Goal: Task Accomplishment & Management: Manage account settings

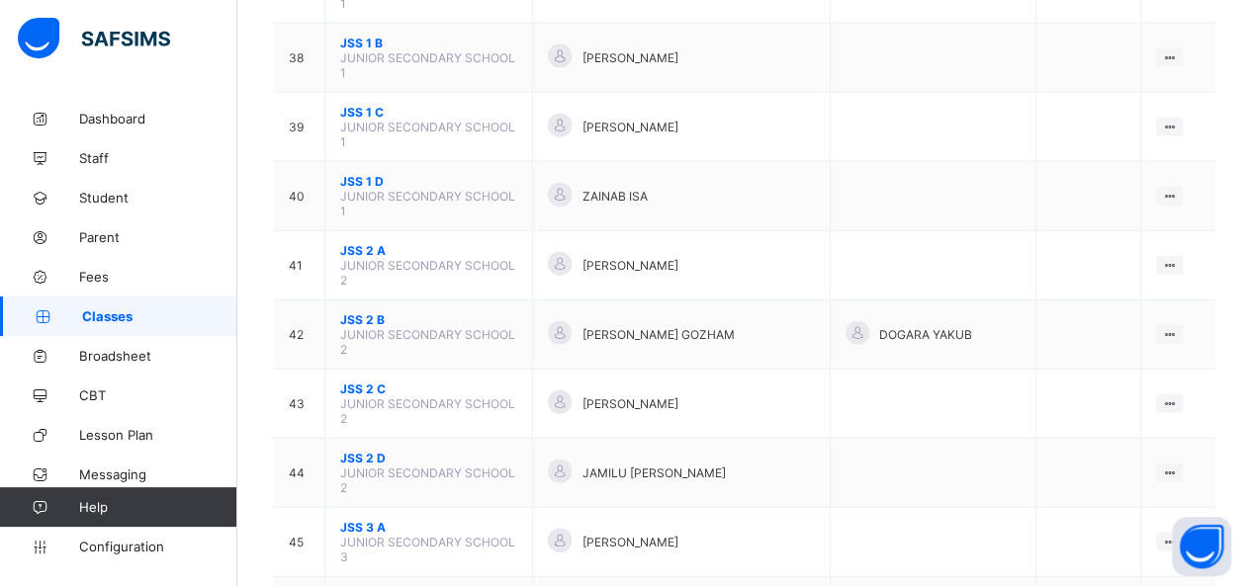
scroll to position [2255, 0]
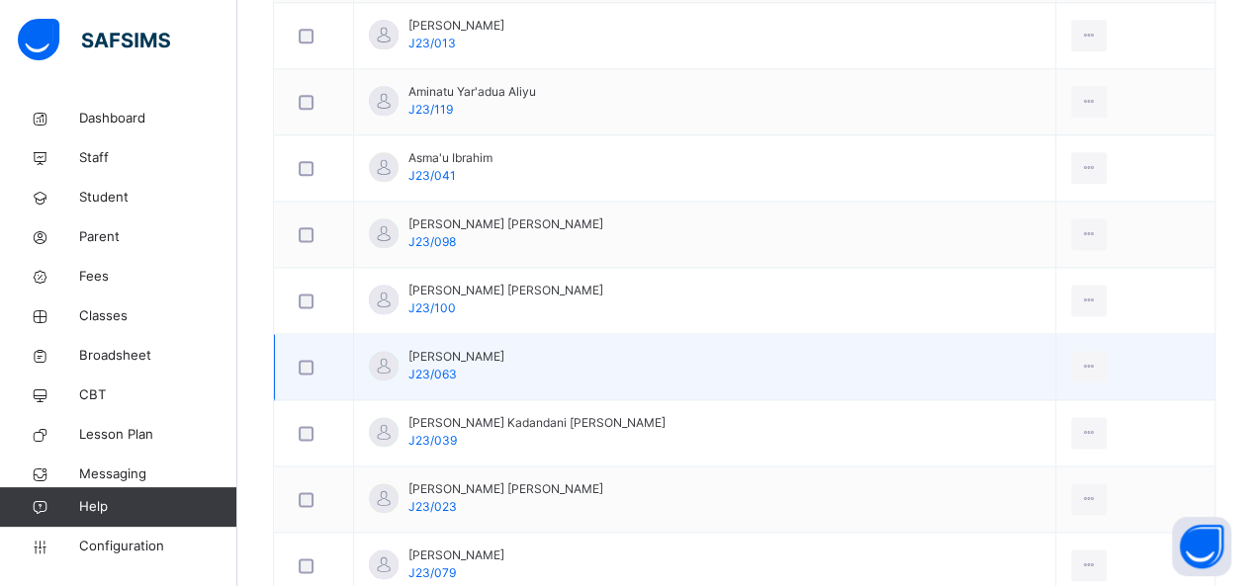
scroll to position [1187, 0]
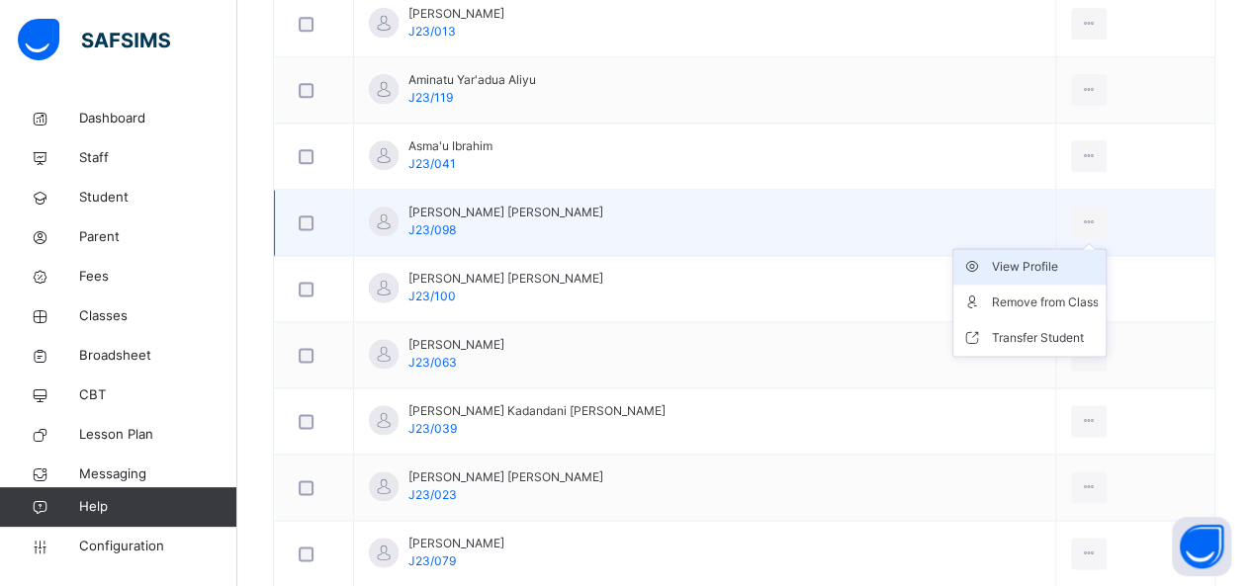
click at [1015, 268] on div "View Profile" at bounding box center [1044, 267] width 107 height 20
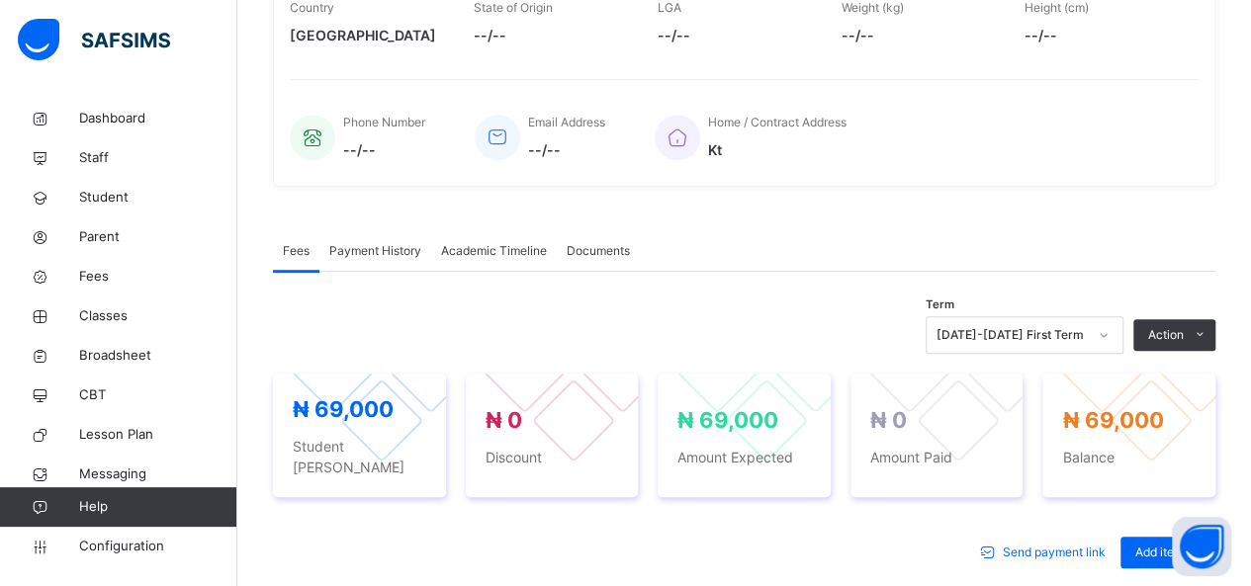
scroll to position [514, 0]
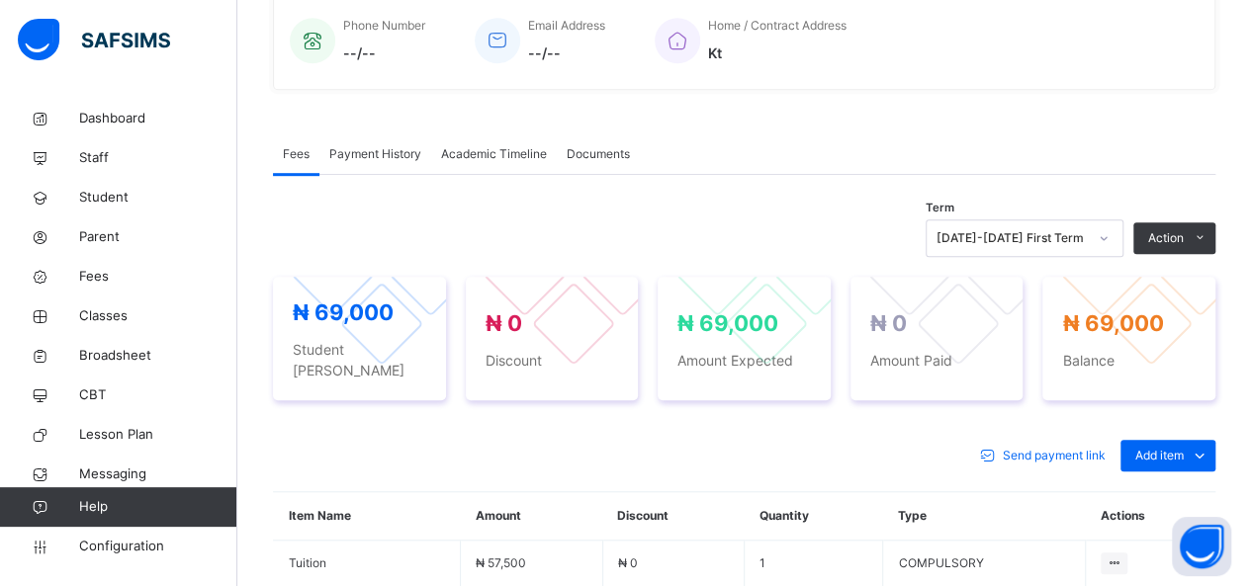
click at [1113, 244] on div at bounding box center [1104, 238] width 34 height 32
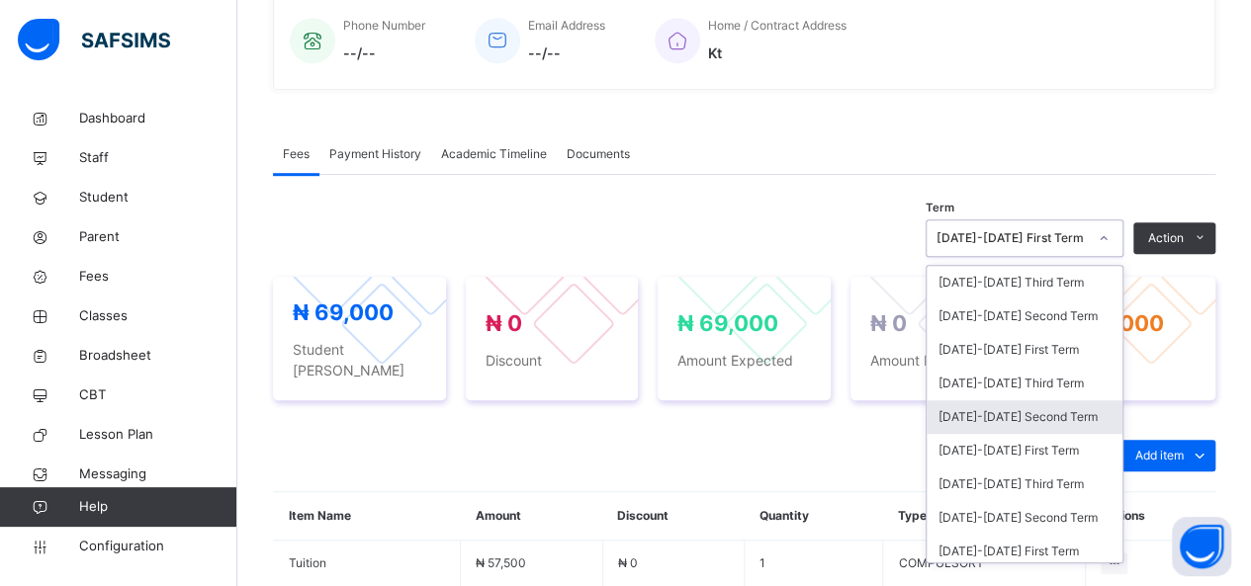
click at [1060, 418] on div "2024-2025 Second Term" at bounding box center [1025, 417] width 196 height 34
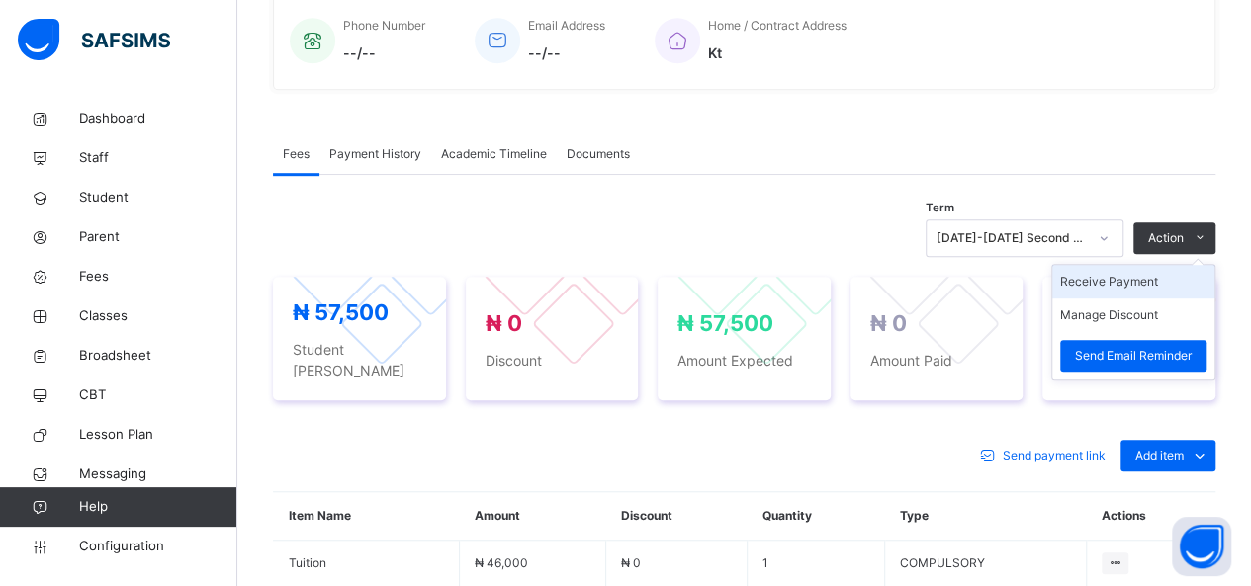
click at [1136, 287] on li "Receive Payment" at bounding box center [1133, 282] width 162 height 34
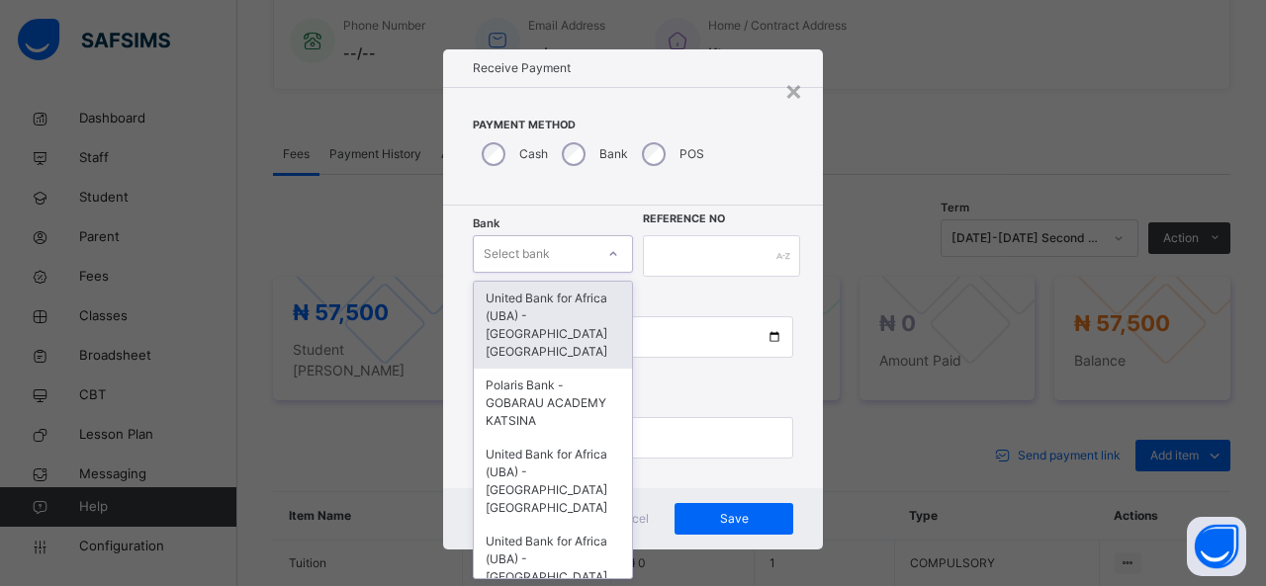
click at [584, 239] on div "Select bank" at bounding box center [534, 254] width 121 height 31
click at [576, 290] on div "United Bank for Africa (UBA) - Gobarau Academy Katsina" at bounding box center [553, 325] width 158 height 87
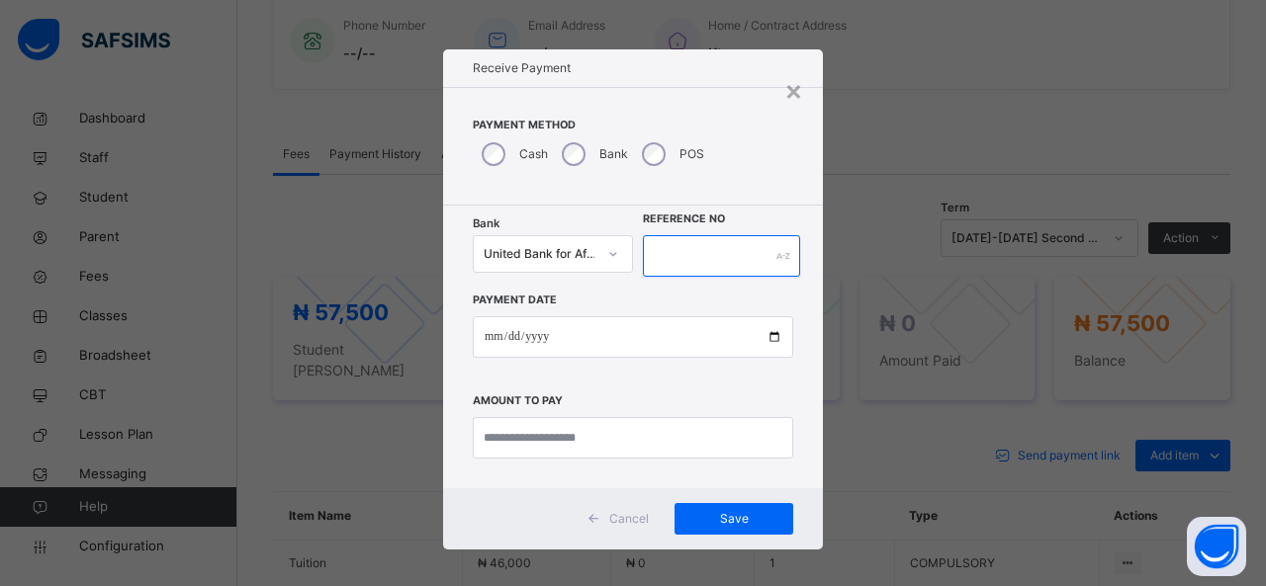
click at [675, 257] on input "text" at bounding box center [721, 256] width 157 height 42
type input "******"
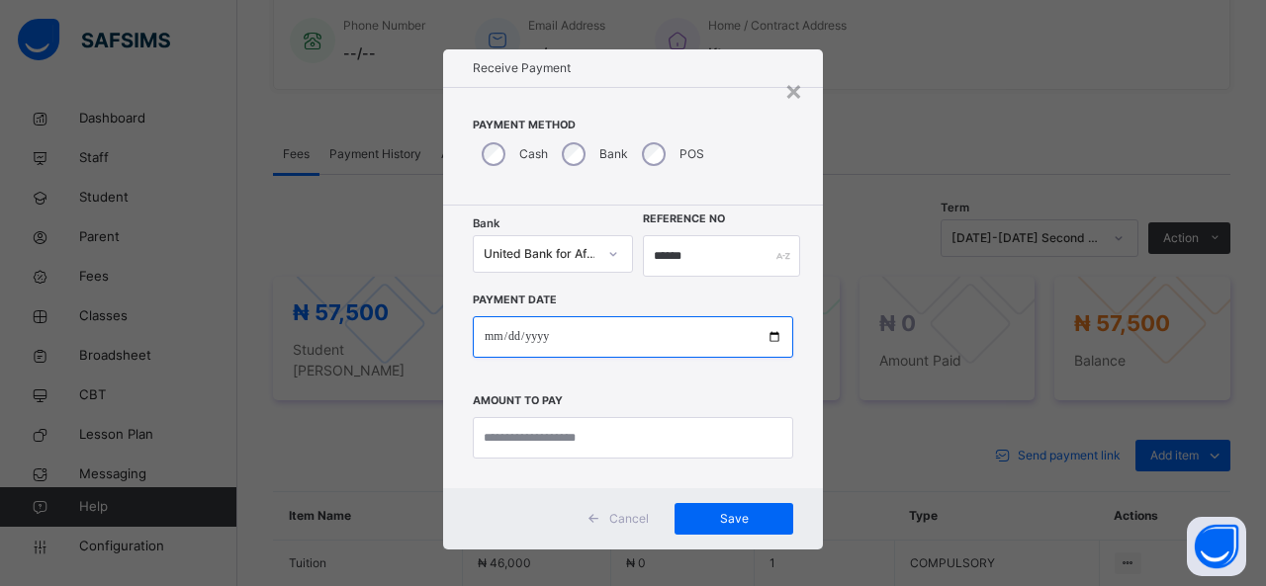
click at [661, 346] on input "date" at bounding box center [633, 337] width 320 height 42
type input "**********"
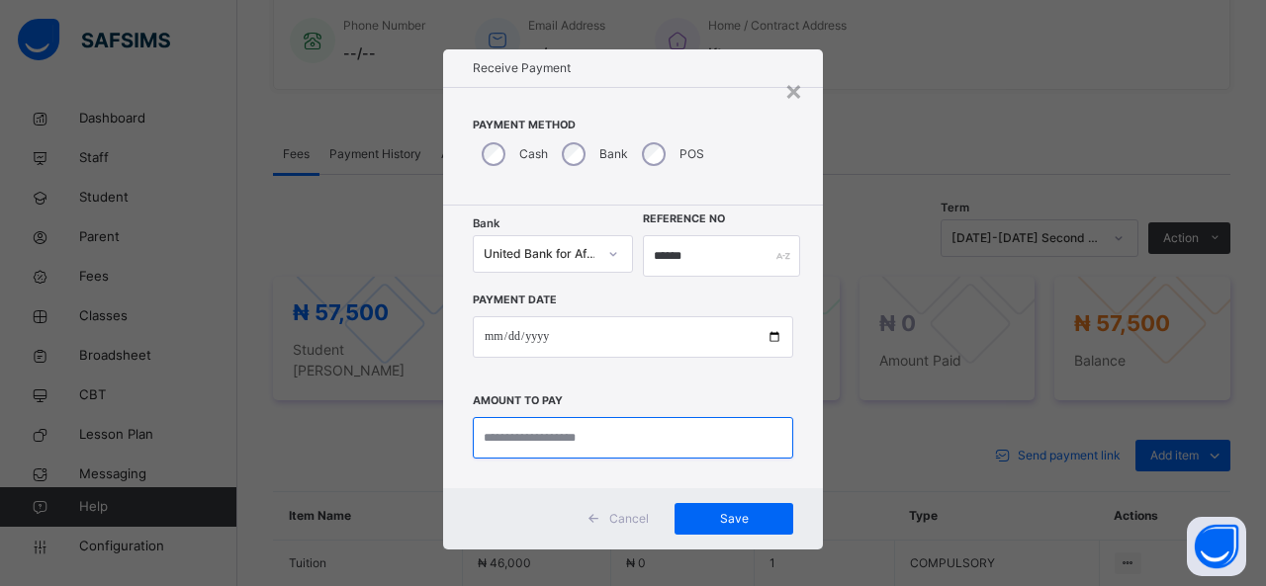
click at [599, 432] on input "currency" at bounding box center [633, 438] width 320 height 42
type input "********"
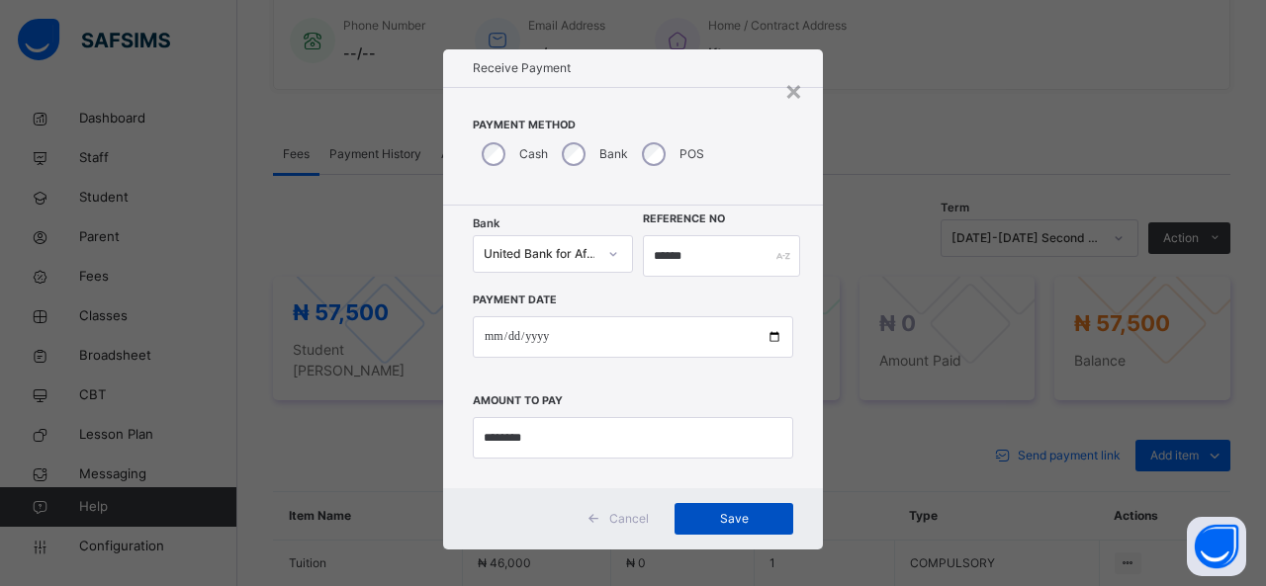
click at [724, 517] on span "Save" at bounding box center [733, 519] width 89 height 18
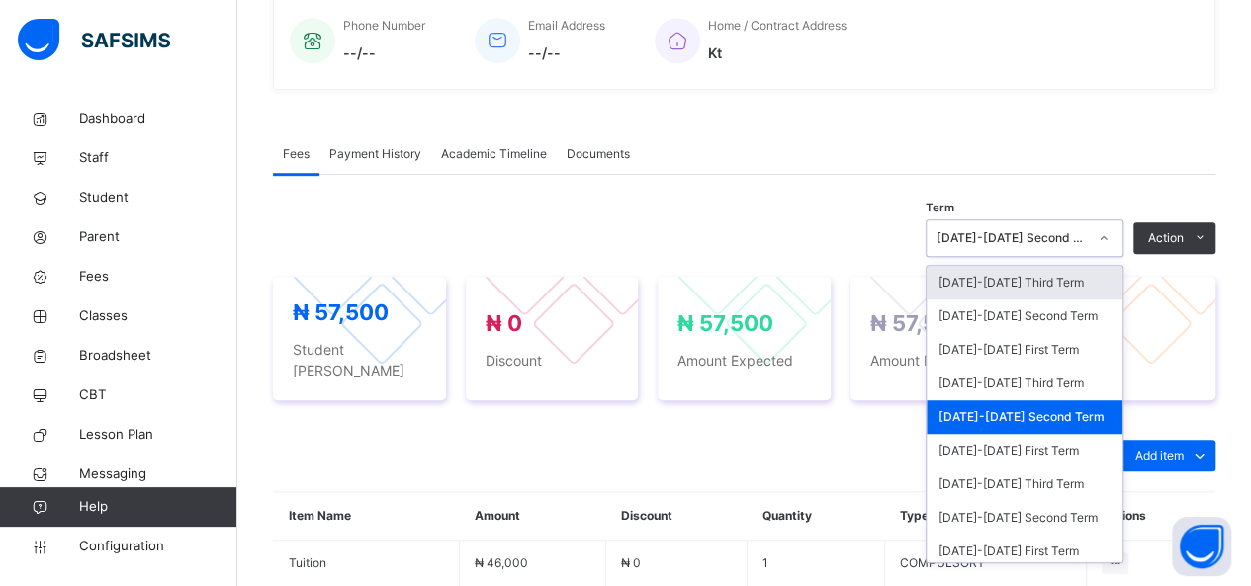
click at [1087, 244] on div "2024-2025 Second Term" at bounding box center [1011, 238] width 150 height 18
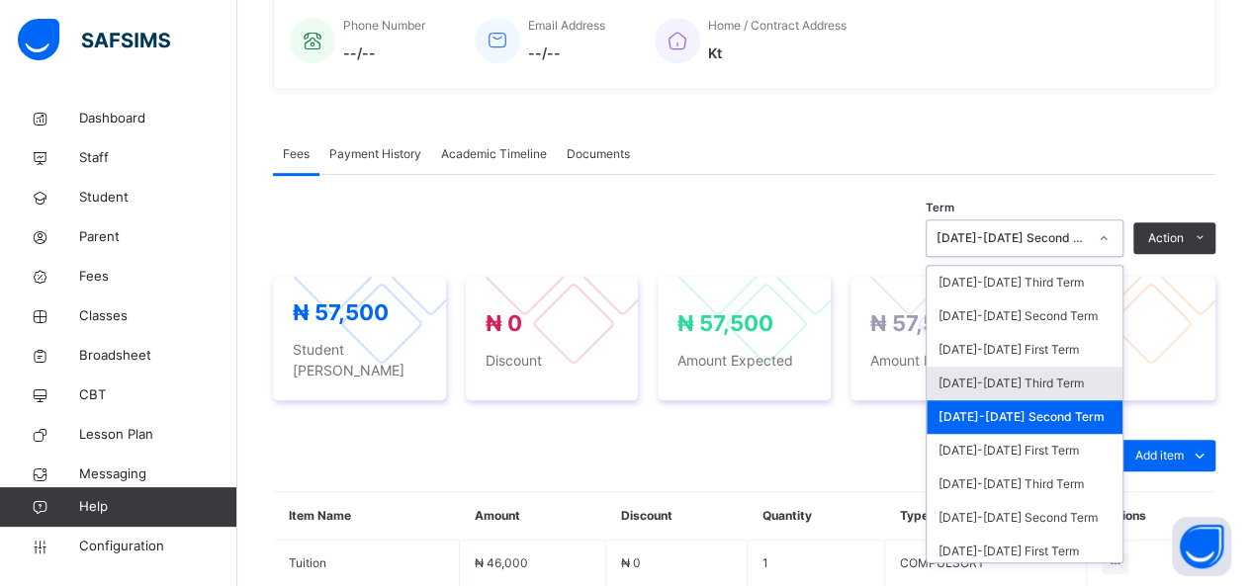
click at [1045, 387] on div "2024-2025 Third Term" at bounding box center [1025, 384] width 196 height 34
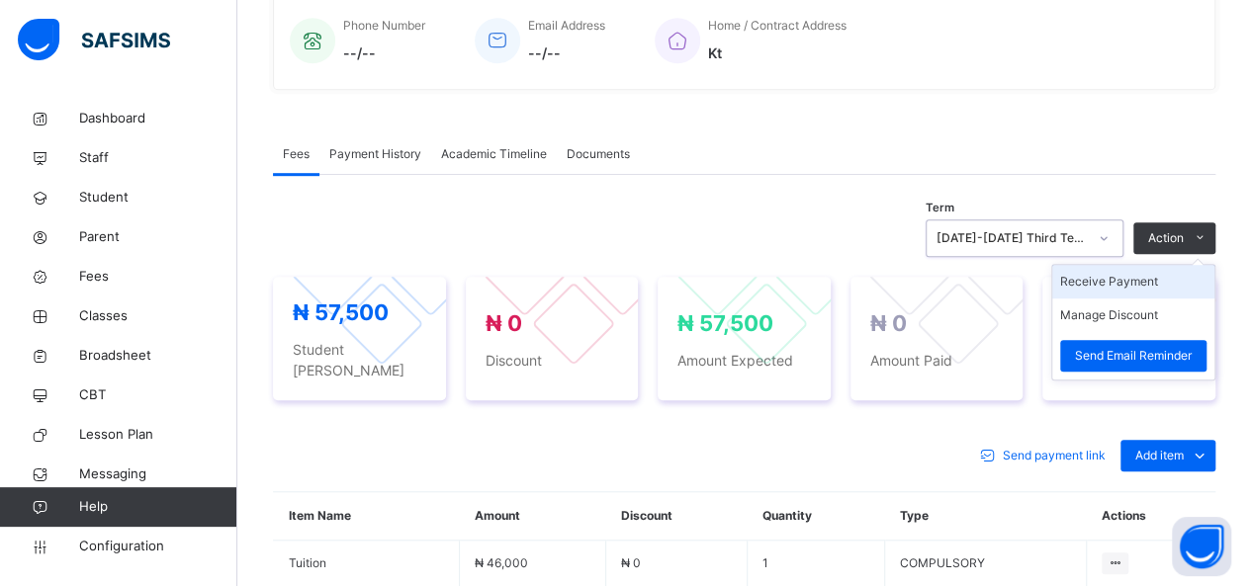
click at [1145, 289] on li "Receive Payment" at bounding box center [1133, 282] width 162 height 34
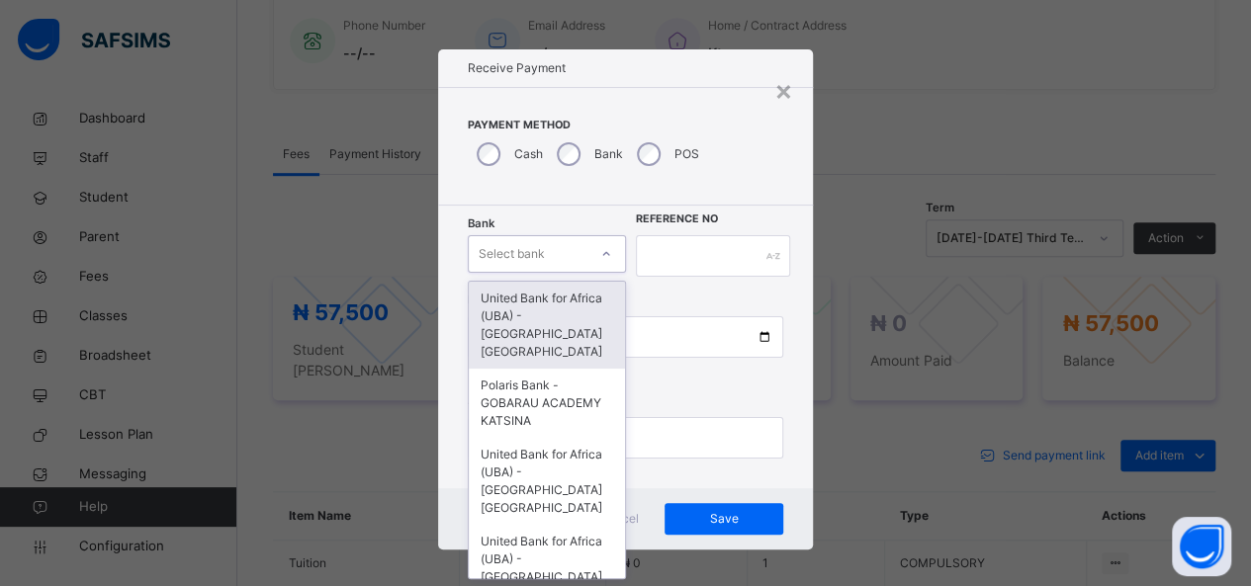
click at [589, 257] on div at bounding box center [606, 254] width 34 height 32
click at [568, 330] on div "United Bank for Africa (UBA) - Gobarau Academy Katsina" at bounding box center [547, 325] width 156 height 87
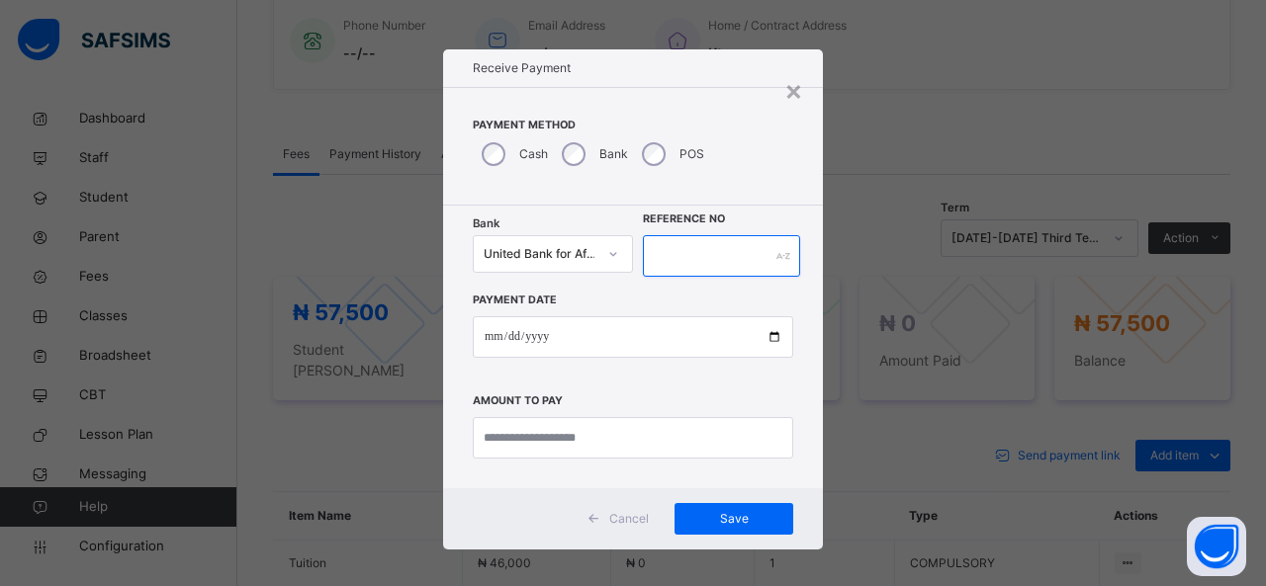
click at [686, 264] on input "text" at bounding box center [721, 256] width 157 height 42
type input "*******"
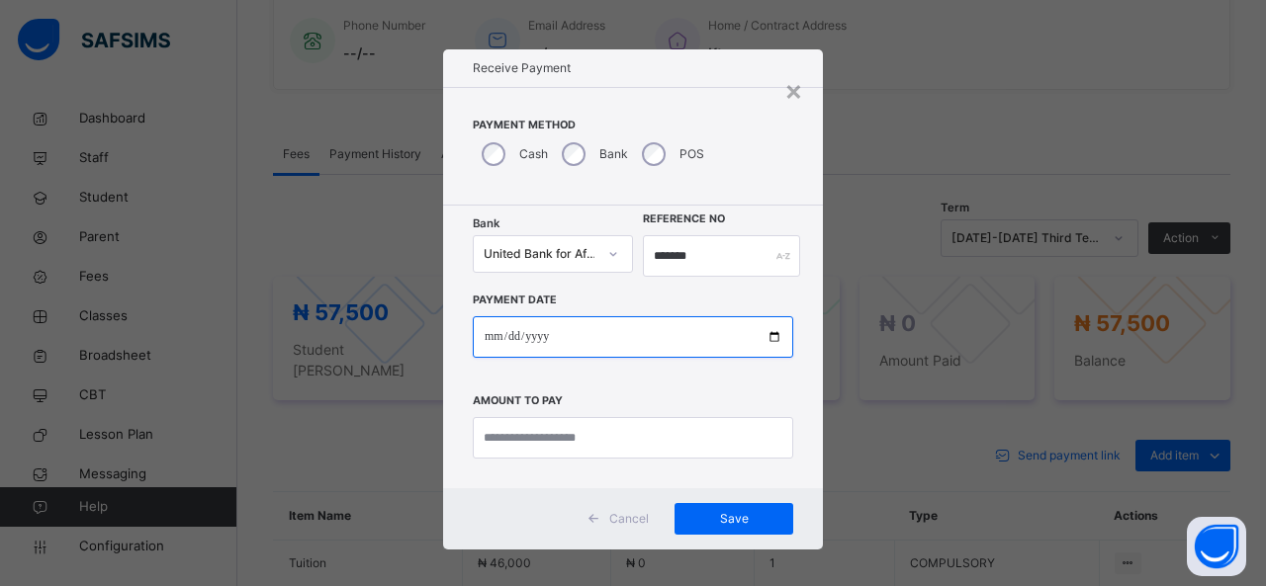
click at [667, 329] on input "date" at bounding box center [633, 337] width 320 height 42
type input "**********"
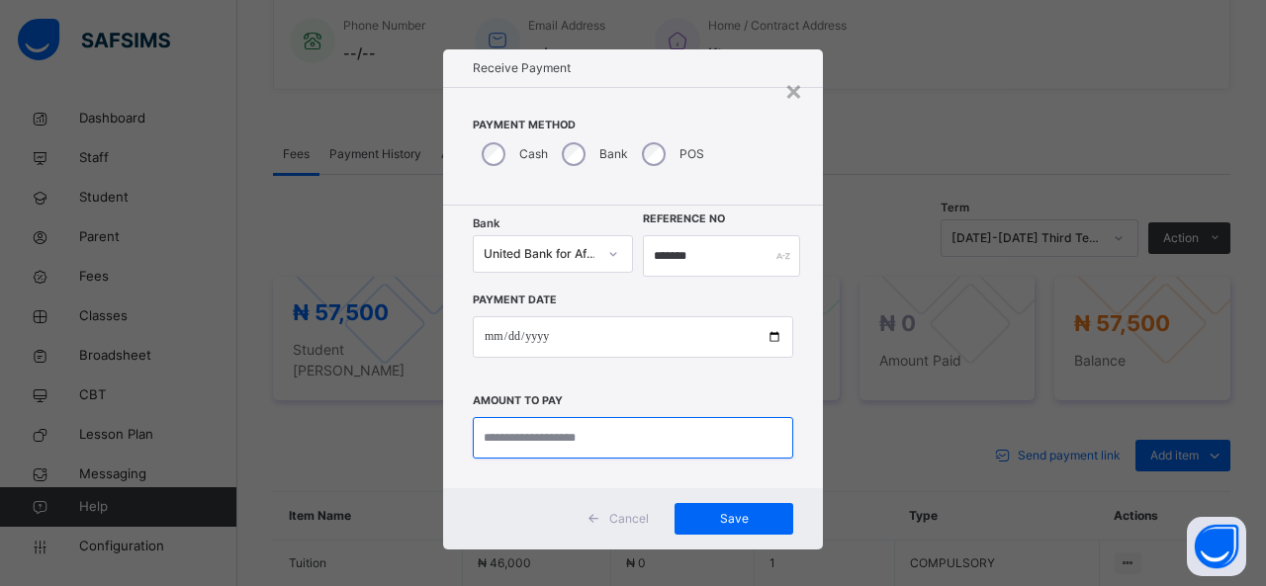
click at [579, 442] on input "currency" at bounding box center [633, 438] width 320 height 42
type input "********"
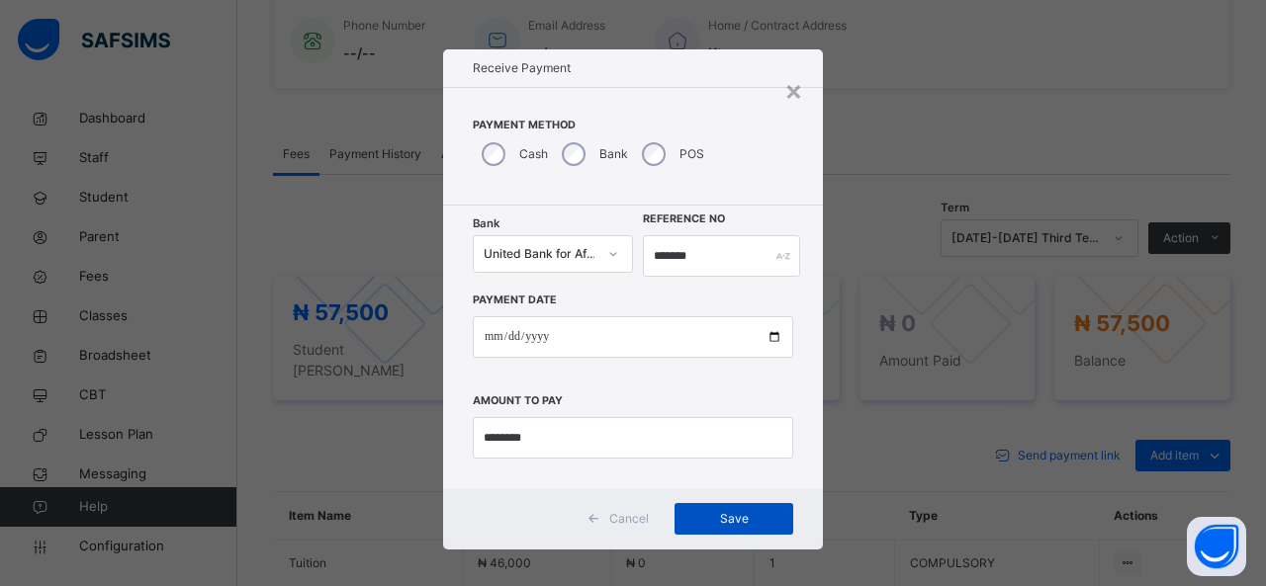
click at [737, 514] on span "Save" at bounding box center [733, 519] width 89 height 18
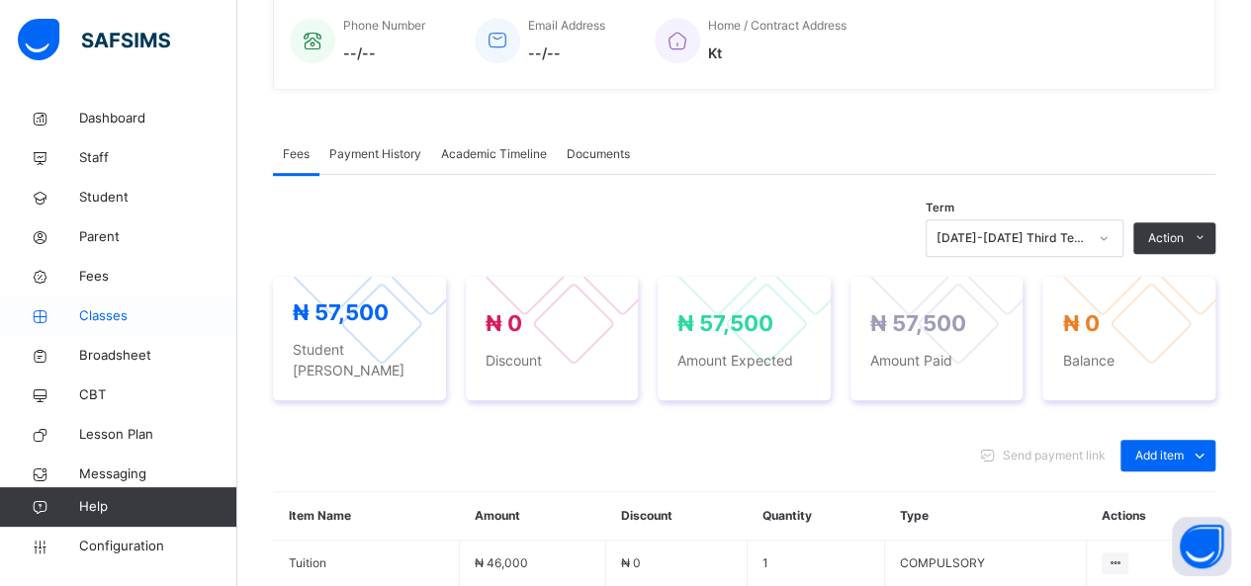
click at [117, 321] on span "Classes" at bounding box center [158, 317] width 158 height 20
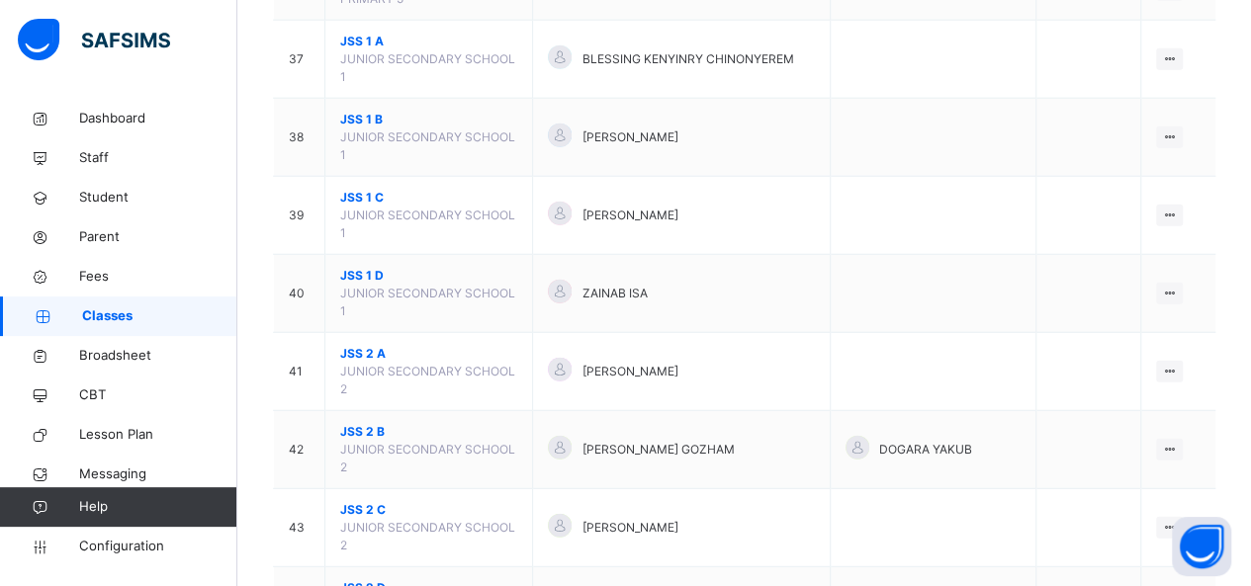
scroll to position [2452, 0]
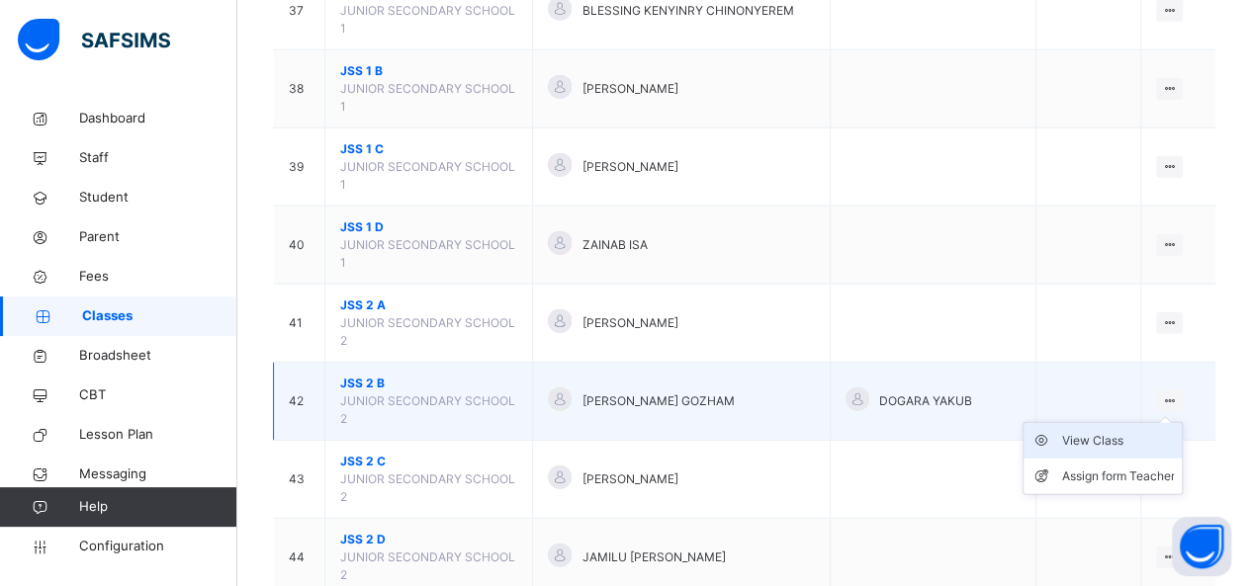
click at [1124, 431] on div "View Class" at bounding box center [1117, 441] width 113 height 20
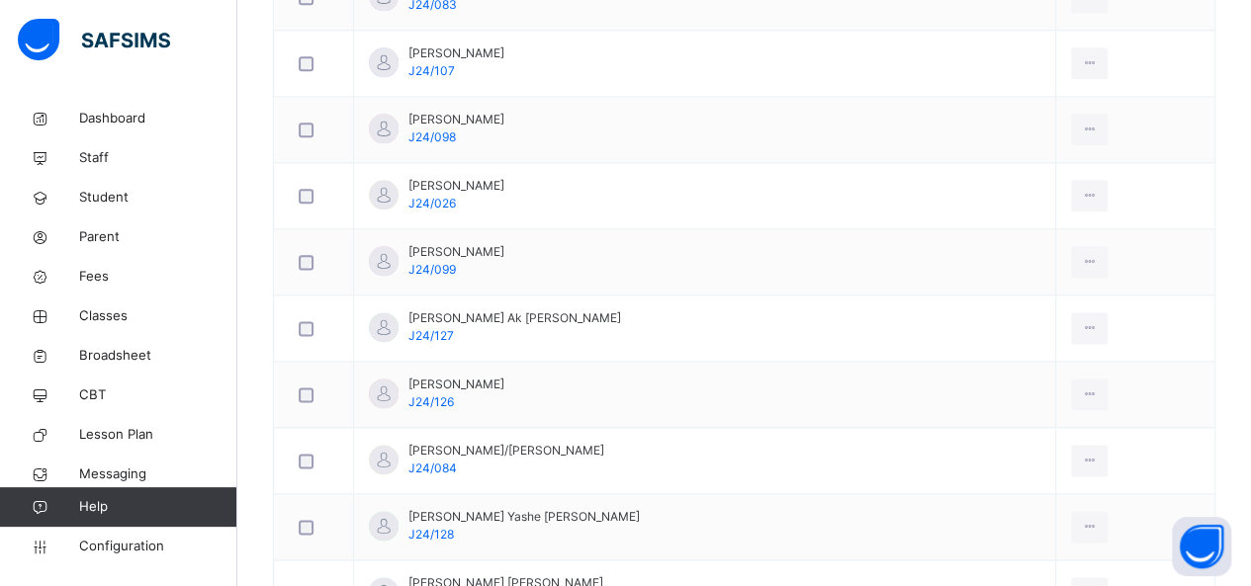
scroll to position [3002, 0]
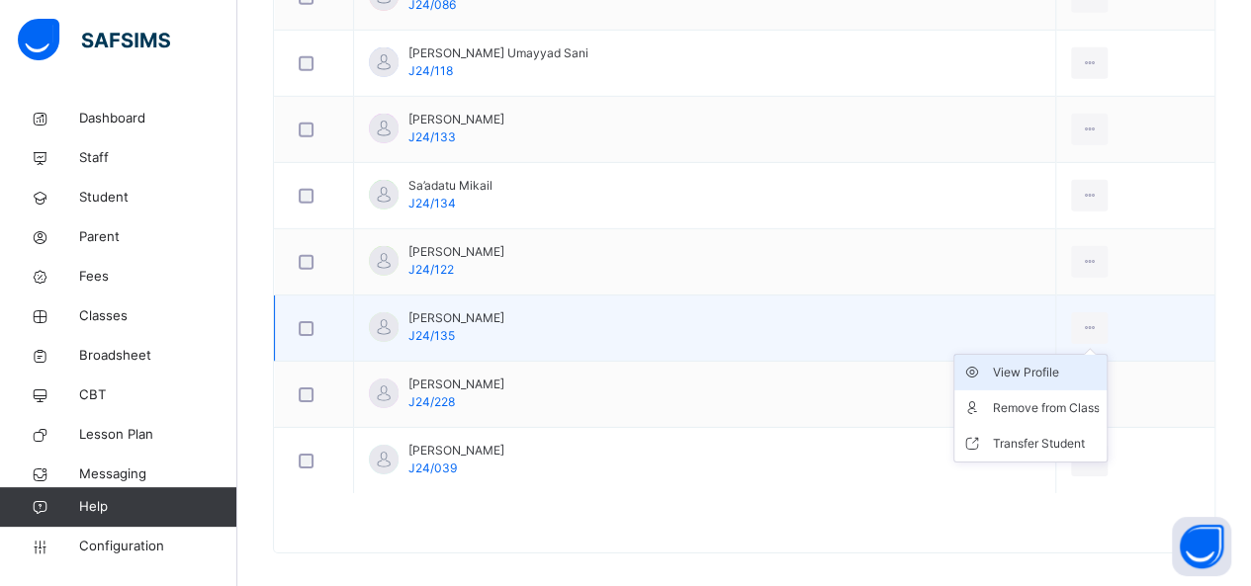
click at [1008, 363] on div "View Profile" at bounding box center [1045, 373] width 107 height 20
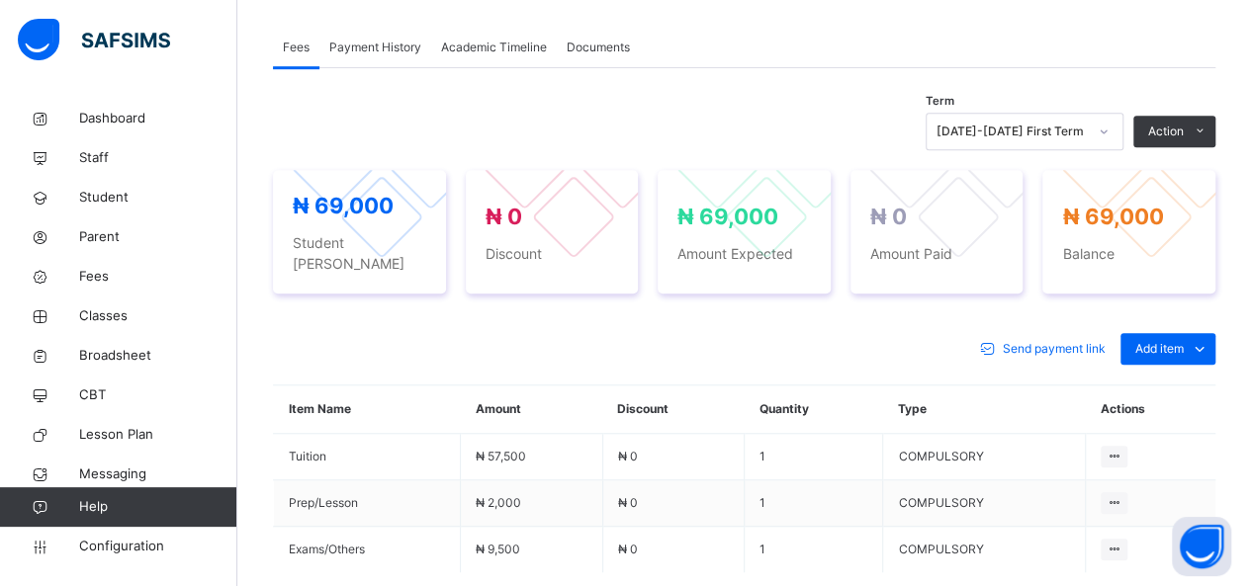
scroll to position [593, 0]
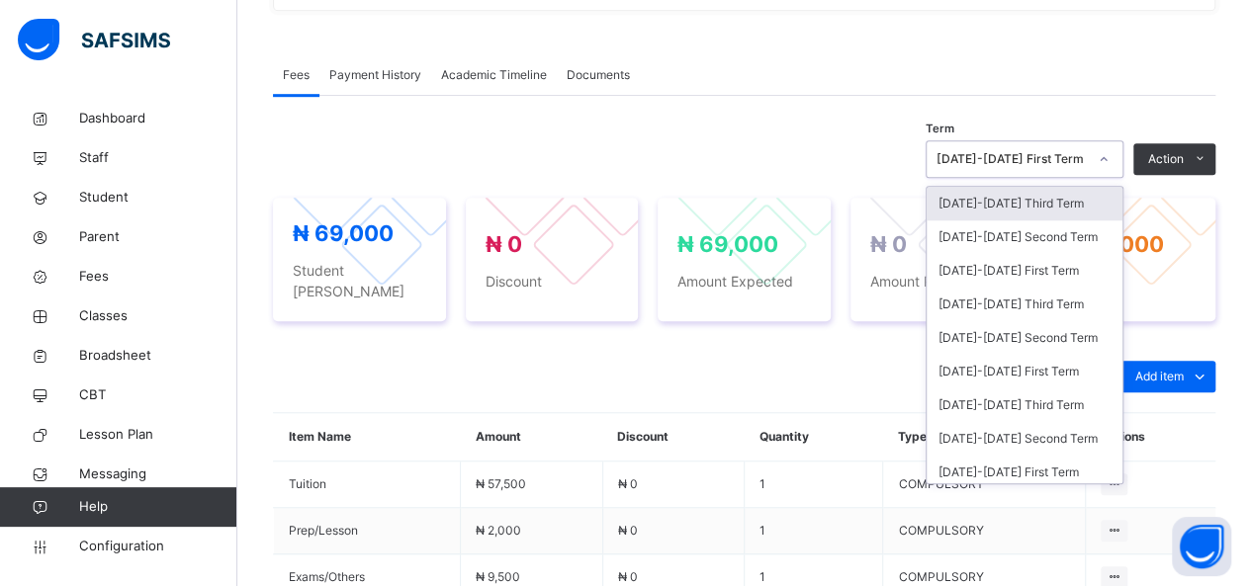
click at [1087, 150] on div "2025-2026 First Term" at bounding box center [1011, 159] width 150 height 18
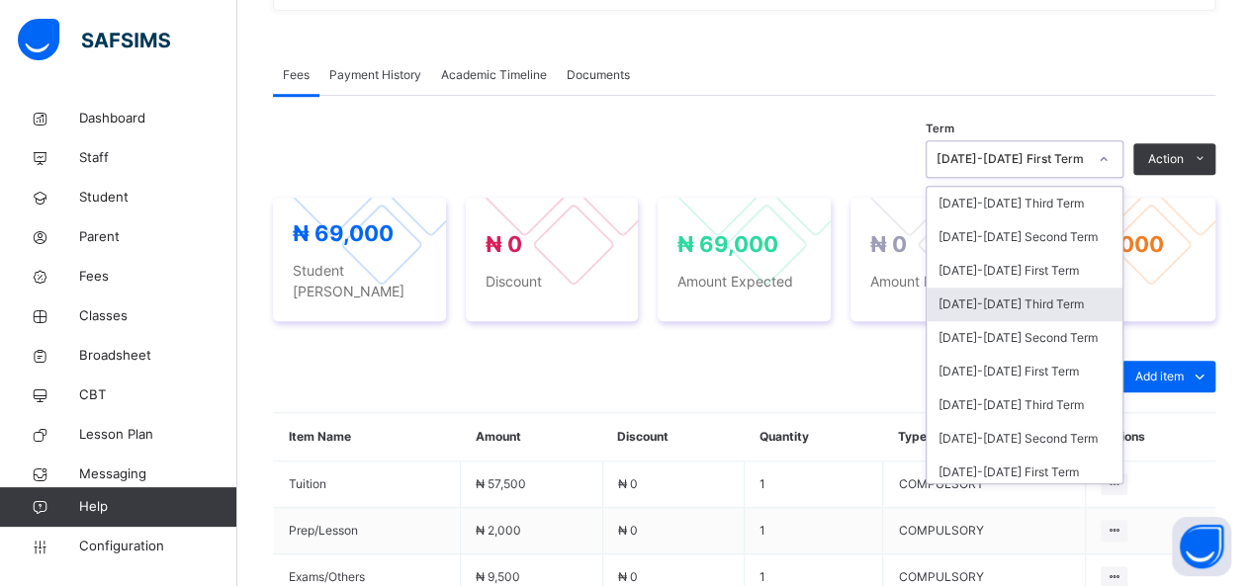
click at [1046, 302] on div "2024-2025 Third Term" at bounding box center [1025, 305] width 196 height 34
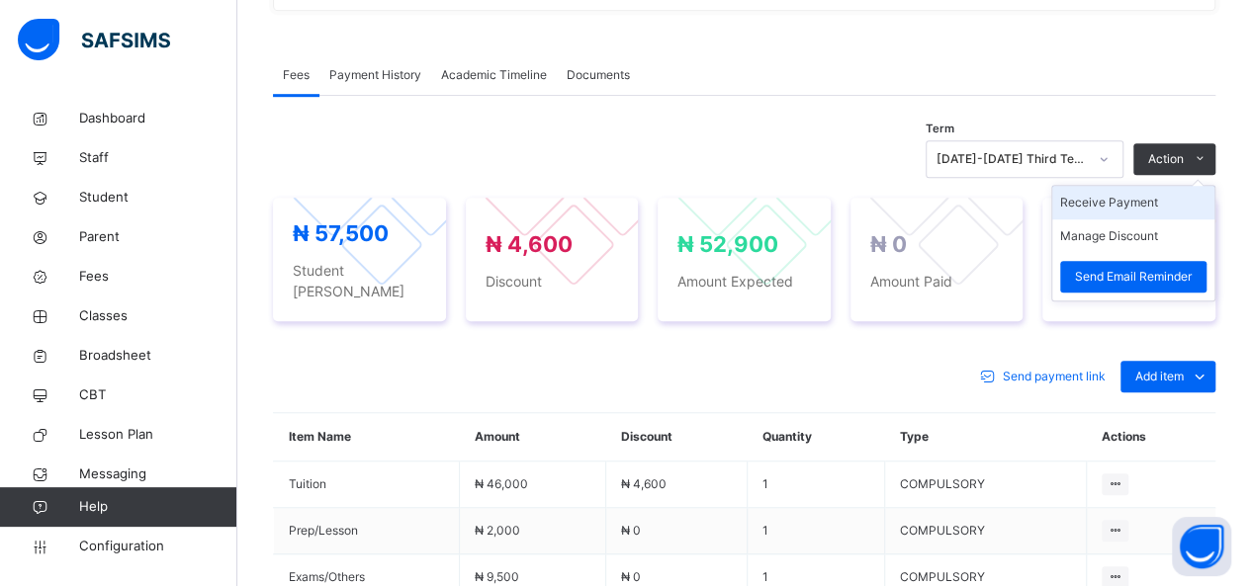
click at [1153, 202] on li "Receive Payment" at bounding box center [1133, 203] width 162 height 34
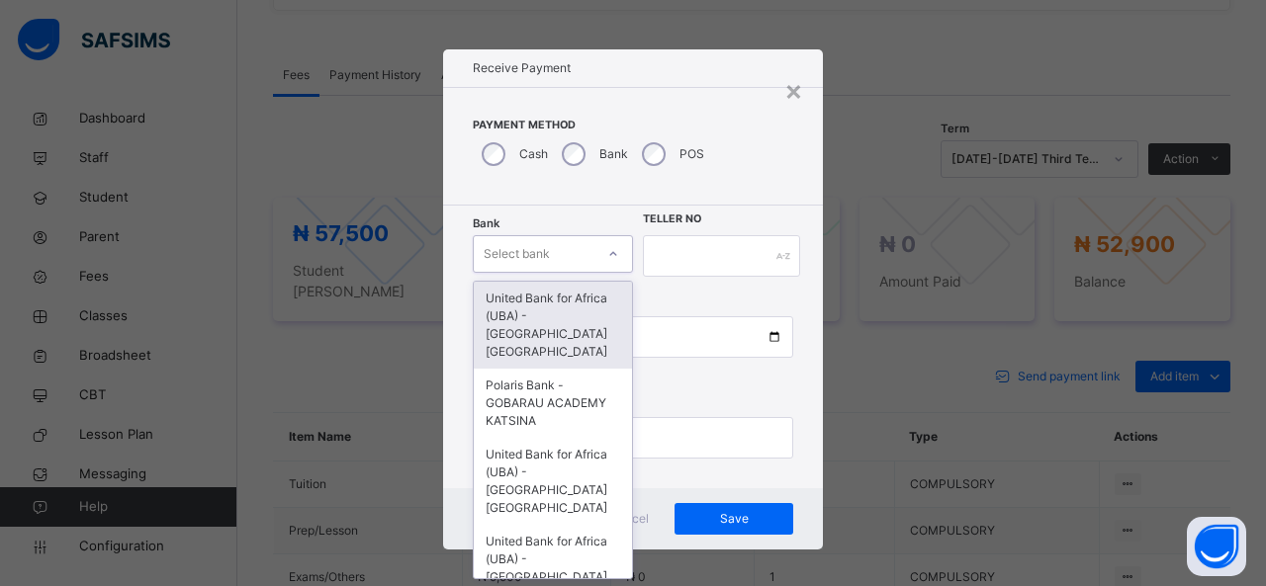
click at [563, 250] on div "Select bank" at bounding box center [534, 254] width 121 height 31
click at [548, 324] on div "United Bank for Africa (UBA) - Gobarau Academy Katsina" at bounding box center [553, 325] width 158 height 87
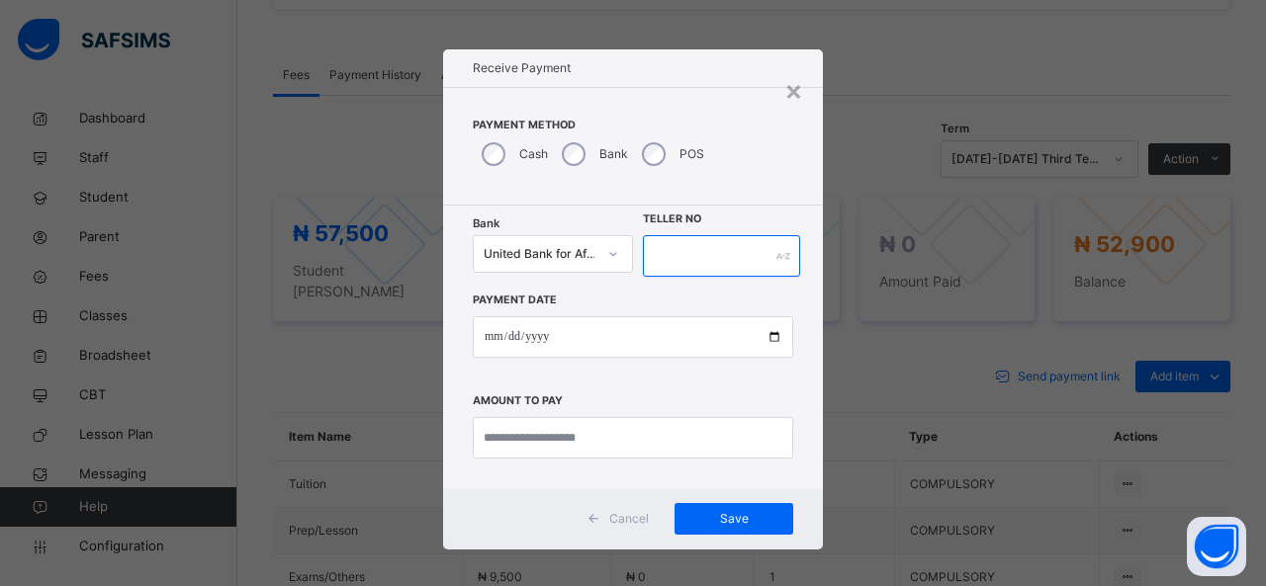
click at [649, 249] on input "text" at bounding box center [721, 256] width 157 height 42
type input "*"
type input "*****"
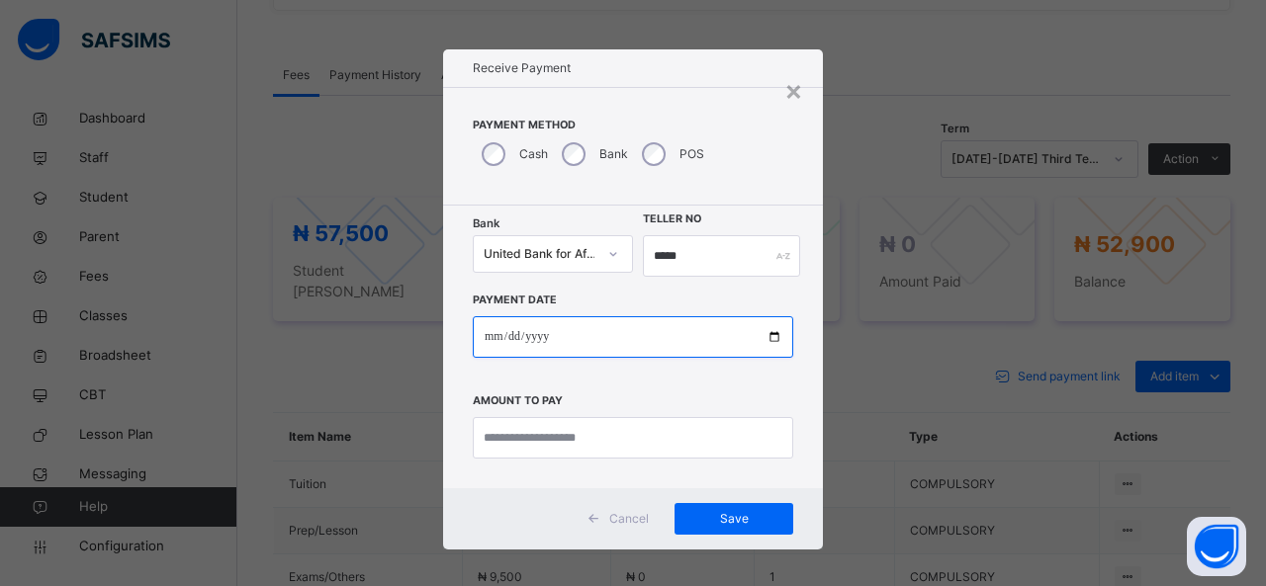
click at [610, 337] on input "date" at bounding box center [633, 337] width 320 height 42
type input "**********"
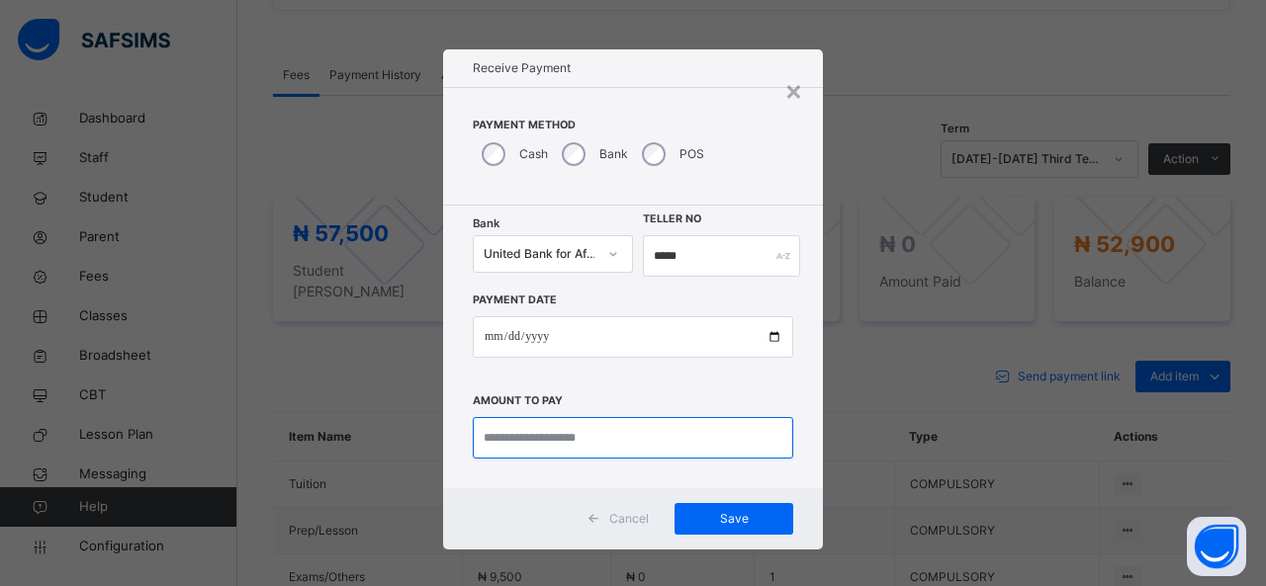
click at [562, 434] on input "currency" at bounding box center [633, 438] width 320 height 42
type input "*******"
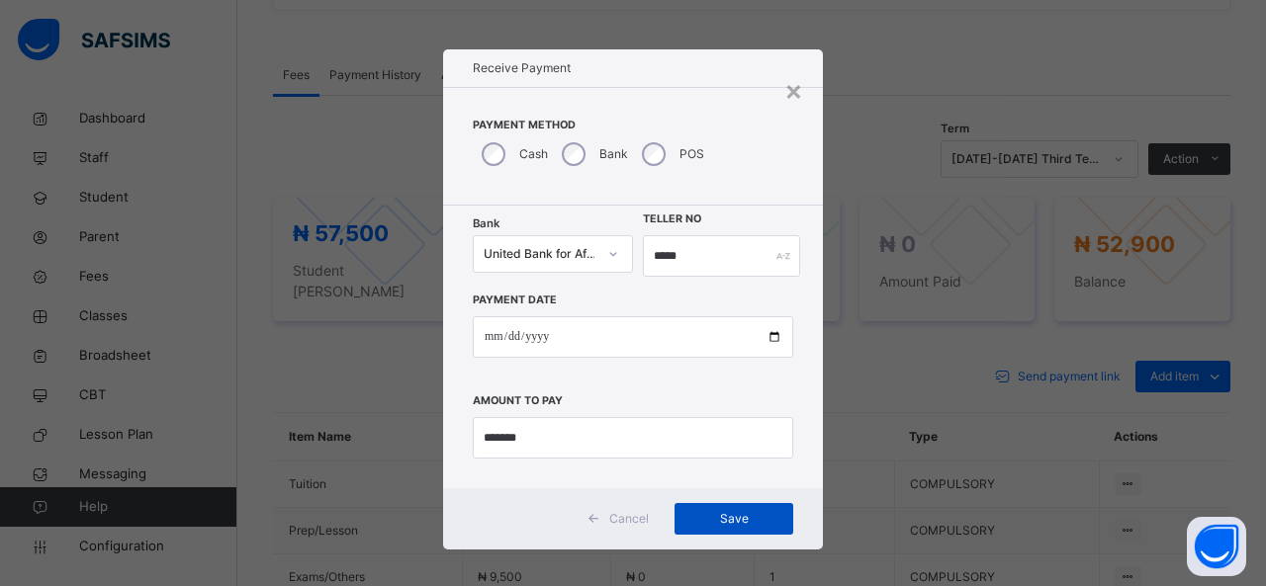
click at [732, 513] on span "Save" at bounding box center [733, 519] width 89 height 18
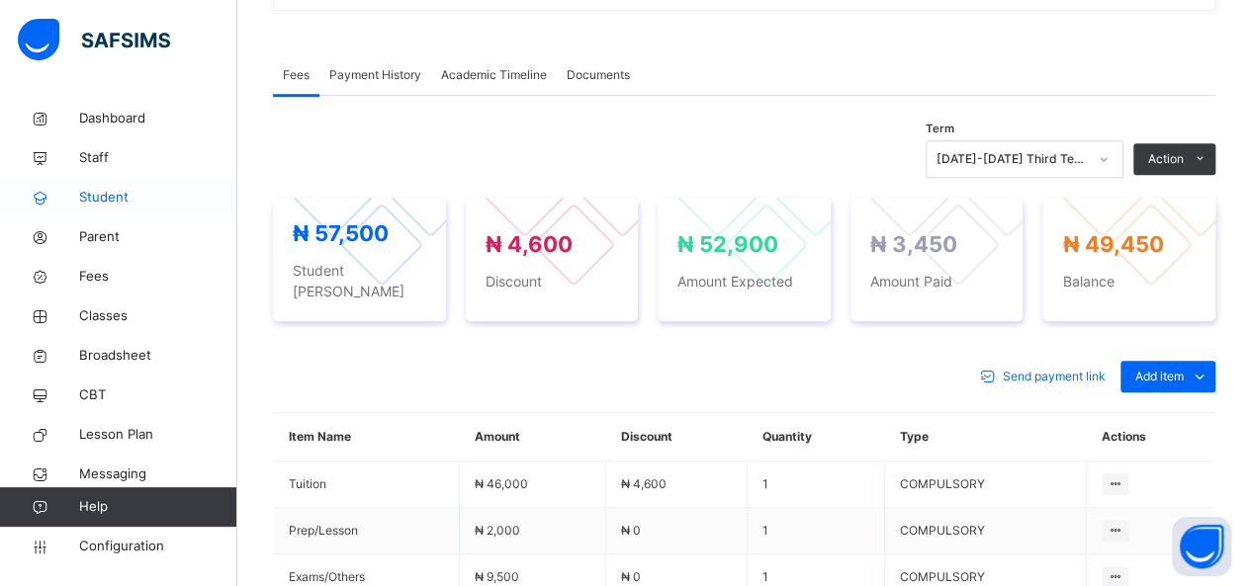
click at [99, 196] on span "Student" at bounding box center [158, 198] width 158 height 20
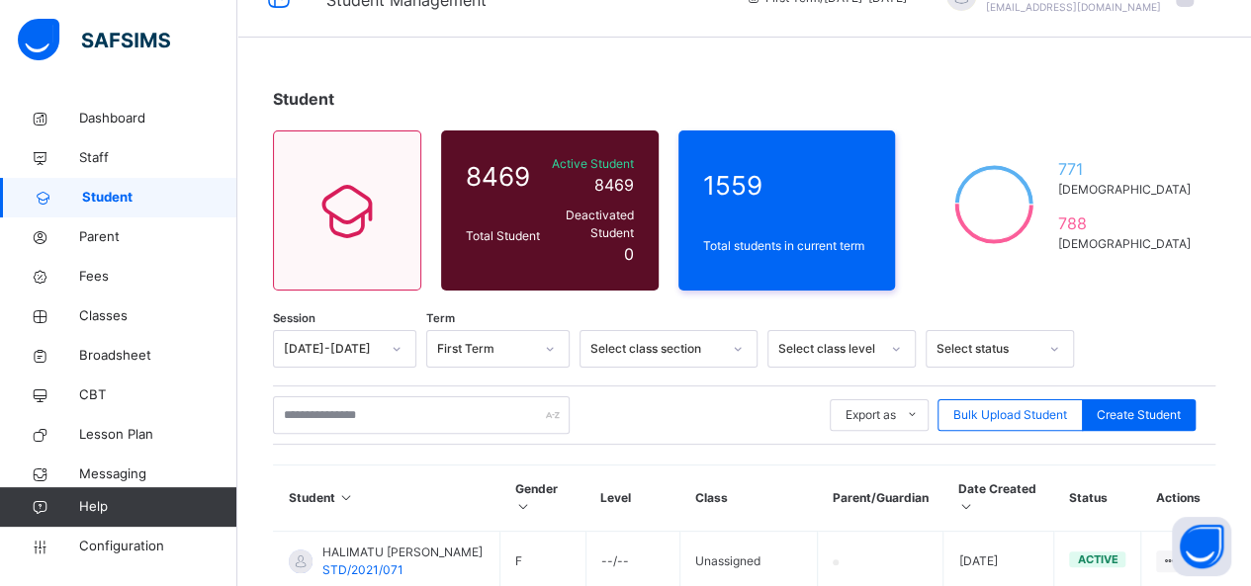
scroll to position [40, 0]
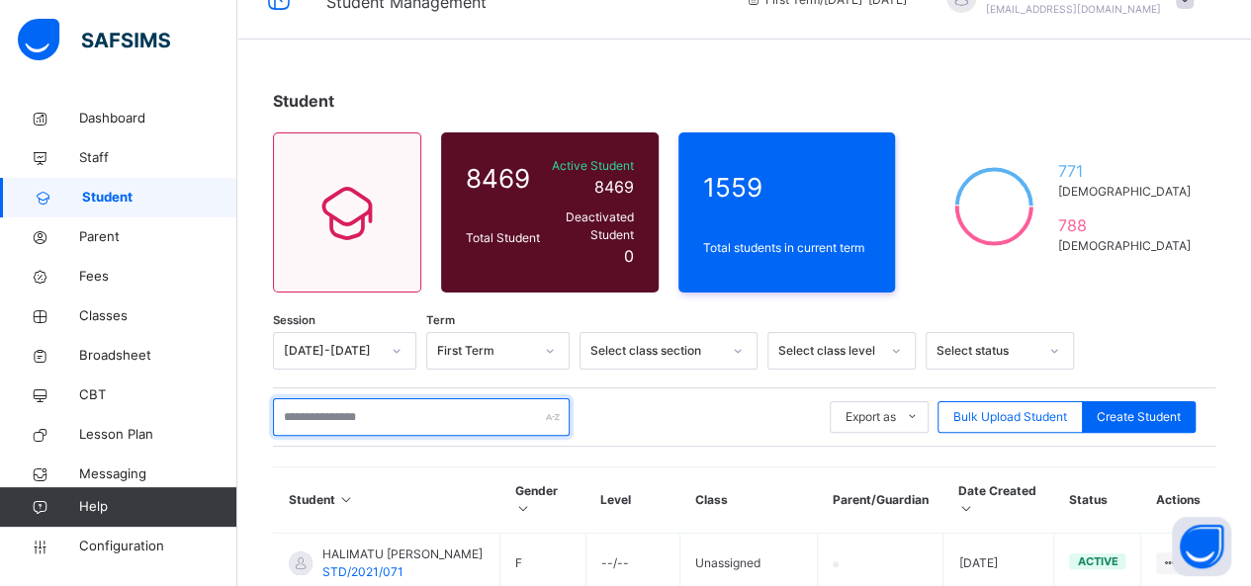
click at [372, 399] on input "text" at bounding box center [421, 418] width 297 height 38
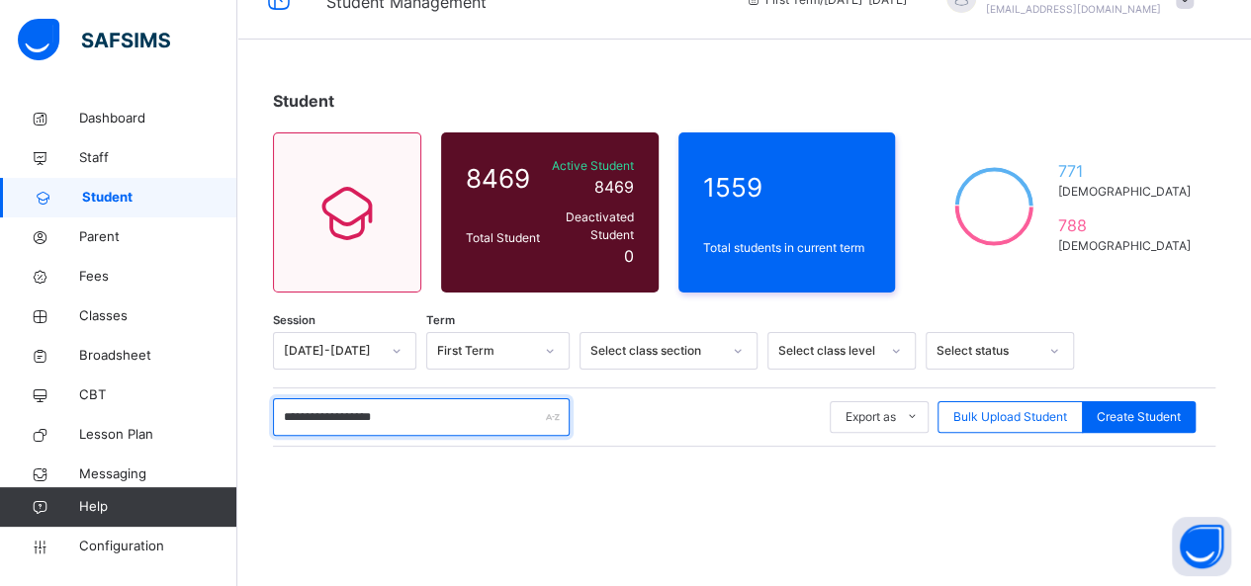
type input "**********"
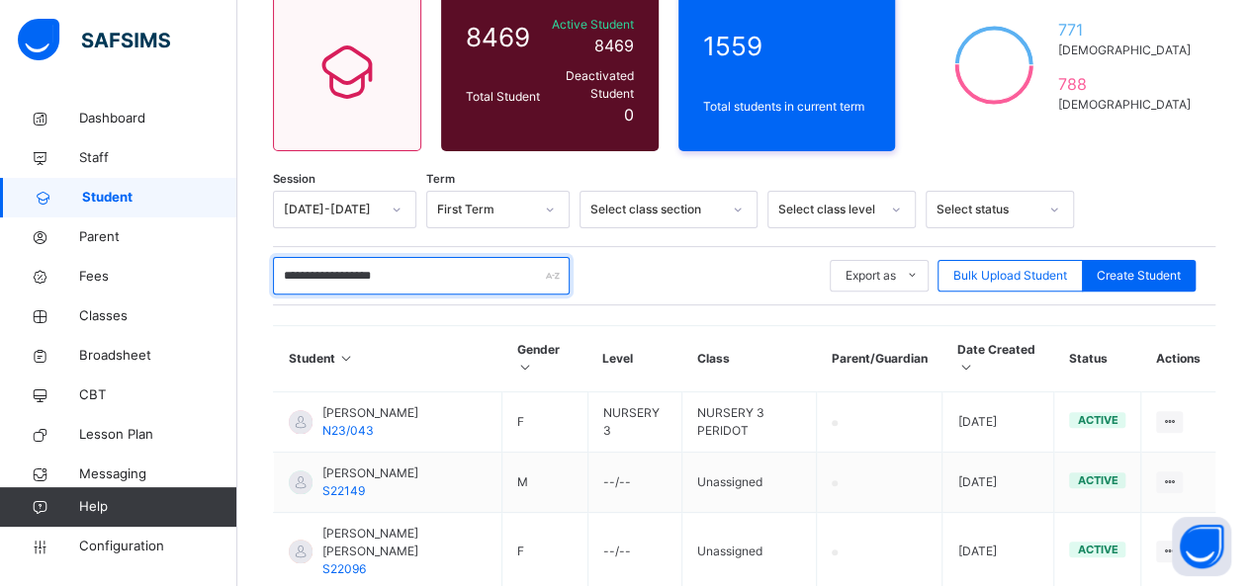
scroll to position [174, 0]
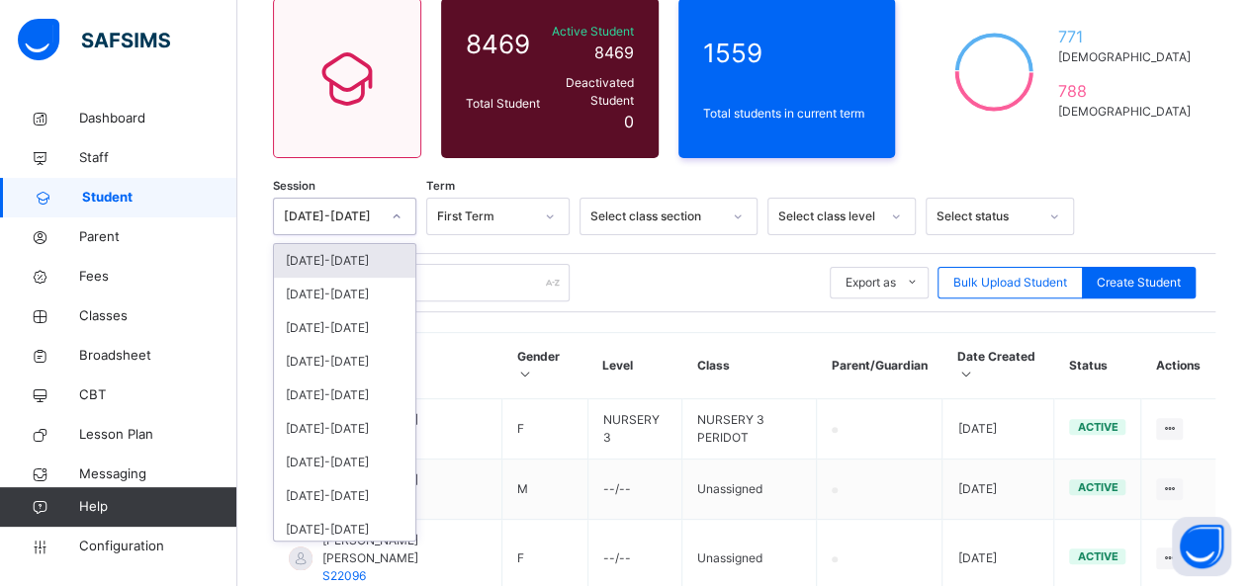
click at [395, 211] on icon at bounding box center [397, 217] width 12 height 20
click at [362, 290] on div "[DATE]-[DATE]" at bounding box center [344, 295] width 141 height 34
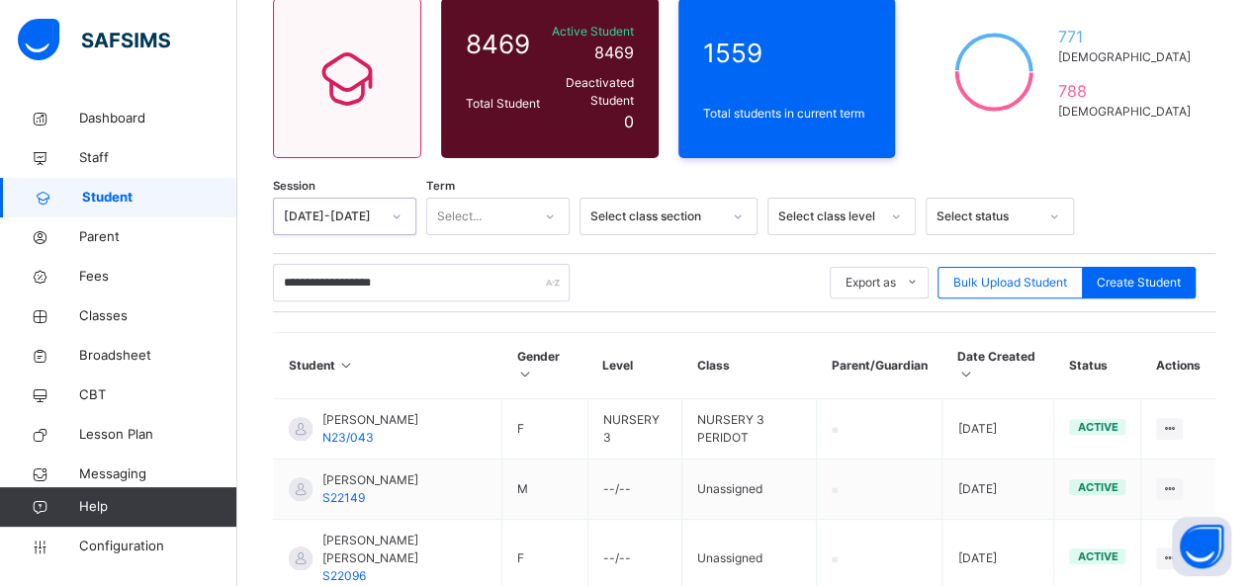
click at [555, 207] on icon at bounding box center [550, 217] width 12 height 20
click at [532, 311] on div "Third Term" at bounding box center [497, 328] width 141 height 34
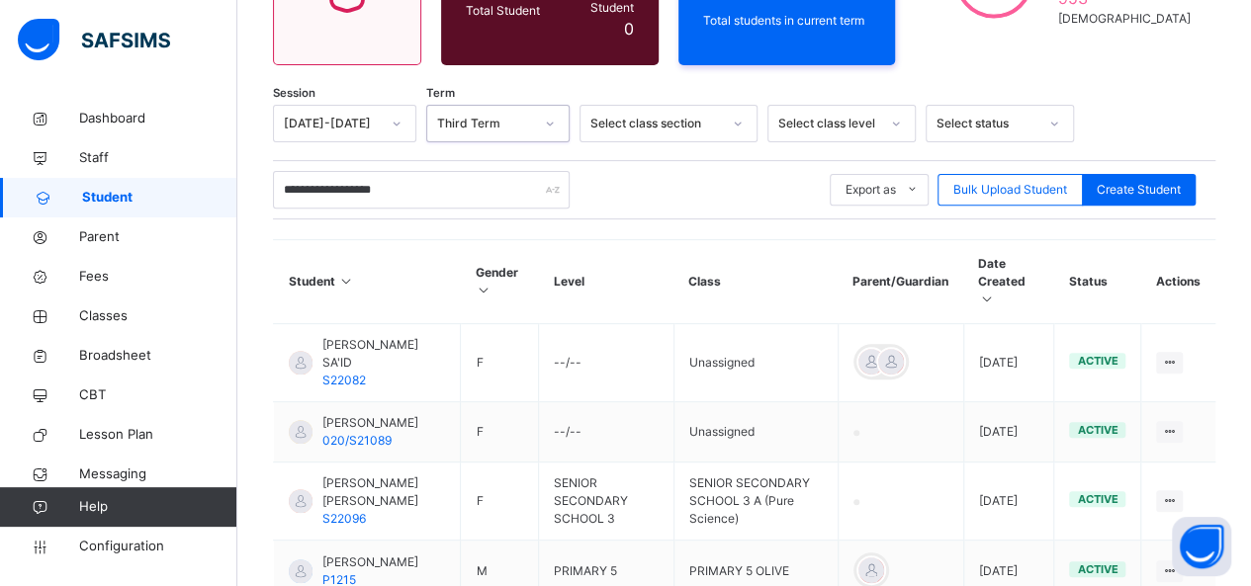
scroll to position [227, 0]
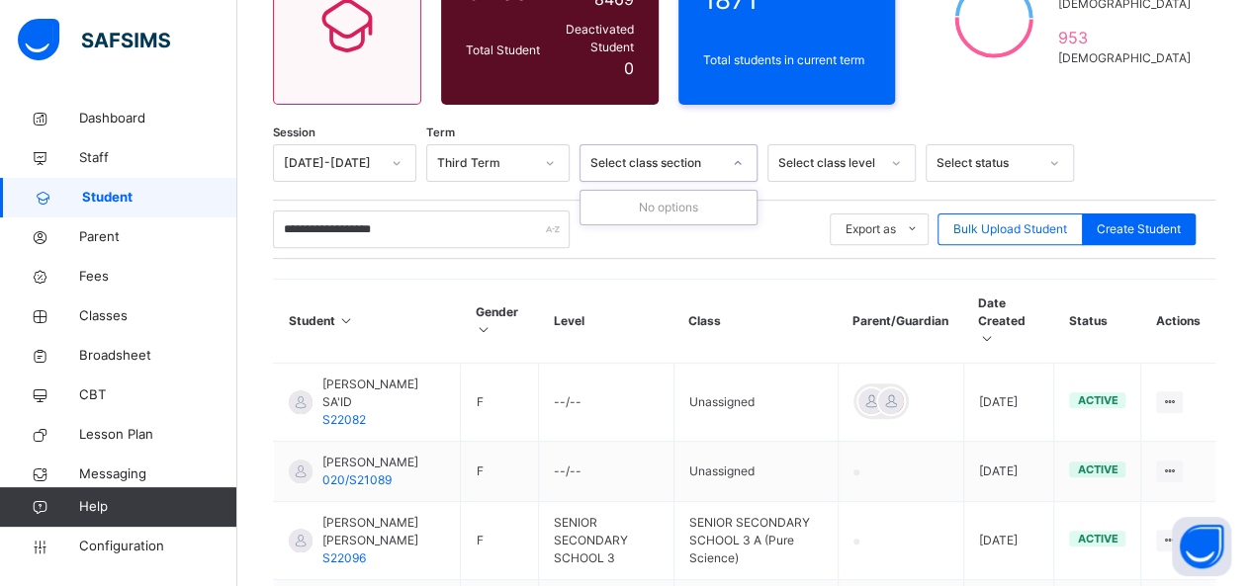
click at [730, 147] on div at bounding box center [738, 163] width 34 height 32
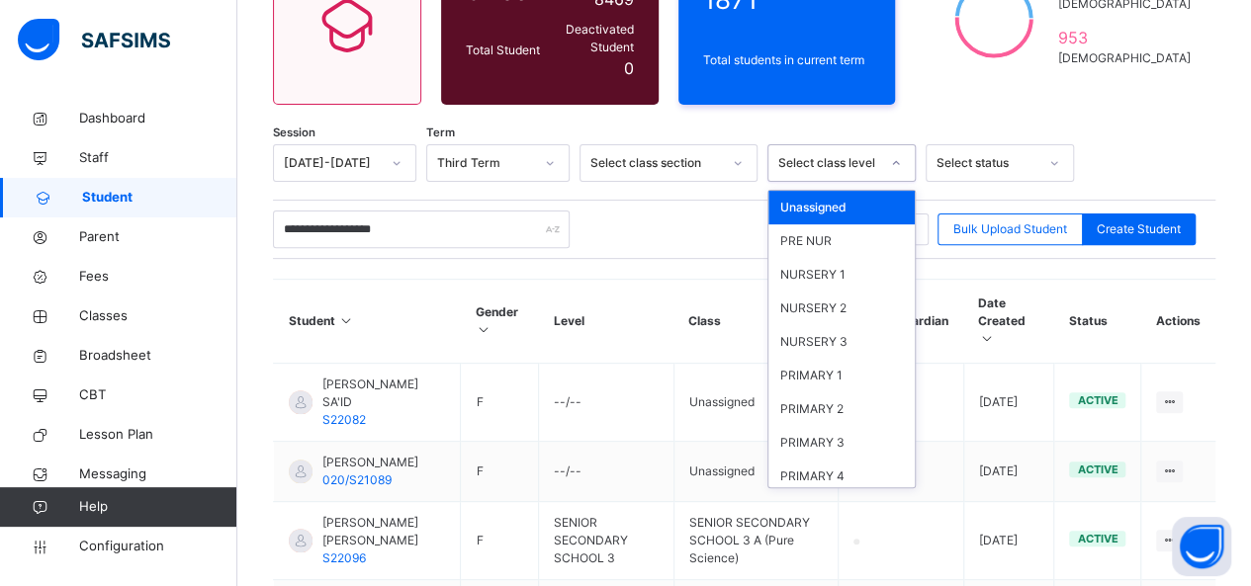
click at [890, 153] on icon at bounding box center [896, 163] width 12 height 20
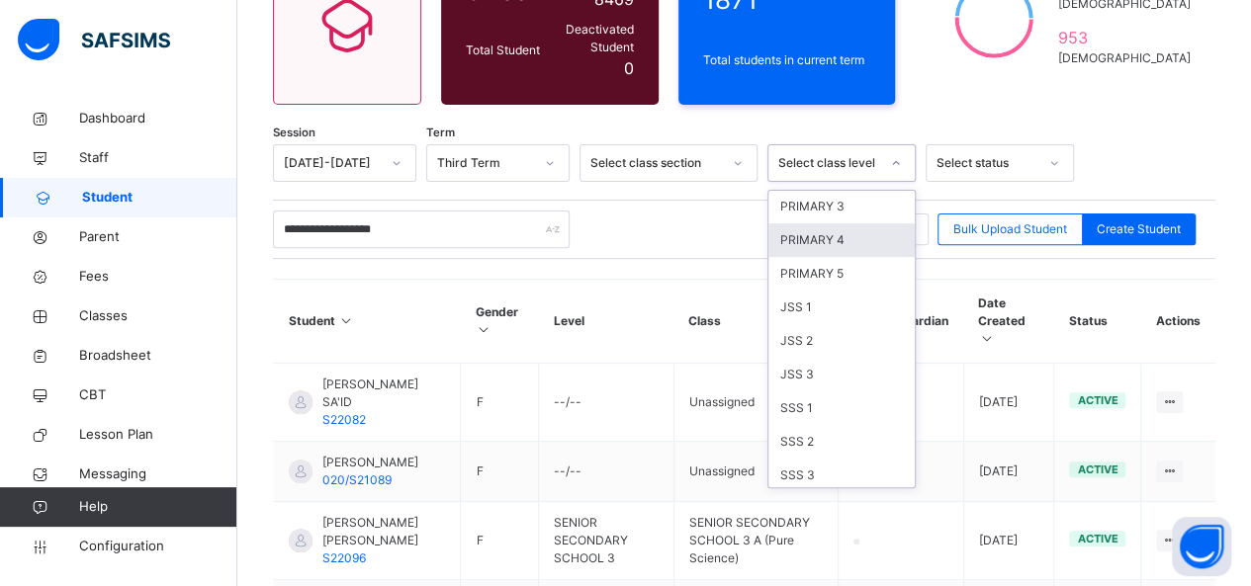
scroll to position [237, 0]
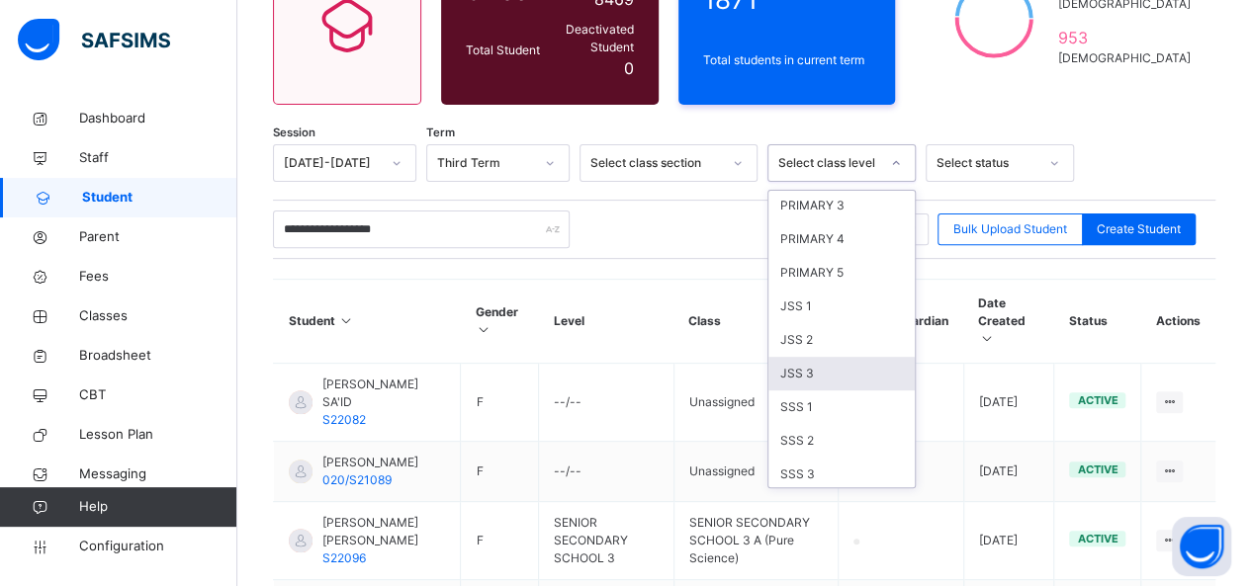
click at [837, 361] on div "JSS 3" at bounding box center [841, 374] width 146 height 34
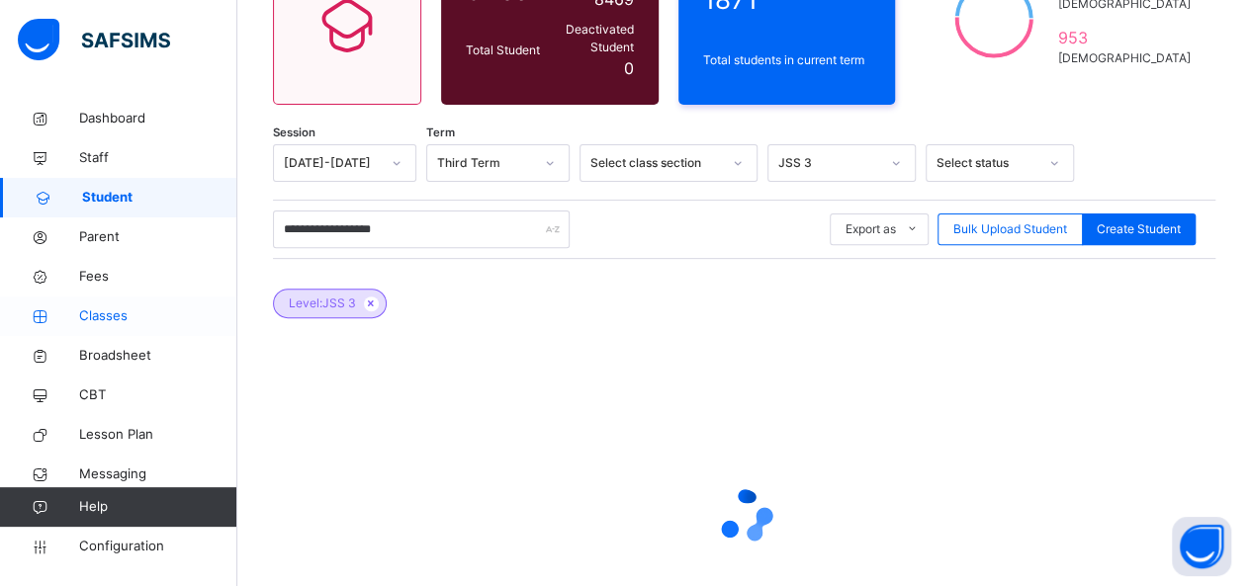
click at [104, 311] on span "Classes" at bounding box center [158, 317] width 158 height 20
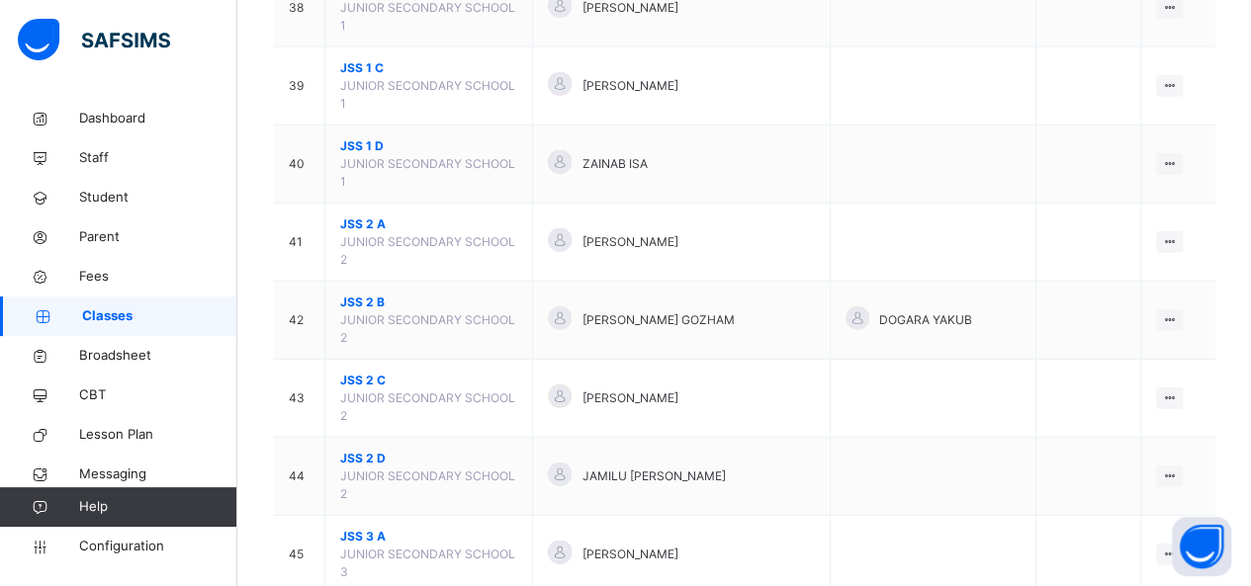
scroll to position [2571, 0]
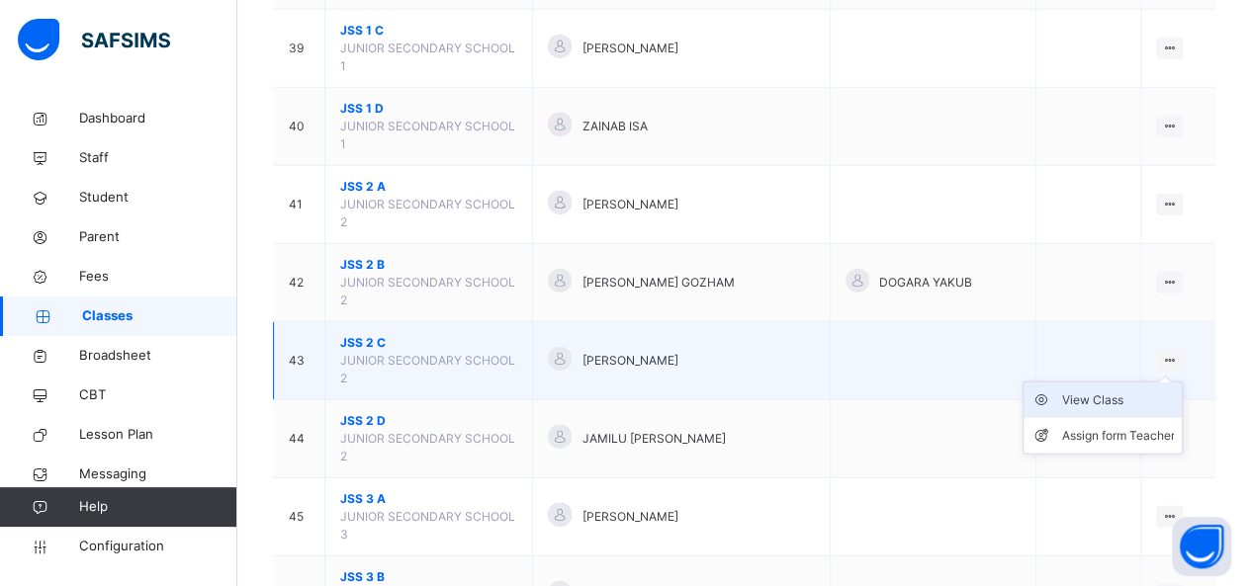
click at [1108, 391] on div "View Class" at bounding box center [1117, 401] width 113 height 20
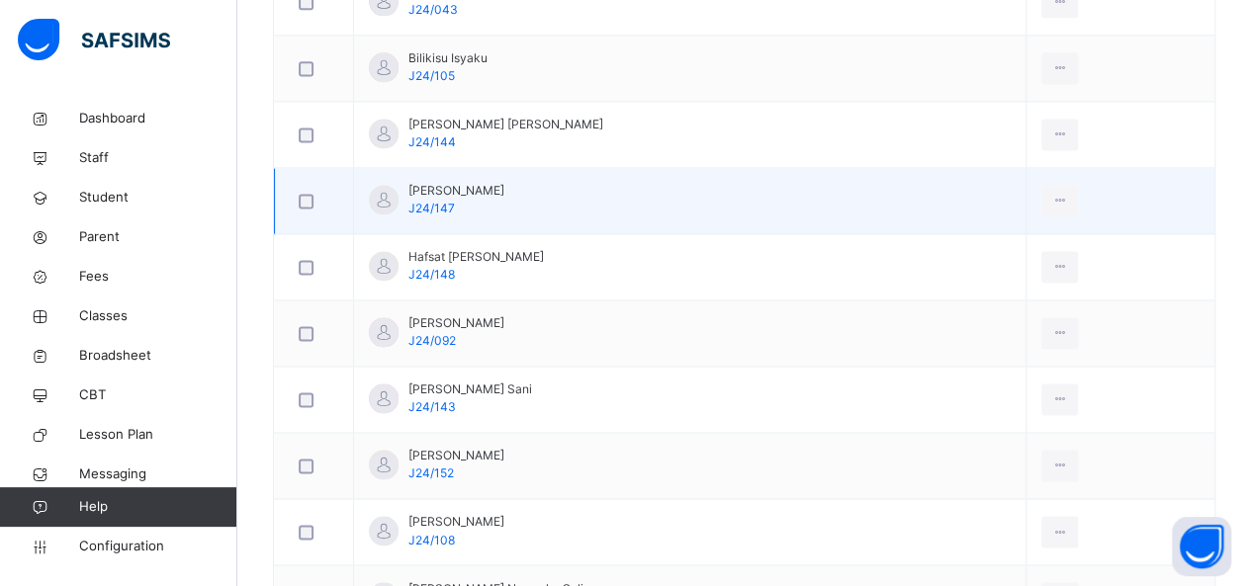
scroll to position [1345, 0]
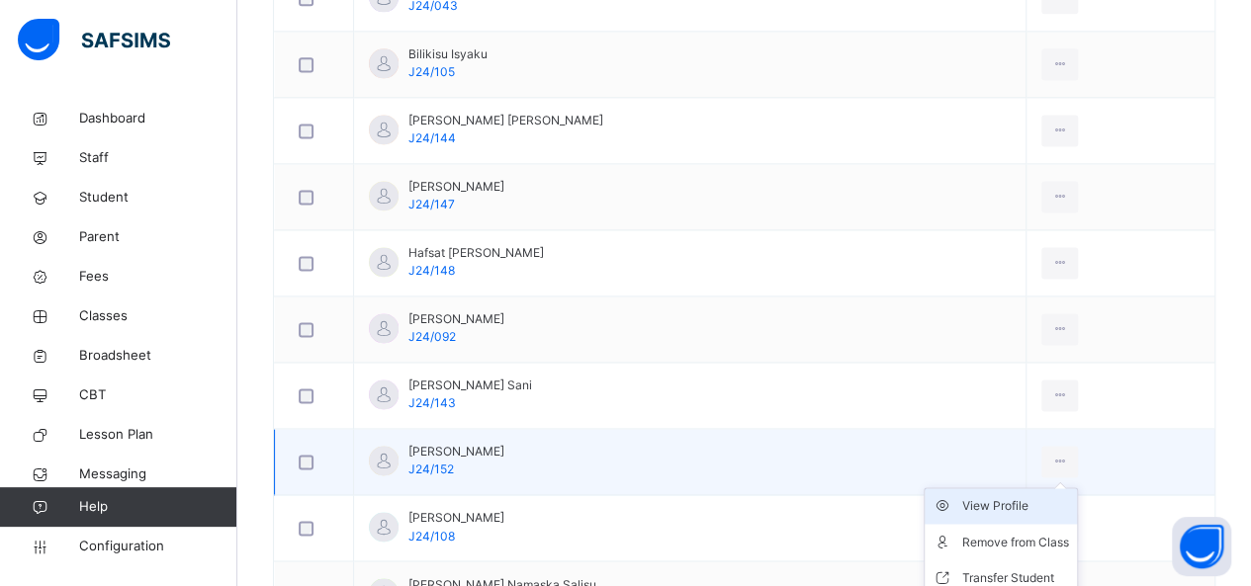
click at [1020, 496] on div "View Profile" at bounding box center [1015, 506] width 107 height 20
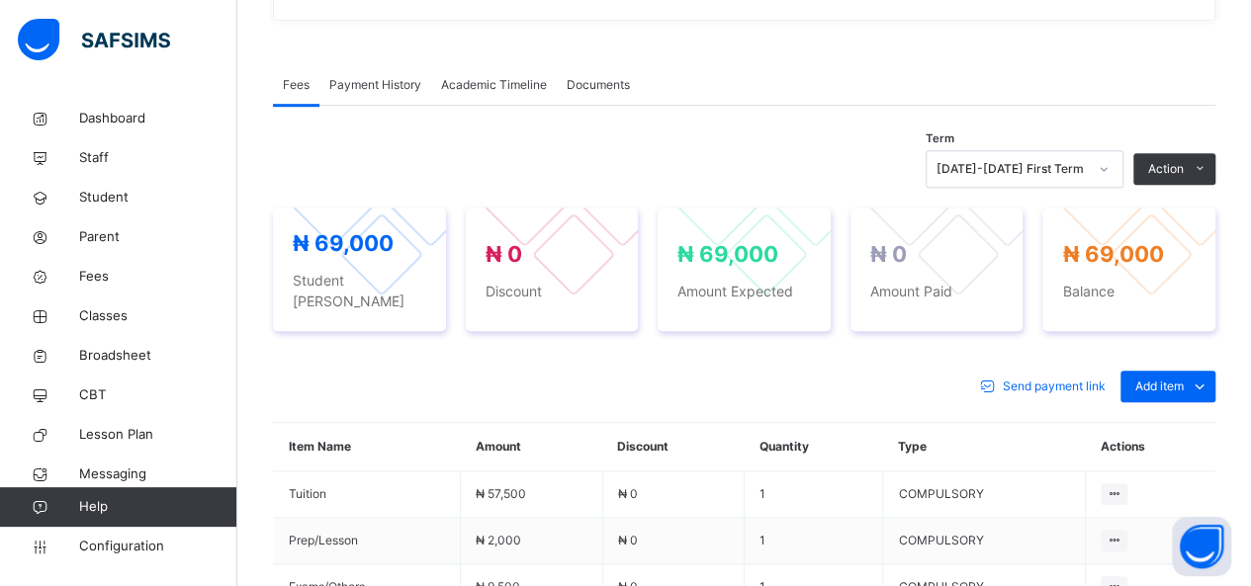
scroll to position [554, 0]
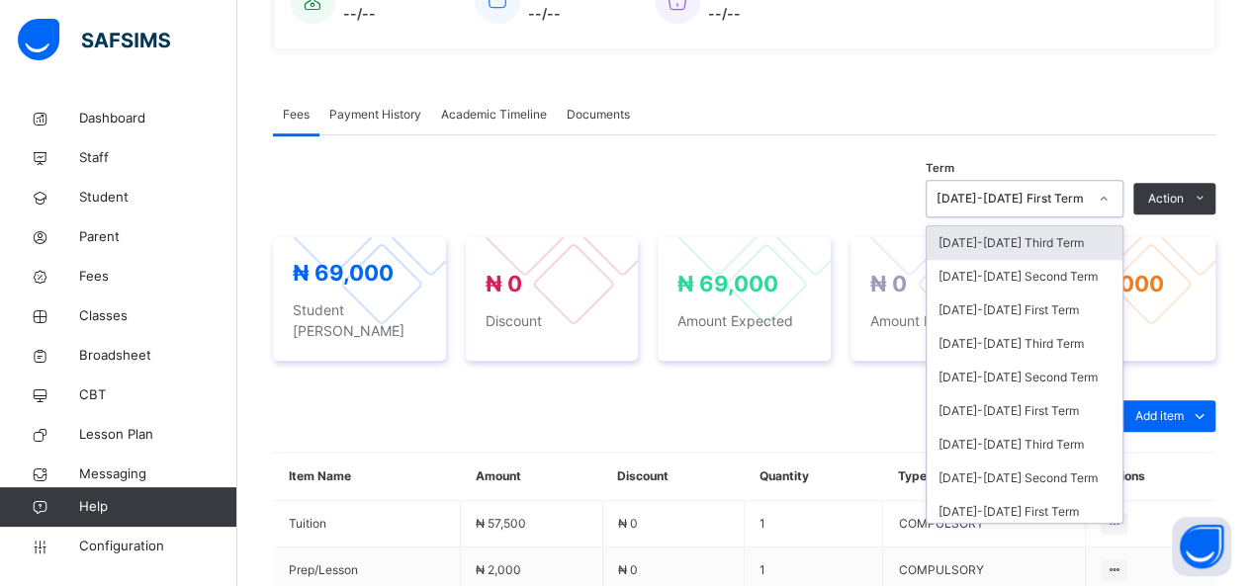
click at [1110, 197] on icon at bounding box center [1104, 199] width 12 height 20
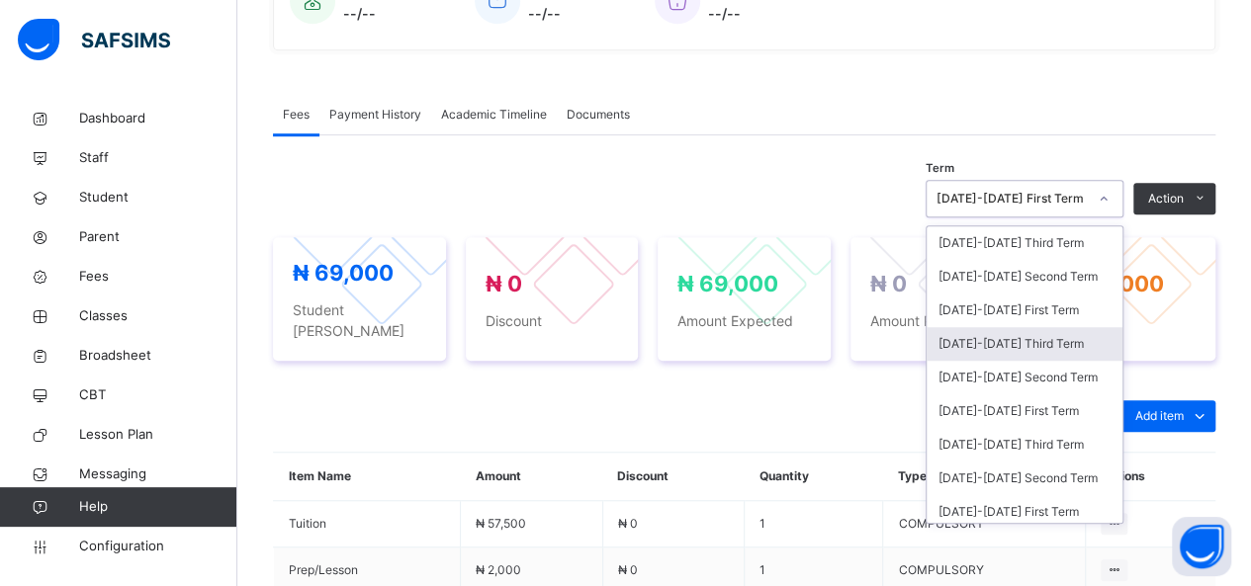
click at [1056, 336] on div "2024-2025 Third Term" at bounding box center [1025, 344] width 196 height 34
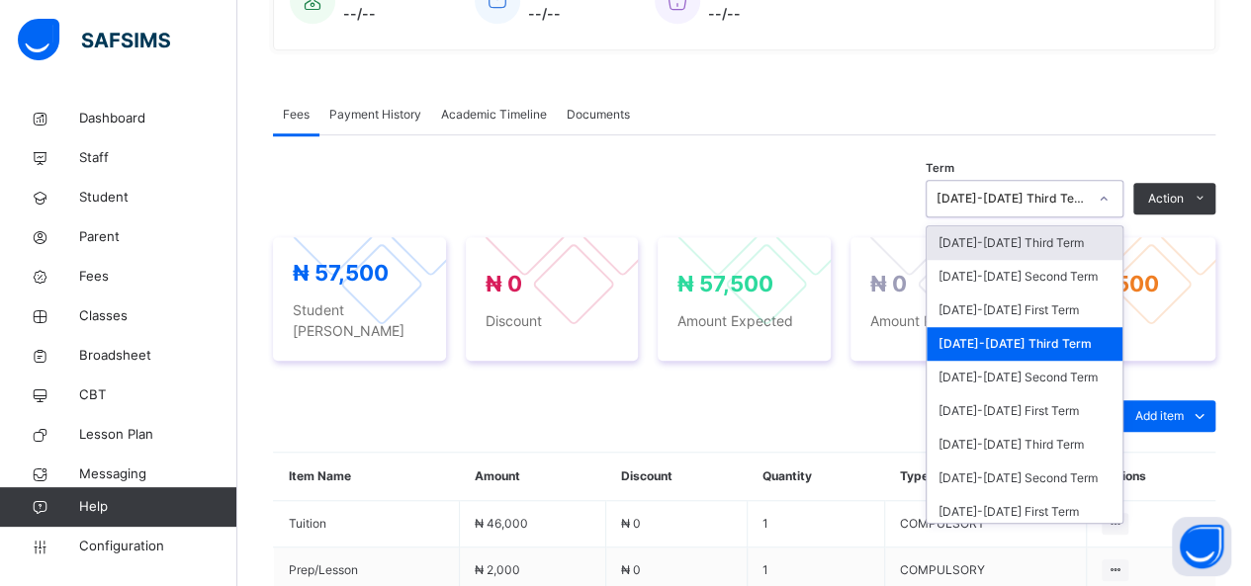
click at [1087, 191] on div "2024-2025 Third Term" at bounding box center [1011, 199] width 150 height 18
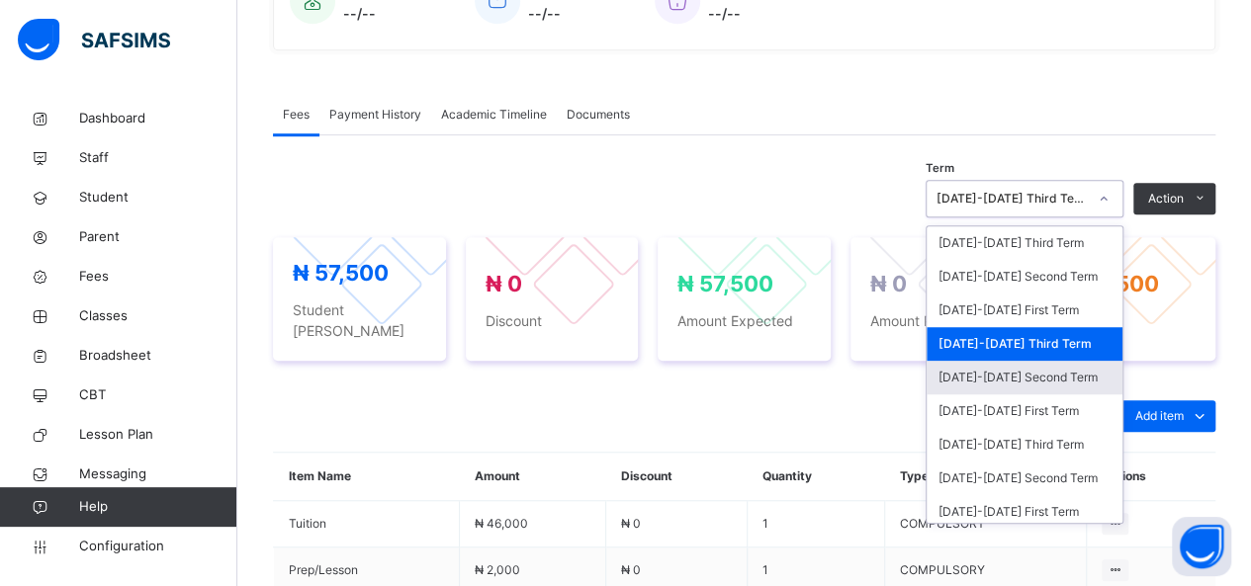
click at [1050, 372] on div "[DATE]-[DATE] Second Term" at bounding box center [1025, 378] width 196 height 34
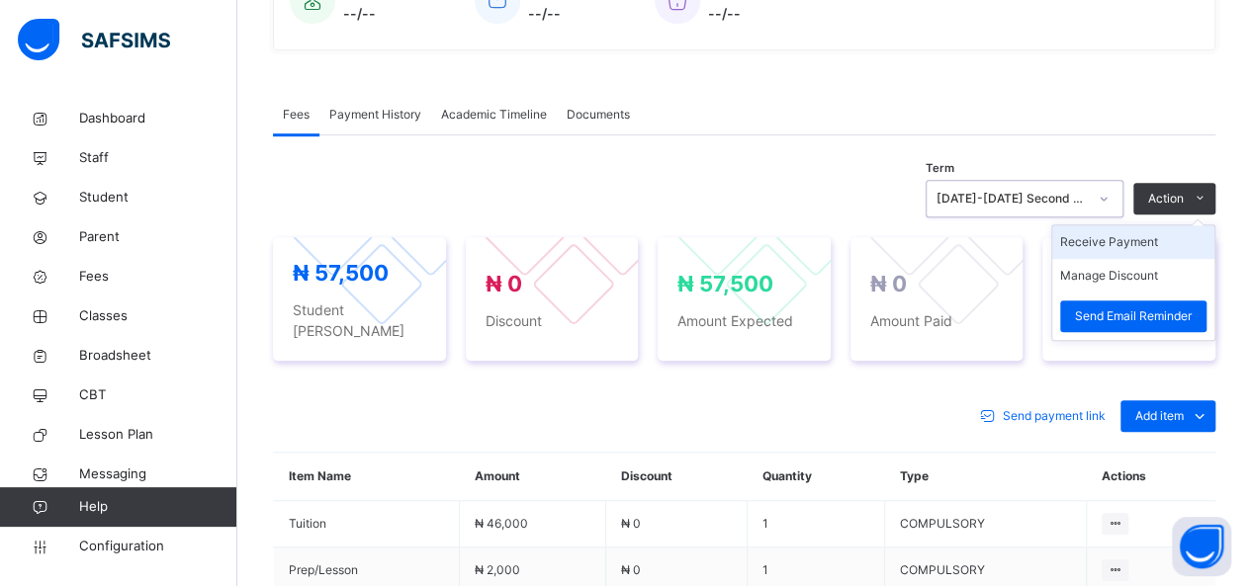
click at [1133, 238] on li "Receive Payment" at bounding box center [1133, 242] width 162 height 34
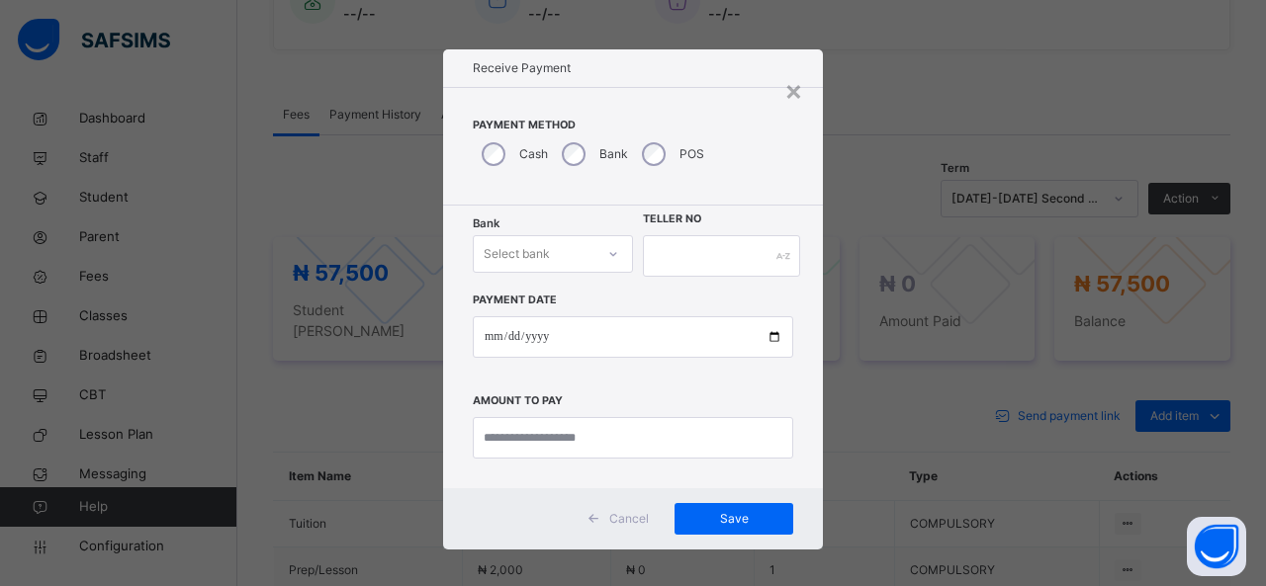
click at [554, 250] on div "Select bank" at bounding box center [534, 254] width 121 height 31
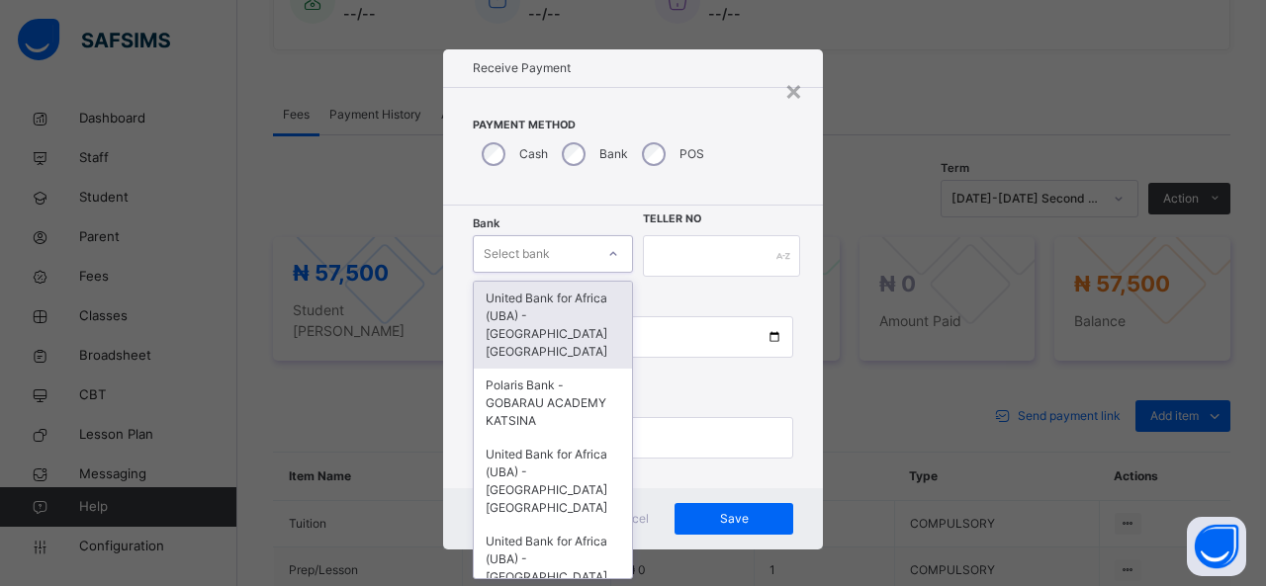
click at [571, 309] on div "United Bank for Africa (UBA) - [GEOGRAPHIC_DATA] [GEOGRAPHIC_DATA]" at bounding box center [553, 325] width 158 height 87
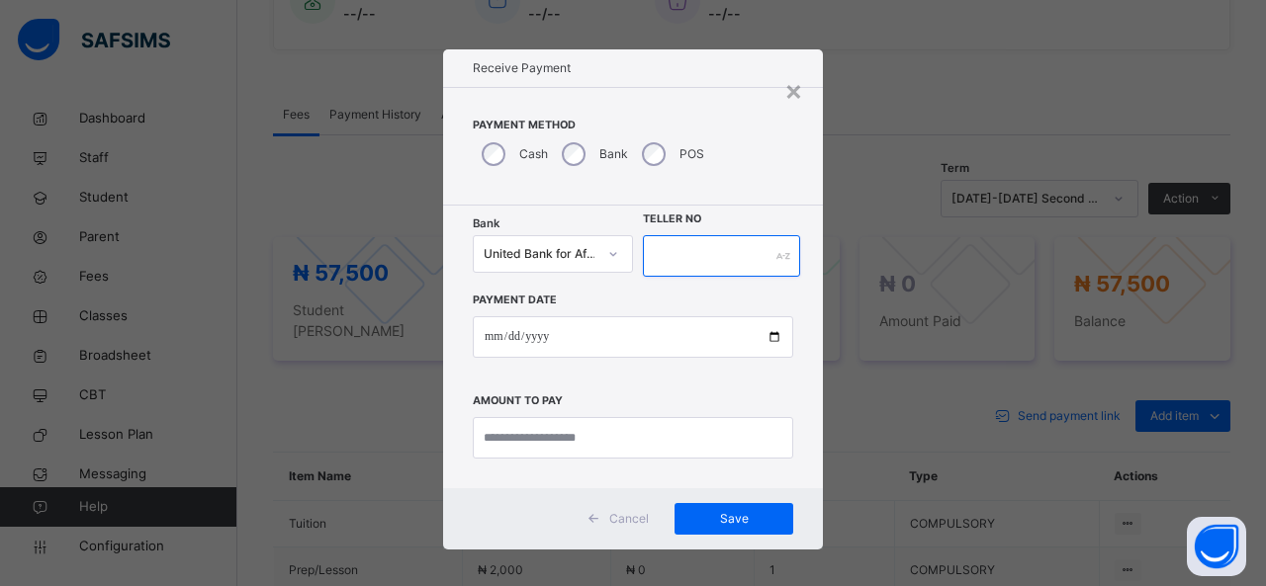
click at [664, 252] on input "text" at bounding box center [721, 256] width 157 height 42
type input "*****"
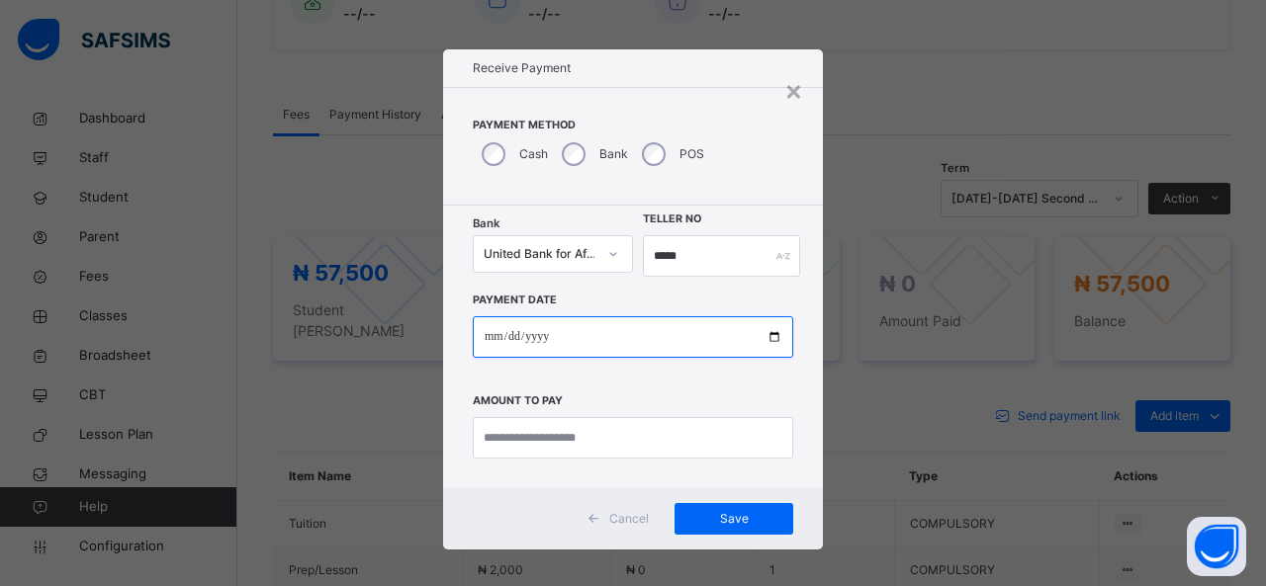
click at [671, 327] on input "date" at bounding box center [633, 337] width 320 height 42
type input "**********"
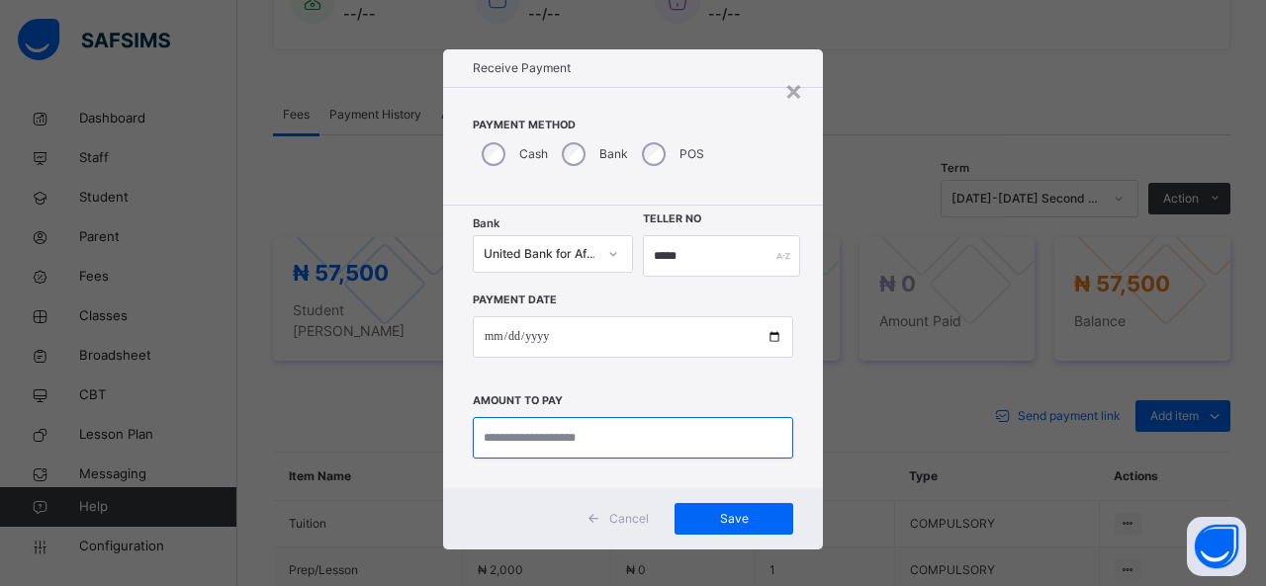
click at [587, 420] on input "currency" at bounding box center [633, 438] width 320 height 42
type input "********"
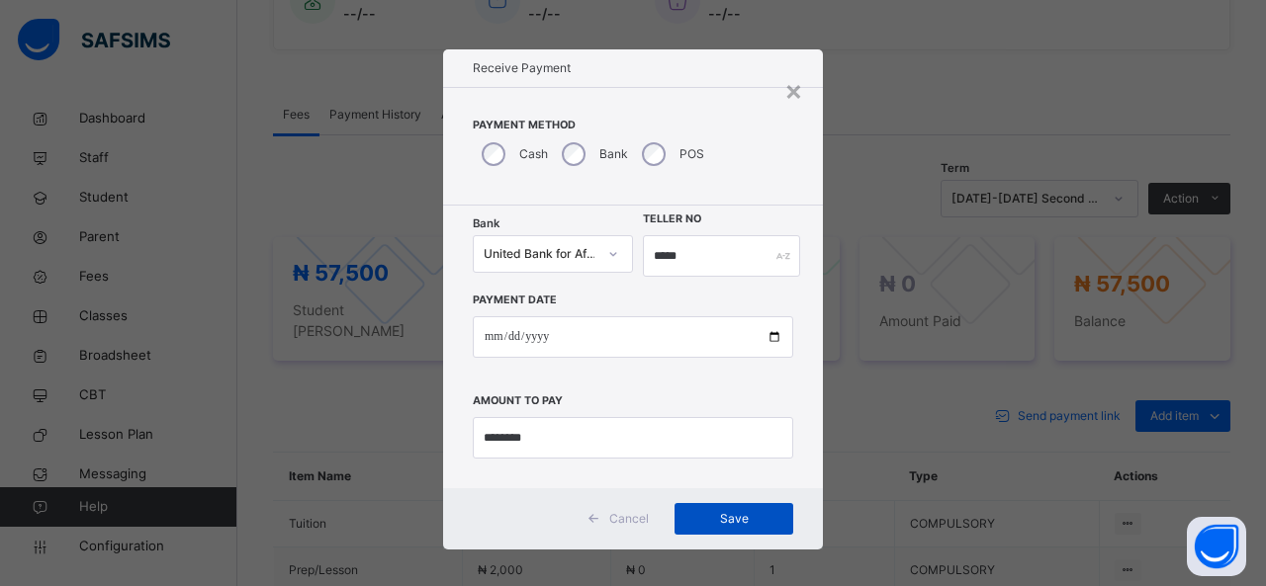
click at [699, 513] on span "Save" at bounding box center [733, 519] width 89 height 18
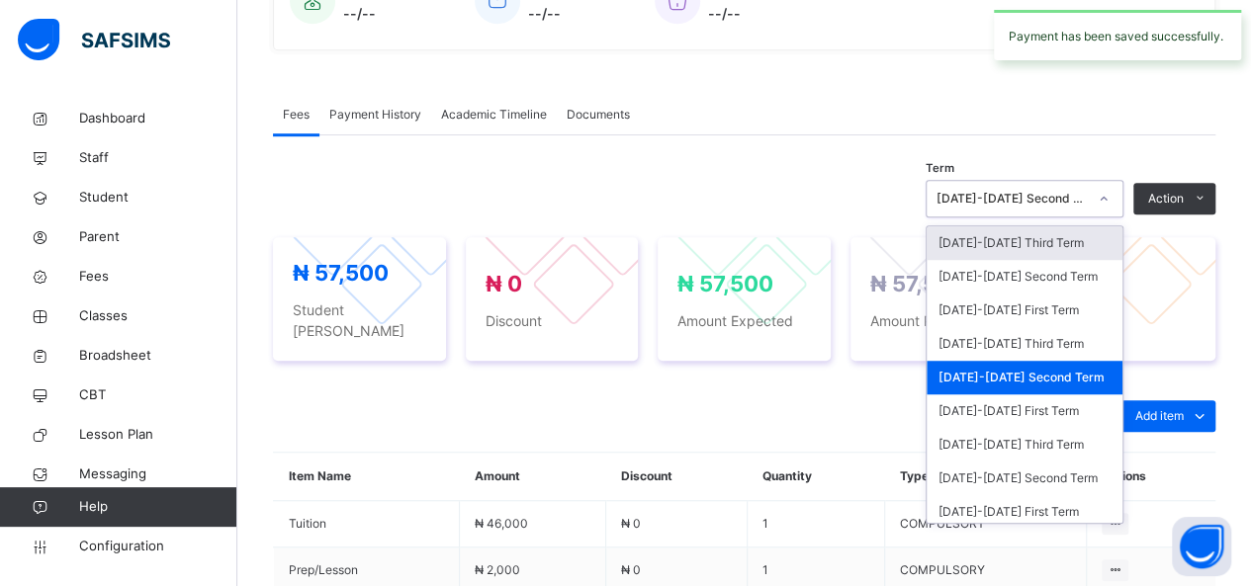
click at [1104, 195] on div at bounding box center [1104, 199] width 34 height 32
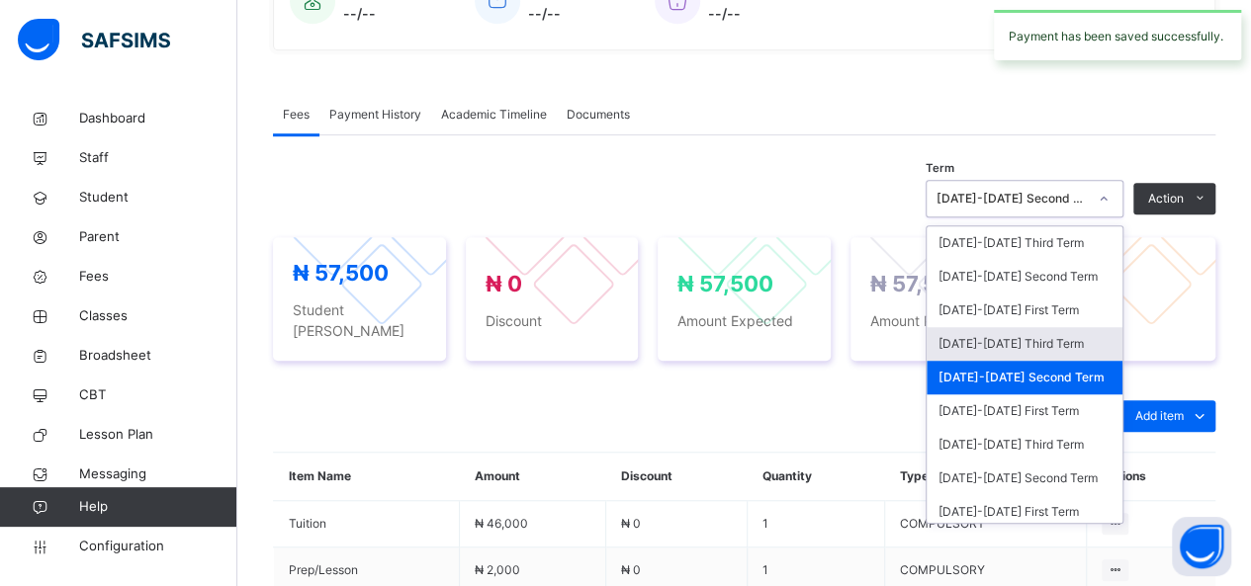
click at [1034, 351] on div "[DATE]-[DATE] Third Term" at bounding box center [1025, 344] width 196 height 34
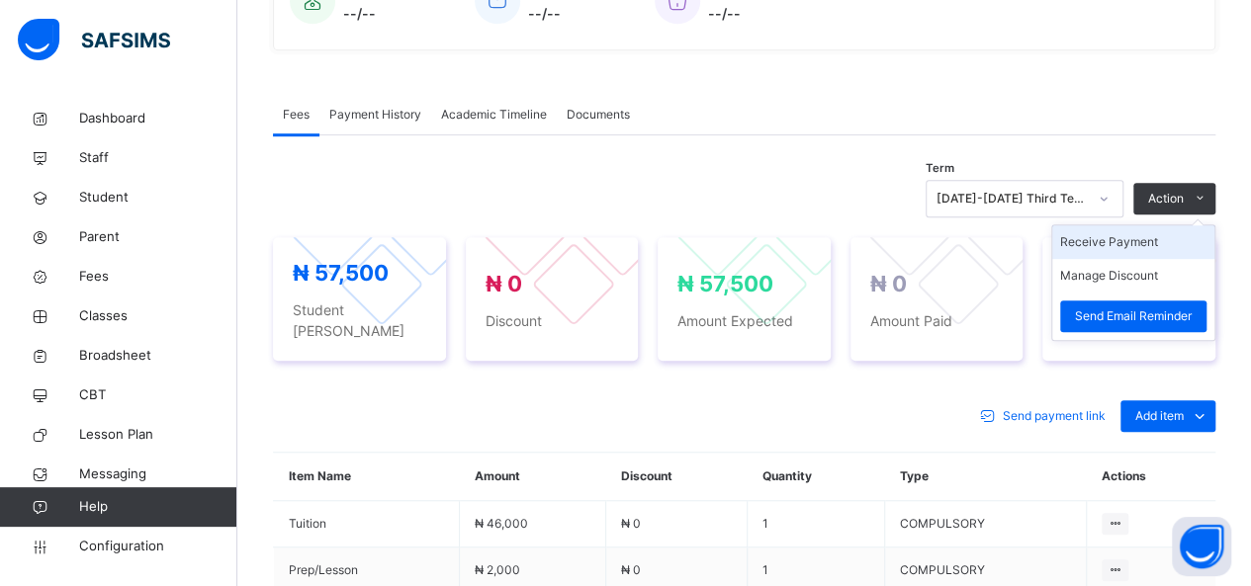
click at [1136, 250] on li "Receive Payment" at bounding box center [1133, 242] width 162 height 34
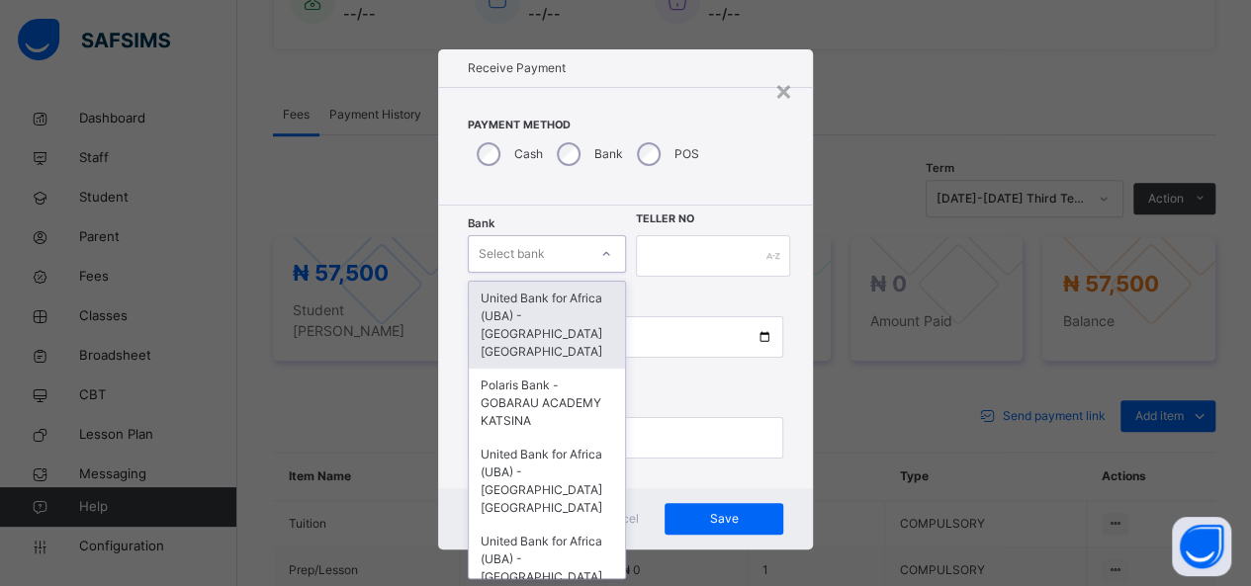
click at [576, 248] on div "Select bank" at bounding box center [528, 254] width 119 height 31
click at [566, 329] on div "United Bank for Africa (UBA) - [GEOGRAPHIC_DATA] [GEOGRAPHIC_DATA]" at bounding box center [547, 325] width 156 height 87
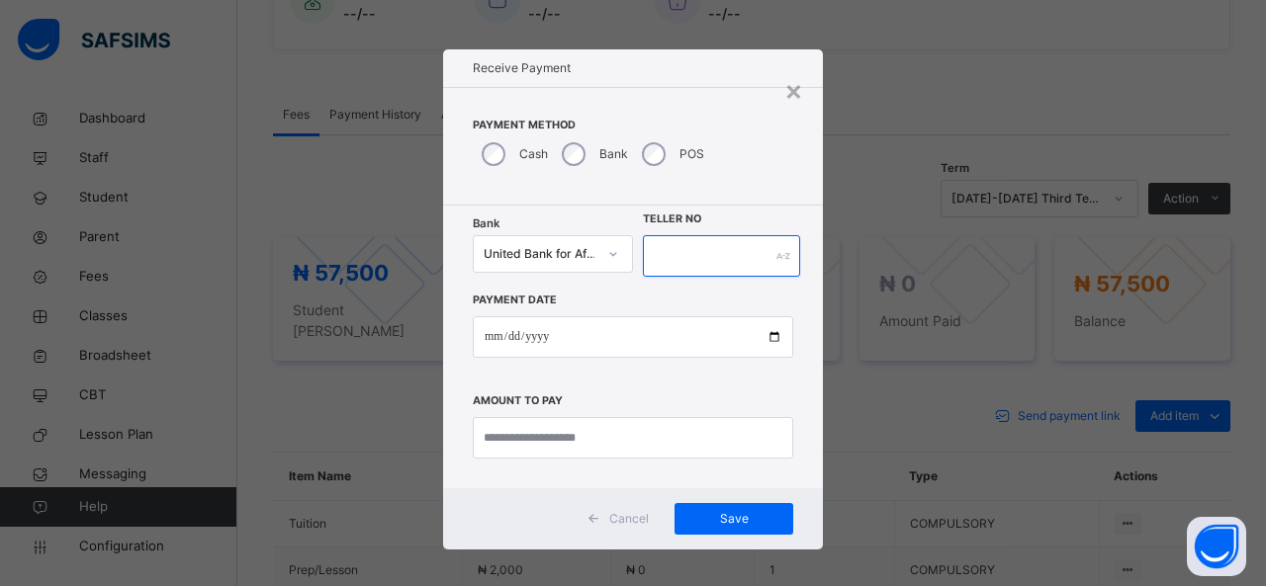
click at [654, 260] on input "text" at bounding box center [721, 256] width 157 height 42
type input "******"
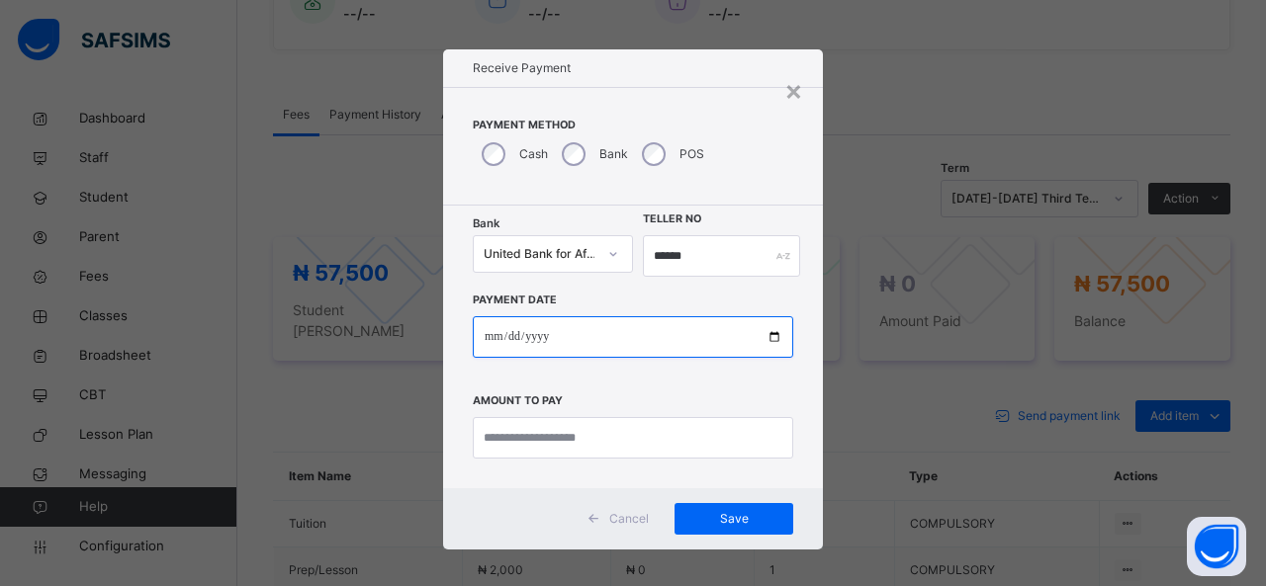
click at [620, 323] on input "date" at bounding box center [633, 337] width 320 height 42
type input "**********"
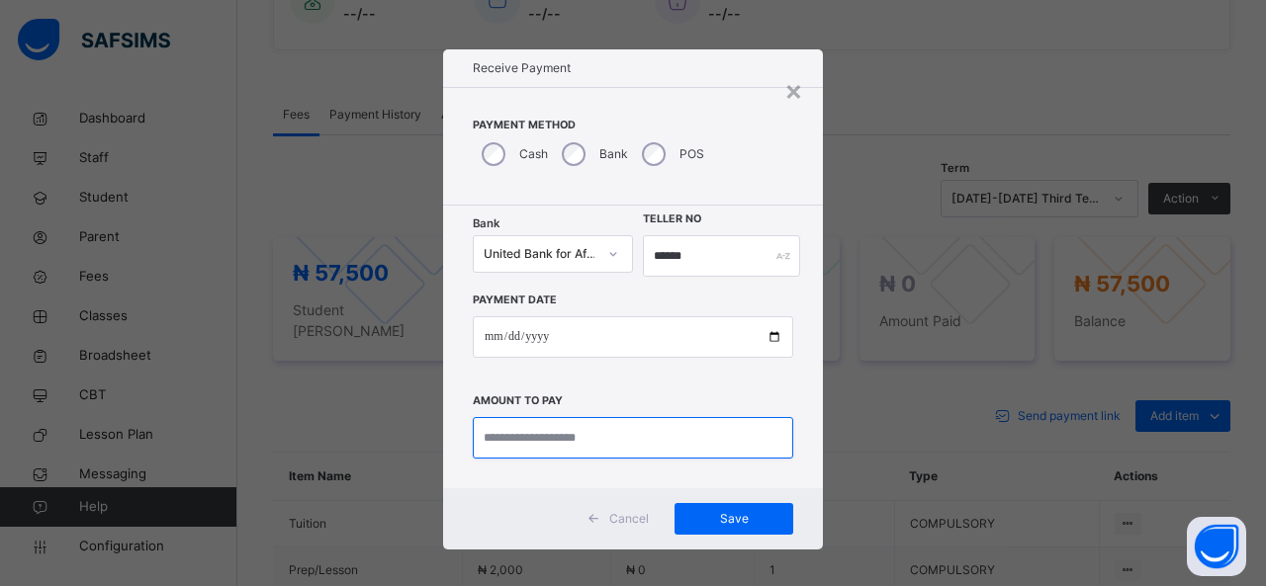
click at [614, 446] on input "currency" at bounding box center [633, 438] width 320 height 42
type input "********"
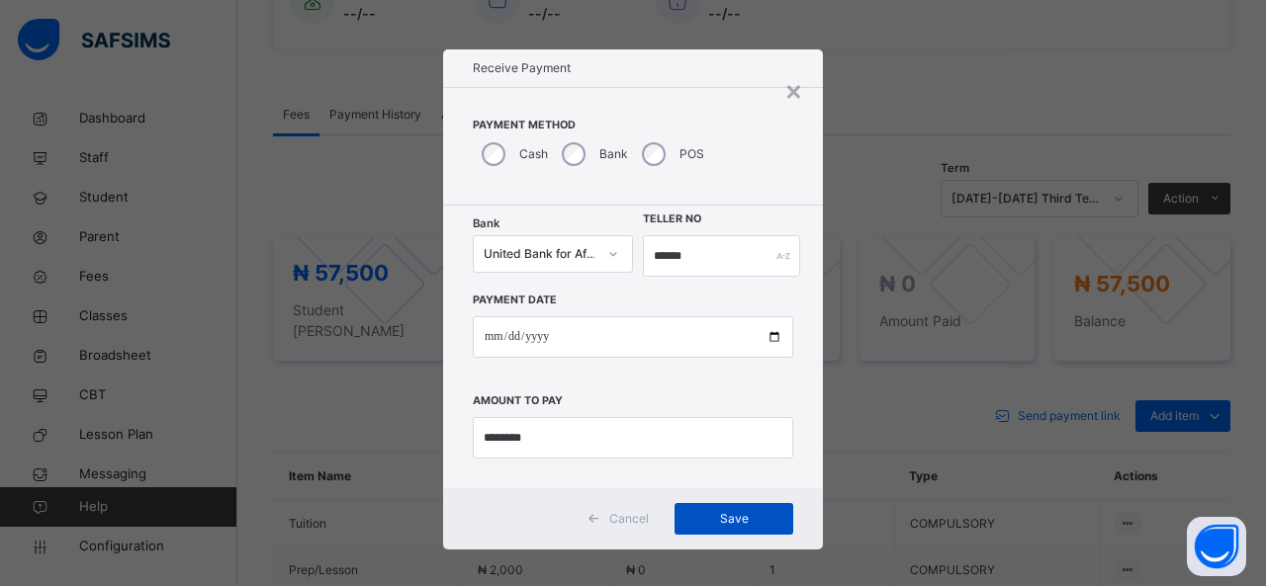
click at [709, 515] on span "Save" at bounding box center [733, 519] width 89 height 18
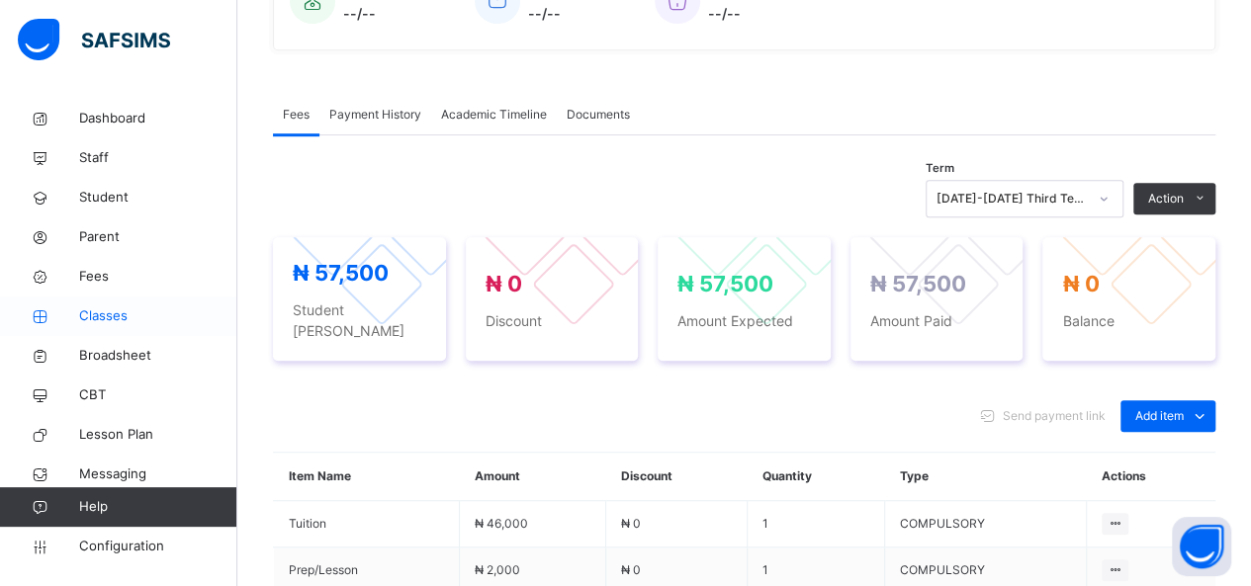
click at [97, 317] on span "Classes" at bounding box center [158, 317] width 158 height 20
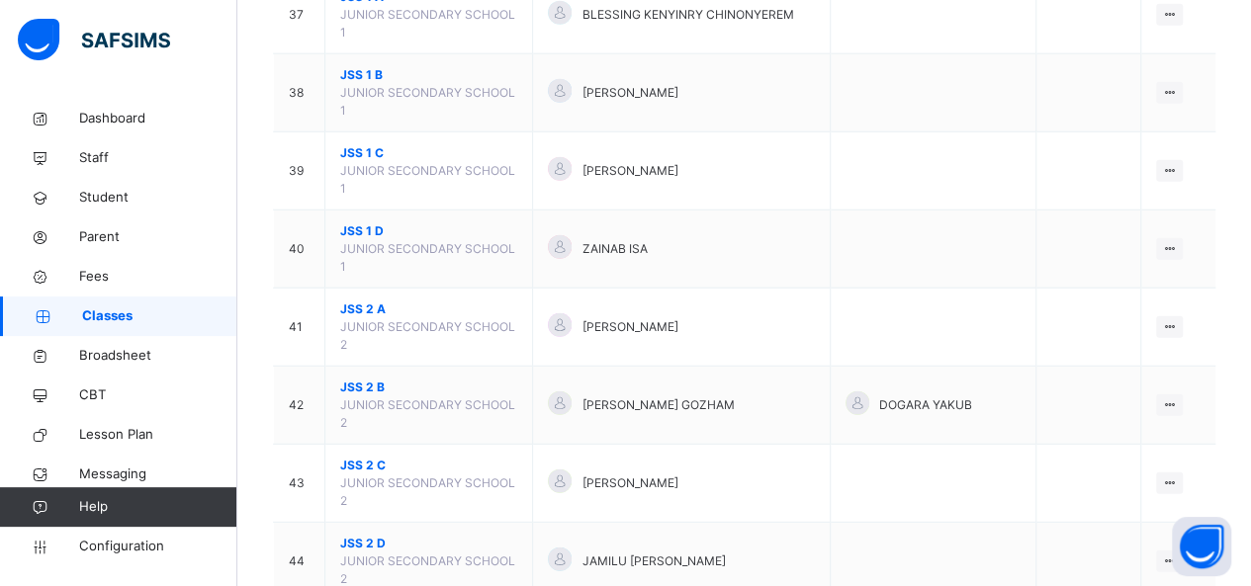
scroll to position [2452, 0]
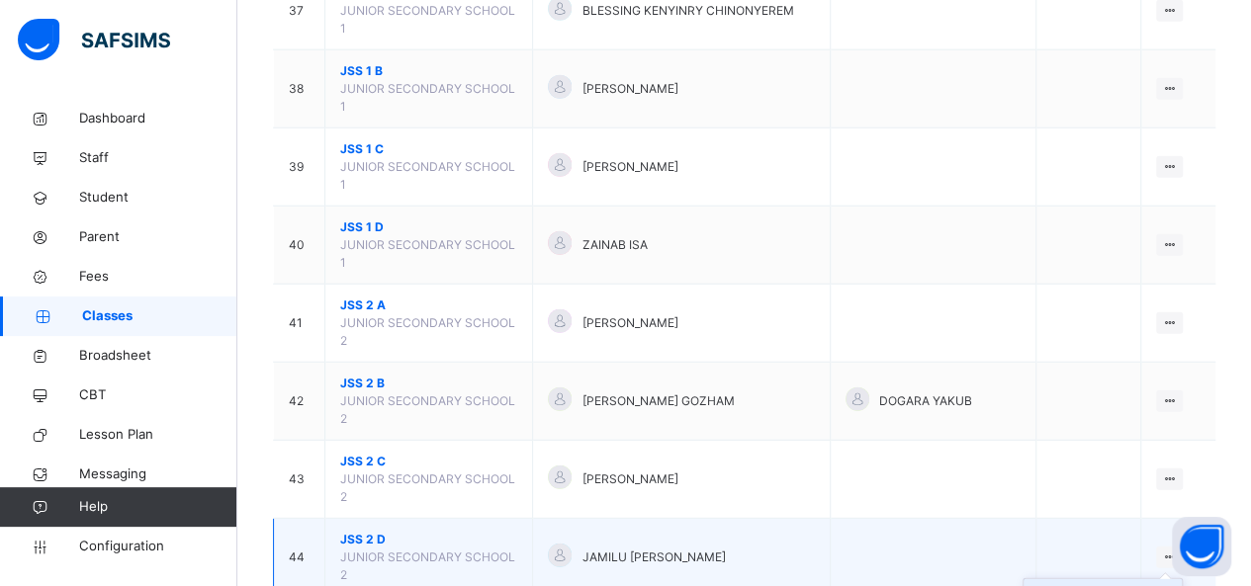
click at [1119, 585] on div "View Class" at bounding box center [1117, 597] width 113 height 20
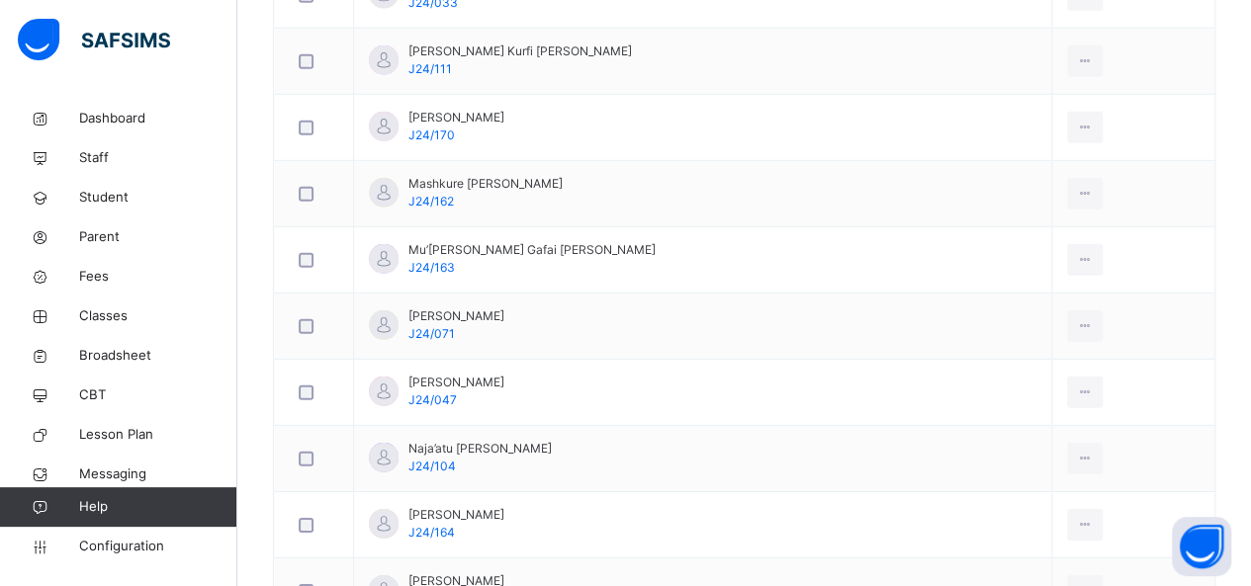
scroll to position [2808, 0]
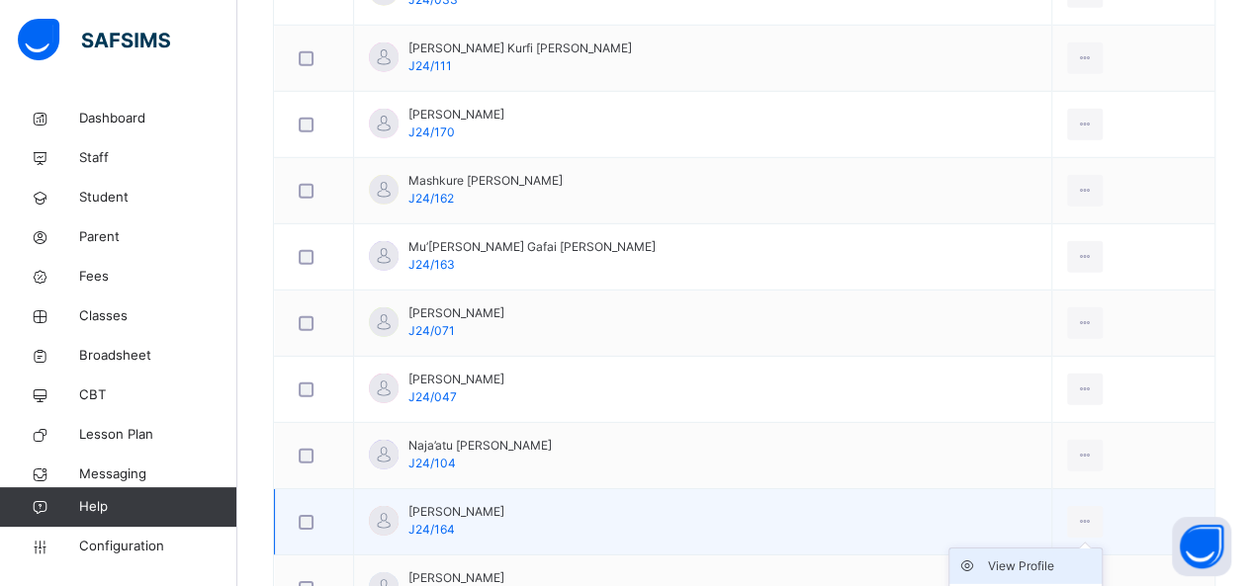
click at [1015, 557] on div "View Profile" at bounding box center [1040, 567] width 107 height 20
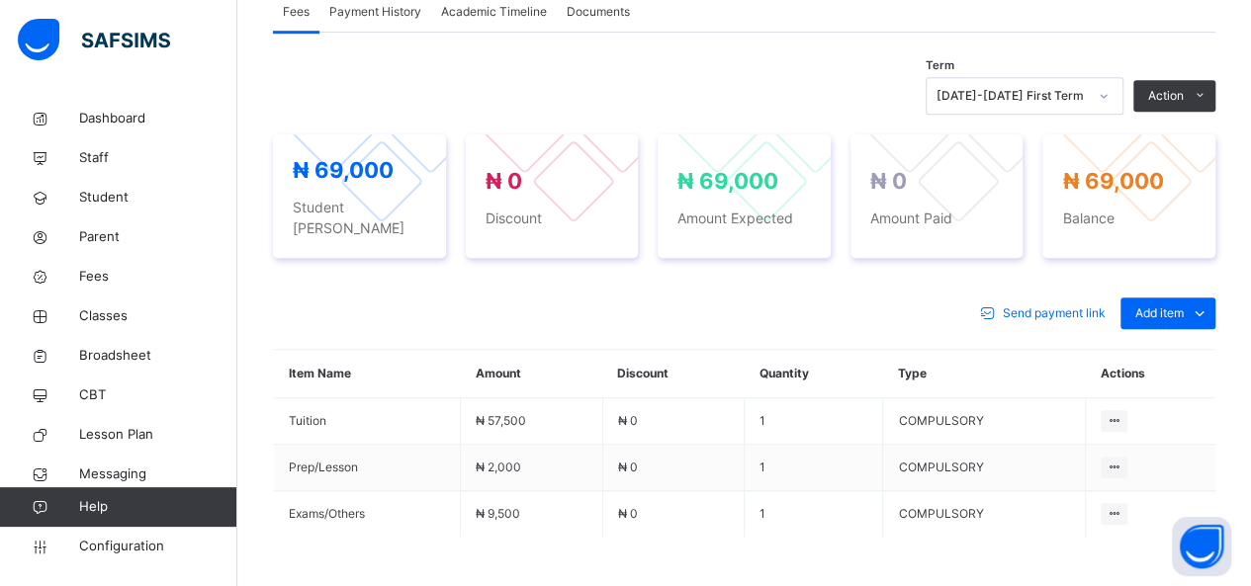
scroll to position [633, 0]
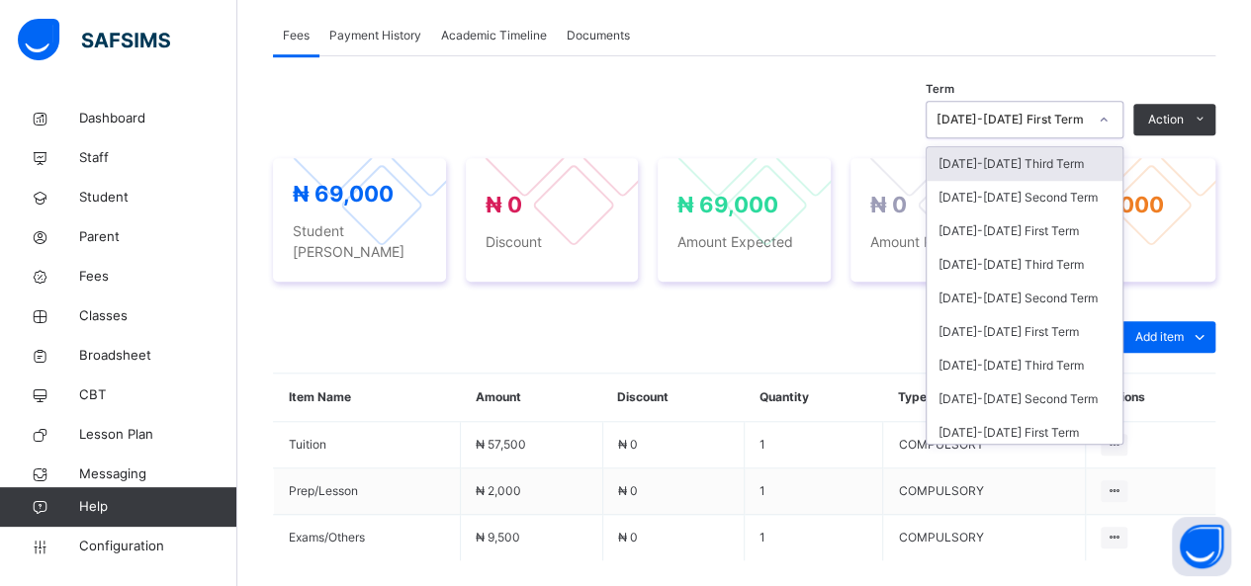
click at [1109, 120] on div at bounding box center [1104, 120] width 34 height 32
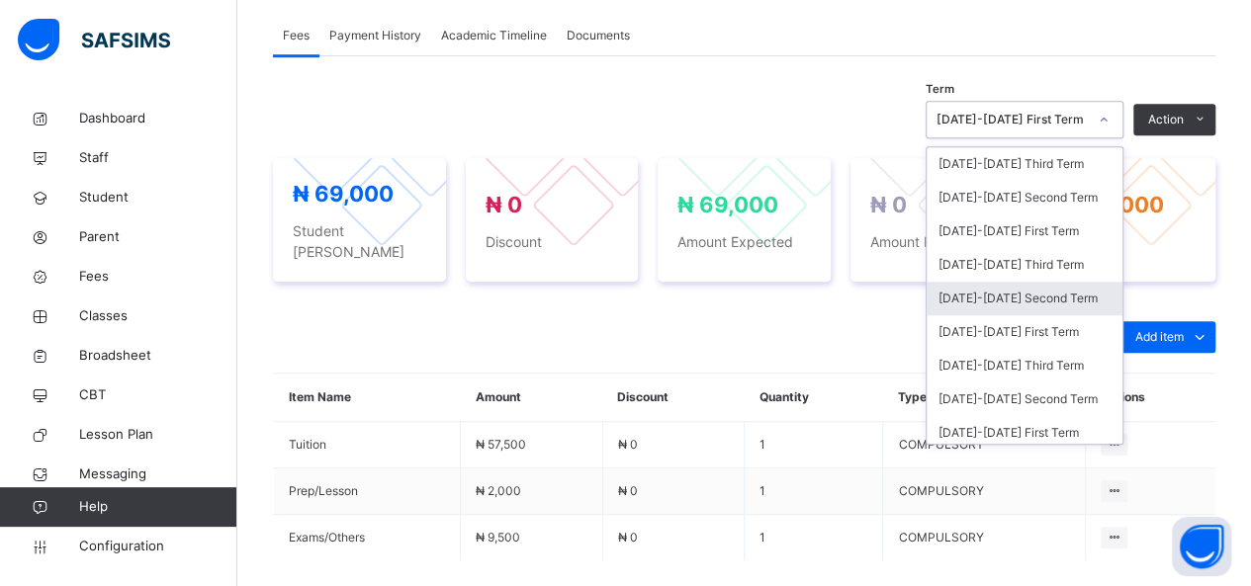
click at [1070, 294] on div "[DATE]-[DATE] Second Term" at bounding box center [1025, 299] width 196 height 34
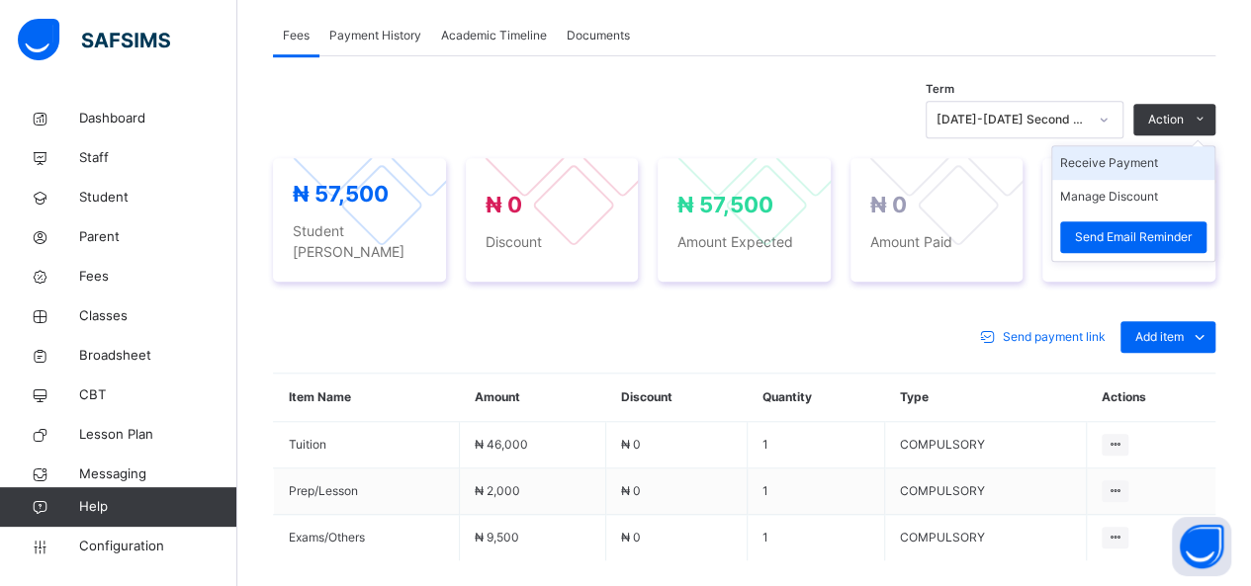
click at [1134, 163] on li "Receive Payment" at bounding box center [1133, 163] width 162 height 34
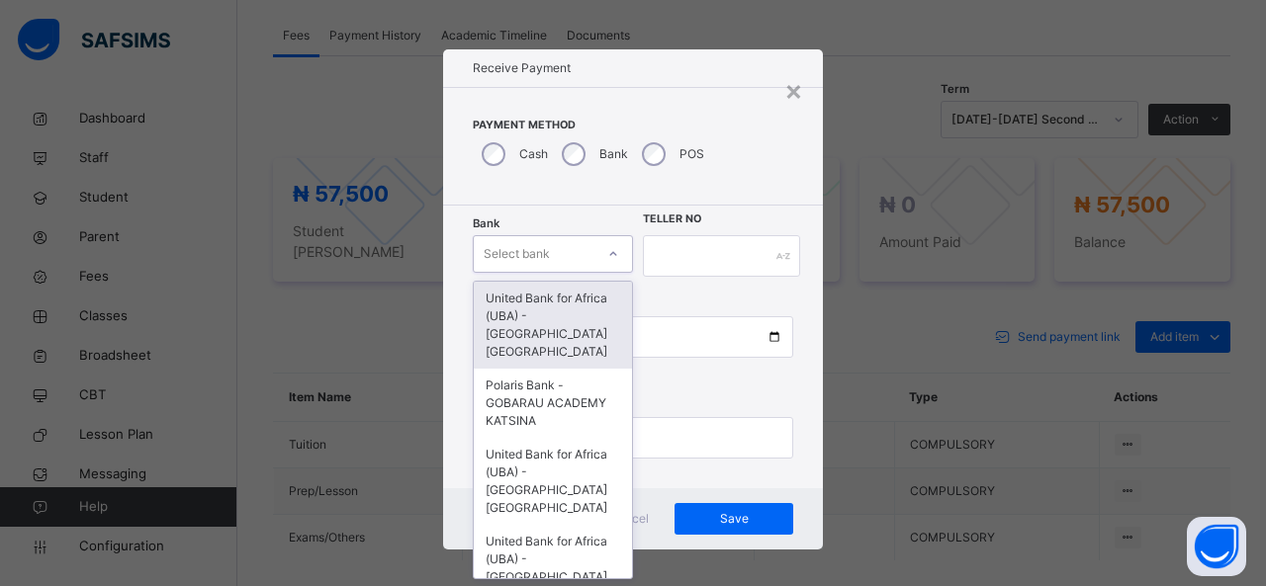
click at [575, 253] on div "Select bank" at bounding box center [534, 254] width 121 height 31
click at [585, 318] on div "United Bank for Africa (UBA) - Gobarau Academy Katsina" at bounding box center [553, 325] width 158 height 87
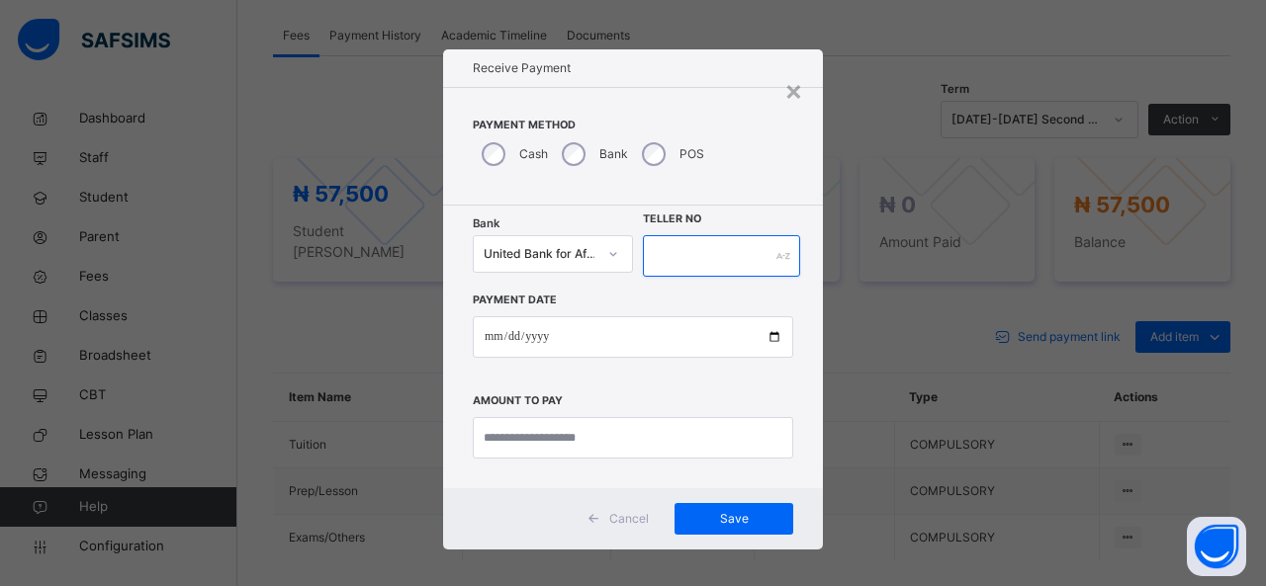
click at [676, 260] on input "text" at bounding box center [721, 256] width 157 height 42
type input "*****"
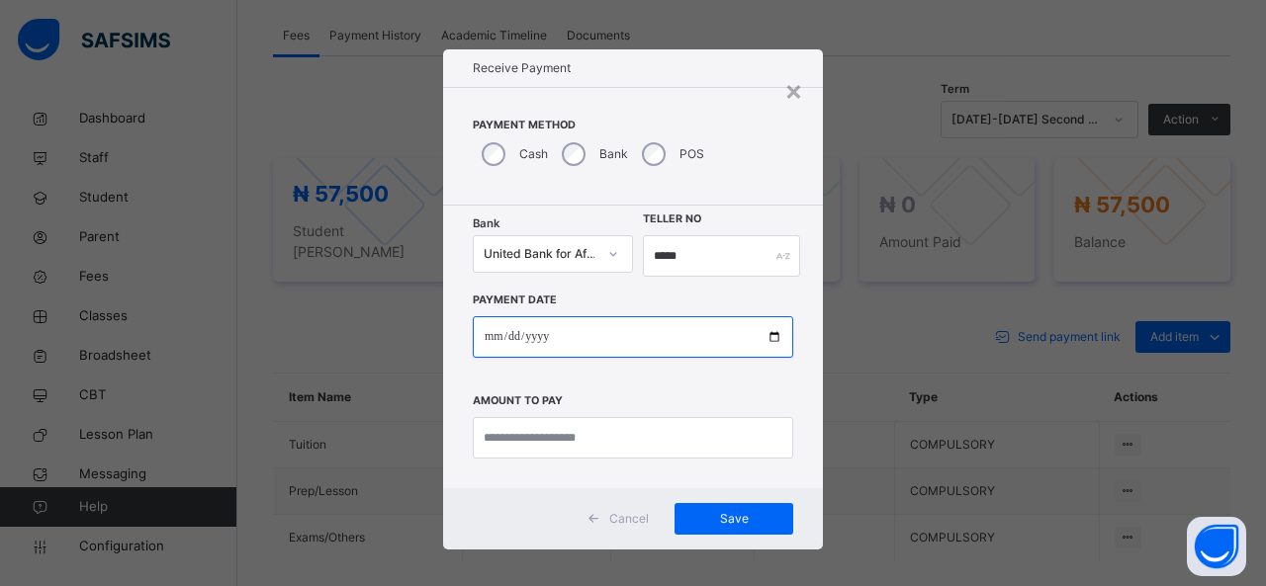
drag, startPoint x: 676, startPoint y: 260, endPoint x: 613, endPoint y: 319, distance: 86.8
click at [613, 319] on input "date" at bounding box center [633, 337] width 320 height 42
type input "**********"
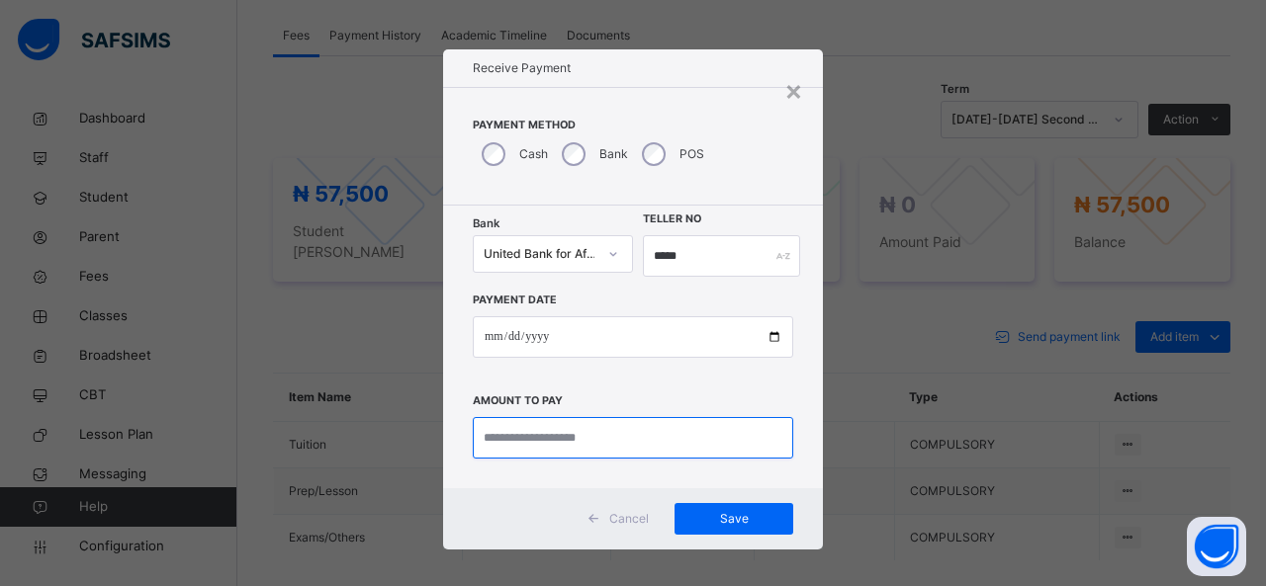
click at [592, 429] on input "currency" at bounding box center [633, 438] width 320 height 42
type input "********"
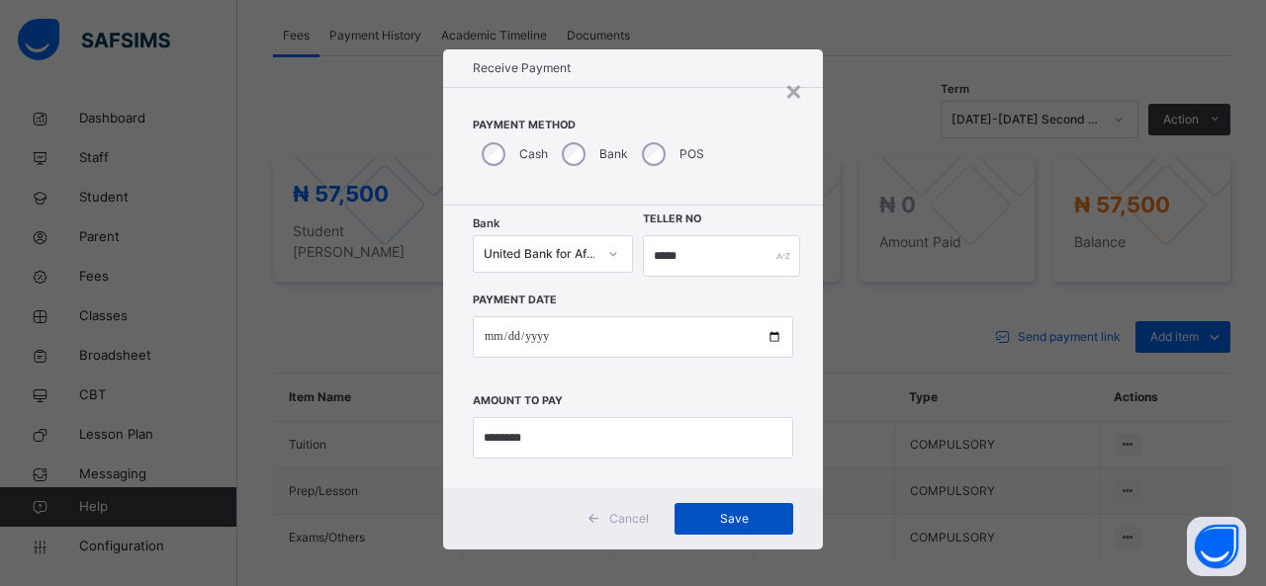
click at [713, 521] on span "Save" at bounding box center [733, 519] width 89 height 18
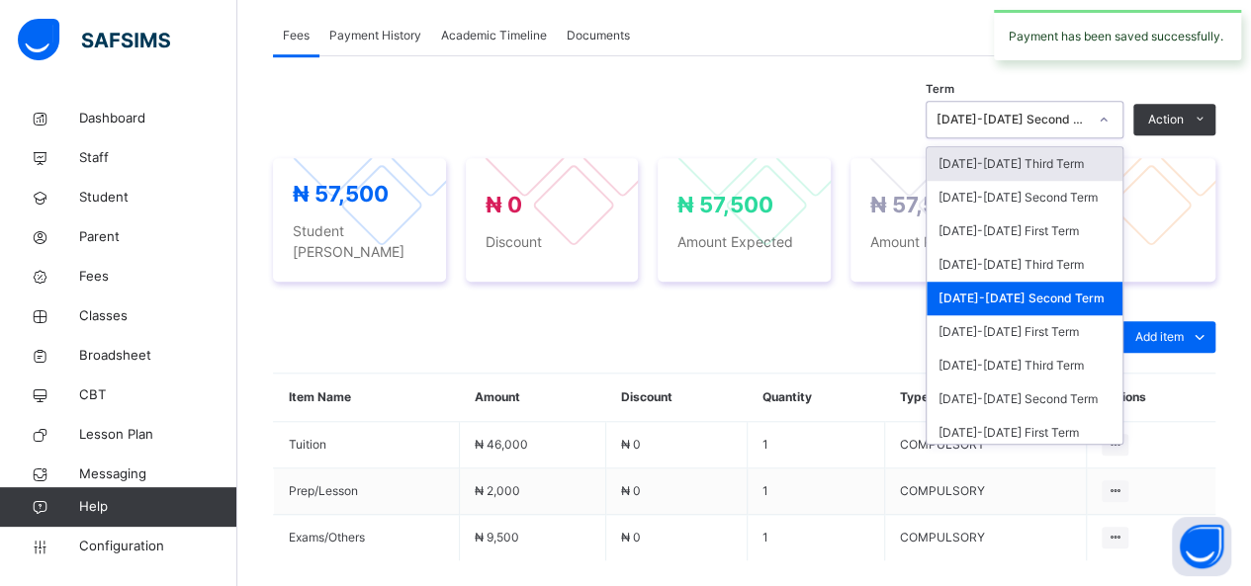
click at [1110, 122] on icon at bounding box center [1104, 120] width 12 height 20
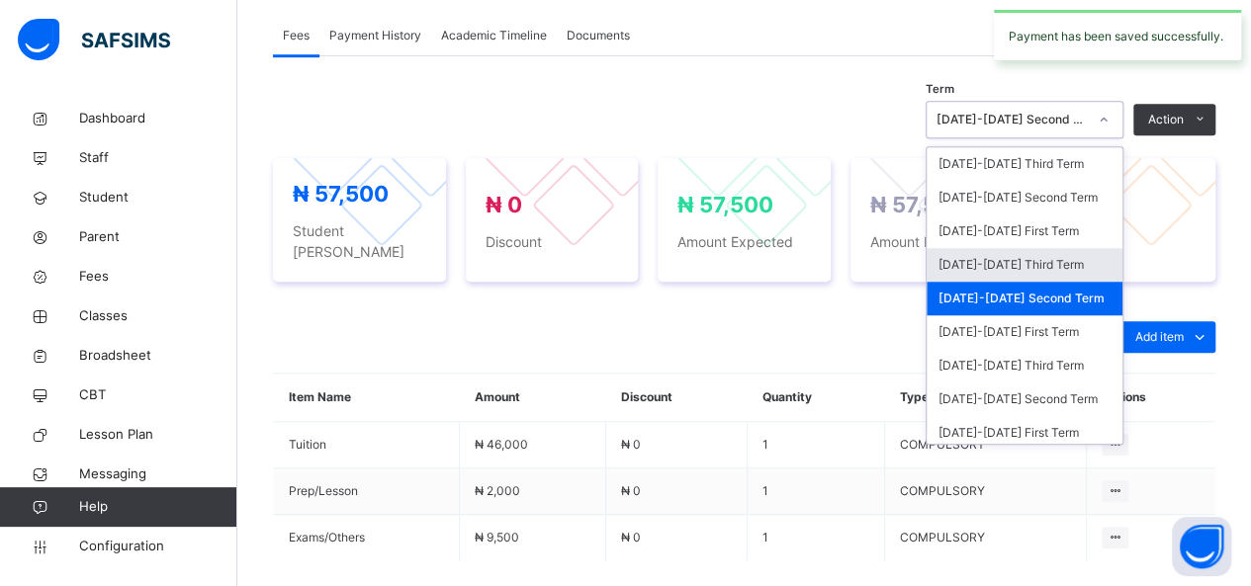
click at [1052, 260] on div "[DATE]-[DATE] Third Term" at bounding box center [1025, 265] width 196 height 34
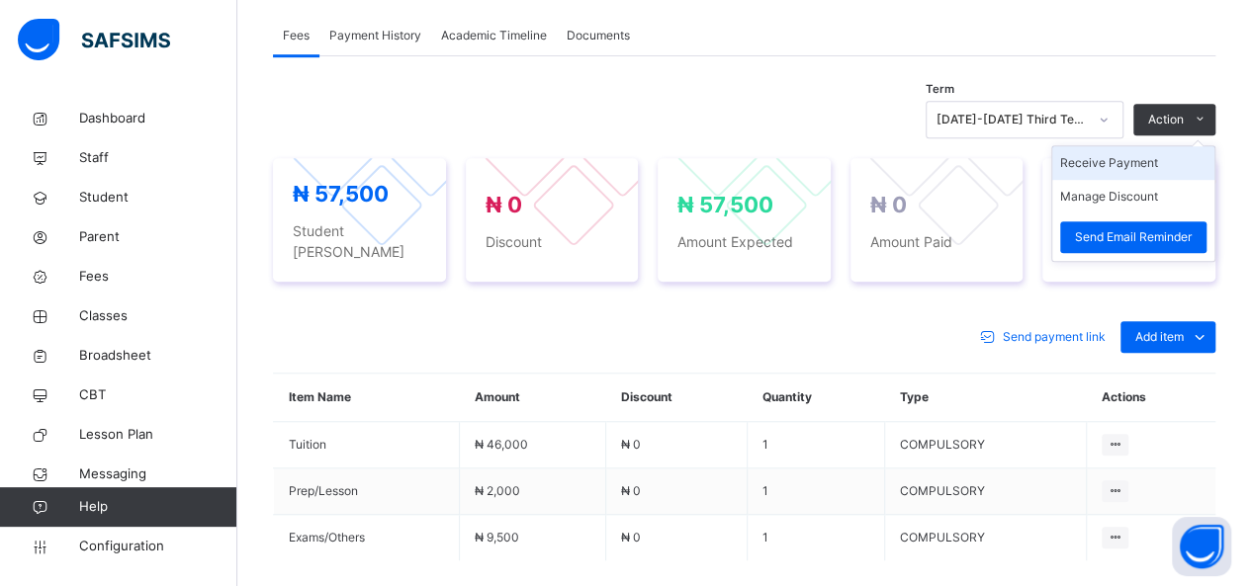
click at [1124, 166] on li "Receive Payment" at bounding box center [1133, 163] width 162 height 34
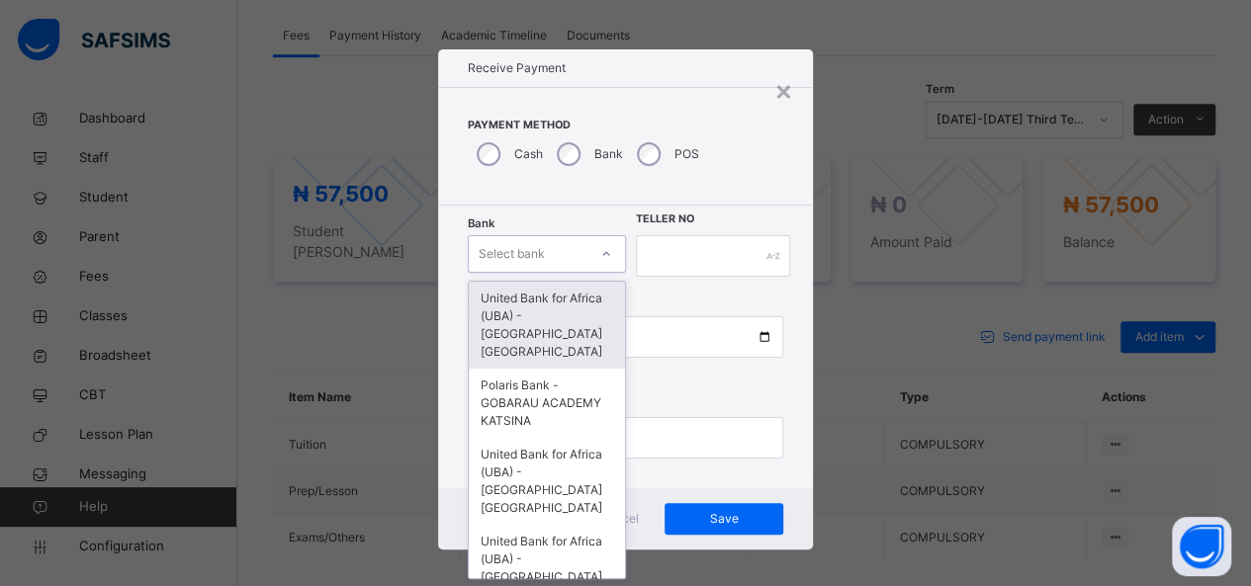
click at [560, 247] on div "Select bank" at bounding box center [528, 254] width 119 height 31
click at [564, 316] on div "United Bank for Africa (UBA) - Gobarau Academy Katsina" at bounding box center [547, 325] width 156 height 87
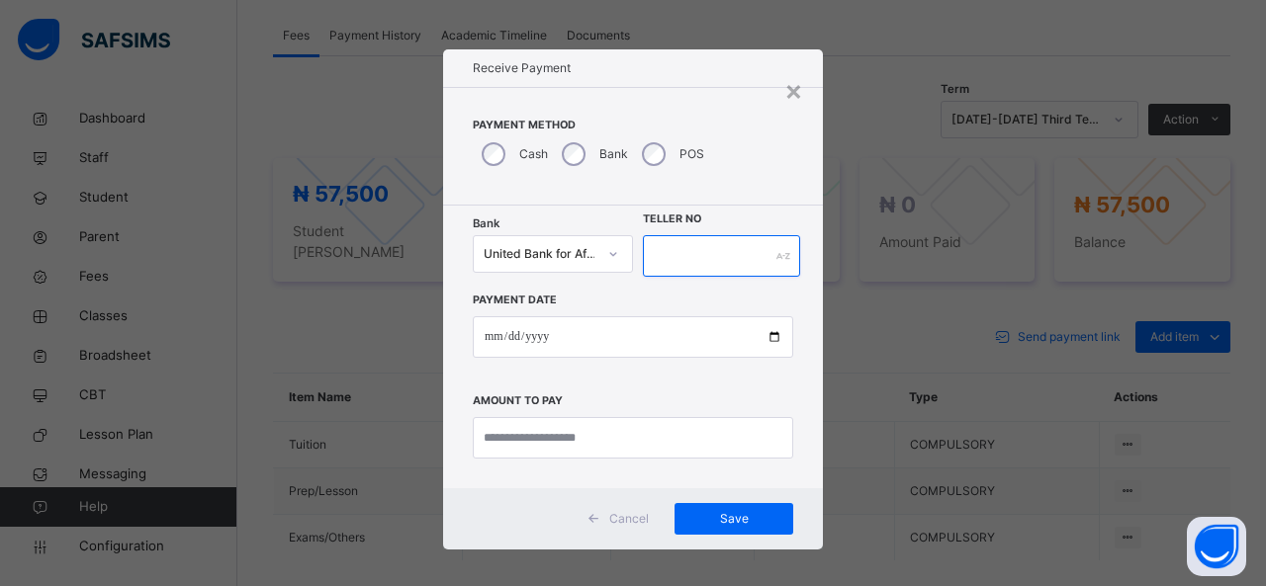
click at [675, 250] on input "text" at bounding box center [721, 256] width 157 height 42
type input "******"
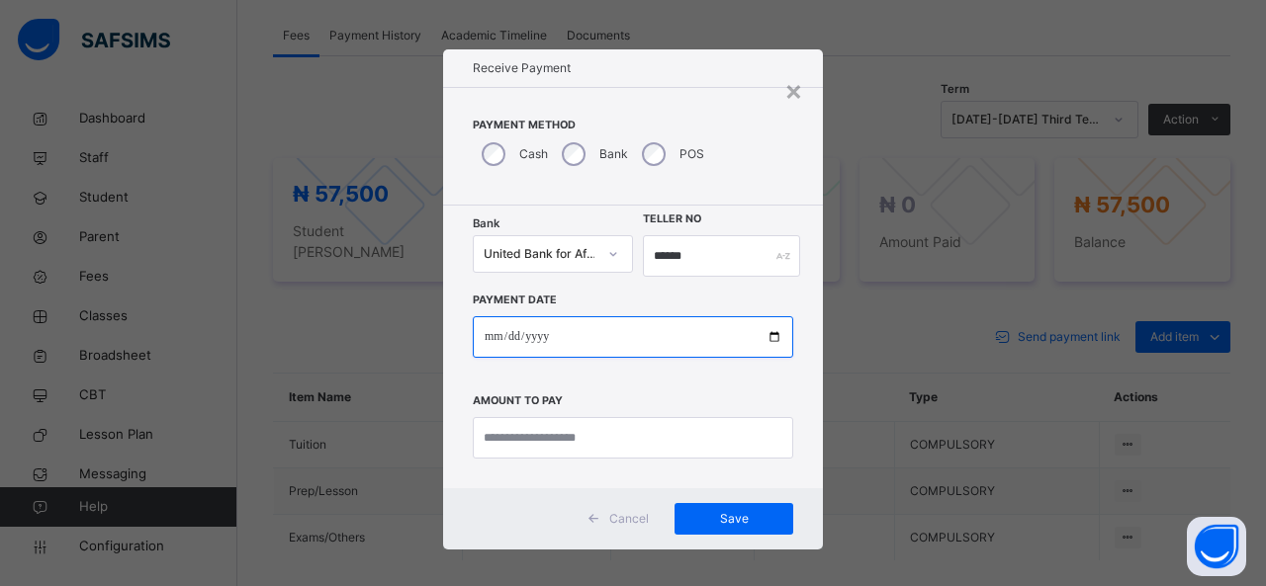
click at [601, 330] on input "date" at bounding box center [633, 337] width 320 height 42
type input "**********"
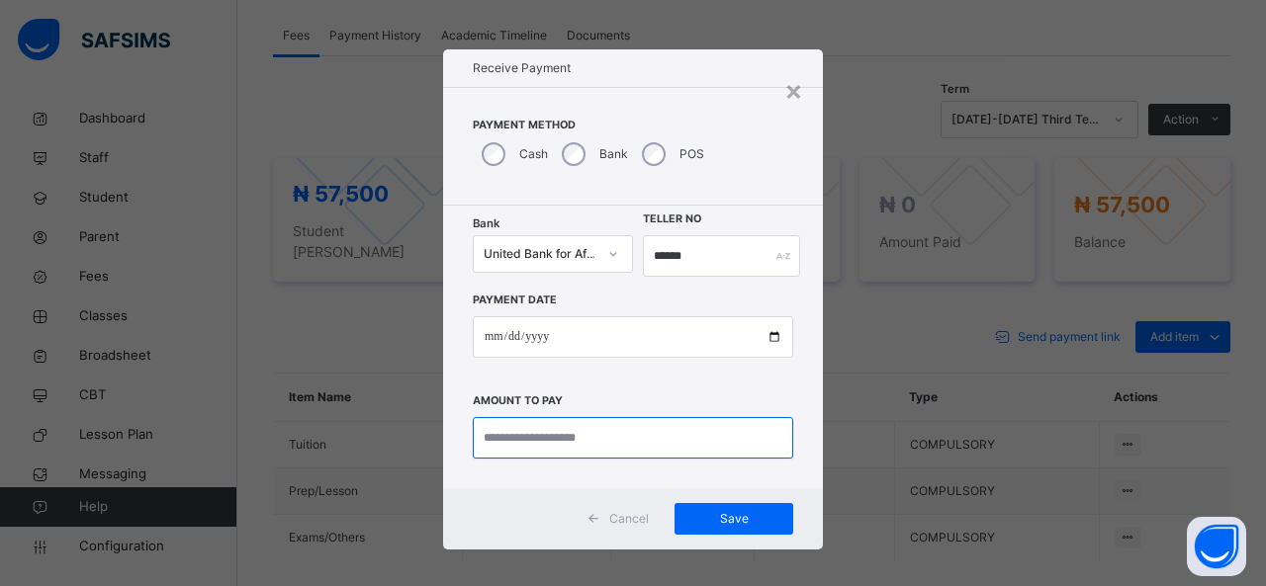
click at [573, 434] on input "currency" at bounding box center [633, 438] width 320 height 42
type input "********"
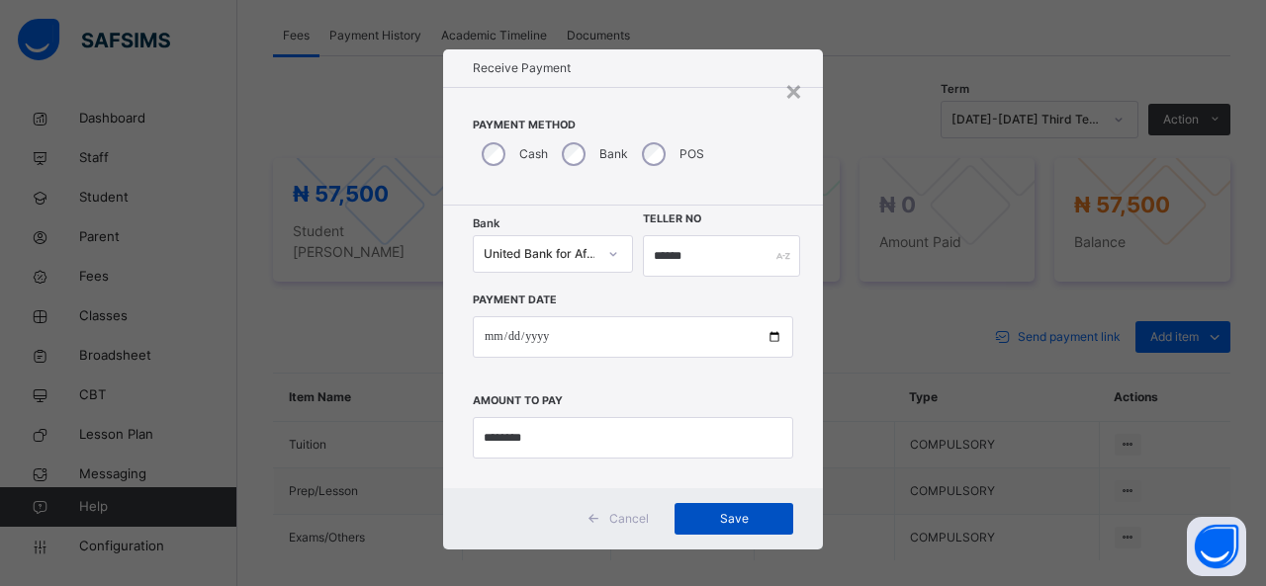
click at [701, 513] on span "Save" at bounding box center [733, 519] width 89 height 18
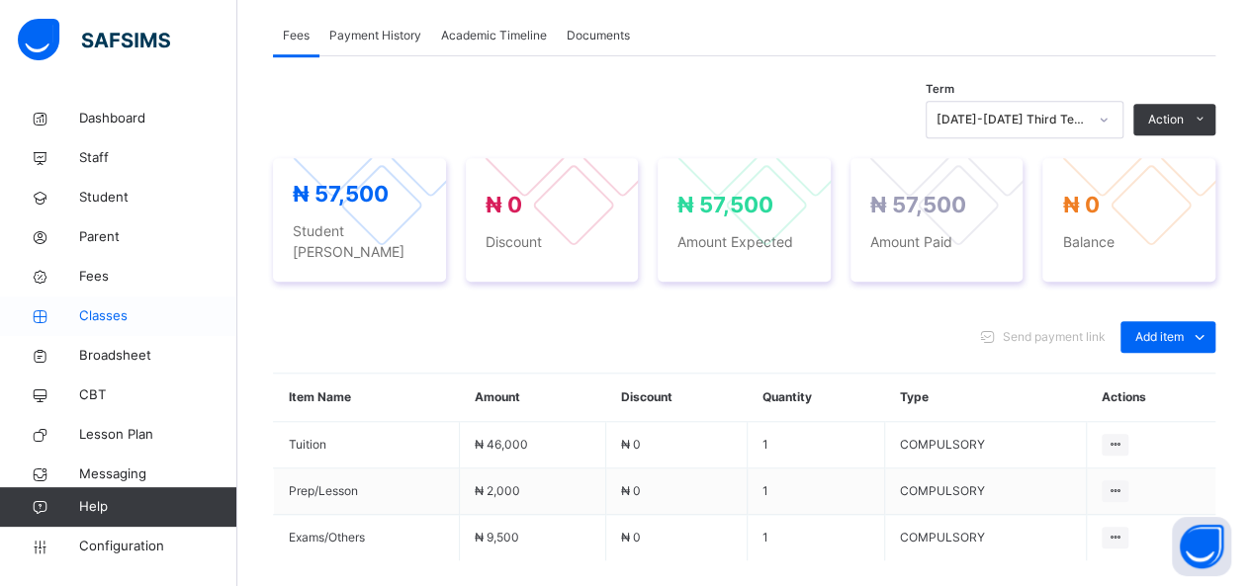
click at [113, 309] on span "Classes" at bounding box center [158, 317] width 158 height 20
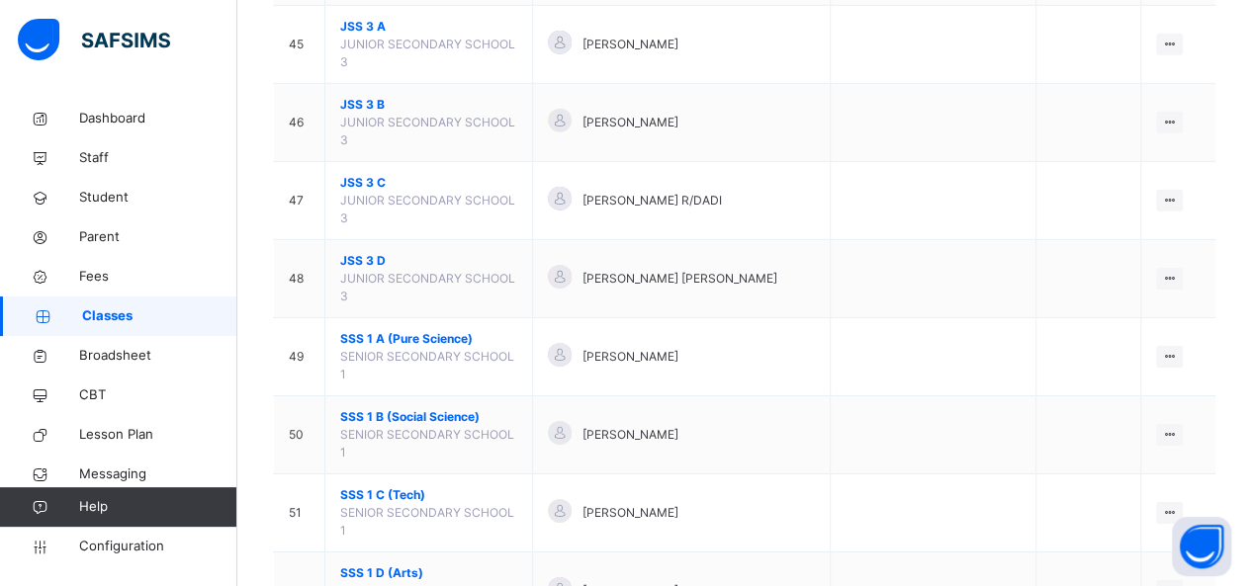
scroll to position [3046, 0]
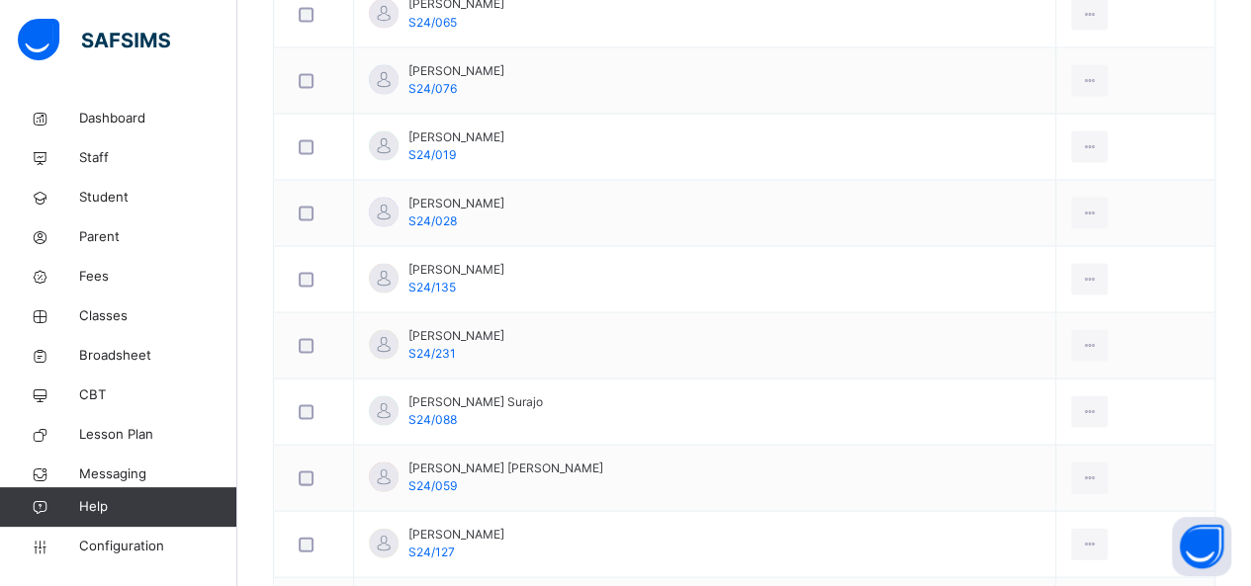
scroll to position [1899, 0]
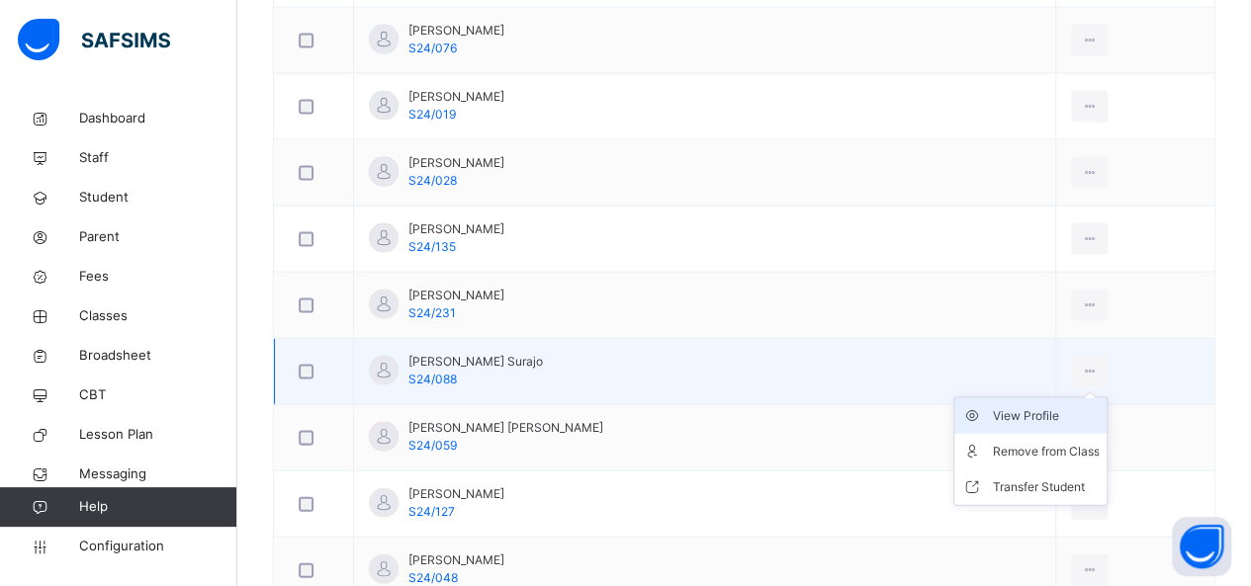
click at [1017, 406] on div "View Profile" at bounding box center [1045, 416] width 107 height 20
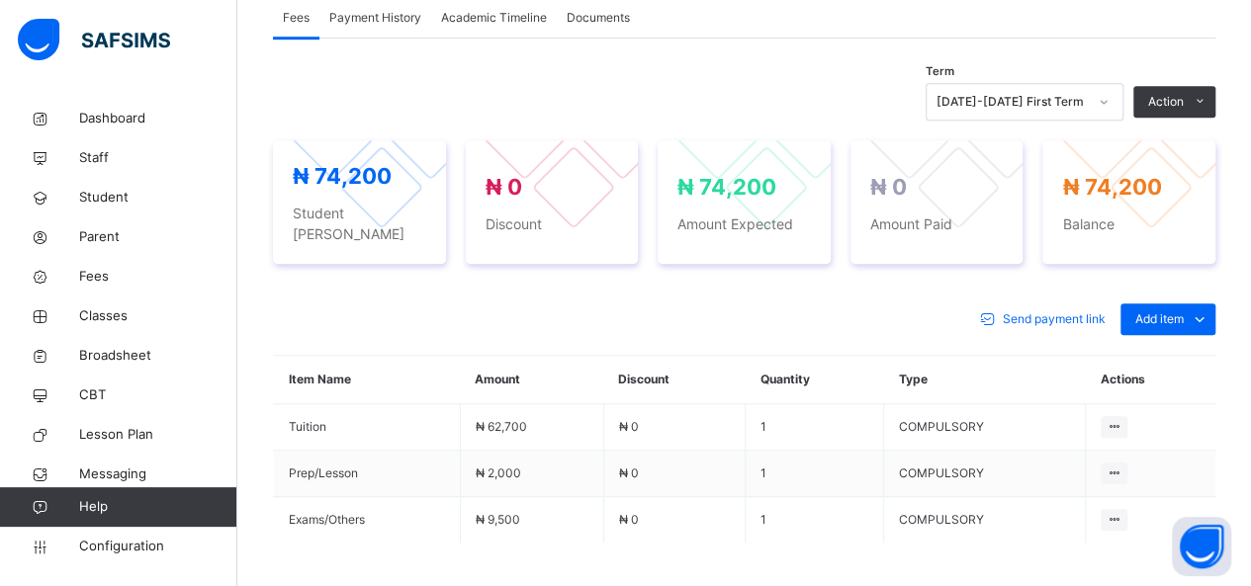
scroll to position [633, 0]
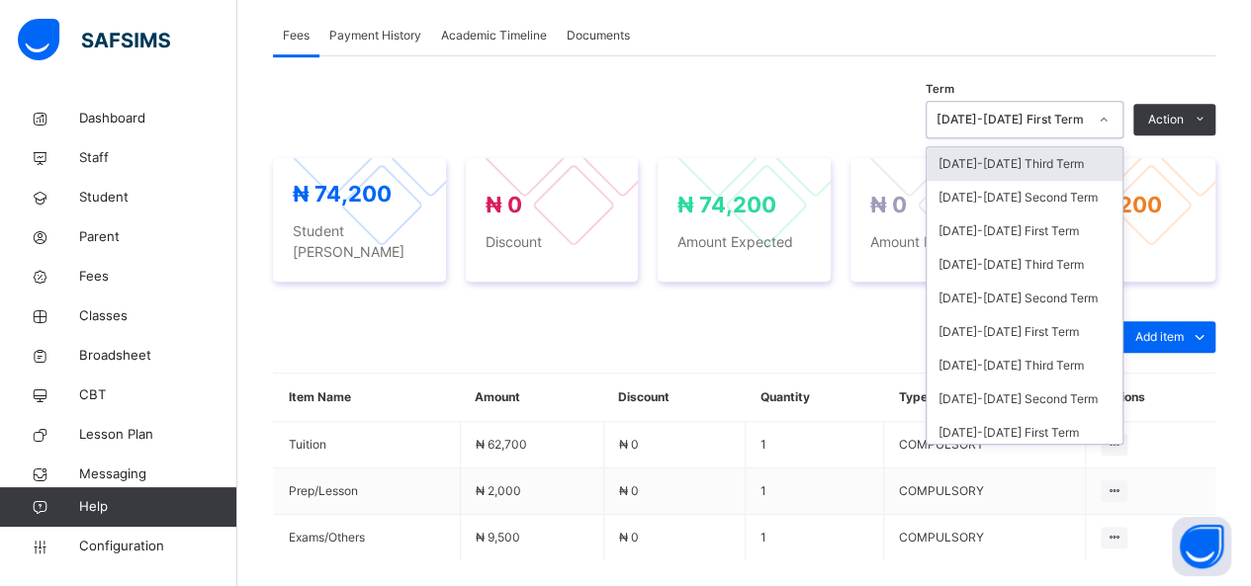
click at [1110, 113] on div at bounding box center [1104, 120] width 34 height 32
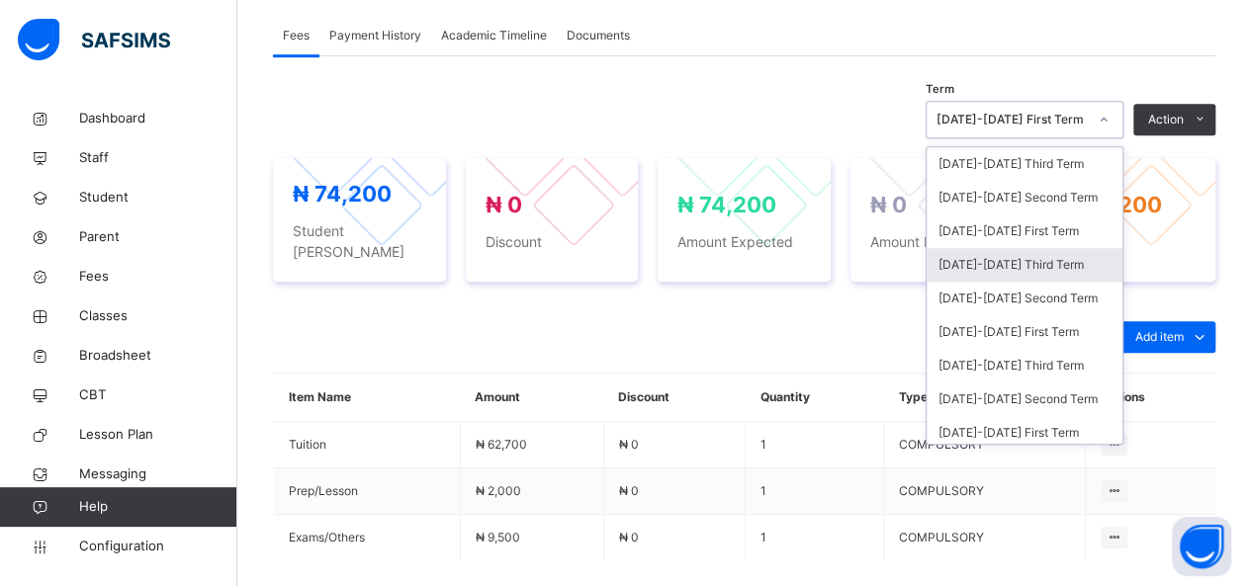
click at [1054, 259] on div "[DATE]-[DATE] Third Term" at bounding box center [1025, 265] width 196 height 34
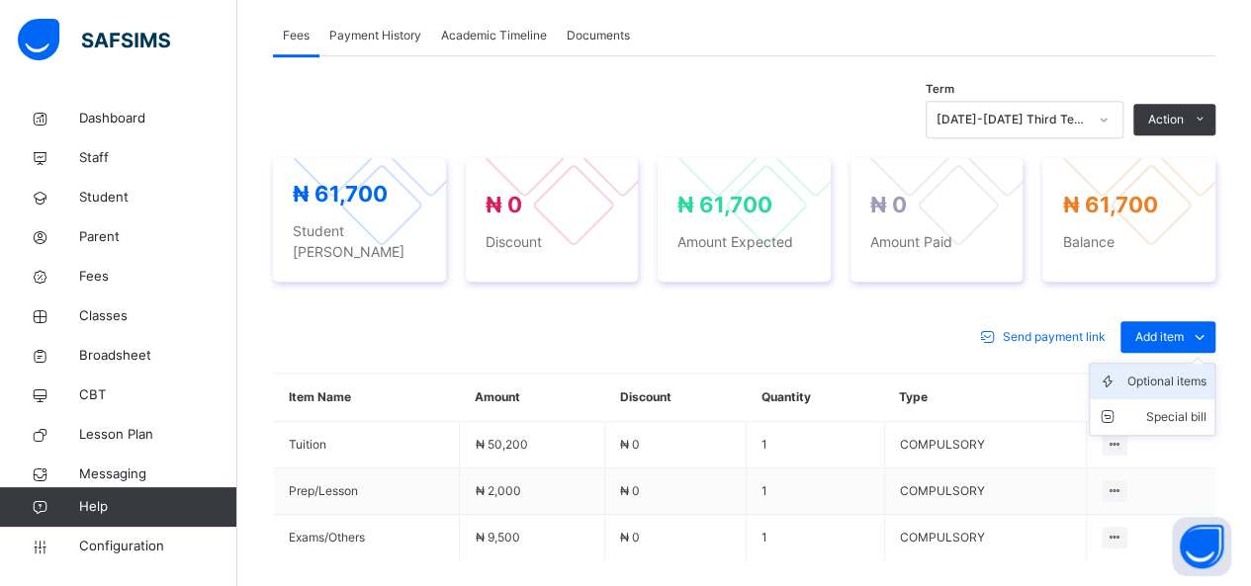
click at [1182, 372] on div "Optional items" at bounding box center [1166, 382] width 79 height 20
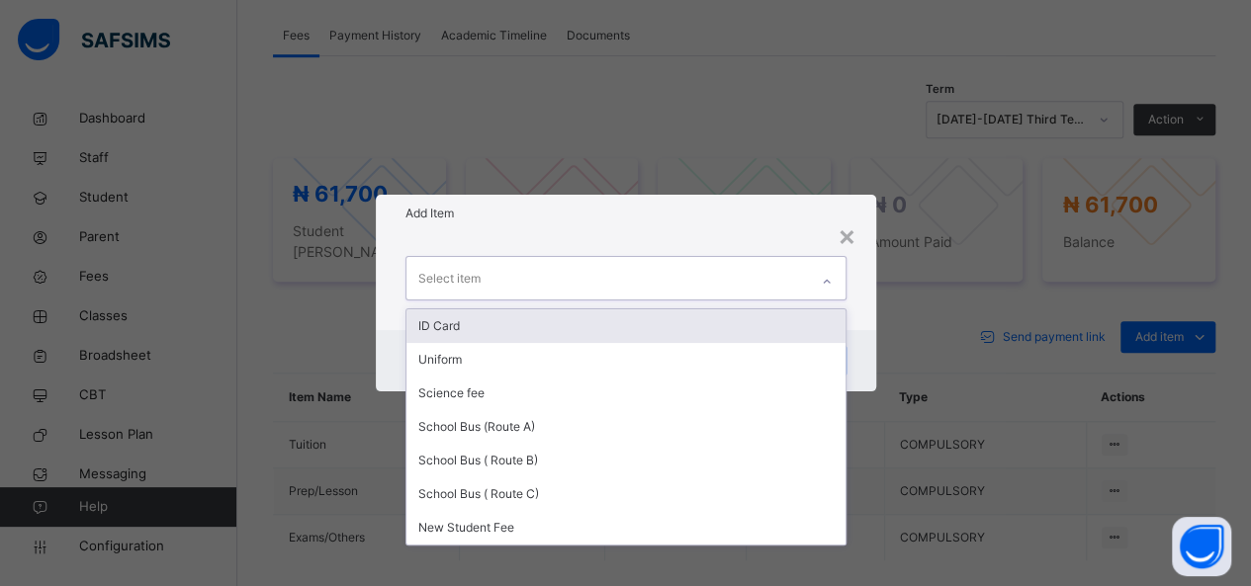
click at [688, 278] on div "Select item" at bounding box center [606, 278] width 401 height 42
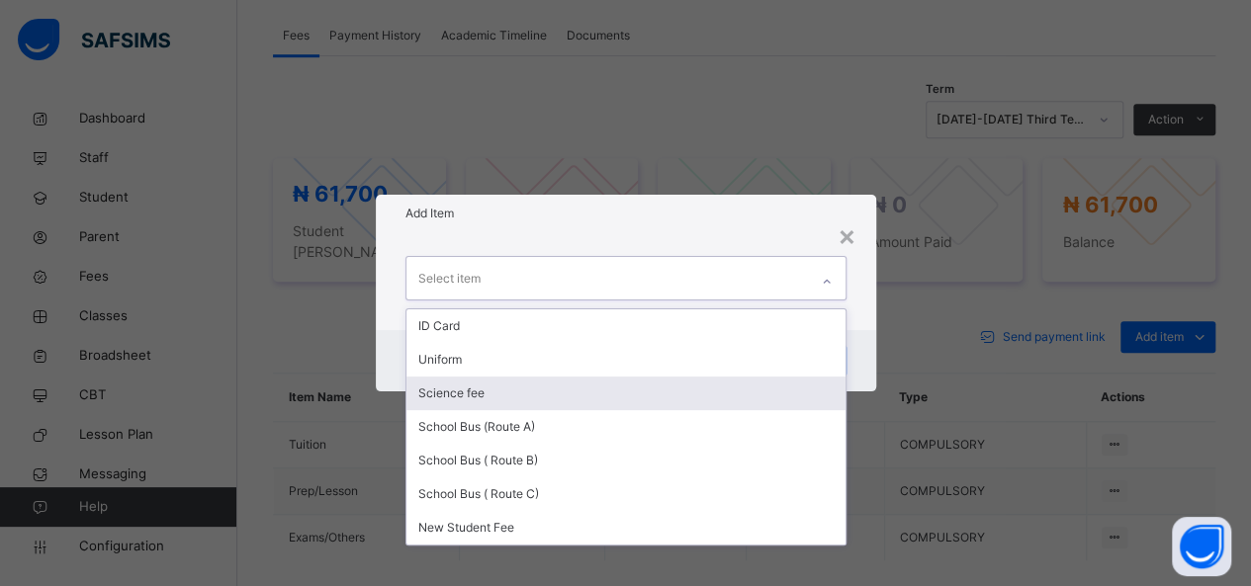
click at [635, 388] on div "Science fee" at bounding box center [625, 394] width 439 height 34
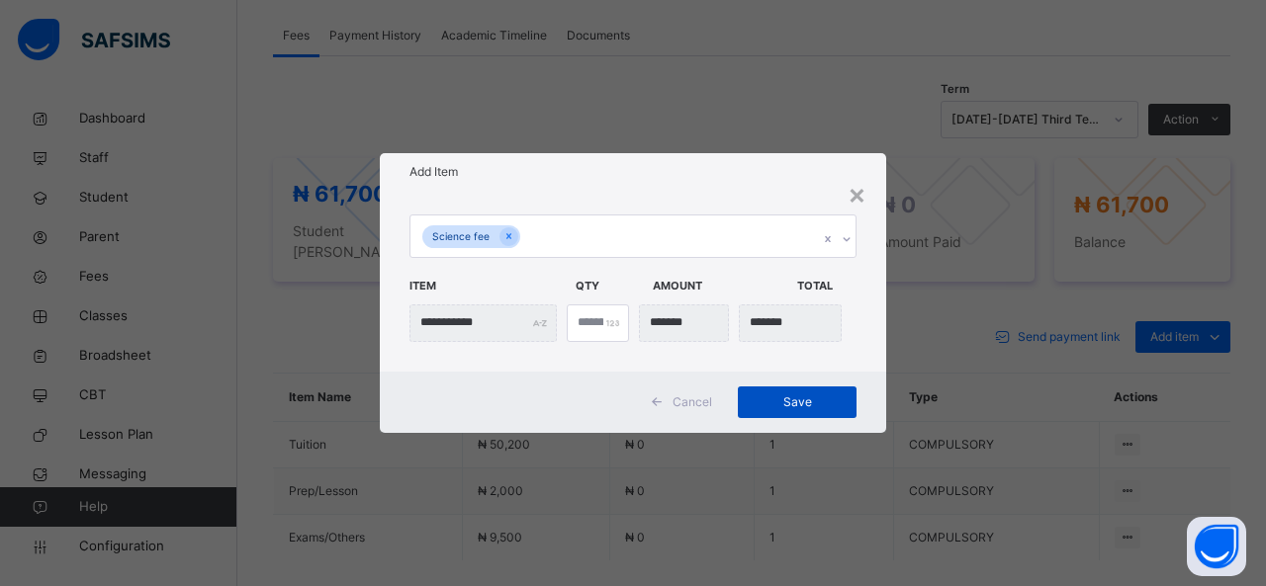
click at [789, 387] on div "Save" at bounding box center [797, 403] width 119 height 32
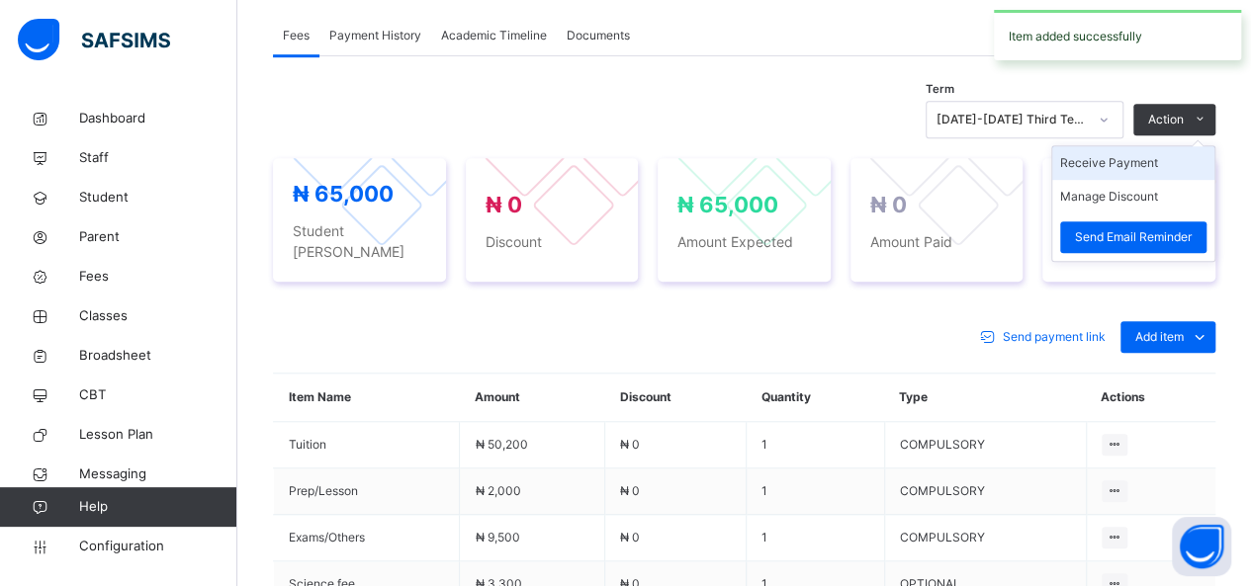
click at [1144, 159] on li "Receive Payment" at bounding box center [1133, 163] width 162 height 34
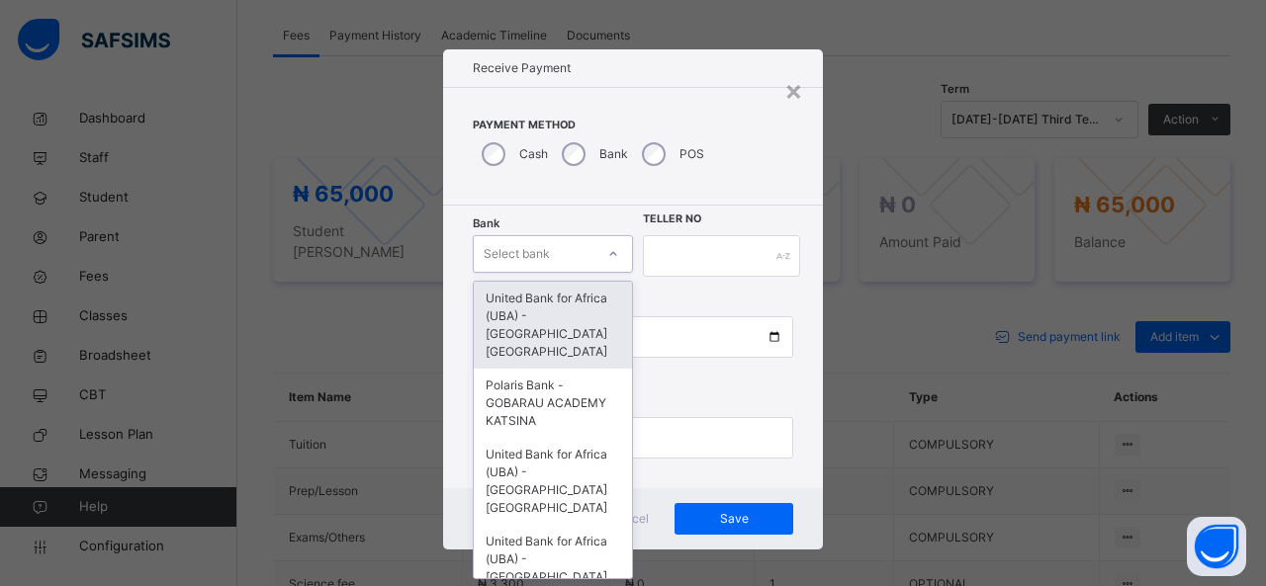
click at [597, 253] on div at bounding box center [613, 254] width 34 height 32
click at [579, 305] on div "United Bank for Africa (UBA) - Gobarau Academy Katsina" at bounding box center [553, 325] width 158 height 87
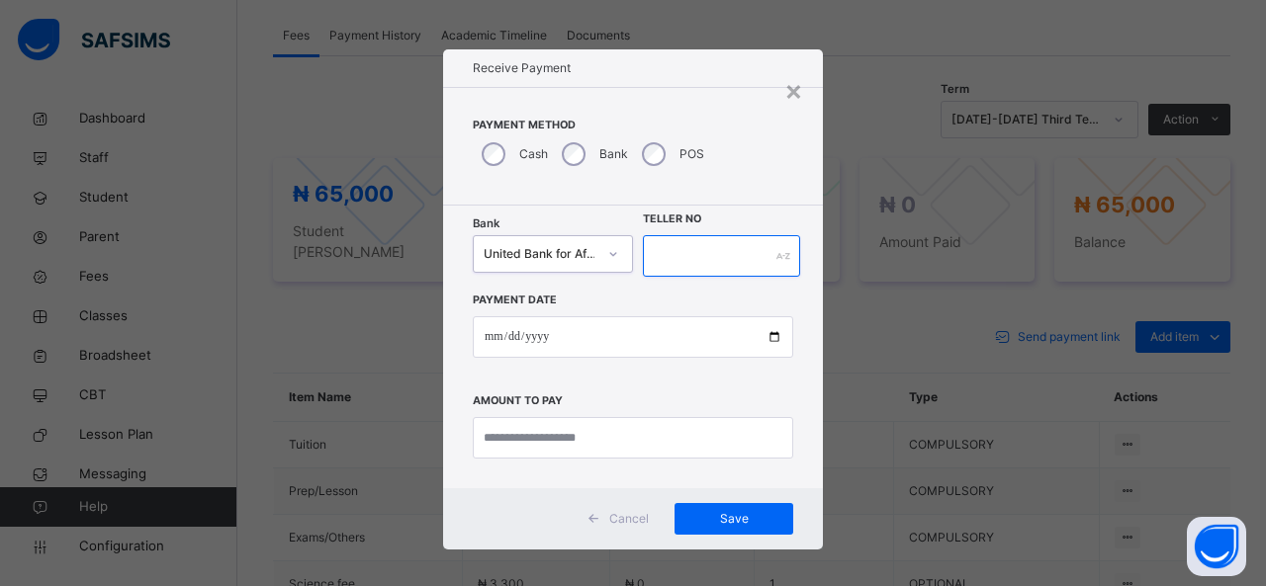
click at [681, 252] on input "text" at bounding box center [721, 256] width 157 height 42
type input "*****"
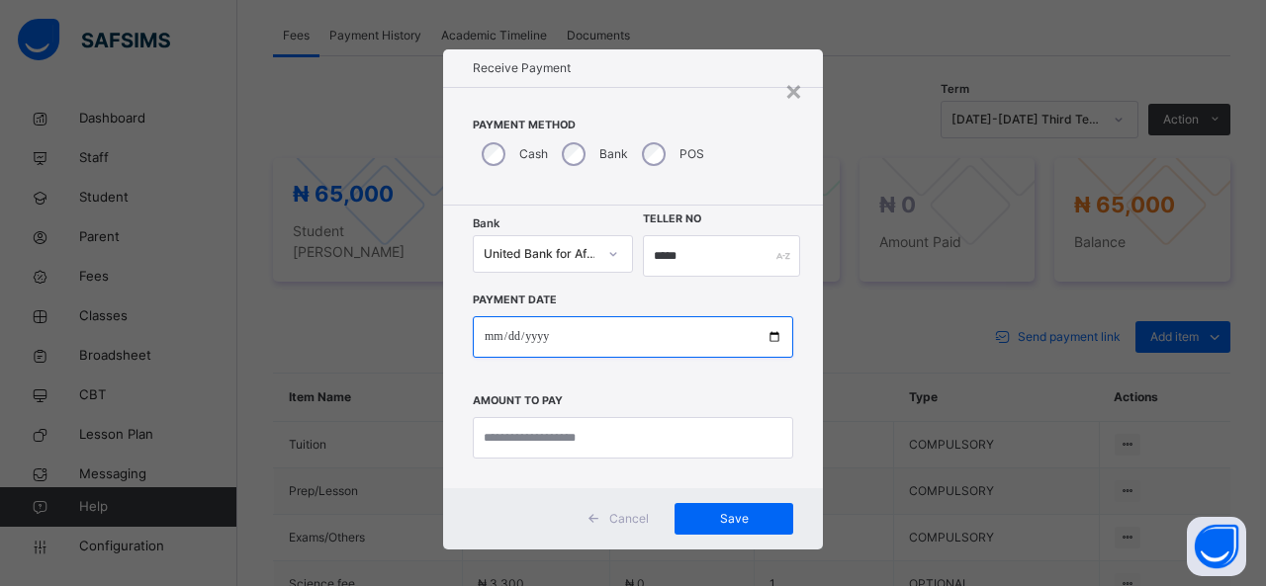
click at [653, 343] on input "date" at bounding box center [633, 337] width 320 height 42
type input "**********"
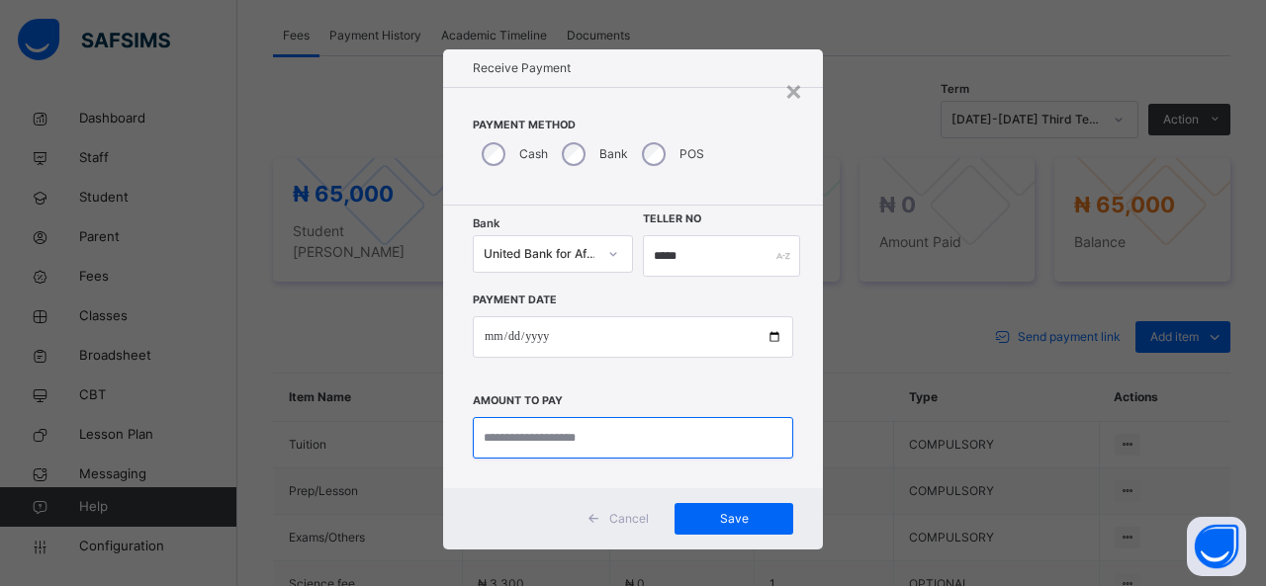
click at [630, 417] on input "currency" at bounding box center [633, 438] width 320 height 42
type input "********"
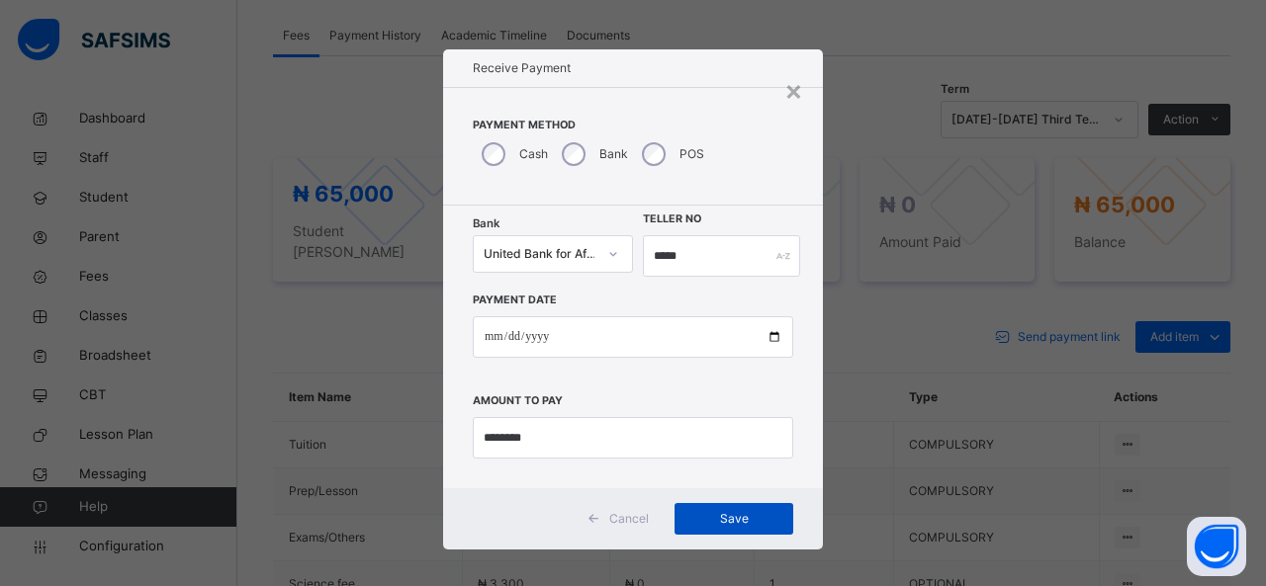
click at [732, 507] on div "Save" at bounding box center [733, 519] width 119 height 32
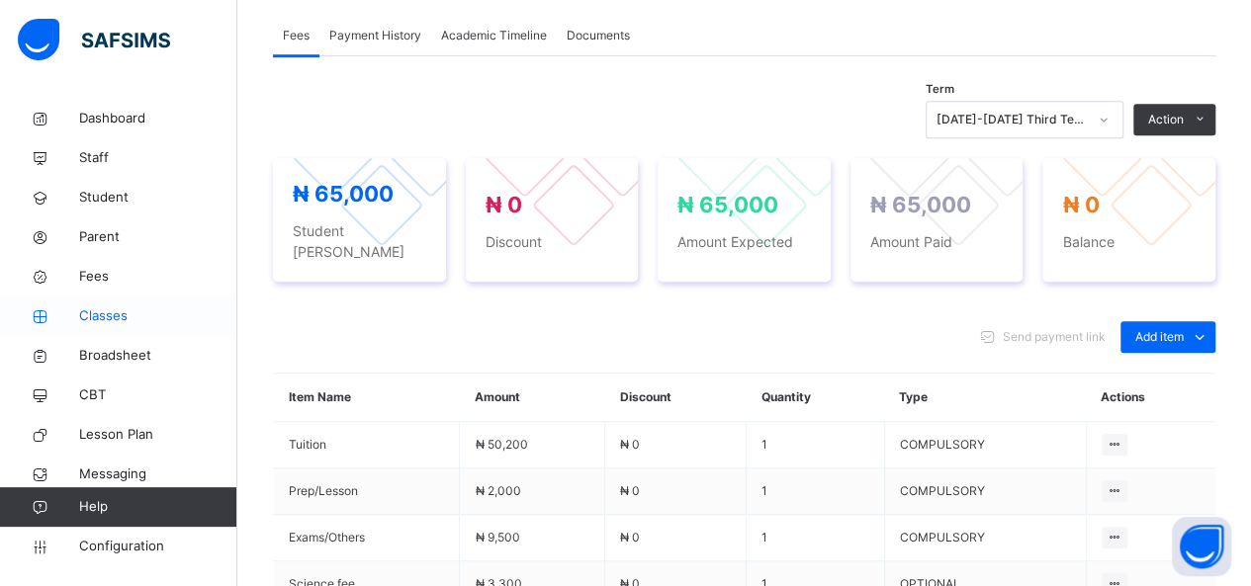
click at [102, 311] on span "Classes" at bounding box center [158, 317] width 158 height 20
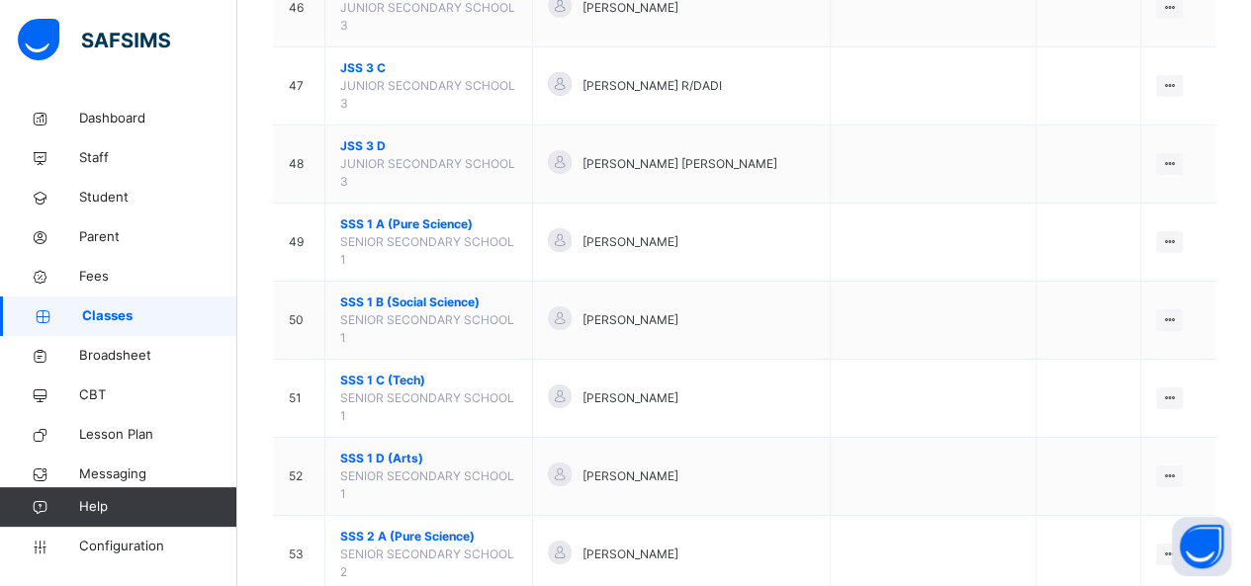
scroll to position [3204, 0]
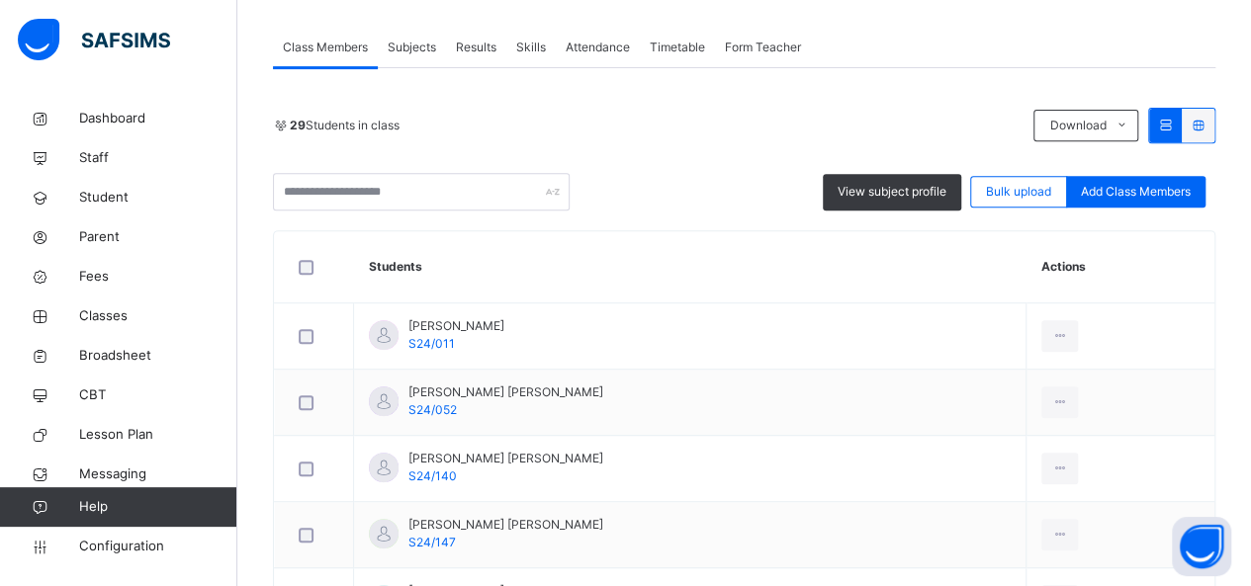
scroll to position [501, 0]
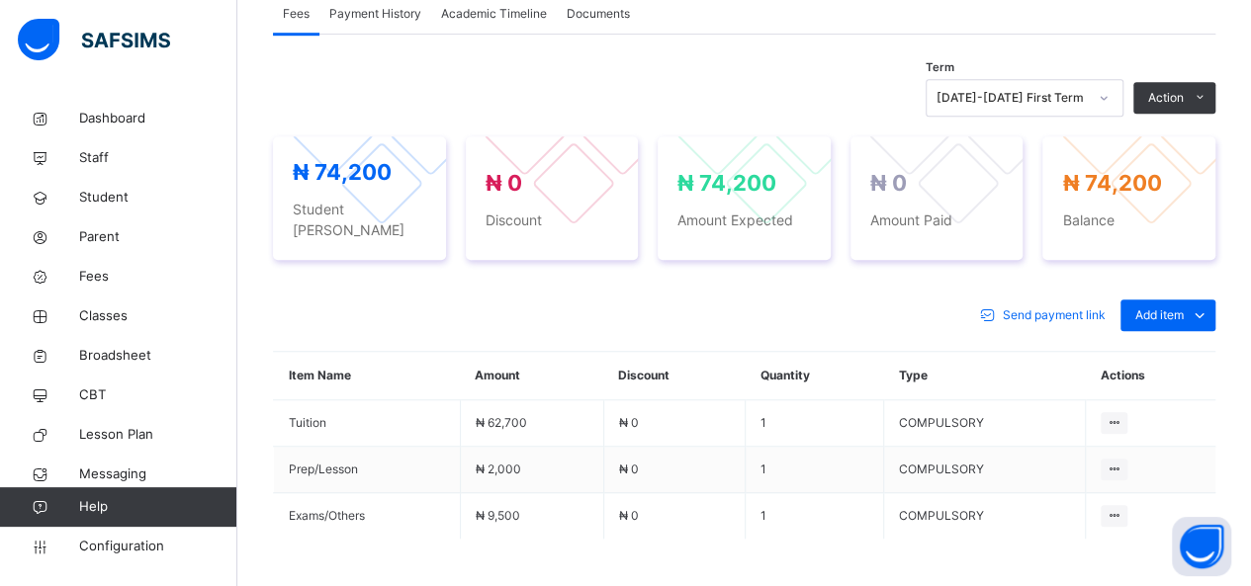
scroll to position [633, 0]
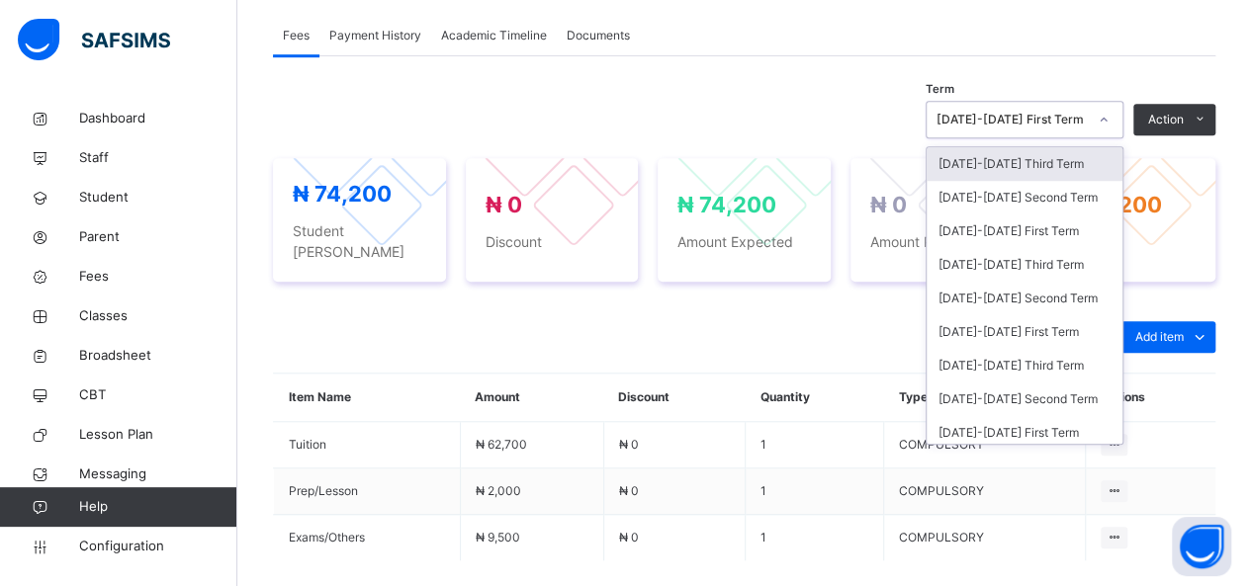
click at [1110, 121] on icon at bounding box center [1104, 120] width 12 height 20
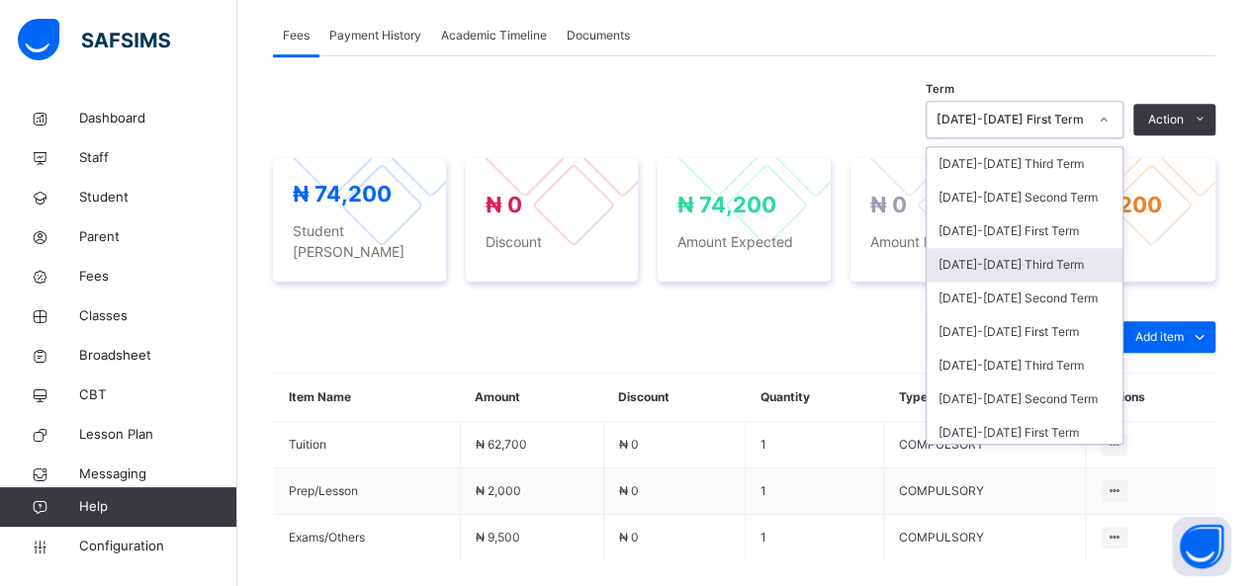
click at [1036, 251] on div "[DATE]-[DATE] Third Term" at bounding box center [1025, 265] width 196 height 34
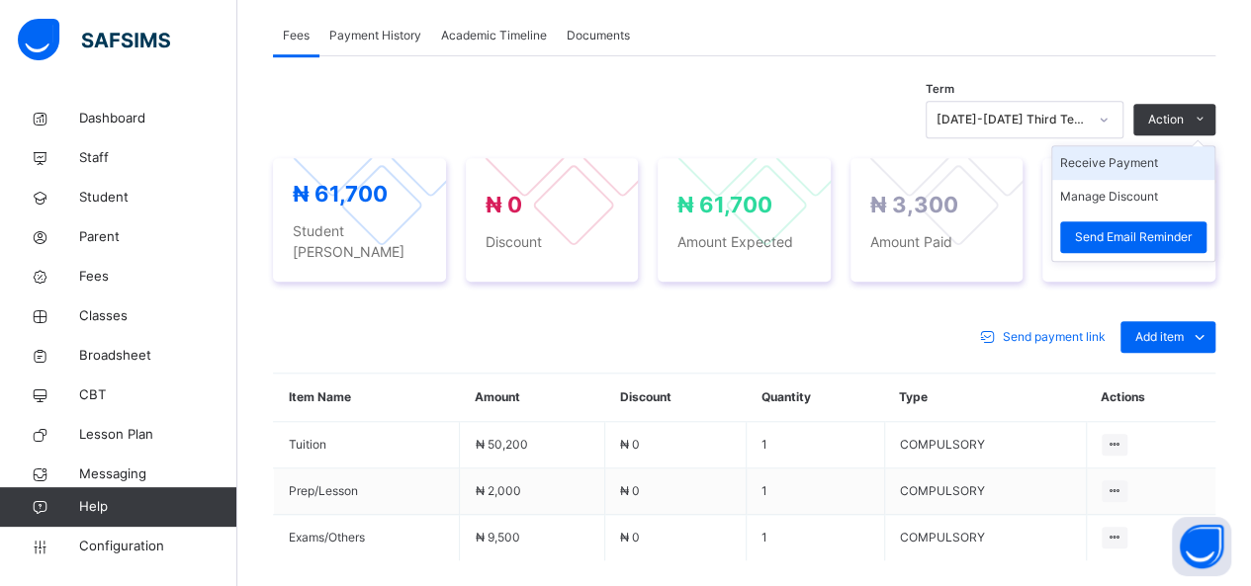
click at [1138, 165] on li "Receive Payment" at bounding box center [1133, 163] width 162 height 34
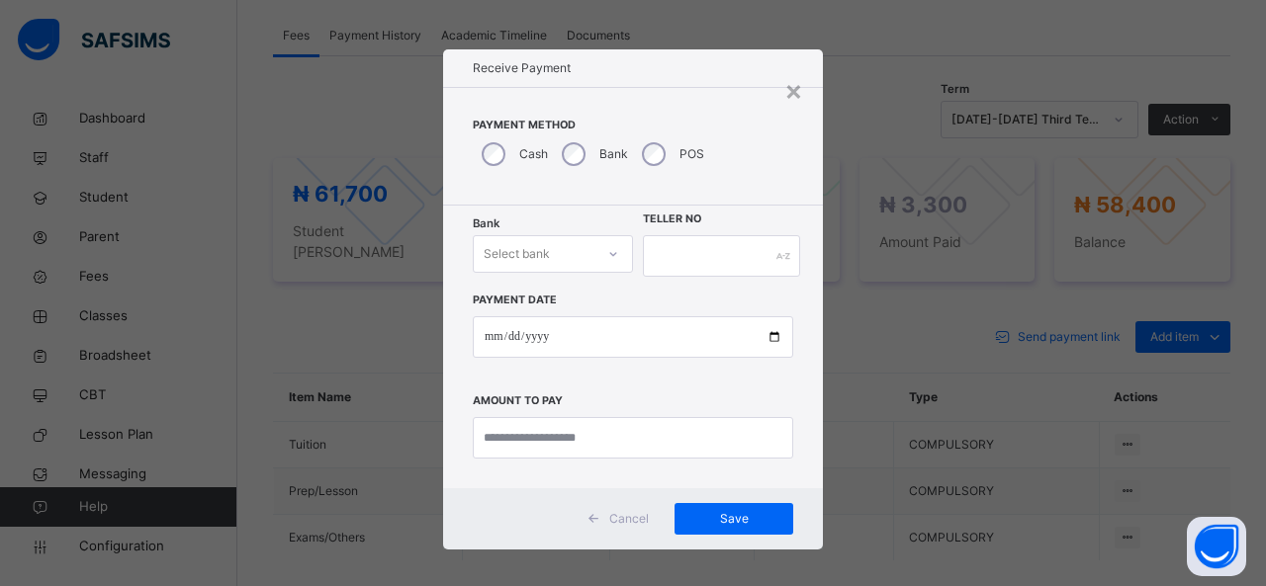
click at [552, 239] on div "Select bank" at bounding box center [534, 254] width 121 height 31
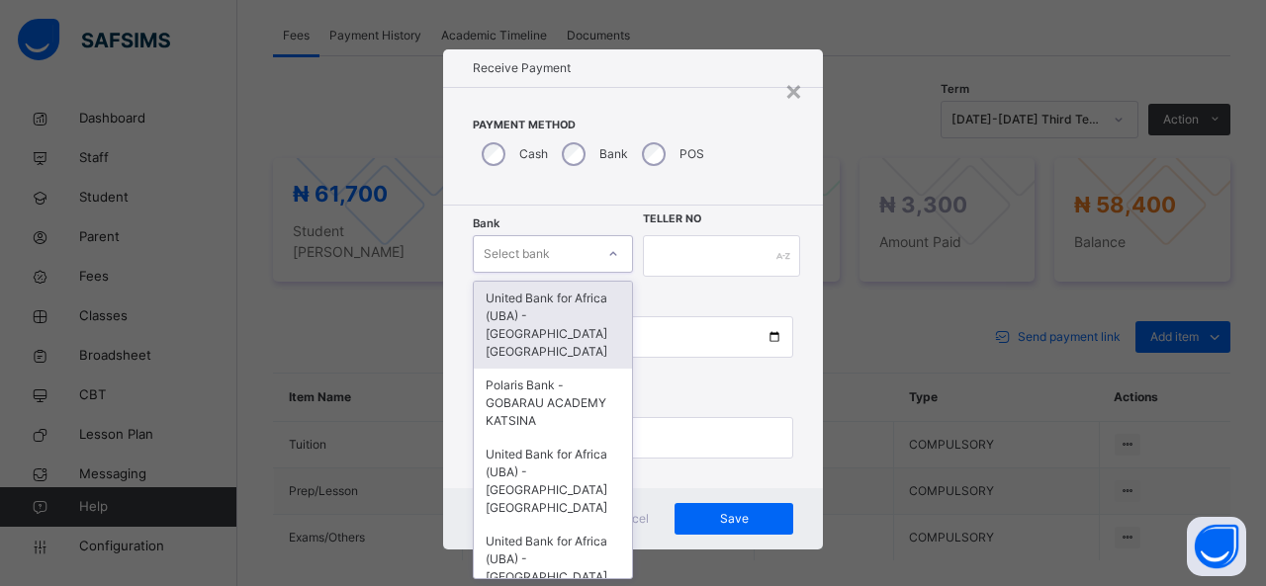
click at [550, 306] on div "United Bank for Africa (UBA) - Gobarau Academy Katsina" at bounding box center [553, 325] width 158 height 87
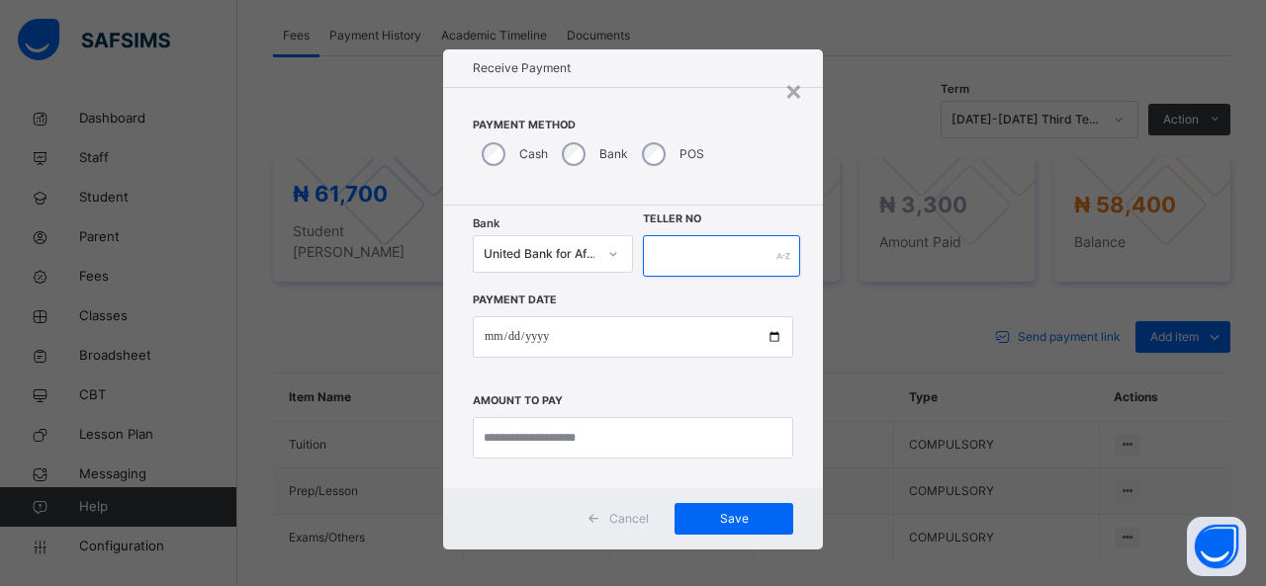
click at [665, 258] on input "text" at bounding box center [721, 256] width 157 height 42
type input "*****"
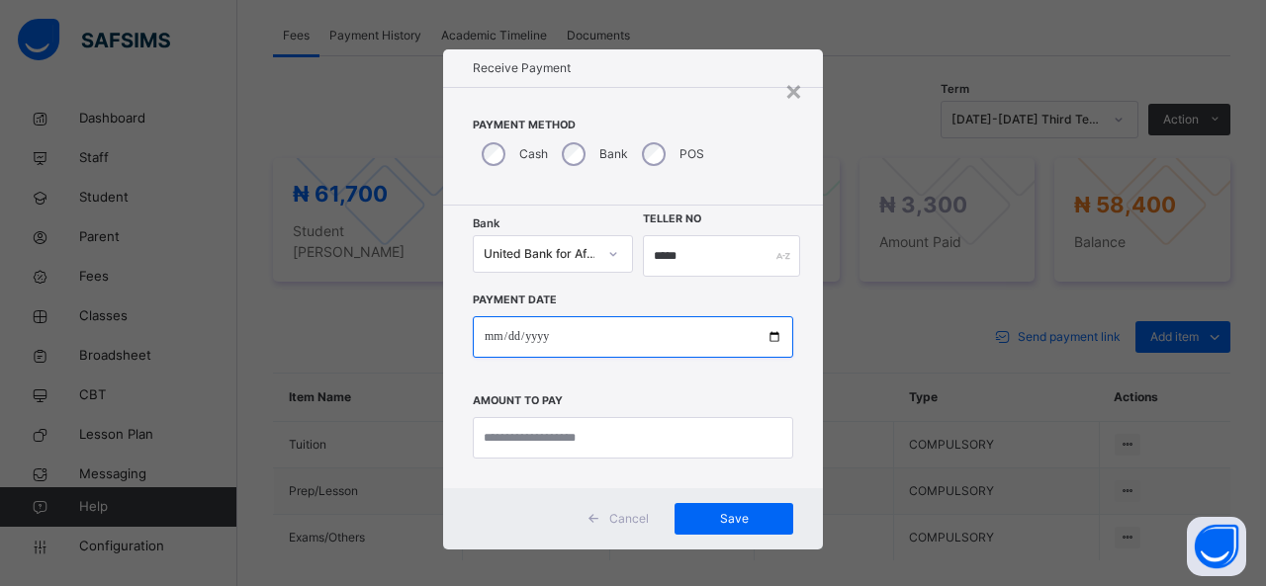
click at [635, 347] on input "date" at bounding box center [633, 337] width 320 height 42
type input "**********"
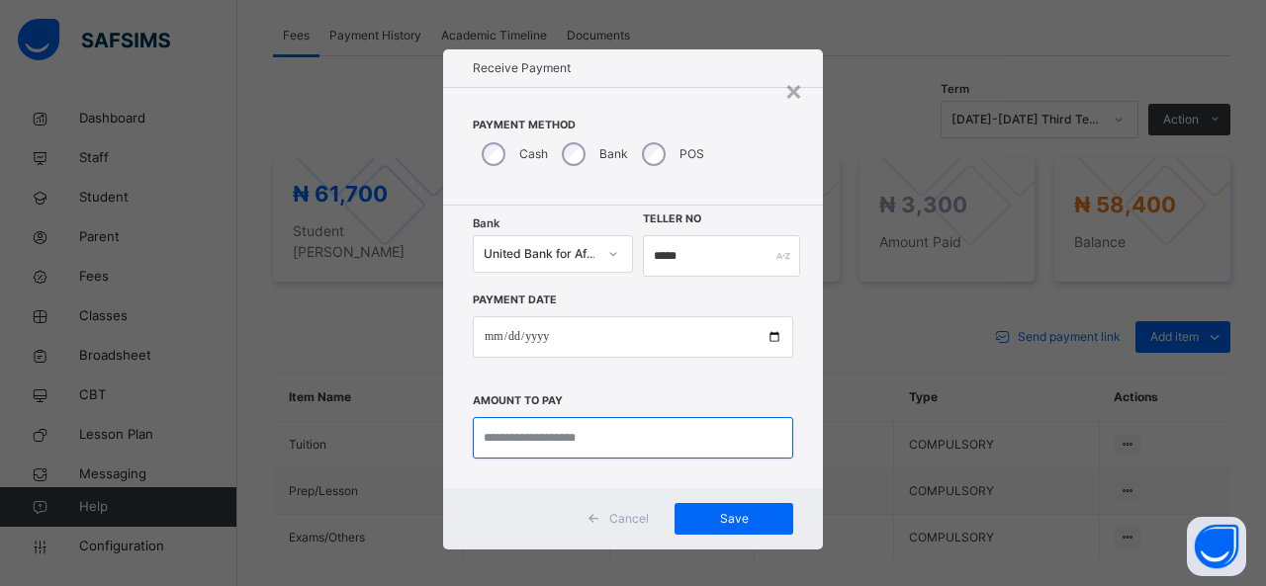
click at [538, 425] on input "currency" at bounding box center [633, 438] width 320 height 42
type input "********"
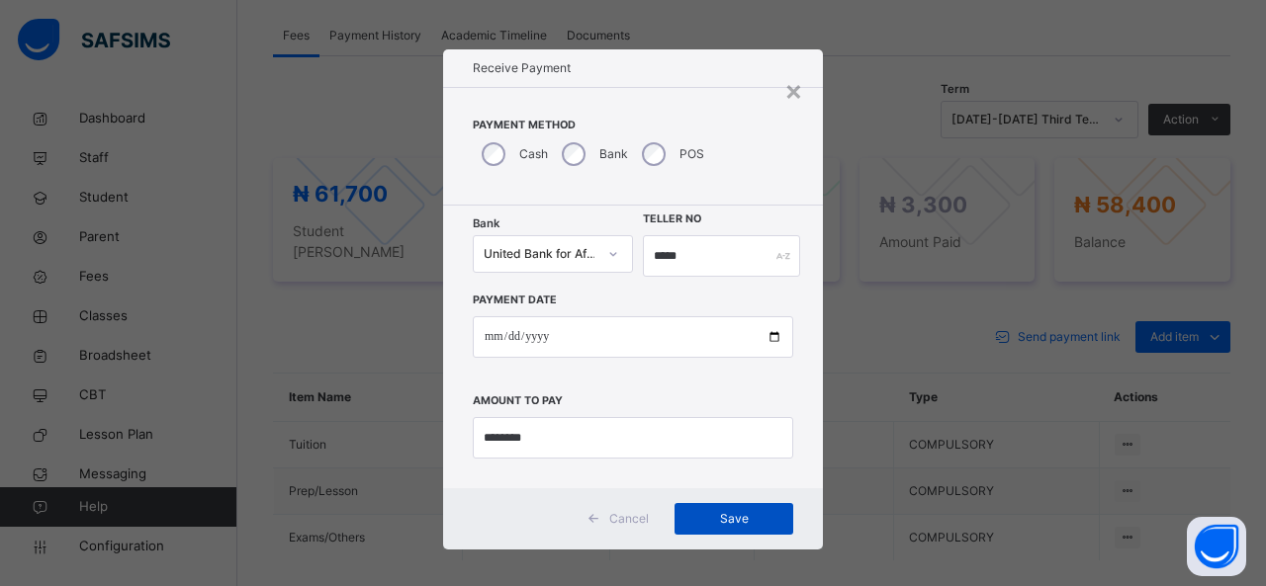
click at [727, 521] on span "Save" at bounding box center [733, 519] width 89 height 18
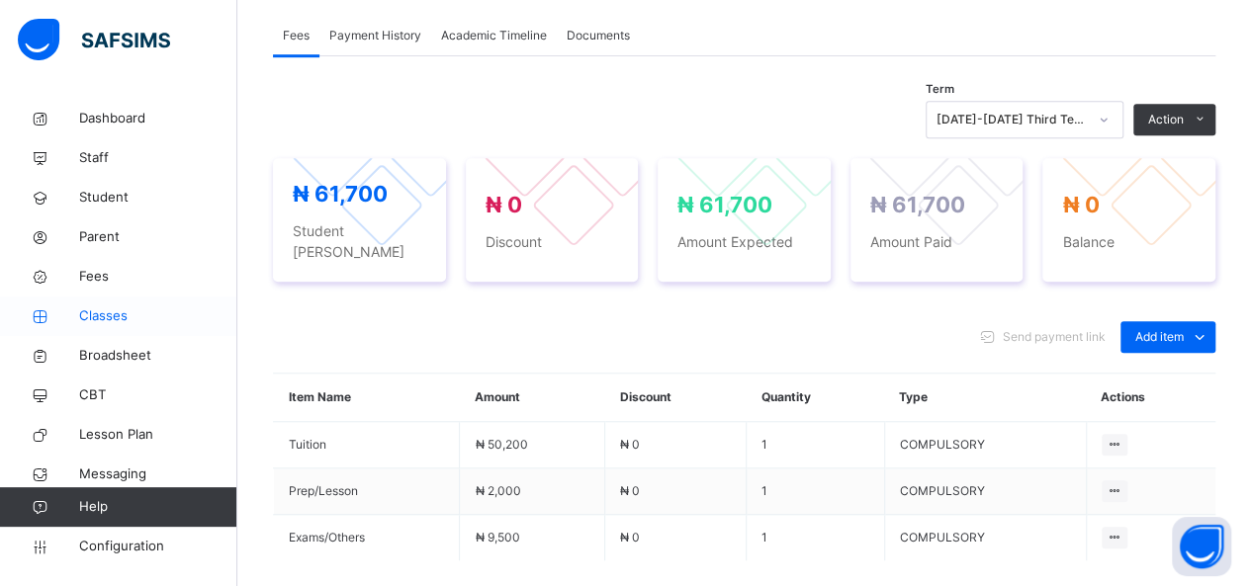
click at [100, 314] on span "Classes" at bounding box center [158, 317] width 158 height 20
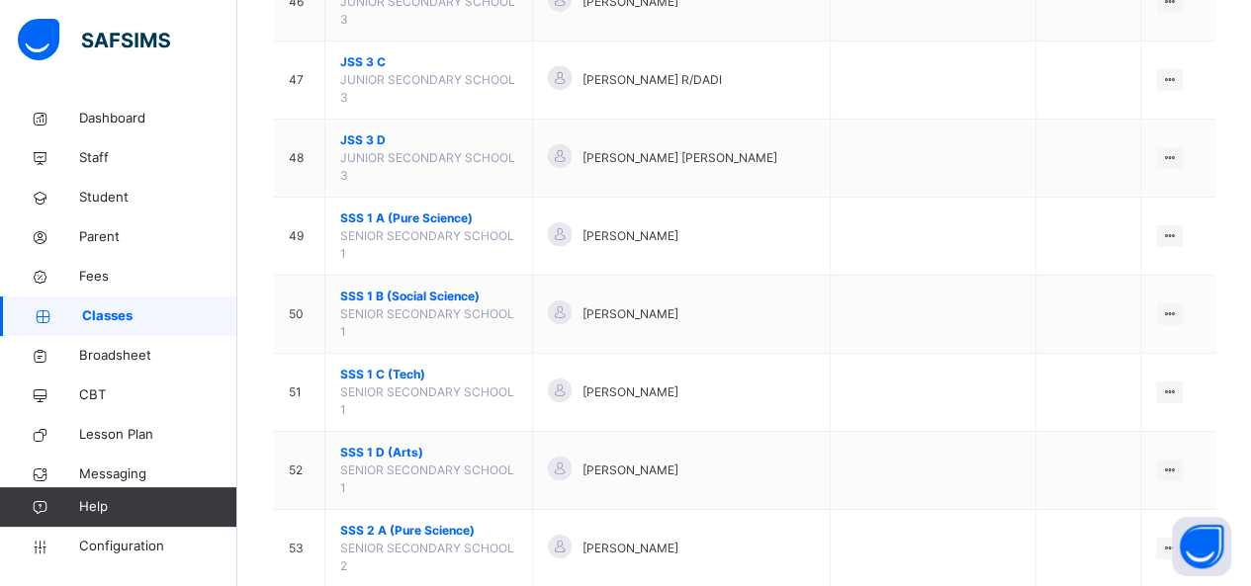
scroll to position [3283, 0]
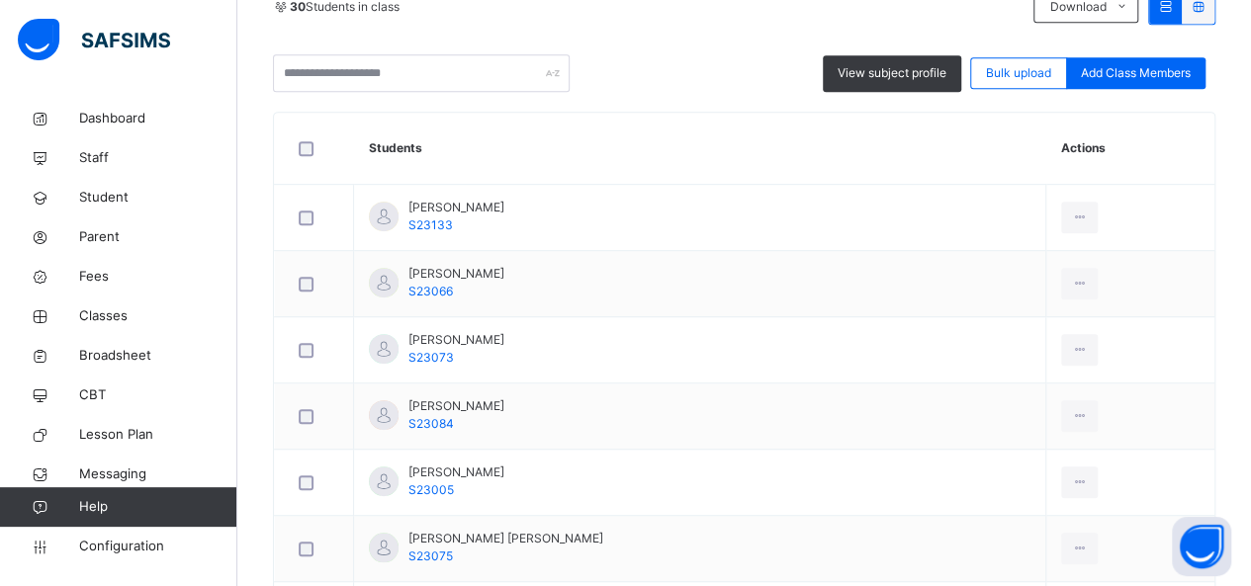
scroll to position [475, 0]
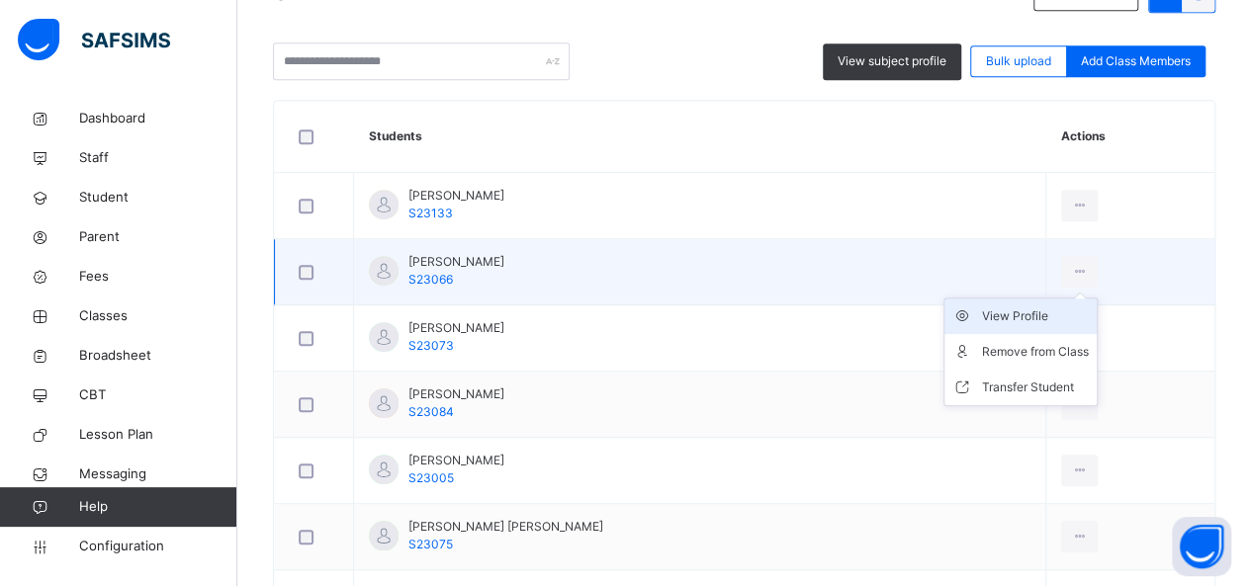
click at [1019, 311] on div "View Profile" at bounding box center [1035, 317] width 107 height 20
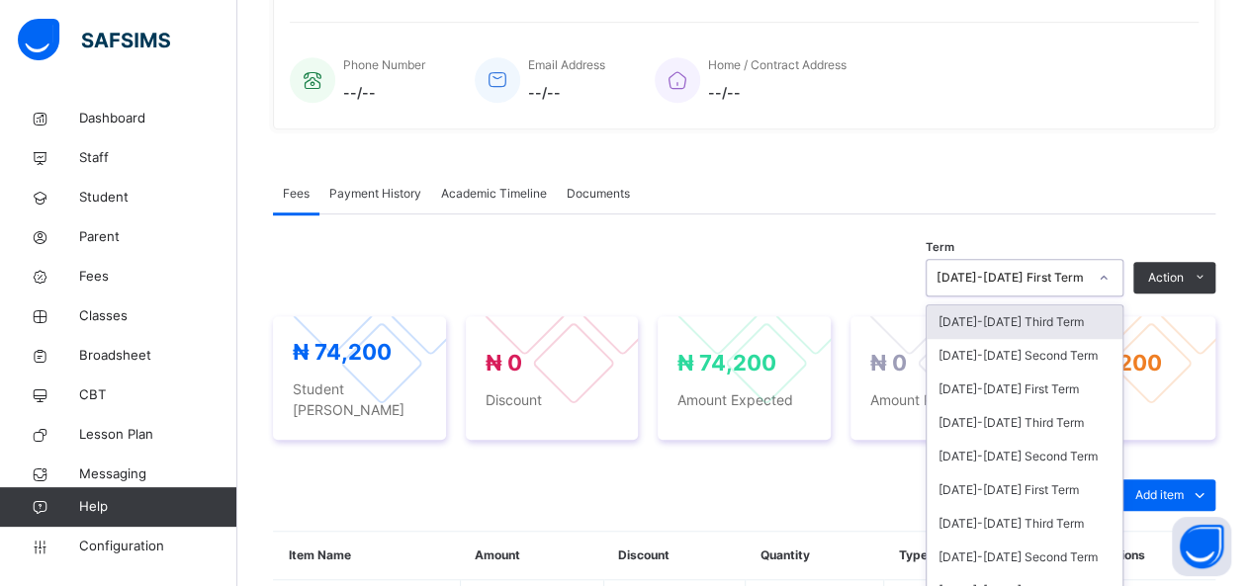
scroll to position [497, 0]
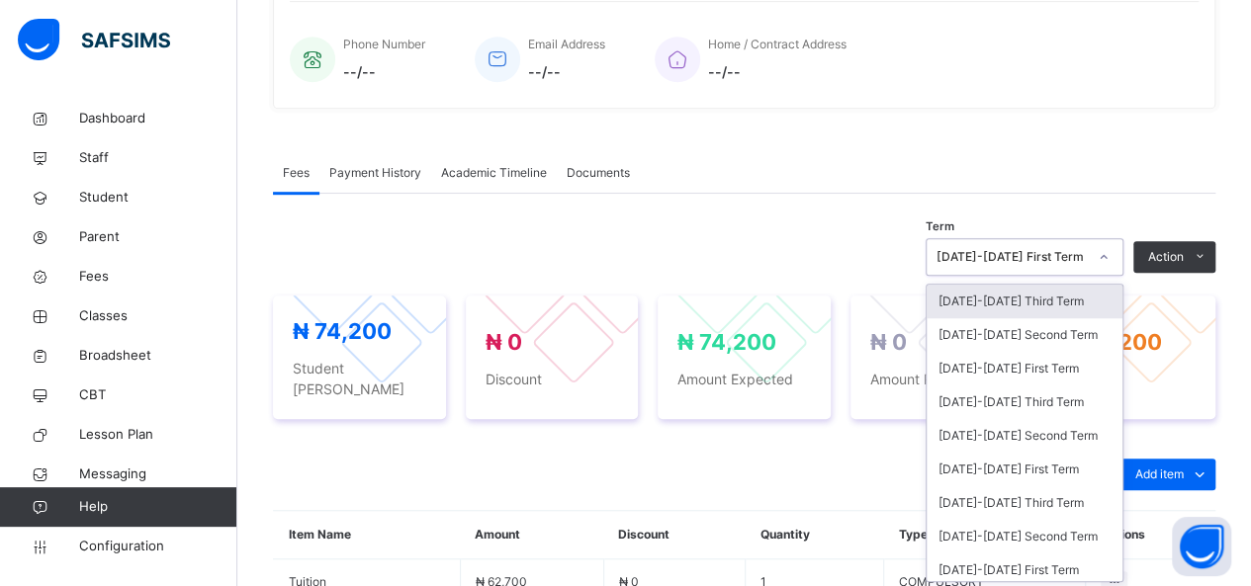
click at [1119, 272] on div at bounding box center [1104, 257] width 38 height 36
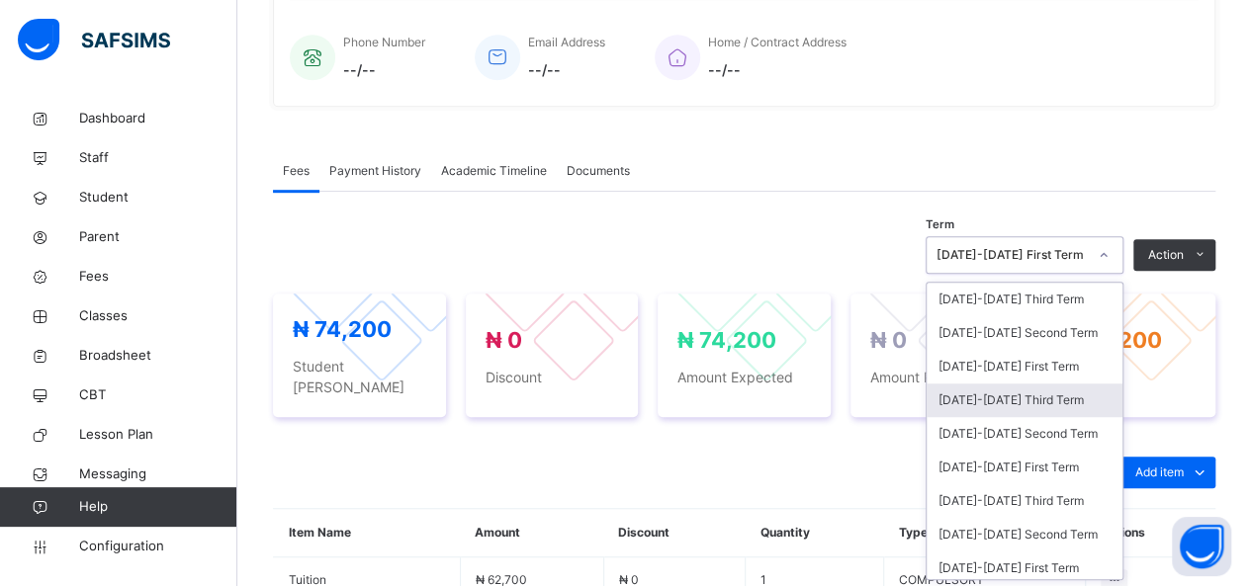
click at [1058, 388] on div "[DATE]-[DATE] Third Term" at bounding box center [1025, 401] width 196 height 34
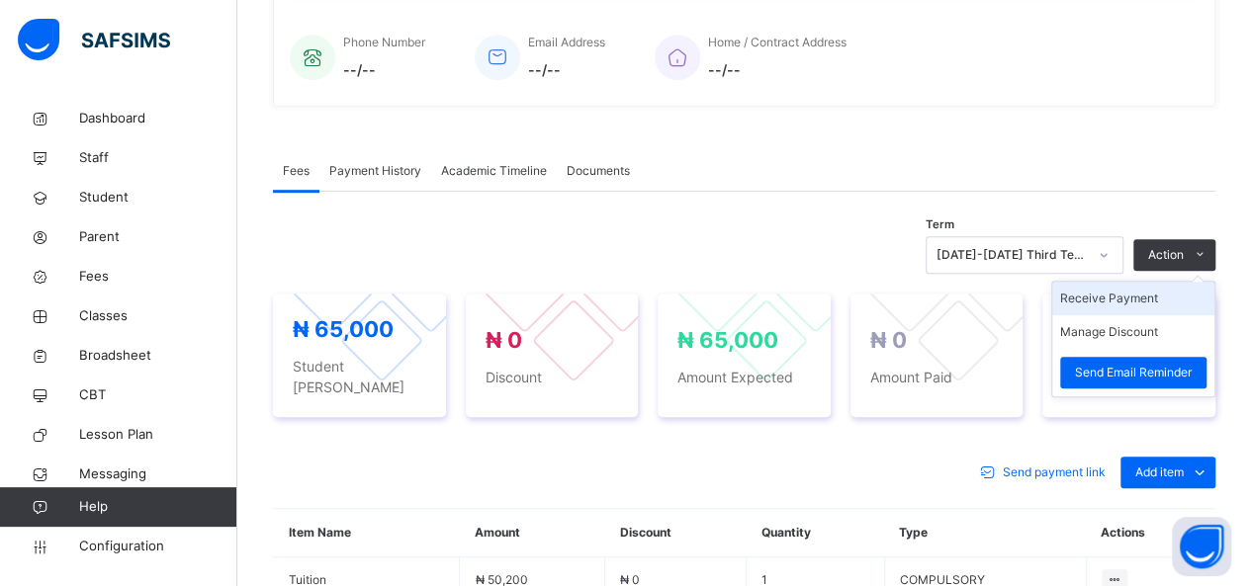
click at [1148, 300] on li "Receive Payment" at bounding box center [1133, 299] width 162 height 34
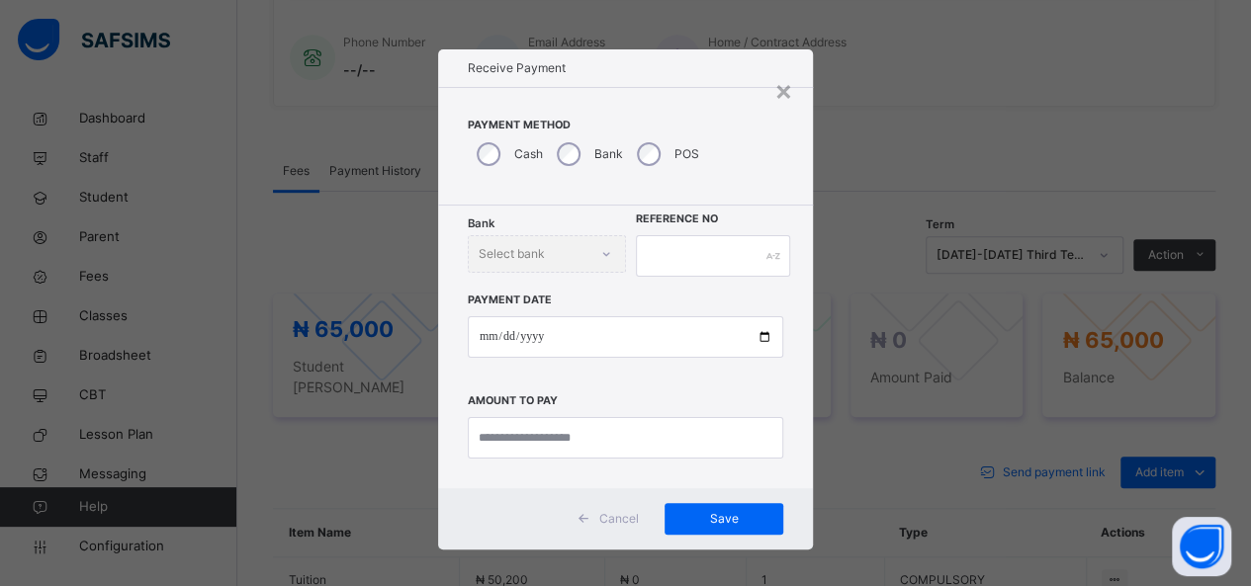
click at [651, 147] on div "POS" at bounding box center [666, 154] width 76 height 42
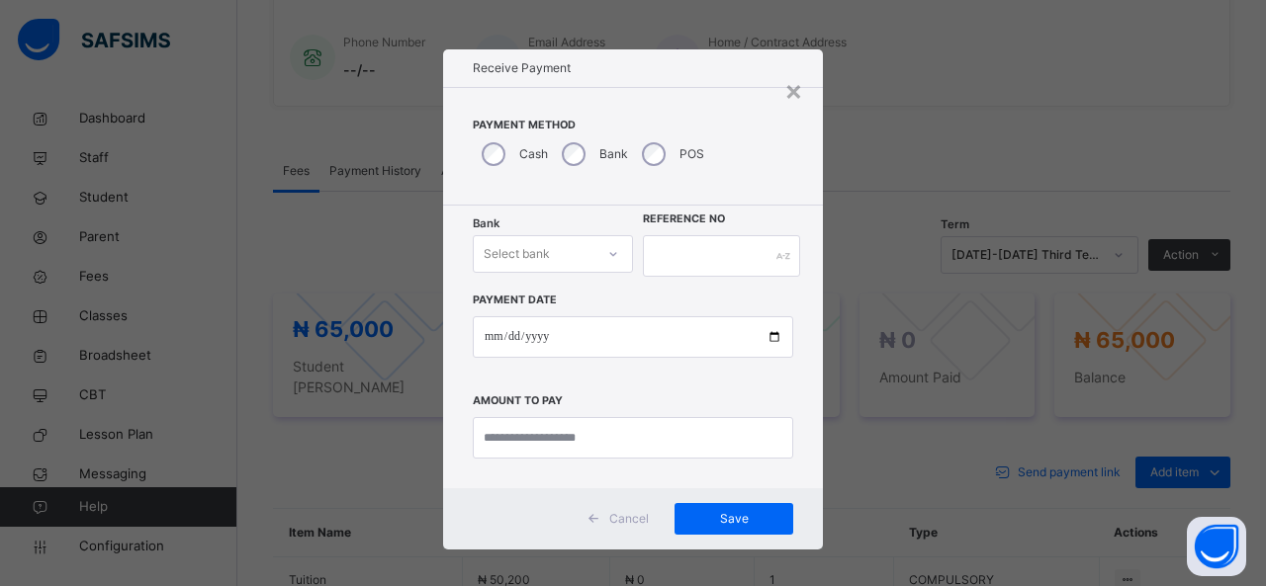
click at [597, 230] on div "Bank Select bank Reference No Payment Date Amount to pay" at bounding box center [633, 347] width 380 height 283
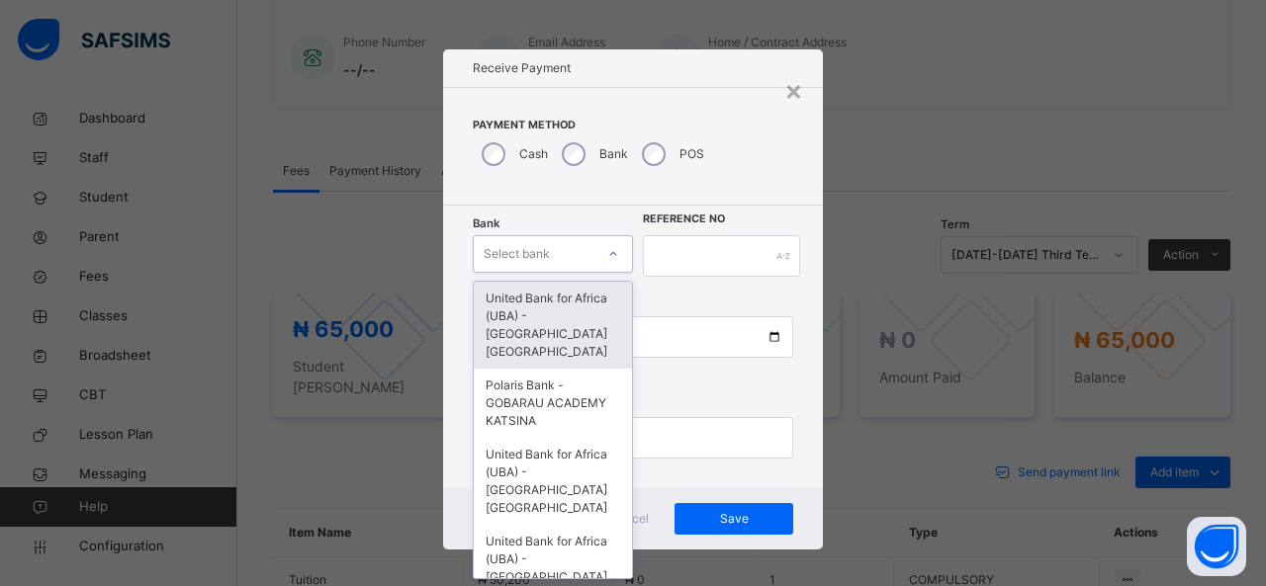
click at [597, 243] on div at bounding box center [613, 254] width 34 height 32
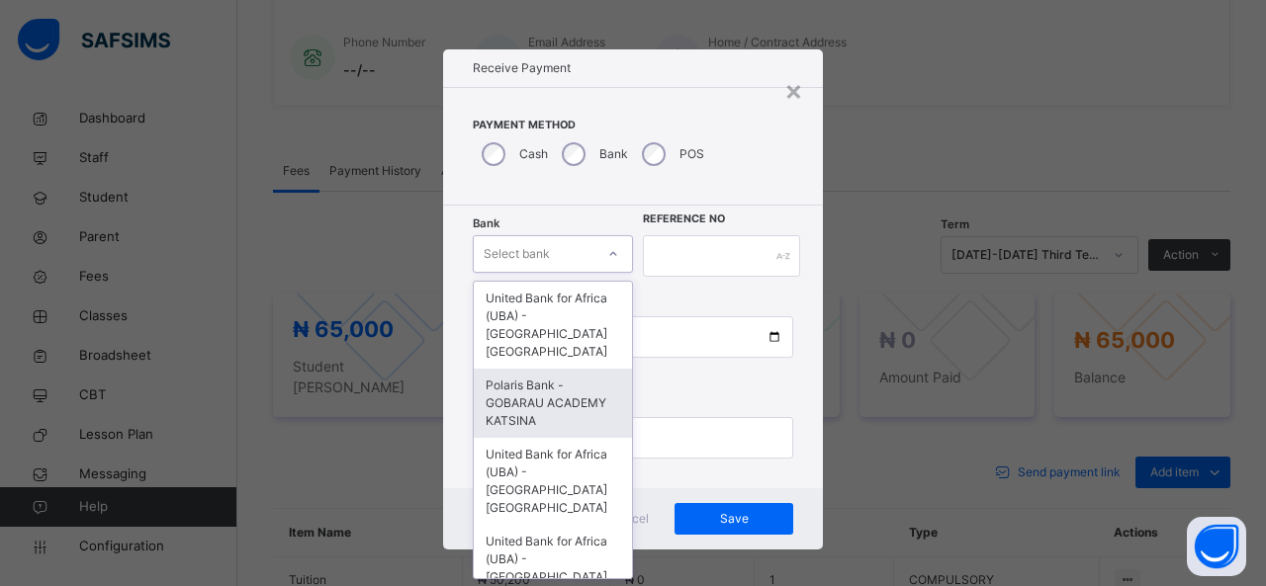
click at [568, 379] on div "Polaris Bank - GOBARAU ACADEMY KATSINA" at bounding box center [553, 403] width 158 height 69
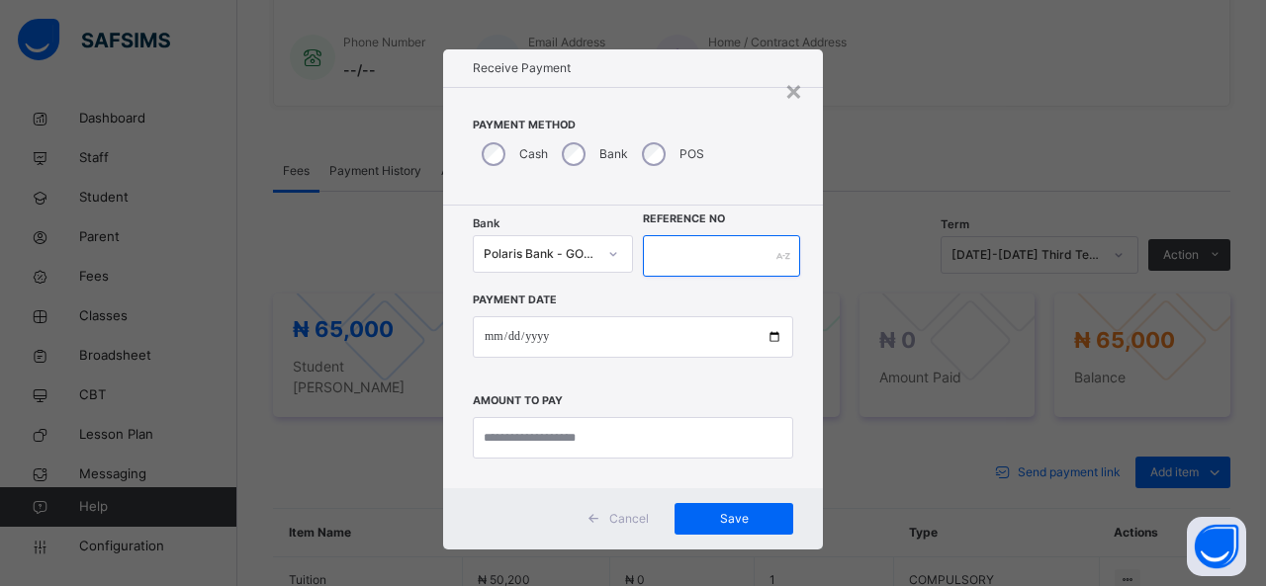
click at [663, 258] on input "text" at bounding box center [721, 256] width 157 height 42
type input "*****"
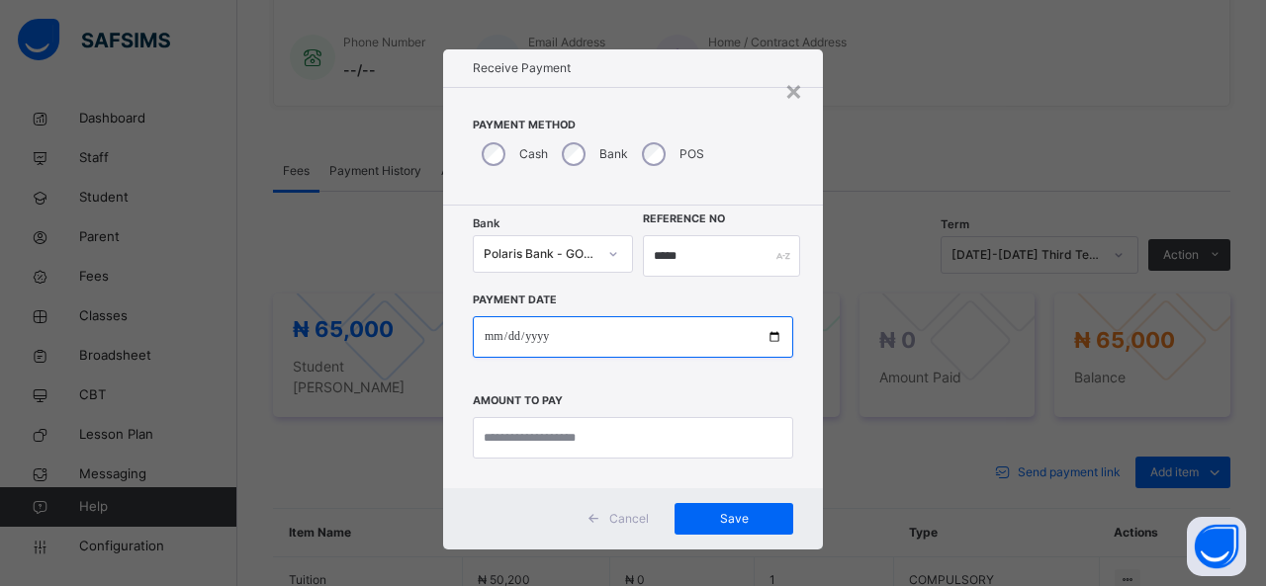
click at [624, 339] on input "date" at bounding box center [633, 337] width 320 height 42
type input "**********"
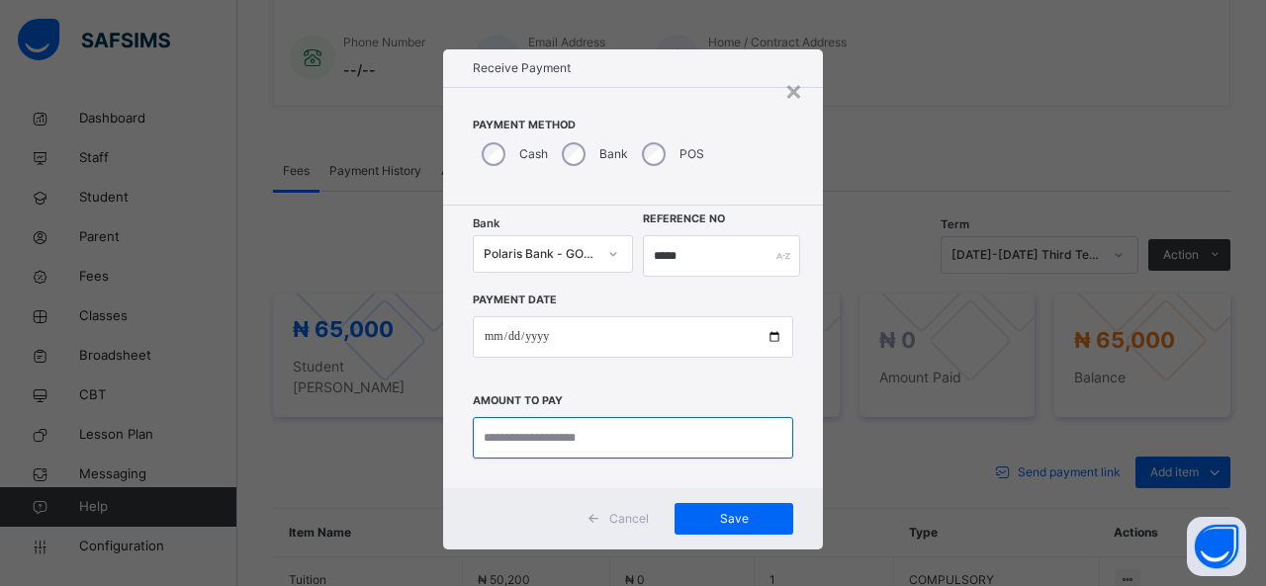
click at [599, 428] on input "currency" at bounding box center [633, 438] width 320 height 42
type input "********"
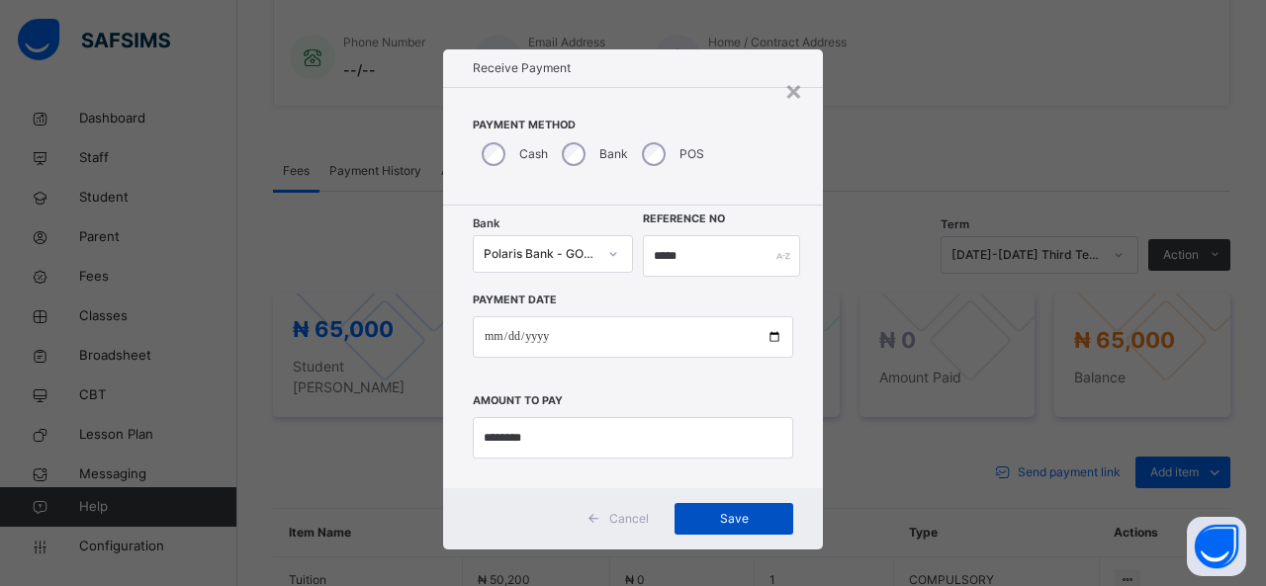
click at [721, 515] on span "Save" at bounding box center [733, 519] width 89 height 18
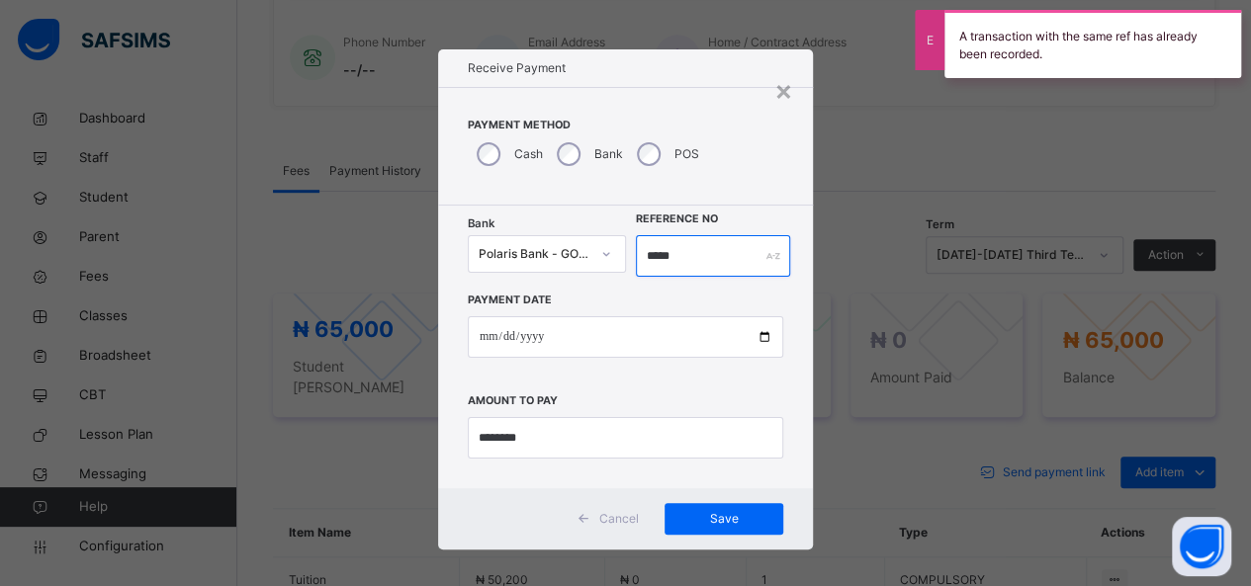
click at [647, 247] on input "*****" at bounding box center [713, 256] width 155 height 42
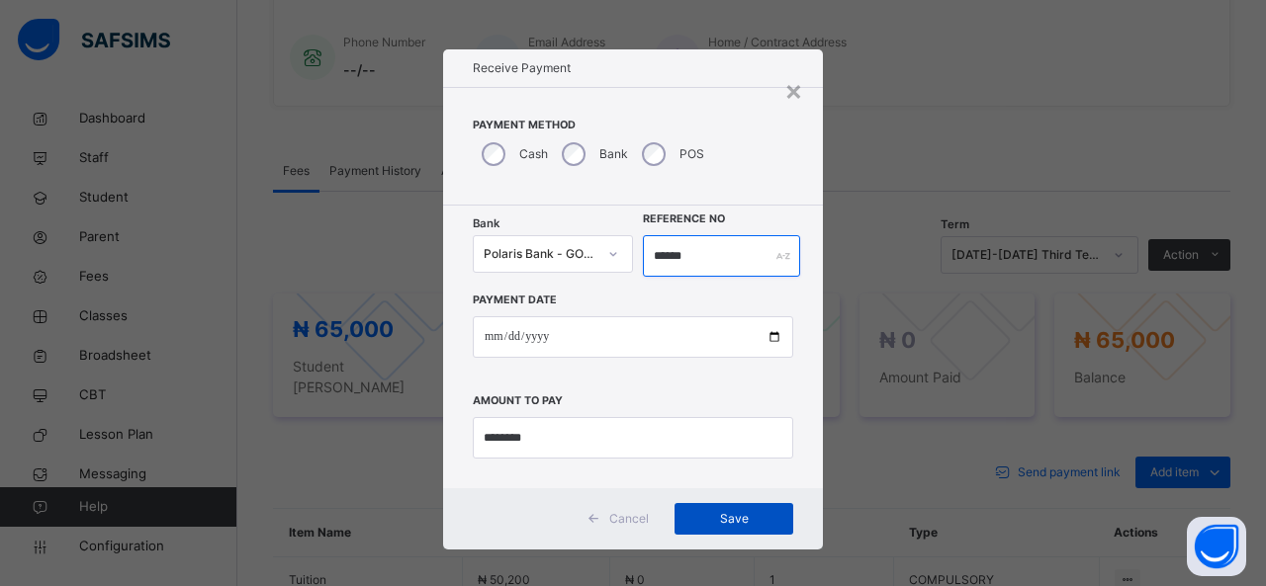
type input "******"
click at [731, 520] on span "Save" at bounding box center [733, 519] width 89 height 18
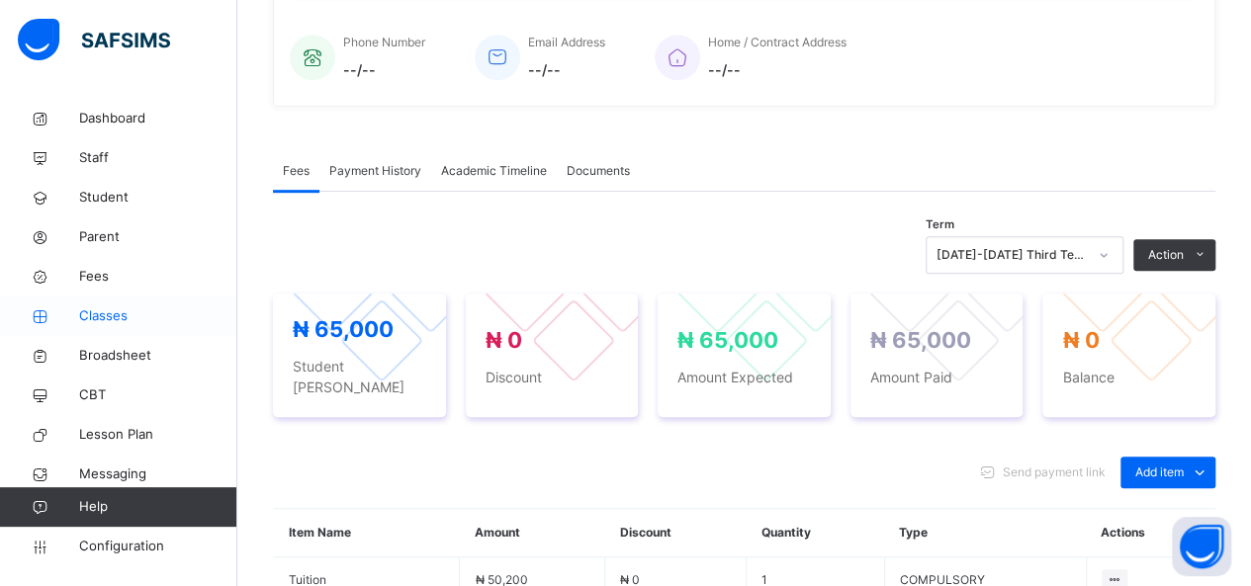
click at [95, 307] on span "Classes" at bounding box center [158, 317] width 158 height 20
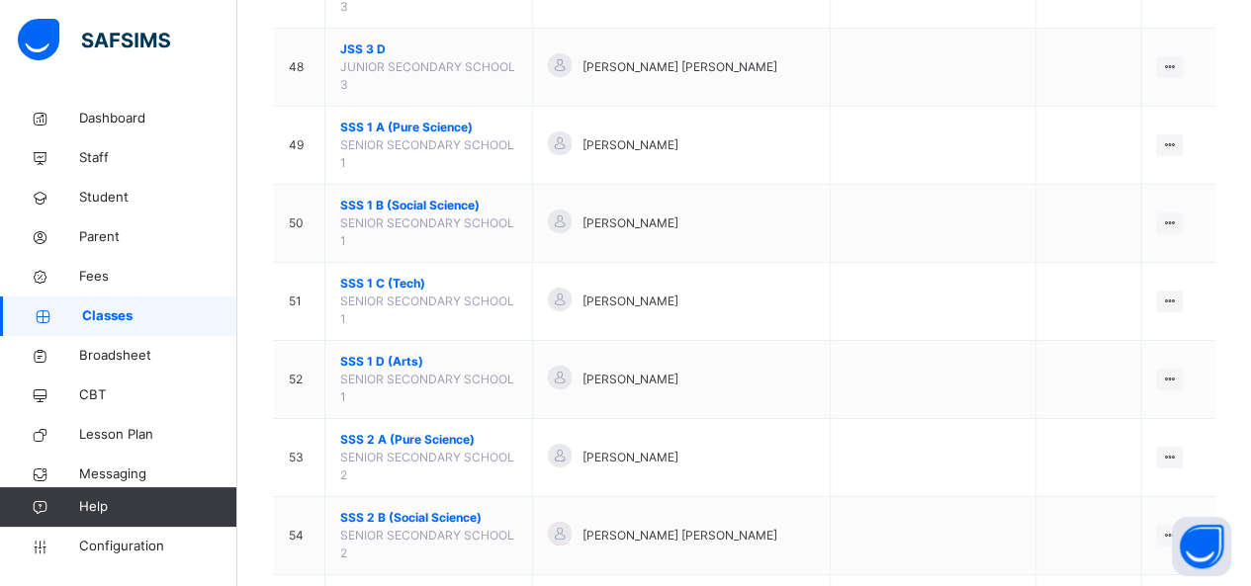
scroll to position [3356, 0]
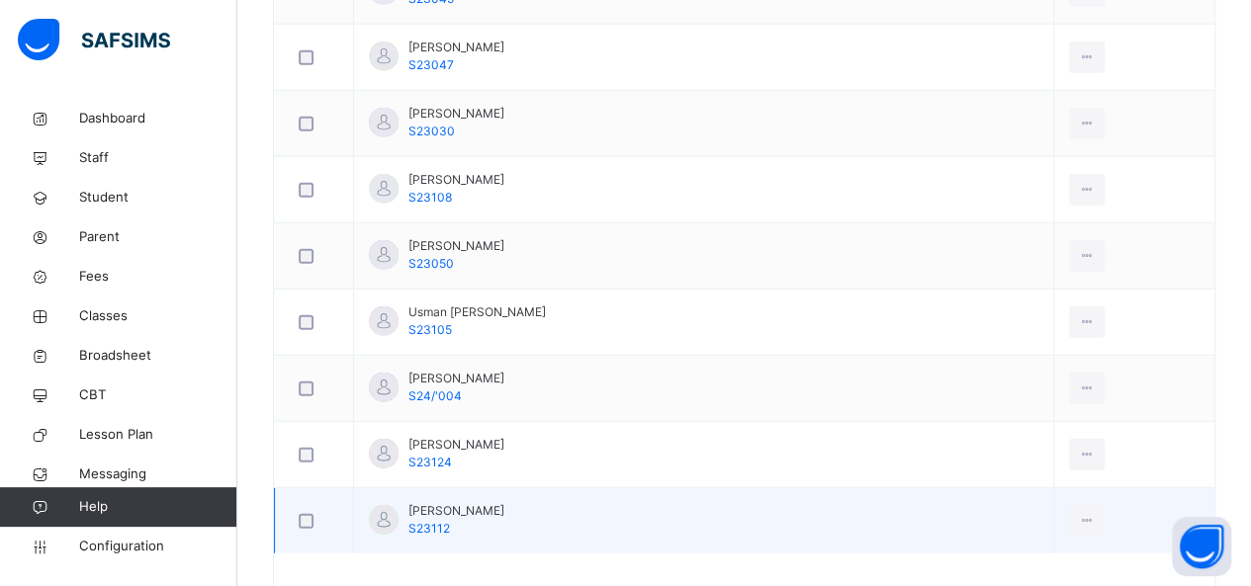
scroll to position [2532, 0]
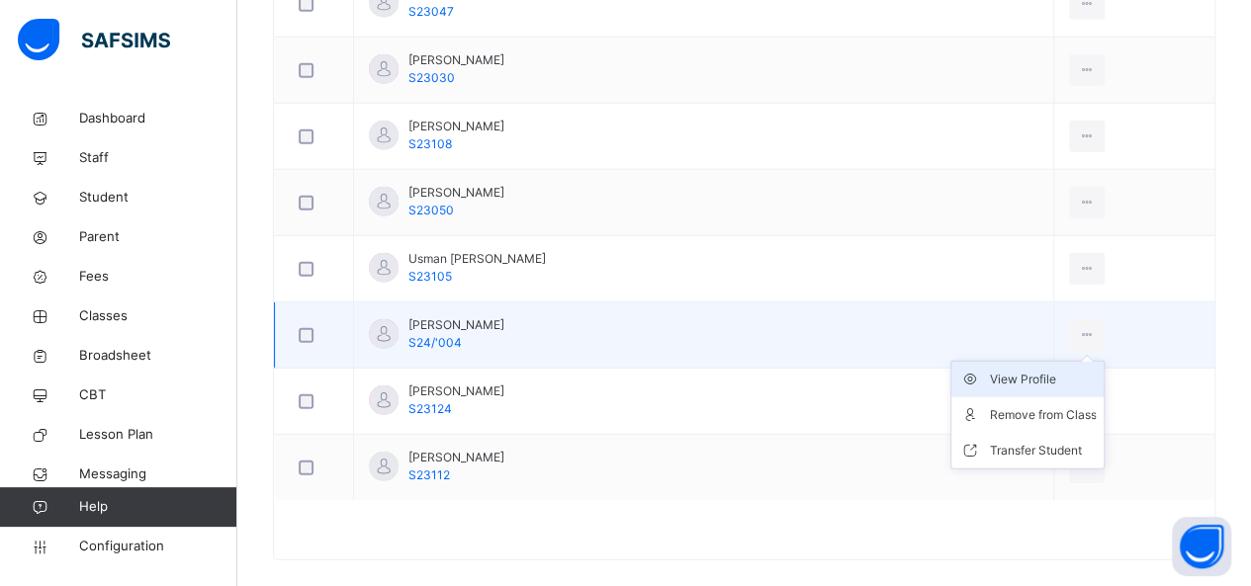
click at [1003, 370] on div "View Profile" at bounding box center [1042, 380] width 107 height 20
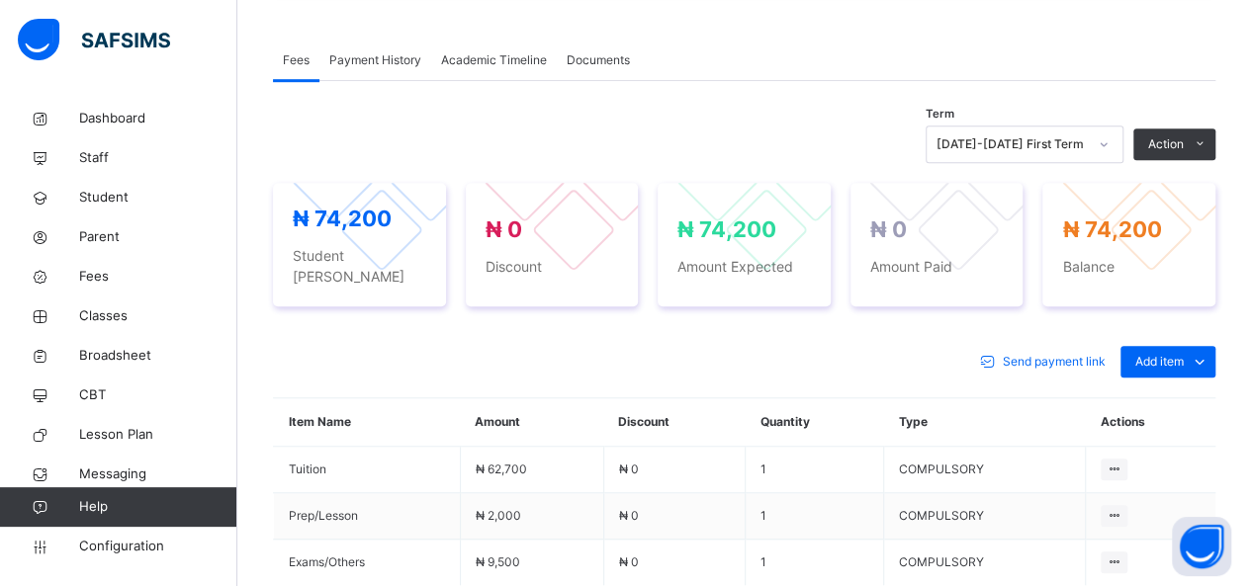
scroll to position [593, 0]
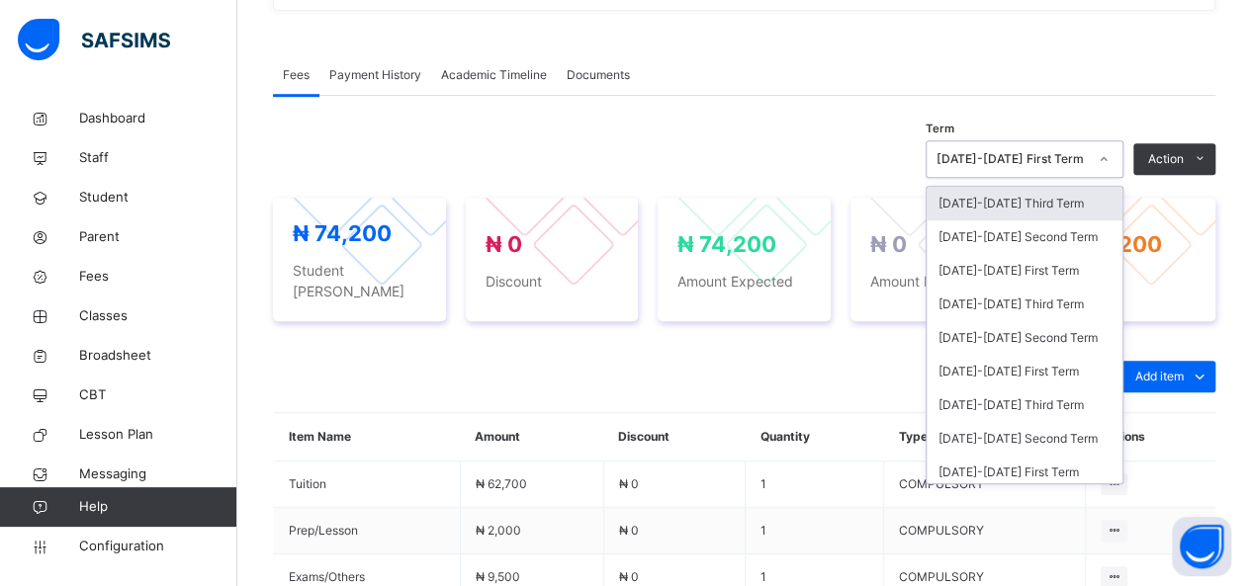
click at [1102, 159] on div at bounding box center [1104, 159] width 34 height 32
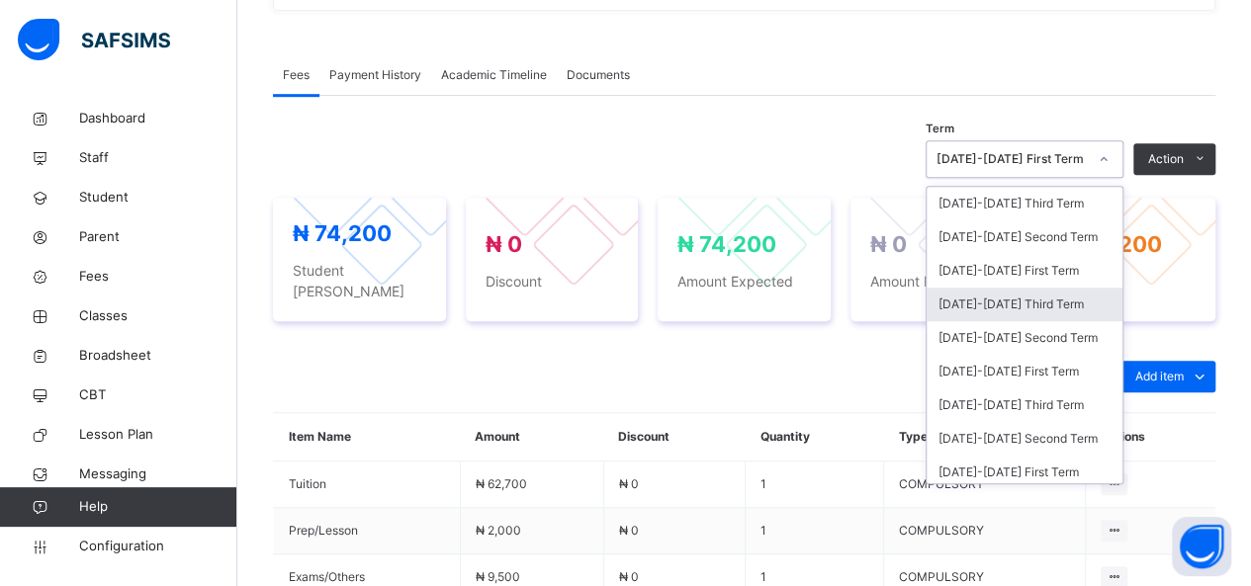
click at [1033, 297] on div "[DATE]-[DATE] Third Term" at bounding box center [1025, 305] width 196 height 34
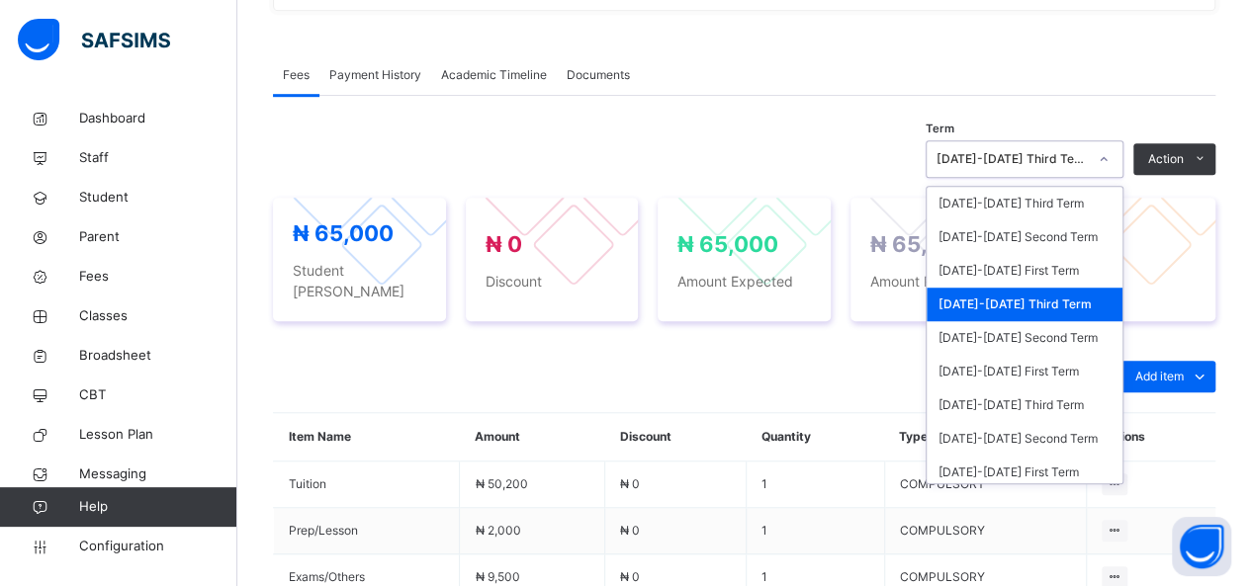
scroll to position [544, 0]
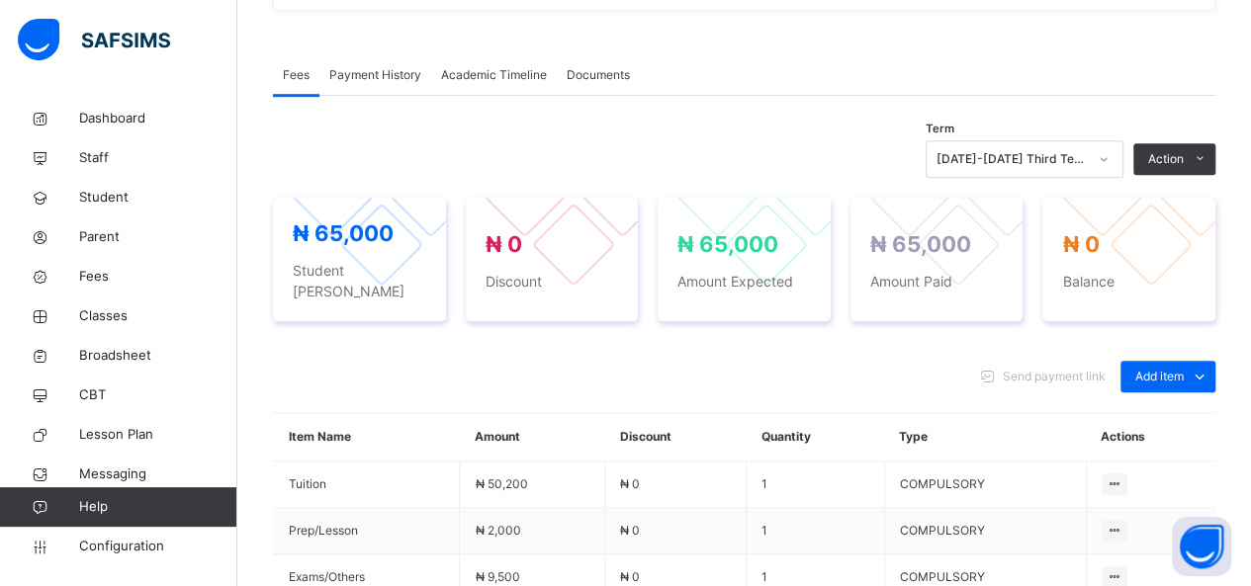
click at [786, 131] on div "Term 2024-2025 Third Term Action Receive Payment Manage Discount Send Email Rem…" at bounding box center [744, 464] width 942 height 666
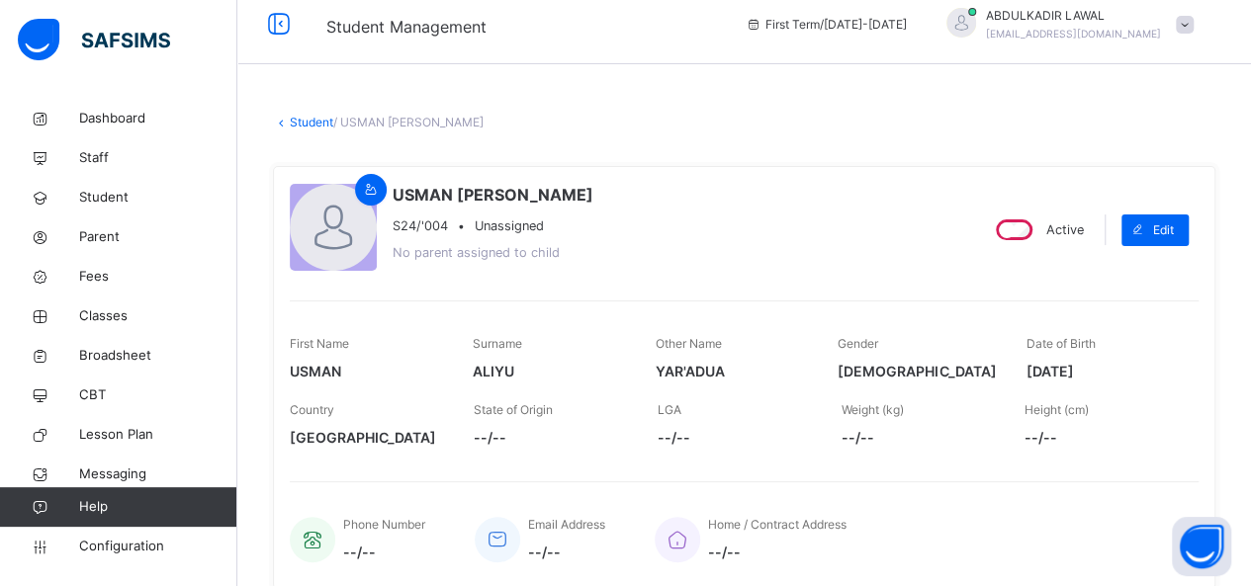
scroll to position [0, 0]
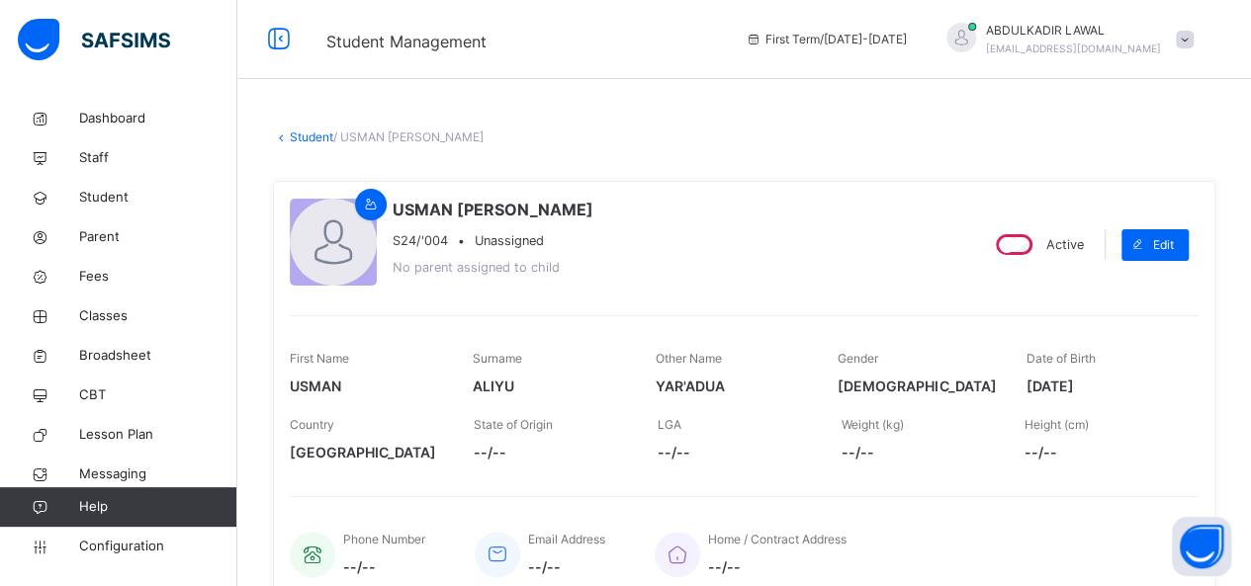
click at [279, 135] on icon at bounding box center [281, 137] width 17 height 15
click at [277, 138] on icon at bounding box center [281, 137] width 17 height 15
click at [281, 135] on icon at bounding box center [281, 137] width 17 height 15
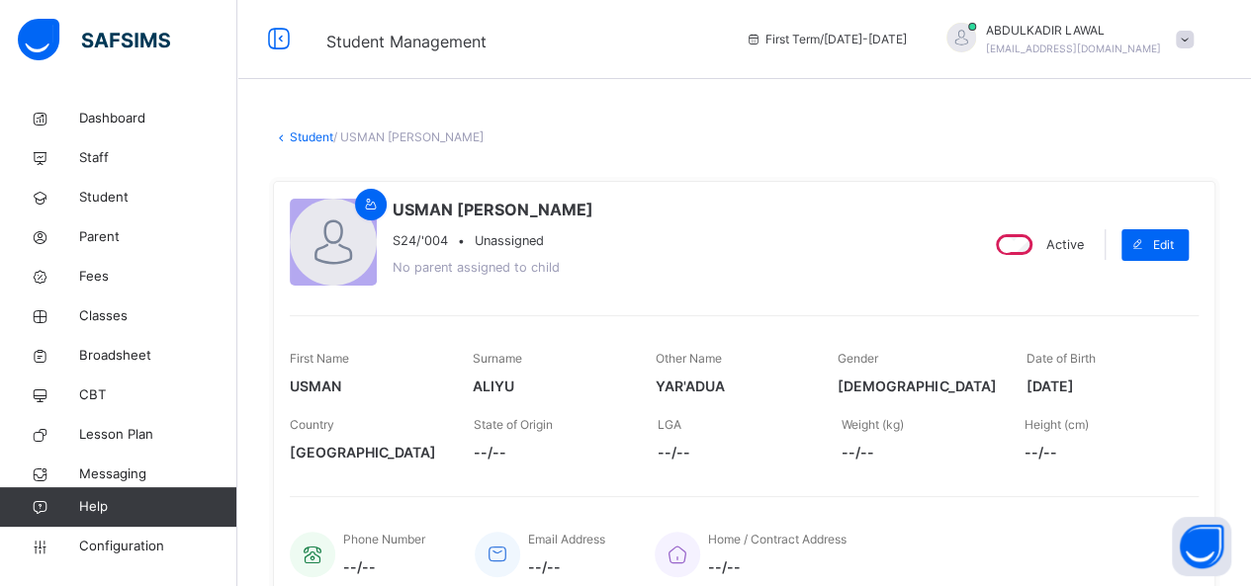
click at [281, 135] on icon at bounding box center [281, 137] width 17 height 15
click at [282, 134] on icon at bounding box center [281, 137] width 17 height 15
click at [290, 132] on link "Student" at bounding box center [312, 137] width 44 height 15
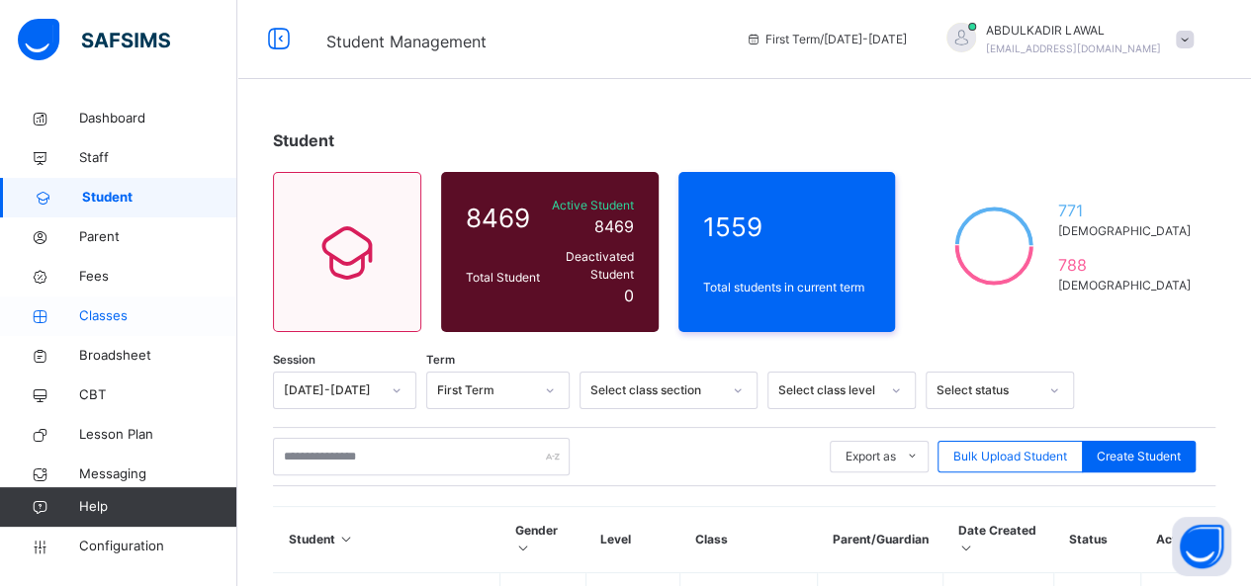
click at [90, 317] on span "Classes" at bounding box center [158, 317] width 158 height 20
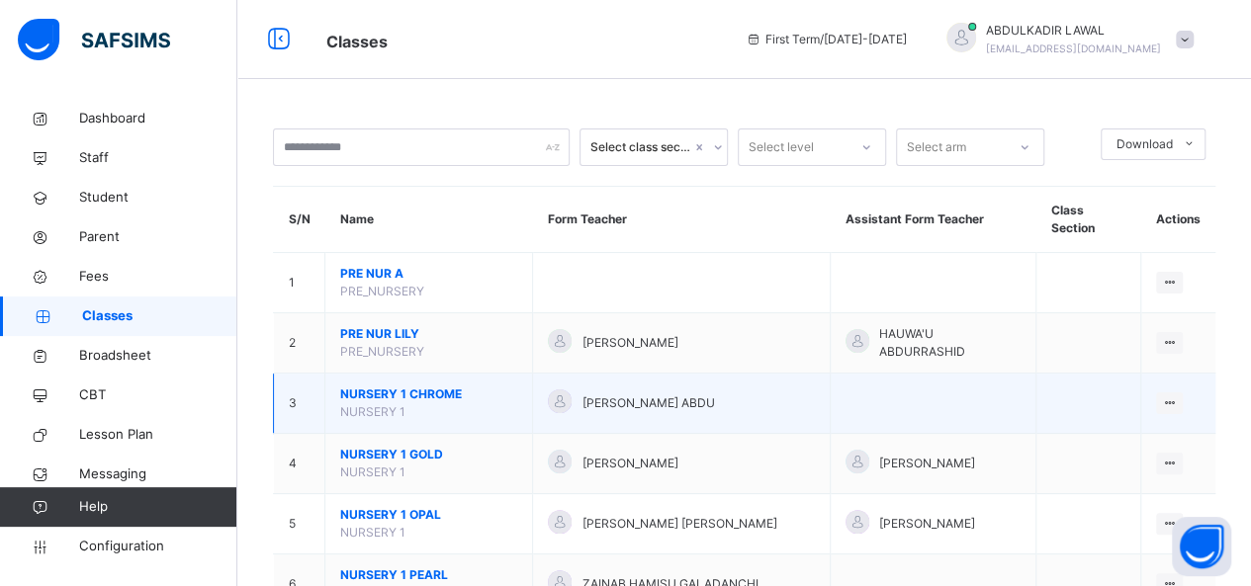
click at [439, 386] on span "NURSERY 1 CHROME" at bounding box center [428, 395] width 177 height 18
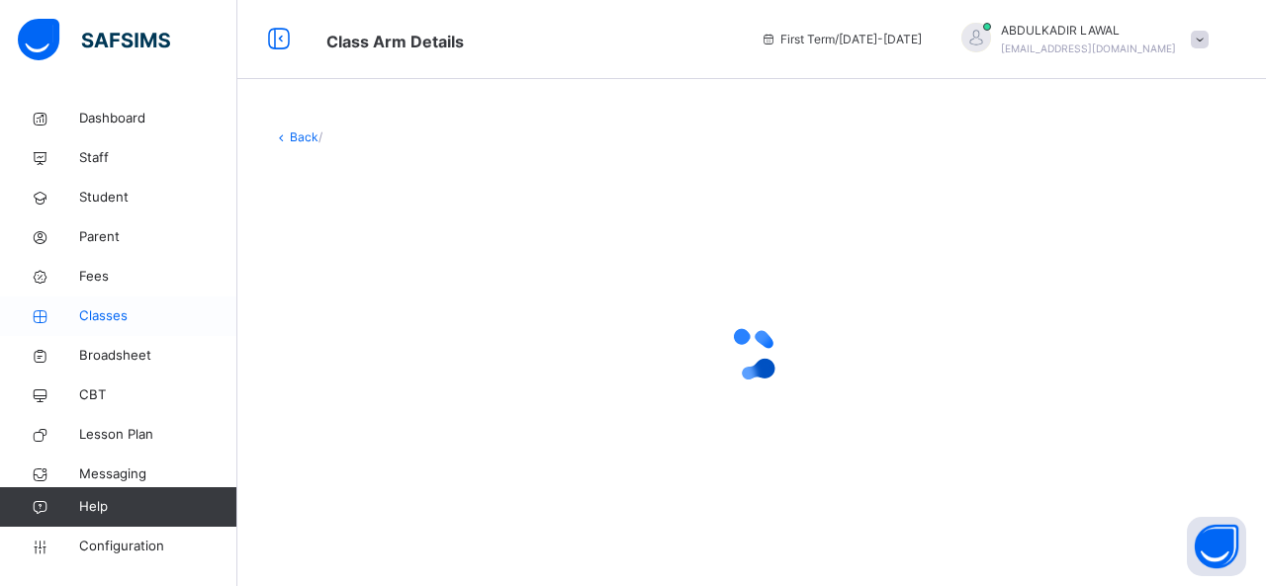
click at [95, 315] on span "Classes" at bounding box center [158, 317] width 158 height 20
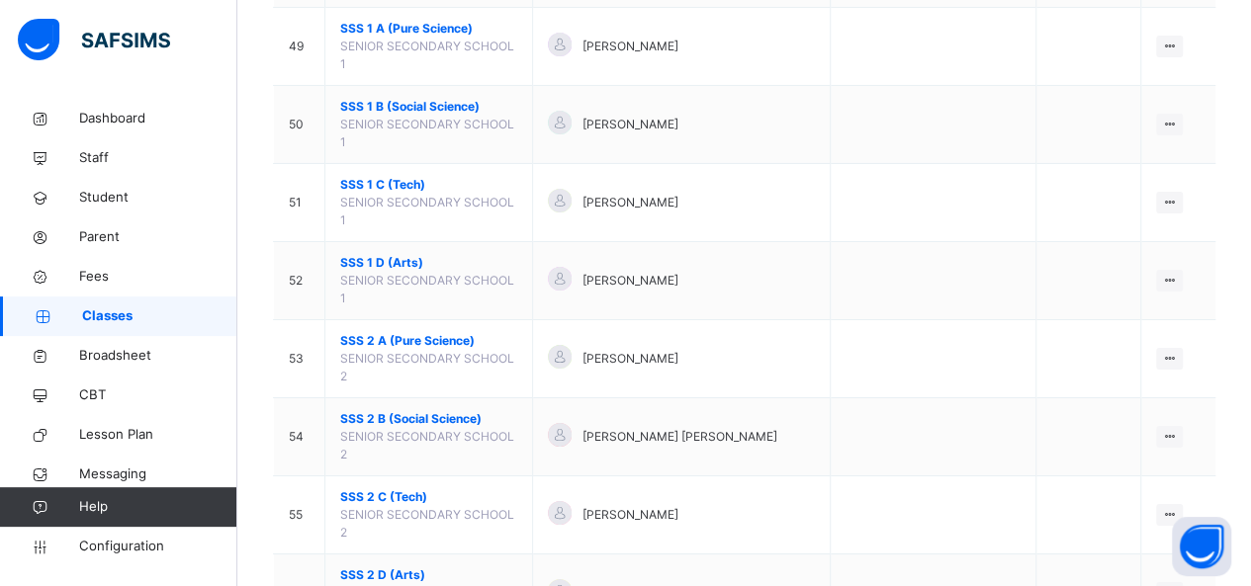
scroll to position [3356, 0]
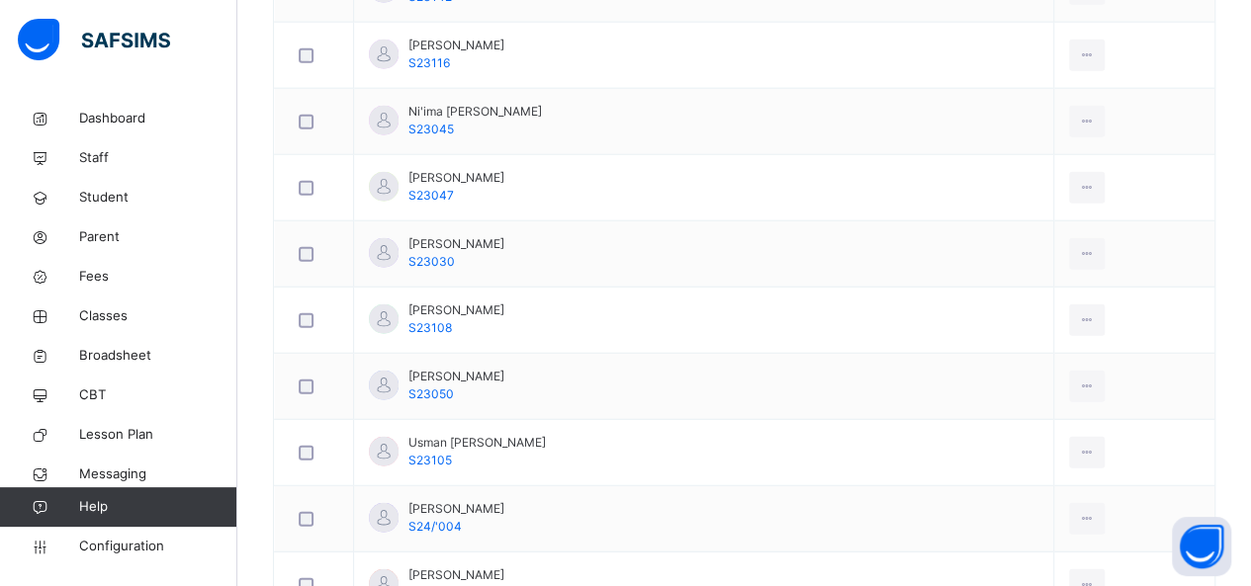
scroll to position [2373, 0]
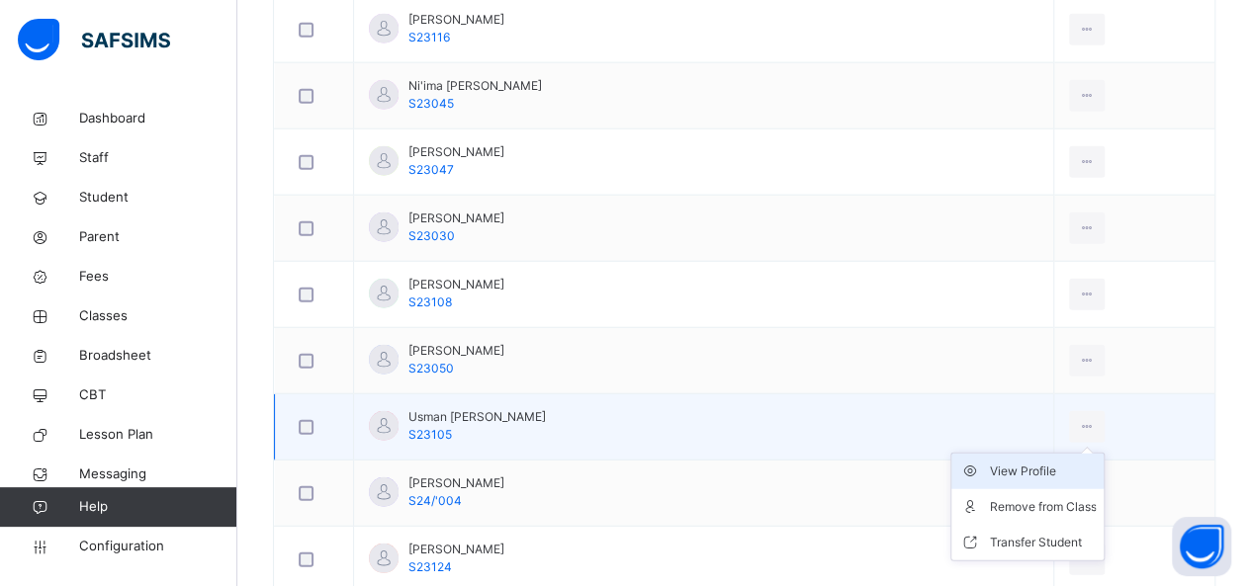
click at [995, 462] on div "View Profile" at bounding box center [1042, 472] width 107 height 20
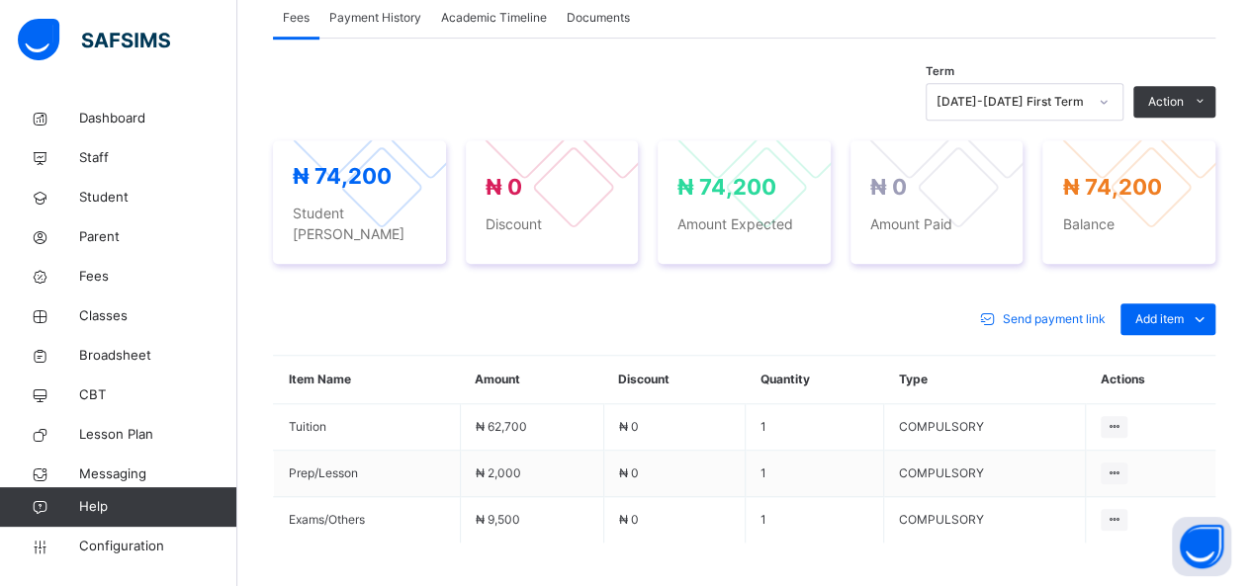
scroll to position [633, 0]
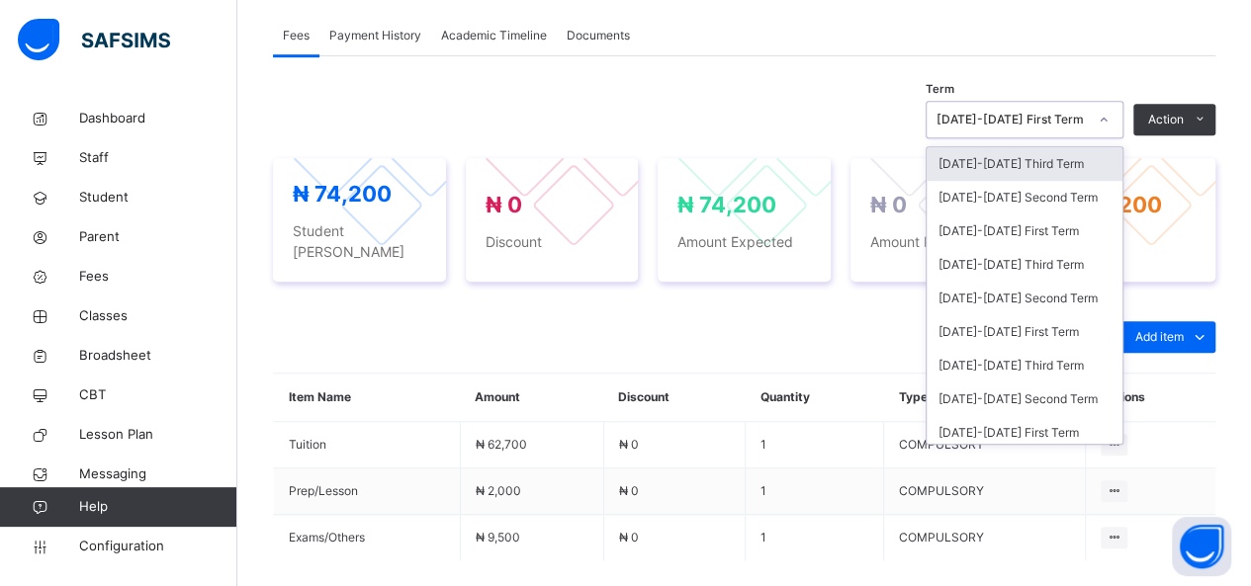
click at [1103, 119] on div at bounding box center [1104, 120] width 34 height 32
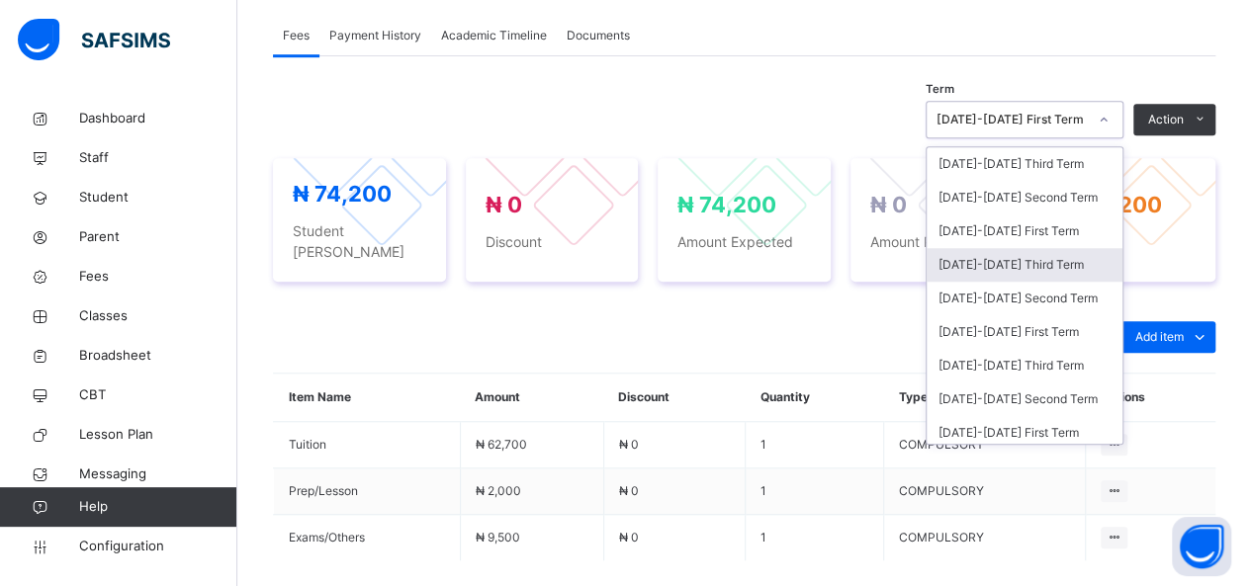
click at [1063, 254] on div "[DATE]-[DATE] Third Term" at bounding box center [1025, 265] width 196 height 34
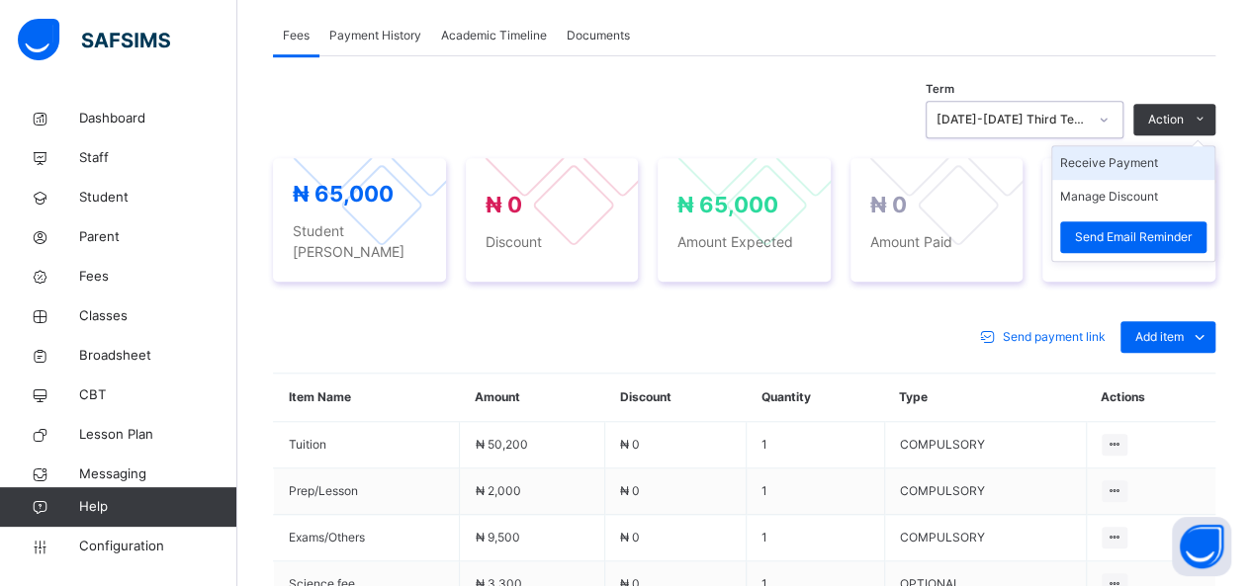
click at [1137, 165] on li "Receive Payment" at bounding box center [1133, 163] width 162 height 34
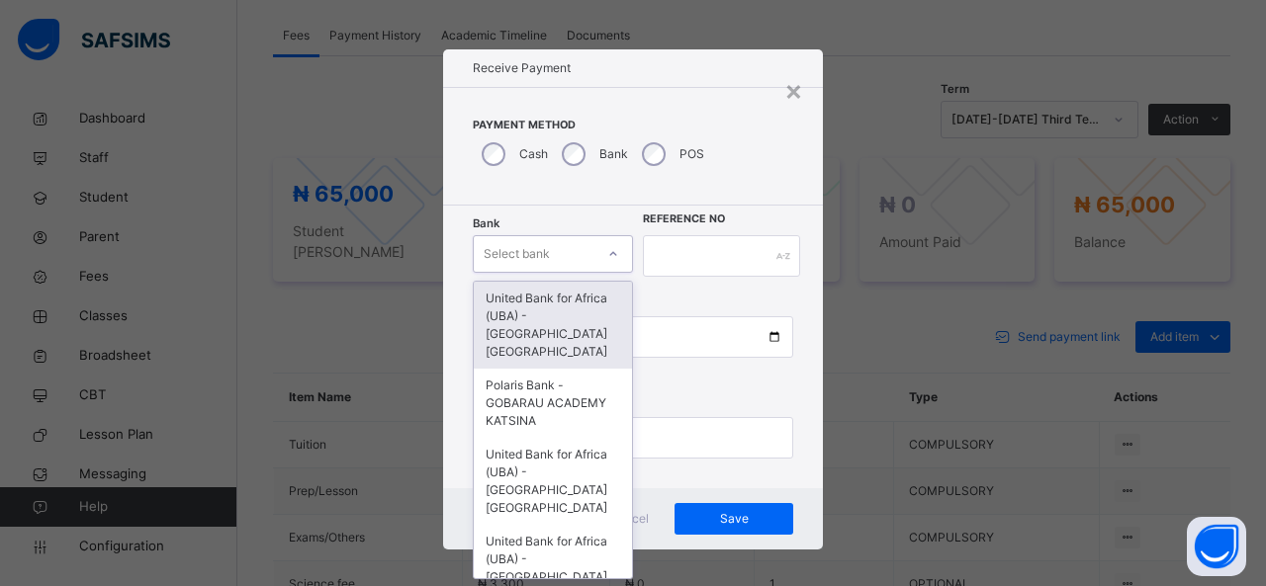
click at [549, 250] on div "Select bank" at bounding box center [534, 254] width 121 height 31
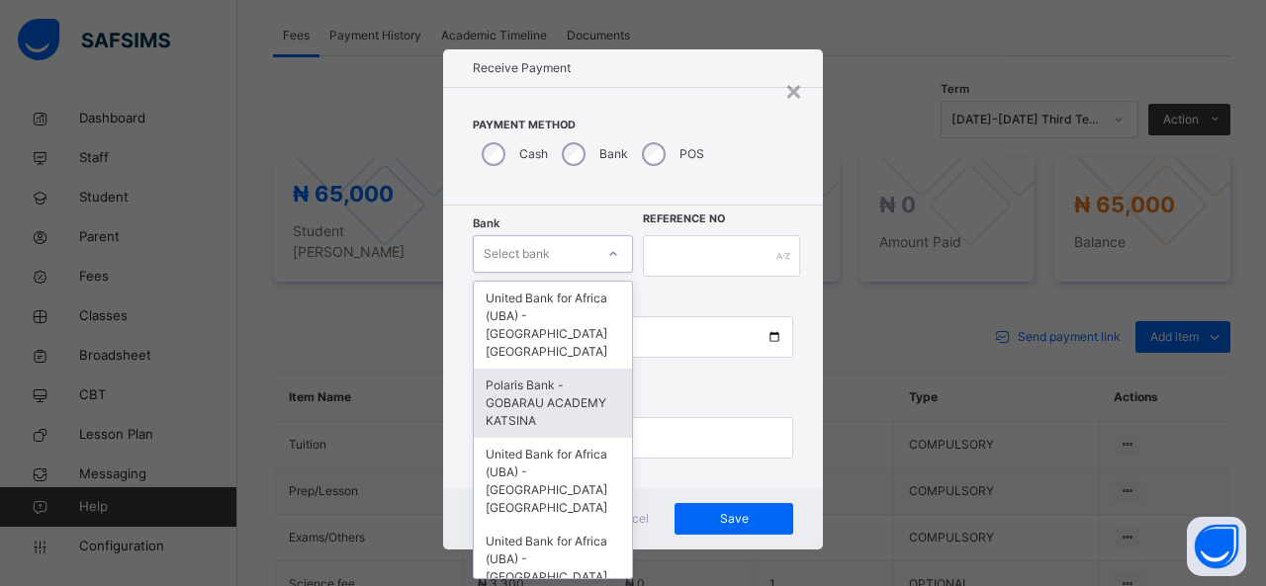
click at [569, 404] on div "Polaris Bank - GOBARAU ACADEMY KATSINA" at bounding box center [553, 403] width 158 height 69
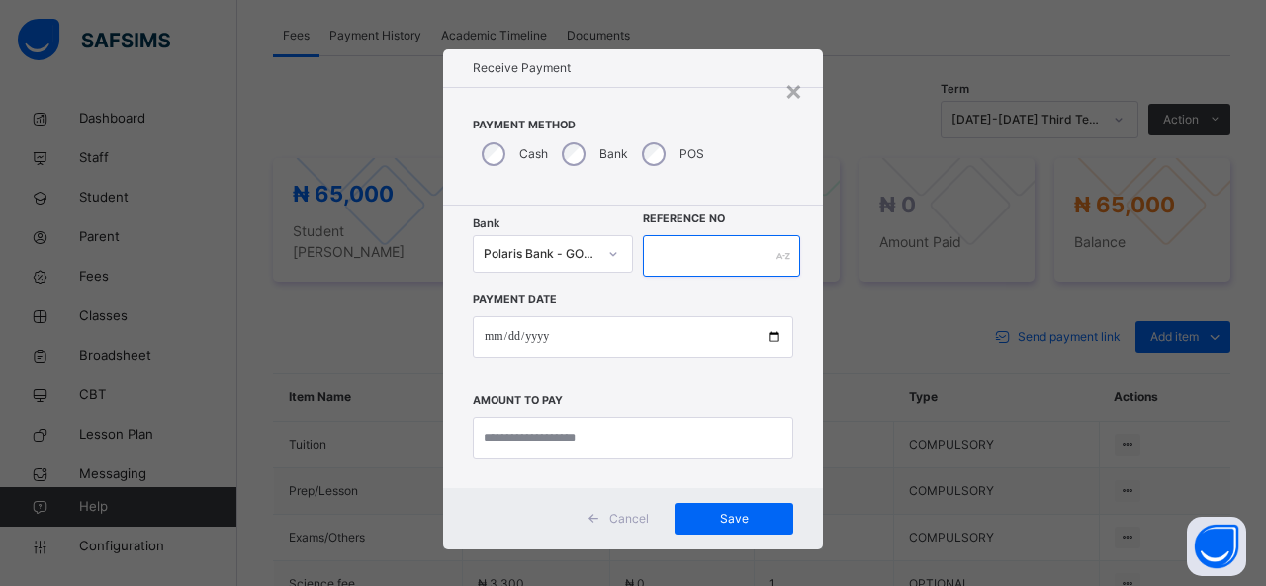
click at [653, 260] on input "text" at bounding box center [721, 256] width 157 height 42
type input "******"
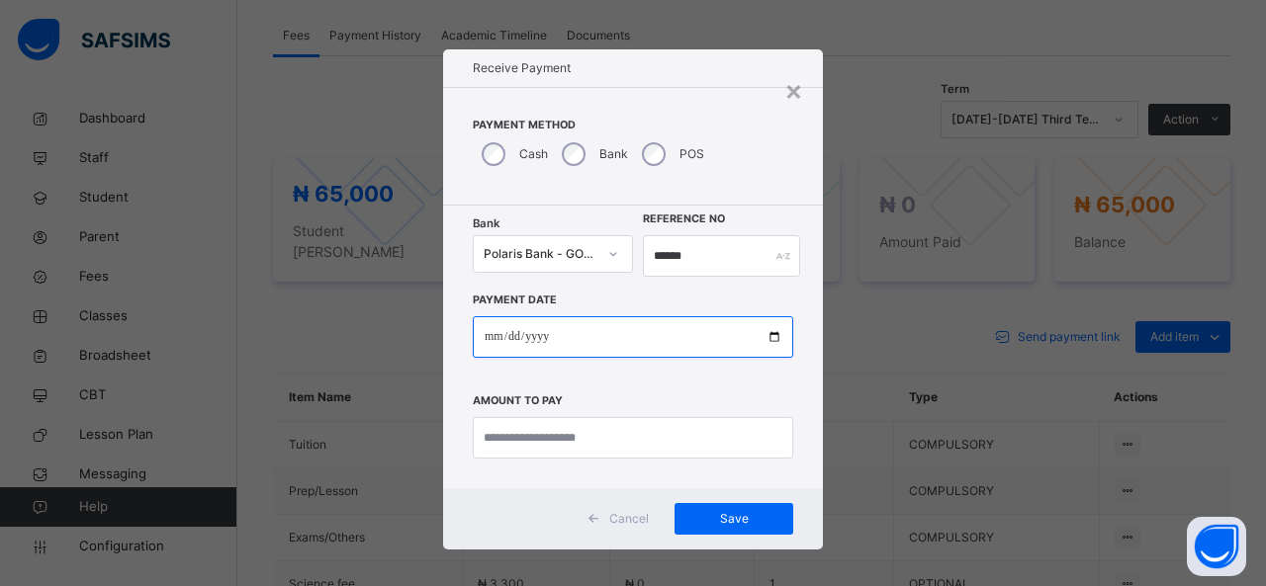
click at [643, 323] on input "date" at bounding box center [633, 337] width 320 height 42
type input "**********"
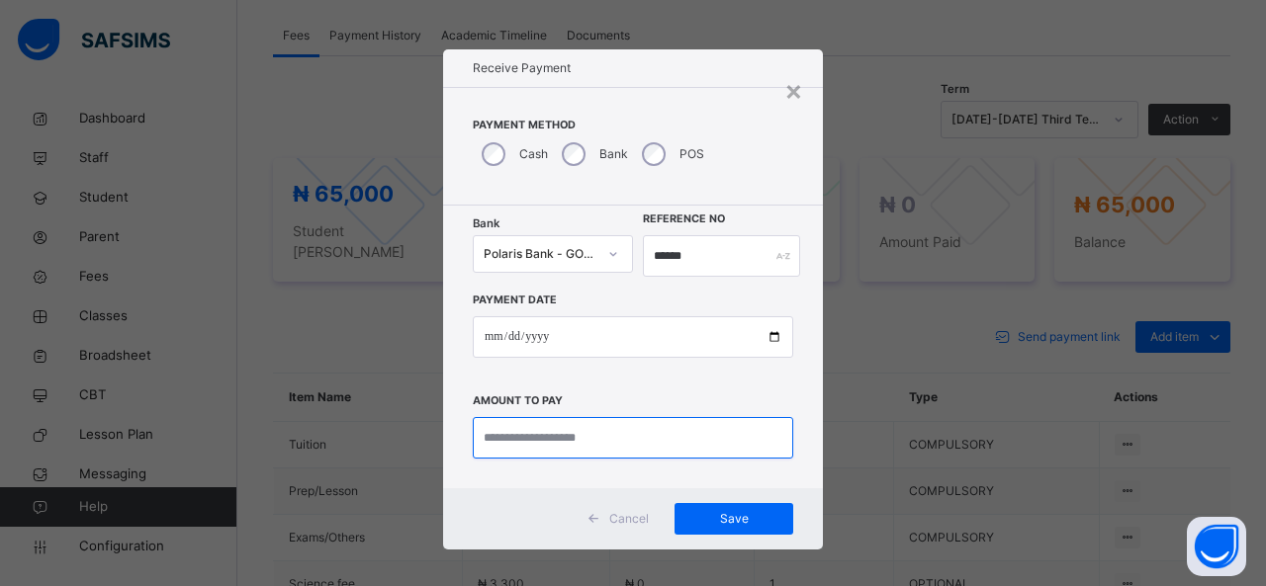
click at [643, 438] on input "currency" at bounding box center [633, 438] width 320 height 42
type input "********"
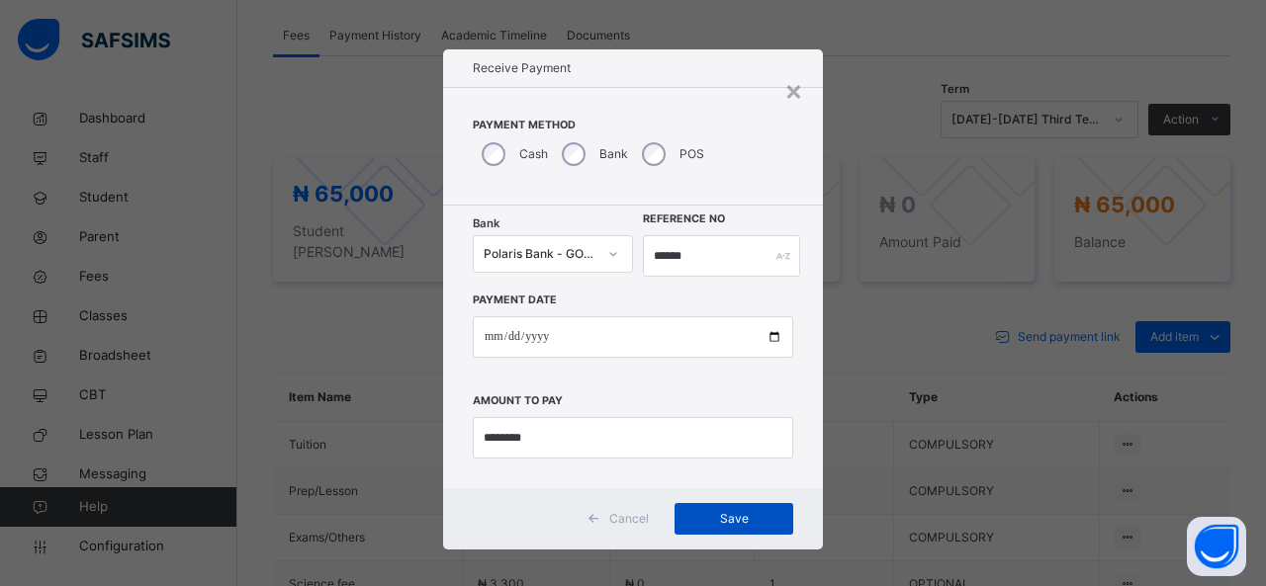
click at [737, 514] on span "Save" at bounding box center [733, 519] width 89 height 18
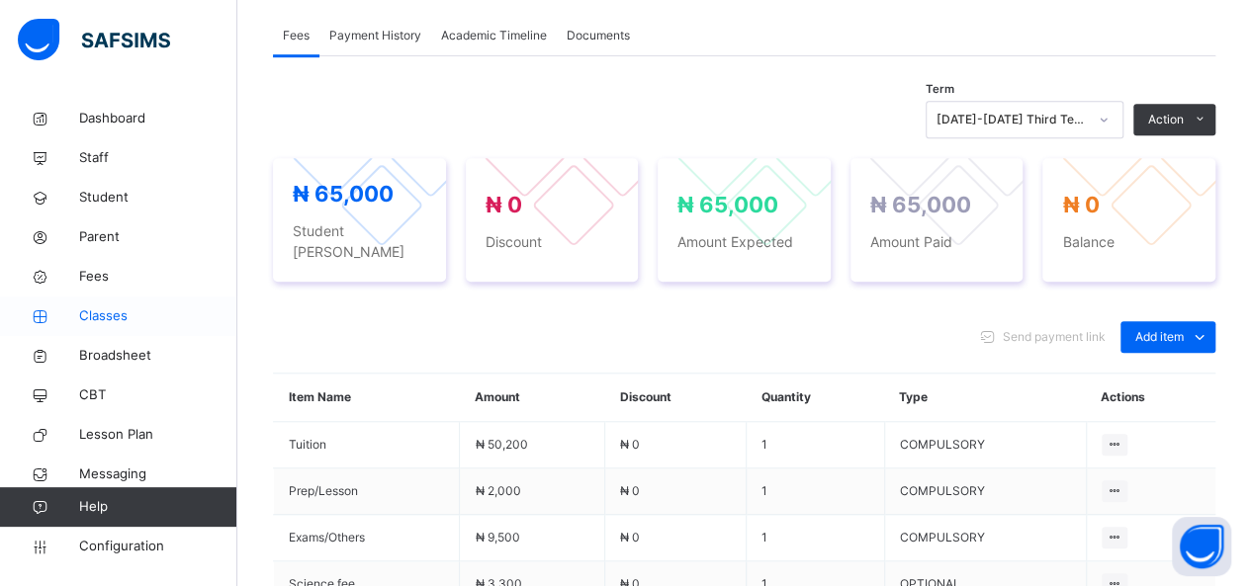
click at [103, 312] on span "Classes" at bounding box center [158, 317] width 158 height 20
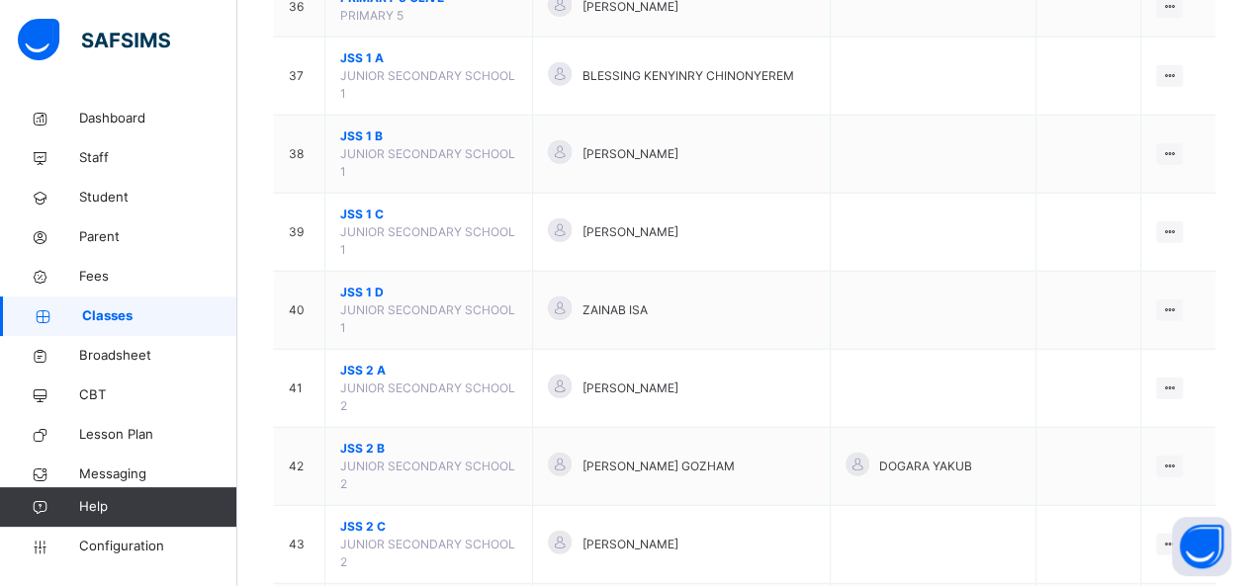
scroll to position [2492, 0]
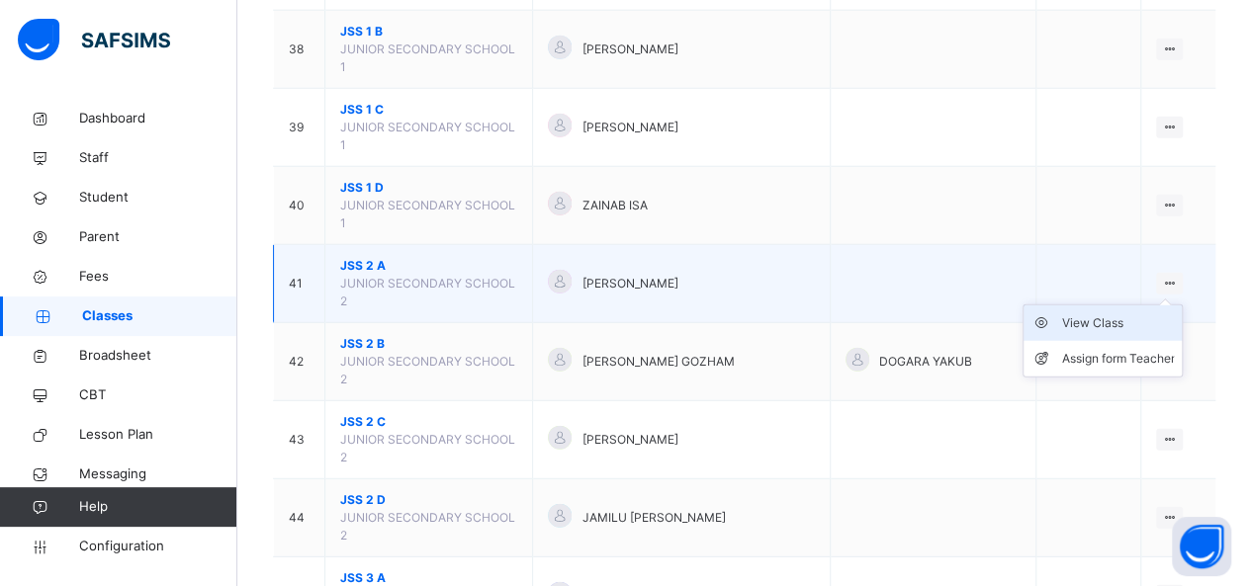
click at [1090, 313] on div "View Class" at bounding box center [1117, 323] width 113 height 20
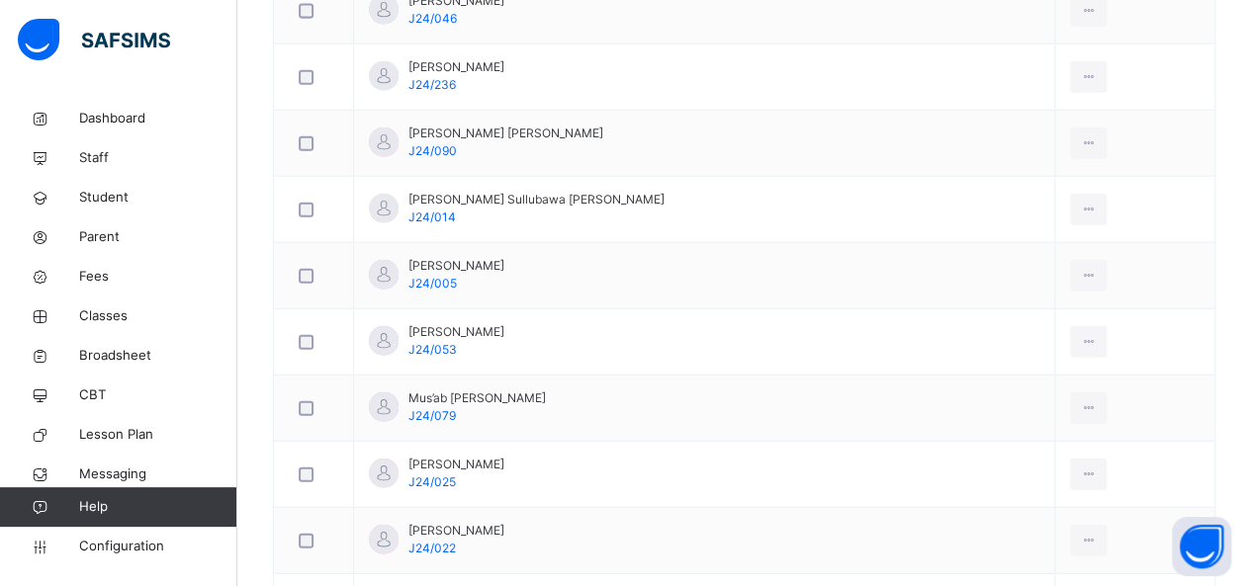
scroll to position [2334, 0]
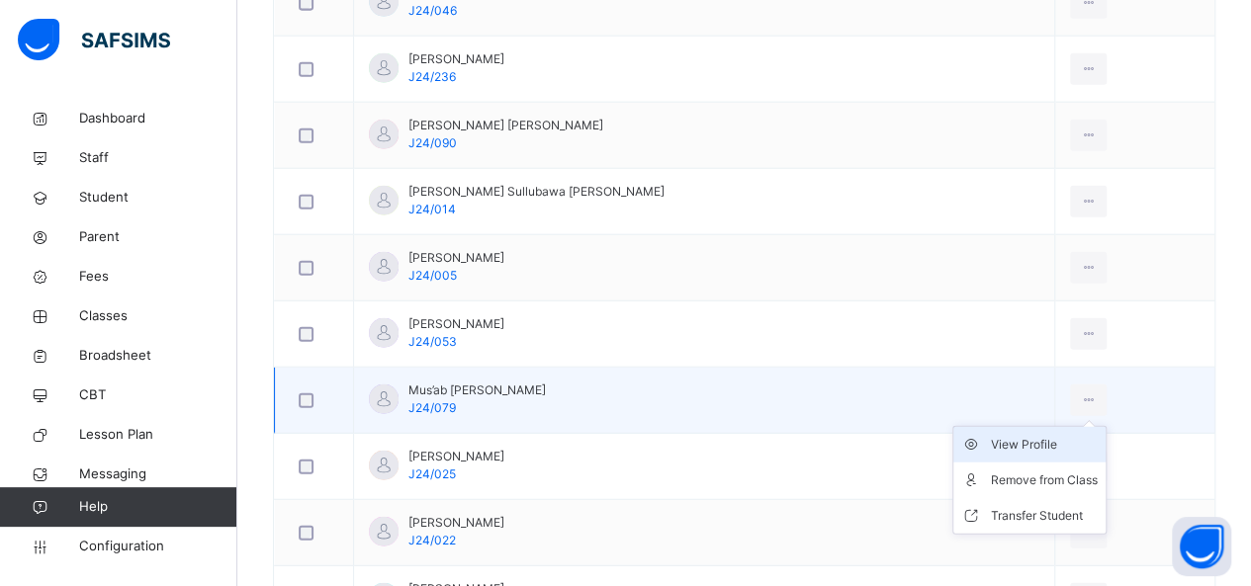
click at [1026, 435] on div "View Profile" at bounding box center [1044, 445] width 107 height 20
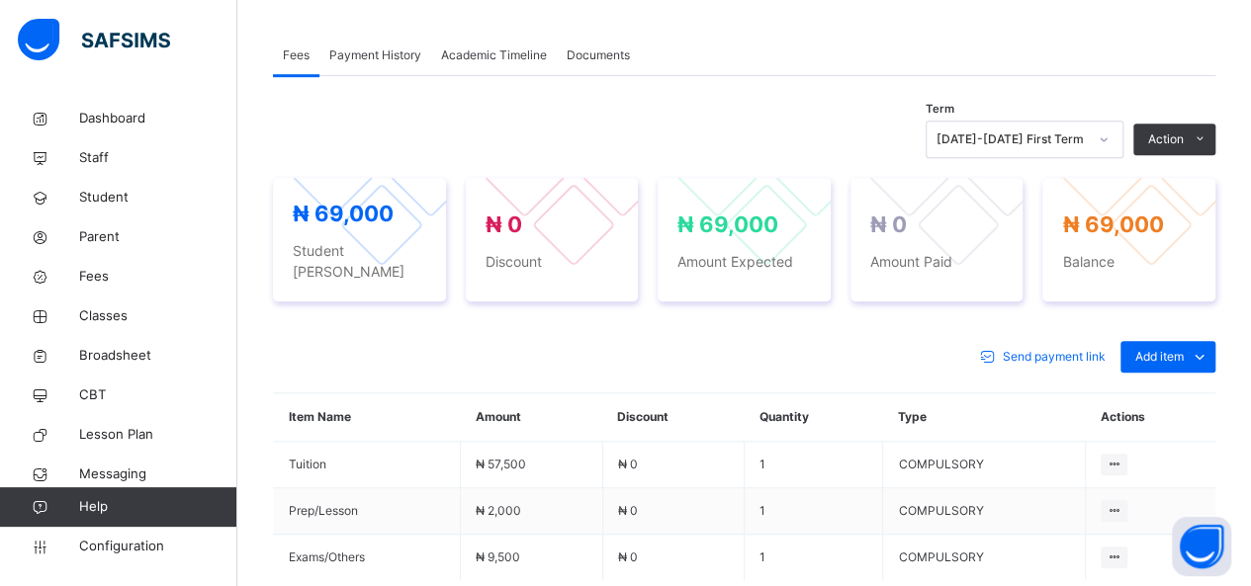
scroll to position [593, 0]
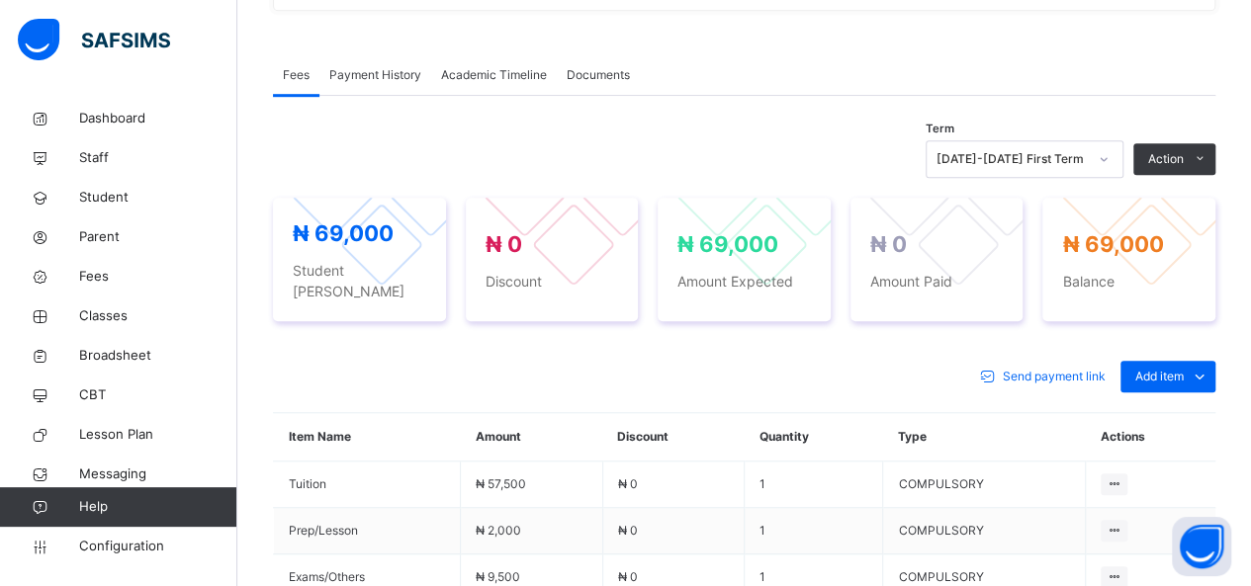
click at [1087, 154] on div "[DATE]-[DATE] First Term" at bounding box center [1011, 159] width 150 height 18
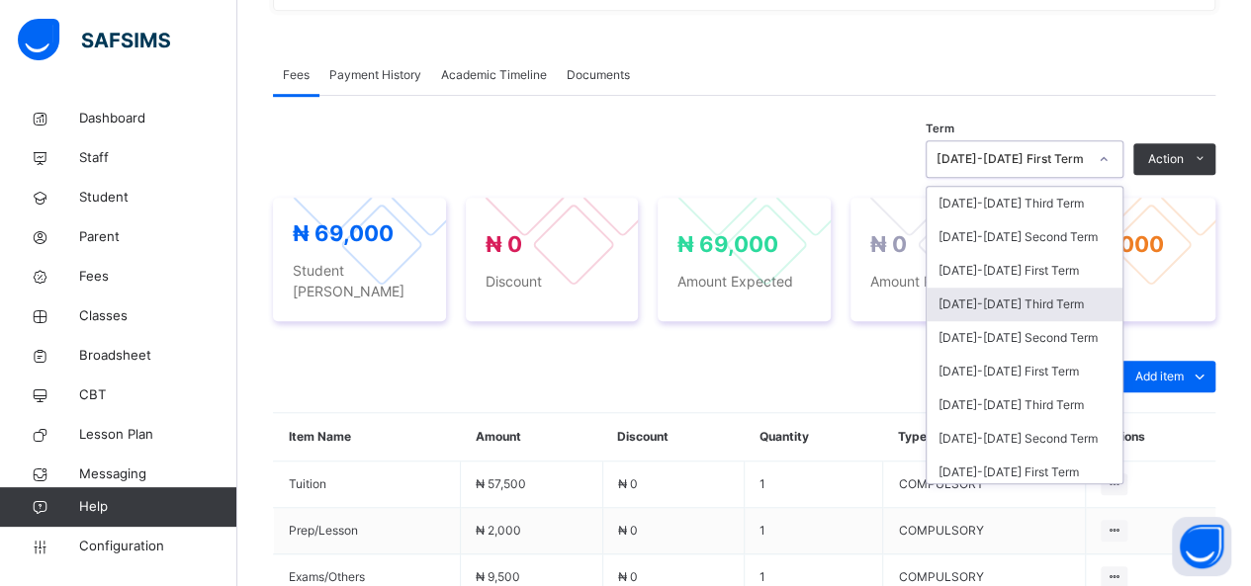
click at [1043, 306] on div "[DATE]-[DATE] Third Term" at bounding box center [1025, 305] width 196 height 34
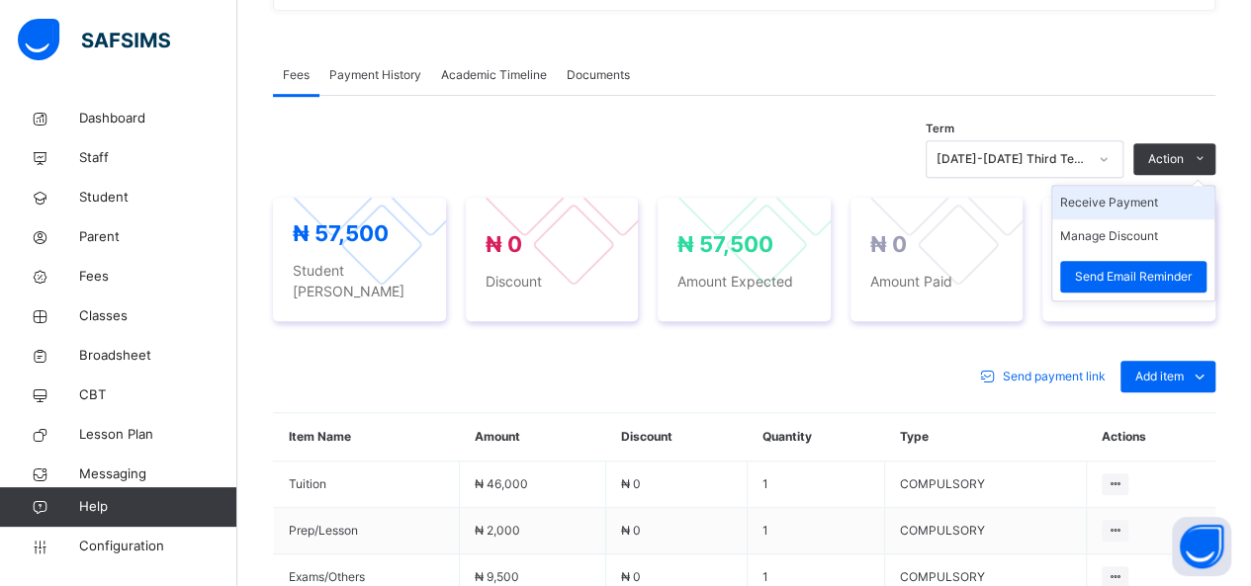
click at [1124, 205] on li "Receive Payment" at bounding box center [1133, 203] width 162 height 34
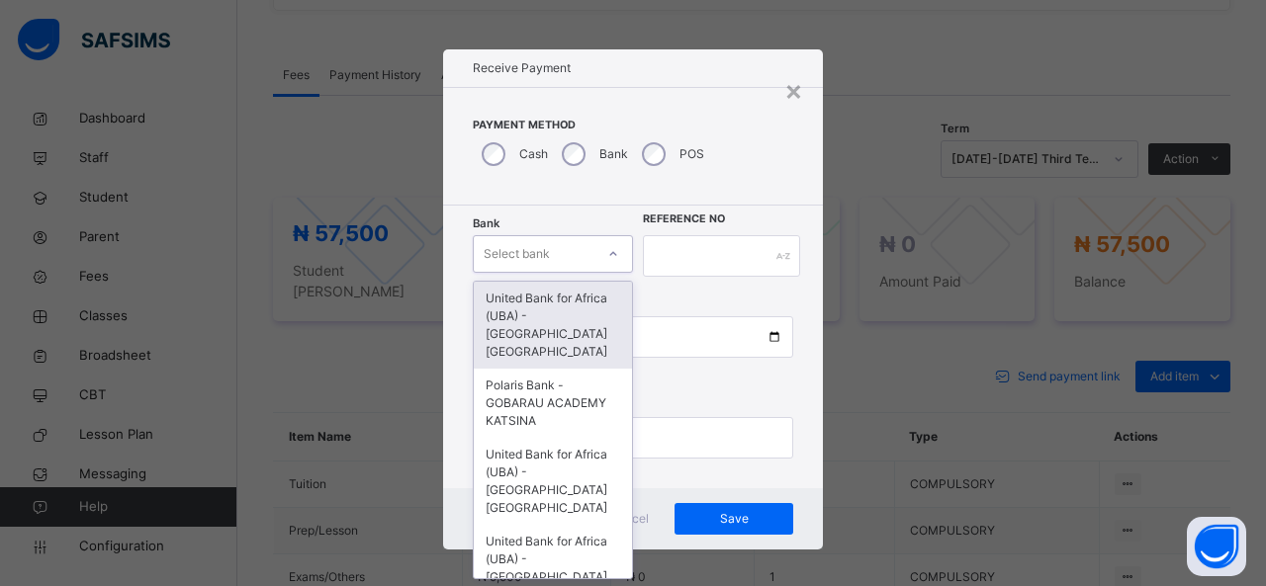
click at [597, 252] on div at bounding box center [613, 254] width 34 height 32
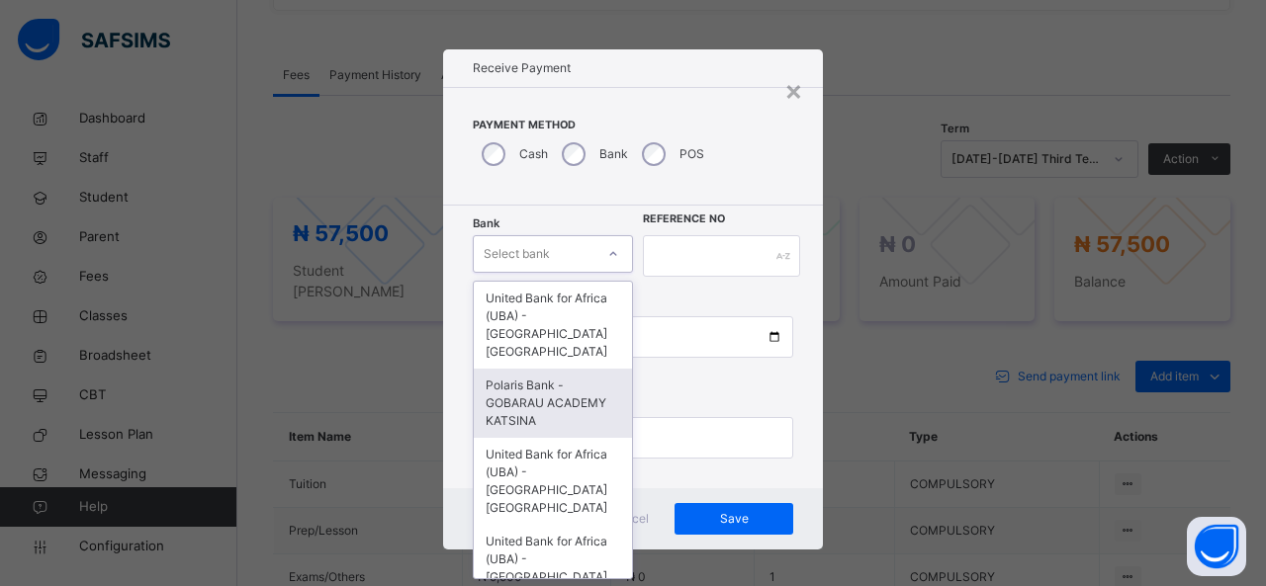
click at [568, 383] on div "Polaris Bank - GOBARAU ACADEMY KATSINA" at bounding box center [553, 403] width 158 height 69
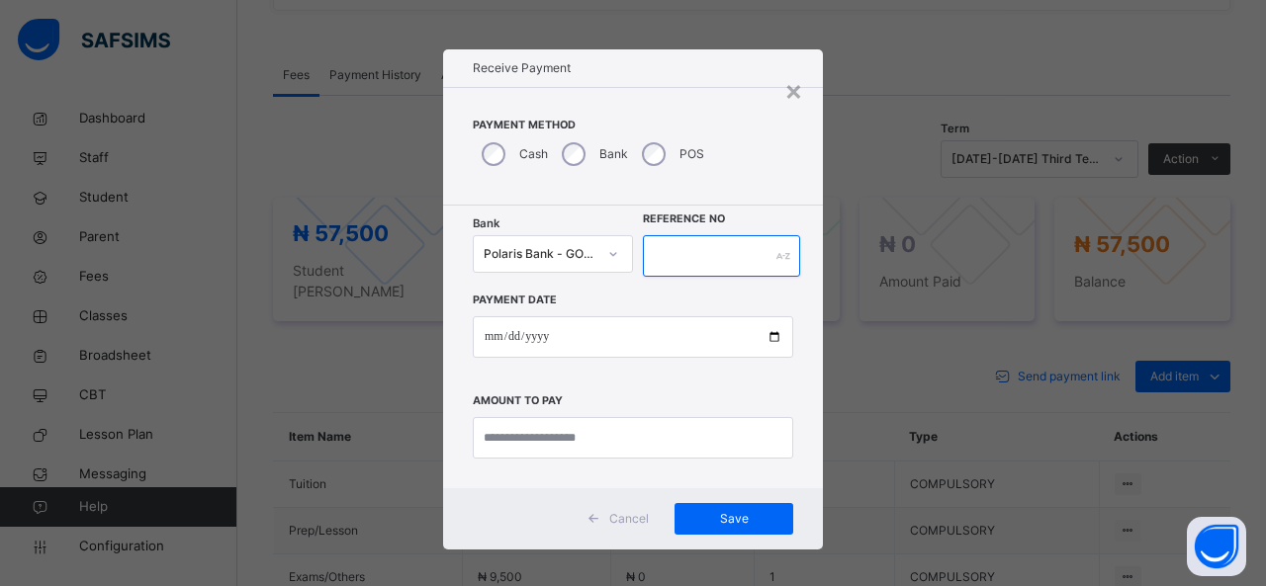
click at [668, 264] on input "text" at bounding box center [721, 256] width 157 height 42
type input "******"
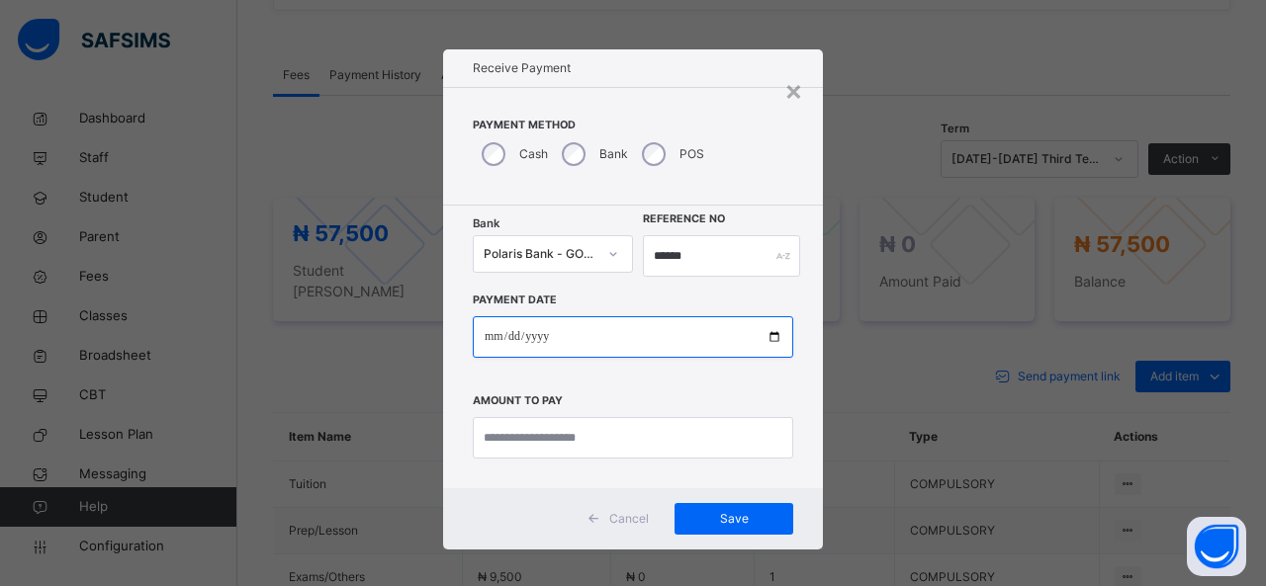
click at [628, 343] on input "date" at bounding box center [633, 337] width 320 height 42
type input "**********"
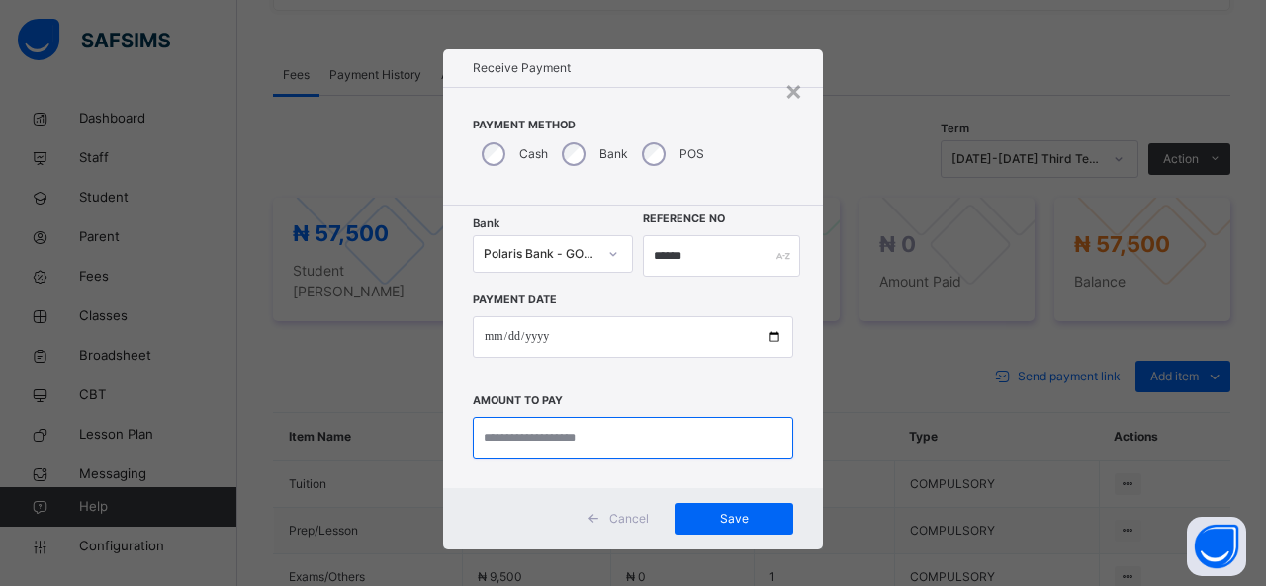
click at [507, 443] on input "currency" at bounding box center [633, 438] width 320 height 42
type input "********"
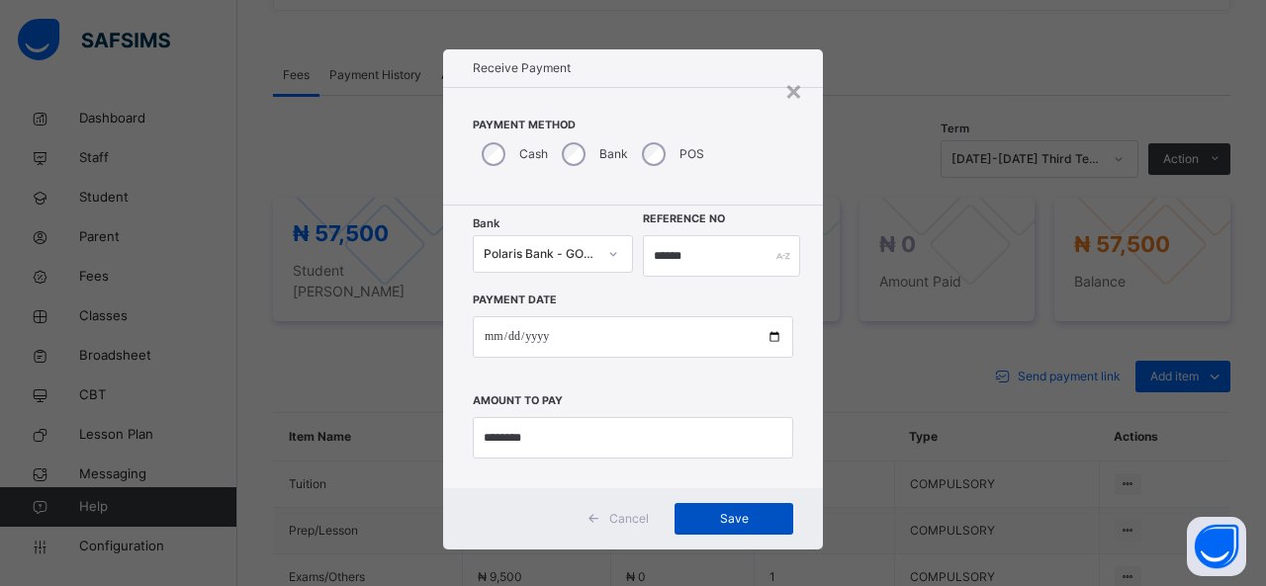
click at [740, 514] on span "Save" at bounding box center [733, 519] width 89 height 18
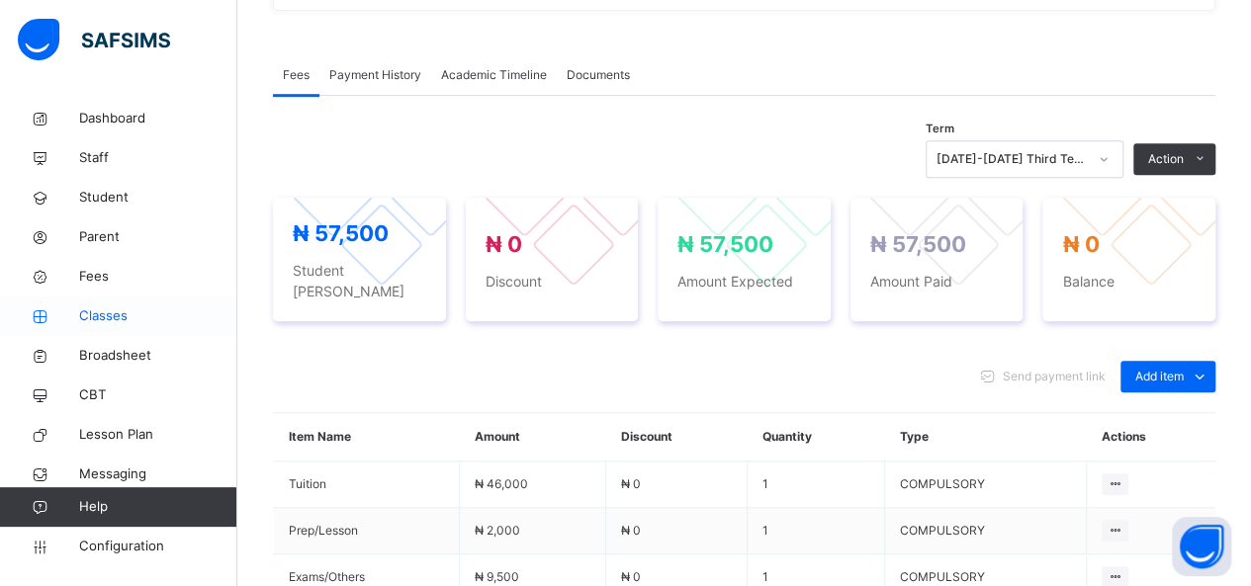
click at [81, 311] on span "Classes" at bounding box center [158, 317] width 158 height 20
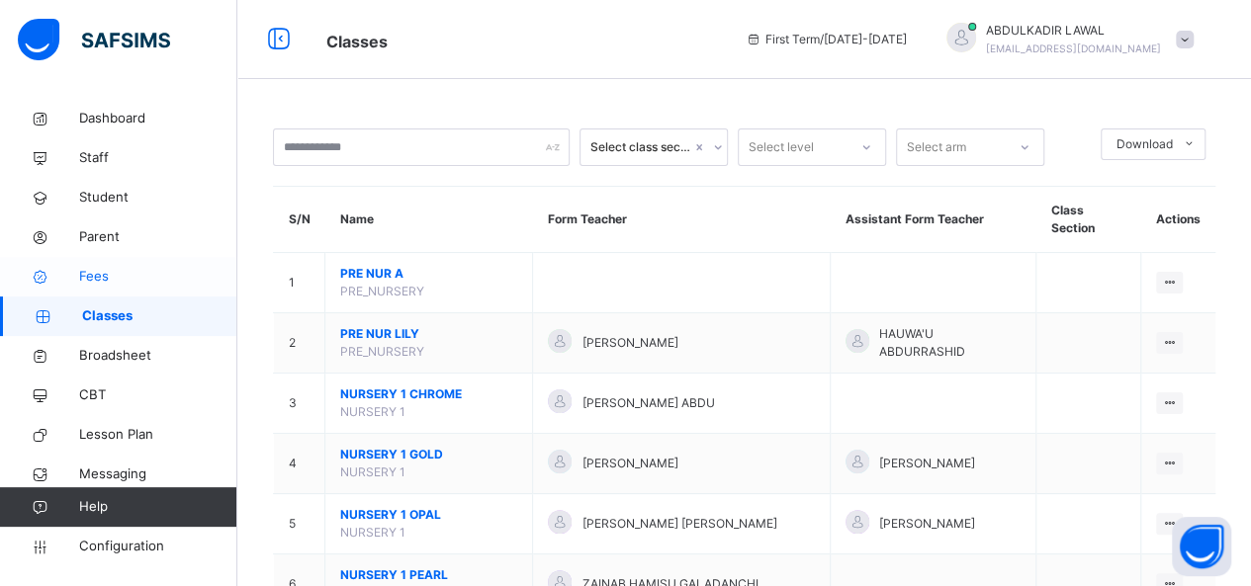
click at [93, 278] on span "Fees" at bounding box center [158, 277] width 158 height 20
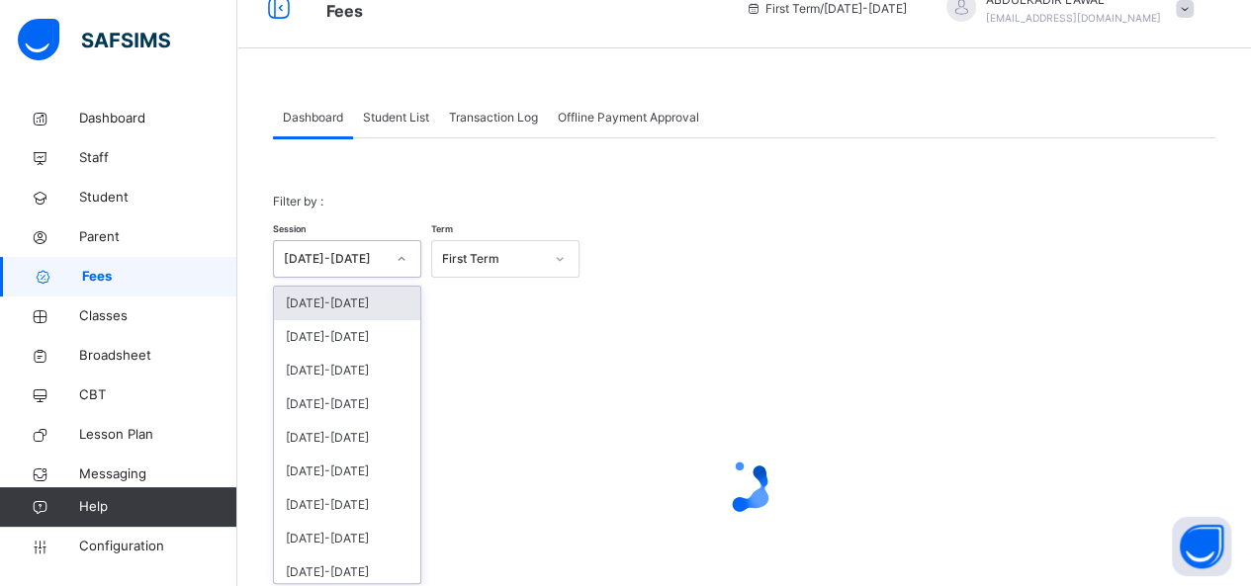
scroll to position [36, 0]
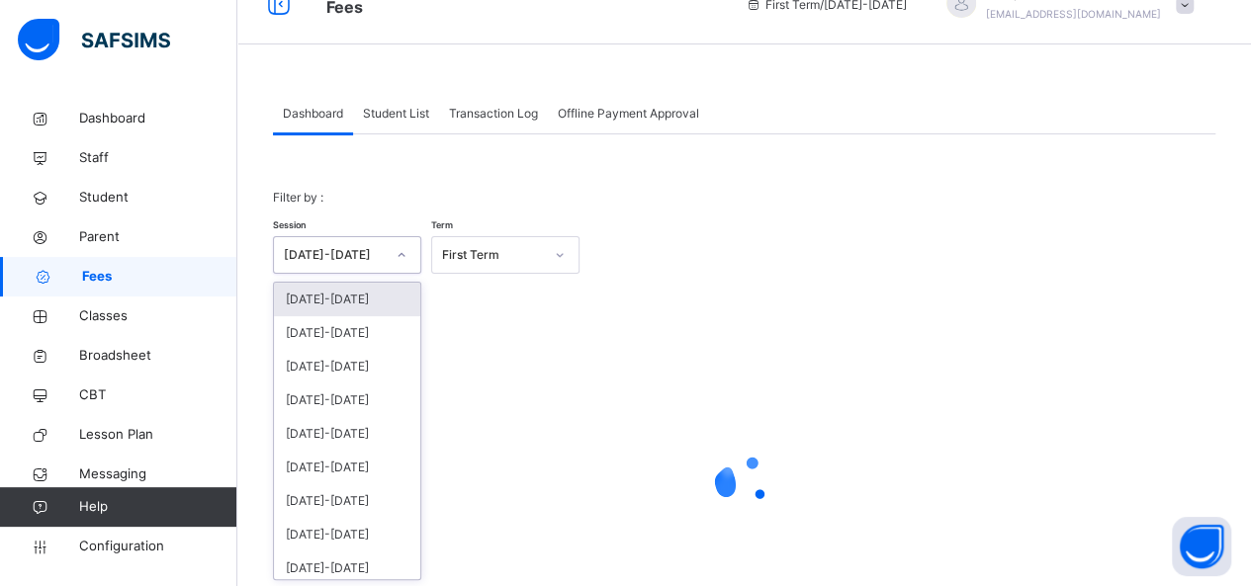
click at [398, 274] on div "option 2025-2026 focused, 1 of 9. 9 results available. Use Up and Down to choos…" at bounding box center [347, 255] width 148 height 38
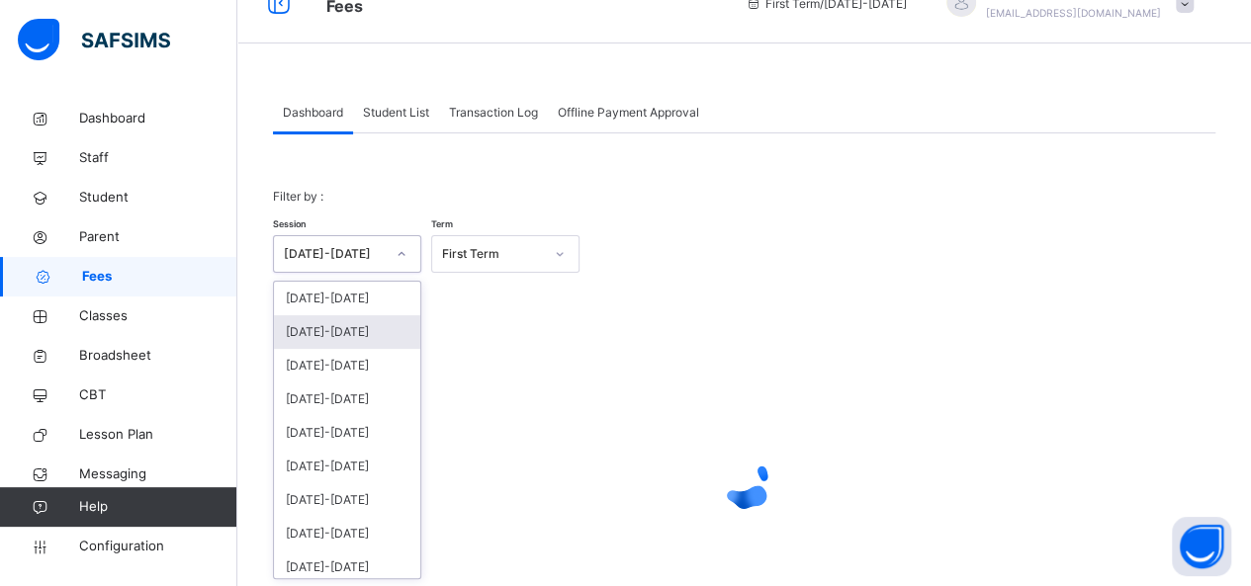
click at [386, 330] on div "[DATE]-[DATE]" at bounding box center [347, 332] width 146 height 34
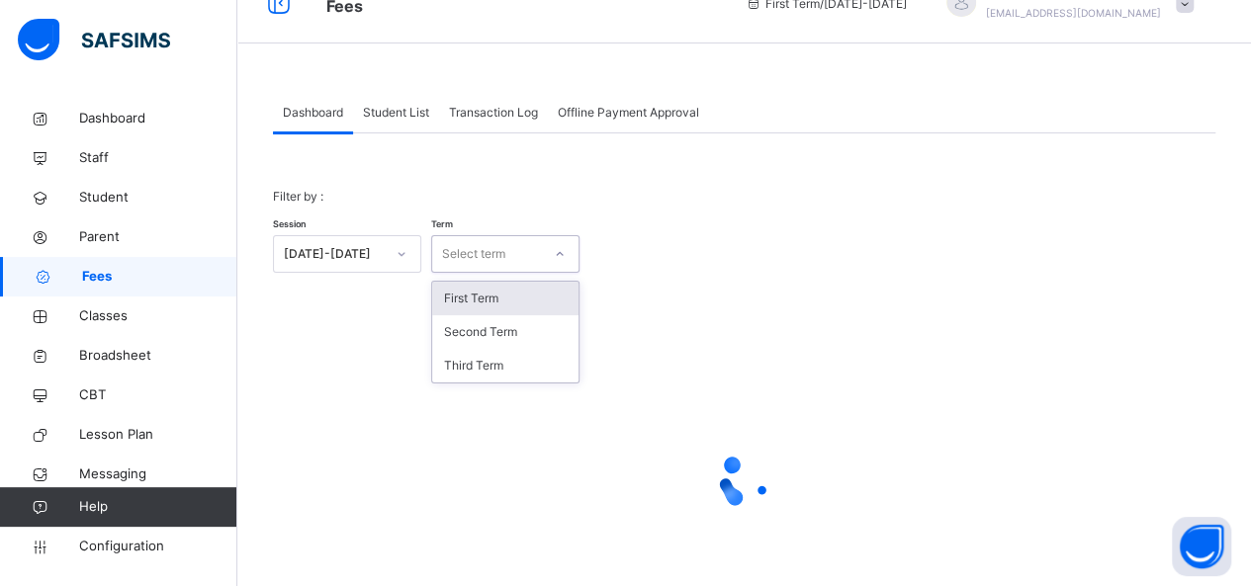
click at [566, 250] on div at bounding box center [560, 254] width 34 height 32
click at [485, 331] on div "Second Term" at bounding box center [505, 332] width 146 height 34
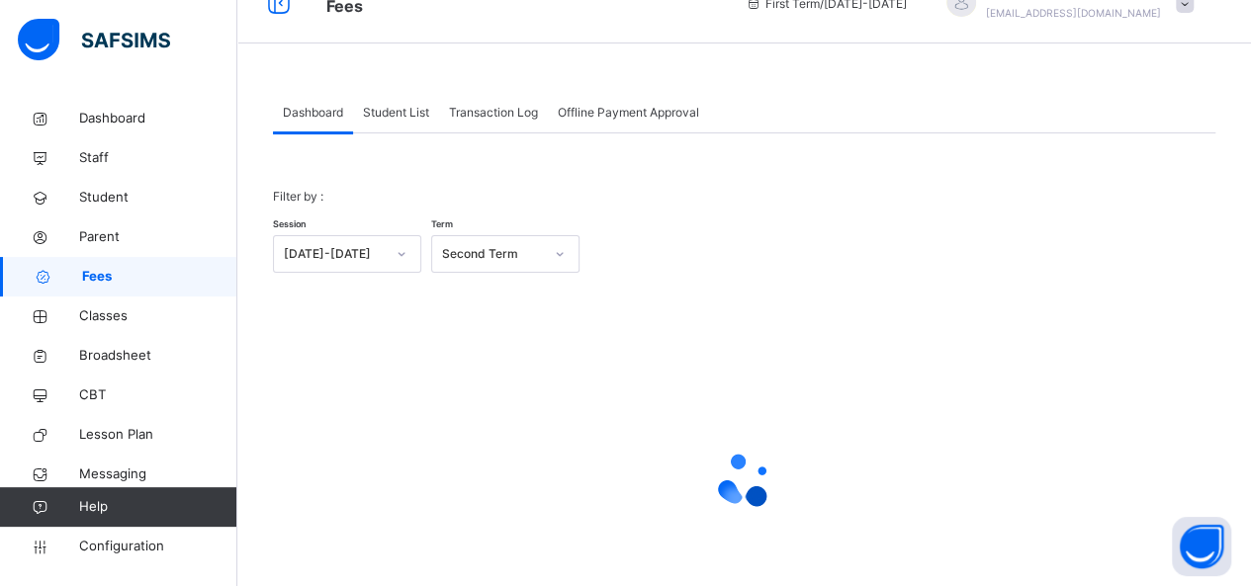
click at [394, 122] on div "Student List" at bounding box center [396, 113] width 86 height 40
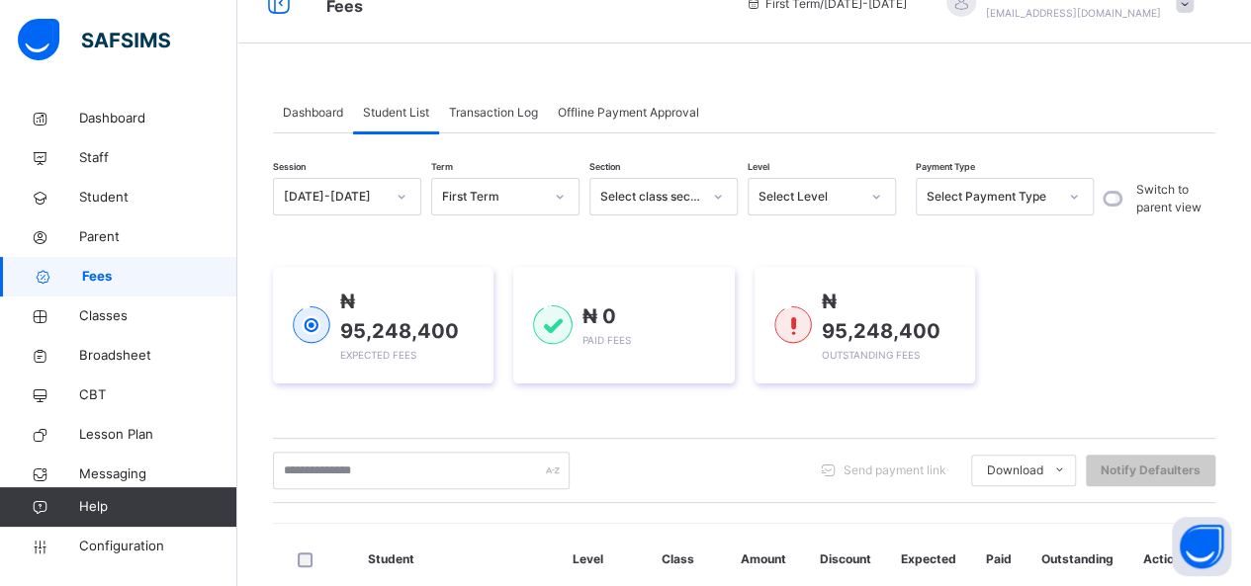
click at [400, 197] on icon at bounding box center [402, 197] width 7 height 4
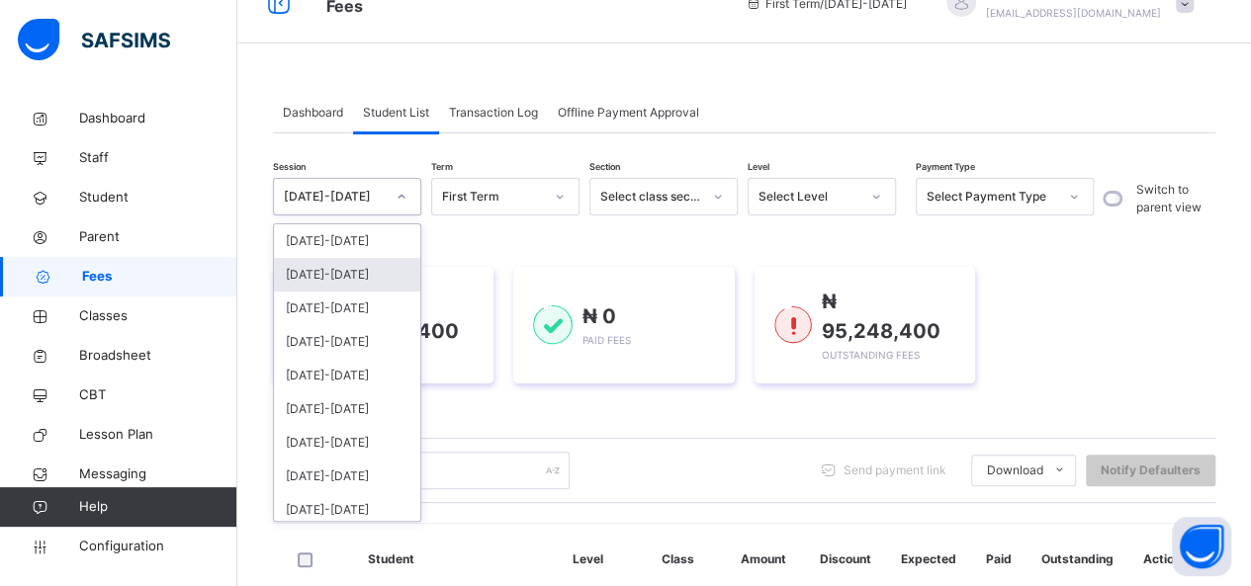
click at [384, 278] on div "[DATE]-[DATE]" at bounding box center [347, 275] width 146 height 34
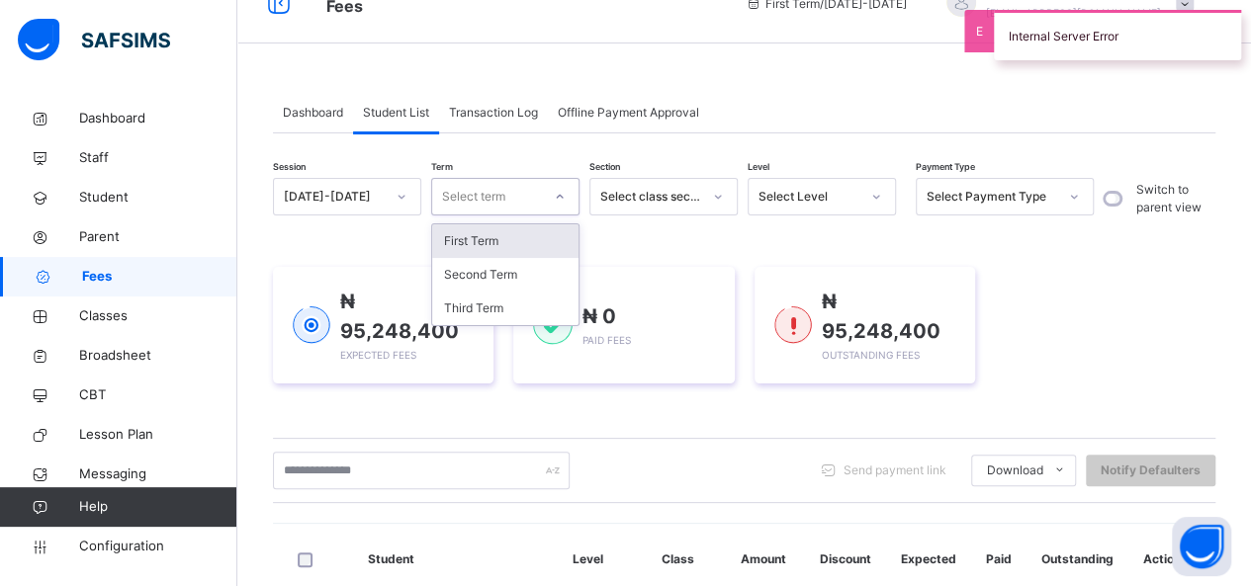
click at [526, 196] on div "Select term" at bounding box center [486, 197] width 109 height 31
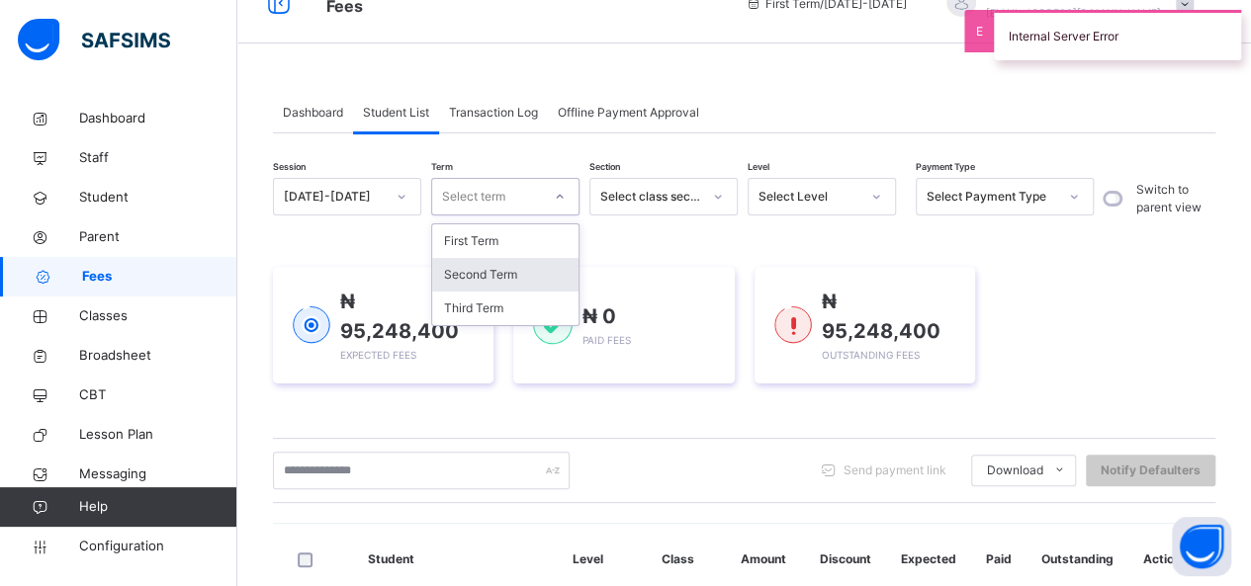
click at [510, 274] on div "Second Term" at bounding box center [505, 275] width 146 height 34
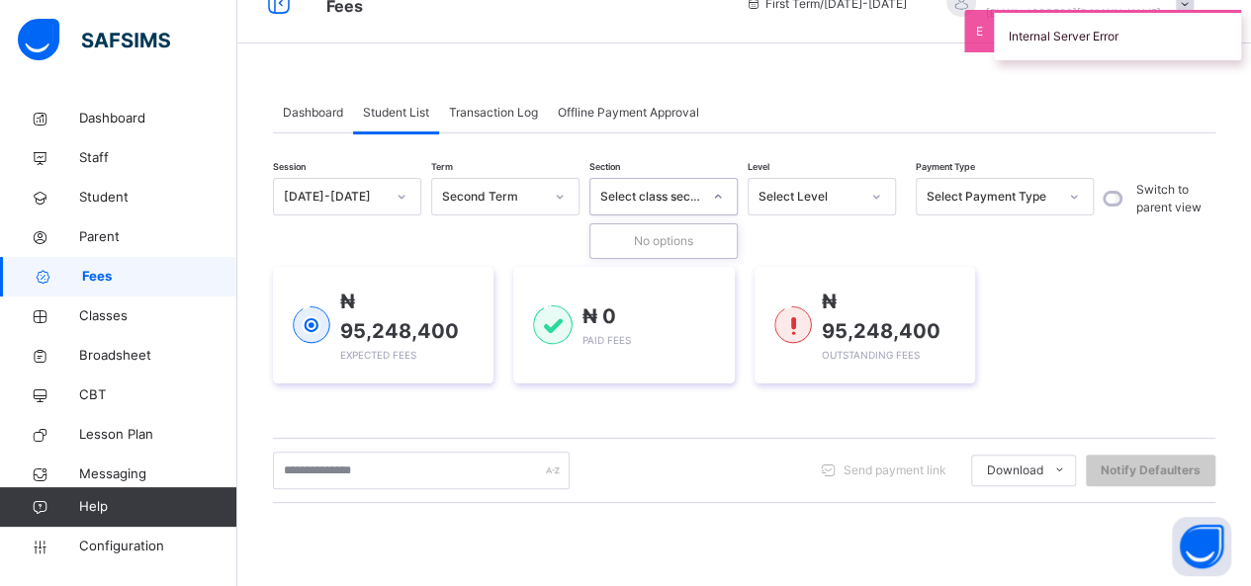
click at [703, 196] on div at bounding box center [718, 197] width 34 height 32
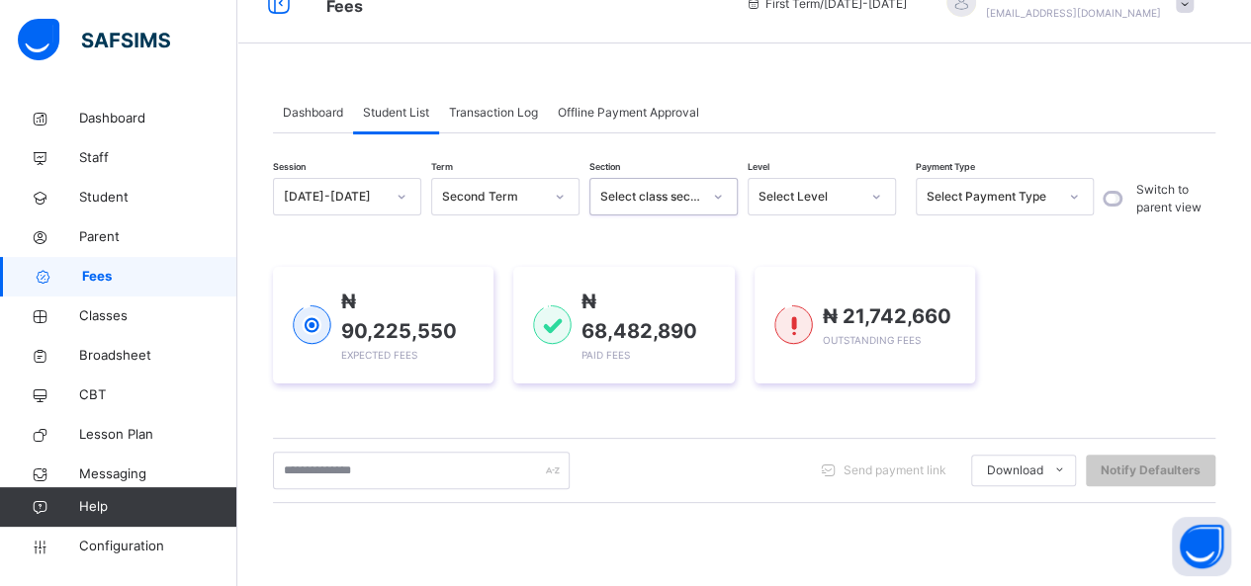
click at [722, 198] on icon at bounding box center [718, 197] width 12 height 20
click at [877, 198] on icon at bounding box center [876, 197] width 7 height 4
click at [365, 452] on input "text" at bounding box center [421, 471] width 297 height 38
click at [354, 452] on input "text" at bounding box center [421, 471] width 297 height 38
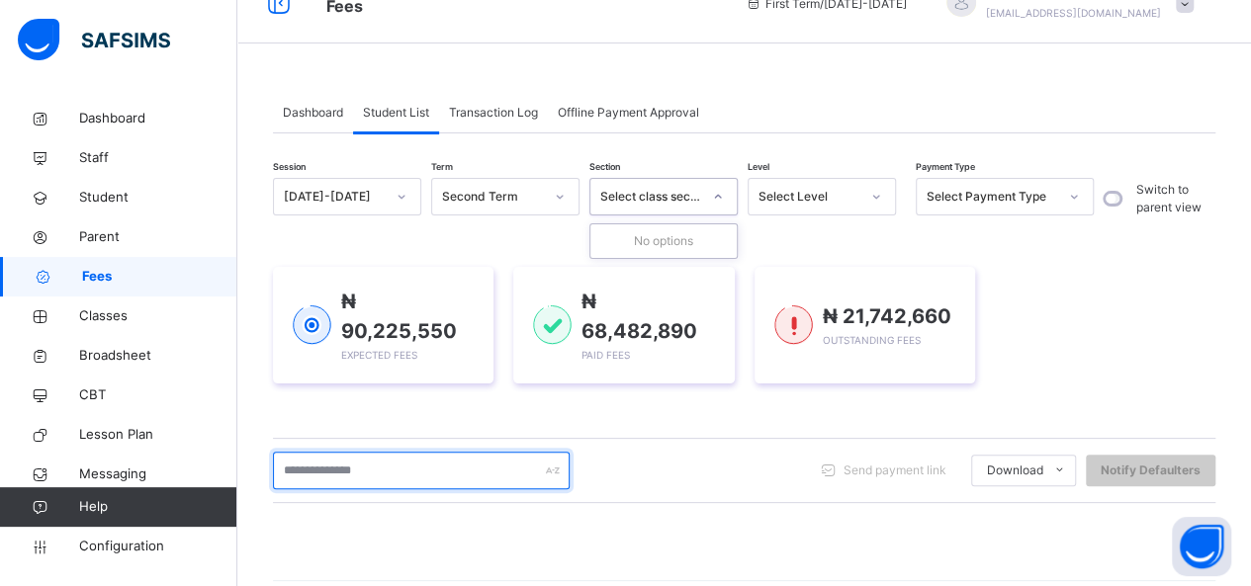
click at [328, 452] on input "text" at bounding box center [421, 471] width 297 height 38
click at [400, 452] on input "**********" at bounding box center [421, 471] width 297 height 38
click at [506, 456] on input "**********" at bounding box center [421, 471] width 297 height 38
type input "**********"
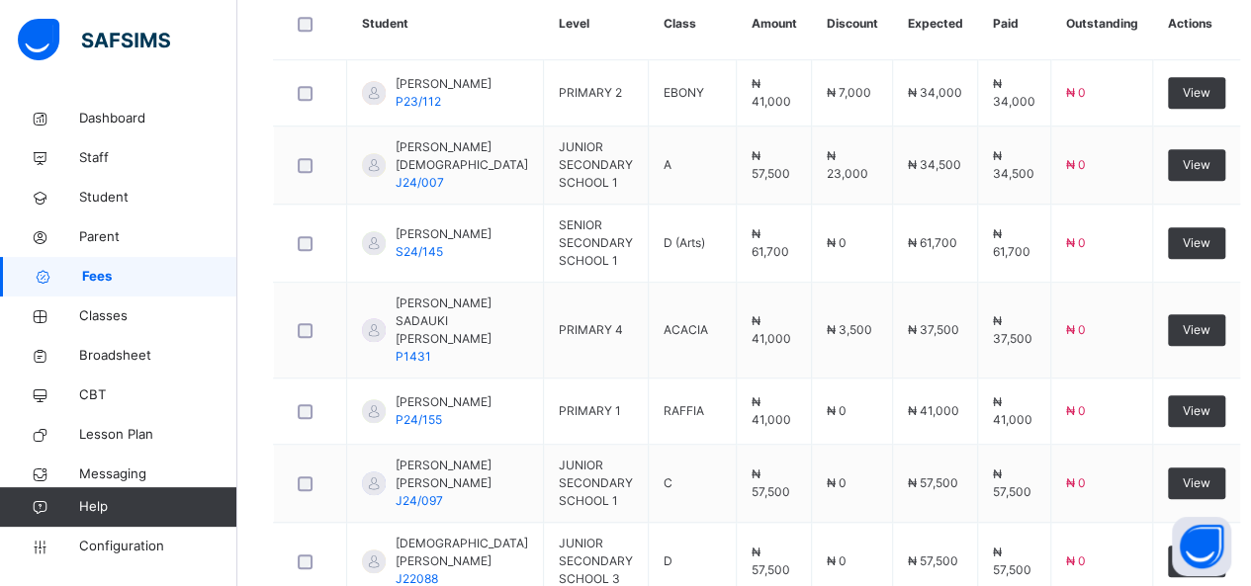
scroll to position [1050, 0]
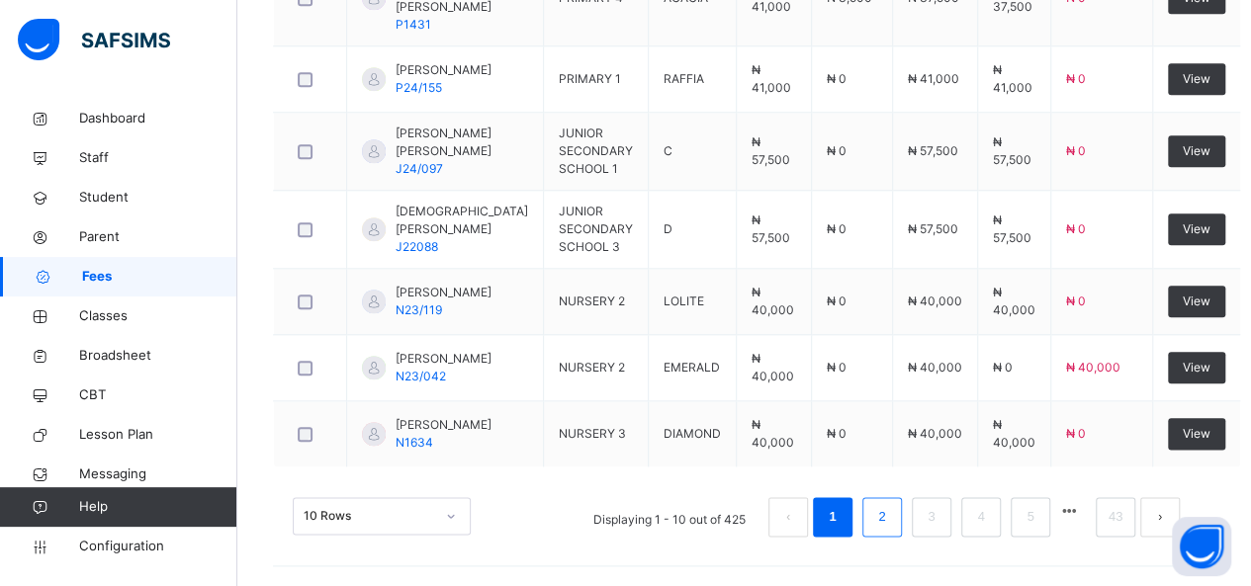
click at [891, 505] on link "2" at bounding box center [881, 517] width 19 height 26
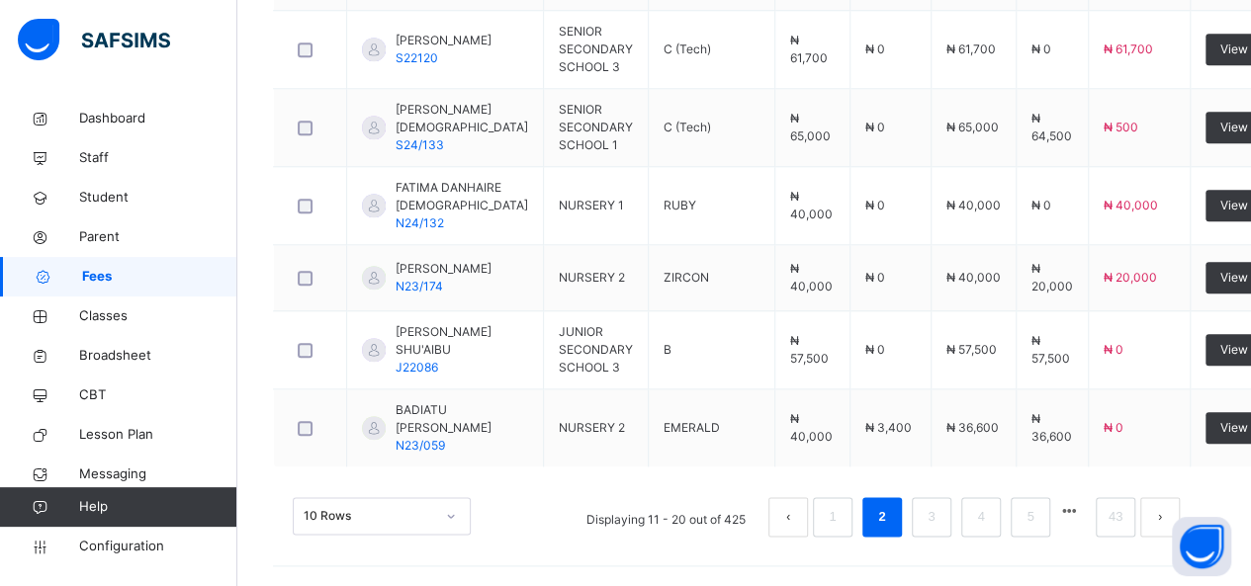
scroll to position [1086, 0]
click at [940, 509] on link "3" at bounding box center [931, 517] width 19 height 26
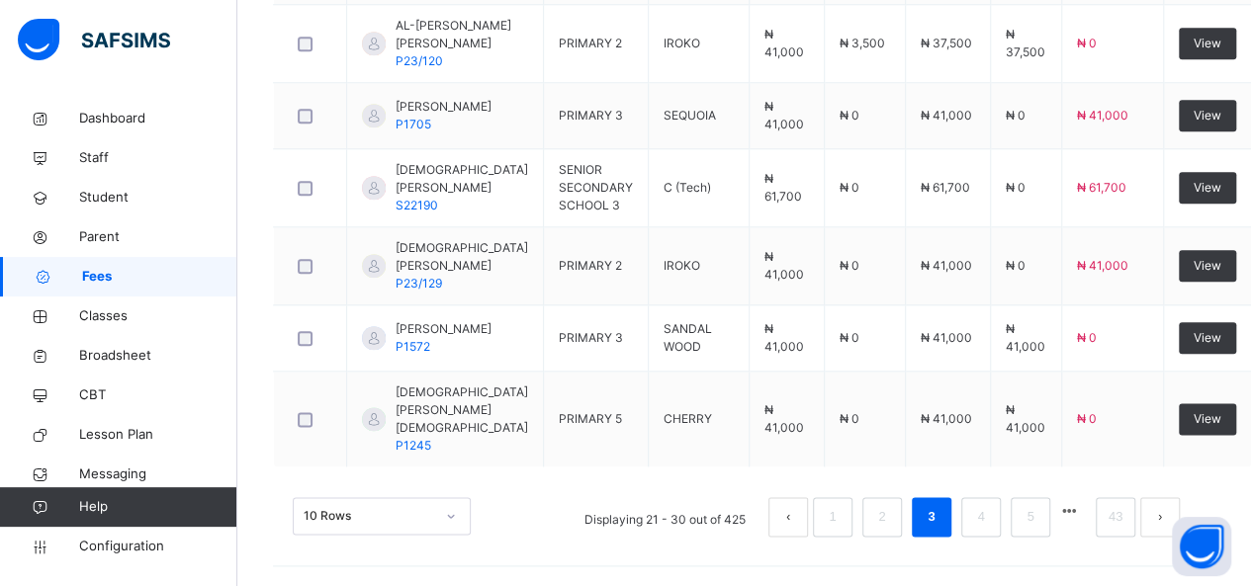
scroll to position [1104, 0]
click at [987, 508] on link "4" at bounding box center [980, 517] width 19 height 26
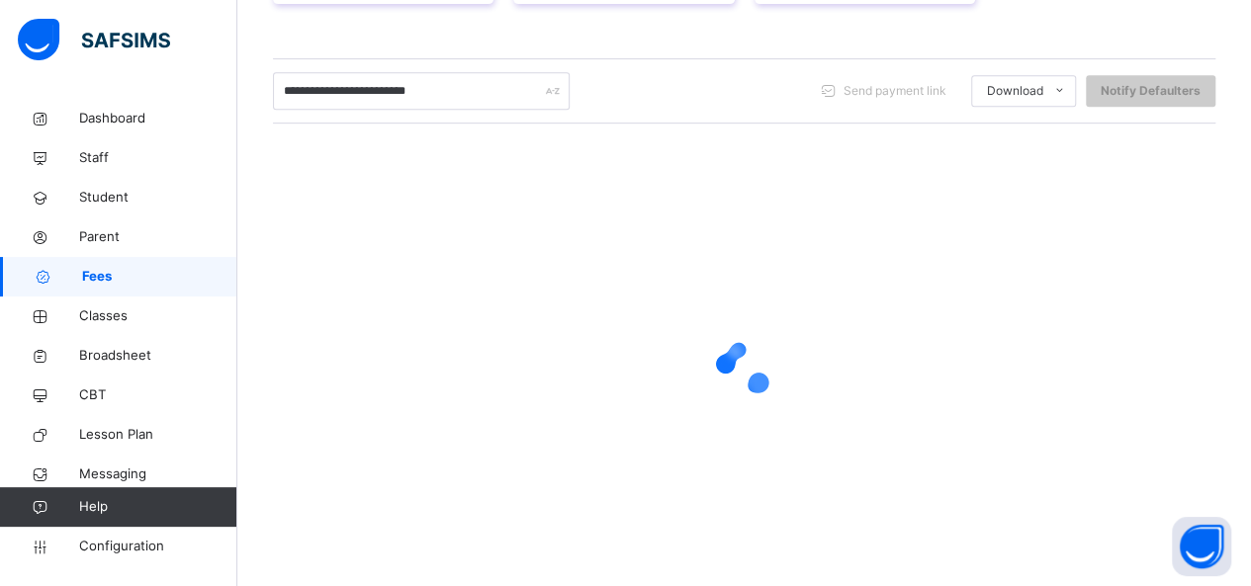
scroll to position [396, 0]
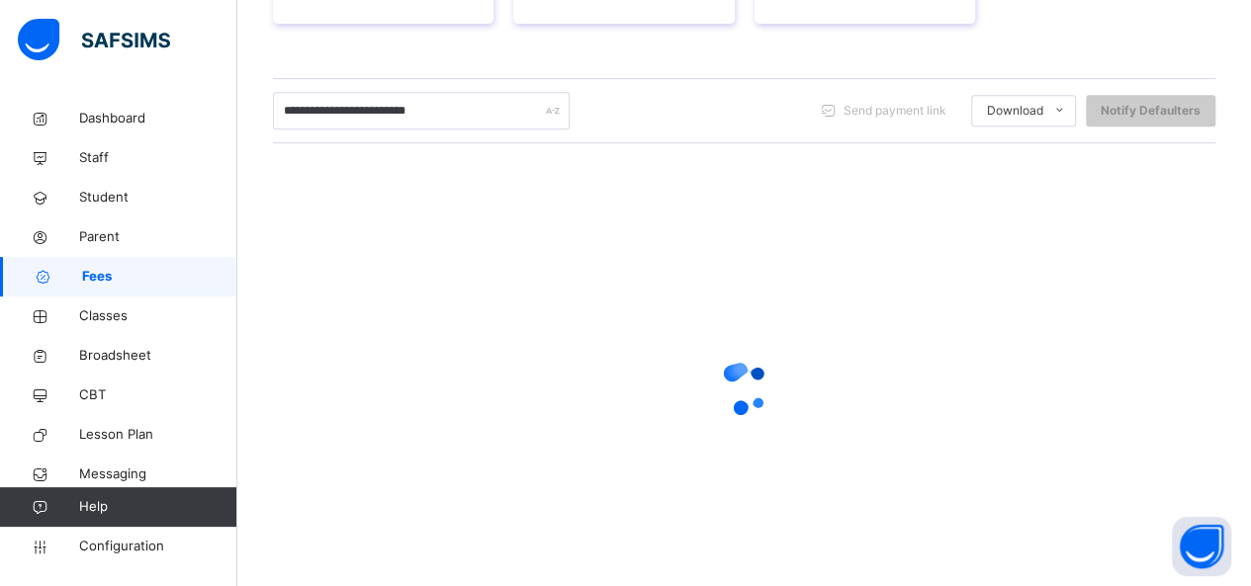
click at [100, 274] on span "Fees" at bounding box center [159, 277] width 155 height 20
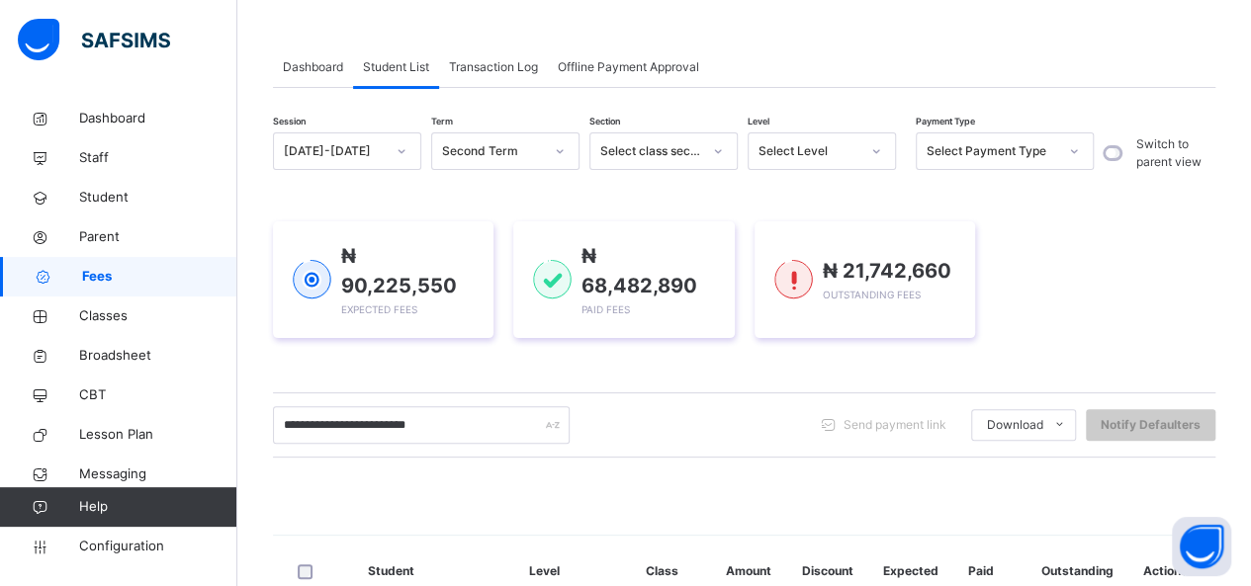
scroll to position [79, 0]
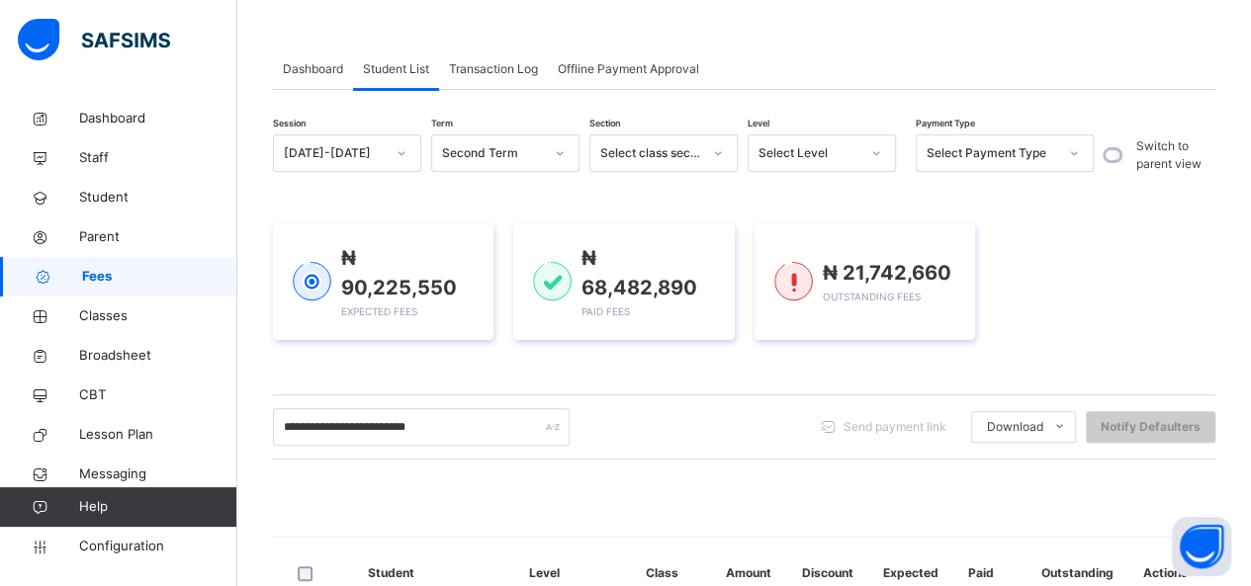
click at [301, 77] on div "Dashboard" at bounding box center [313, 69] width 80 height 40
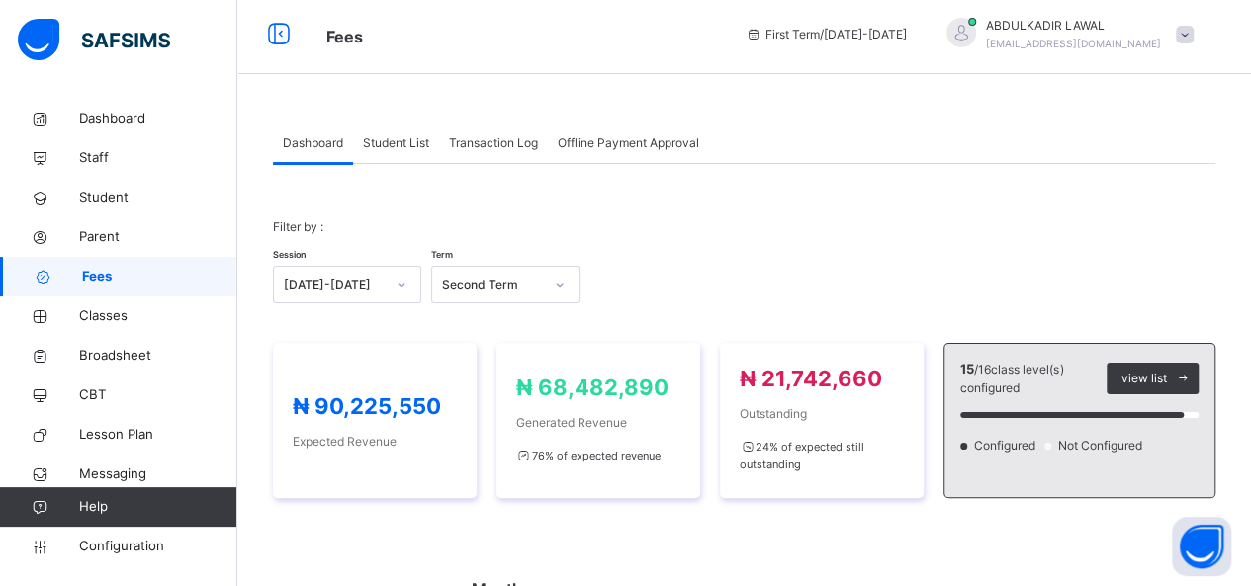
scroll to position [0, 0]
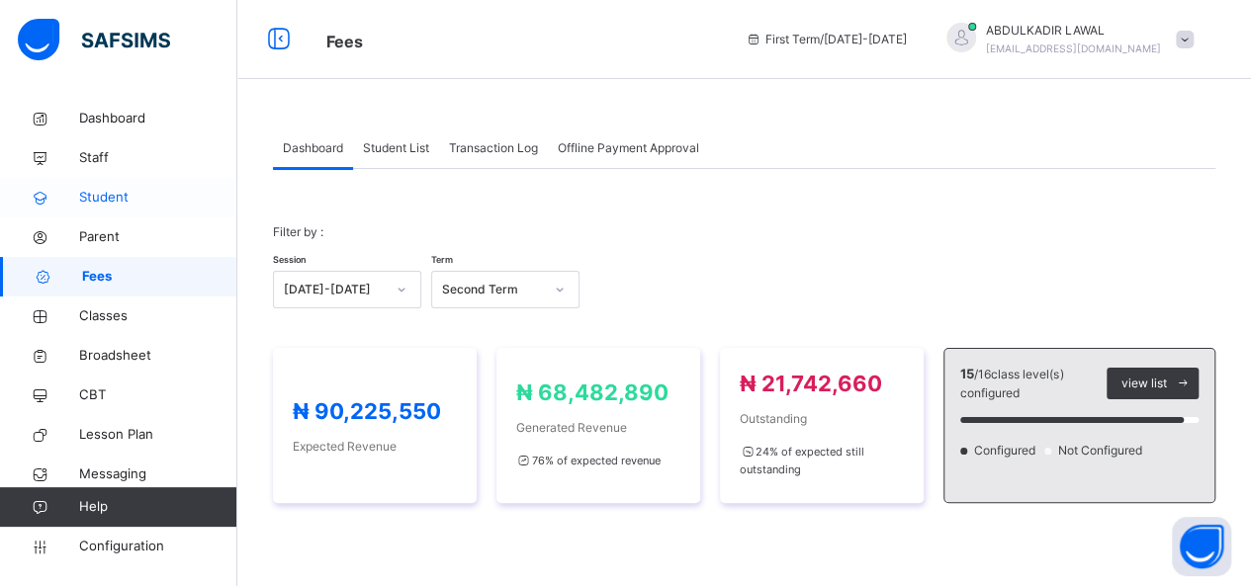
click at [113, 193] on span "Student" at bounding box center [158, 198] width 158 height 20
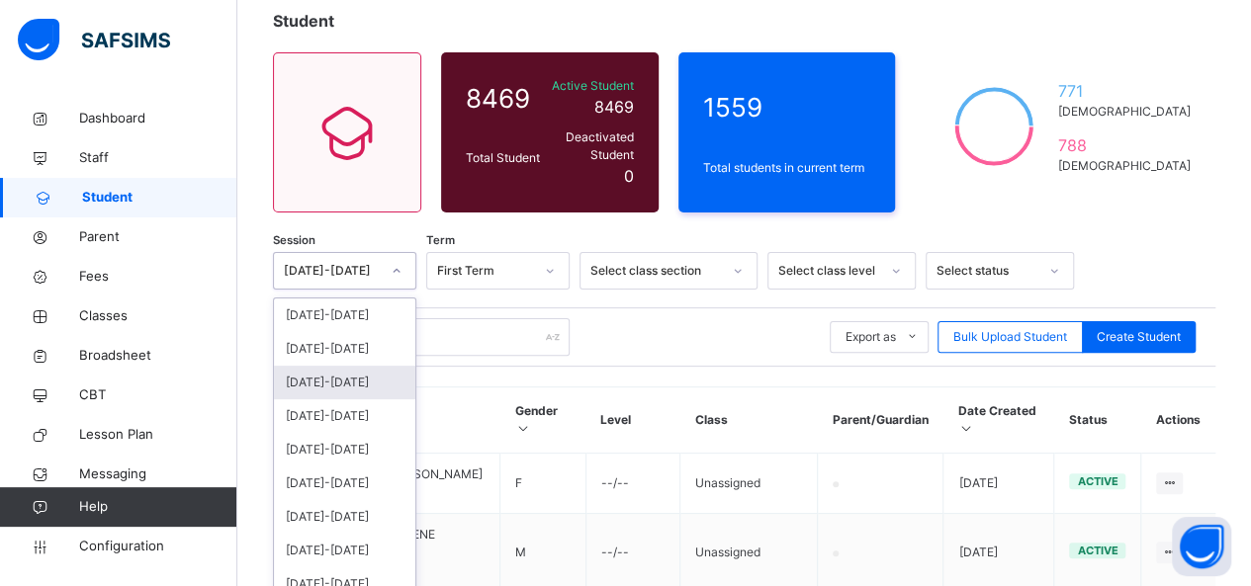
click at [392, 290] on div "option 2023-2024 focused, 3 of 9. 9 results available. Use Up and Down to choos…" at bounding box center [344, 271] width 143 height 38
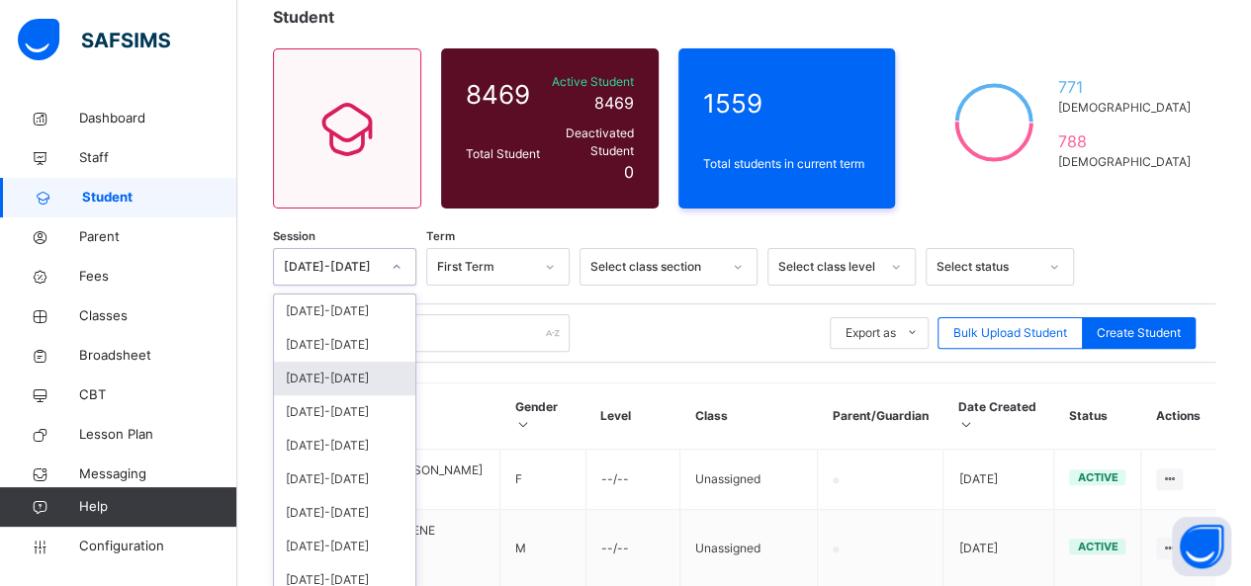
scroll to position [125, 0]
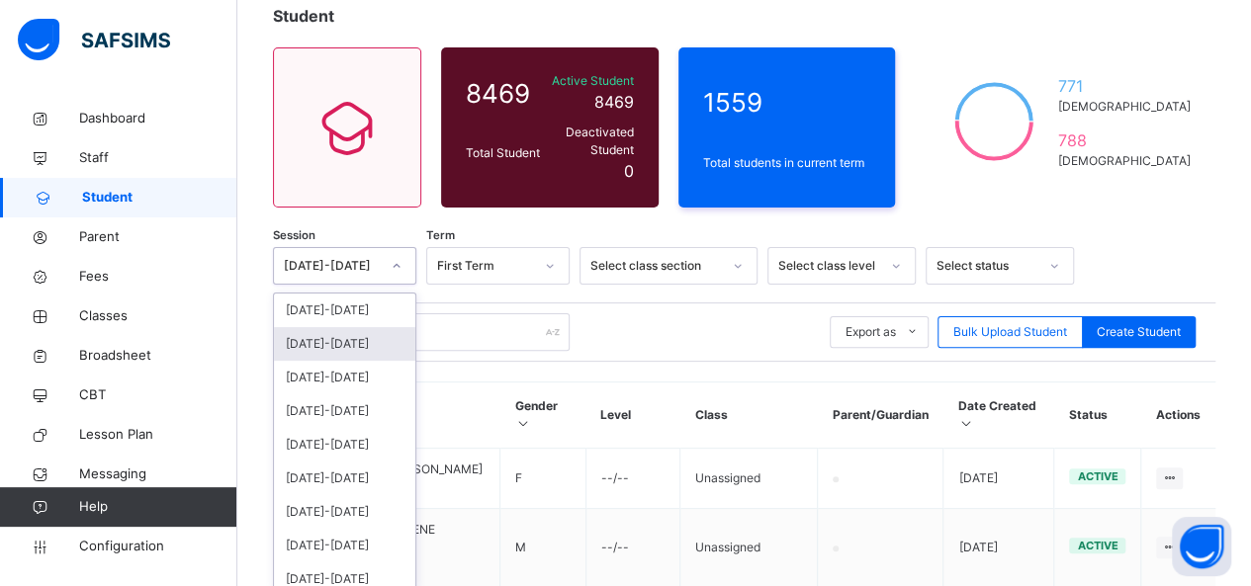
click at [379, 338] on div "[DATE]-[DATE]" at bounding box center [344, 344] width 141 height 34
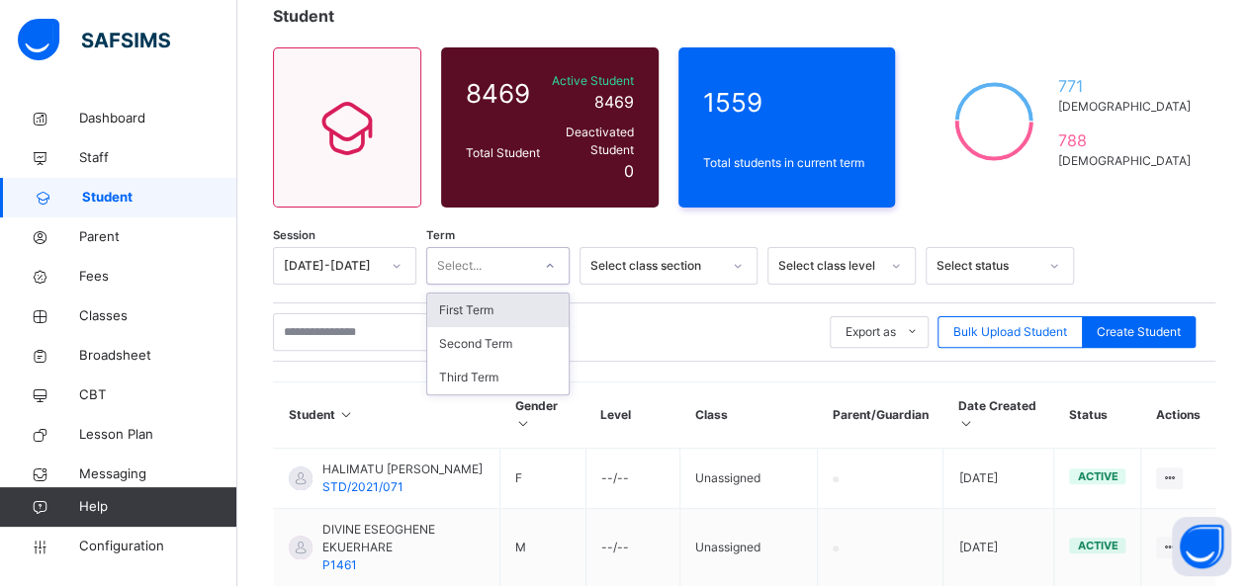
click at [536, 254] on div at bounding box center [550, 266] width 34 height 32
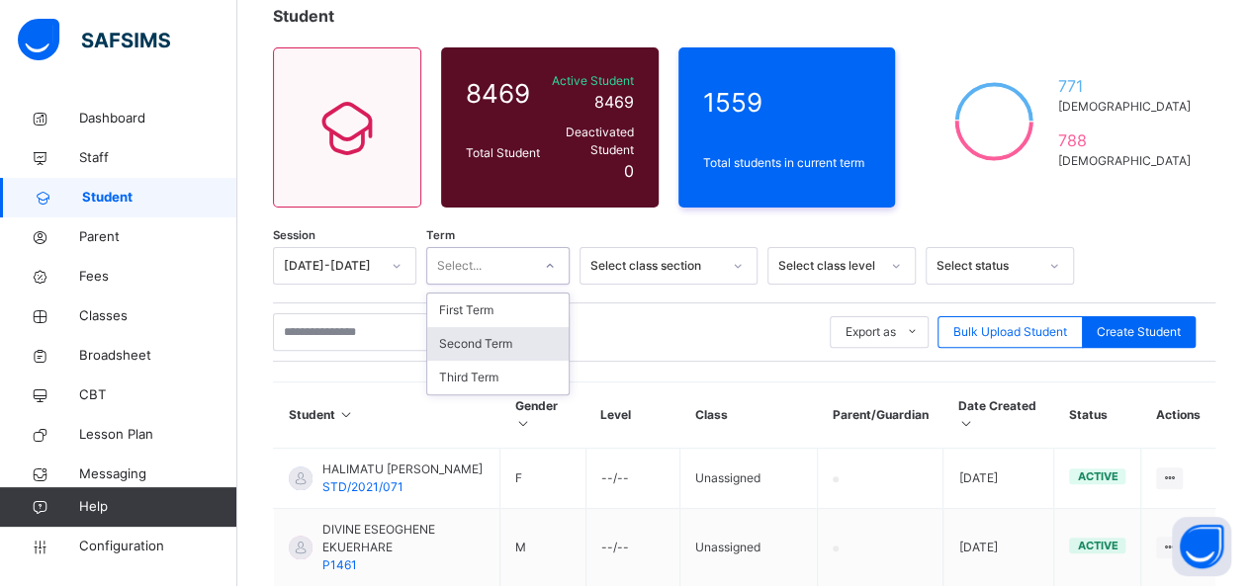
click at [516, 337] on div "Second Term" at bounding box center [497, 344] width 141 height 34
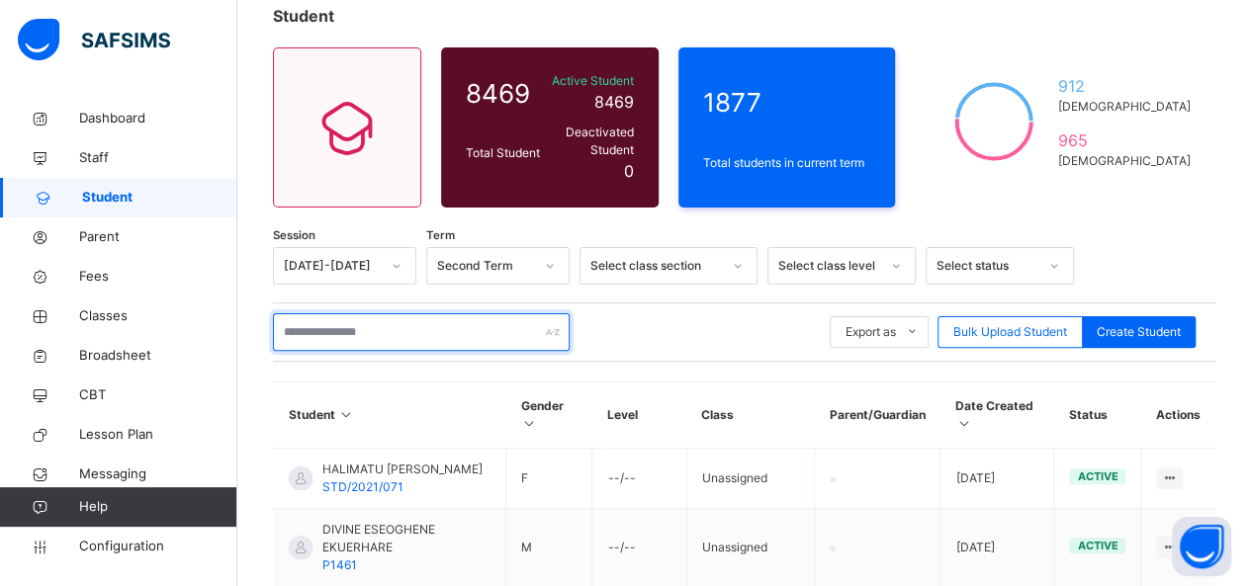
click at [411, 316] on input "text" at bounding box center [421, 332] width 297 height 38
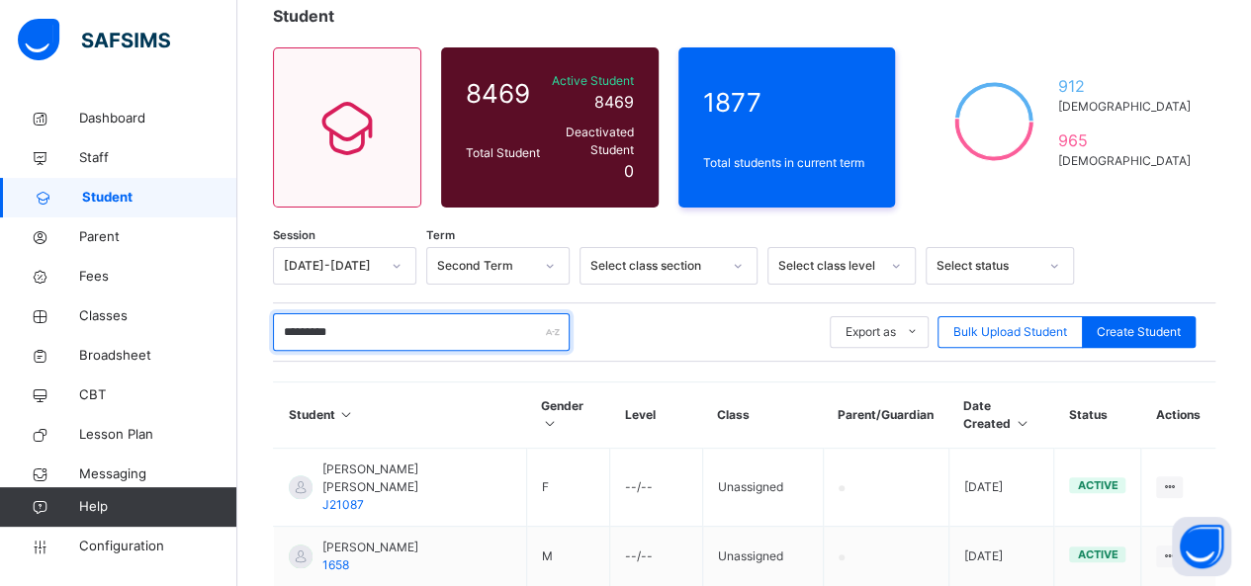
type input "**********"
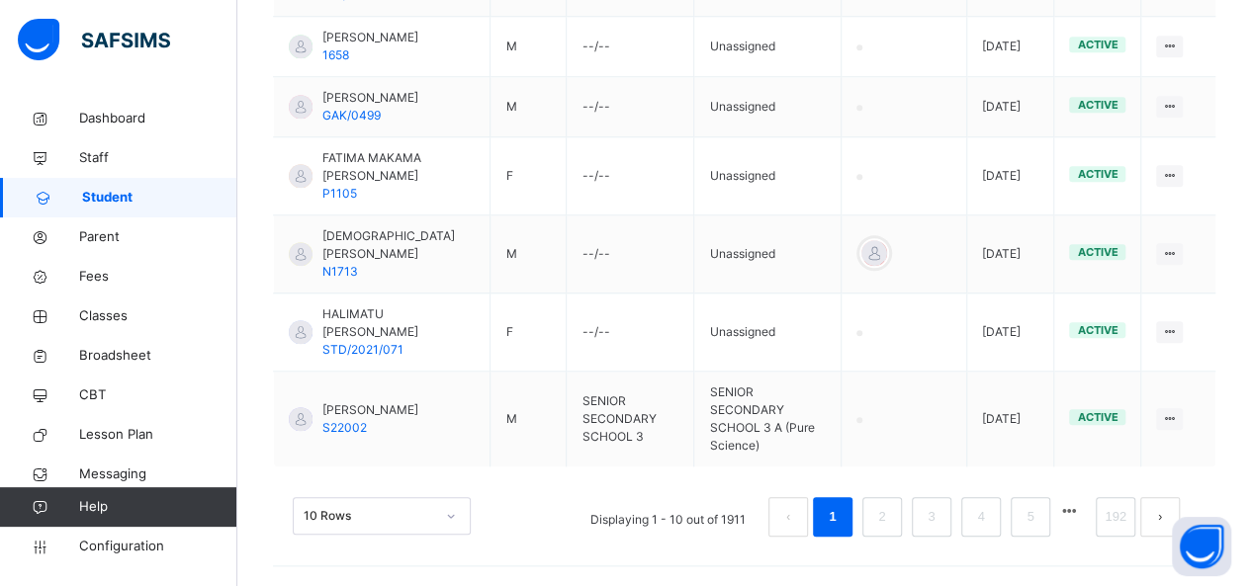
scroll to position [906, 0]
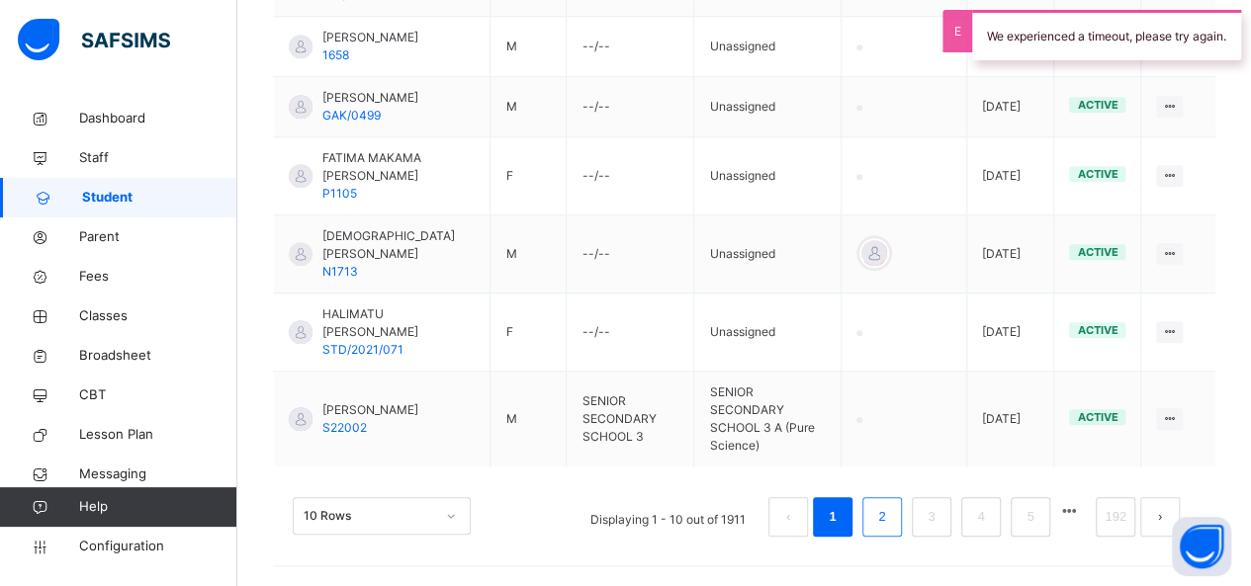
click at [891, 506] on link "2" at bounding box center [881, 517] width 19 height 26
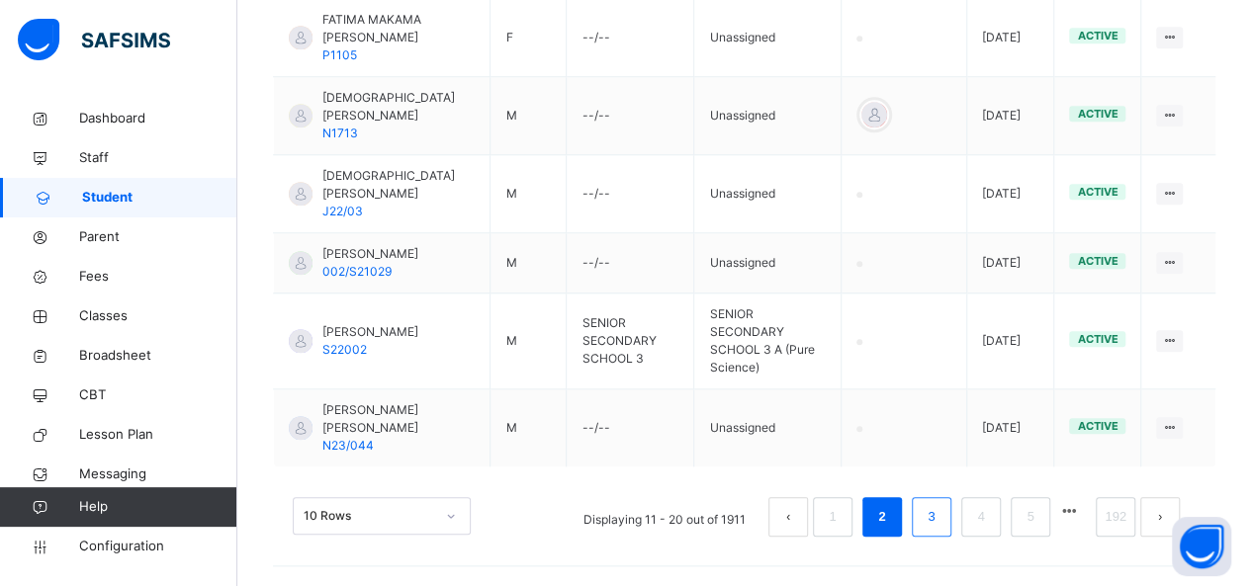
click at [940, 521] on link "3" at bounding box center [931, 517] width 19 height 26
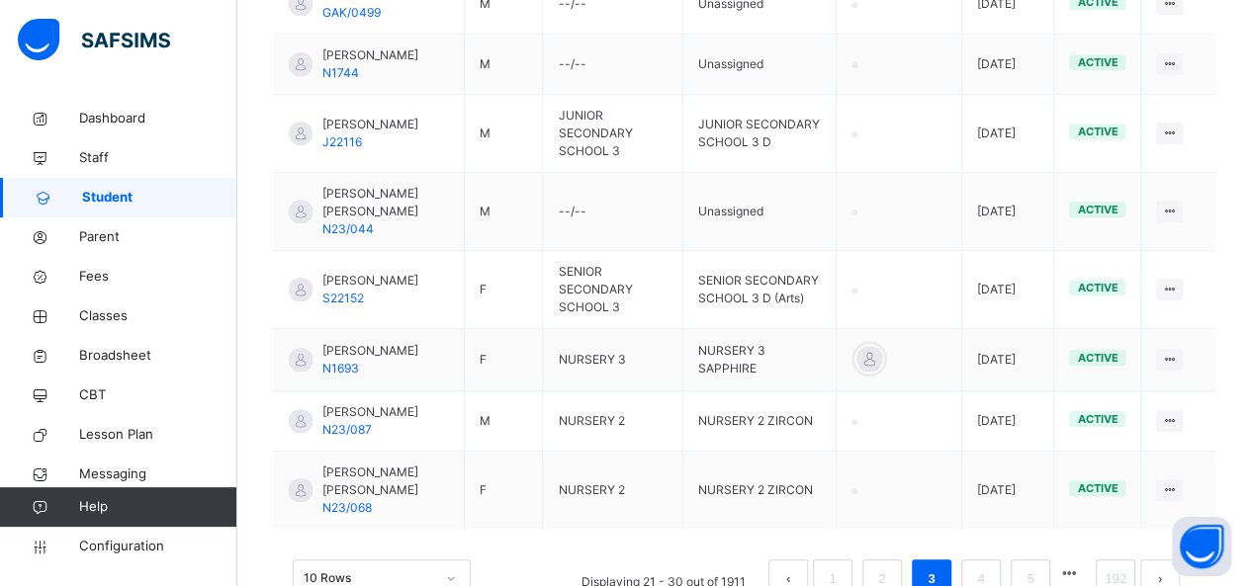
scroll to position [888, 0]
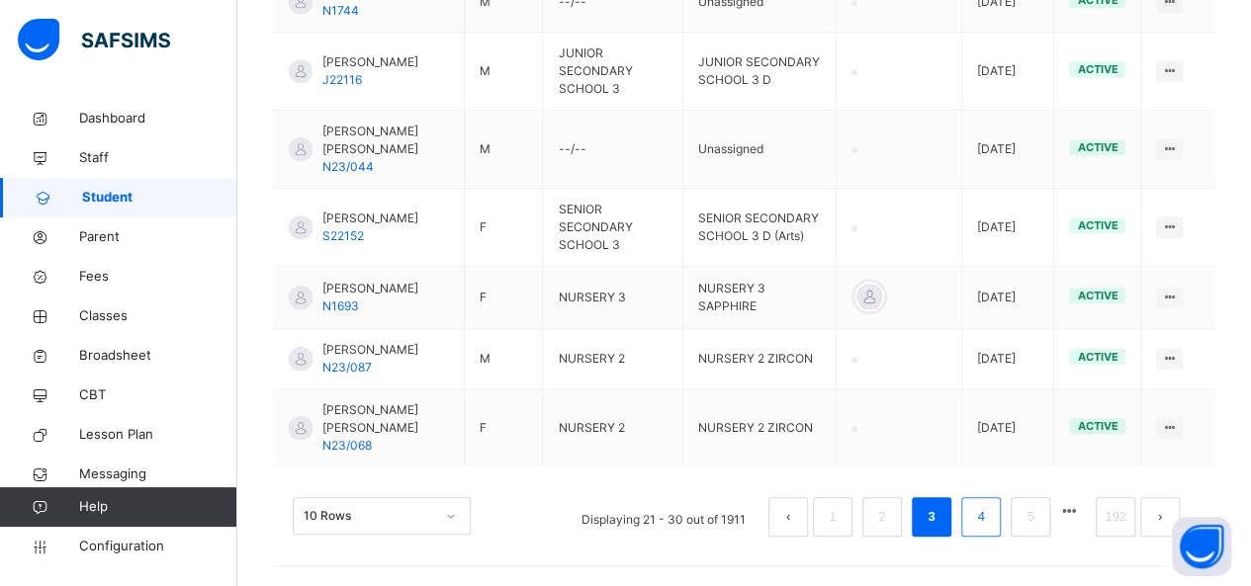
click at [990, 505] on link "4" at bounding box center [980, 517] width 19 height 26
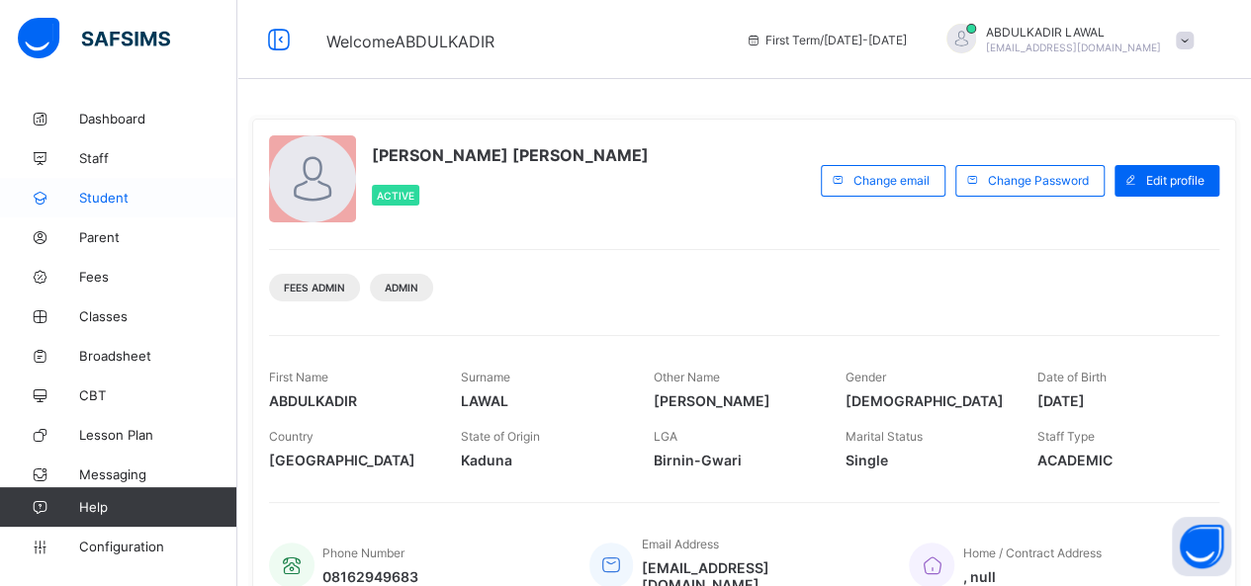
click at [97, 207] on link "Student" at bounding box center [118, 198] width 237 height 40
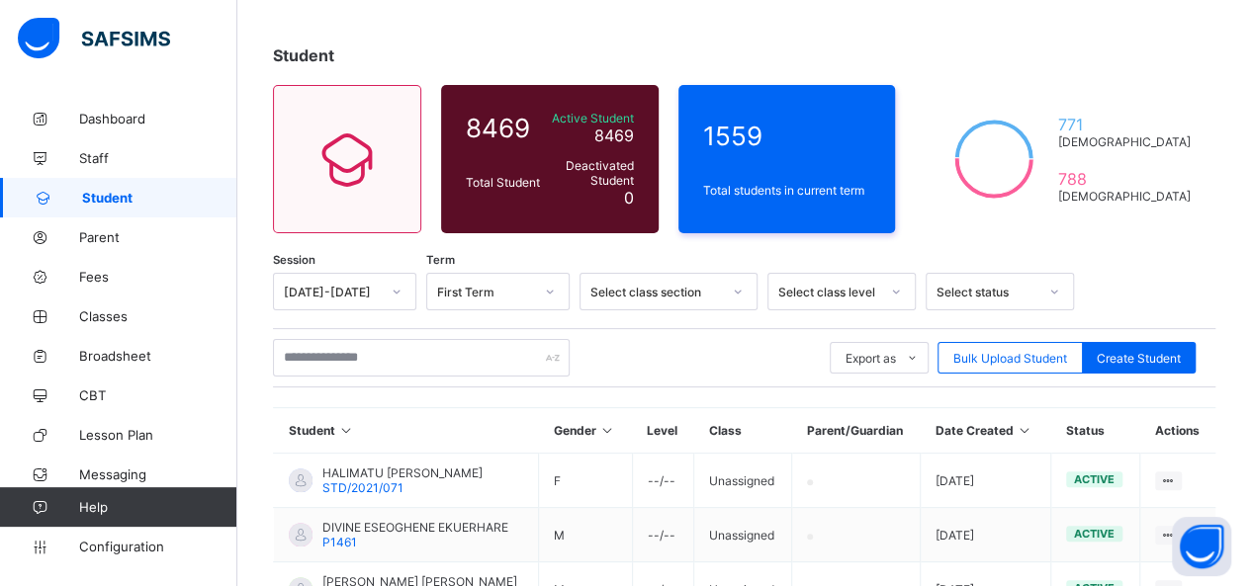
click at [398, 311] on div "[DATE]-[DATE]" at bounding box center [344, 292] width 143 height 38
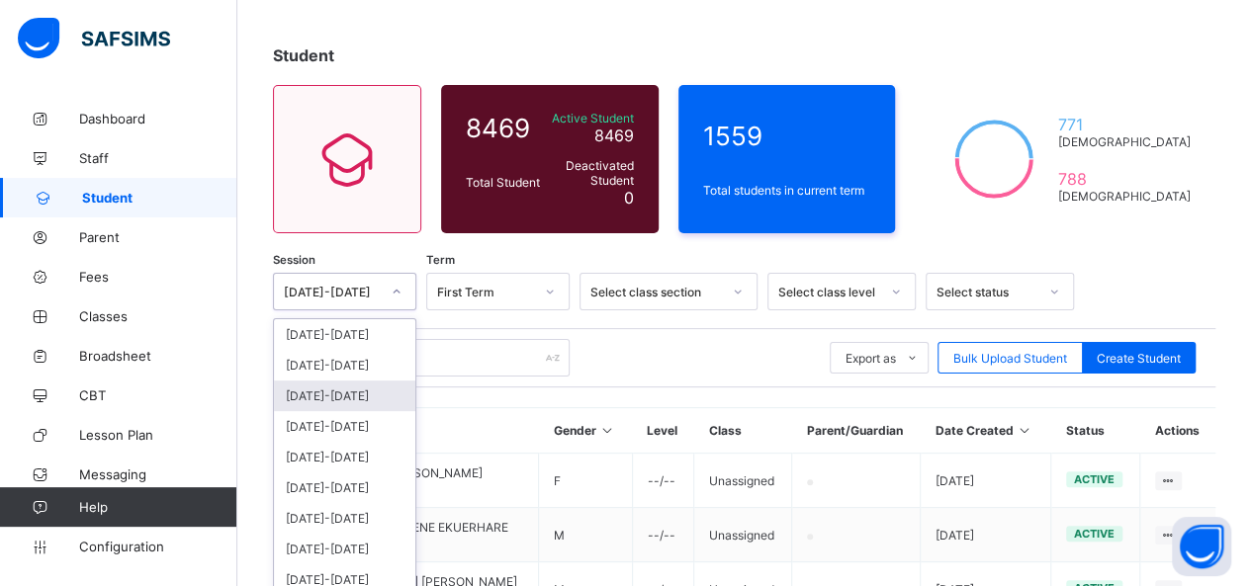
scroll to position [91, 0]
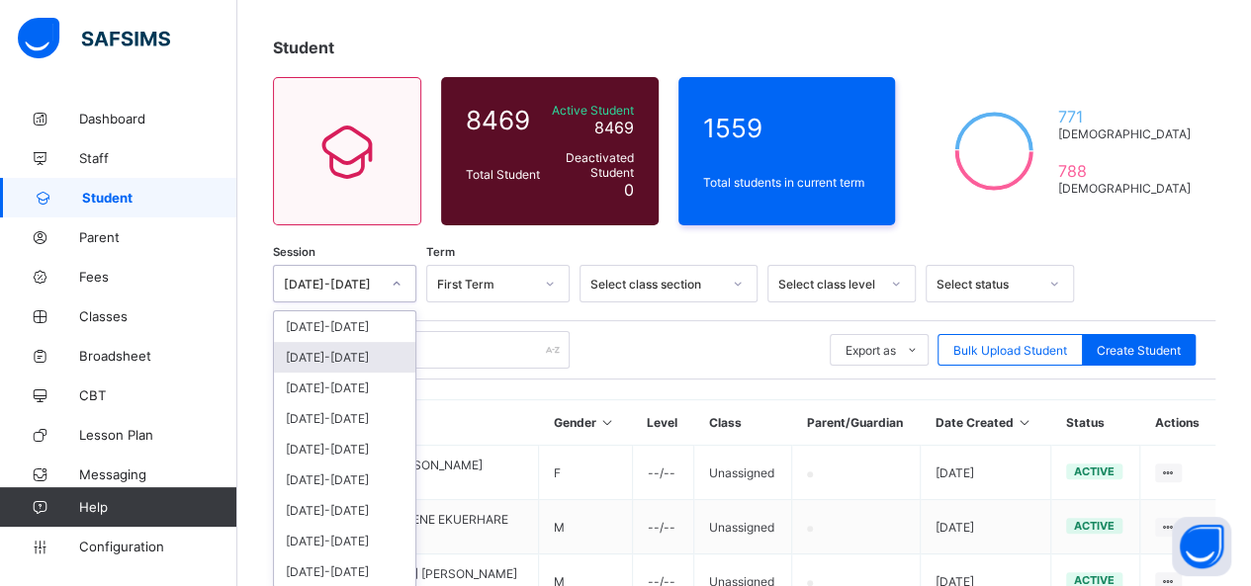
click at [388, 356] on div "[DATE]-[DATE]" at bounding box center [344, 357] width 141 height 31
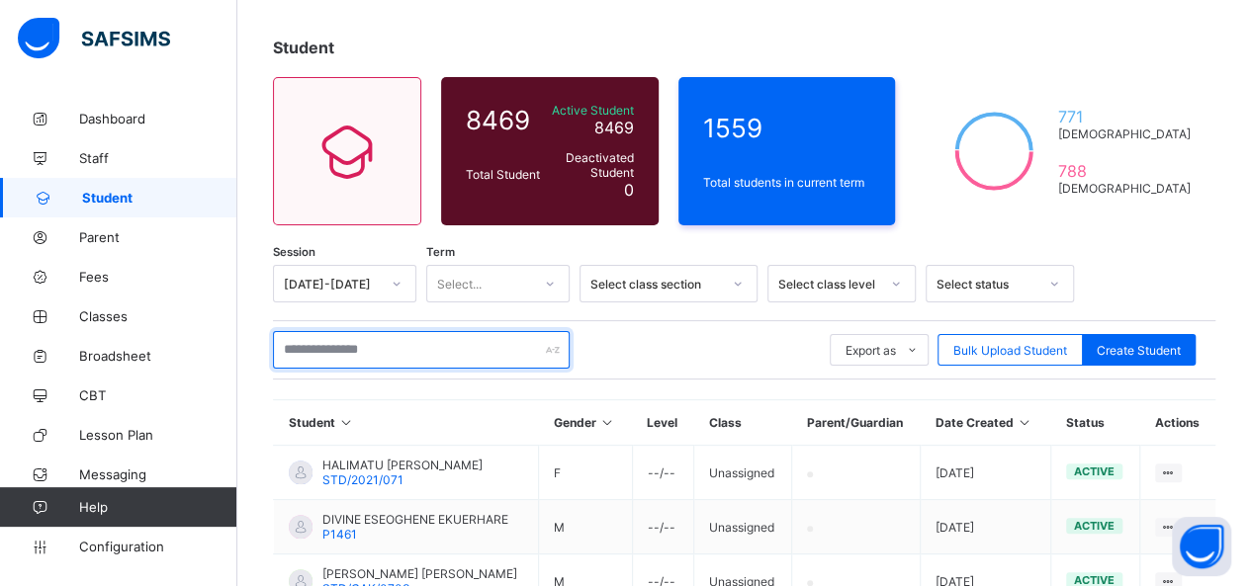
click at [388, 356] on input "text" at bounding box center [421, 350] width 297 height 38
type input "**********"
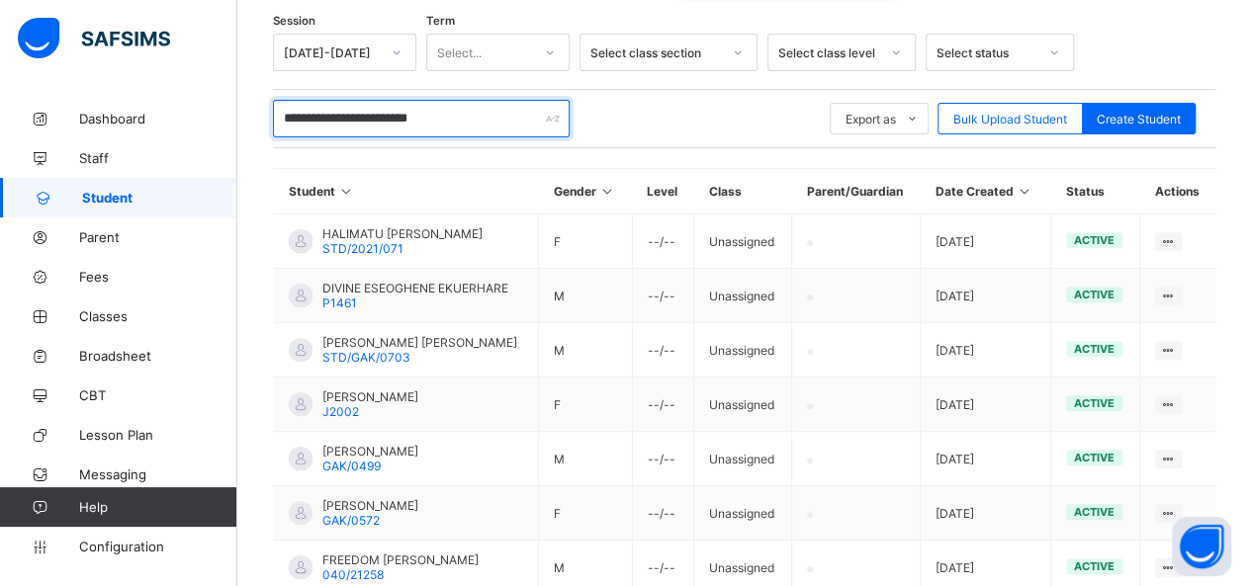
scroll to position [314, 0]
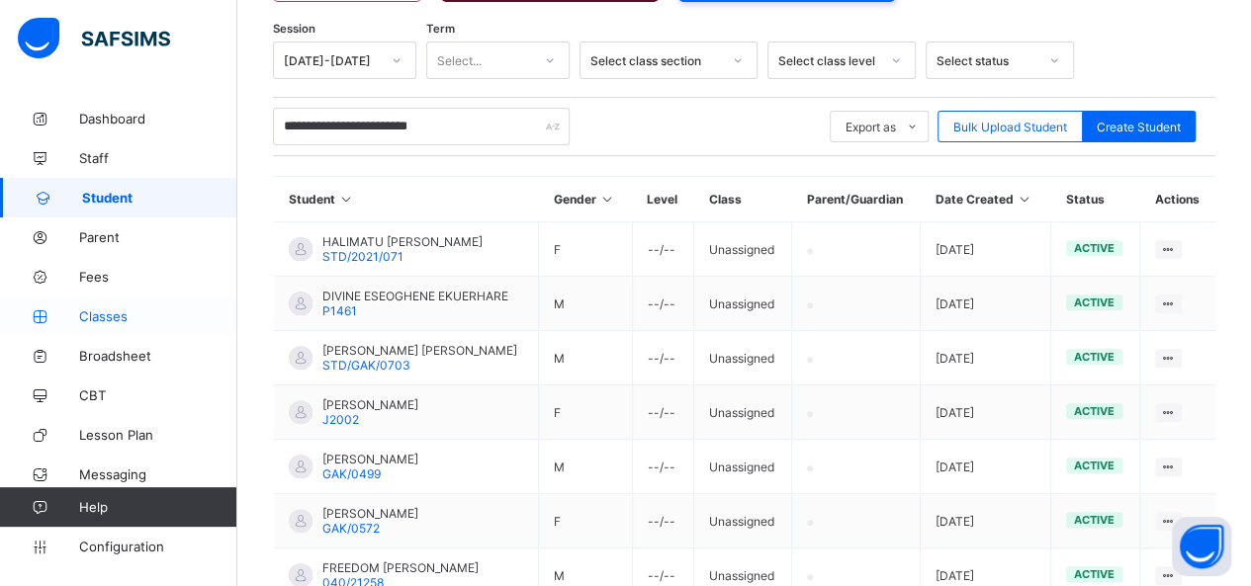
click at [111, 323] on span "Classes" at bounding box center [158, 317] width 158 height 16
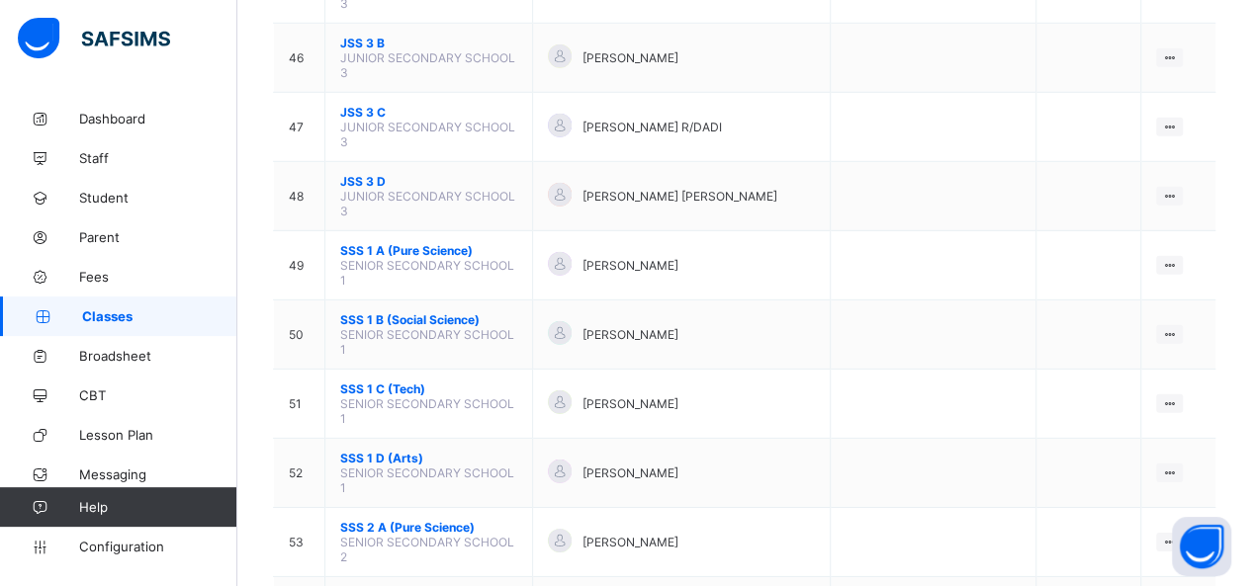
scroll to position [2808, 0]
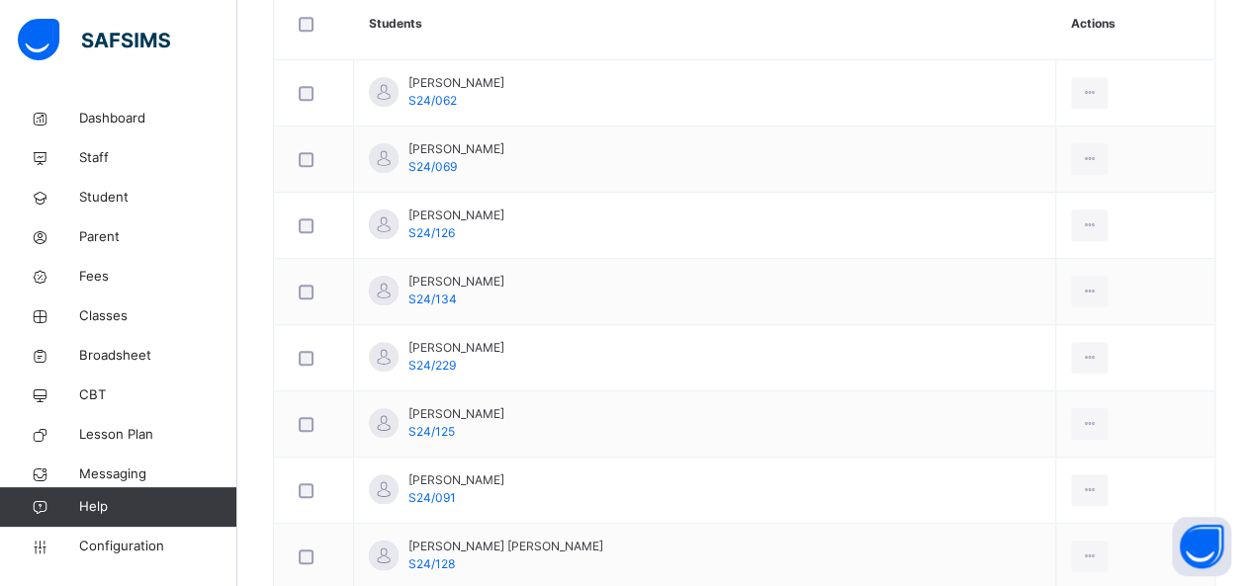
scroll to position [593, 0]
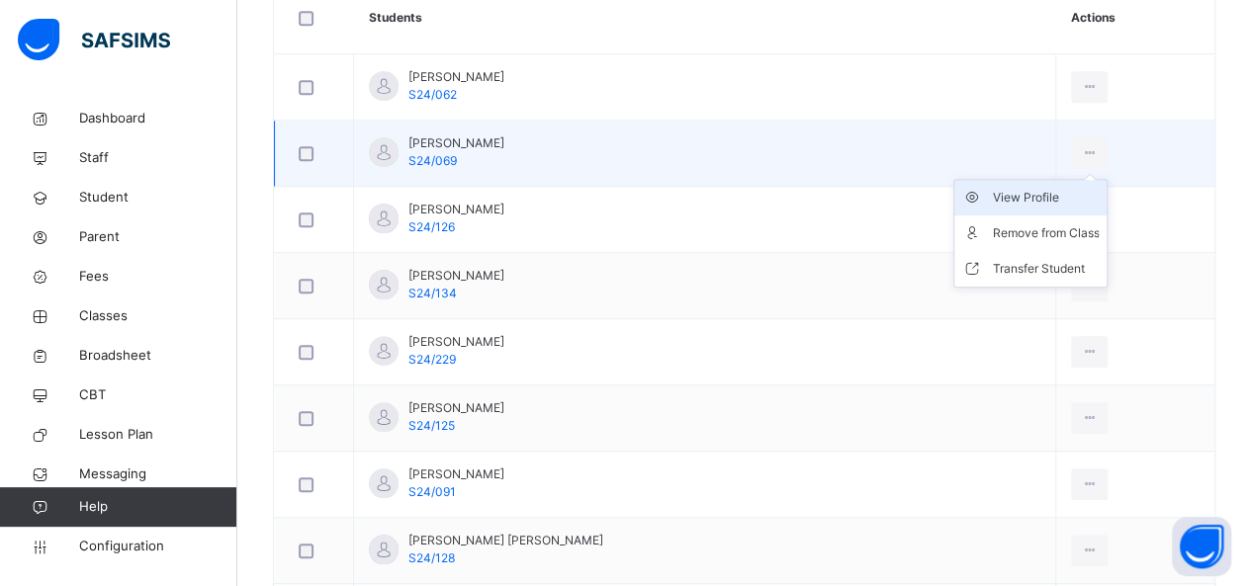
click at [1003, 198] on div "View Profile" at bounding box center [1045, 198] width 107 height 20
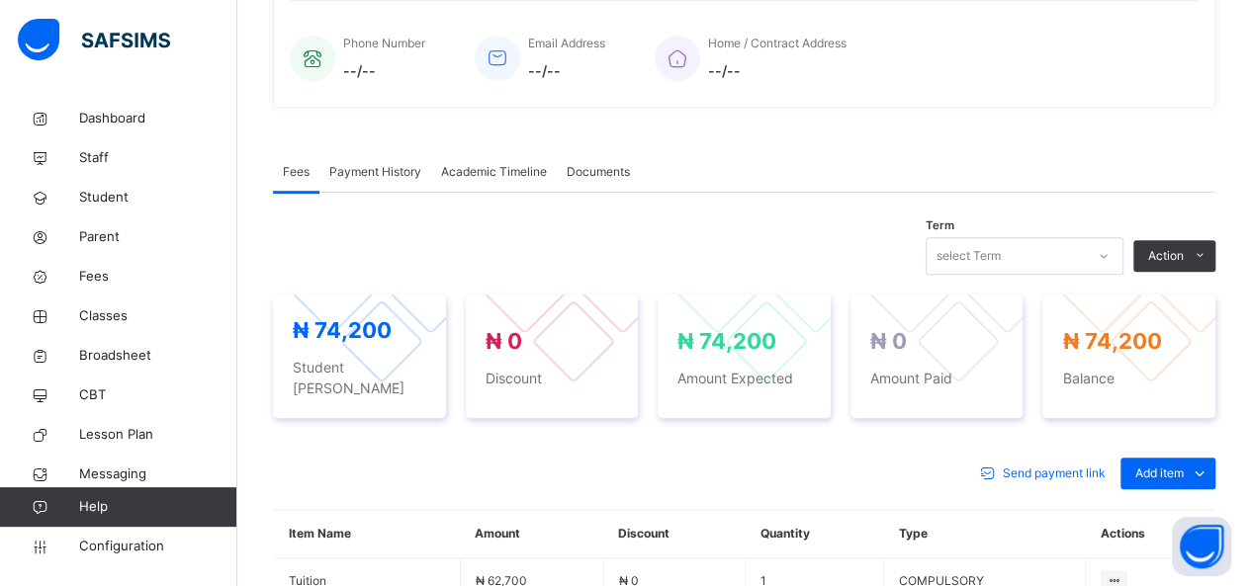
scroll to position [593, 0]
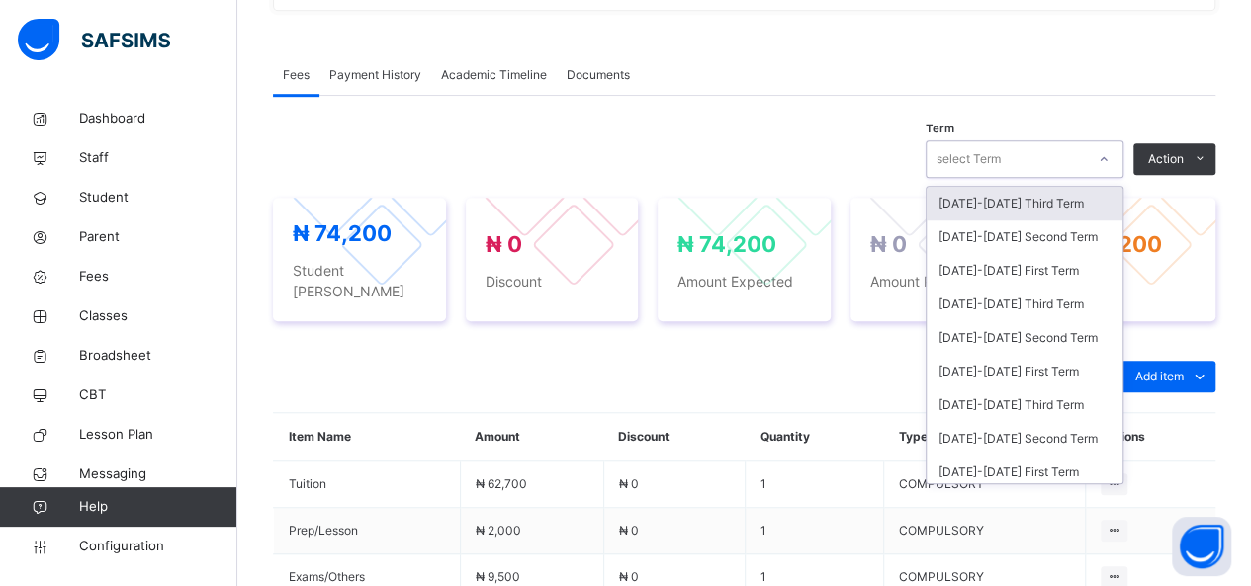
click at [1110, 160] on div at bounding box center [1104, 159] width 34 height 32
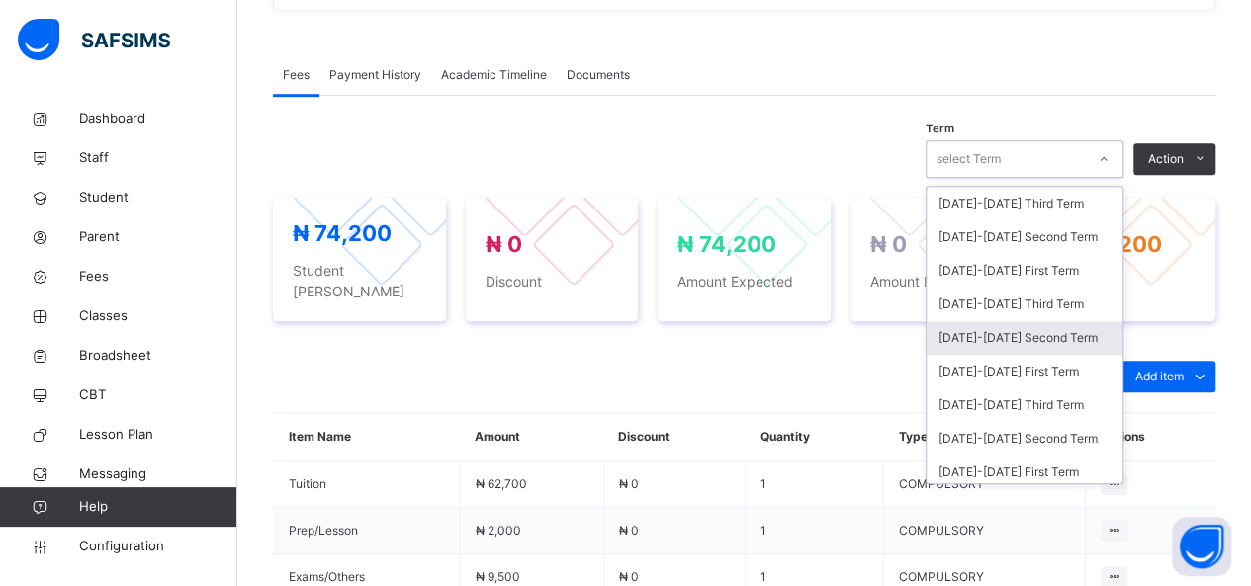
click at [1020, 321] on div "2024-2025 Second Term" at bounding box center [1025, 338] width 196 height 34
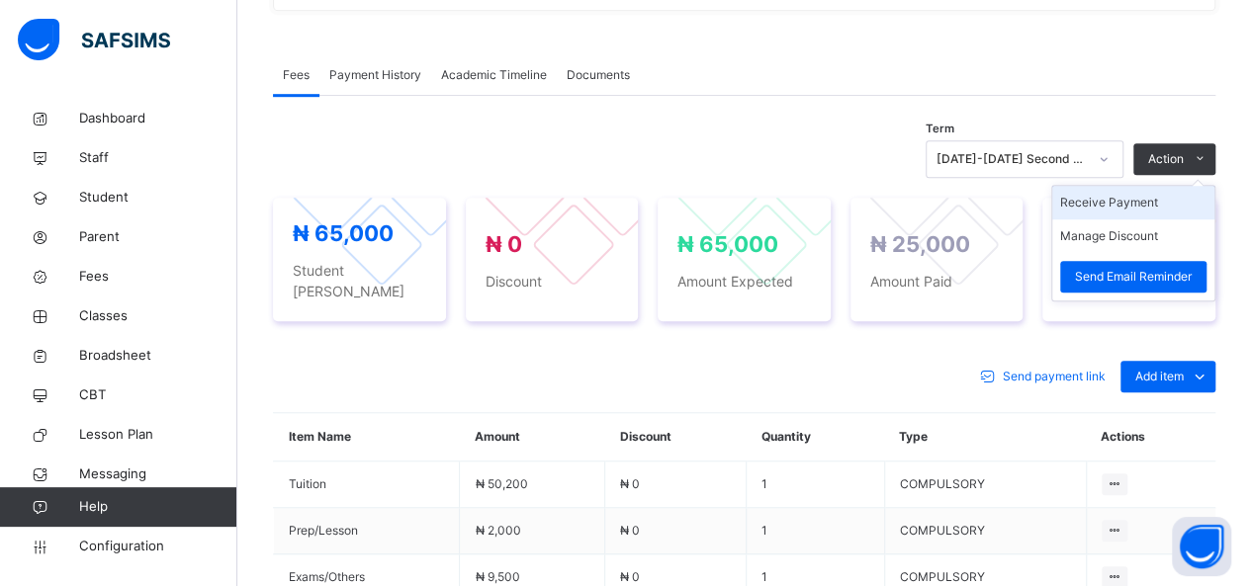
click at [1134, 210] on li "Receive Payment" at bounding box center [1133, 203] width 162 height 34
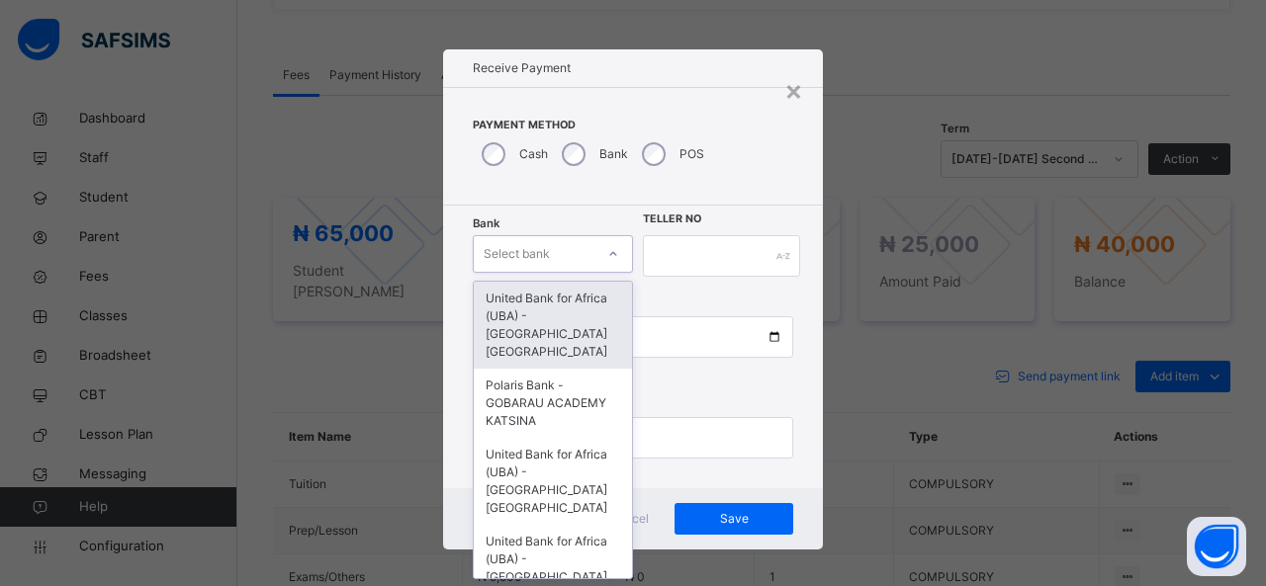
click at [567, 248] on div "Select bank" at bounding box center [534, 254] width 121 height 31
click at [557, 325] on div "United Bank for Africa (UBA) - Gobarau Academy Katsina" at bounding box center [553, 325] width 158 height 87
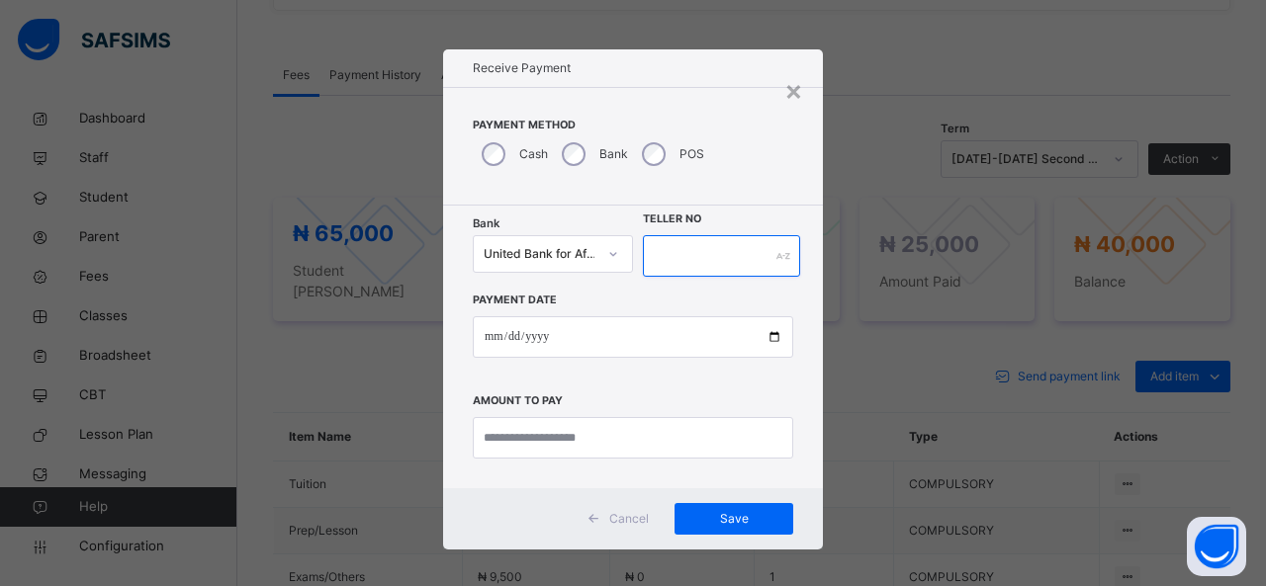
click at [663, 244] on input "text" at bounding box center [721, 256] width 157 height 42
type input "*****"
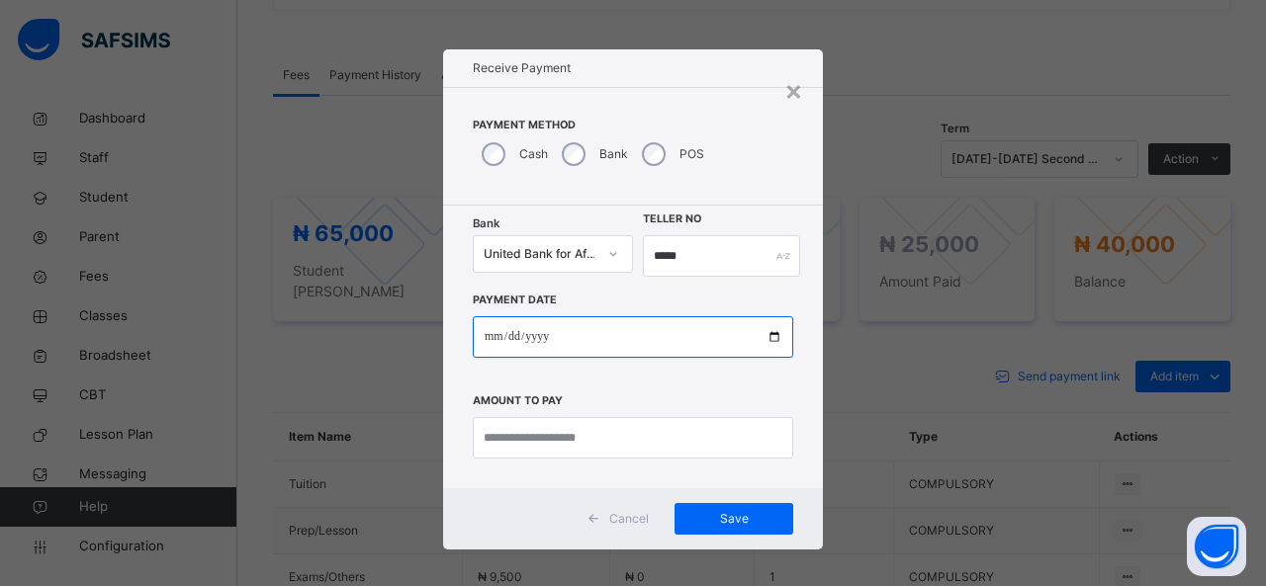
click at [638, 332] on input "date" at bounding box center [633, 337] width 320 height 42
type input "**********"
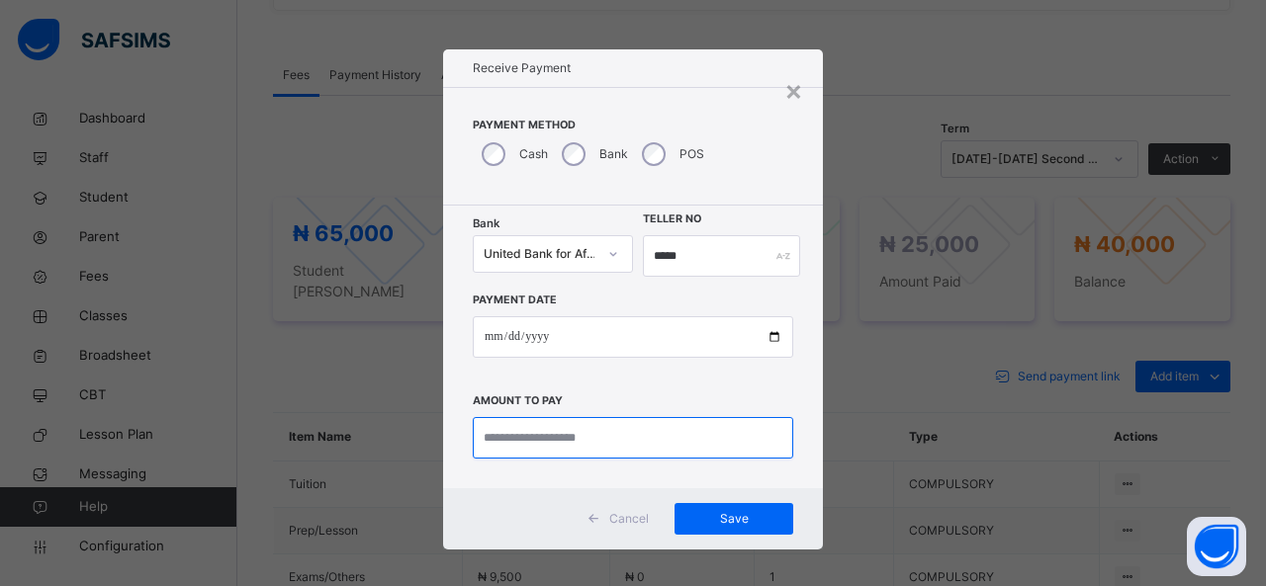
click at [604, 440] on input "currency" at bounding box center [633, 438] width 320 height 42
type input "********"
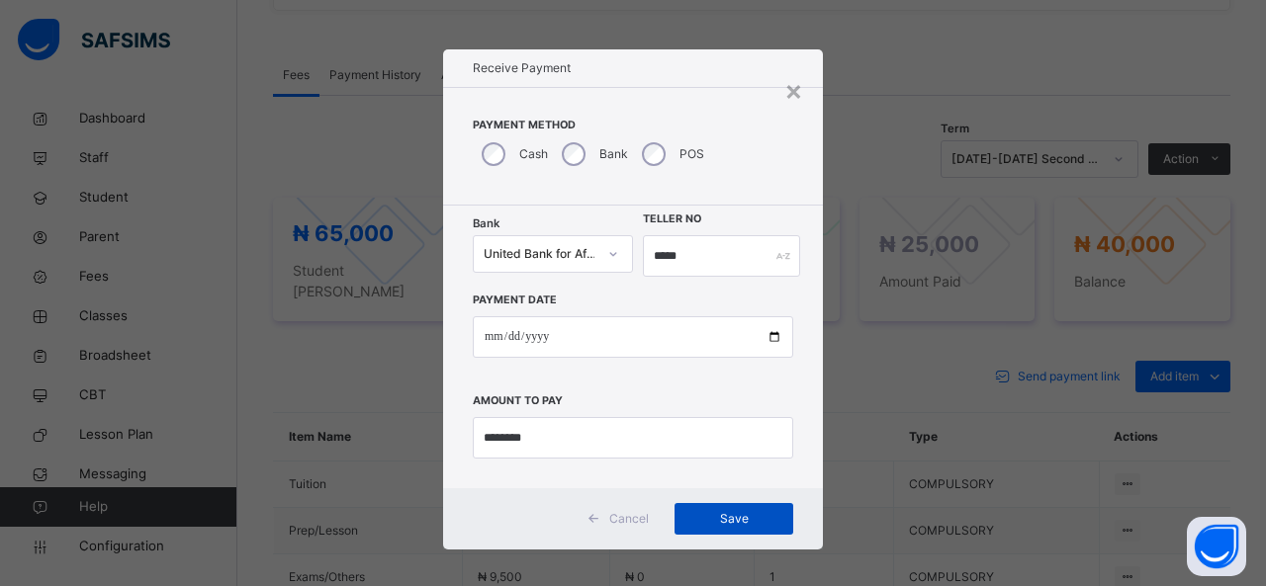
click at [733, 519] on span "Save" at bounding box center [733, 519] width 89 height 18
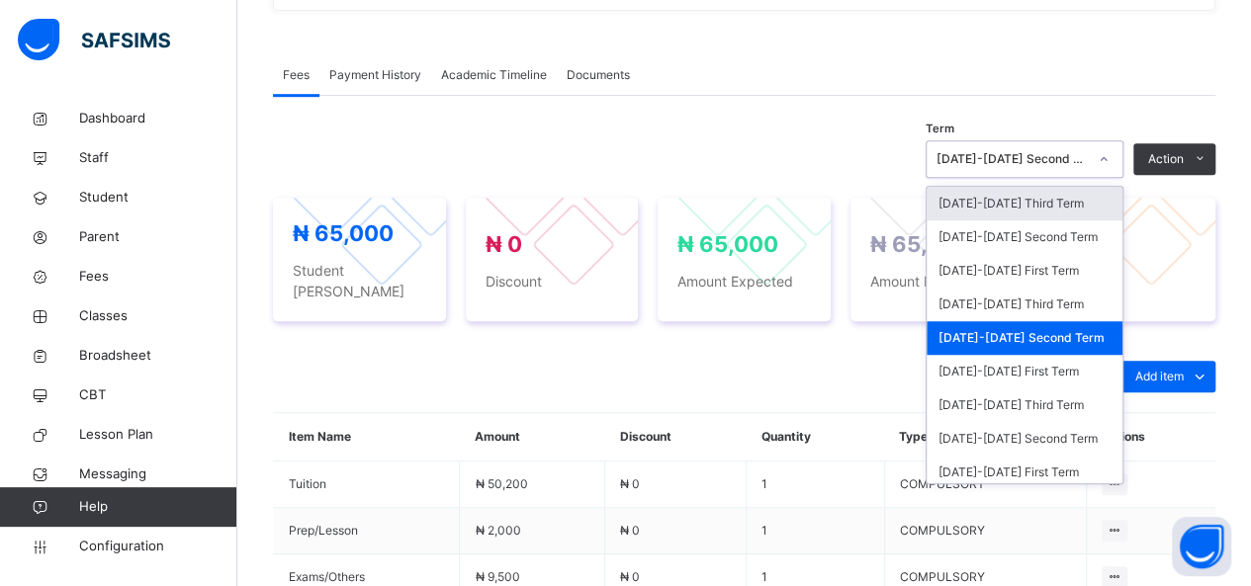
click at [1082, 157] on div "2024-2025 Second Term" at bounding box center [1011, 159] width 150 height 18
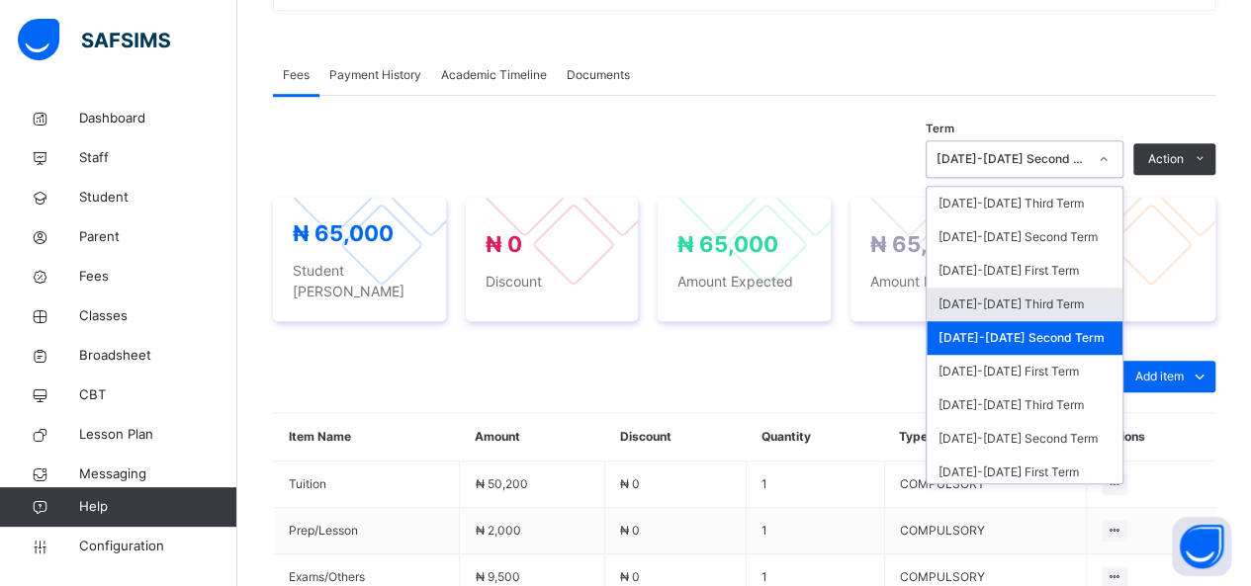
click at [1030, 297] on div "2024-2025 Third Term" at bounding box center [1025, 305] width 196 height 34
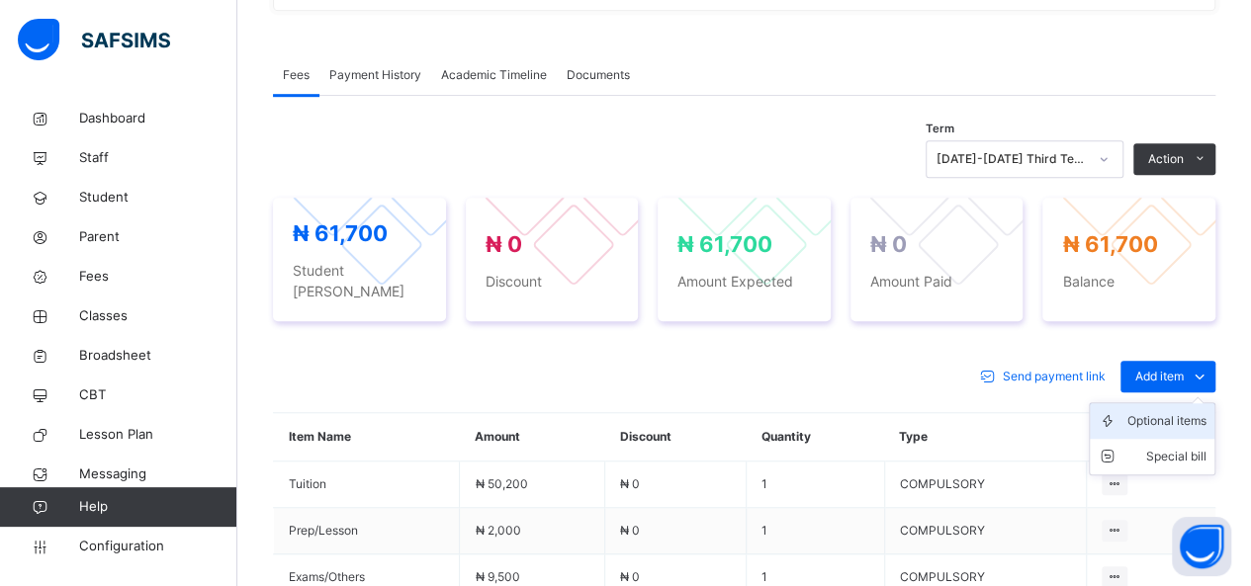
click at [1166, 411] on div "Optional items" at bounding box center [1166, 421] width 79 height 20
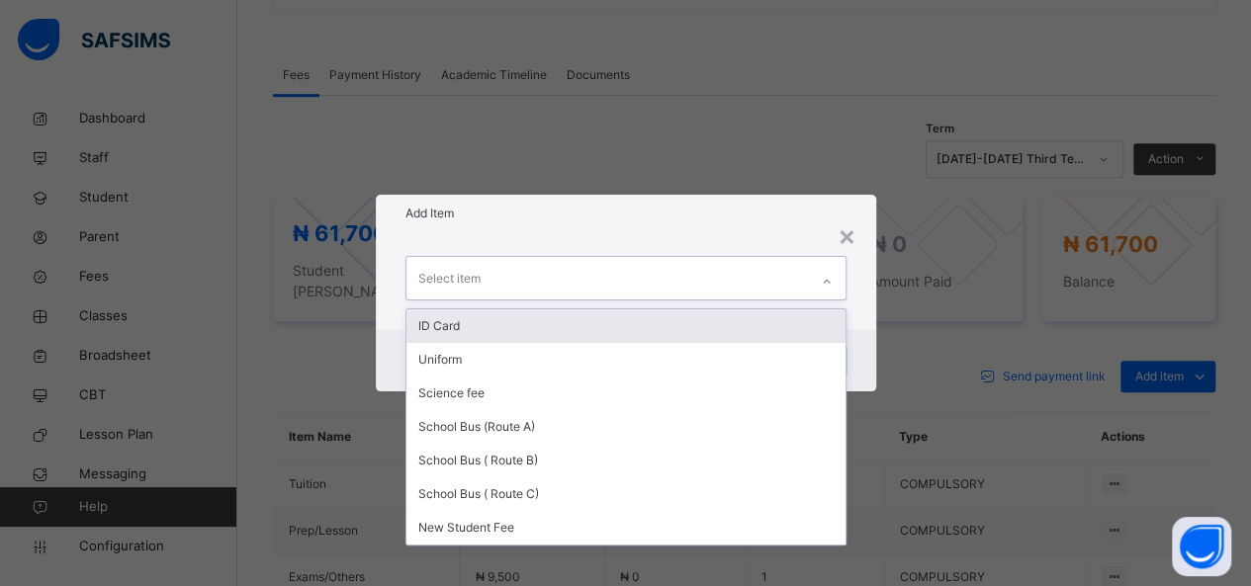
click at [670, 293] on div "Select item" at bounding box center [606, 278] width 401 height 42
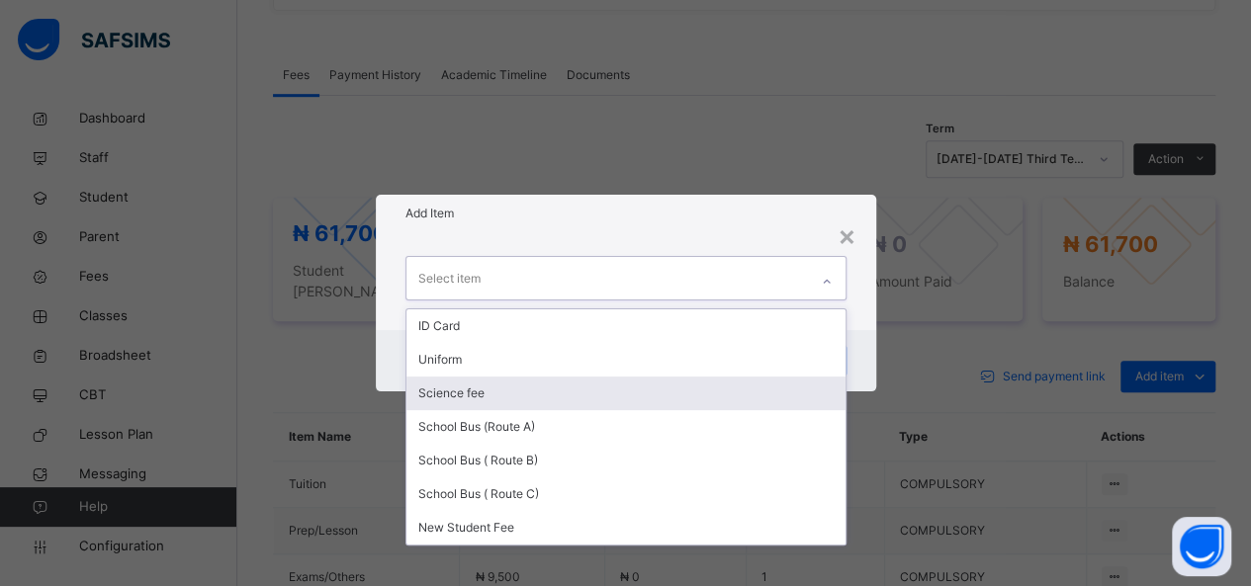
click at [633, 389] on div "Science fee" at bounding box center [625, 394] width 439 height 34
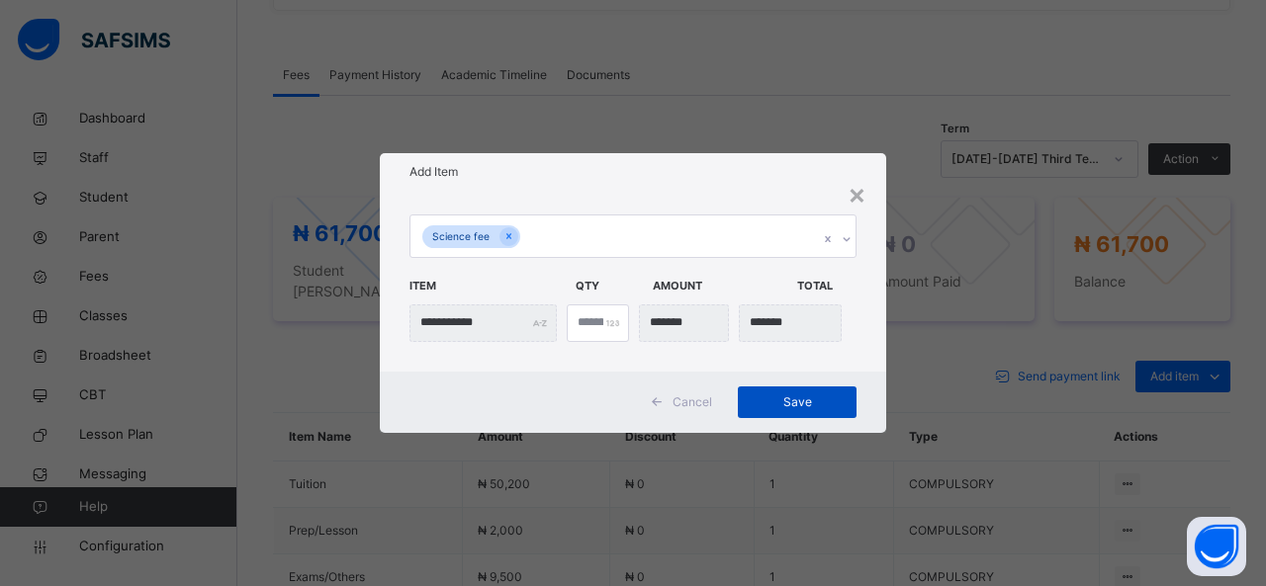
click at [799, 407] on span "Save" at bounding box center [797, 403] width 89 height 18
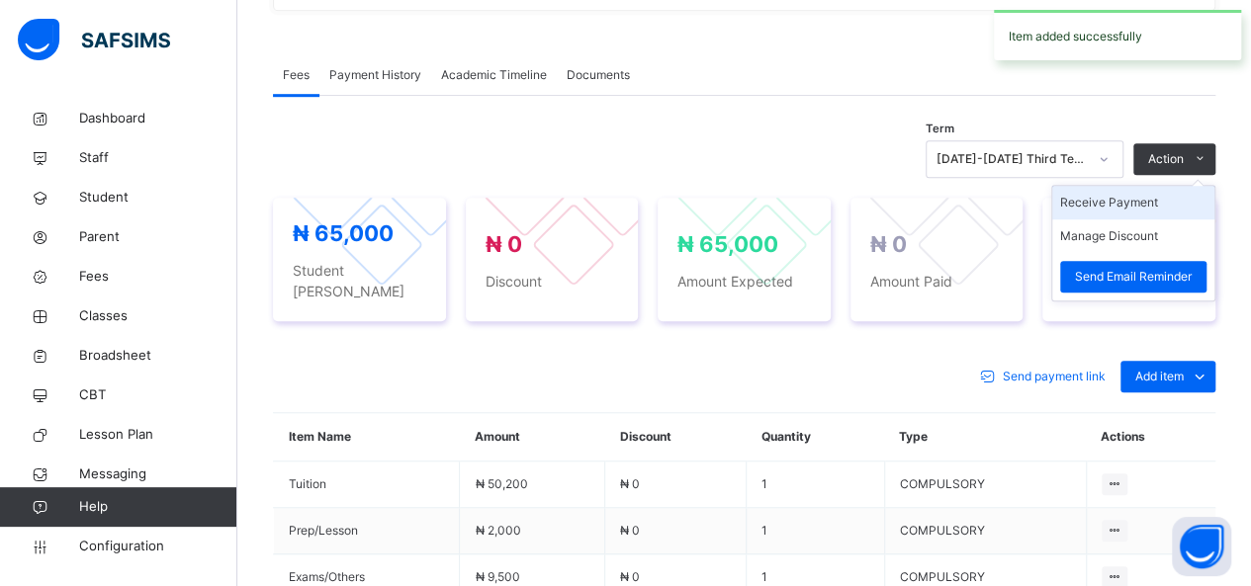
click at [1123, 201] on li "Receive Payment" at bounding box center [1133, 203] width 162 height 34
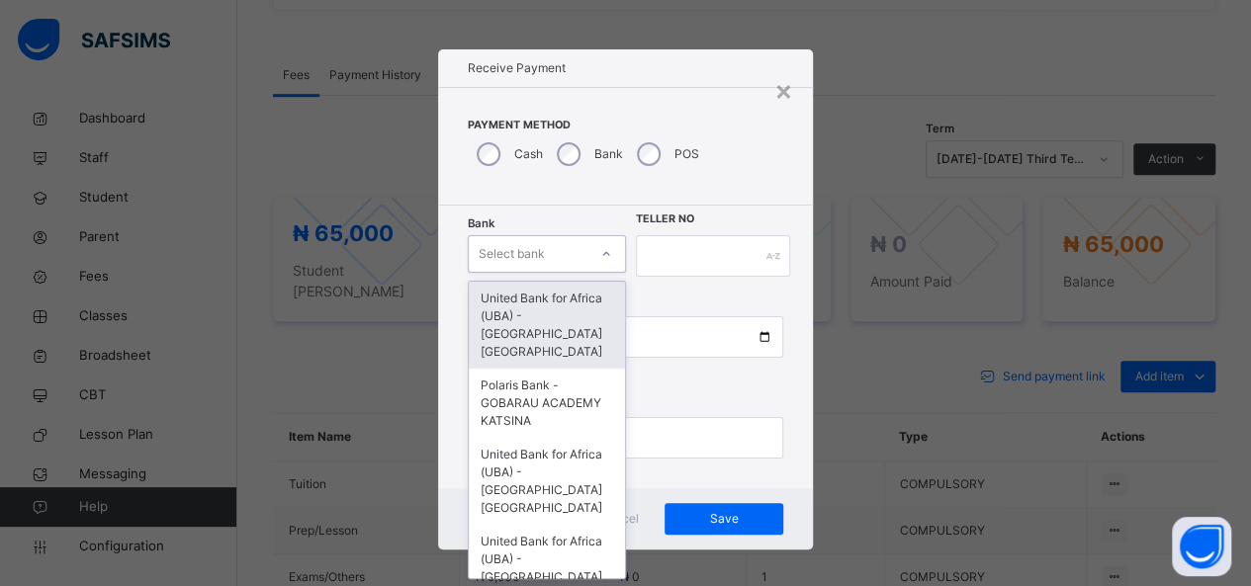
click at [554, 250] on div "Select bank" at bounding box center [528, 254] width 119 height 31
click at [554, 313] on div "United Bank for Africa (UBA) - Gobarau Academy Katsina" at bounding box center [547, 325] width 156 height 87
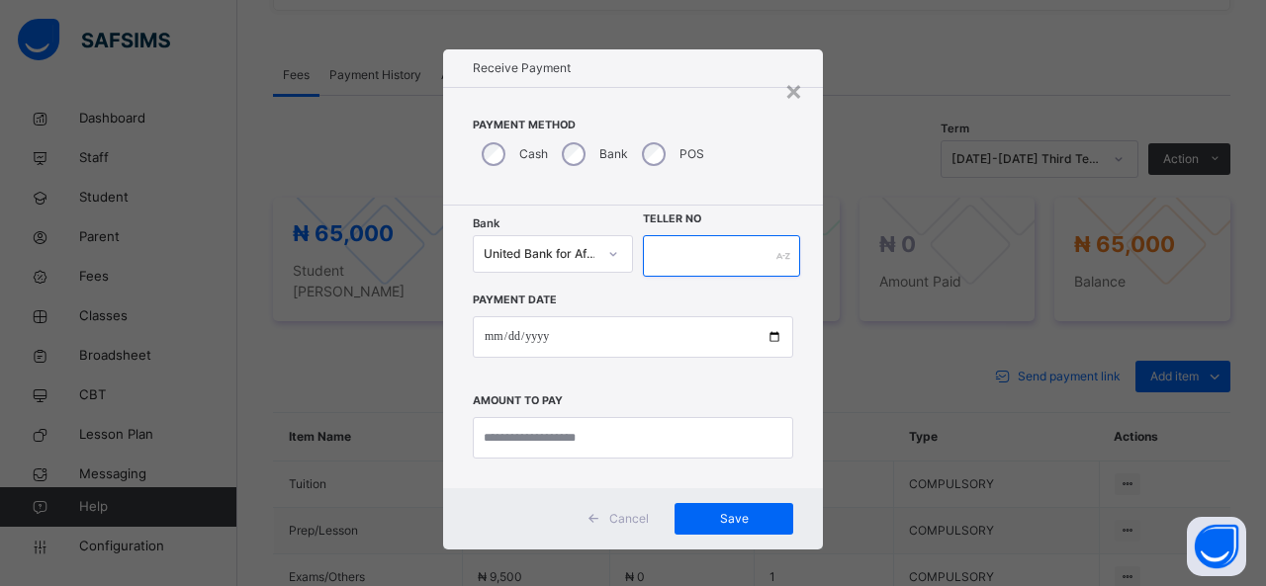
click at [698, 265] on input "text" at bounding box center [721, 256] width 157 height 42
type input "******"
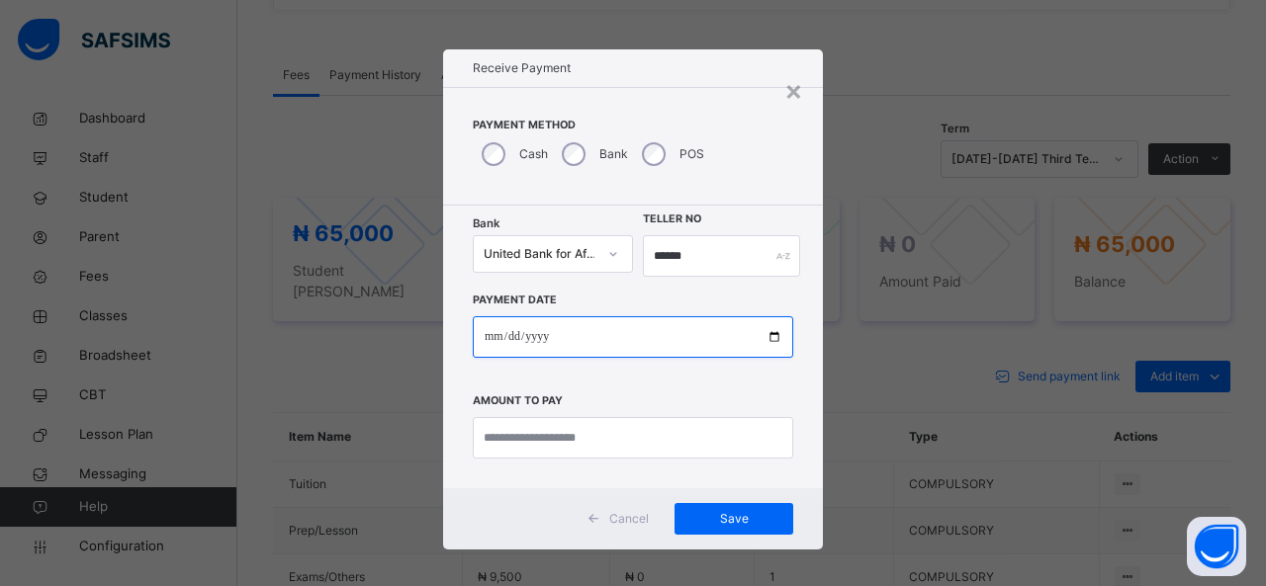
click at [662, 337] on input "date" at bounding box center [633, 337] width 320 height 42
type input "**********"
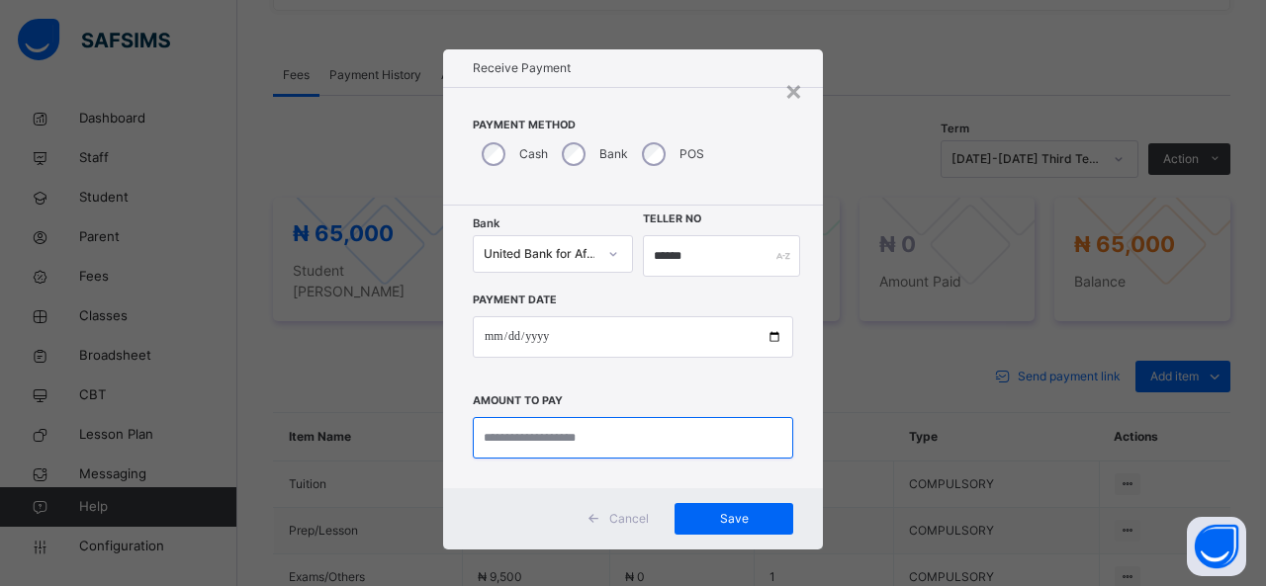
click at [629, 426] on input "currency" at bounding box center [633, 438] width 320 height 42
type input "********"
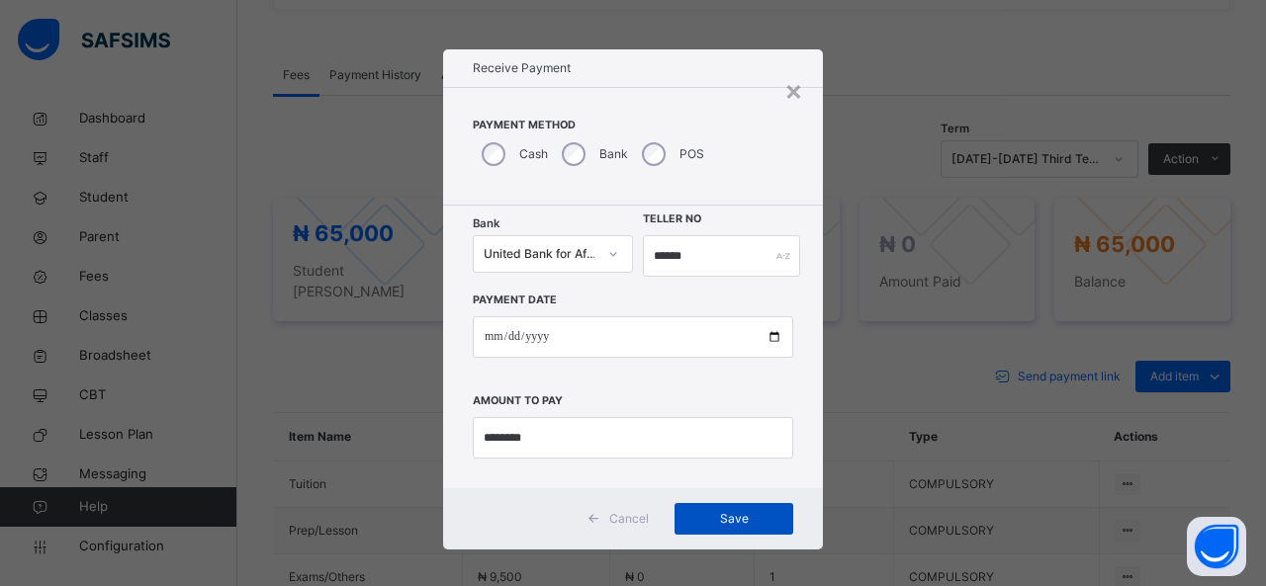
click at [716, 515] on span "Save" at bounding box center [733, 519] width 89 height 18
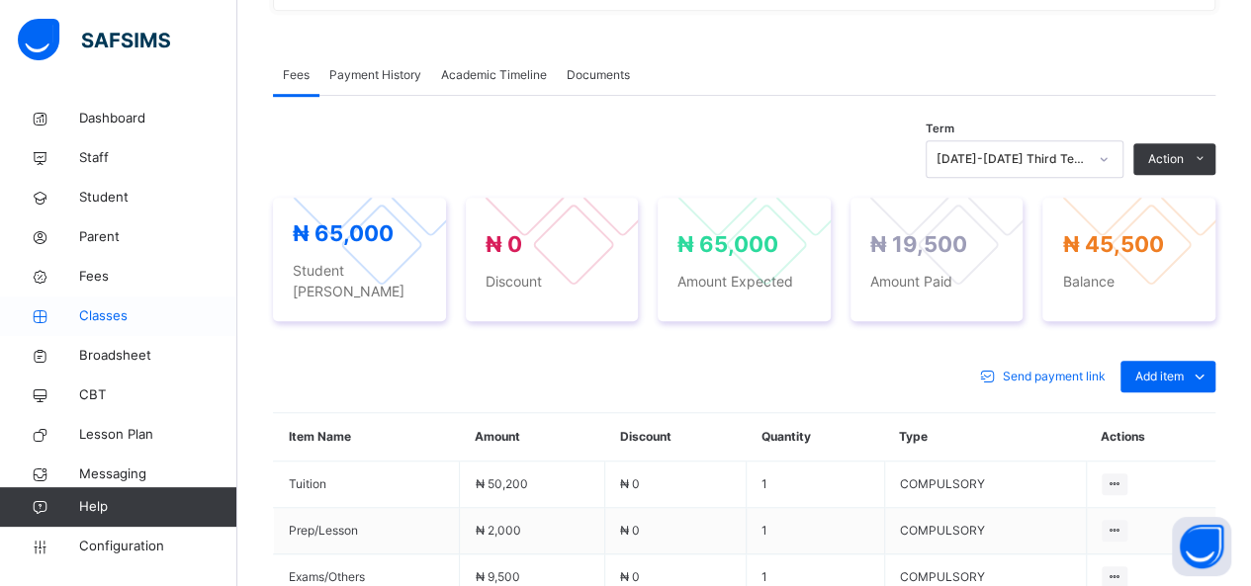
click at [106, 307] on span "Classes" at bounding box center [158, 317] width 158 height 20
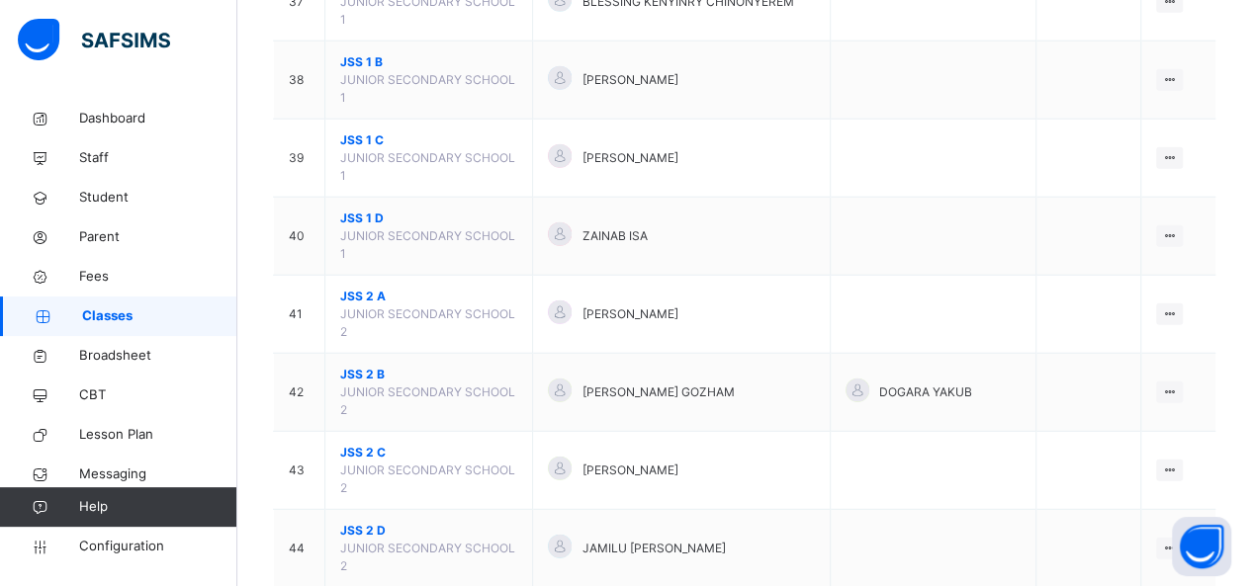
scroll to position [2532, 0]
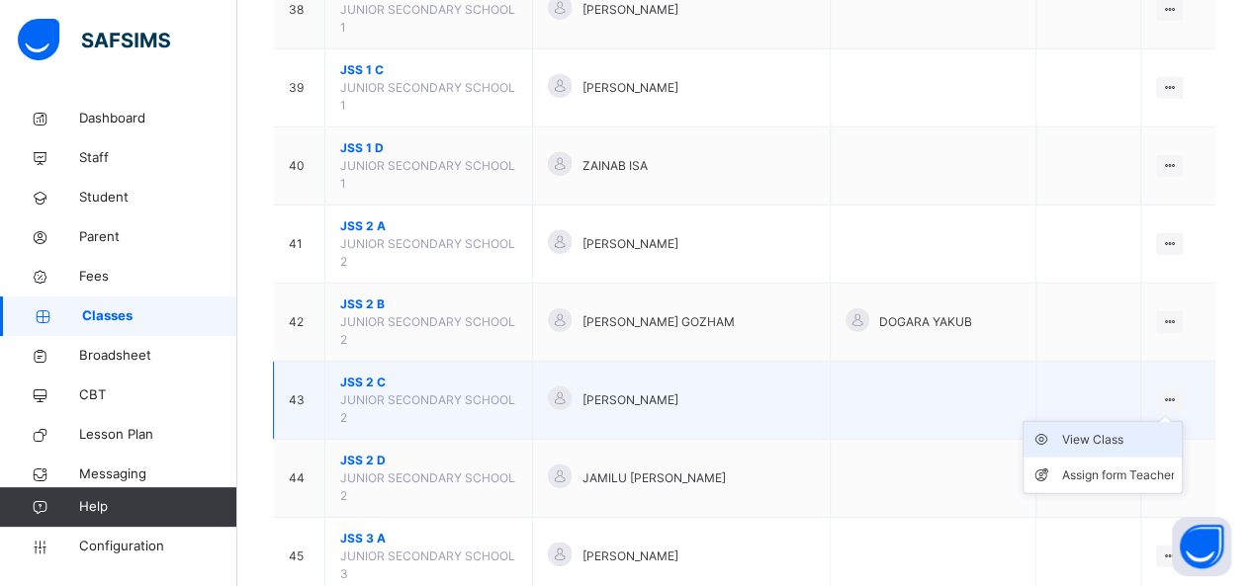
click at [1113, 422] on li "View Class" at bounding box center [1102, 440] width 158 height 36
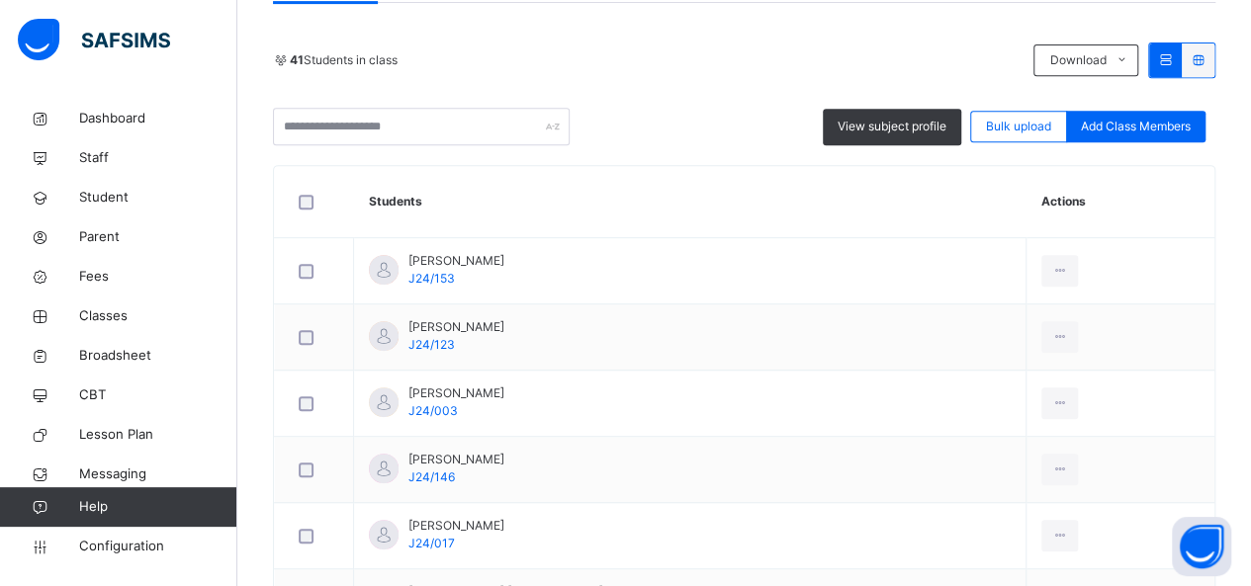
scroll to position [339, 0]
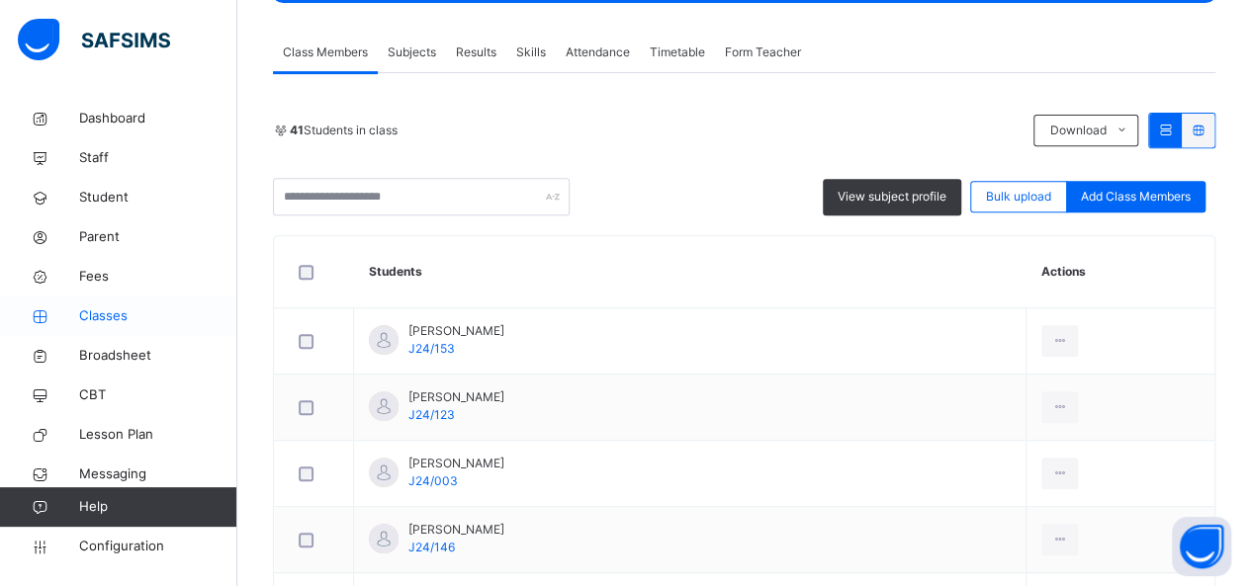
click at [113, 308] on span "Classes" at bounding box center [158, 317] width 158 height 20
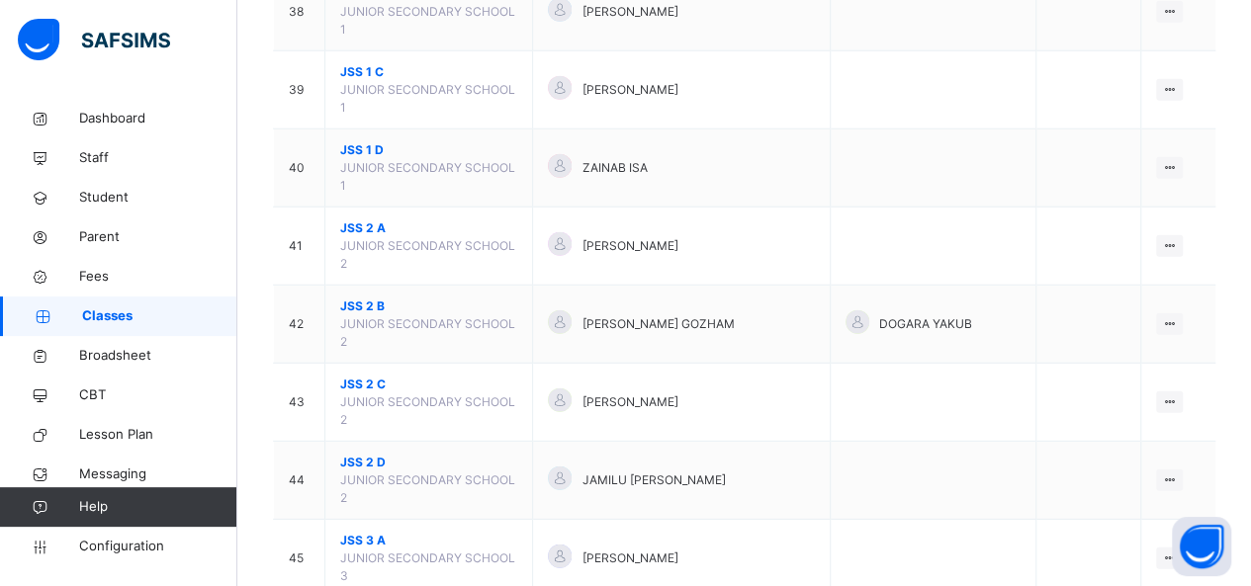
scroll to position [2532, 0]
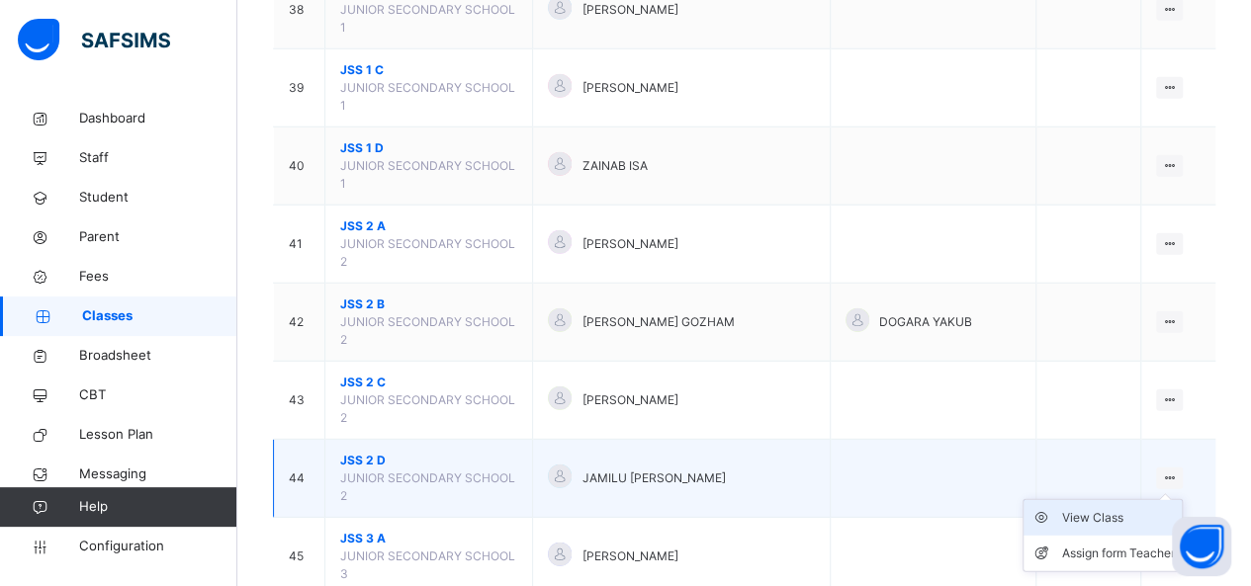
click at [1116, 508] on div "View Class" at bounding box center [1117, 518] width 113 height 20
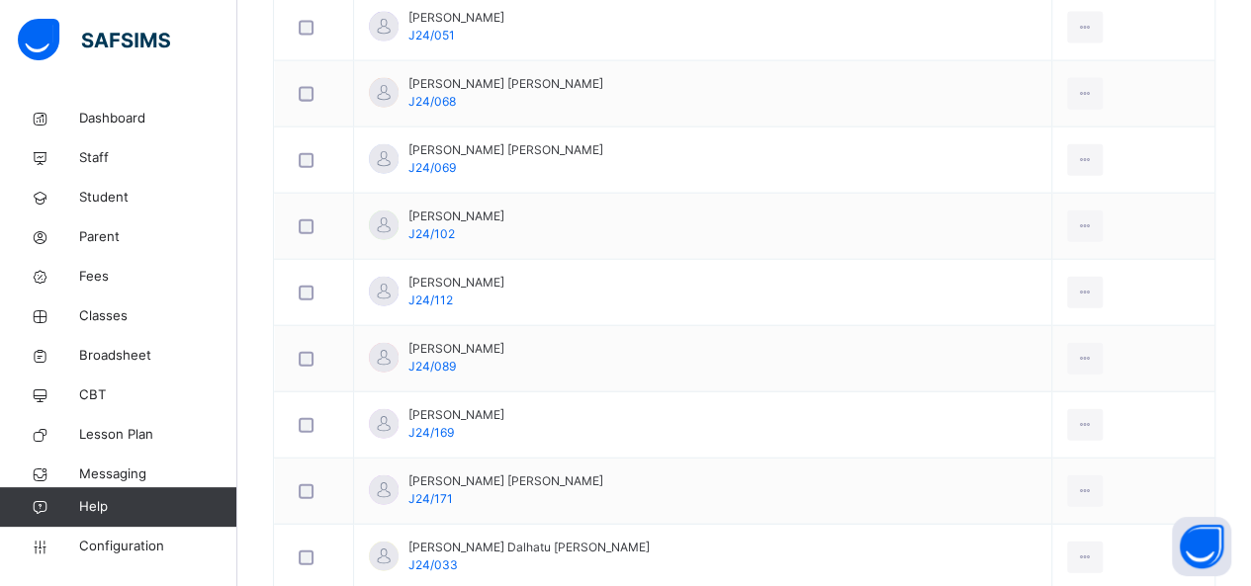
scroll to position [2294, 0]
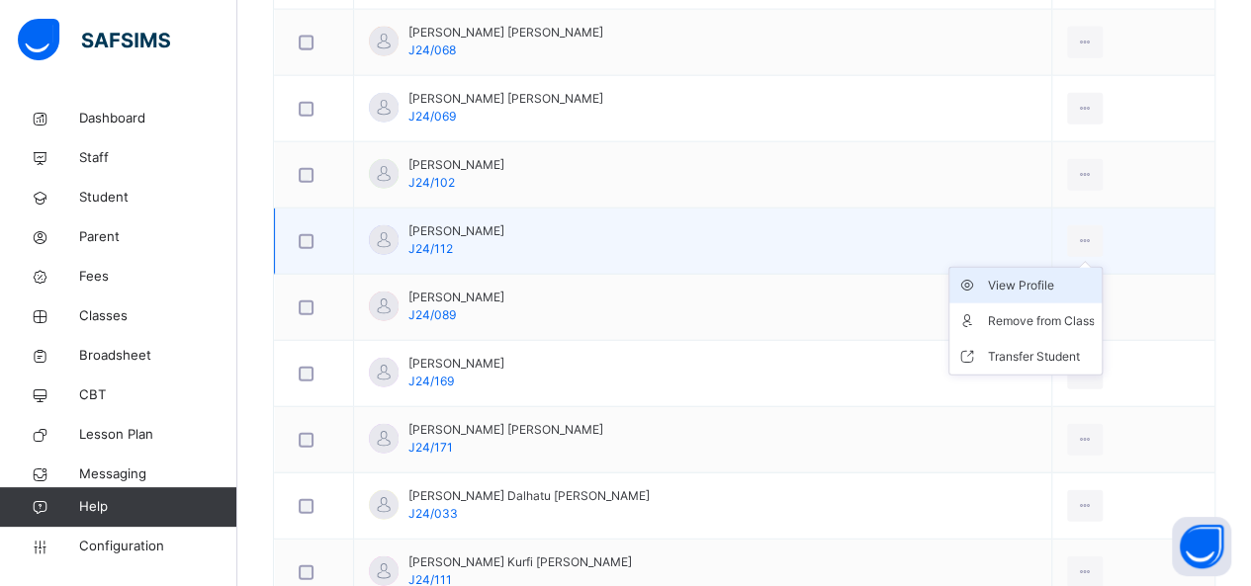
click at [1028, 279] on div "View Profile" at bounding box center [1040, 286] width 107 height 20
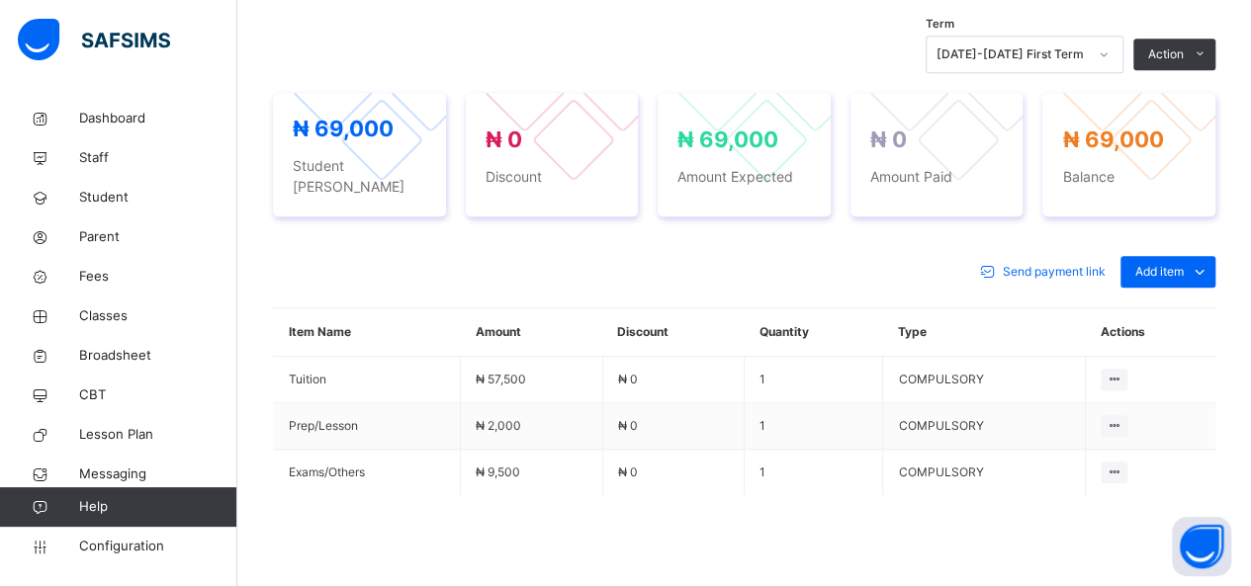
scroll to position [633, 0]
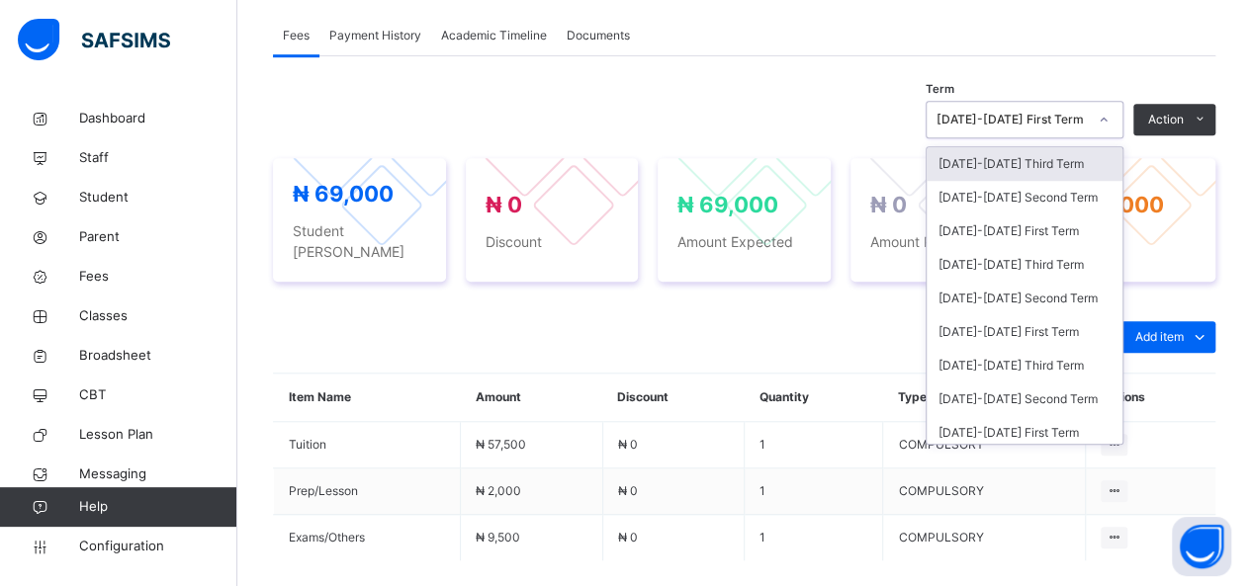
click at [1110, 120] on icon at bounding box center [1104, 120] width 12 height 20
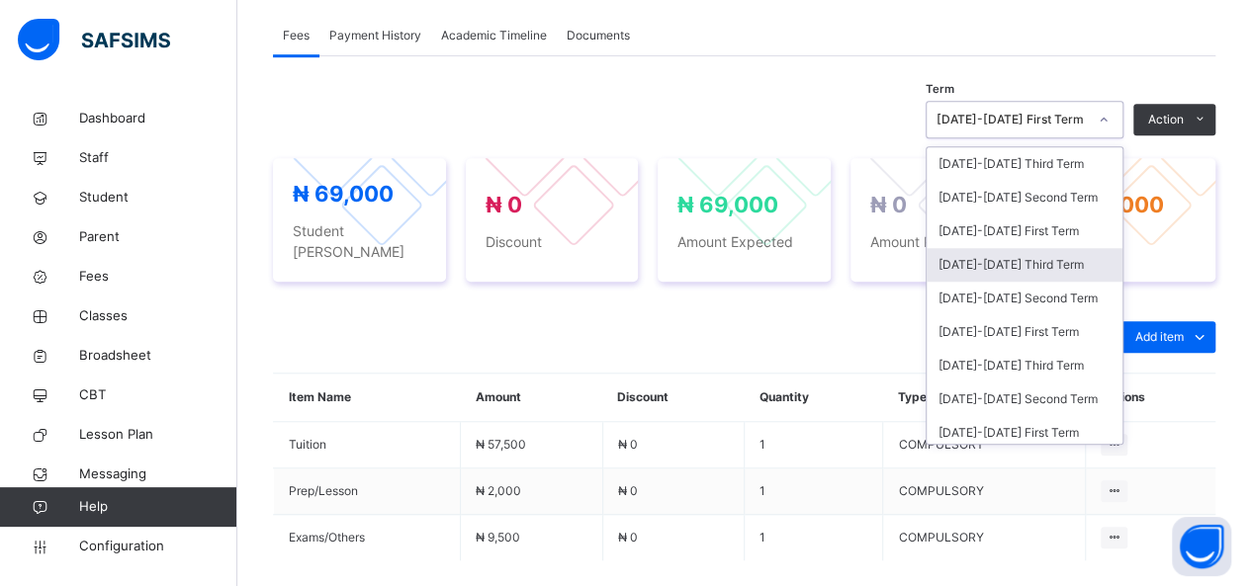
click at [1087, 261] on div "2024-2025 Third Term" at bounding box center [1025, 265] width 196 height 34
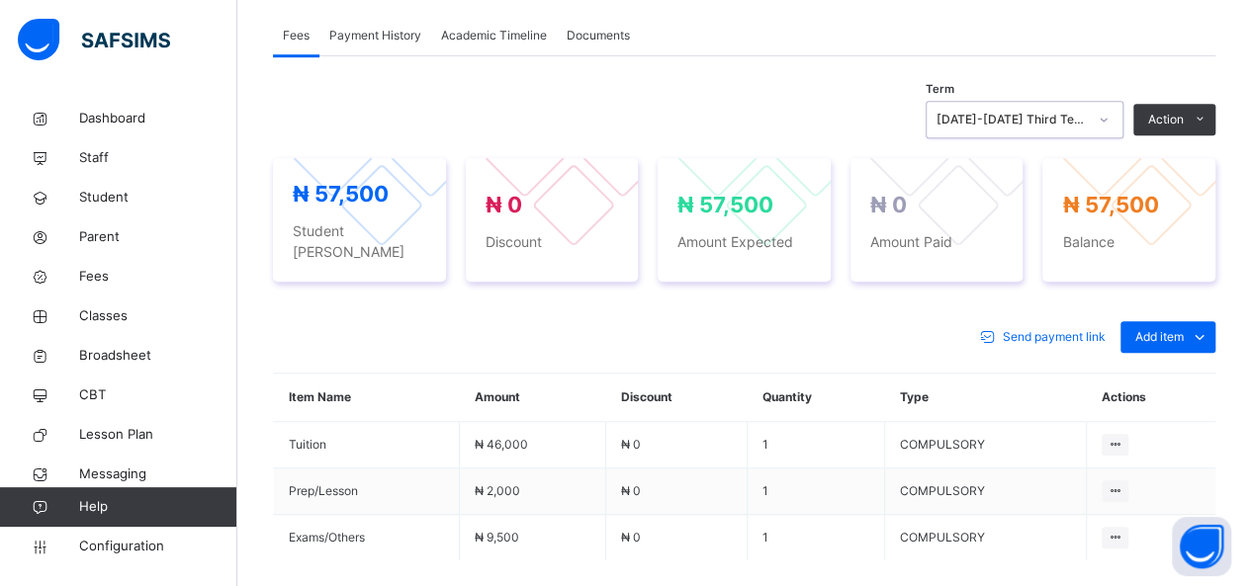
click at [1043, 128] on div "2024-2025 Third Term" at bounding box center [1006, 120] width 158 height 31
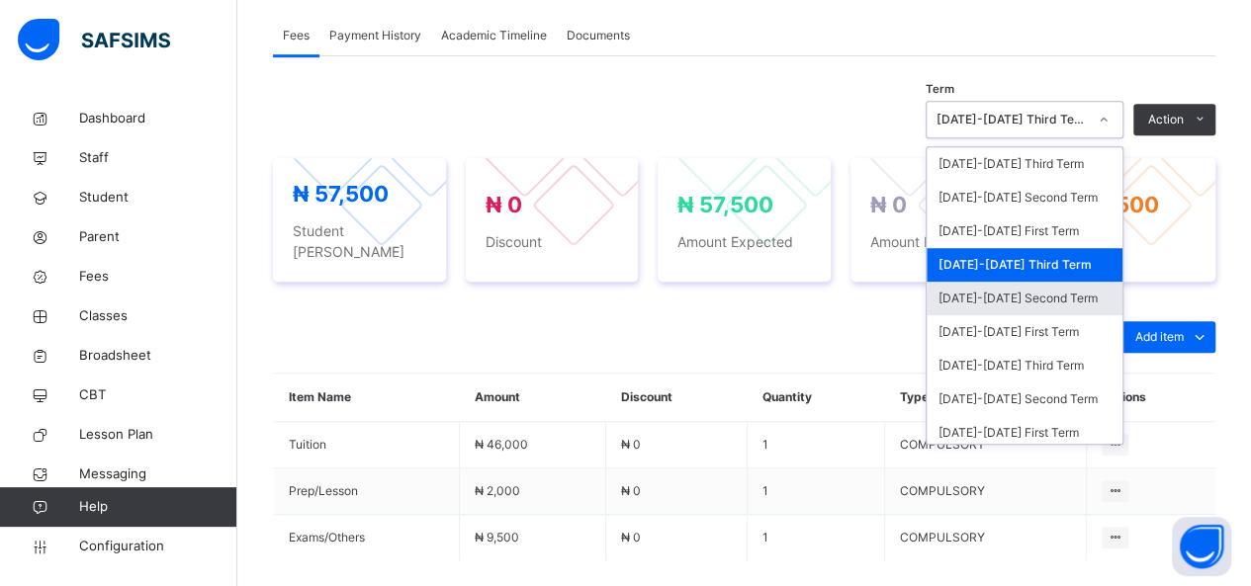
click at [1016, 296] on div "[DATE]-[DATE] Second Term" at bounding box center [1025, 299] width 196 height 34
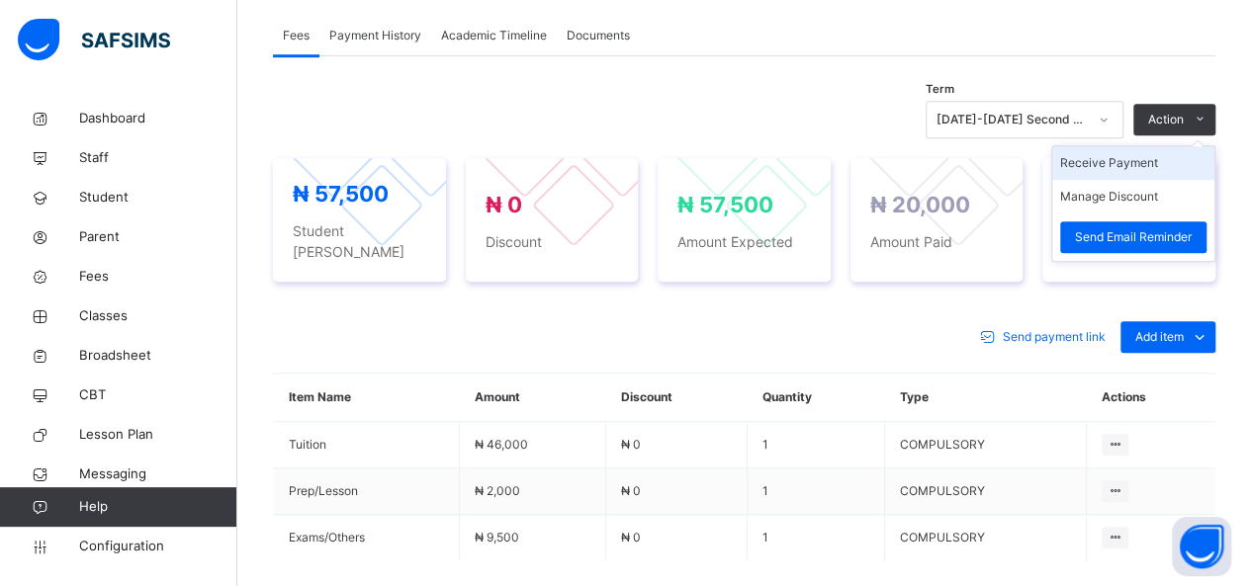
click at [1120, 169] on li "Receive Payment" at bounding box center [1133, 163] width 162 height 34
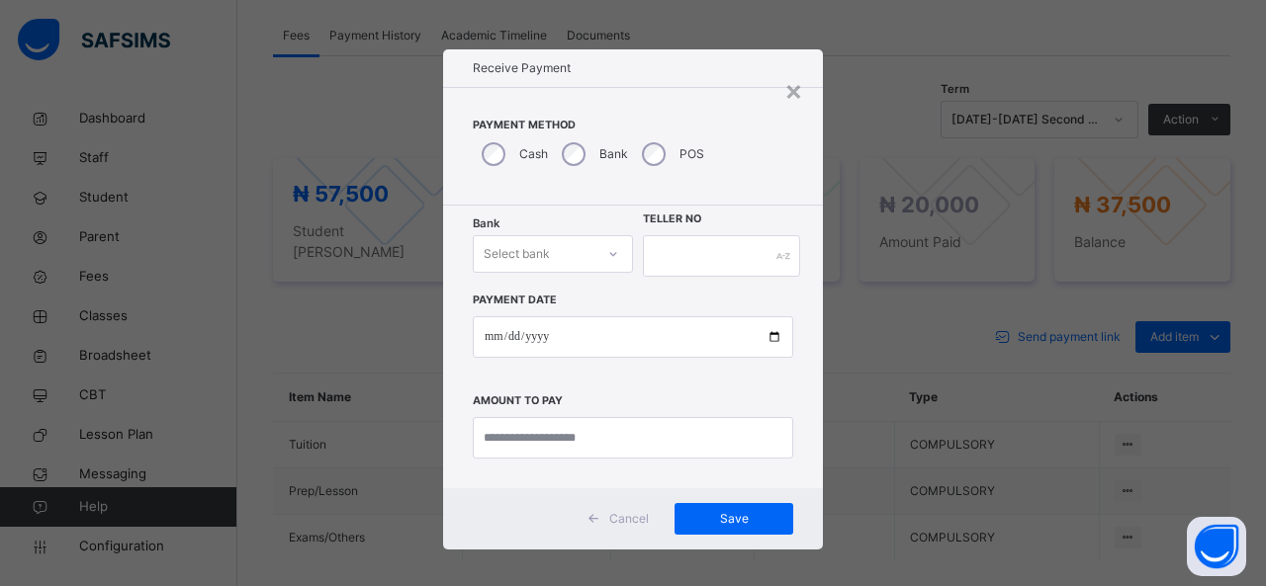
click at [544, 247] on div "Select bank" at bounding box center [517, 254] width 66 height 38
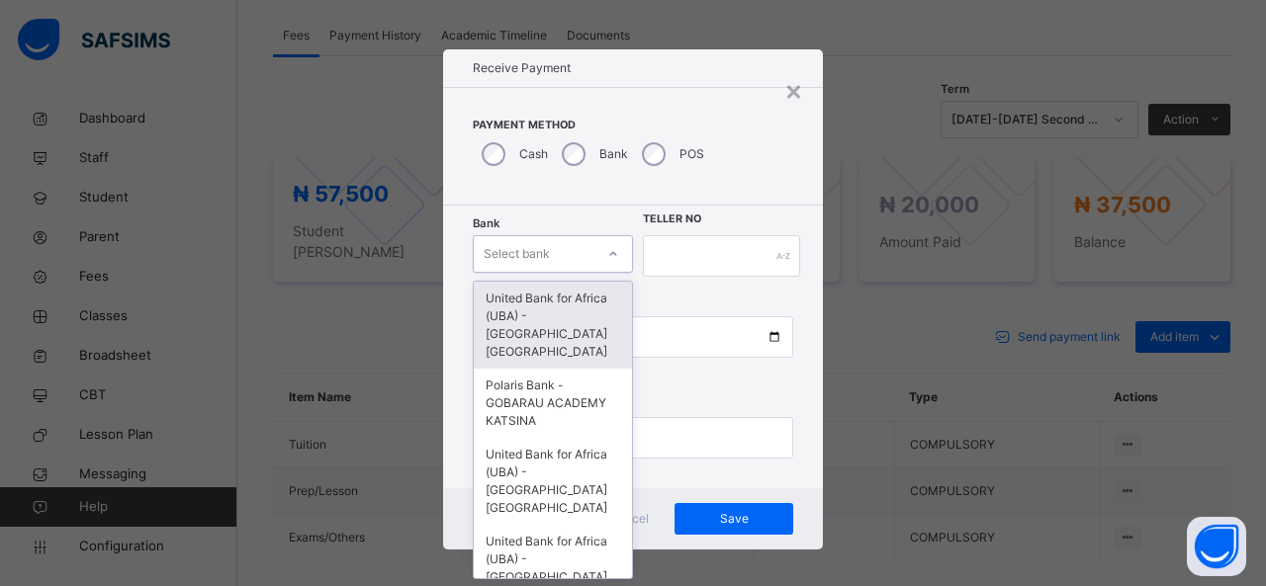
click at [552, 331] on div "United Bank for Africa (UBA) - Gobarau Academy Katsina" at bounding box center [553, 325] width 158 height 87
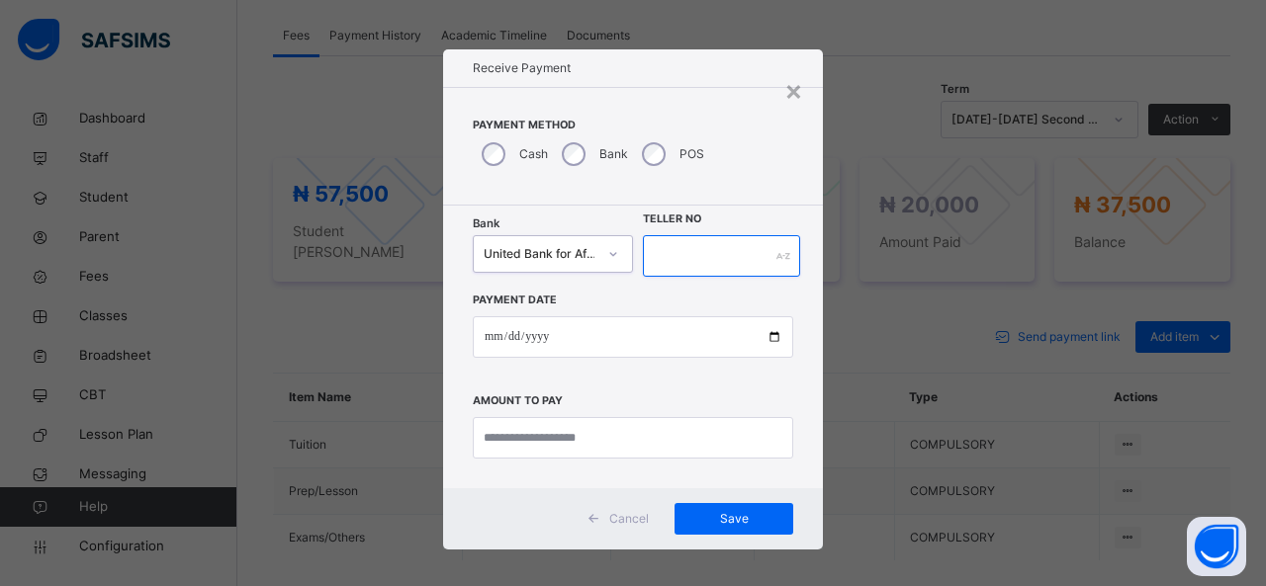
click at [679, 261] on input "text" at bounding box center [721, 256] width 157 height 42
type input "*****"
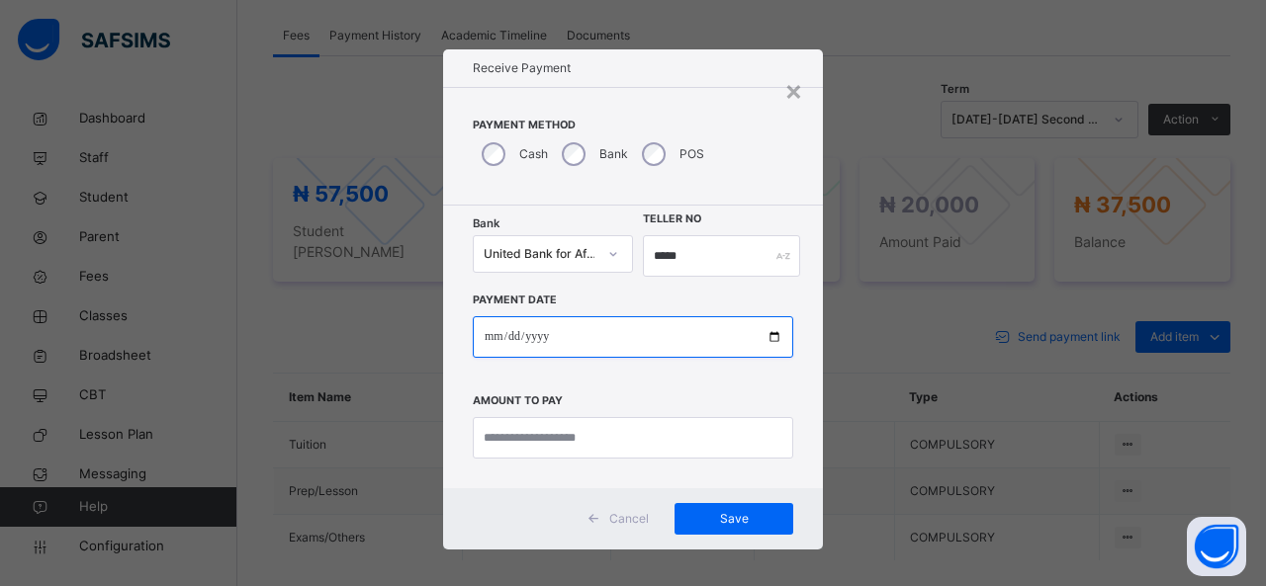
click at [645, 345] on input "date" at bounding box center [633, 337] width 320 height 42
type input "**********"
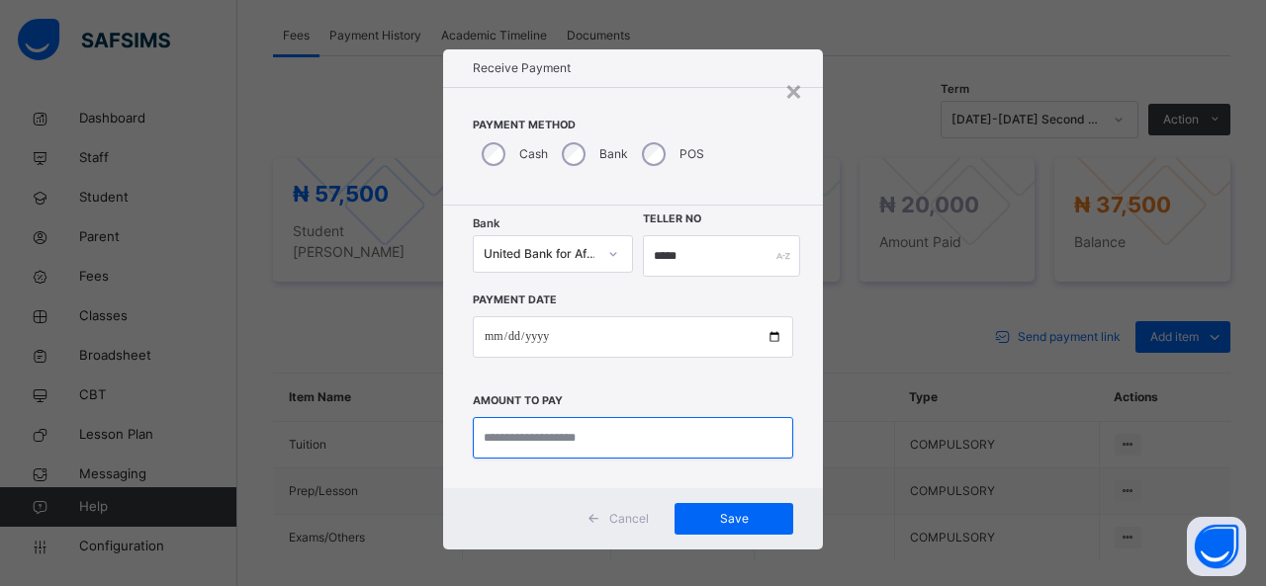
click at [597, 442] on input "currency" at bounding box center [633, 438] width 320 height 42
type input "********"
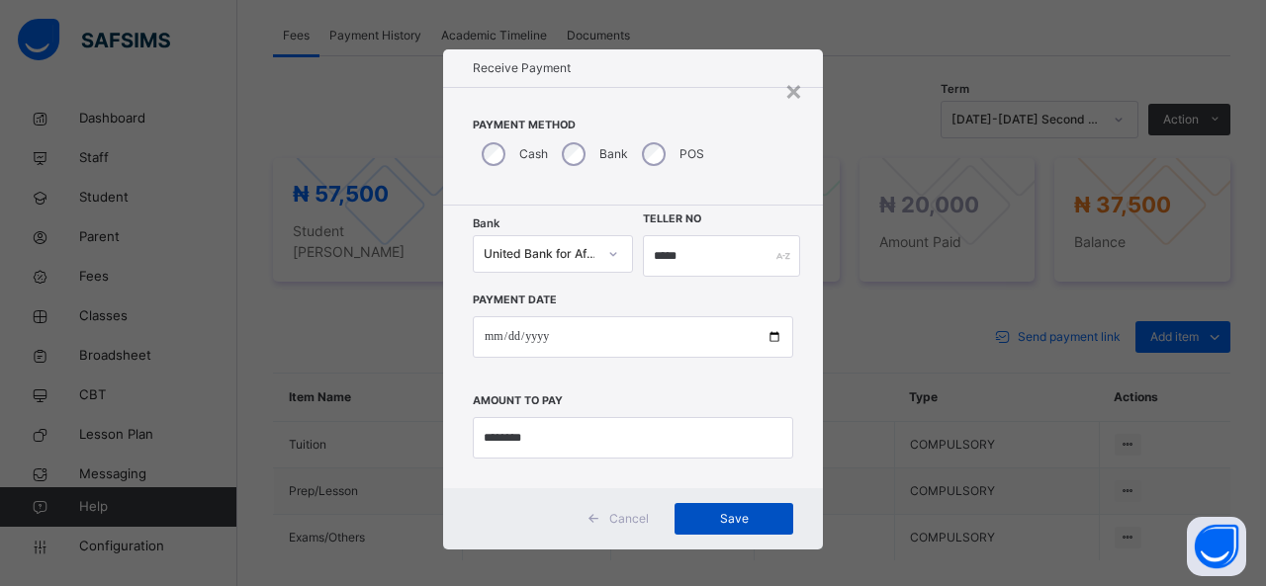
click at [738, 513] on span "Save" at bounding box center [733, 519] width 89 height 18
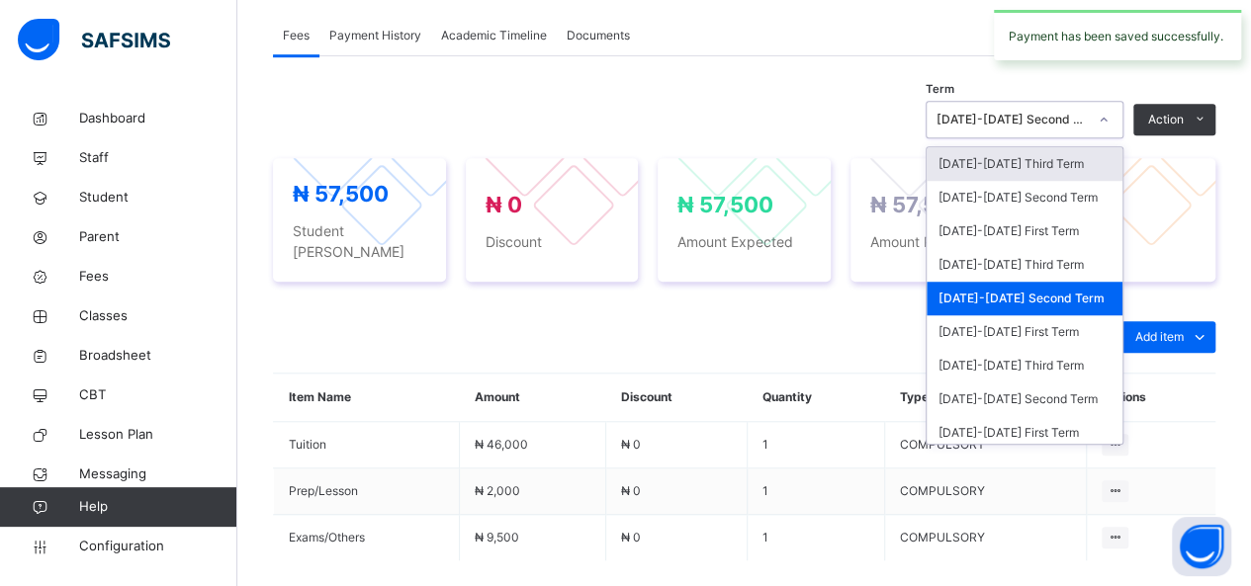
click at [1100, 116] on div at bounding box center [1104, 120] width 38 height 36
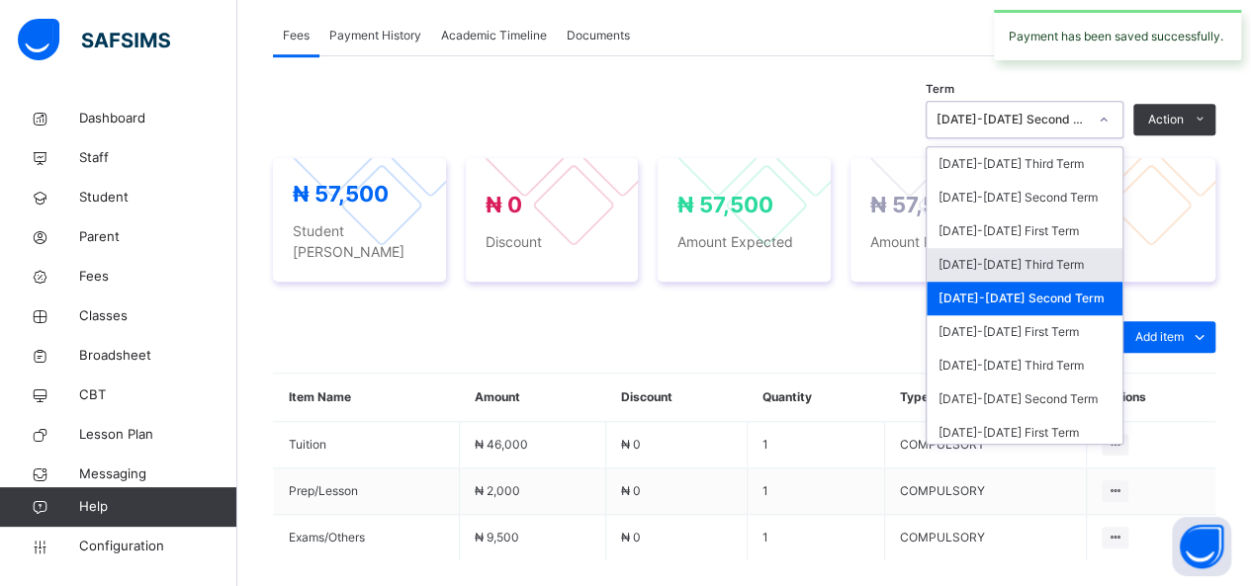
click at [1037, 258] on div "2024-2025 Third Term" at bounding box center [1025, 265] width 196 height 34
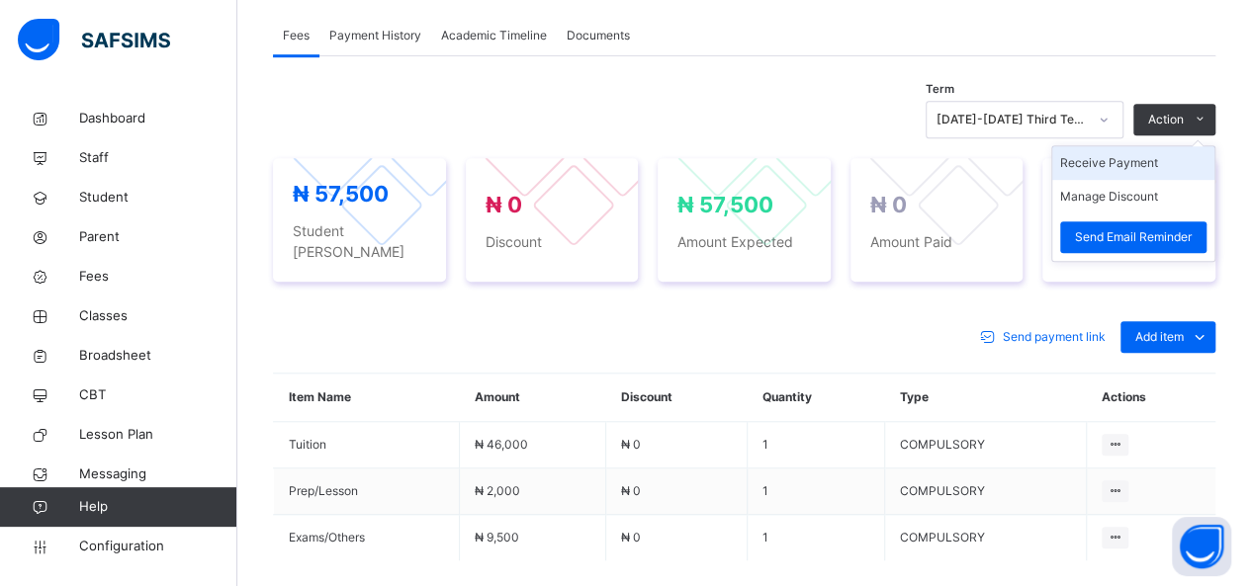
click at [1143, 158] on li "Receive Payment" at bounding box center [1133, 163] width 162 height 34
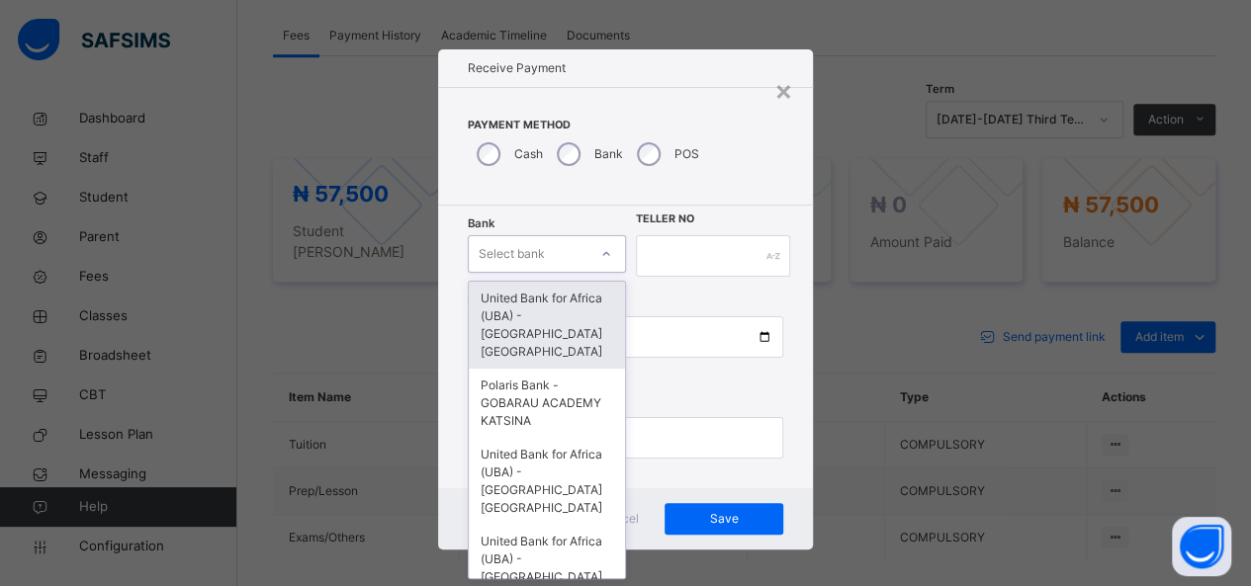
click at [587, 250] on div at bounding box center [606, 254] width 38 height 36
click at [566, 336] on div "United Bank for Africa (UBA) - Gobarau Academy Katsina" at bounding box center [547, 325] width 156 height 87
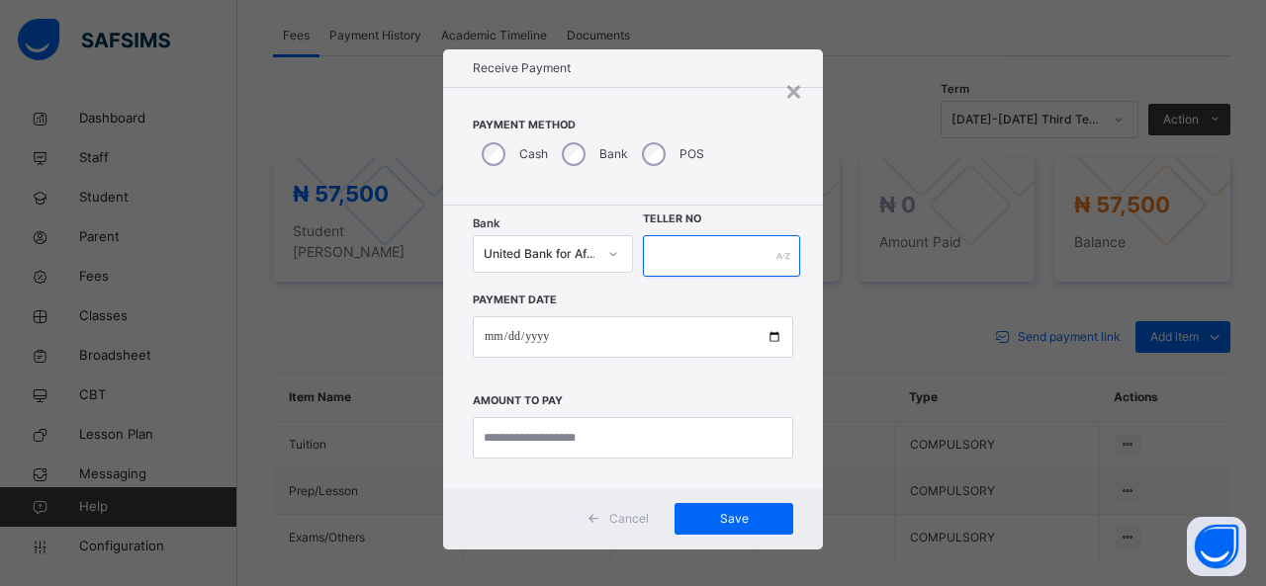
click at [661, 258] on input "text" at bounding box center [721, 256] width 157 height 42
type input "******"
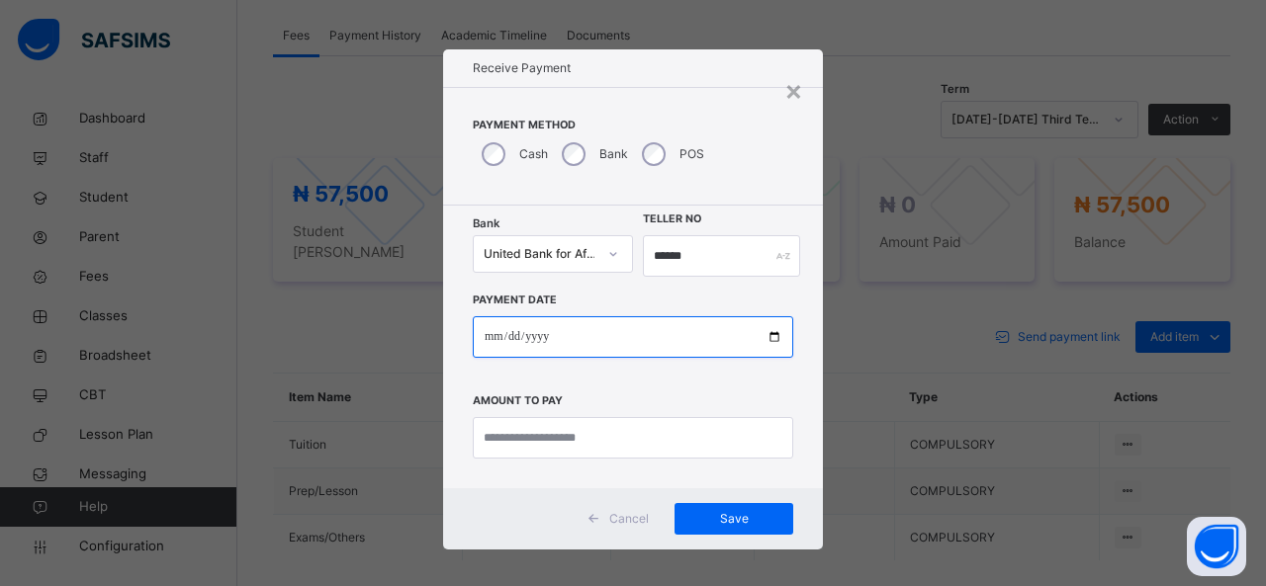
click at [649, 325] on input "date" at bounding box center [633, 337] width 320 height 42
type input "**********"
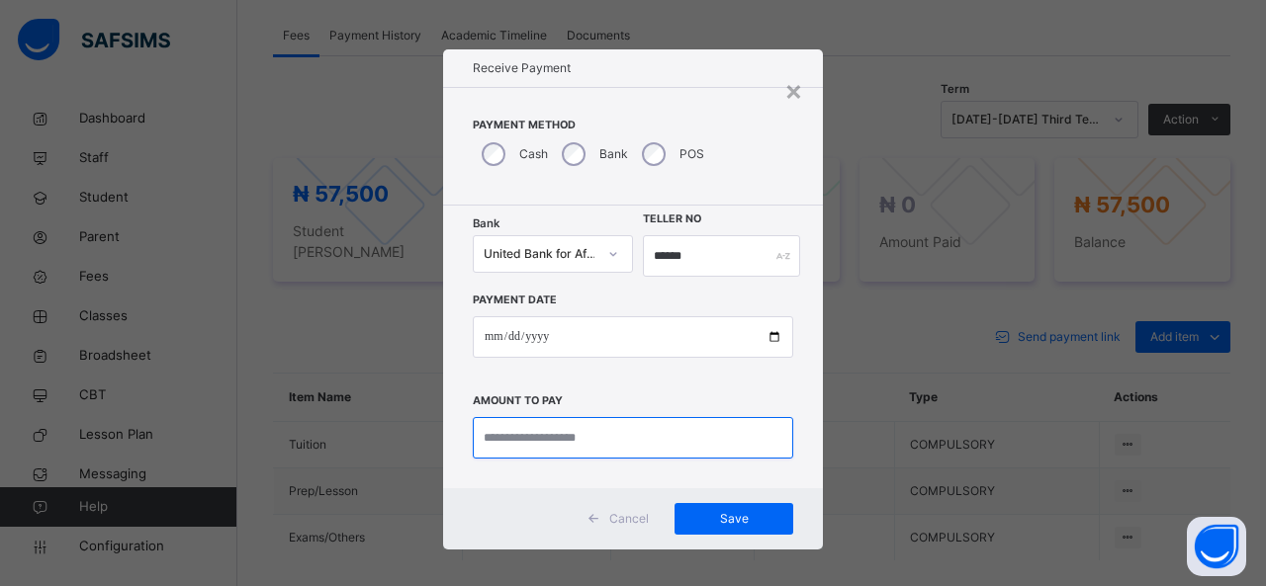
click at [515, 442] on input "currency" at bounding box center [633, 438] width 320 height 42
type input "********"
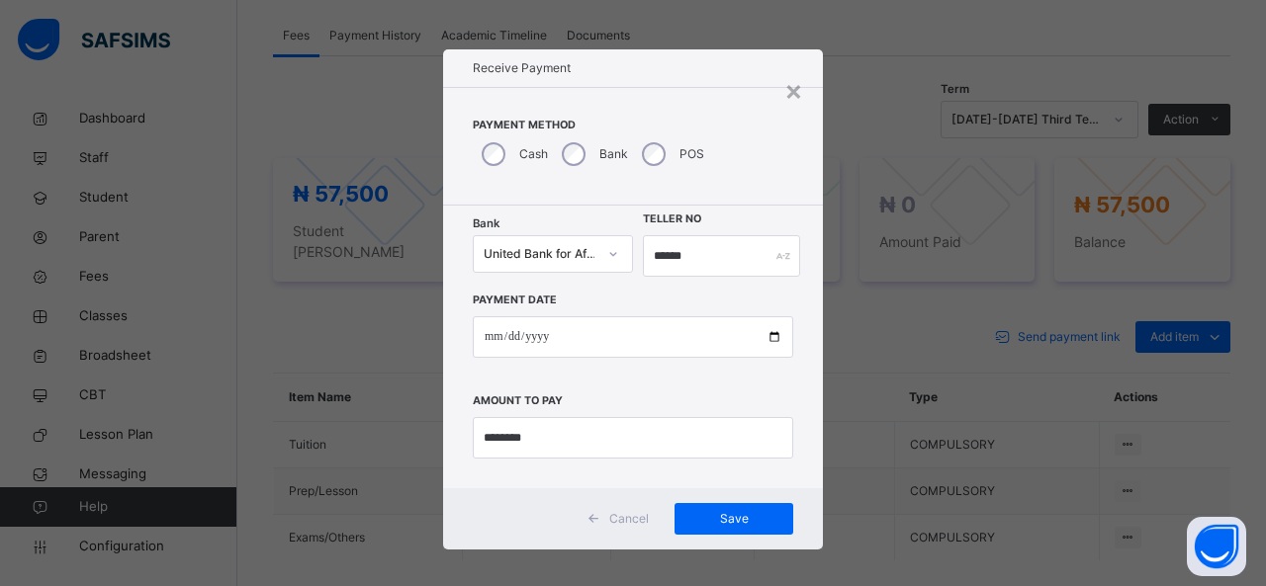
click at [736, 501] on div "Cancel Save" at bounding box center [633, 519] width 380 height 61
click at [735, 513] on span "Save" at bounding box center [733, 519] width 89 height 18
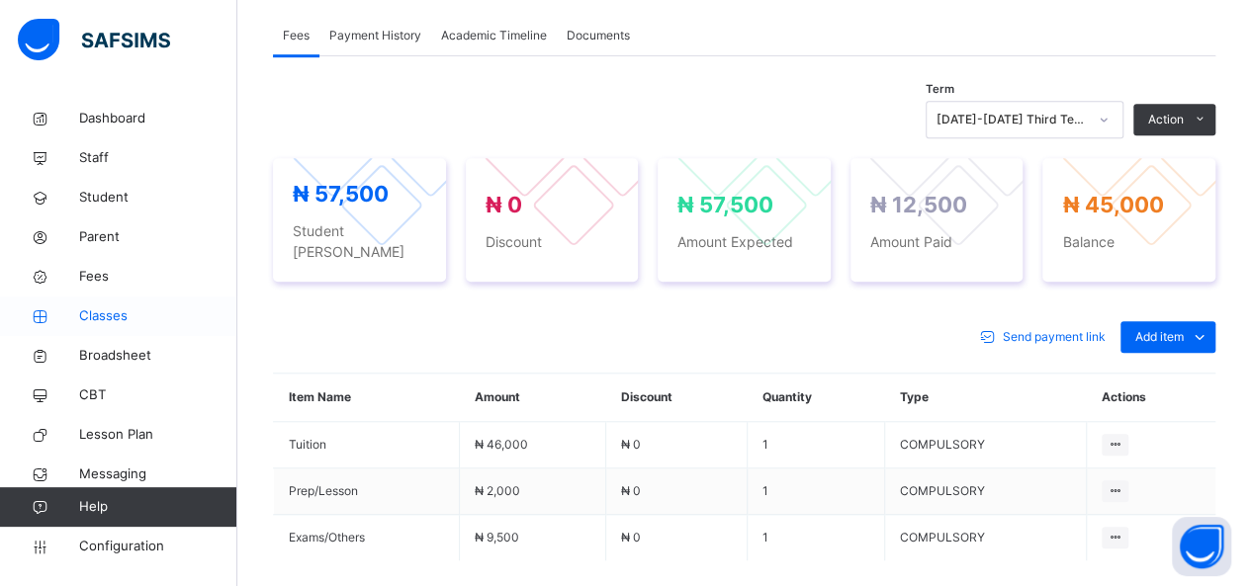
click at [101, 313] on span "Classes" at bounding box center [158, 317] width 158 height 20
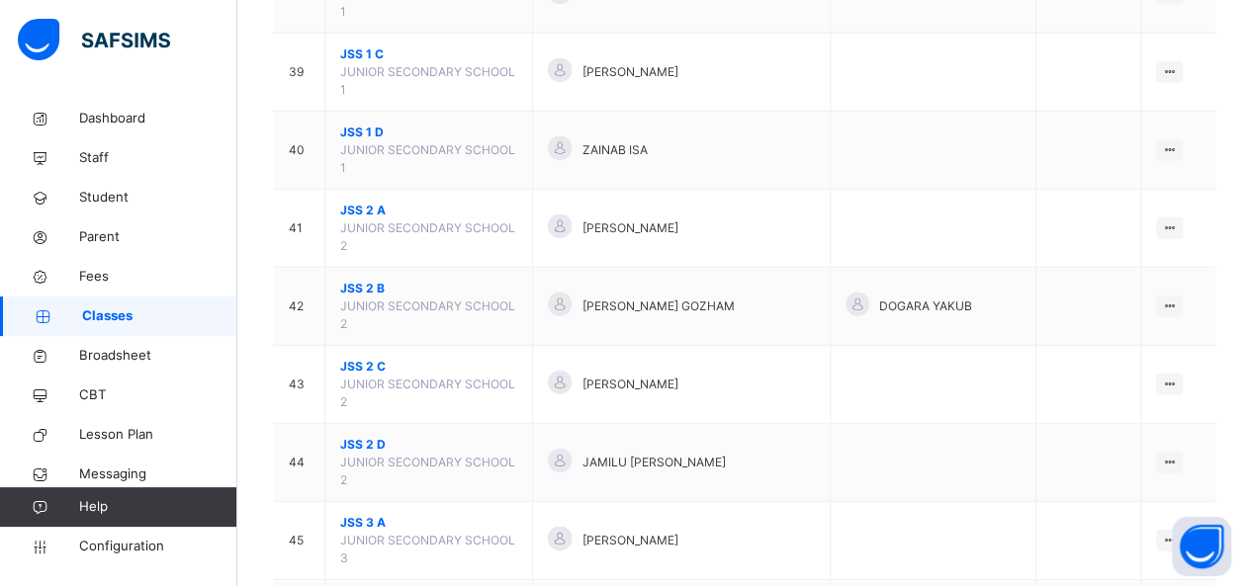
scroll to position [2571, 0]
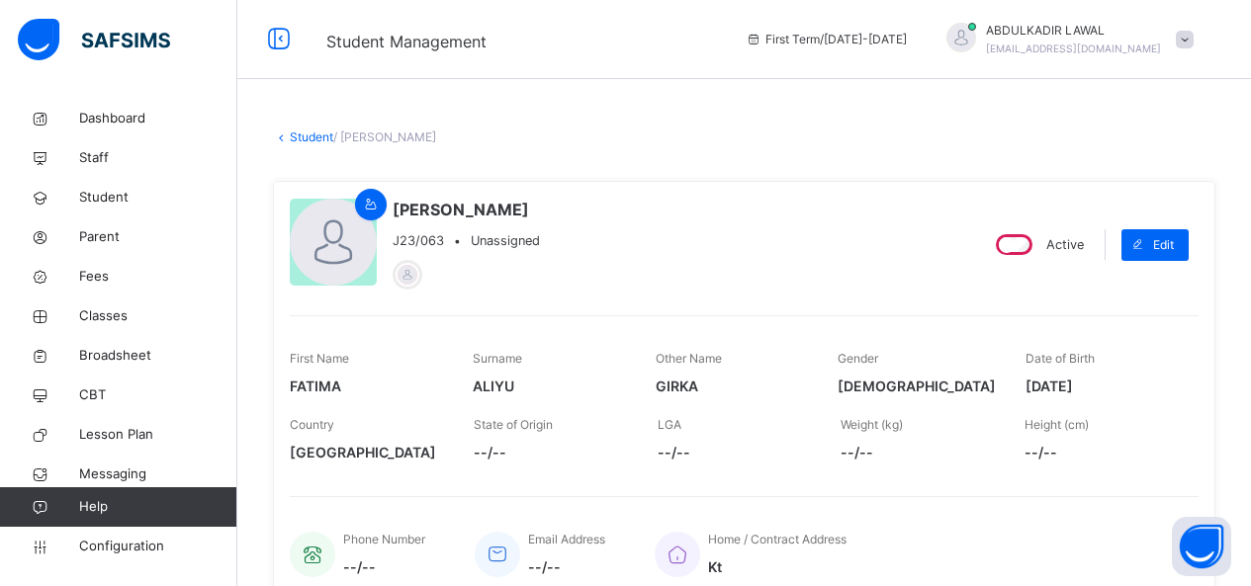
scroll to position [593, 0]
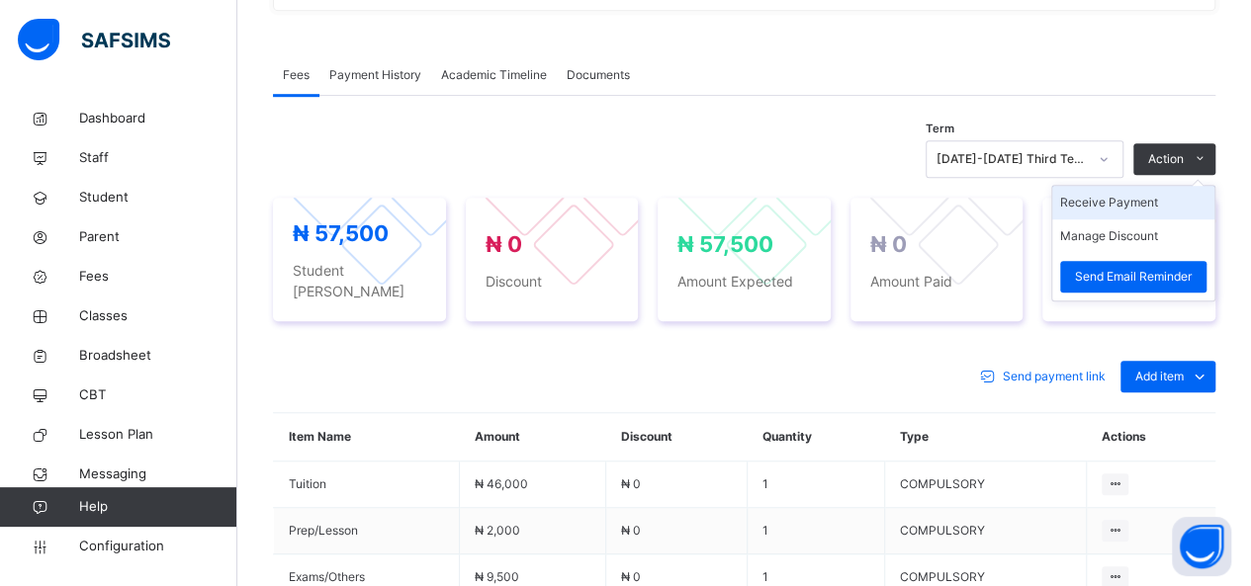
click at [1139, 203] on li "Receive Payment" at bounding box center [1133, 203] width 162 height 34
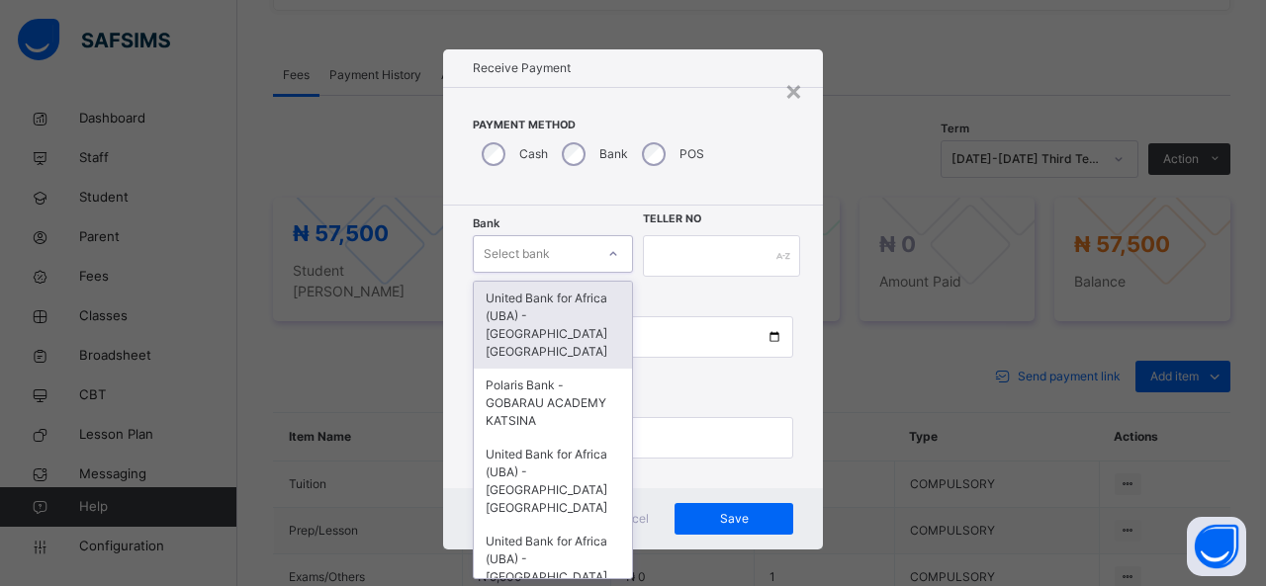
click at [544, 243] on div "Select bank" at bounding box center [534, 254] width 121 height 31
click at [536, 313] on div "United Bank for Africa (UBA) - [GEOGRAPHIC_DATA] [GEOGRAPHIC_DATA]" at bounding box center [553, 325] width 158 height 87
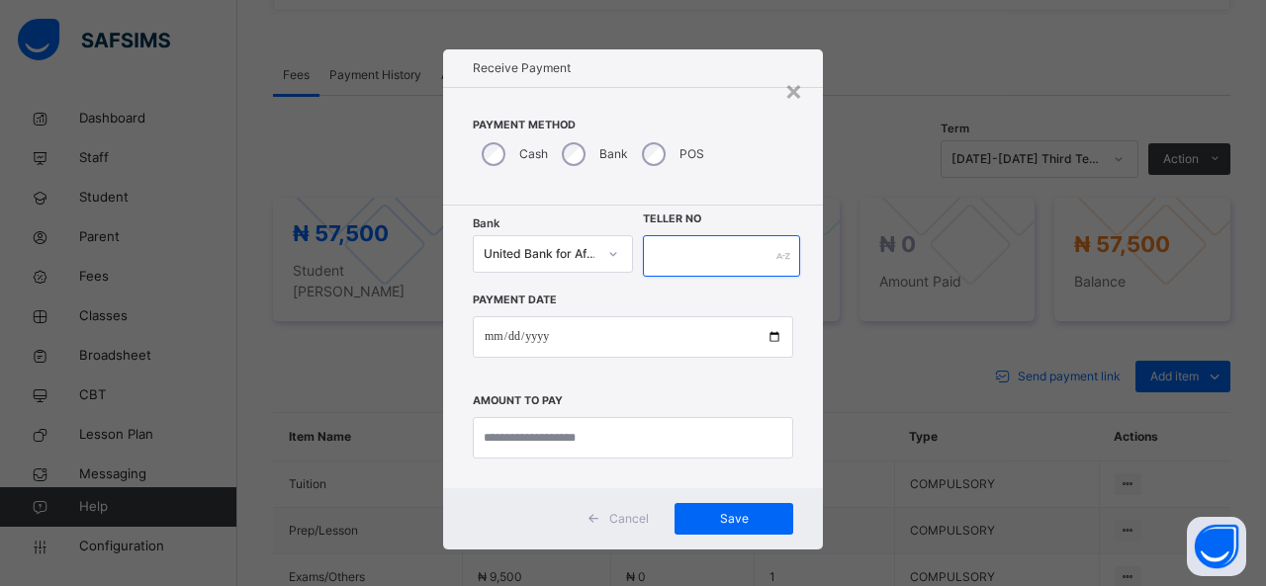
click at [696, 262] on input "text" at bounding box center [721, 256] width 157 height 42
type input "******"
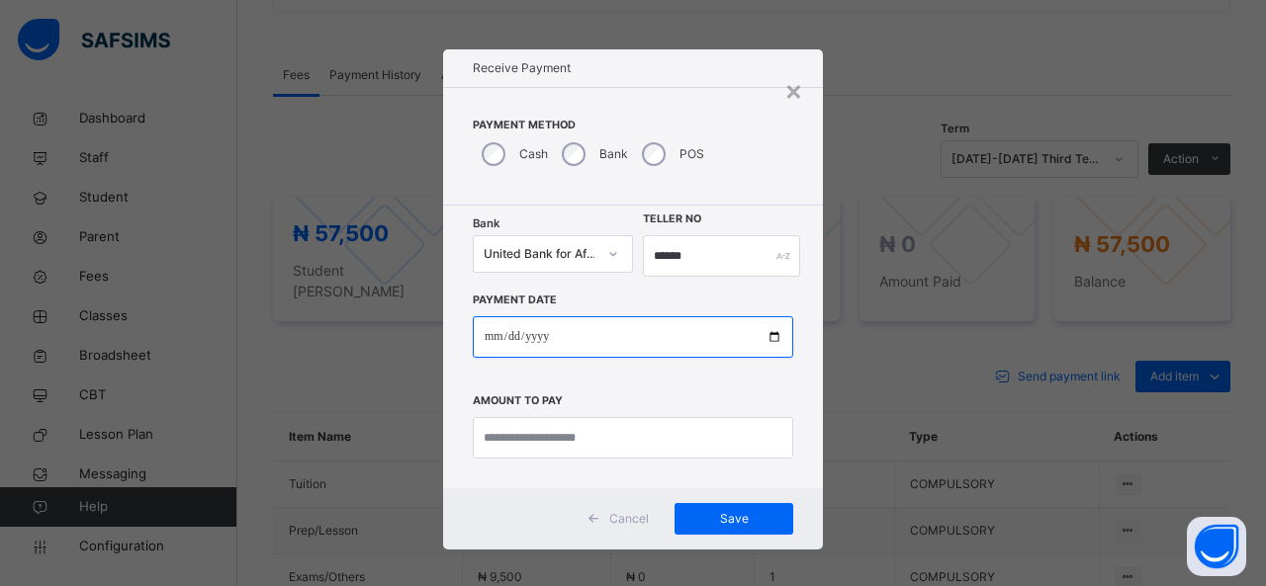
click at [647, 341] on input "date" at bounding box center [633, 337] width 320 height 42
type input "**********"
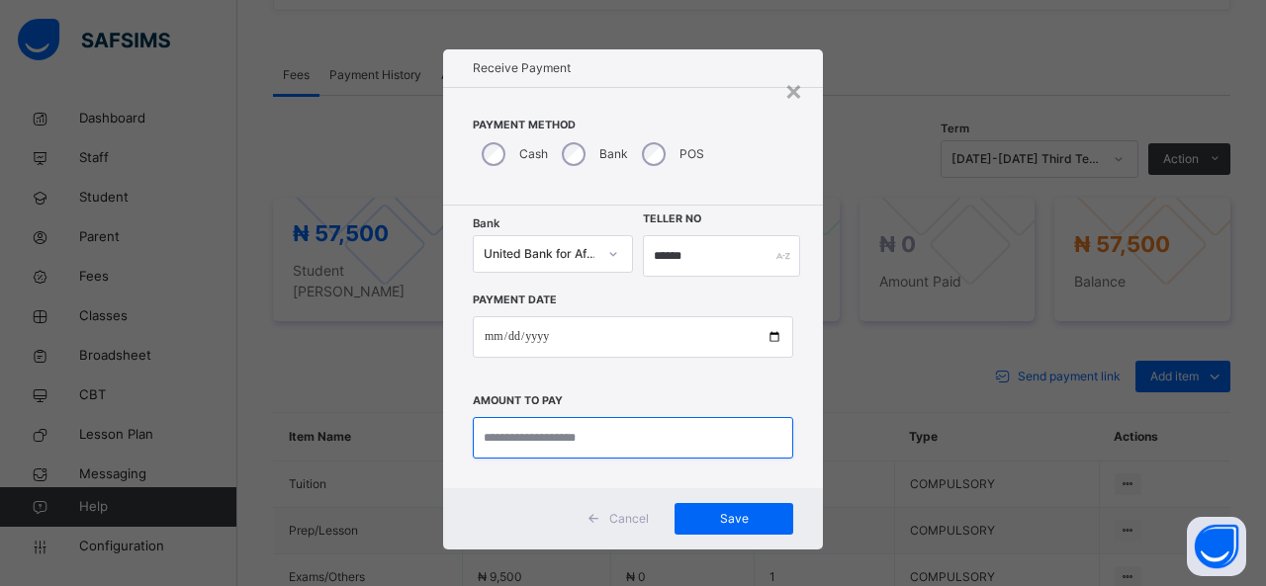
click at [612, 442] on input "currency" at bounding box center [633, 438] width 320 height 42
type input "********"
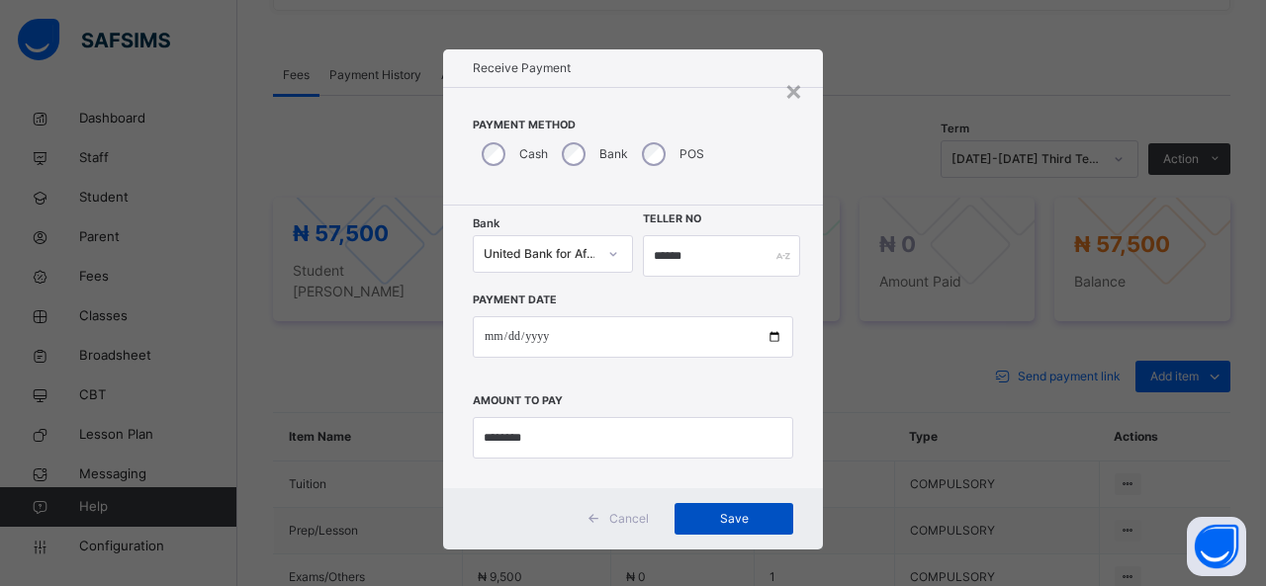
click at [734, 518] on span "Save" at bounding box center [733, 519] width 89 height 18
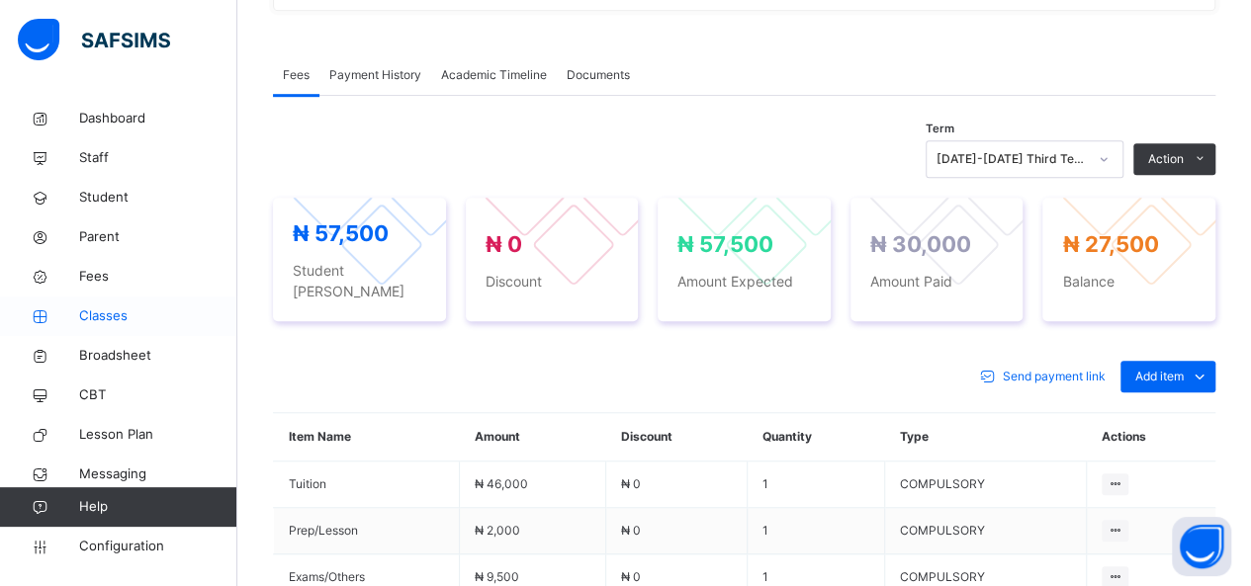
click at [122, 313] on span "Classes" at bounding box center [158, 317] width 158 height 20
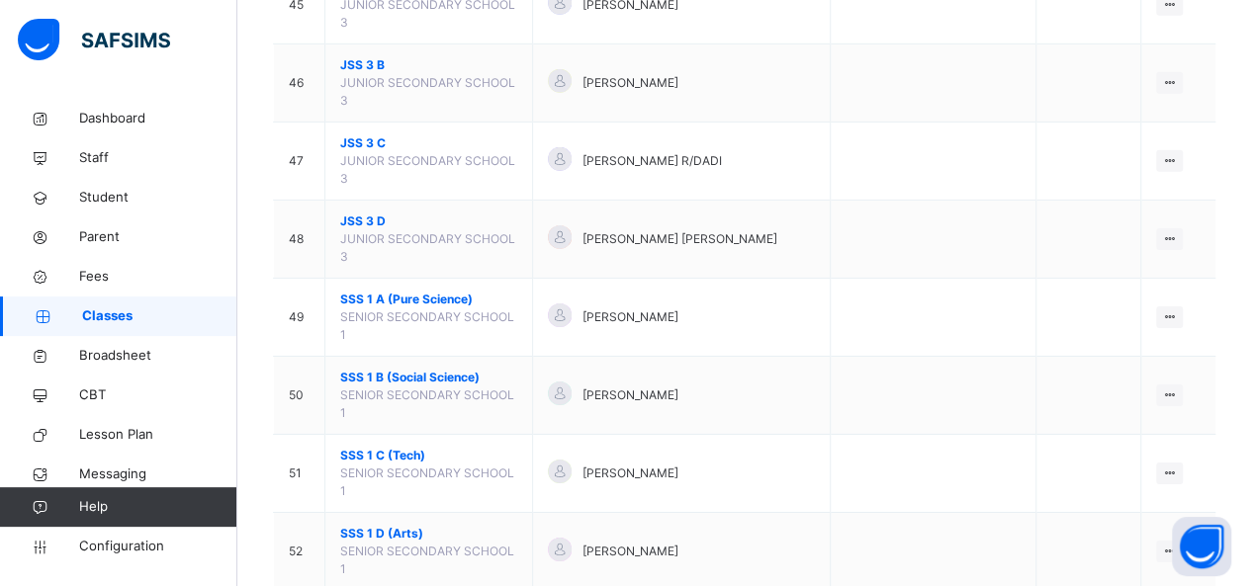
scroll to position [3046, 0]
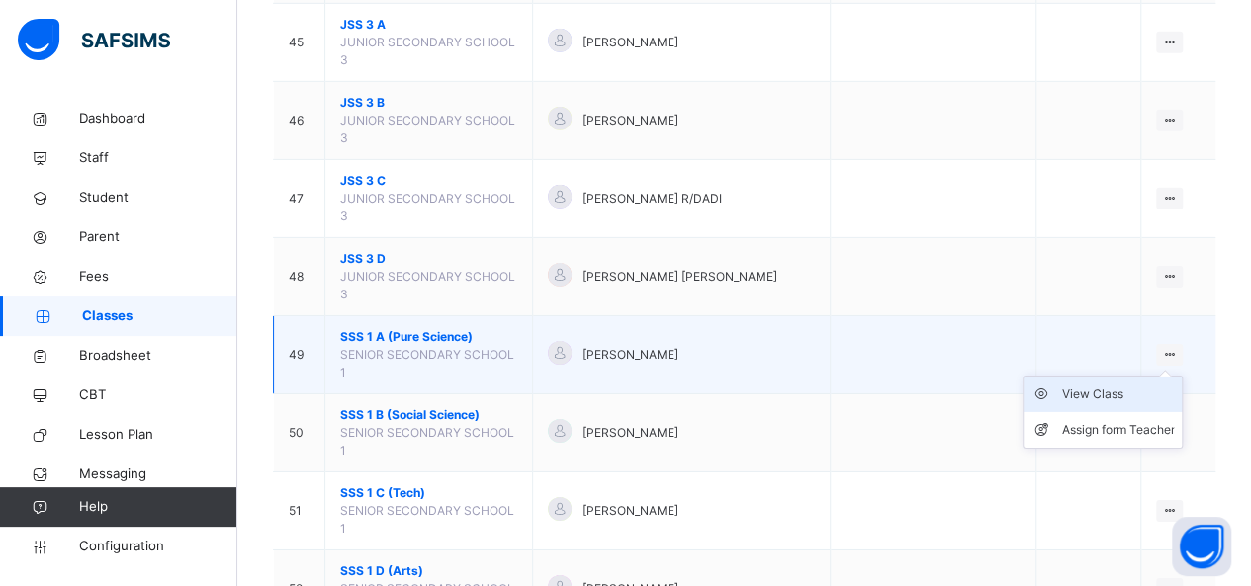
click at [1127, 385] on div "View Class" at bounding box center [1117, 395] width 113 height 20
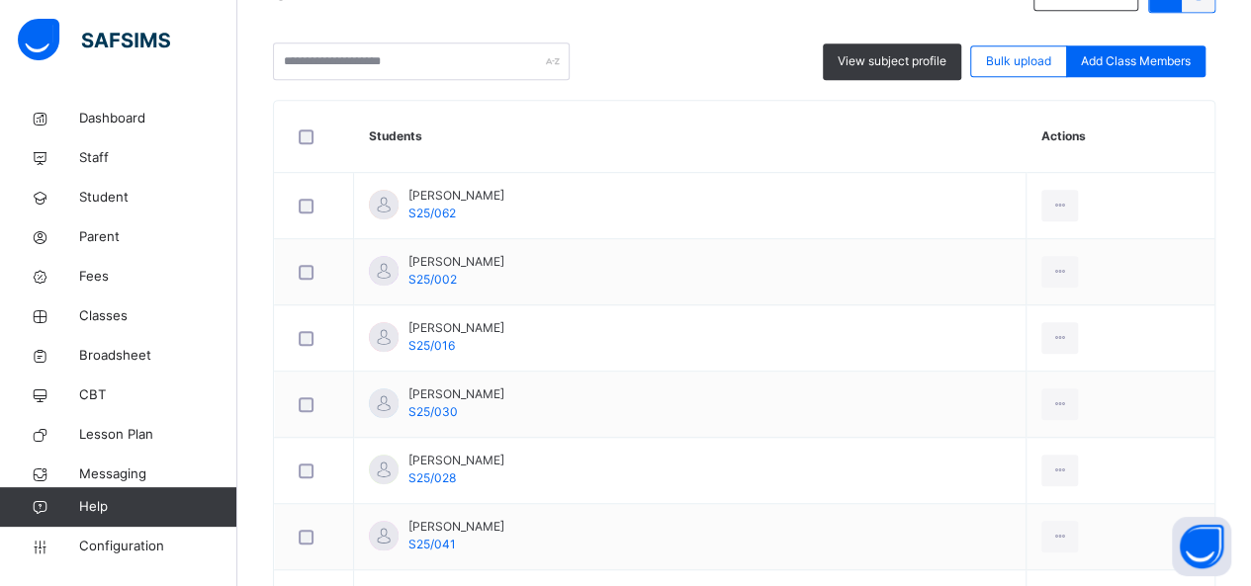
scroll to position [431, 0]
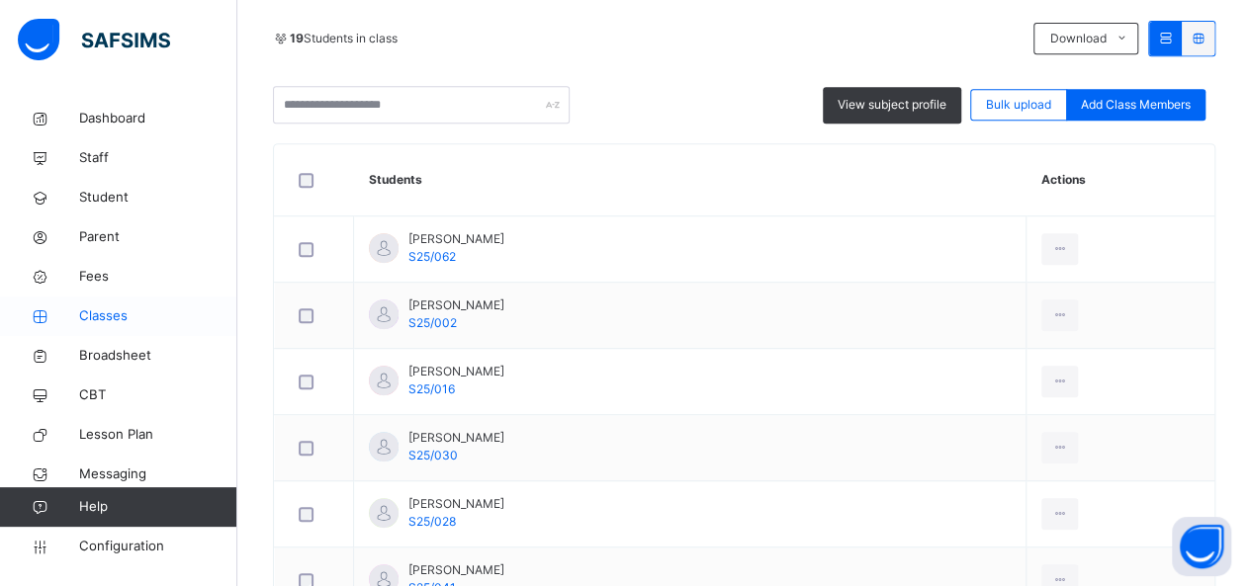
click at [115, 319] on span "Classes" at bounding box center [158, 317] width 158 height 20
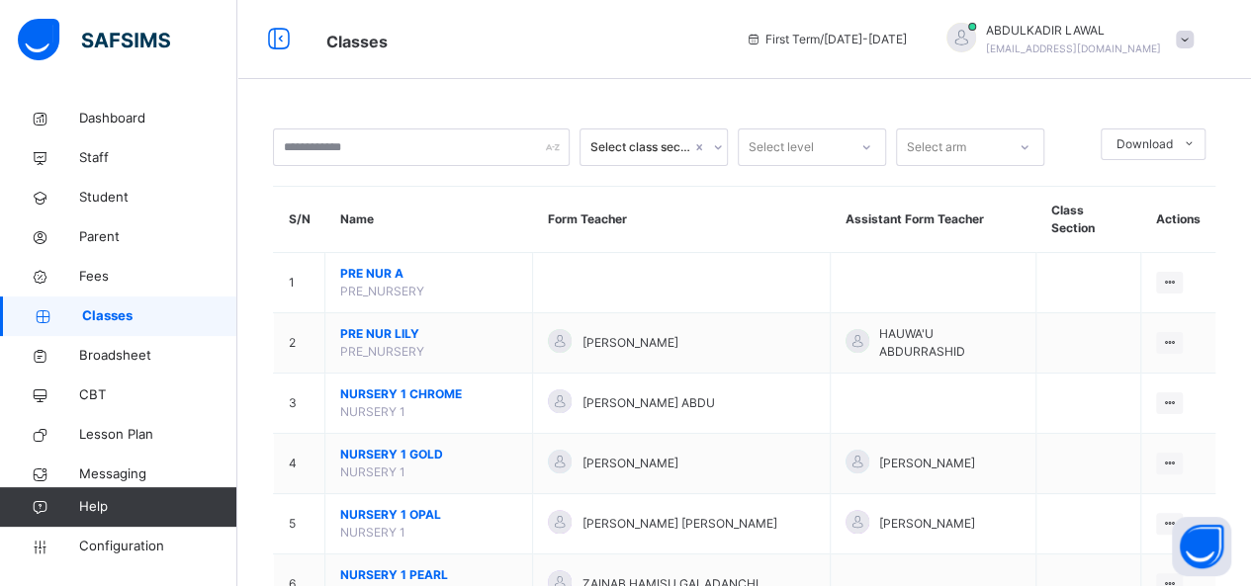
click at [115, 319] on span "Classes" at bounding box center [159, 317] width 155 height 20
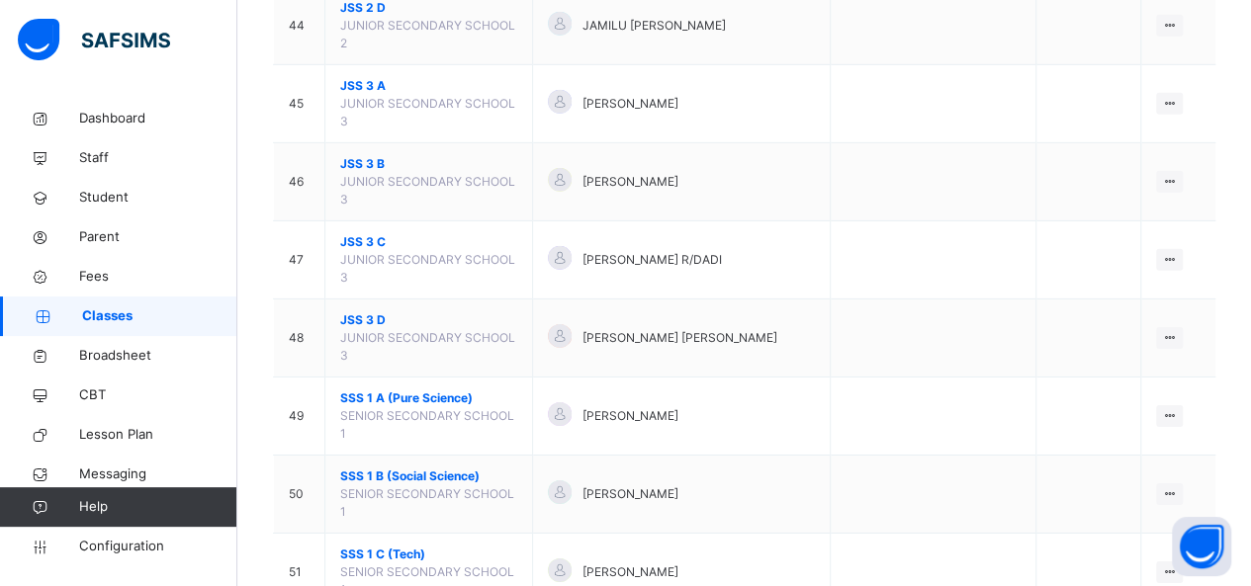
scroll to position [3006, 0]
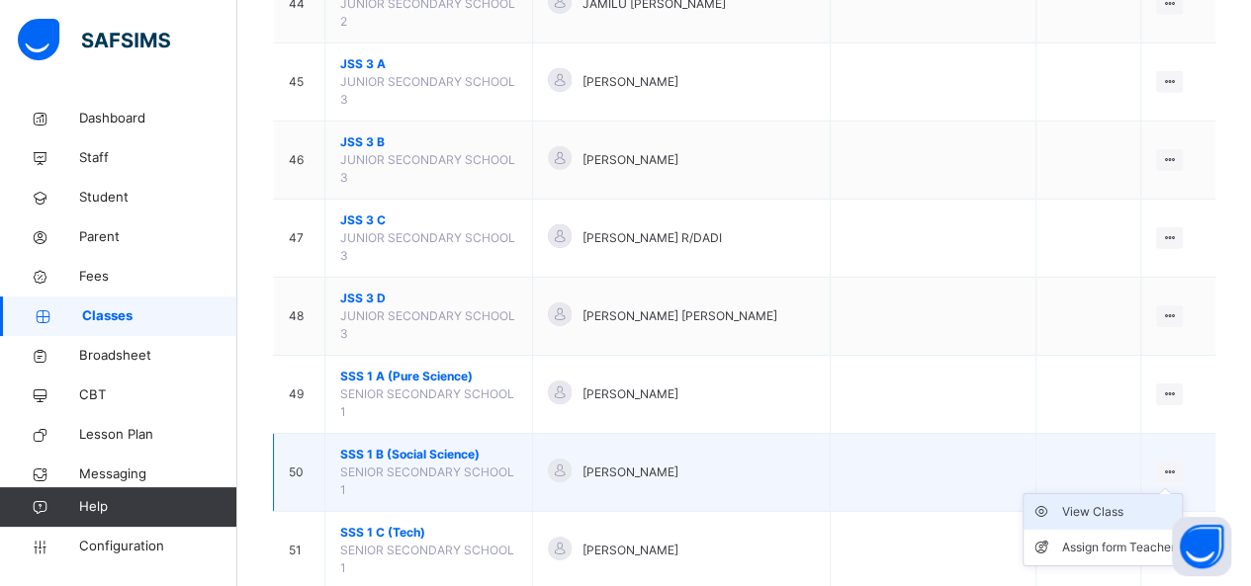
click at [1134, 502] on div "View Class" at bounding box center [1117, 512] width 113 height 20
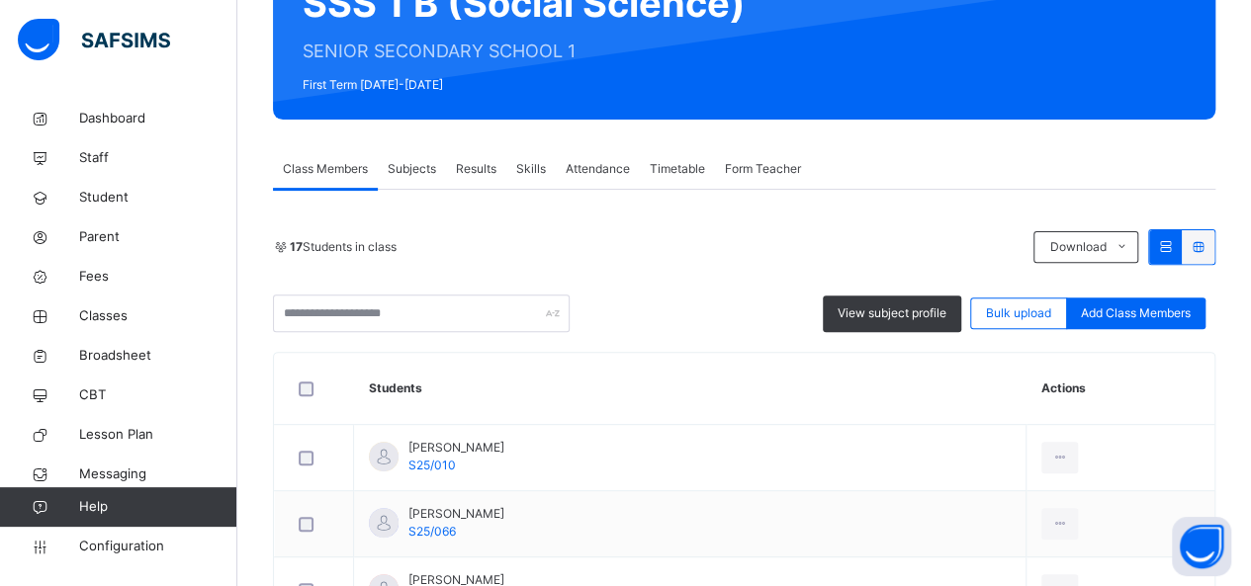
scroll to position [221, 0]
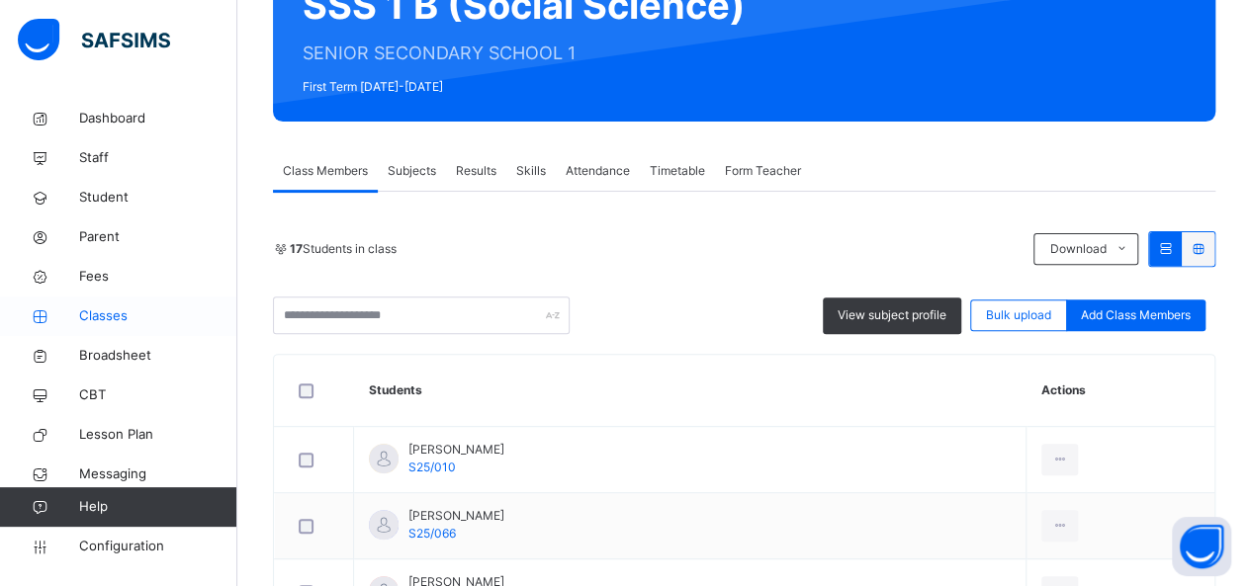
click at [105, 308] on span "Classes" at bounding box center [158, 317] width 158 height 20
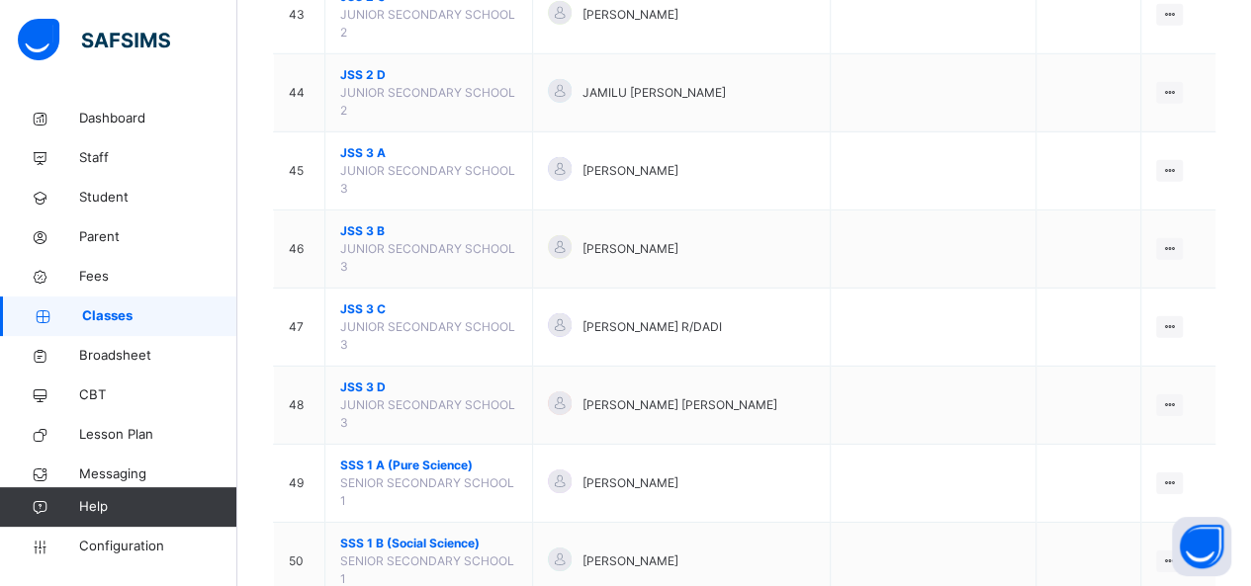
scroll to position [2927, 0]
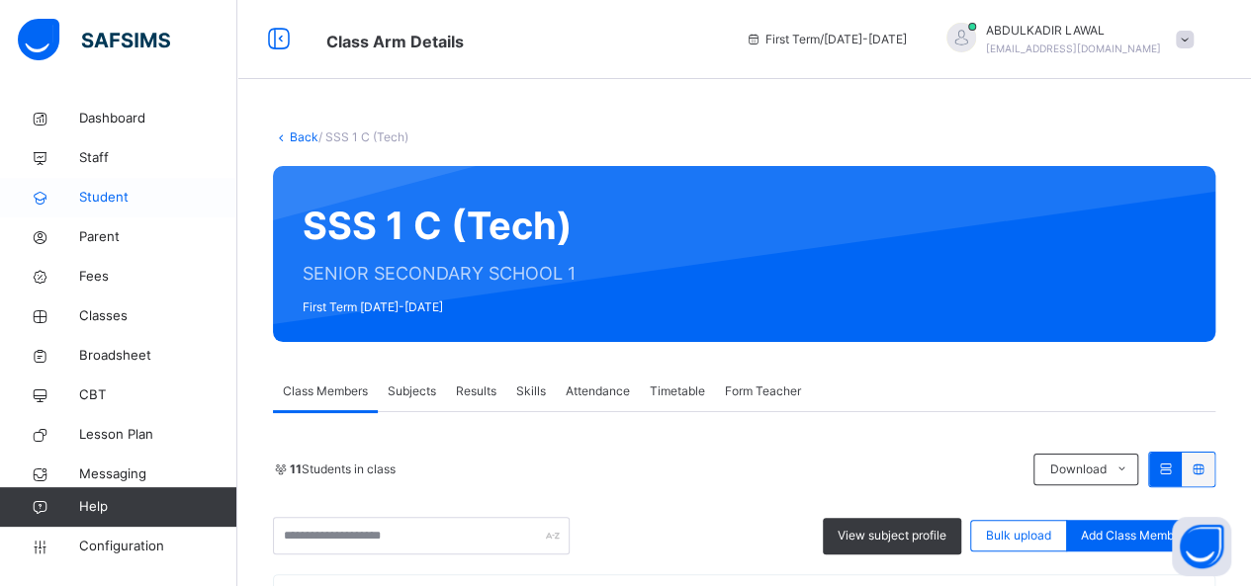
click at [110, 201] on span "Student" at bounding box center [158, 198] width 158 height 20
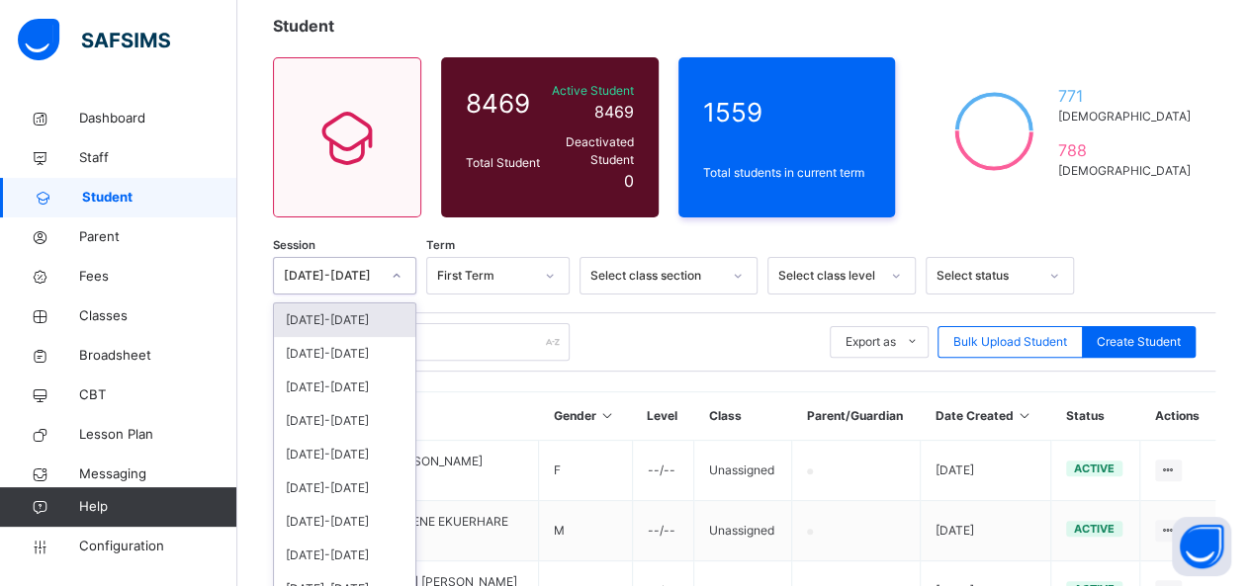
click at [398, 295] on div "option 2025-2026 focused, 1 of 9. 9 results available. Use Up and Down to choos…" at bounding box center [344, 276] width 143 height 38
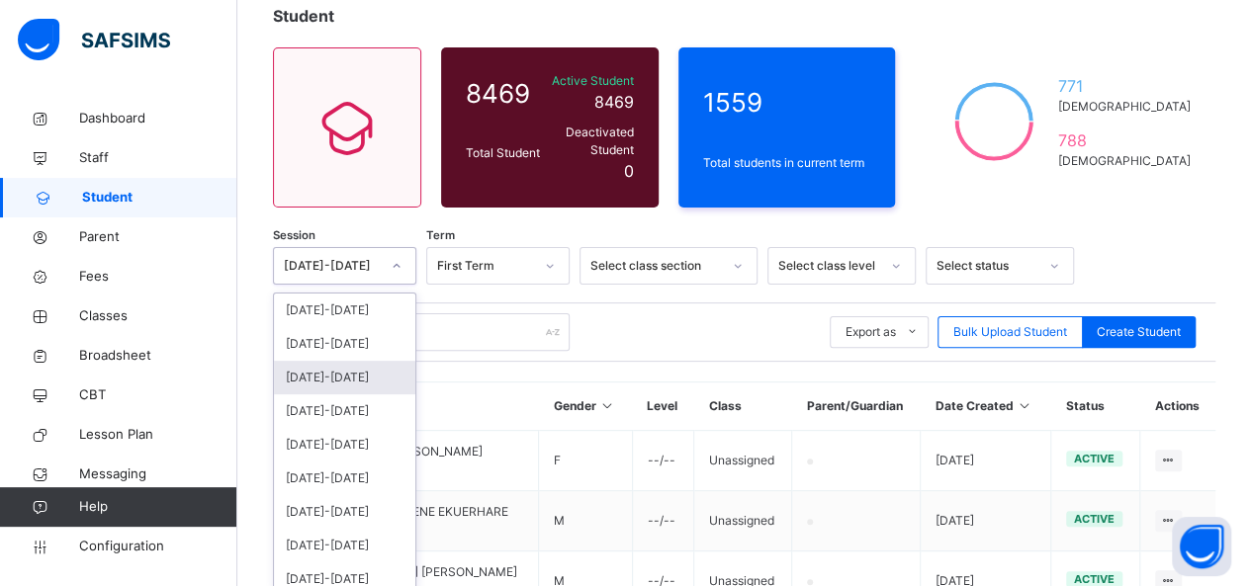
scroll to position [125, 0]
click at [377, 340] on div "[DATE]-[DATE]" at bounding box center [344, 344] width 141 height 34
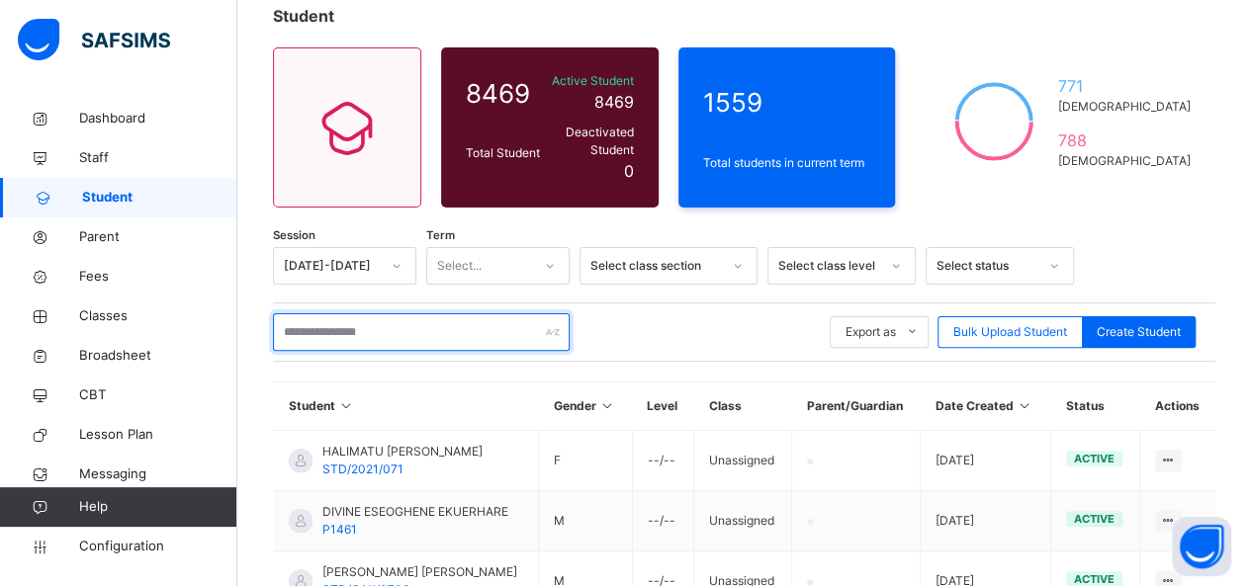
click at [368, 327] on input "text" at bounding box center [421, 332] width 297 height 38
type input "**********"
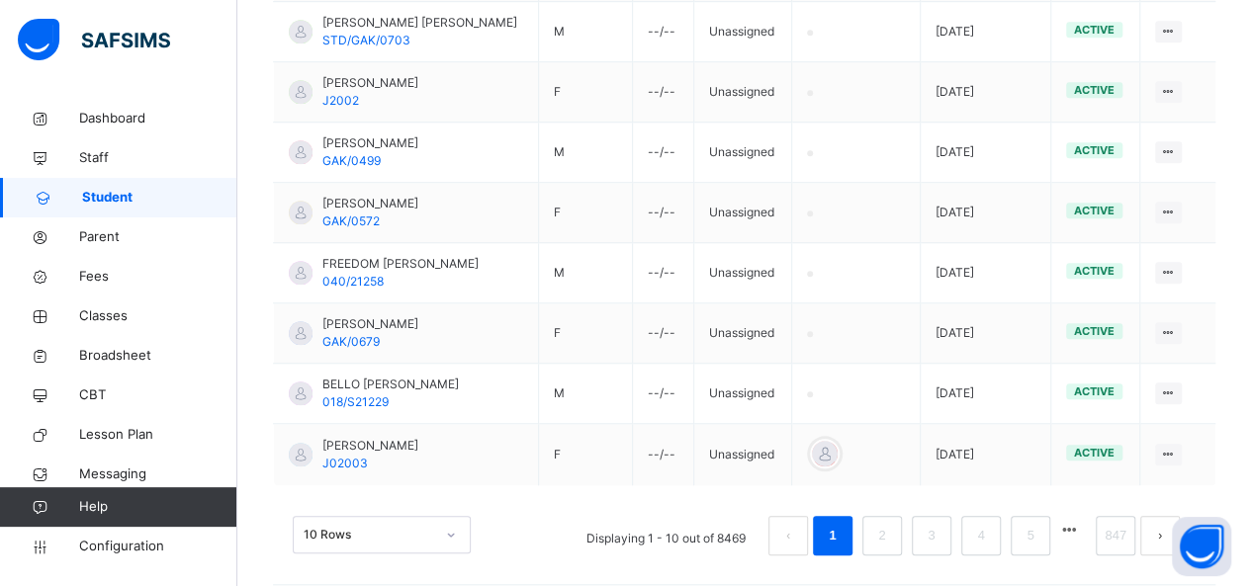
scroll to position [676, 0]
click at [902, 514] on li "2" at bounding box center [882, 534] width 40 height 40
click at [891, 521] on link "2" at bounding box center [881, 534] width 19 height 26
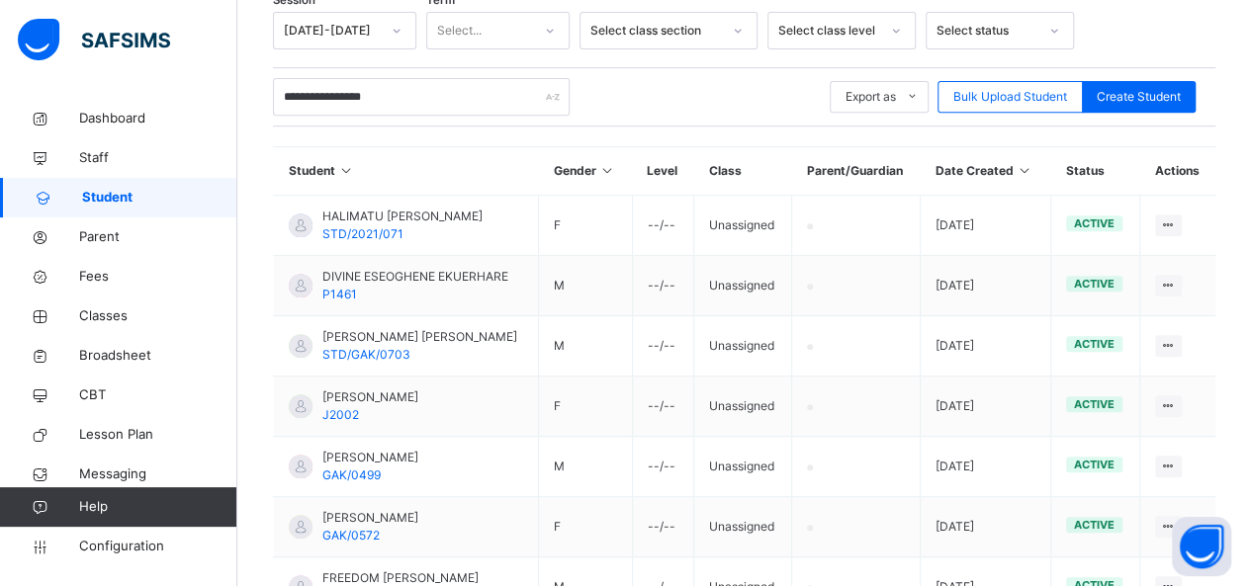
scroll to position [360, 0]
click at [736, 21] on icon at bounding box center [738, 31] width 12 height 20
click at [547, 21] on icon at bounding box center [550, 31] width 12 height 20
click at [512, 138] on div "Third Term" at bounding box center [497, 143] width 141 height 34
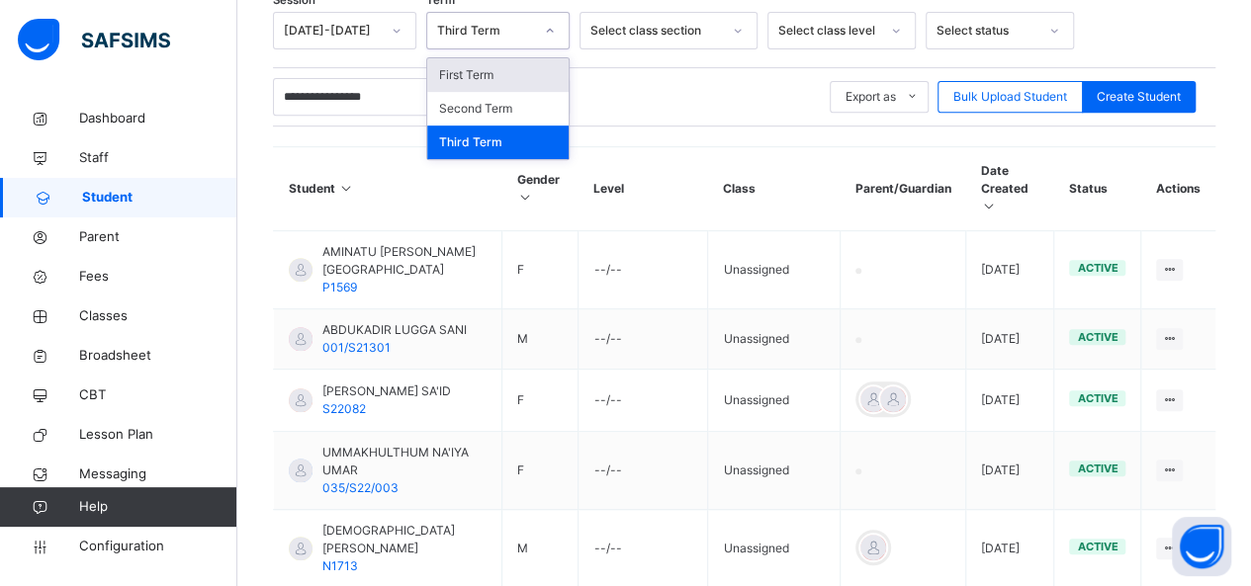
click at [542, 369] on td "M" at bounding box center [539, 340] width 76 height 60
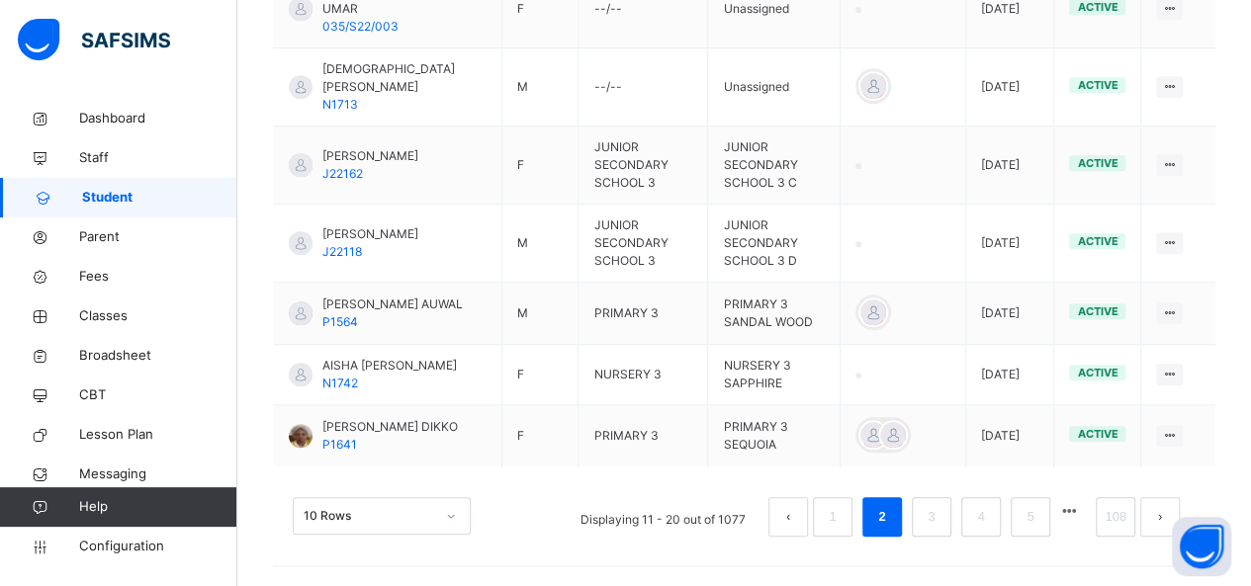
scroll to position [840, 0]
click at [842, 519] on link "1" at bounding box center [832, 517] width 19 height 26
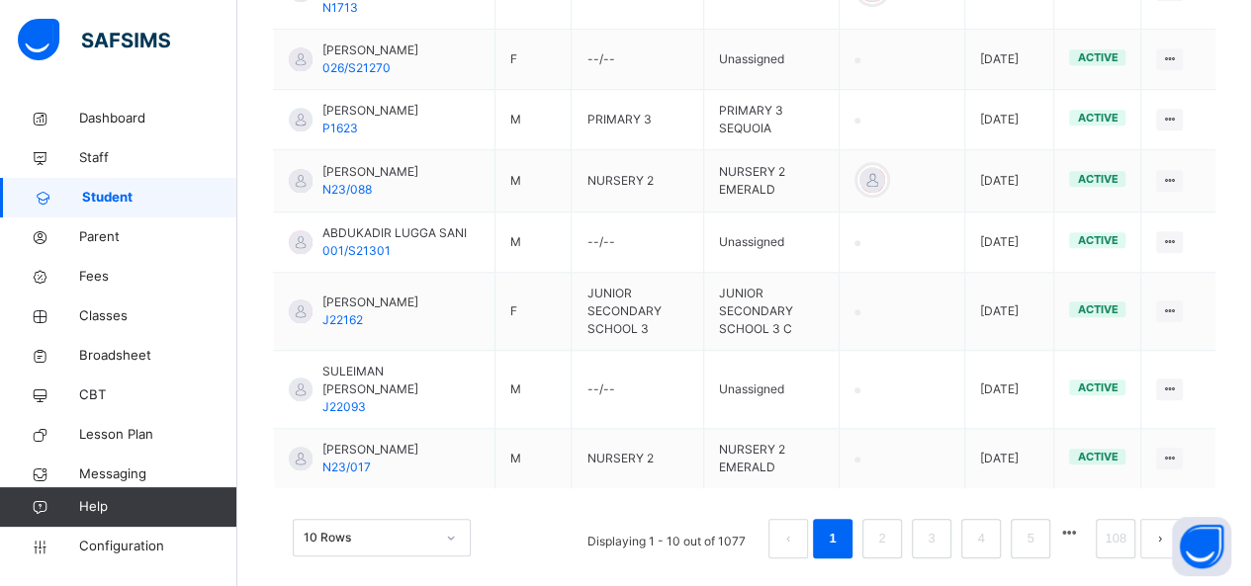
scroll to position [725, 0]
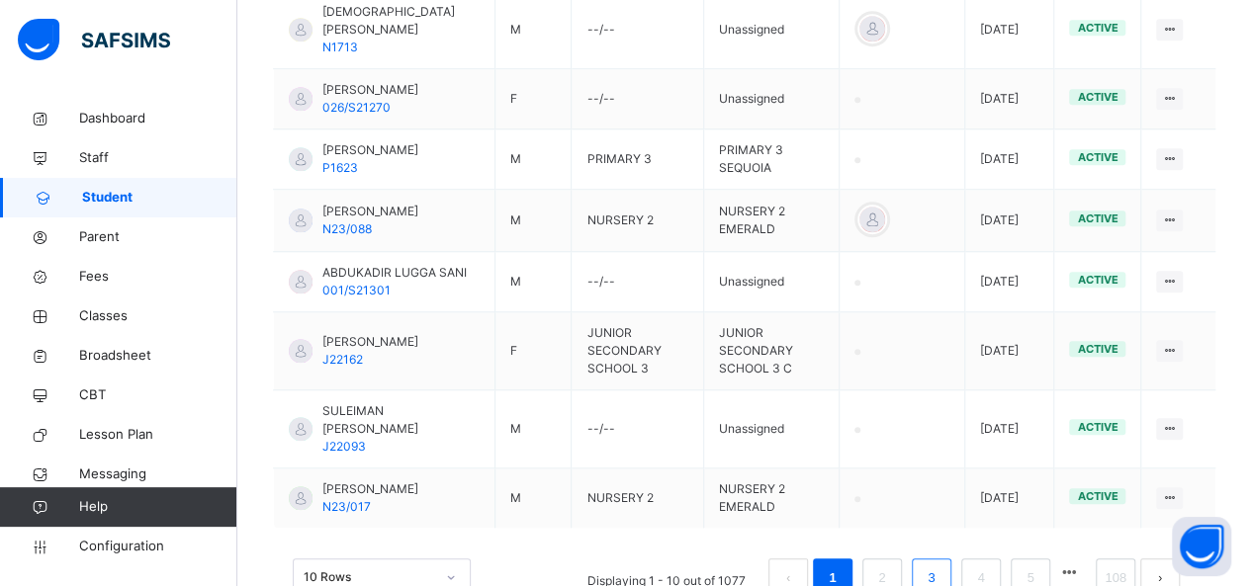
click at [932, 578] on li "3" at bounding box center [932, 579] width 40 height 40
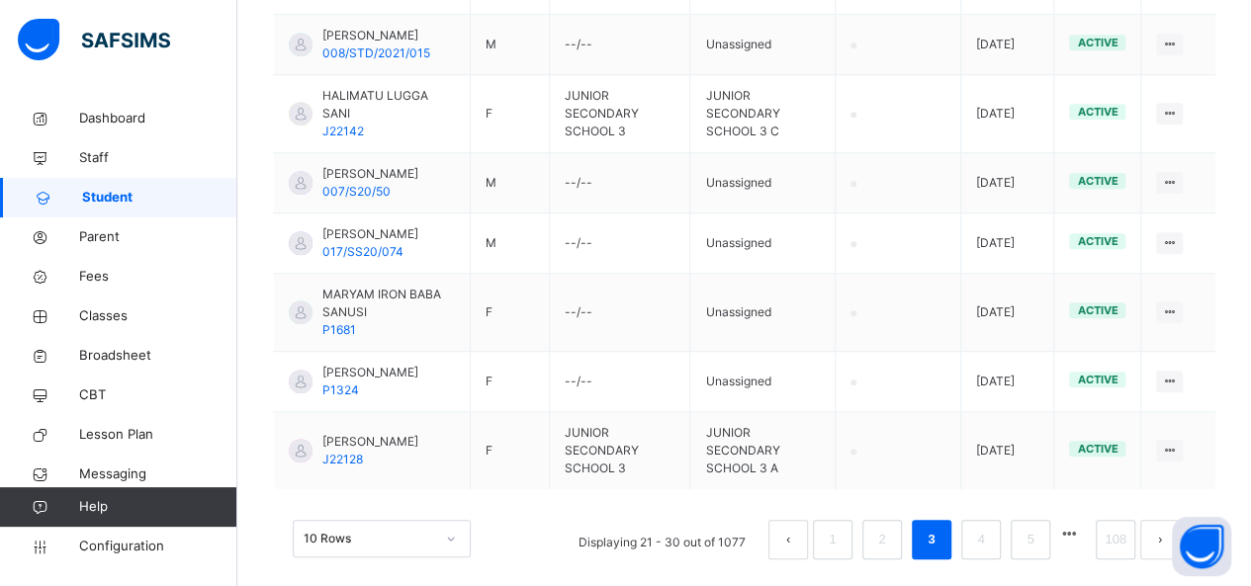
scroll to position [844, 0]
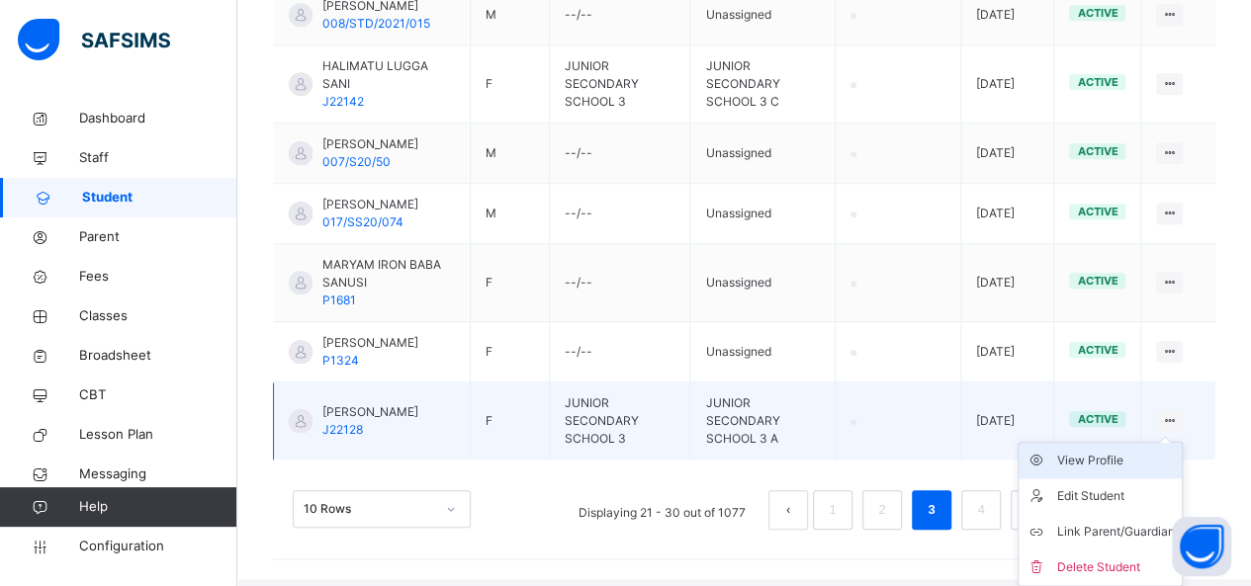
click at [1121, 471] on div "View Profile" at bounding box center [1115, 461] width 118 height 20
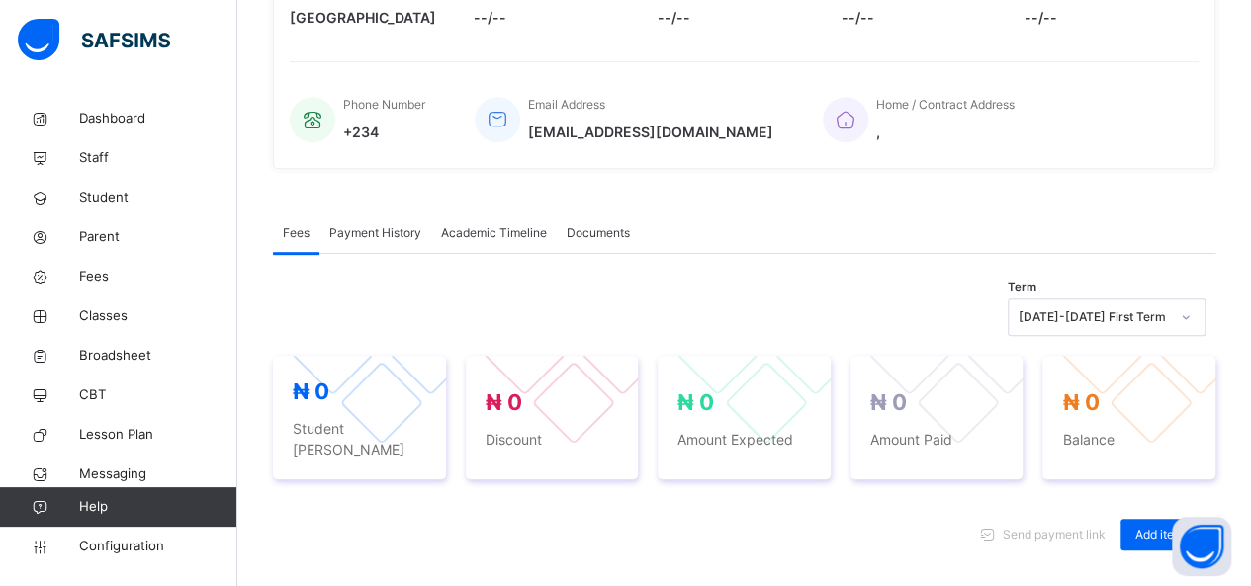
scroll to position [475, 0]
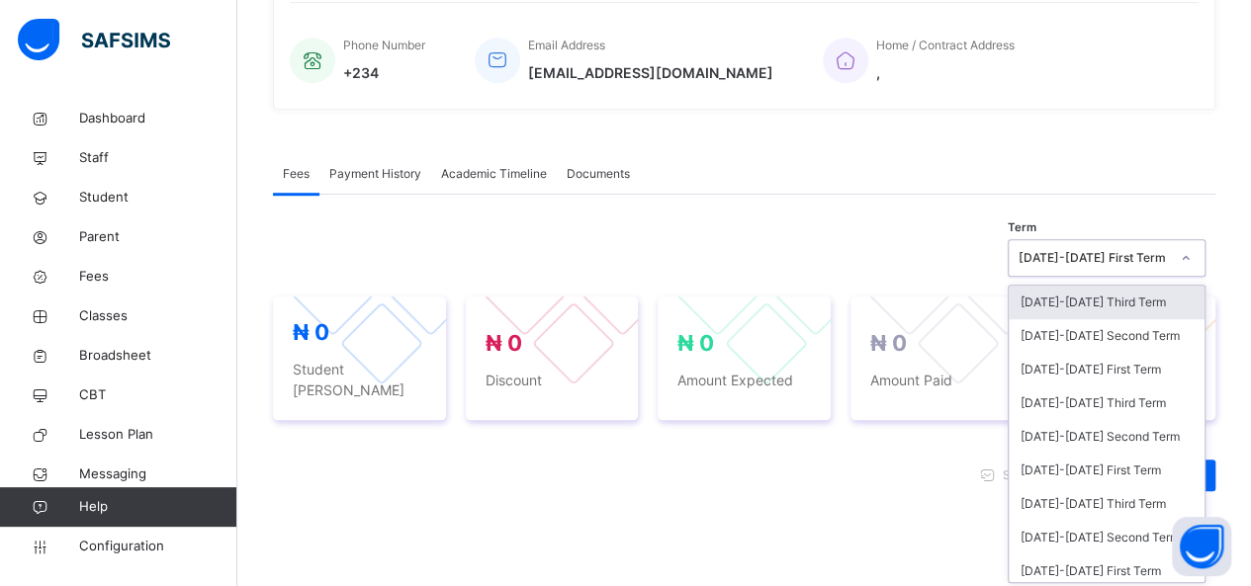
click at [1194, 272] on div at bounding box center [1186, 258] width 38 height 36
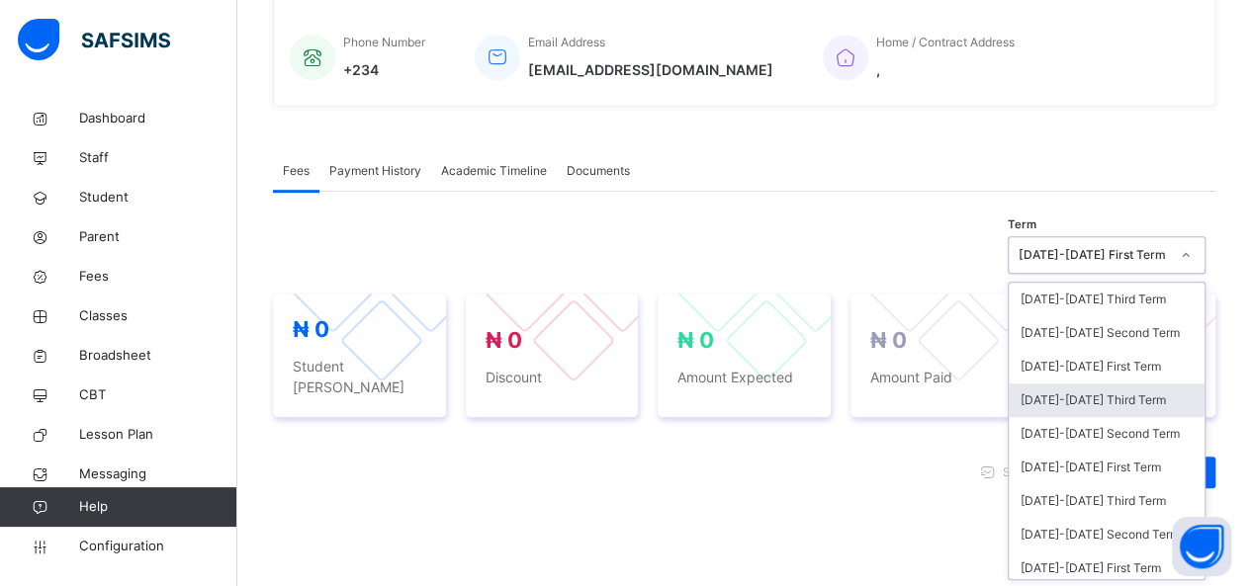
click at [1132, 397] on div "2024-2025 Third Term" at bounding box center [1107, 401] width 196 height 34
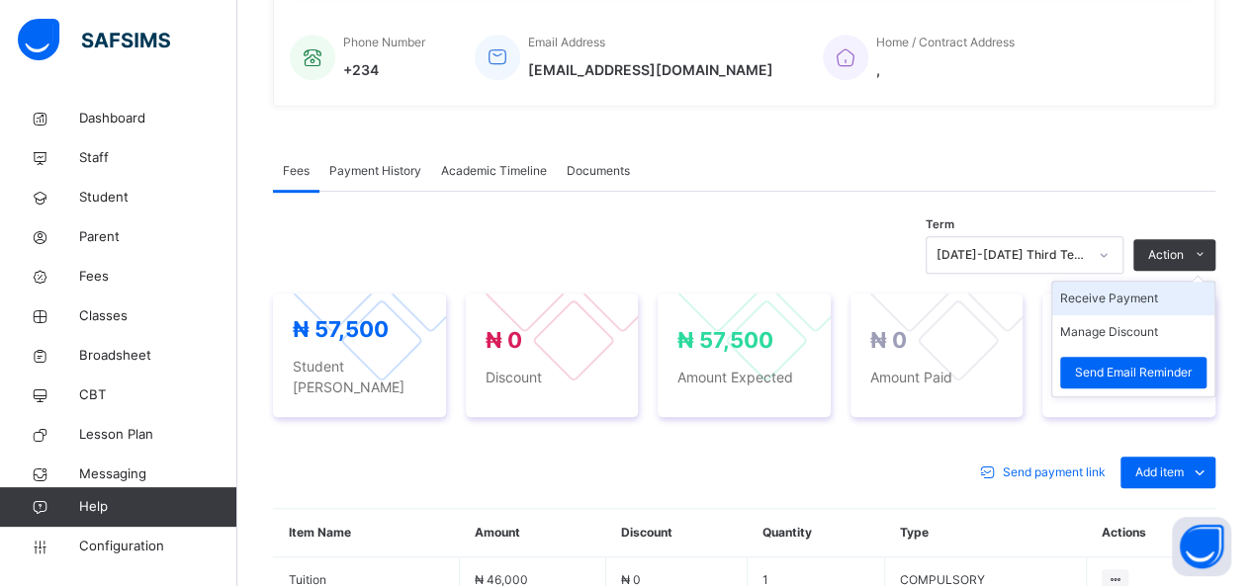
click at [1125, 298] on li "Receive Payment" at bounding box center [1133, 299] width 162 height 34
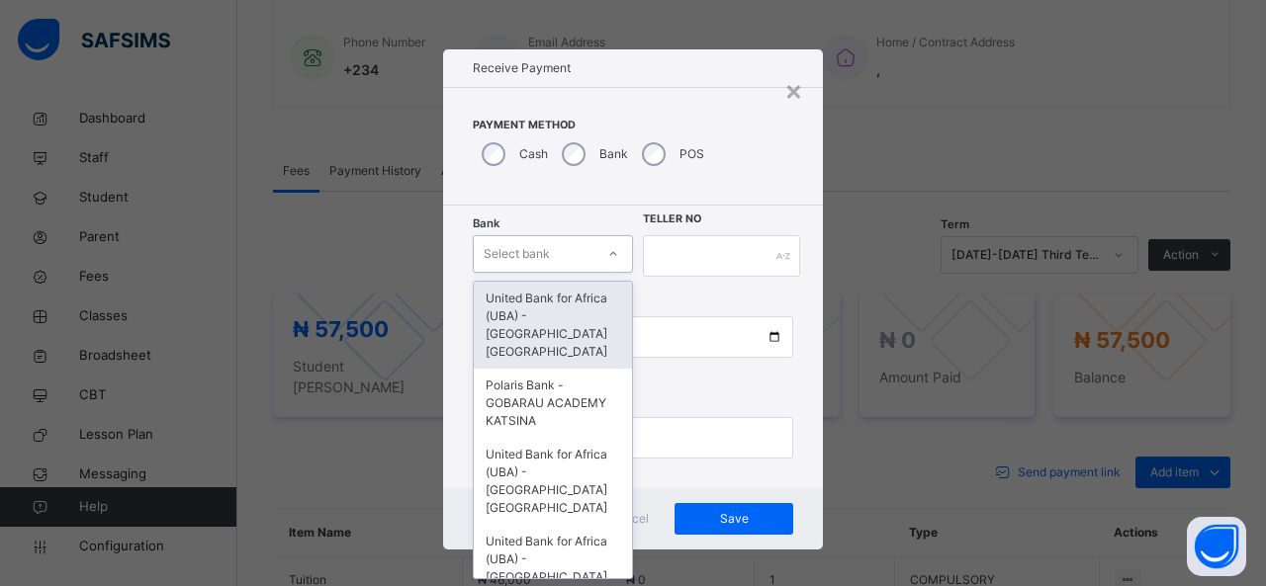
click at [572, 236] on div "Select bank" at bounding box center [553, 254] width 160 height 38
click at [561, 309] on div "United Bank for Africa (UBA) - Gobarau Academy Katsina" at bounding box center [553, 325] width 158 height 87
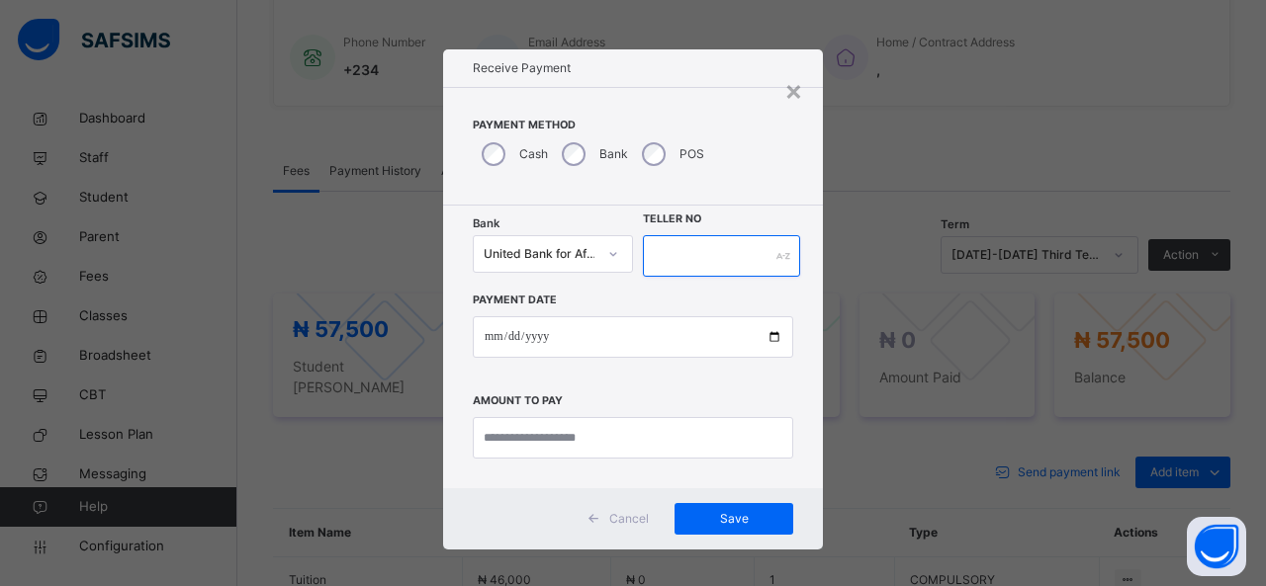
click at [665, 261] on input "text" at bounding box center [721, 256] width 157 height 42
type input "*****"
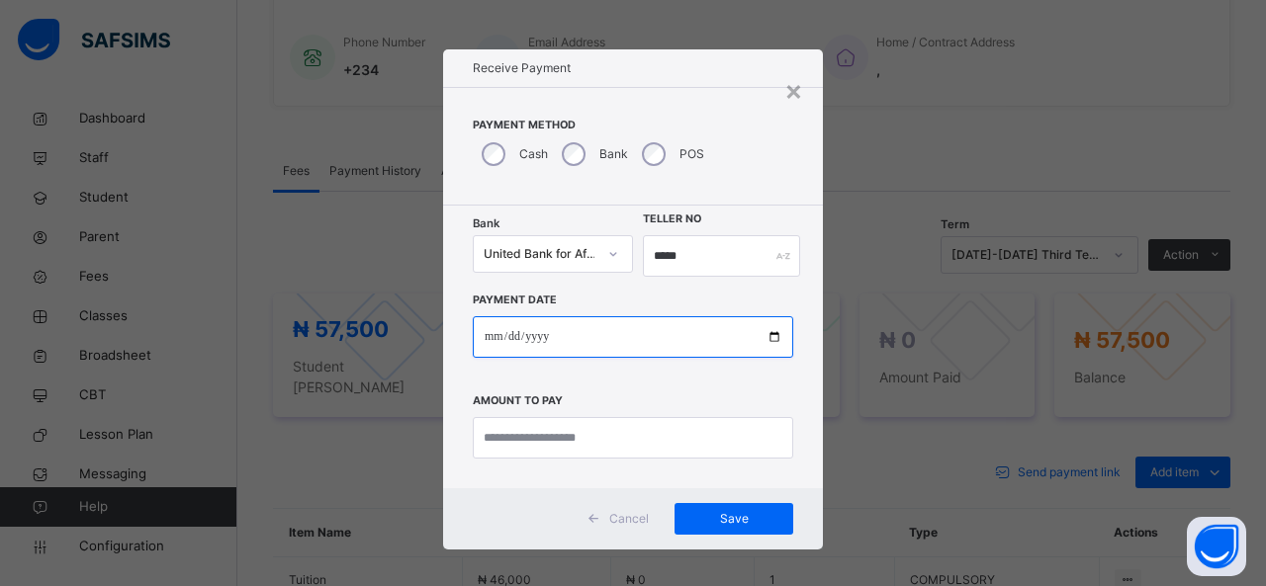
click at [633, 341] on input "date" at bounding box center [633, 337] width 320 height 42
type input "**********"
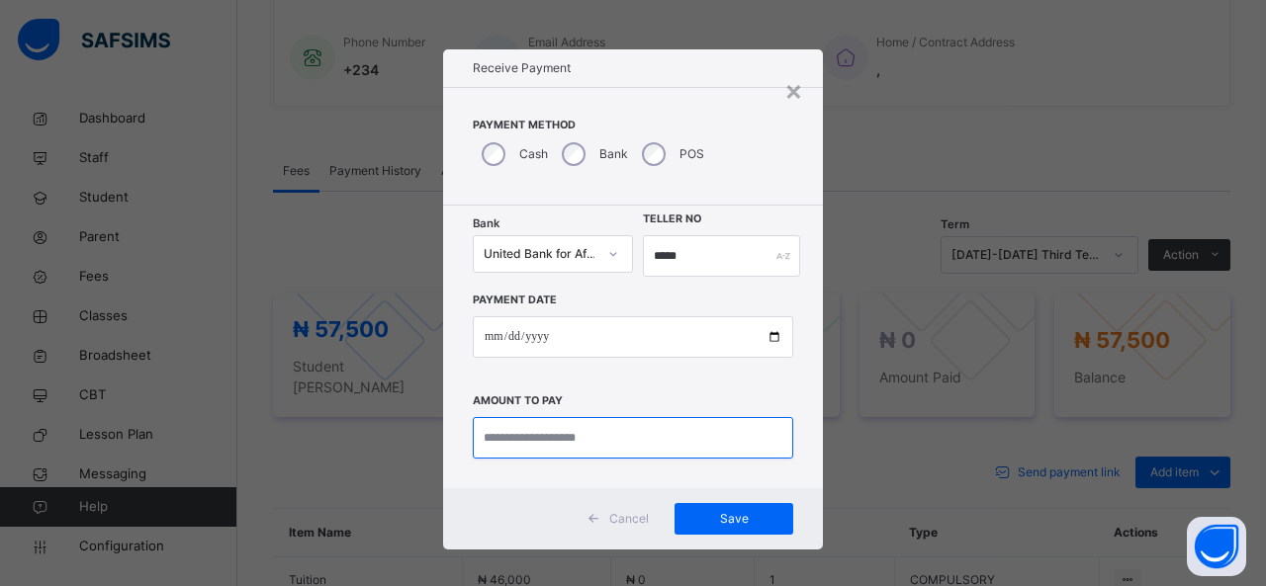
click at [588, 438] on input "currency" at bounding box center [633, 438] width 320 height 42
type input "********"
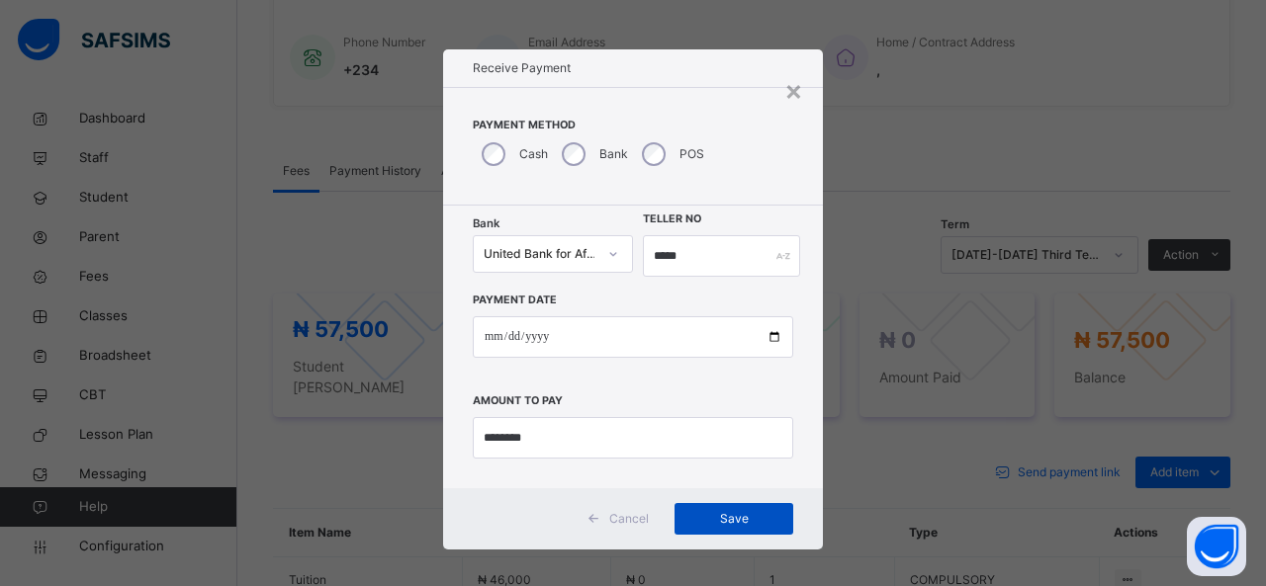
click at [724, 517] on span "Save" at bounding box center [733, 519] width 89 height 18
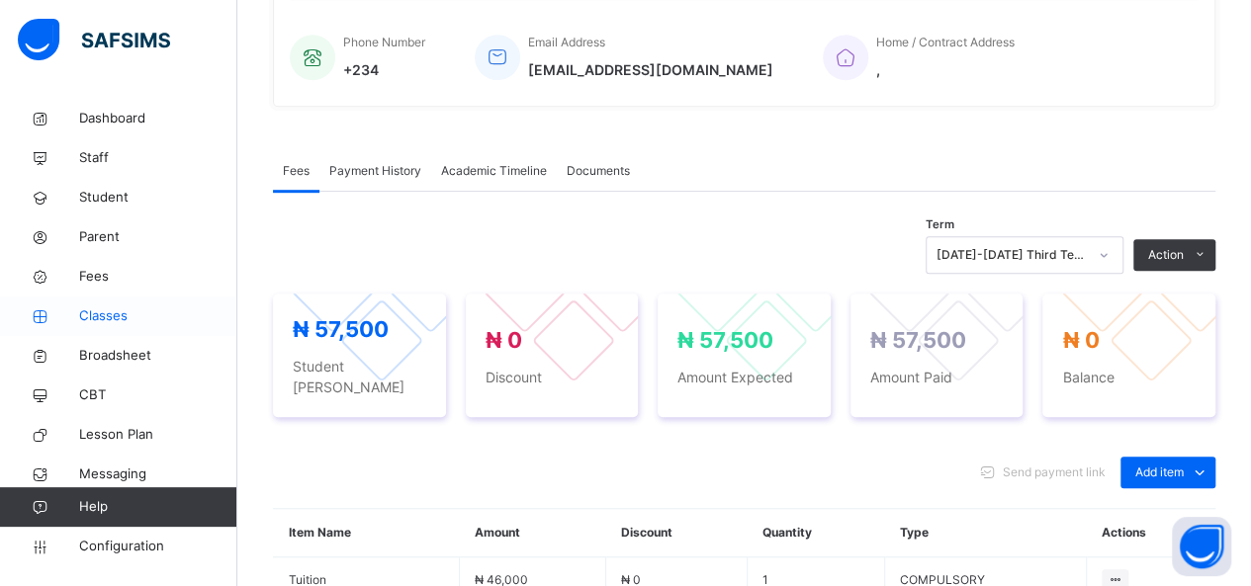
click at [107, 317] on span "Classes" at bounding box center [158, 317] width 158 height 20
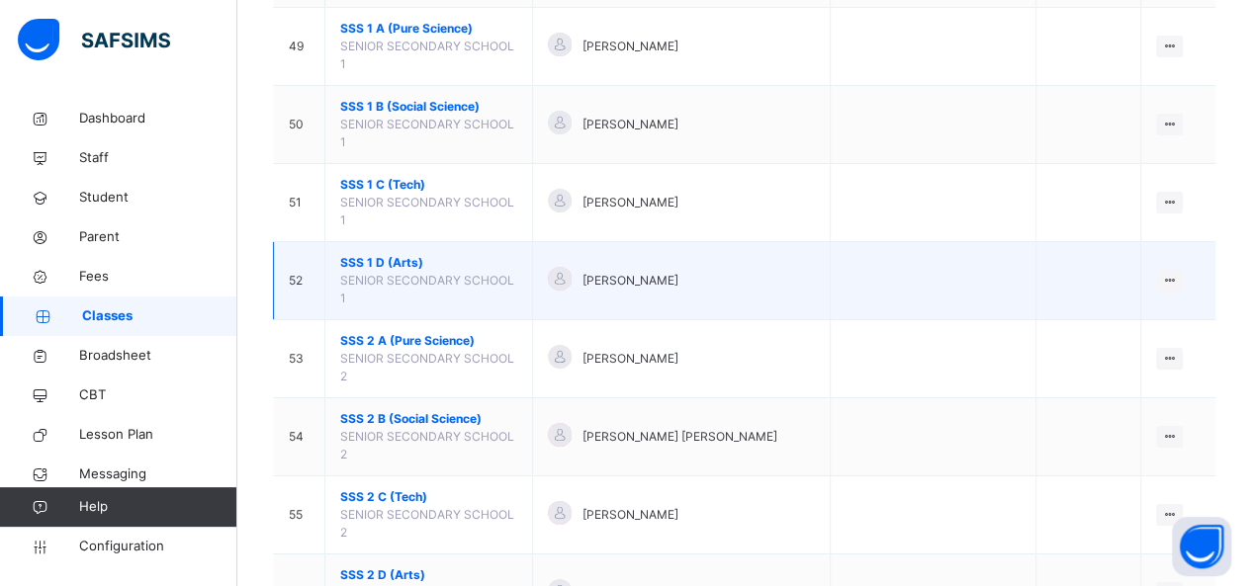
scroll to position [3356, 0]
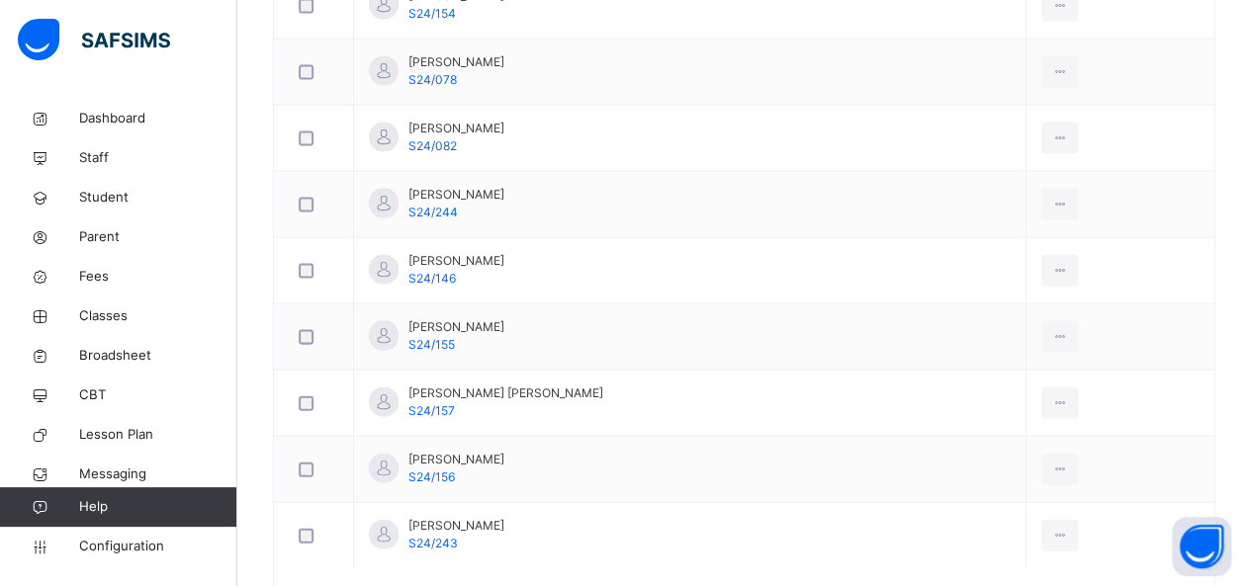
scroll to position [2017, 0]
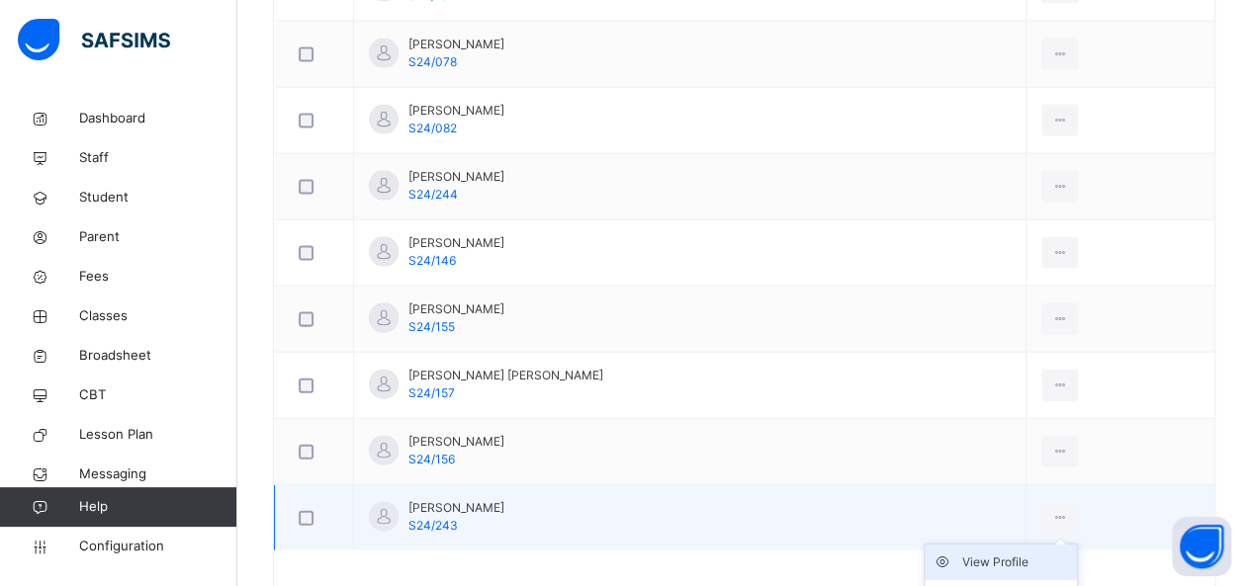
click at [1015, 553] on div "View Profile" at bounding box center [1015, 563] width 107 height 20
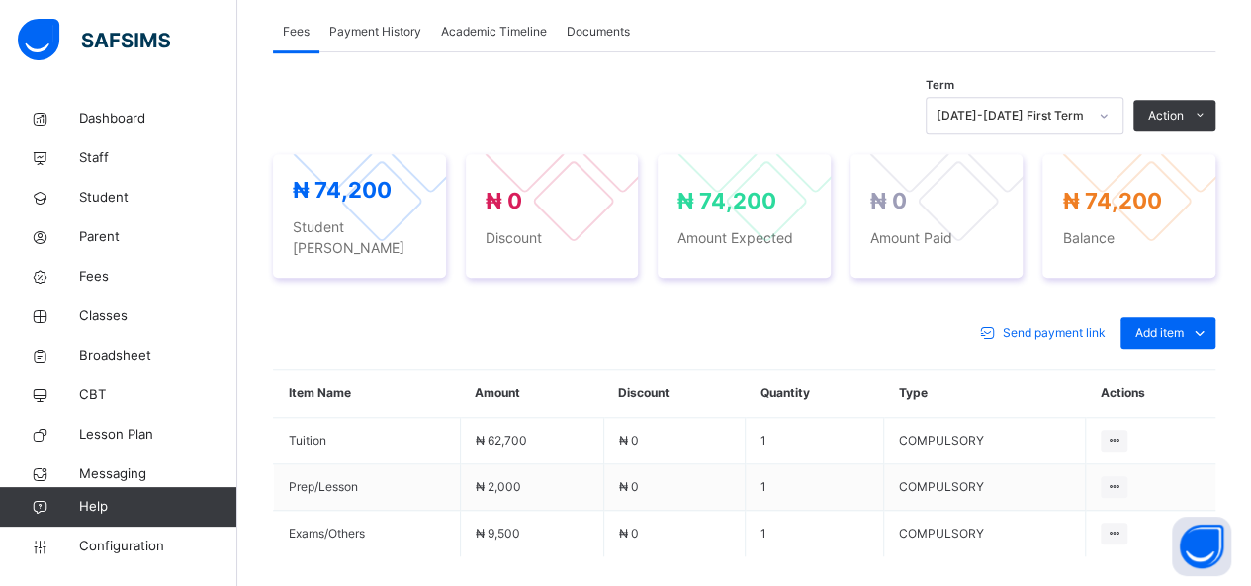
scroll to position [633, 0]
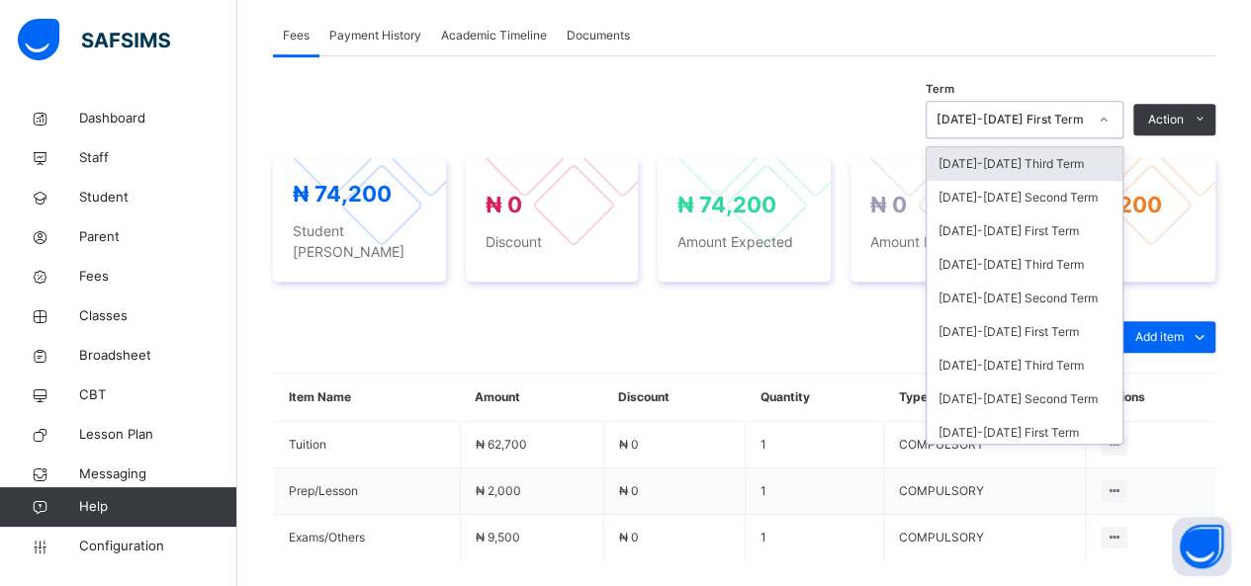
click at [1100, 116] on div at bounding box center [1104, 120] width 38 height 36
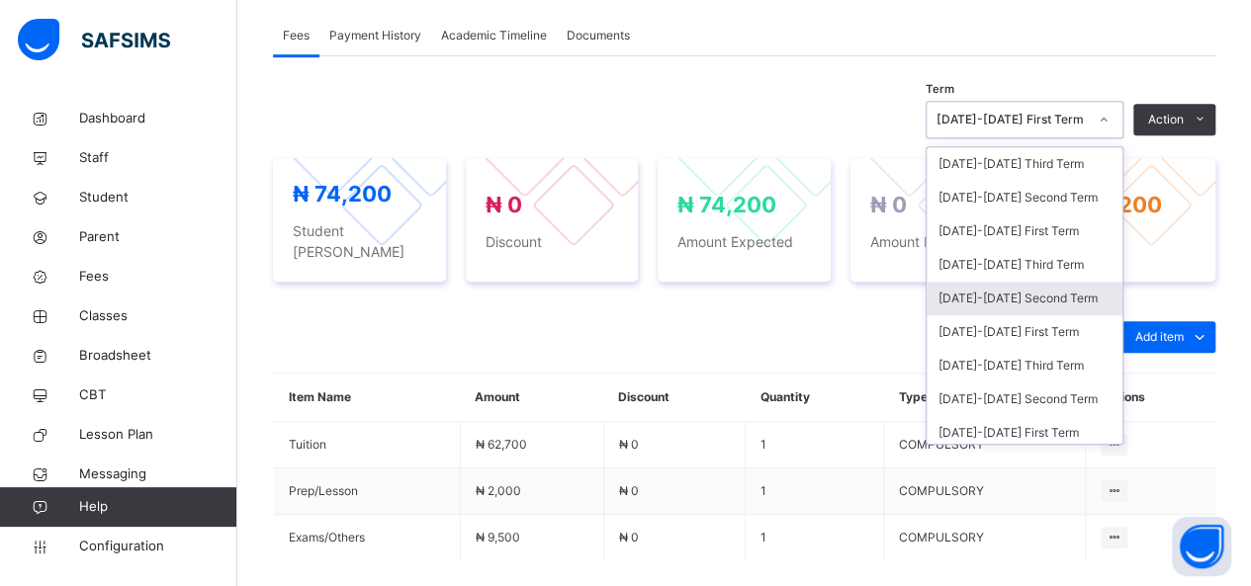
click at [1040, 296] on div "2024-2025 Second Term" at bounding box center [1025, 299] width 196 height 34
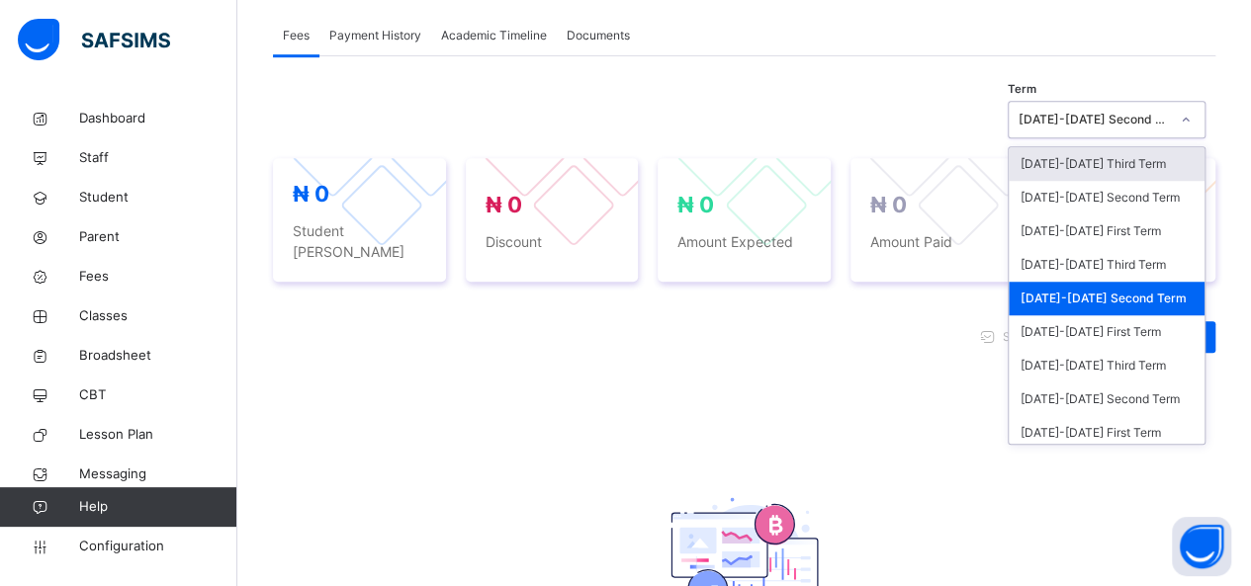
click at [1192, 118] on icon at bounding box center [1186, 120] width 12 height 20
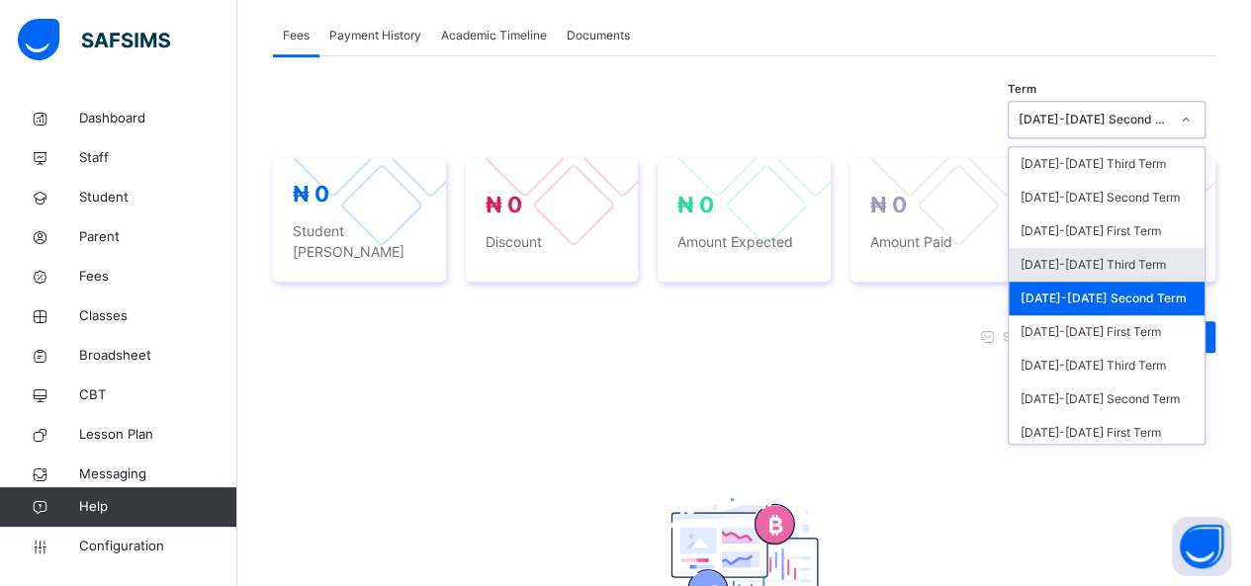
click at [1121, 262] on div "2024-2025 Third Term" at bounding box center [1107, 265] width 196 height 34
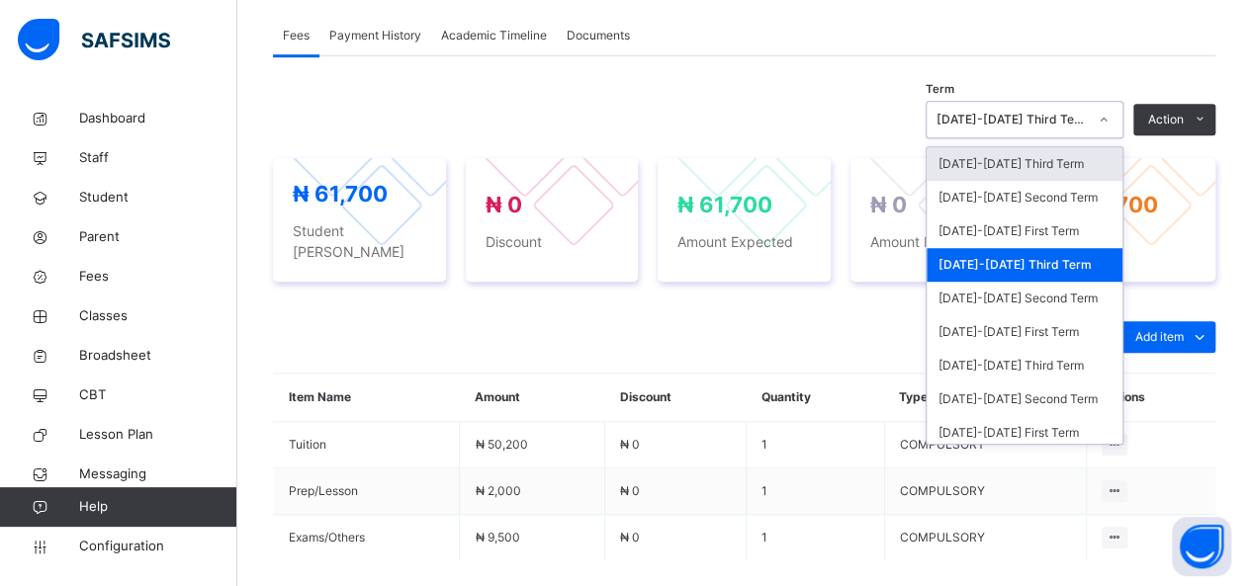
click at [1110, 122] on icon at bounding box center [1104, 120] width 12 height 20
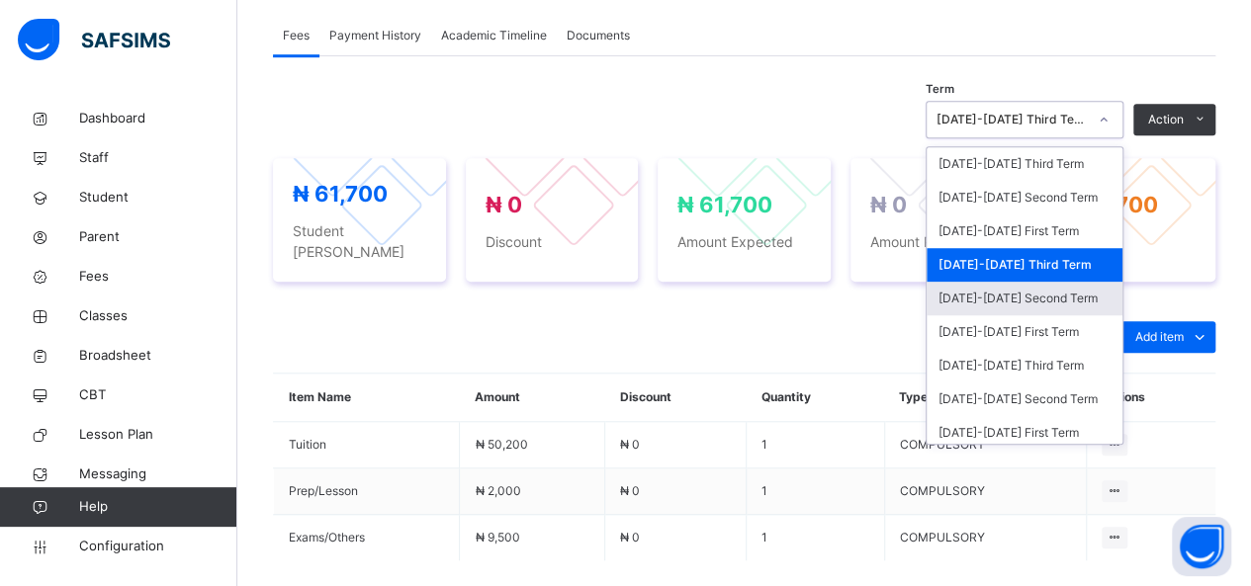
click at [1066, 291] on div "2024-2025 Second Term" at bounding box center [1025, 299] width 196 height 34
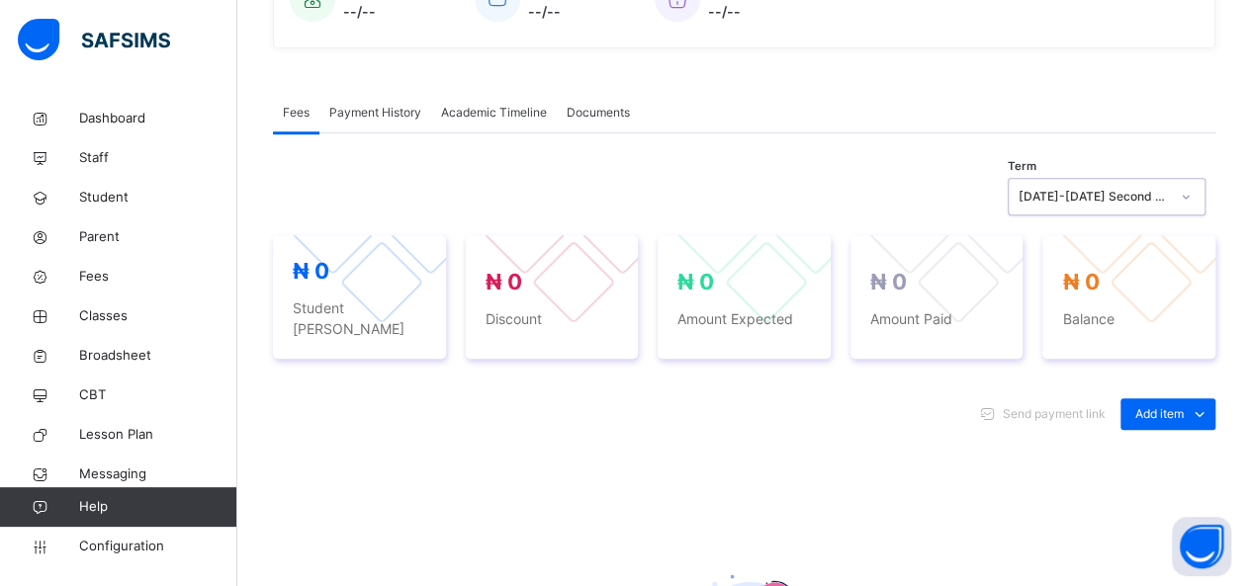
scroll to position [554, 0]
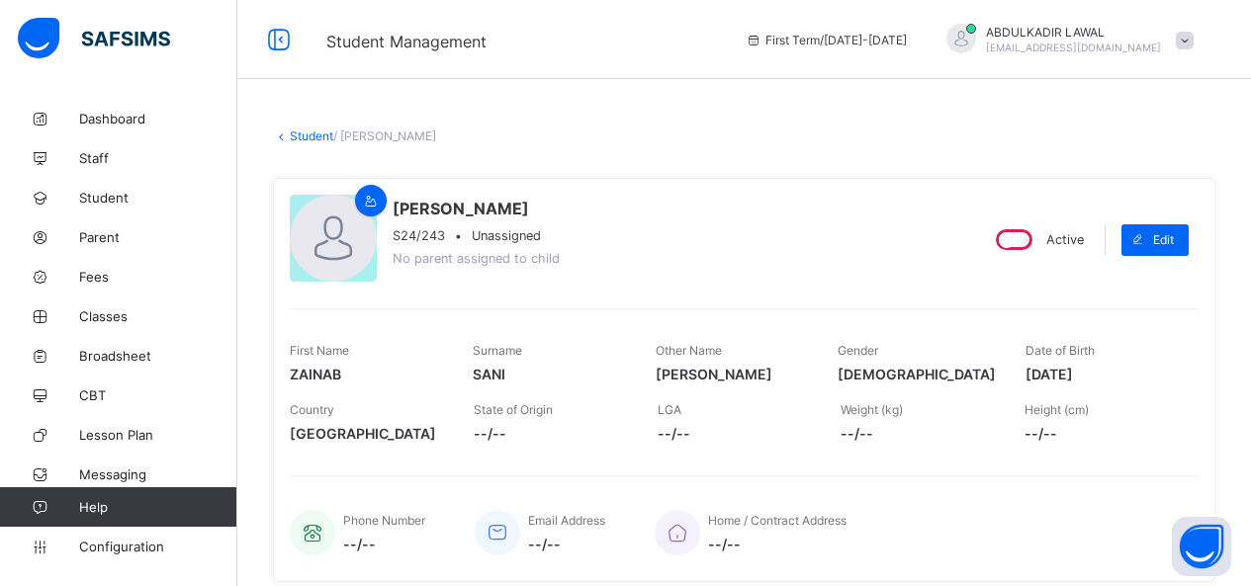
scroll to position [554, 0]
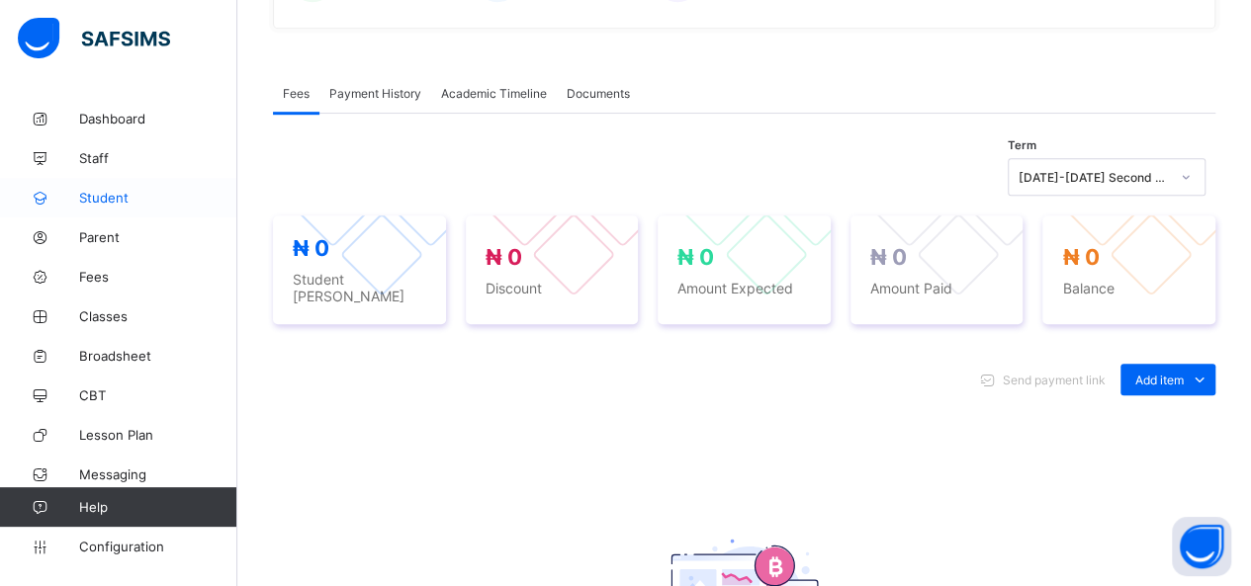
click at [86, 209] on link "Student" at bounding box center [118, 198] width 237 height 40
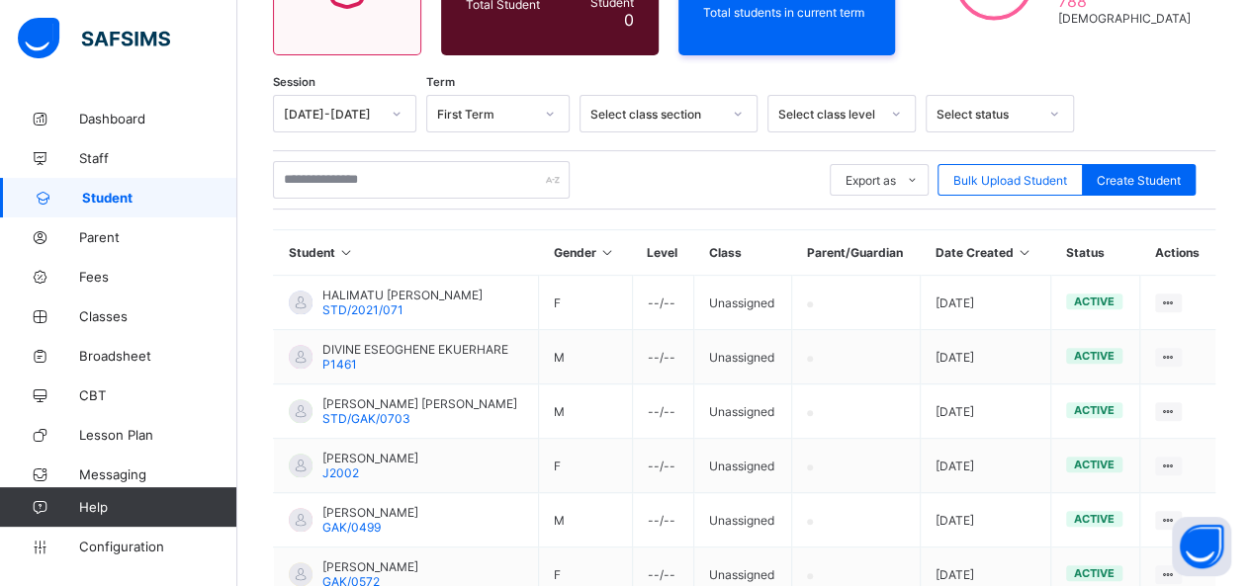
scroll to position [237, 0]
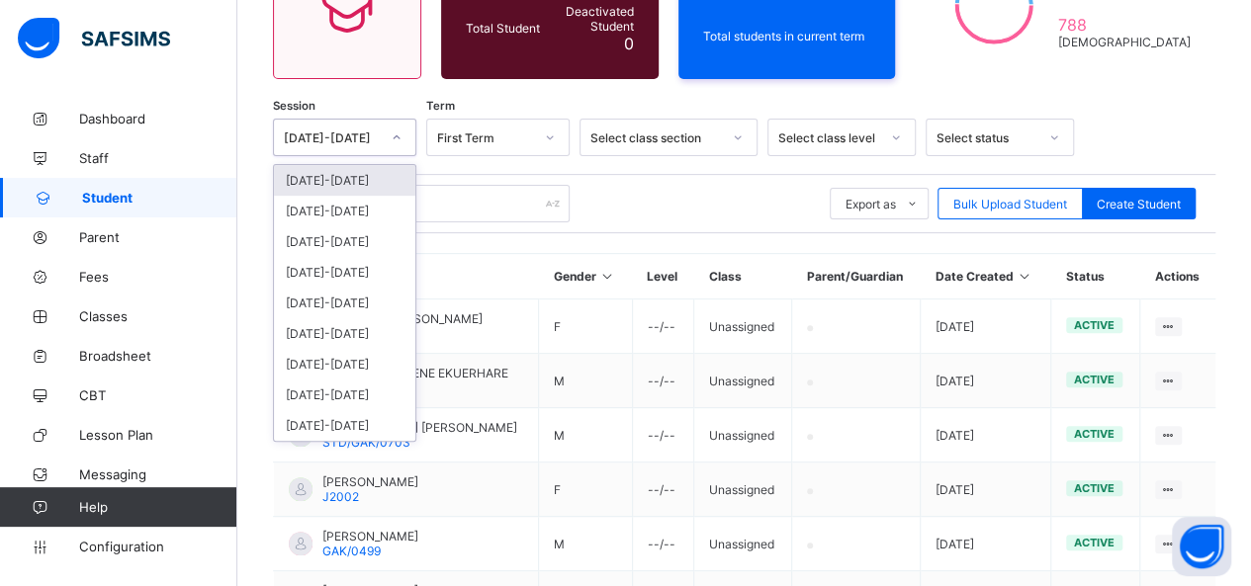
click at [393, 135] on icon at bounding box center [397, 138] width 12 height 20
click at [344, 215] on div "[DATE]-[DATE]" at bounding box center [344, 211] width 141 height 31
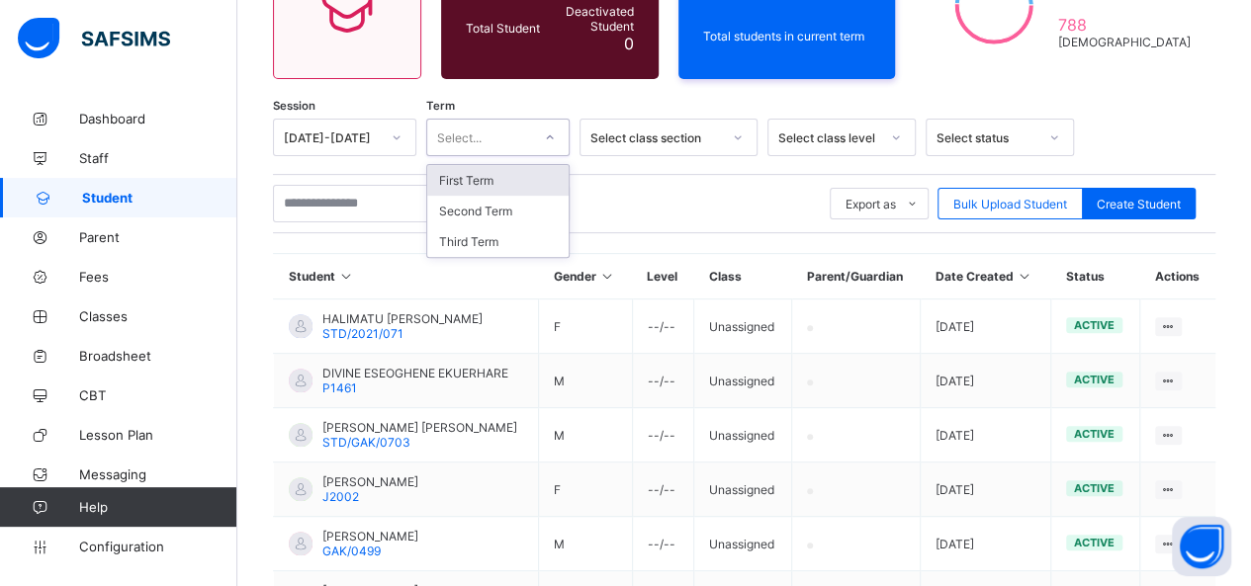
click at [546, 140] on icon at bounding box center [550, 138] width 12 height 20
click at [509, 232] on div "Third Term" at bounding box center [497, 241] width 141 height 31
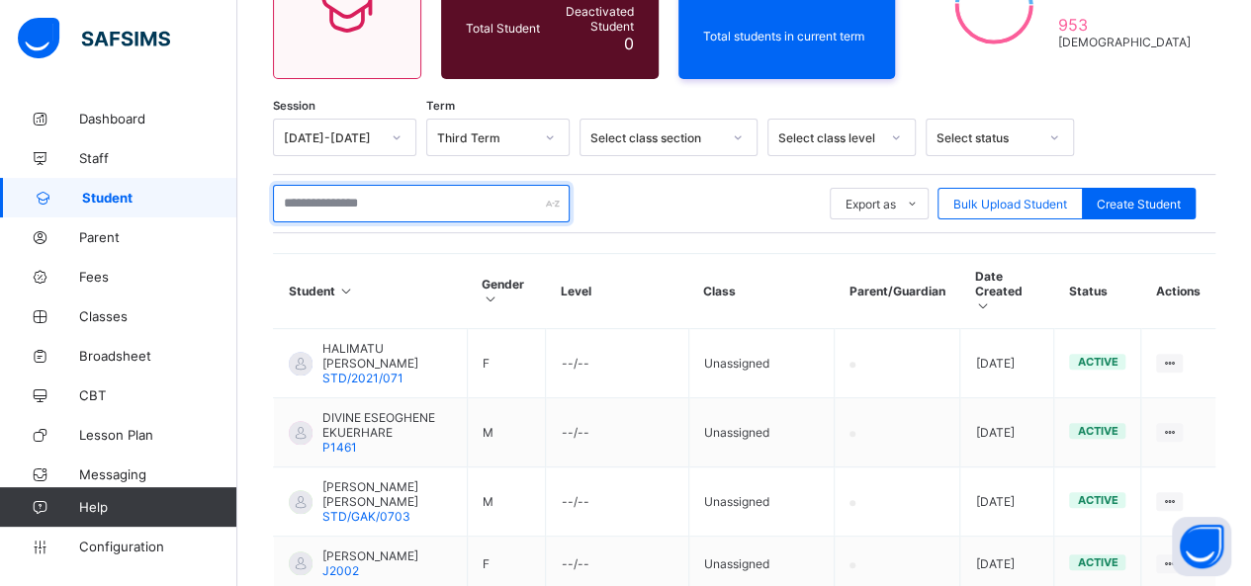
click at [373, 199] on input "text" at bounding box center [421, 204] width 297 height 38
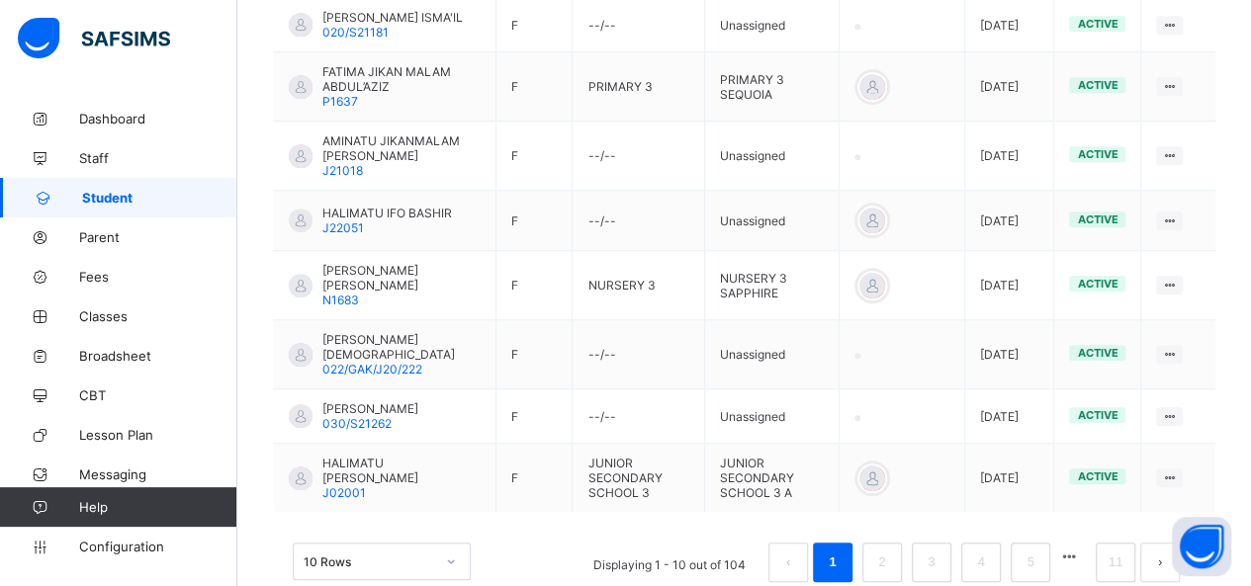
scroll to position [747, 0]
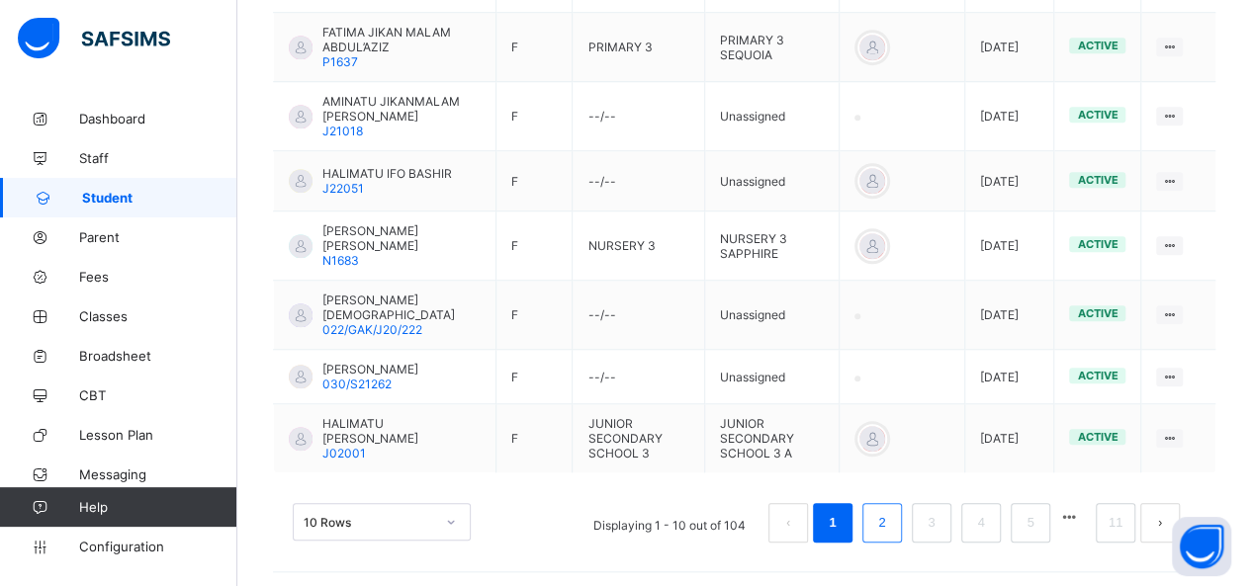
type input "**********"
click at [891, 510] on link "2" at bounding box center [881, 523] width 19 height 26
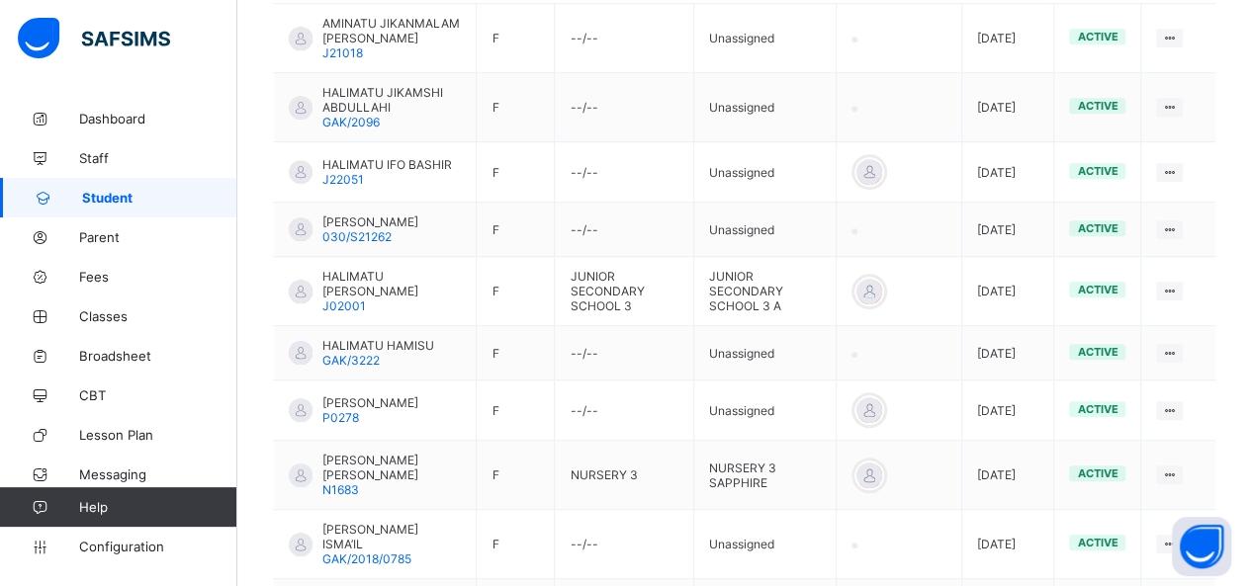
scroll to position [556, 0]
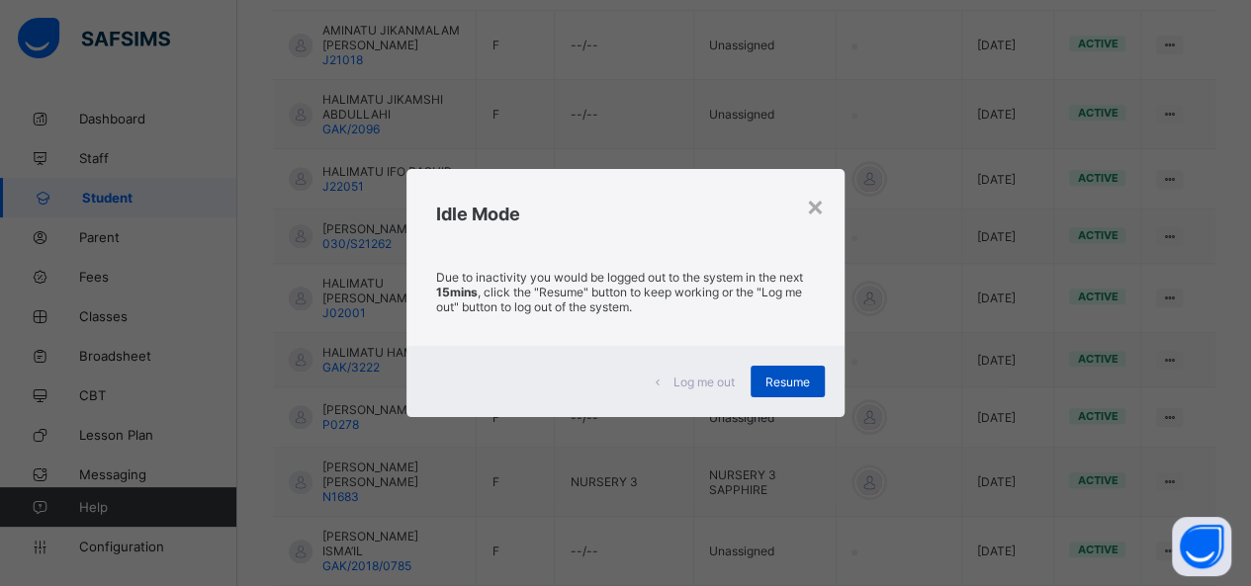
click at [792, 381] on span "Resume" at bounding box center [787, 382] width 44 height 15
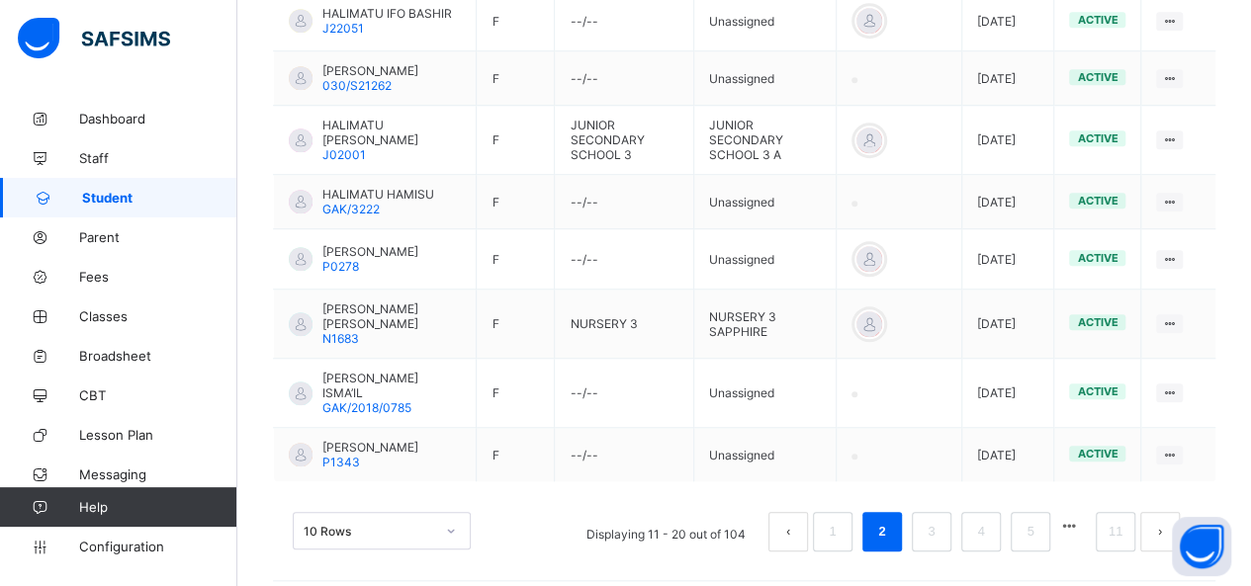
scroll to position [714, 0]
click at [951, 519] on li "3" at bounding box center [932, 532] width 40 height 40
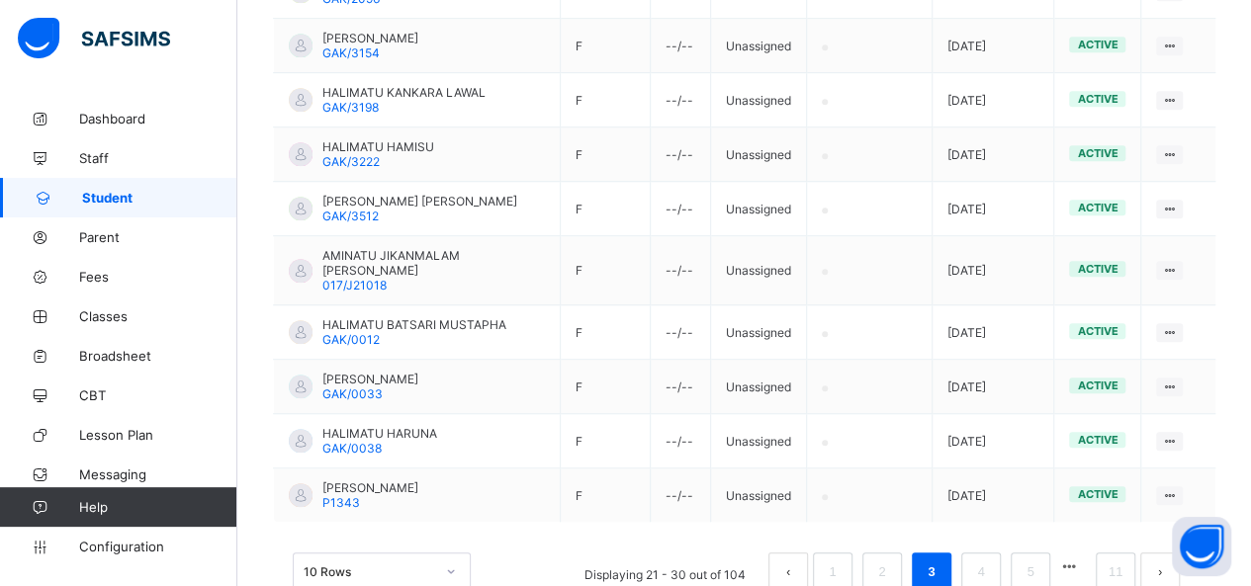
scroll to position [593, 0]
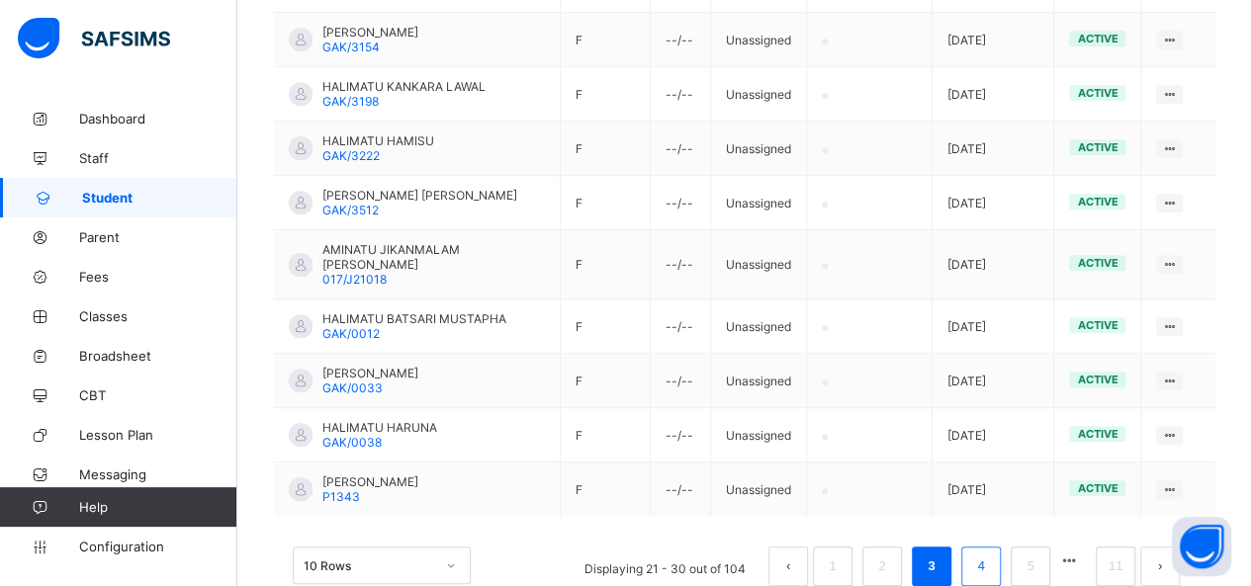
click at [1001, 547] on li "4" at bounding box center [981, 567] width 40 height 40
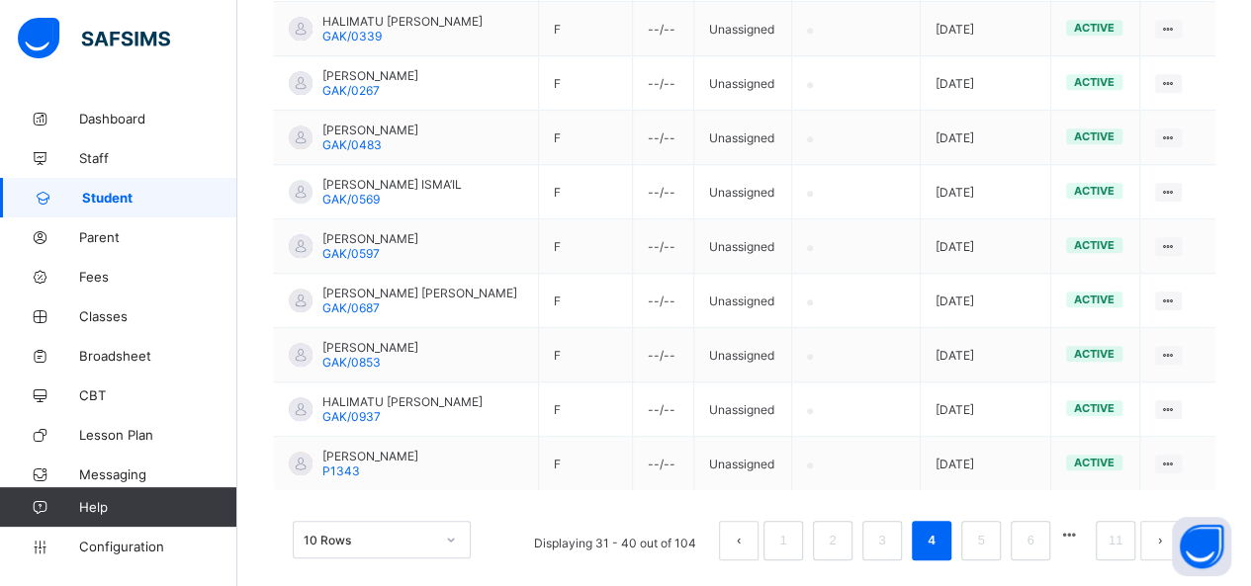
scroll to position [600, 0]
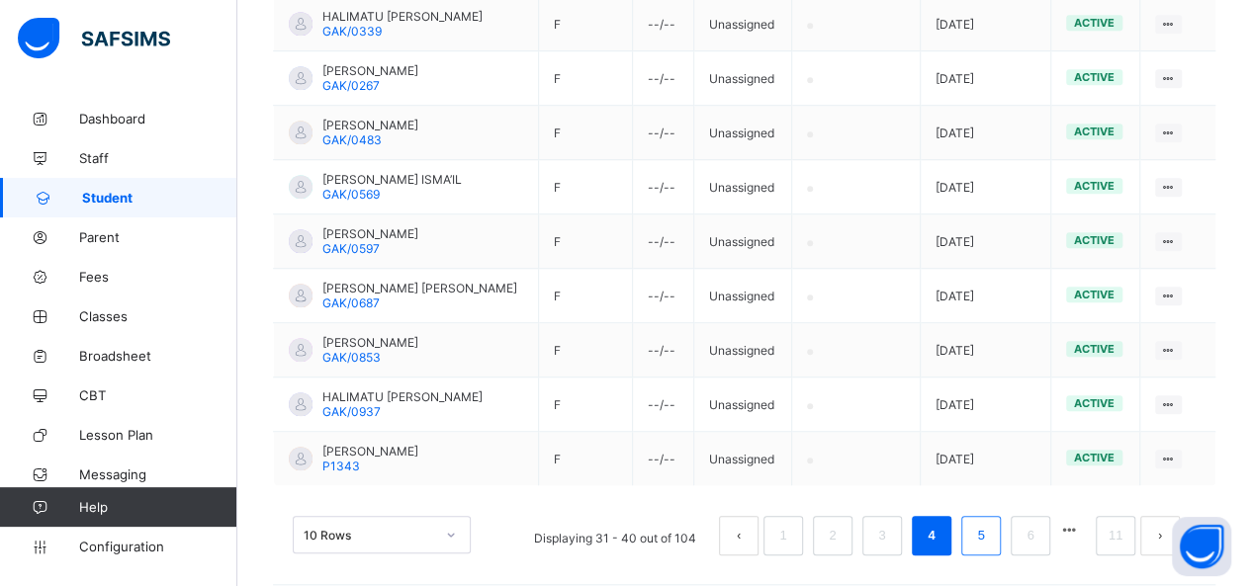
click at [990, 523] on link "5" at bounding box center [980, 536] width 19 height 26
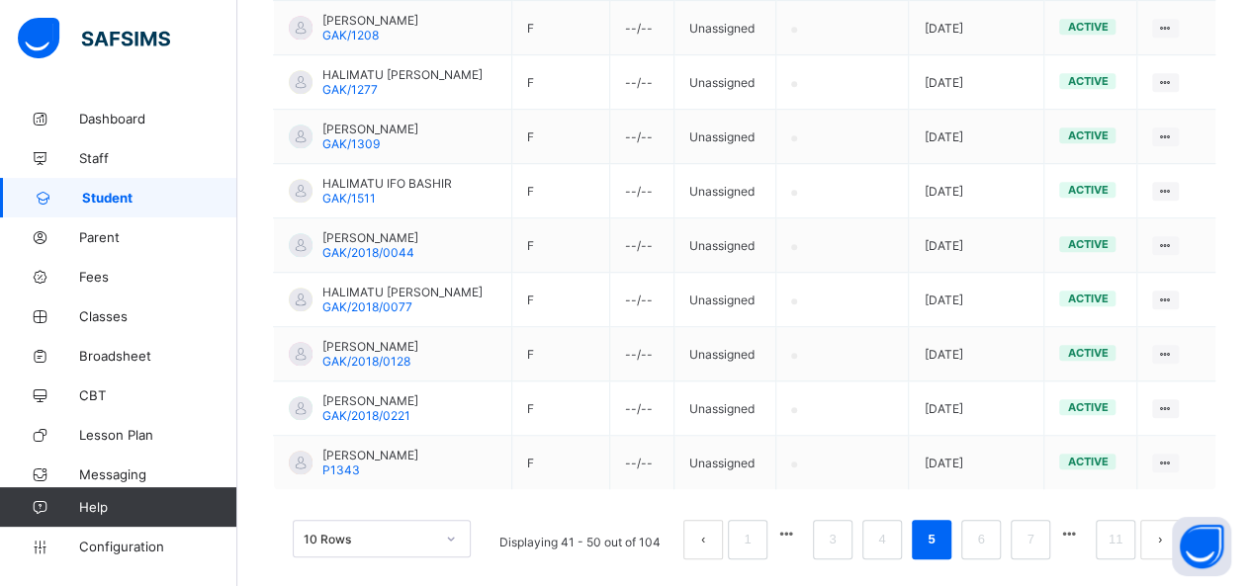
scroll to position [593, 0]
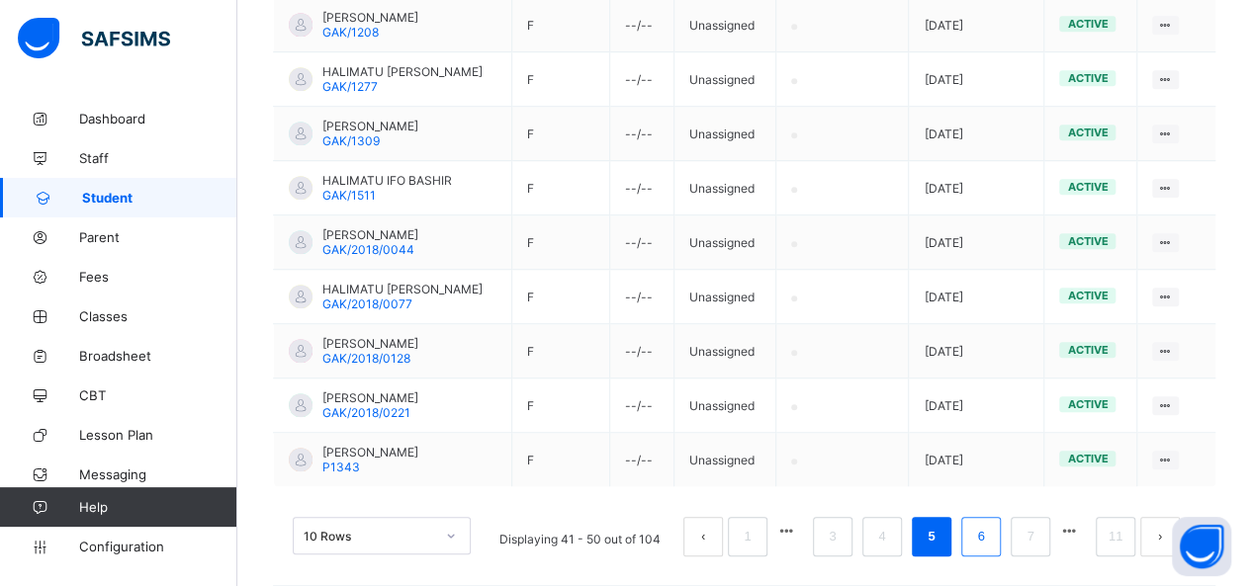
click at [990, 524] on link "6" at bounding box center [980, 537] width 19 height 26
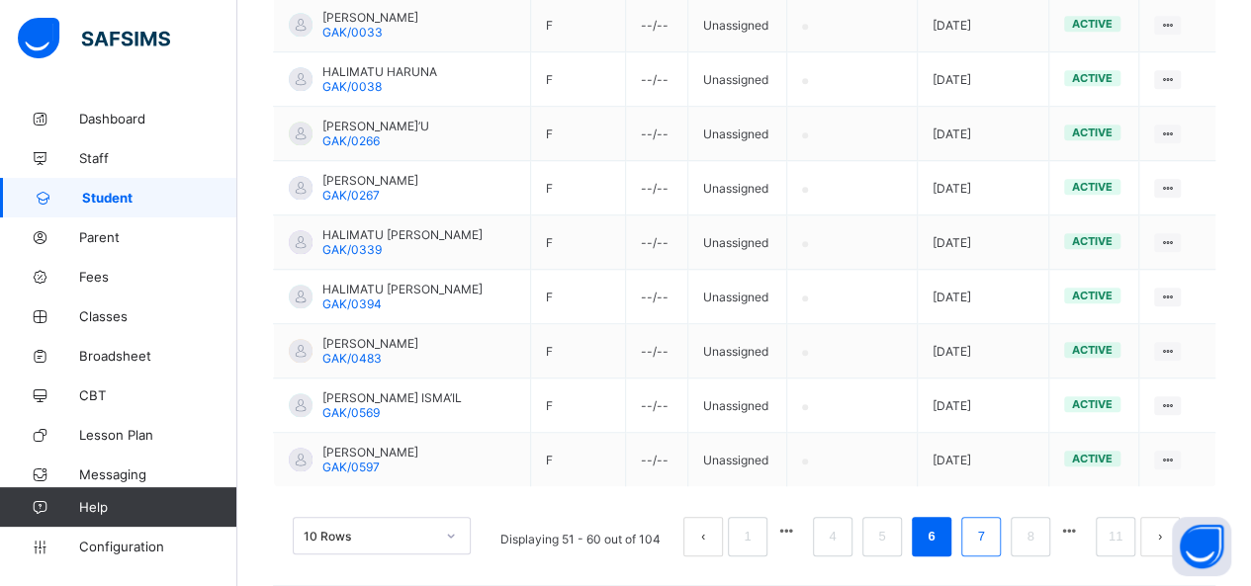
click at [990, 524] on link "7" at bounding box center [980, 537] width 19 height 26
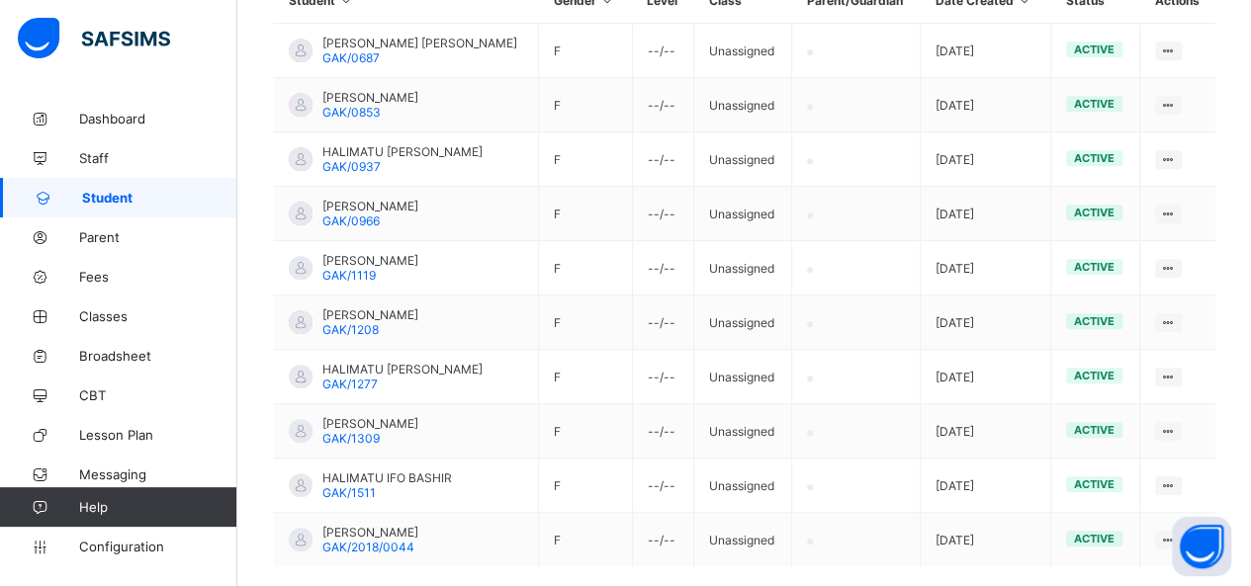
scroll to position [475, 0]
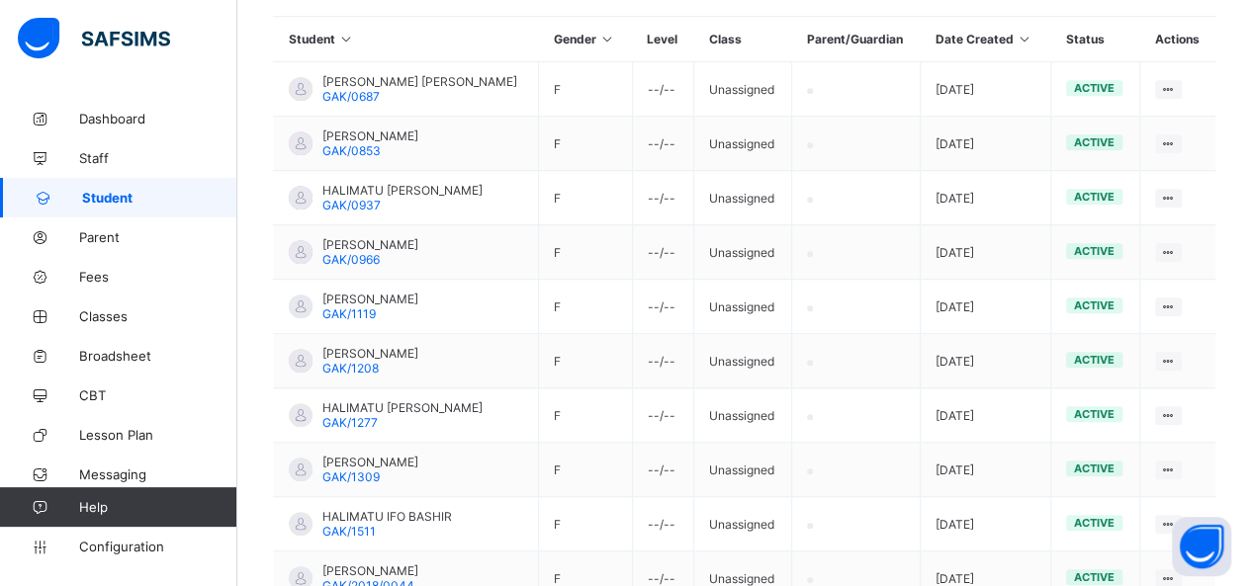
click at [1250, 577] on div "**********" at bounding box center [744, 174] width 1014 height 1101
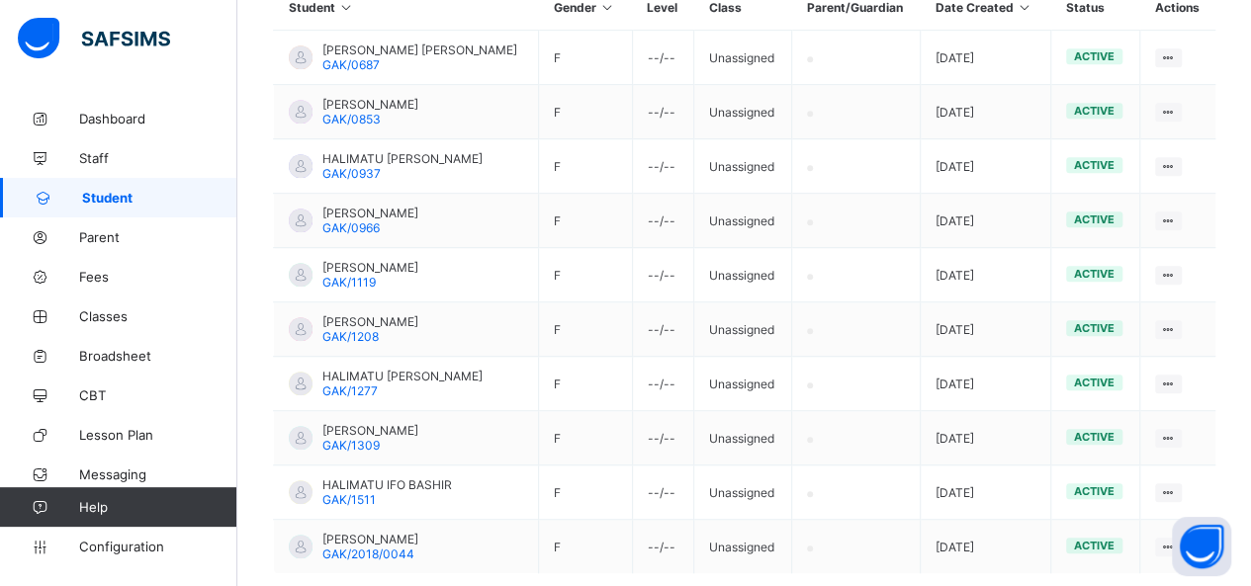
click at [1250, 577] on div "**********" at bounding box center [744, 143] width 1014 height 1101
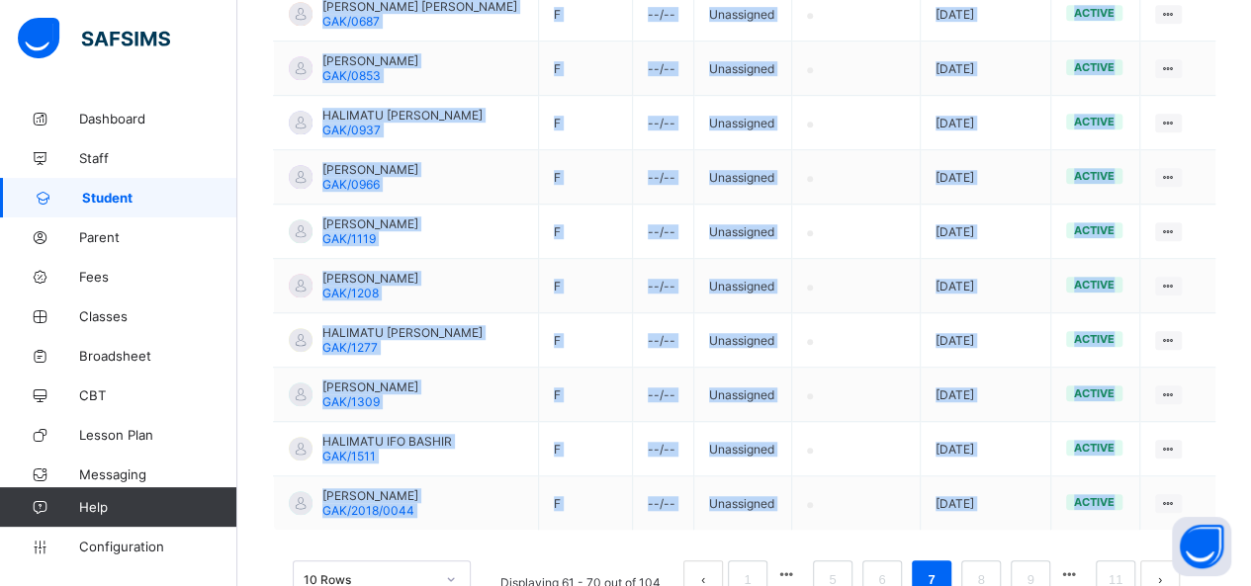
click at [1250, 577] on div "**********" at bounding box center [744, 99] width 1014 height 1101
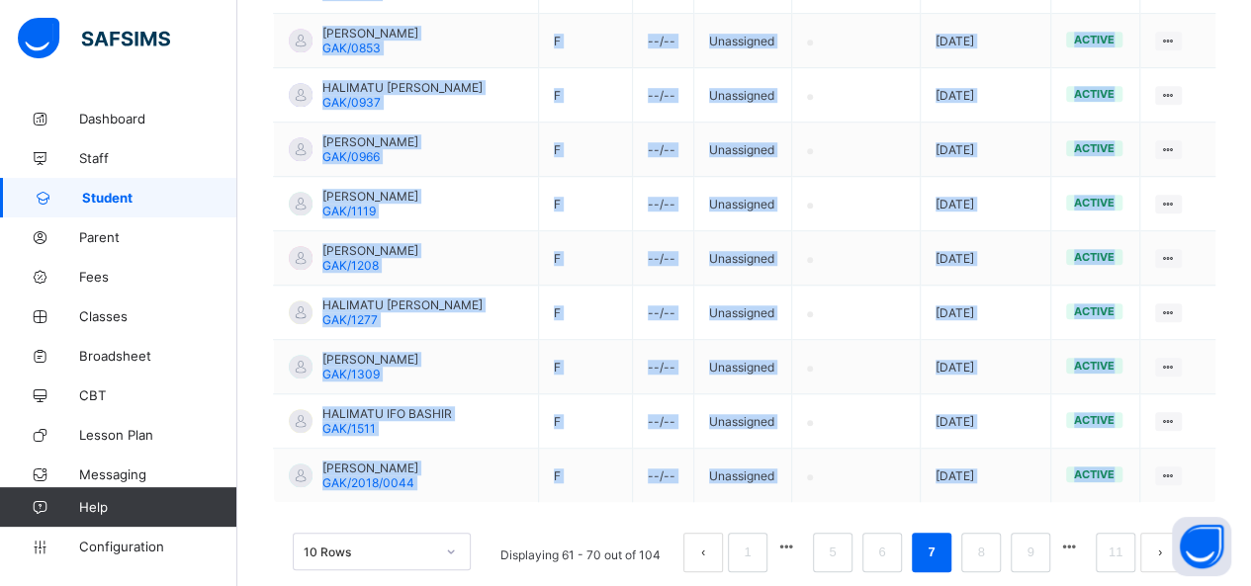
click at [1250, 577] on div "**********" at bounding box center [744, 71] width 1014 height 1101
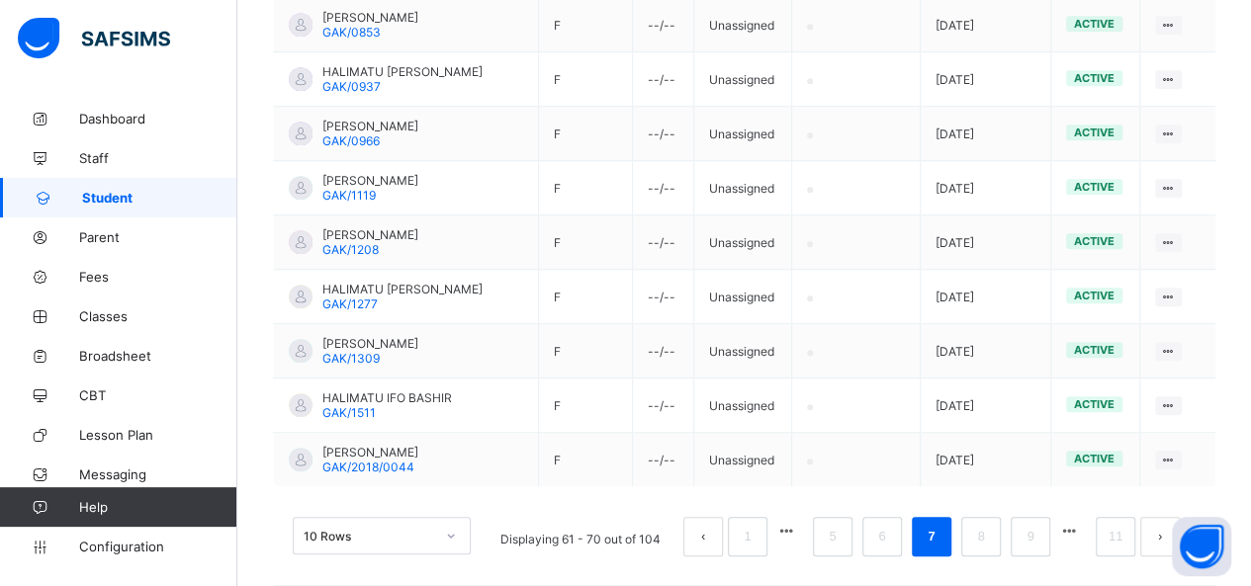
click at [1250, 577] on div "**********" at bounding box center [744, 56] width 1014 height 1101
click at [990, 524] on link "8" at bounding box center [980, 537] width 19 height 26
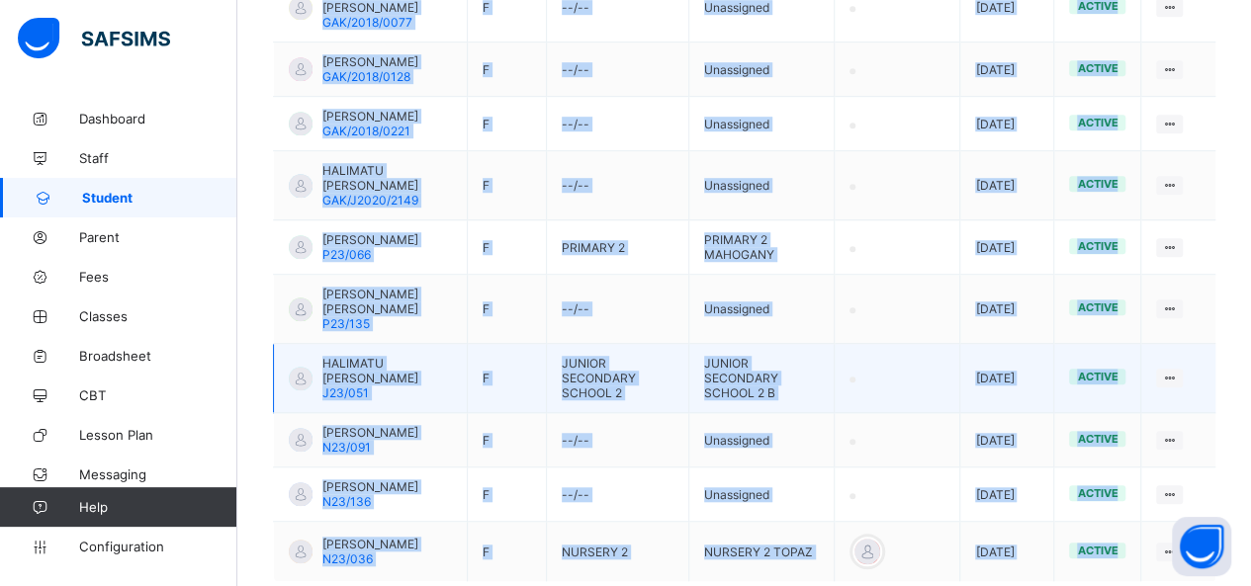
click at [943, 390] on td at bounding box center [898, 378] width 126 height 69
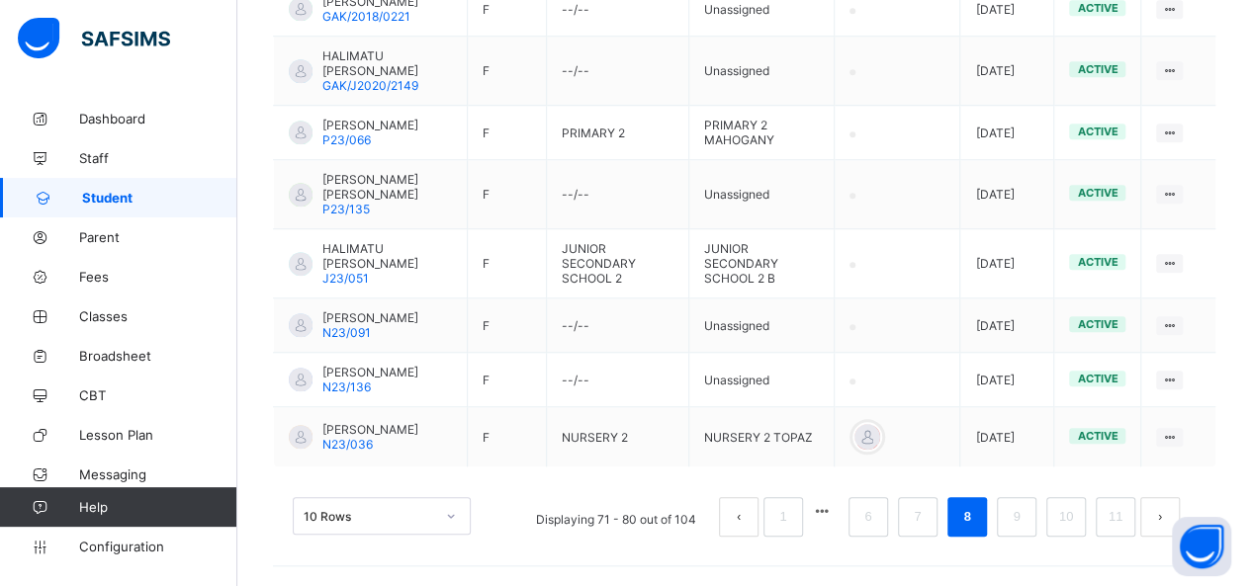
scroll to position [726, 0]
click at [1036, 521] on li "9" at bounding box center [1017, 517] width 40 height 40
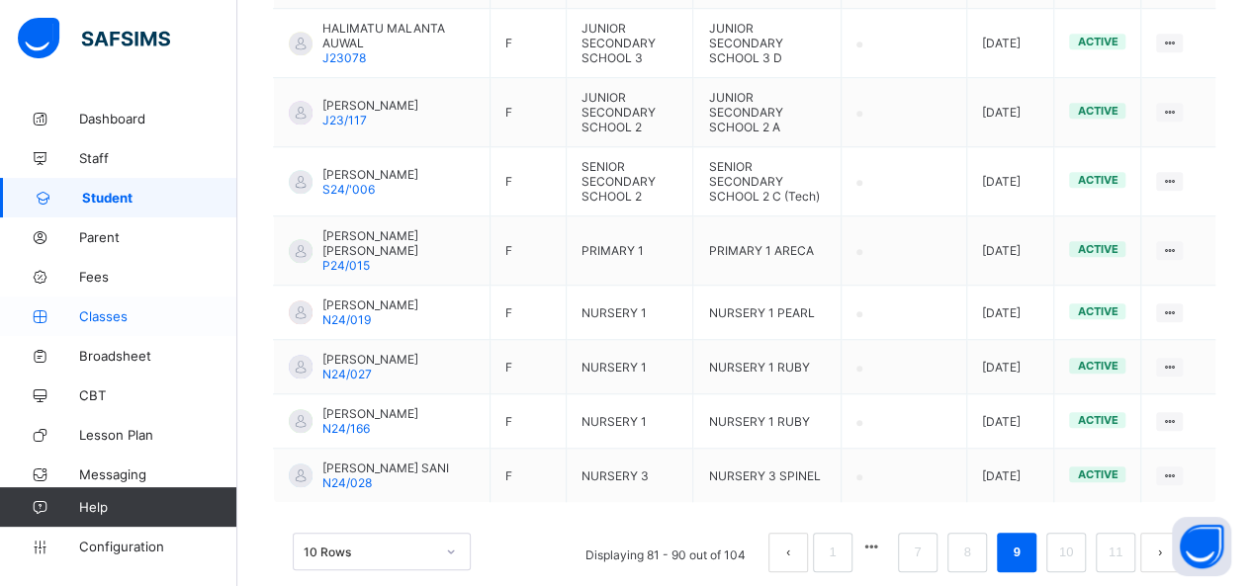
click at [111, 317] on span "Classes" at bounding box center [158, 317] width 158 height 16
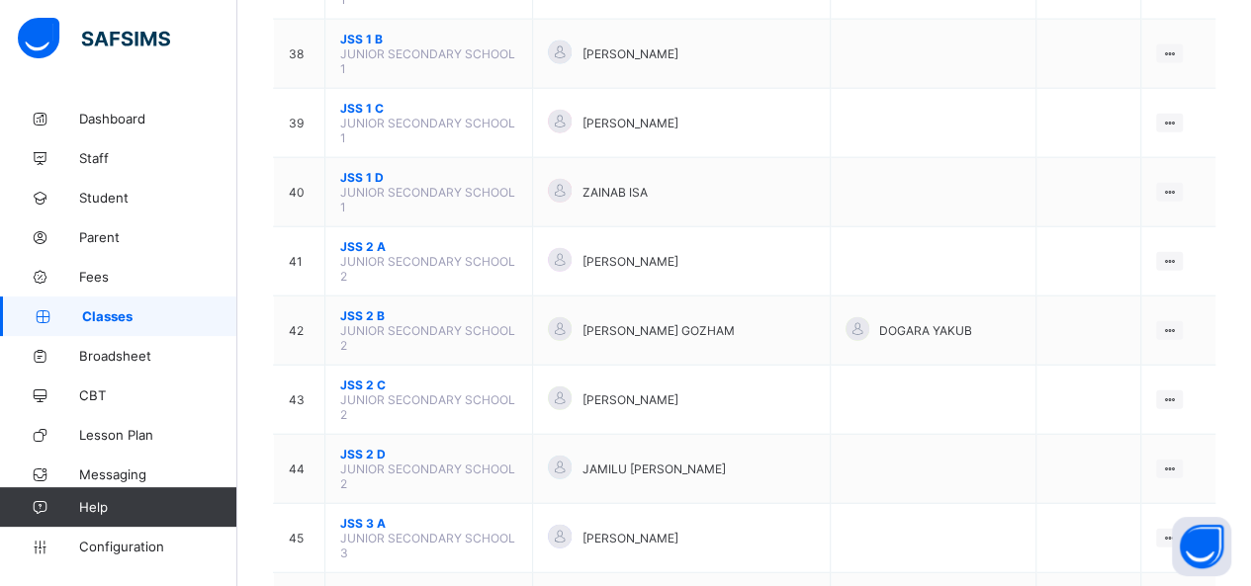
scroll to position [2334, 0]
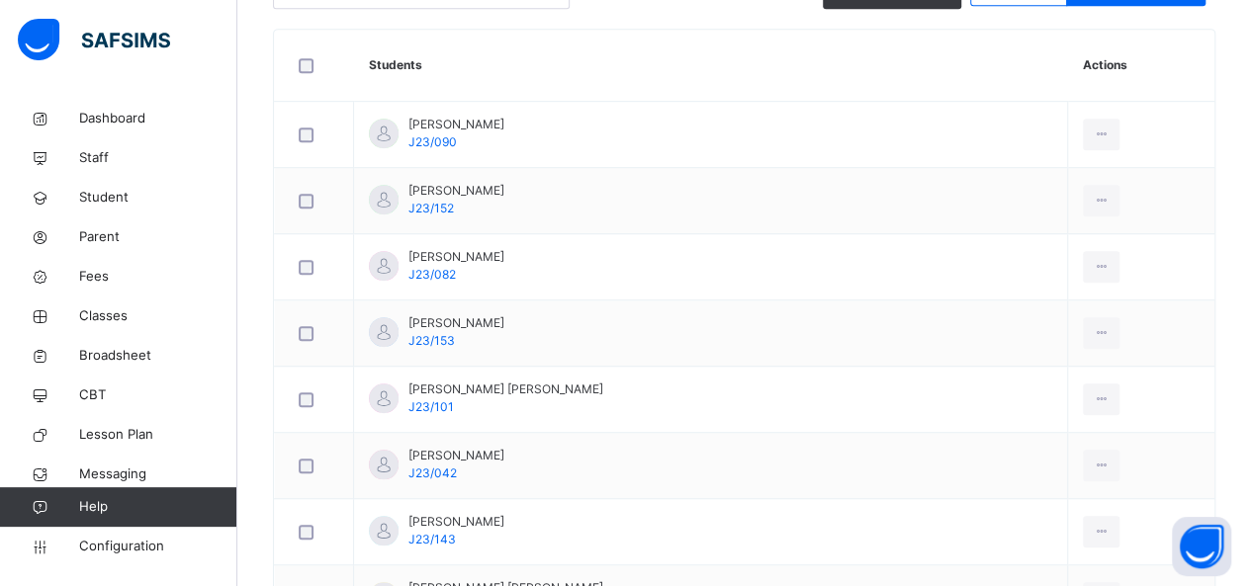
scroll to position [554, 0]
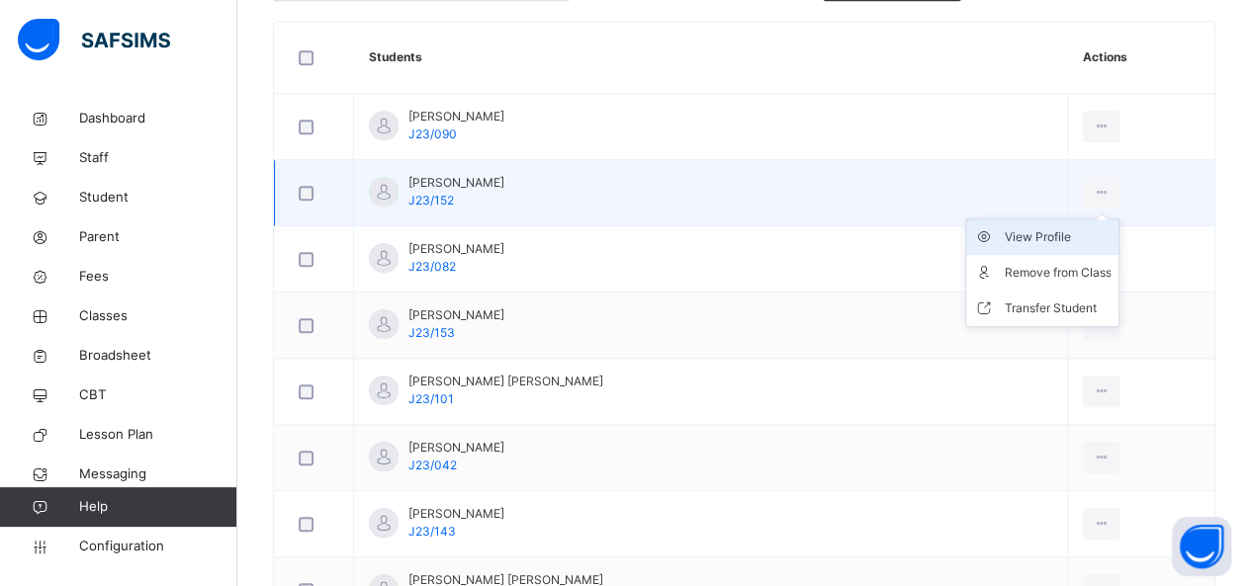
click at [1023, 234] on div "View Profile" at bounding box center [1057, 237] width 107 height 20
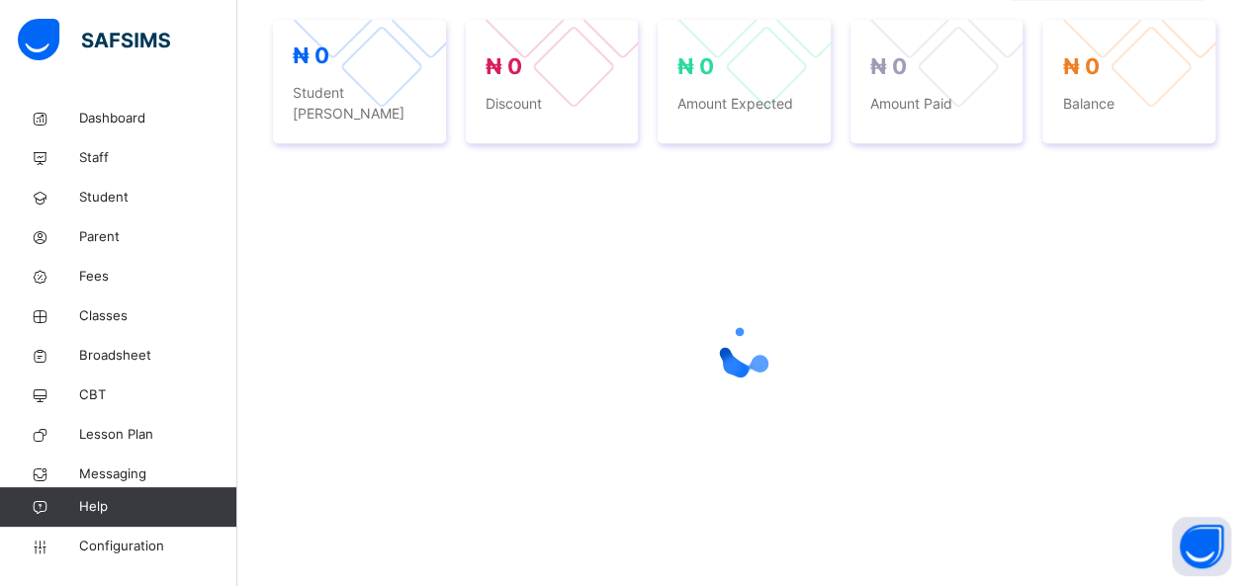
scroll to position [554, 0]
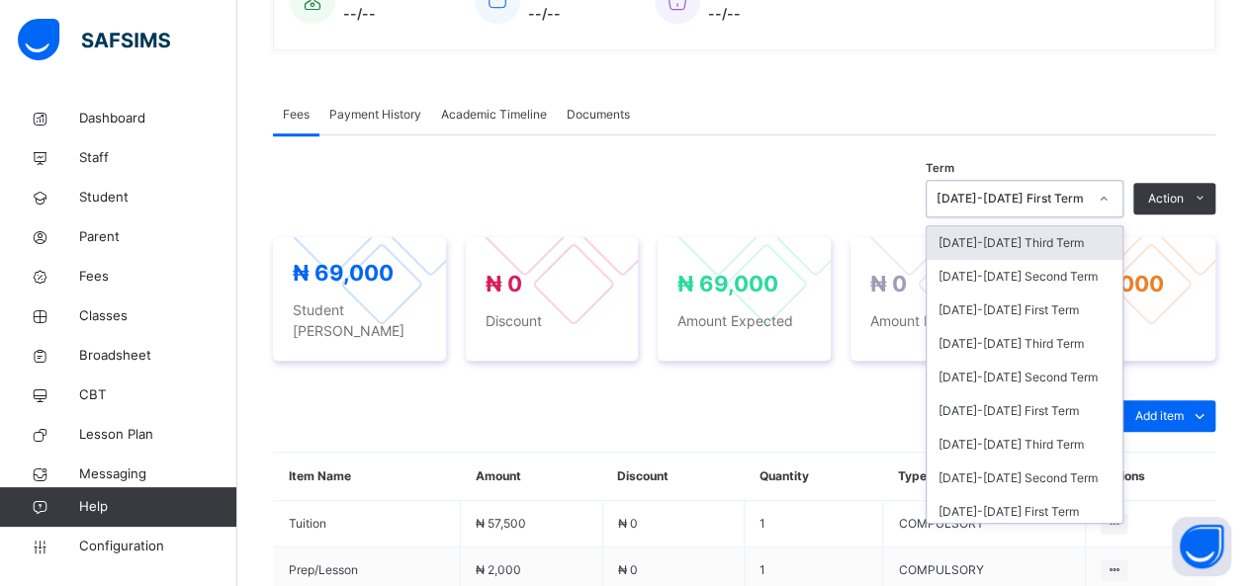
click at [1106, 195] on div at bounding box center [1104, 199] width 34 height 32
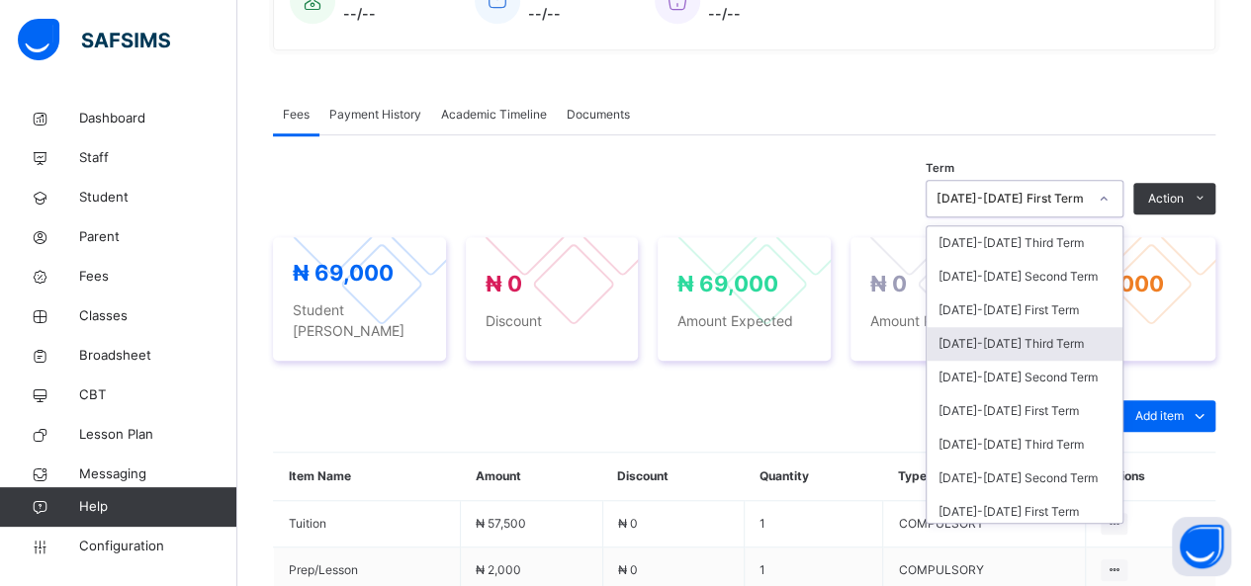
click at [1034, 335] on div "[DATE]-[DATE] Third Term" at bounding box center [1025, 344] width 196 height 34
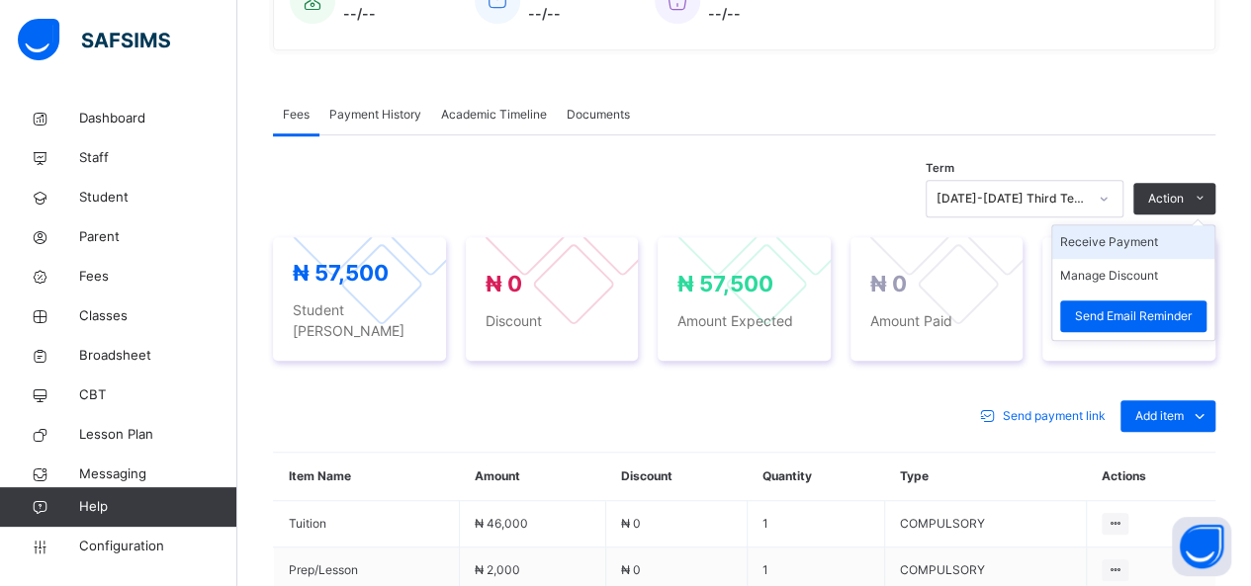
click at [1142, 245] on li "Receive Payment" at bounding box center [1133, 242] width 162 height 34
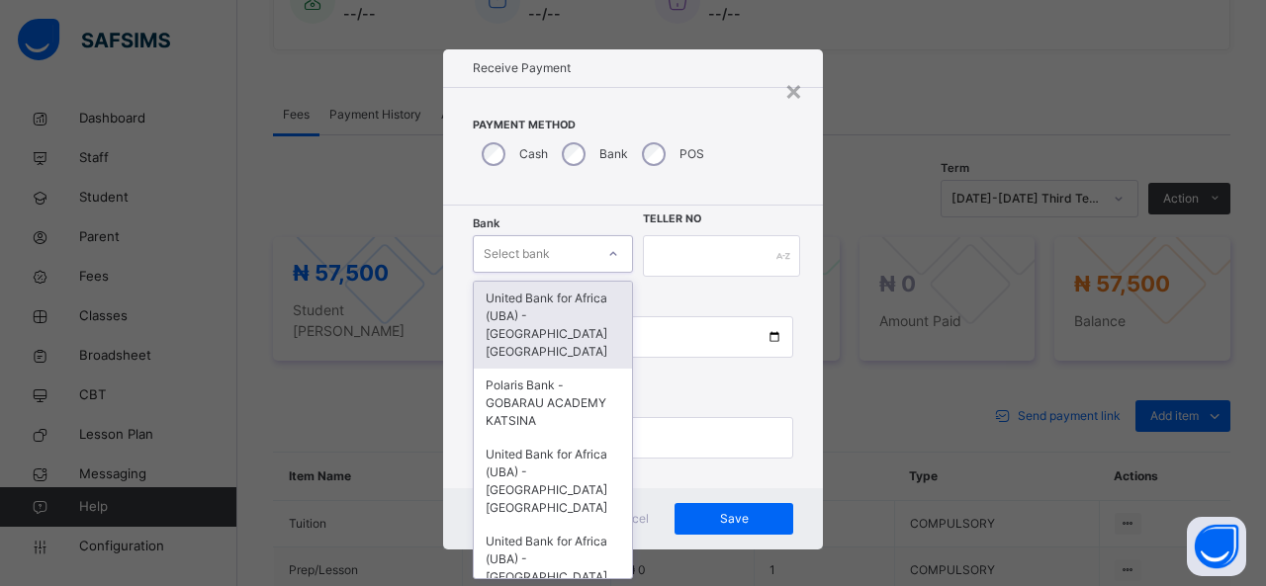
click at [594, 252] on div at bounding box center [613, 254] width 38 height 36
click at [565, 321] on div "United Bank for Africa (UBA) - Gobarau Academy Katsina" at bounding box center [553, 325] width 158 height 87
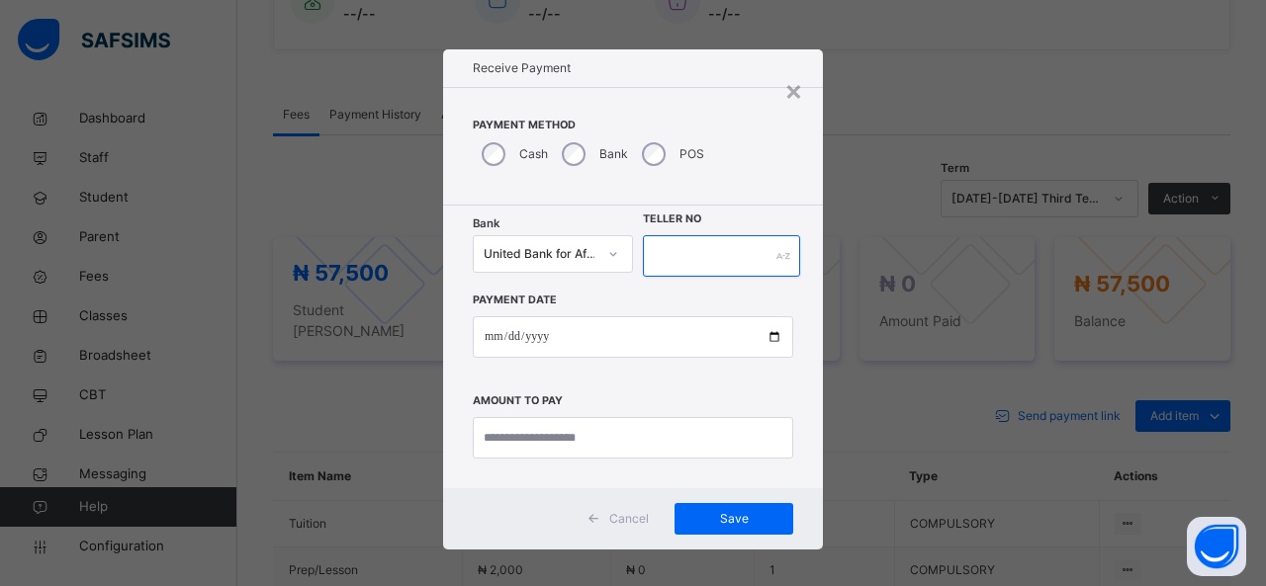
click at [661, 246] on input "text" at bounding box center [721, 256] width 157 height 42
type input "******"
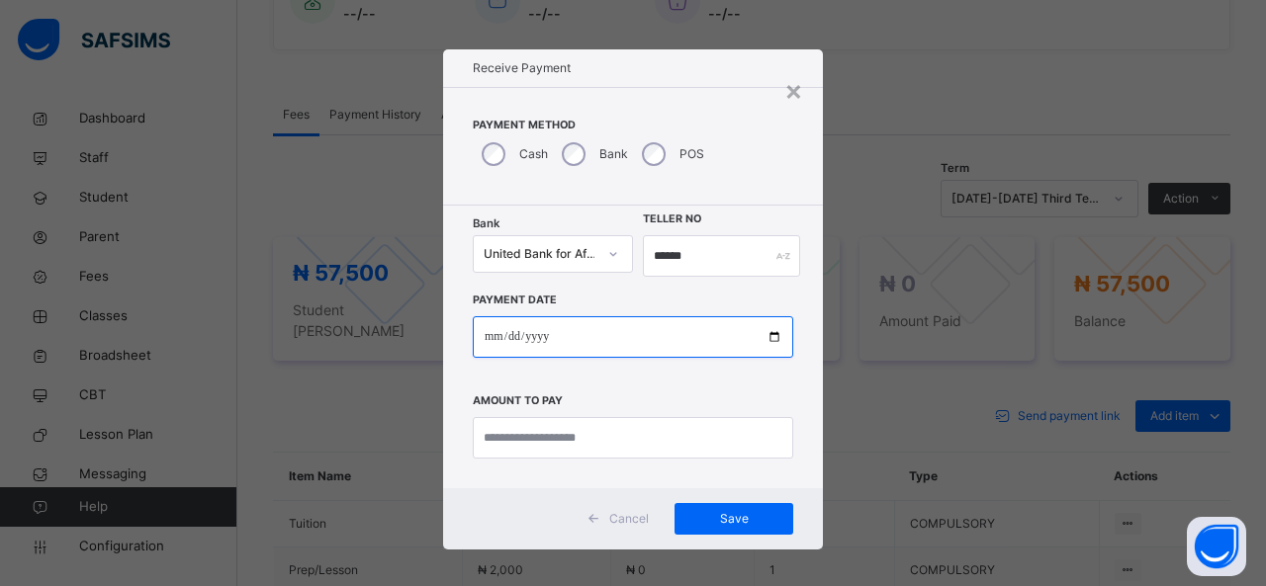
click at [635, 338] on input "date" at bounding box center [633, 337] width 320 height 42
type input "**********"
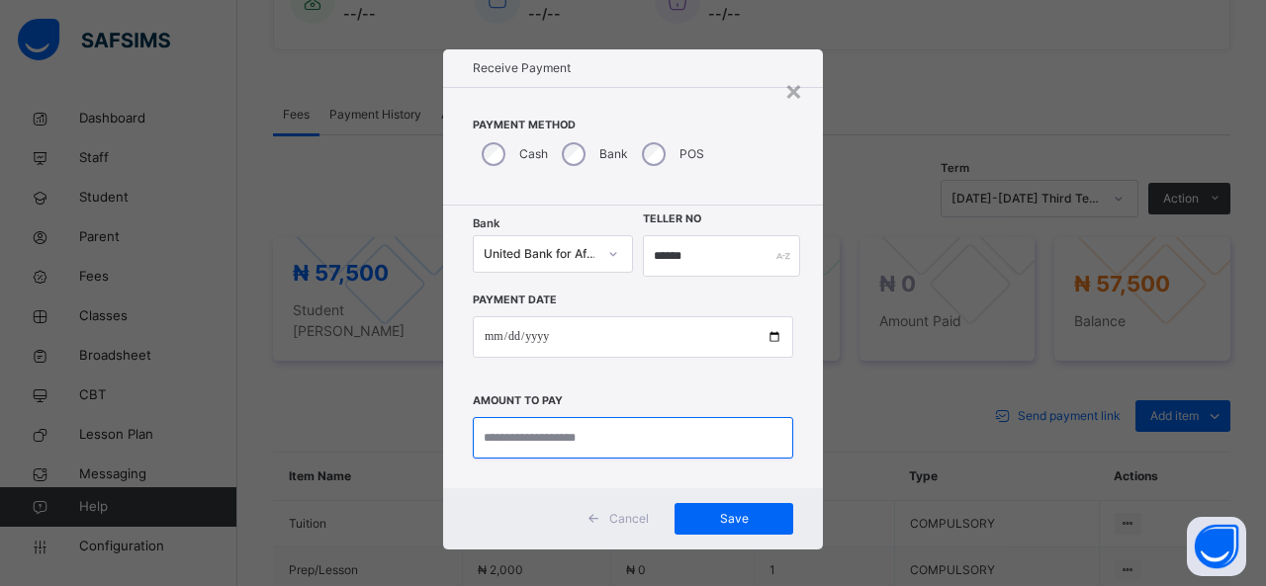
click at [593, 440] on input "currency" at bounding box center [633, 438] width 320 height 42
type input "********"
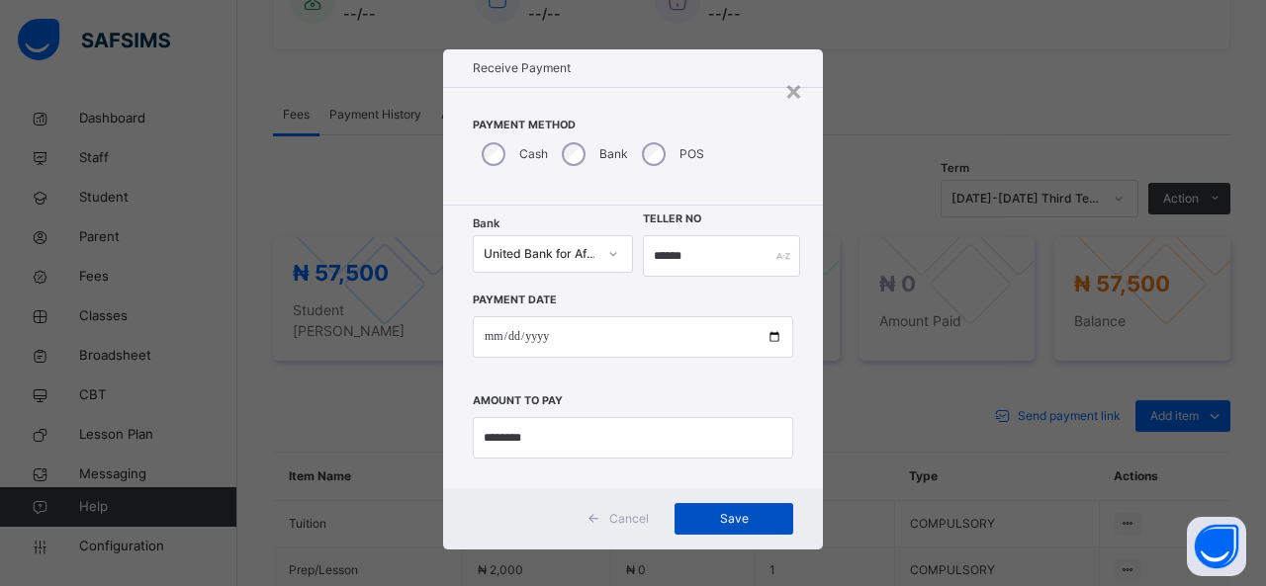
click at [696, 510] on span "Save" at bounding box center [733, 519] width 89 height 18
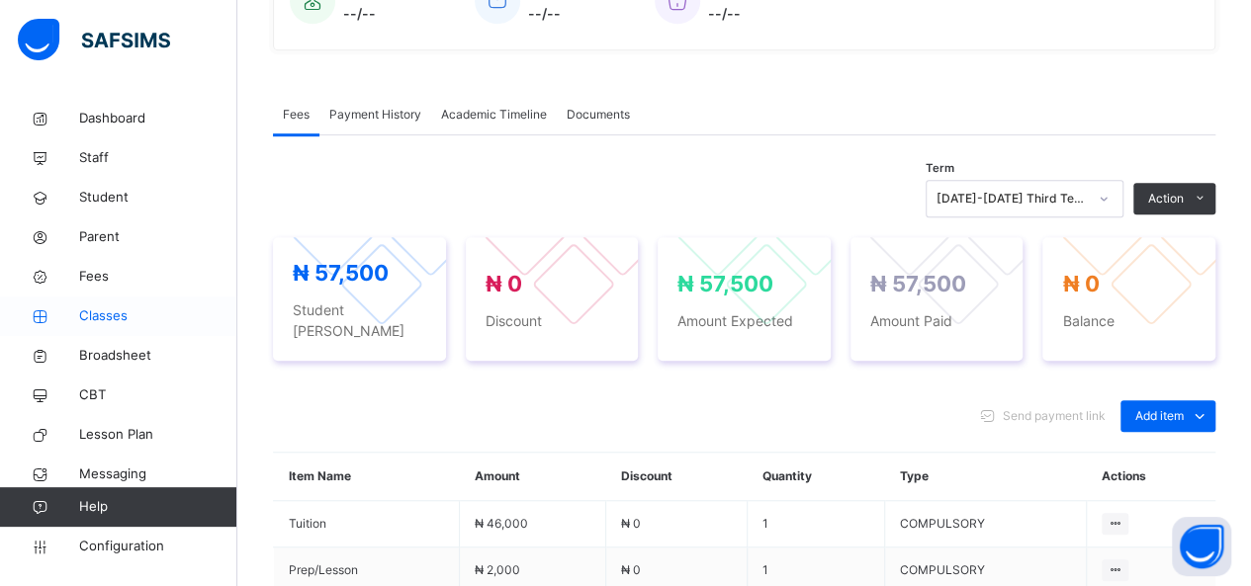
click at [104, 319] on span "Classes" at bounding box center [158, 317] width 158 height 20
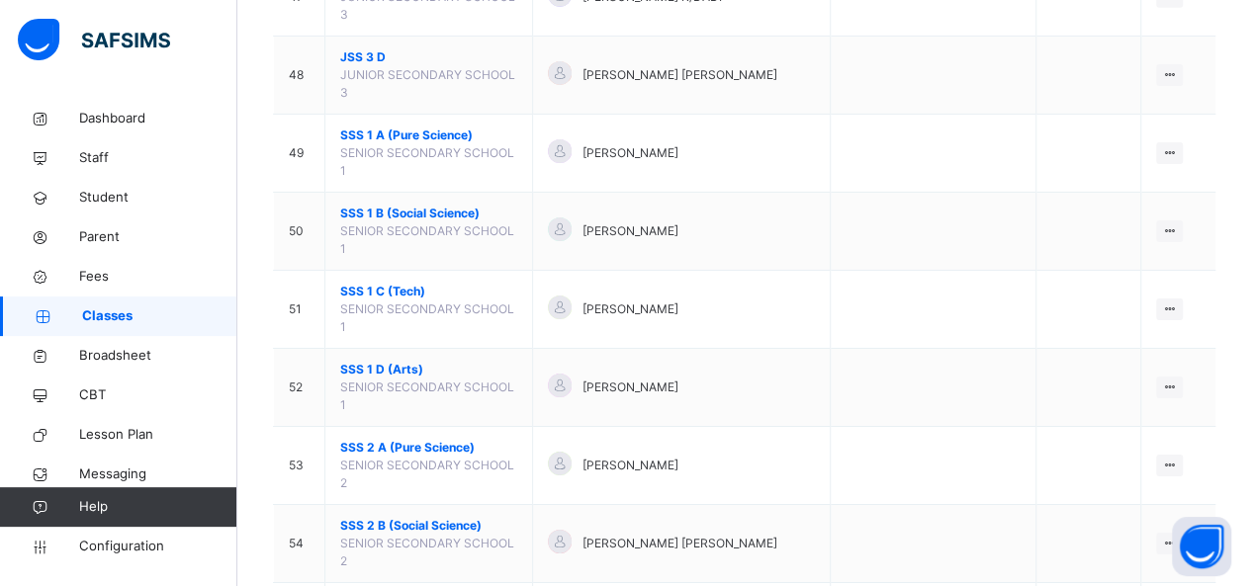
scroll to position [3283, 0]
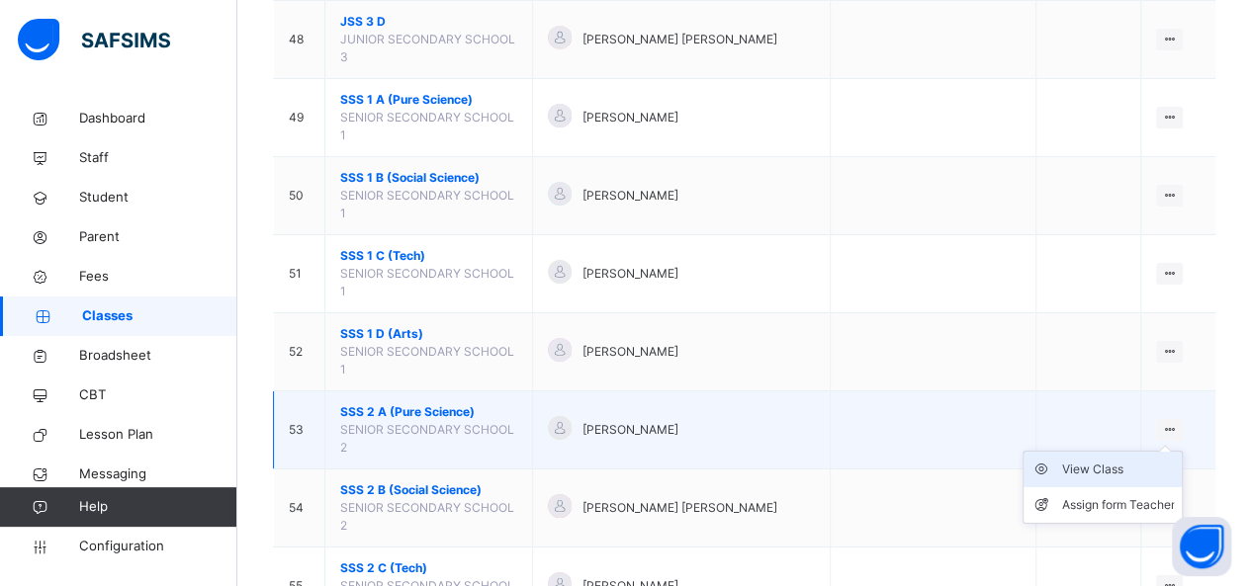
click at [1119, 460] on div "View Class" at bounding box center [1117, 470] width 113 height 20
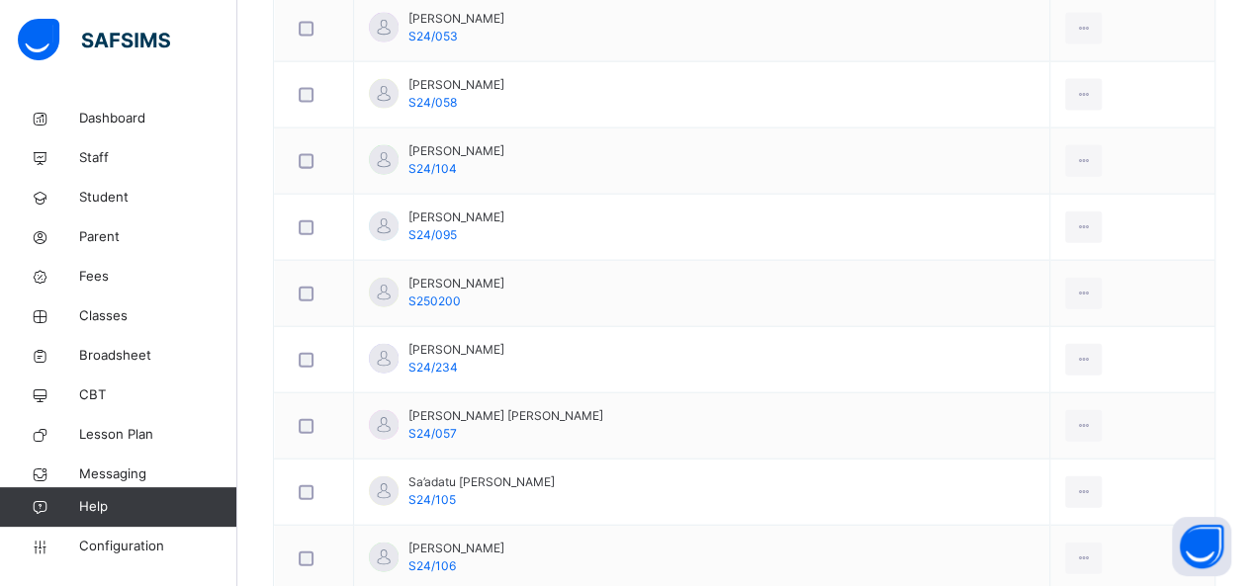
scroll to position [2215, 0]
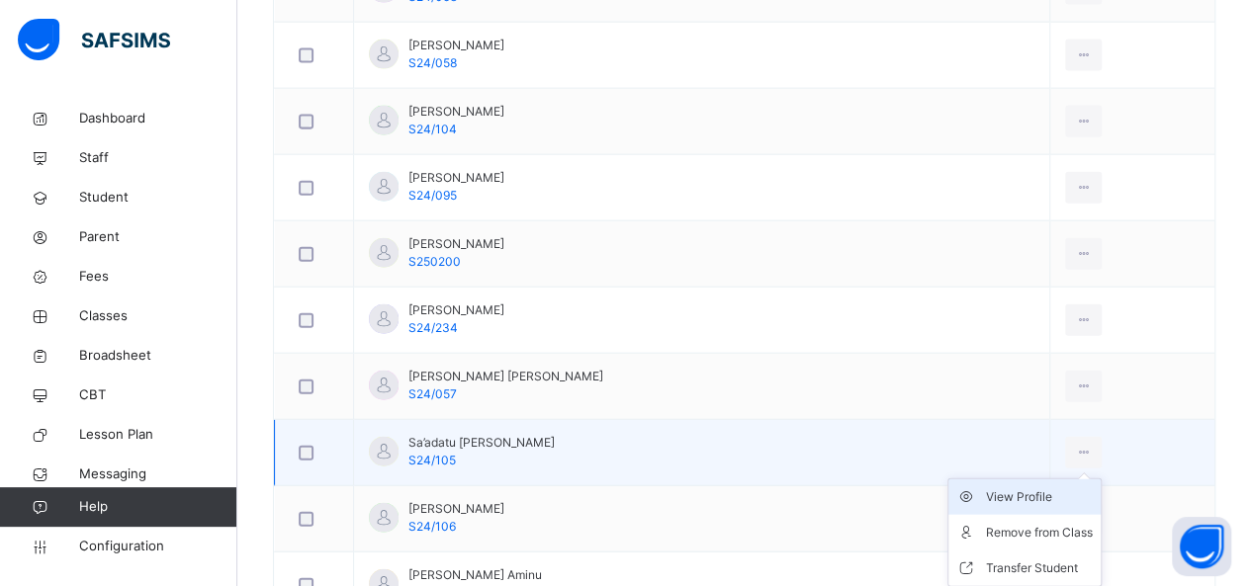
click at [994, 488] on div "View Profile" at bounding box center [1039, 498] width 107 height 20
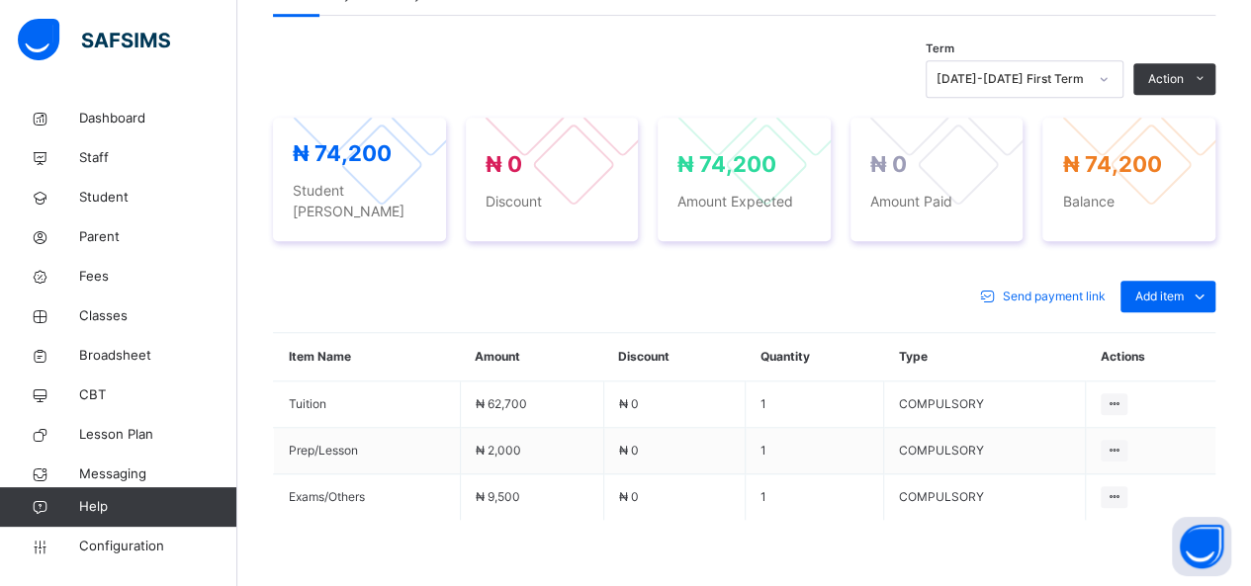
scroll to position [672, 0]
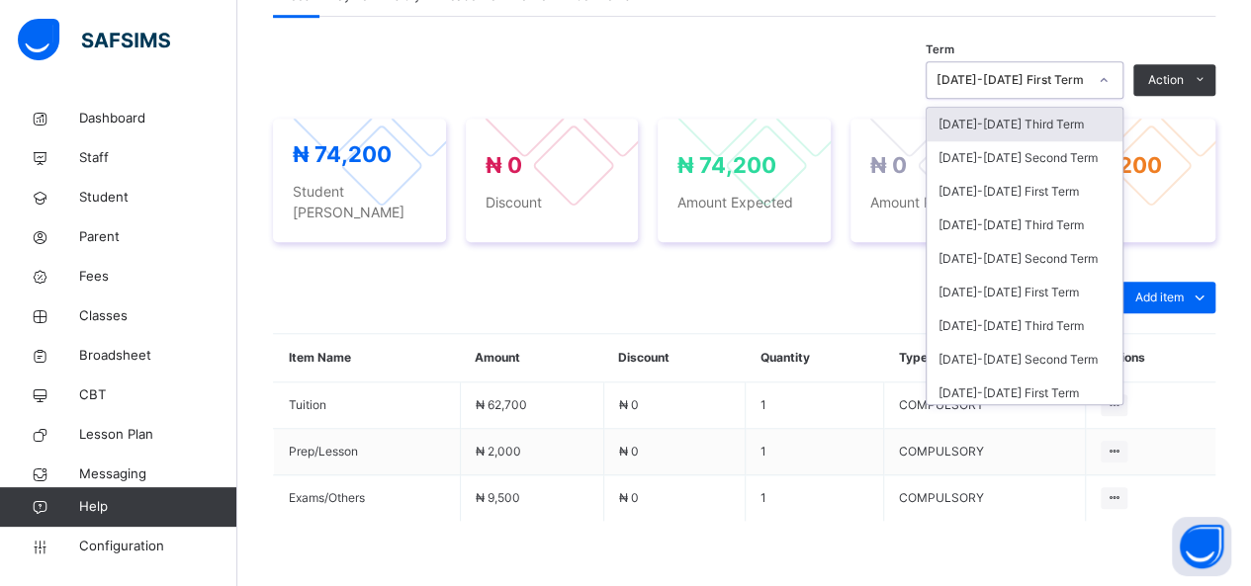
click at [1110, 75] on icon at bounding box center [1104, 80] width 12 height 20
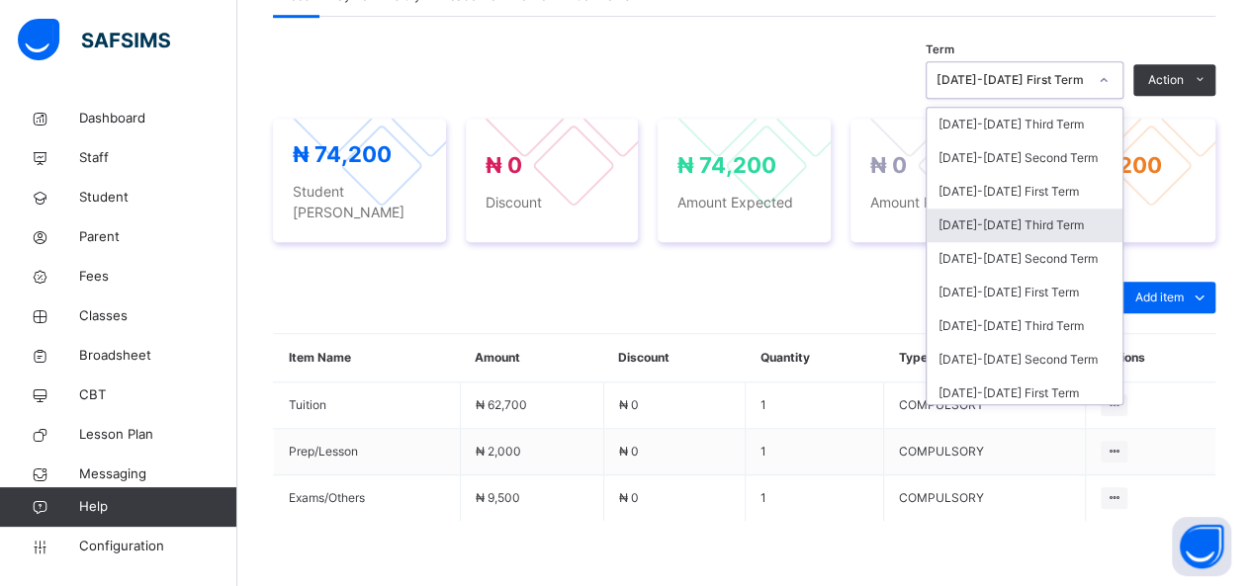
click at [1051, 230] on div "[DATE]-[DATE] Third Term" at bounding box center [1025, 226] width 196 height 34
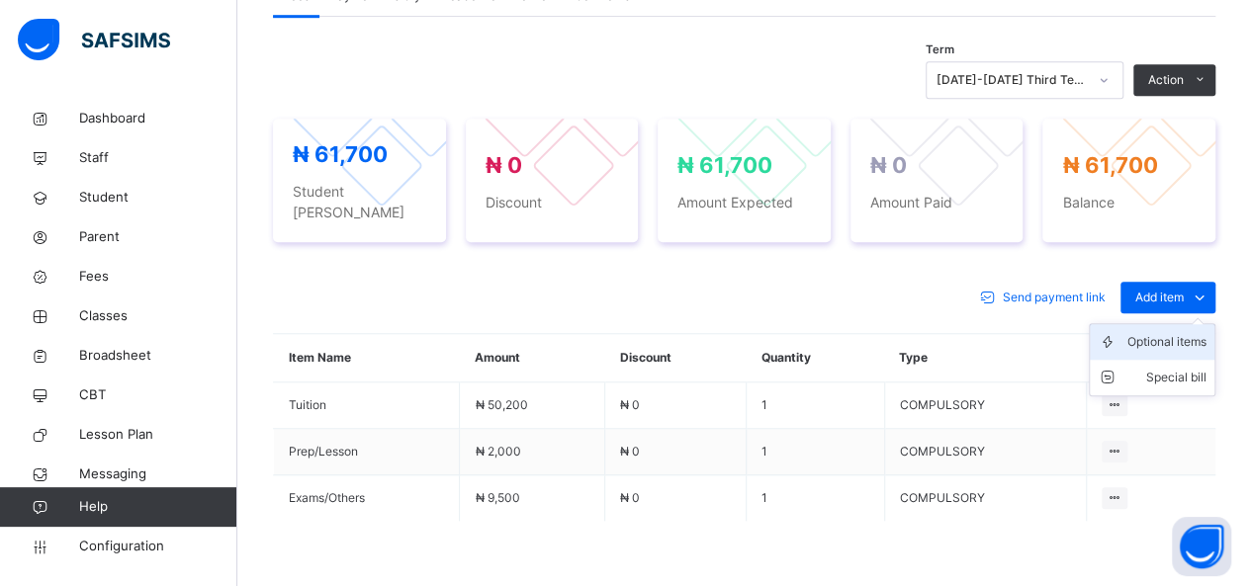
click at [1167, 332] on div "Optional items" at bounding box center [1166, 342] width 79 height 20
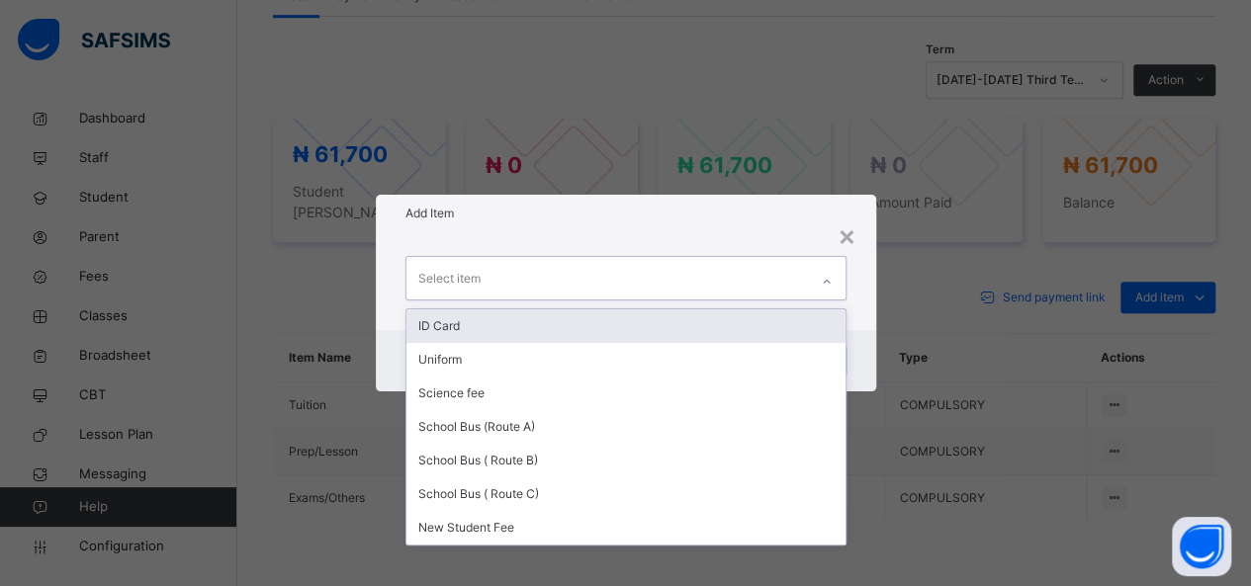
click at [782, 290] on div "Select item" at bounding box center [606, 278] width 401 height 42
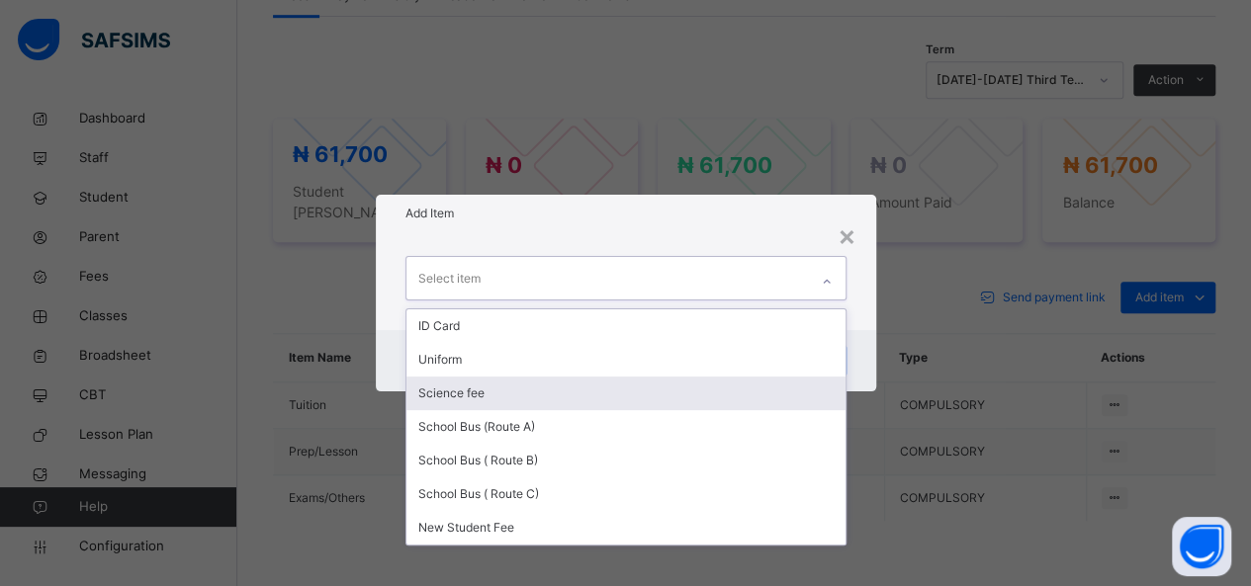
click at [672, 383] on div "Science fee" at bounding box center [625, 394] width 439 height 34
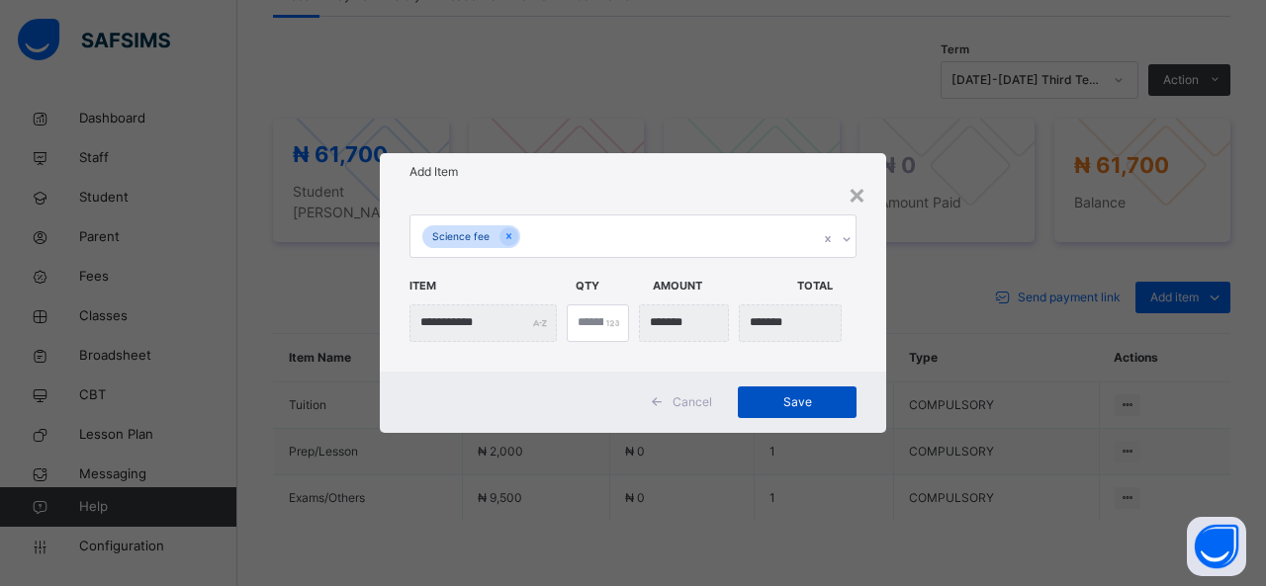
click at [801, 394] on span "Save" at bounding box center [797, 403] width 89 height 18
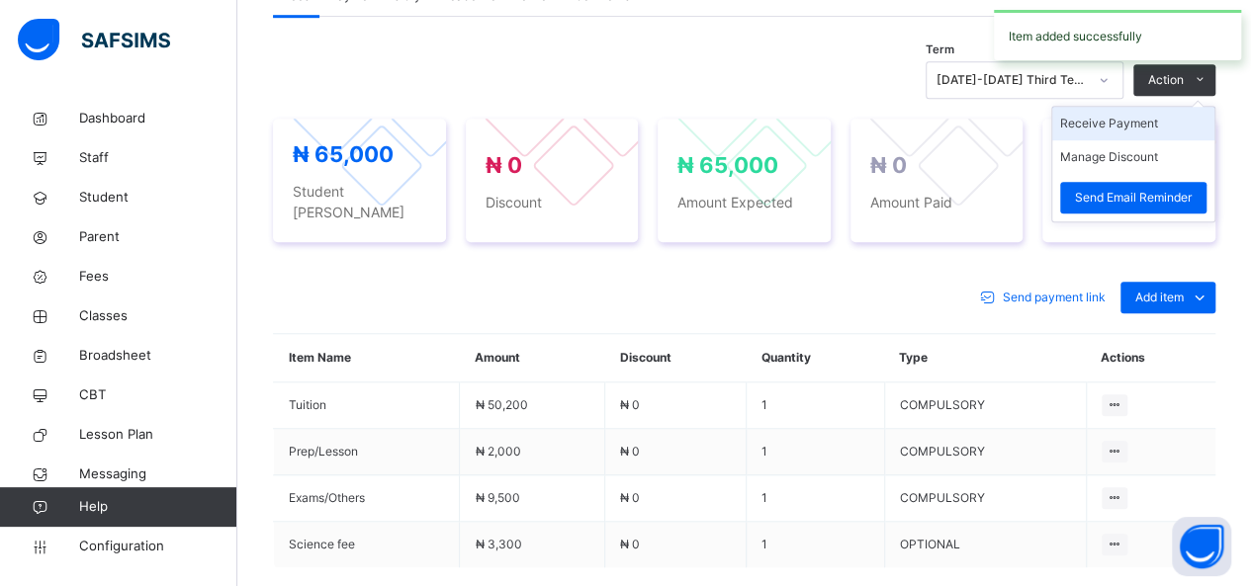
click at [1131, 124] on li "Receive Payment" at bounding box center [1133, 124] width 162 height 34
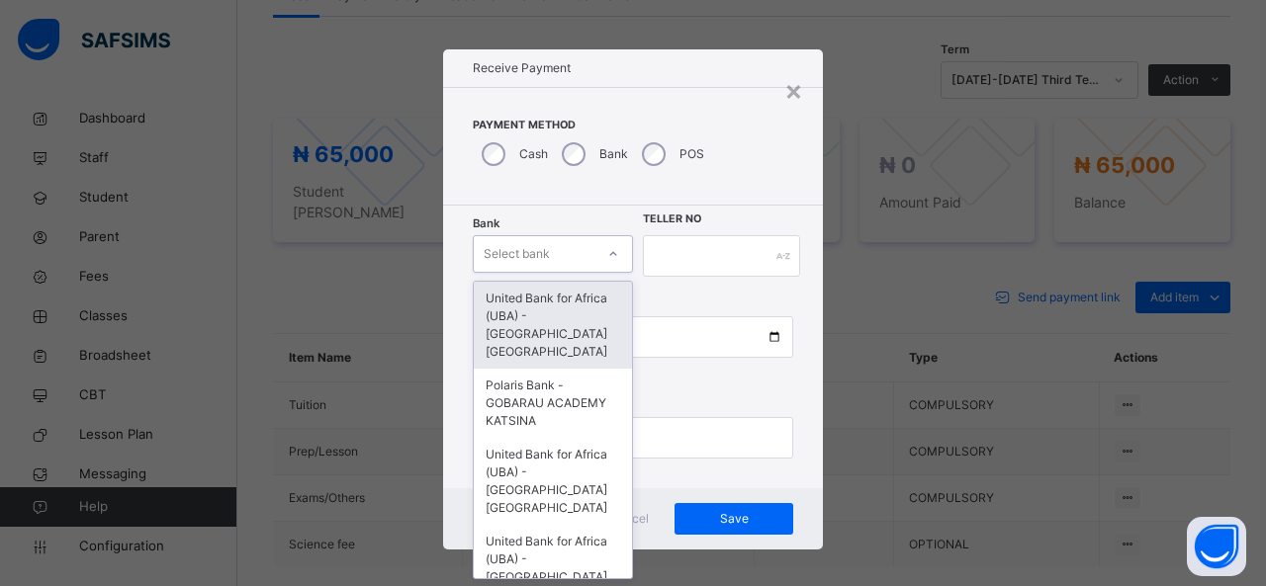
click at [594, 250] on div at bounding box center [613, 254] width 38 height 36
click at [574, 305] on div "United Bank for Africa (UBA) - Gobarau Academy Katsina" at bounding box center [553, 325] width 158 height 87
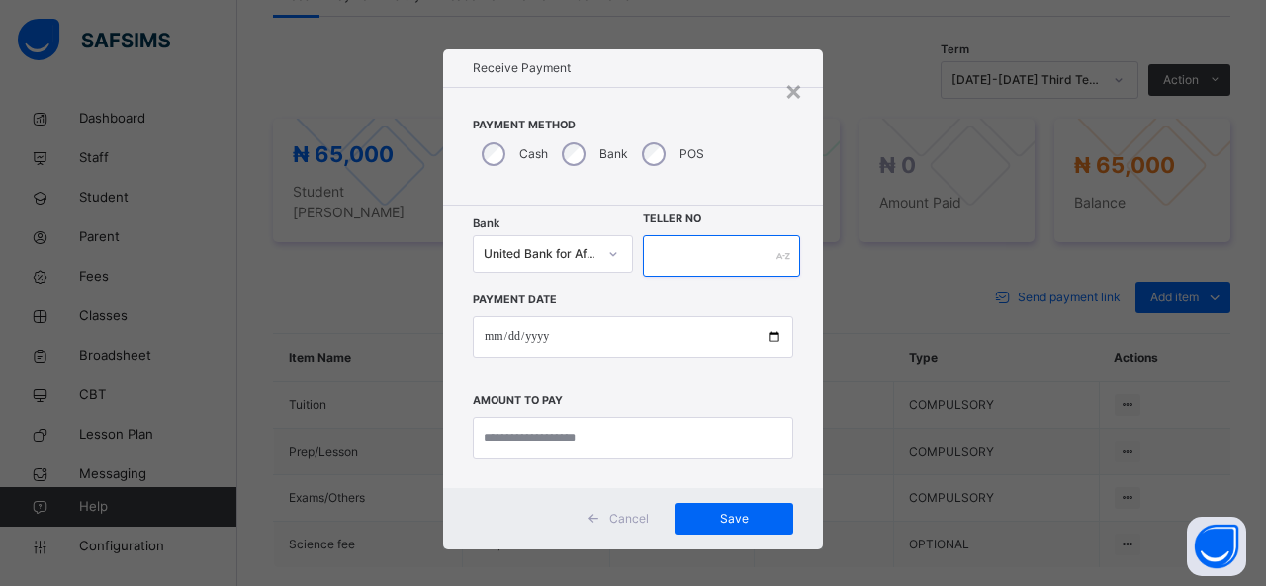
click at [688, 252] on input "text" at bounding box center [721, 256] width 157 height 42
type input "*****"
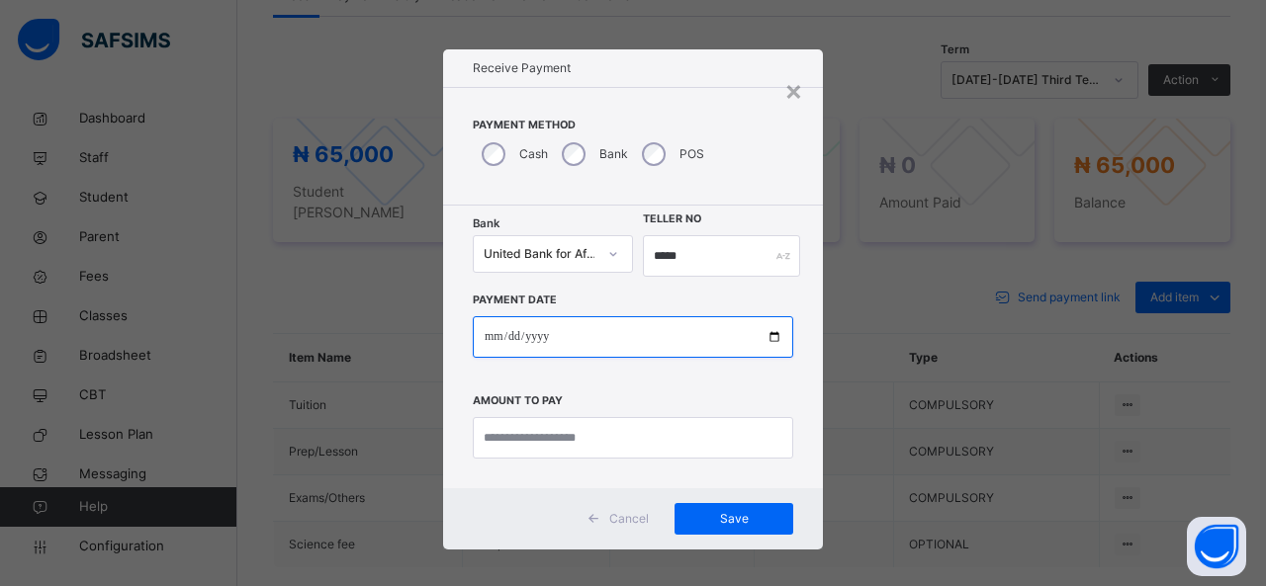
click at [654, 333] on input "date" at bounding box center [633, 337] width 320 height 42
type input "**********"
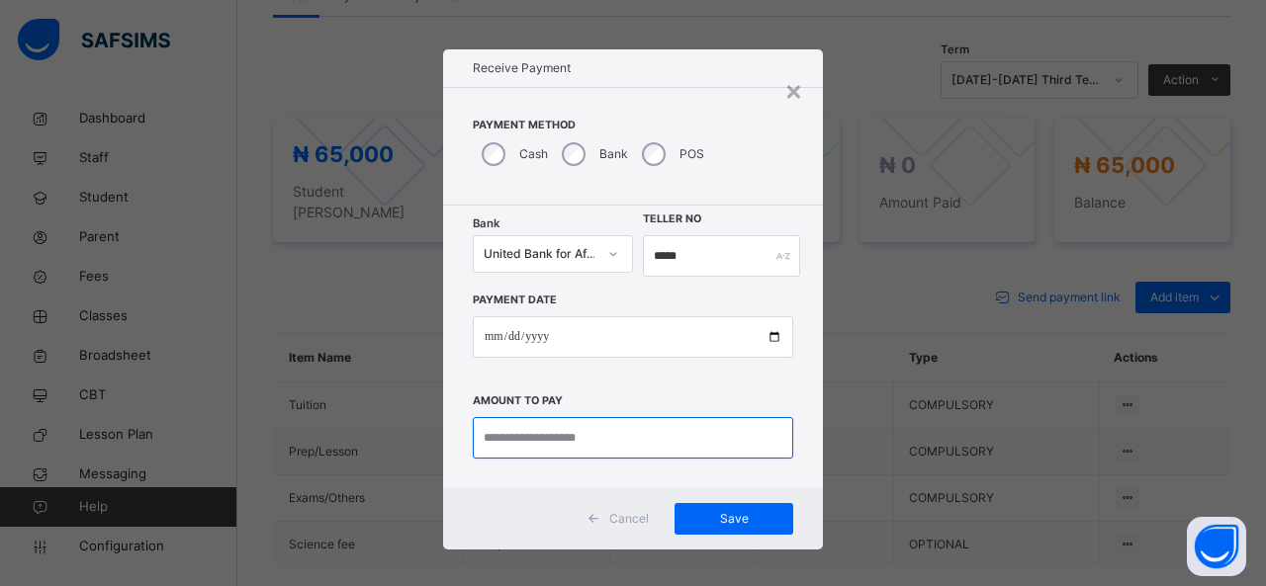
click at [613, 431] on input "currency" at bounding box center [633, 438] width 320 height 42
type input "********"
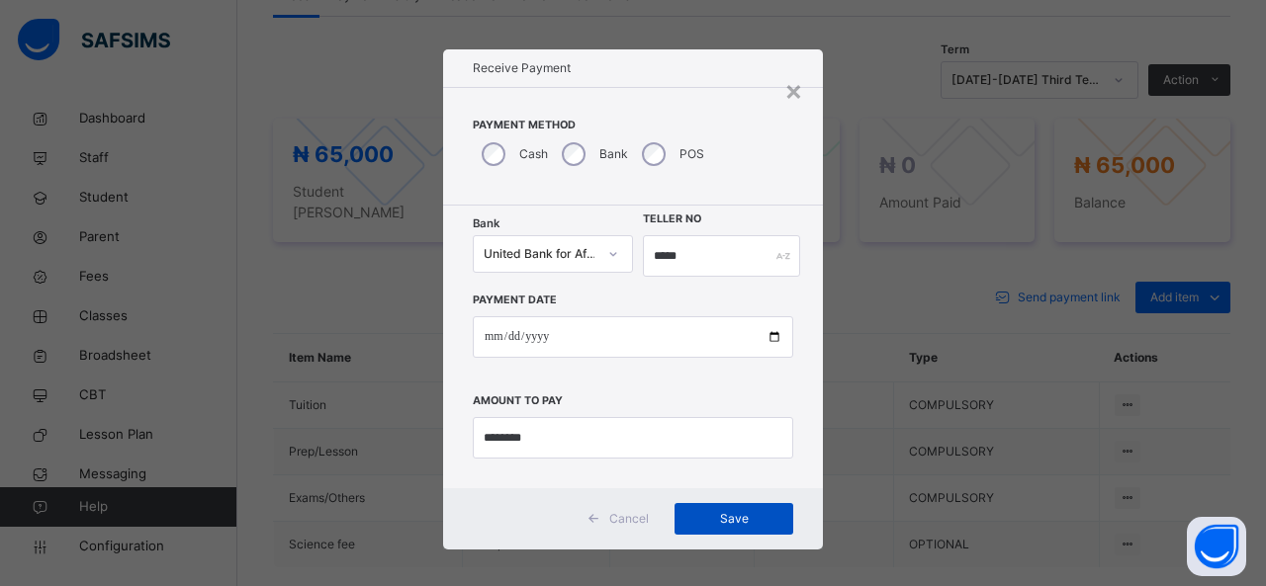
click at [711, 504] on div "Save" at bounding box center [733, 519] width 119 height 32
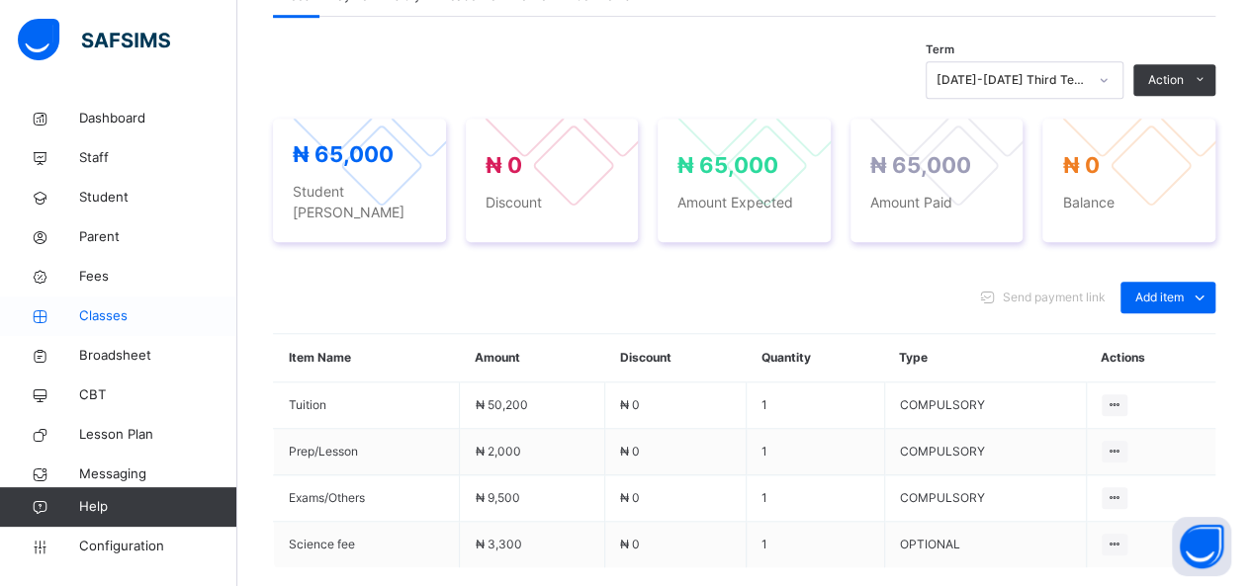
click at [91, 326] on link "Classes" at bounding box center [118, 317] width 237 height 40
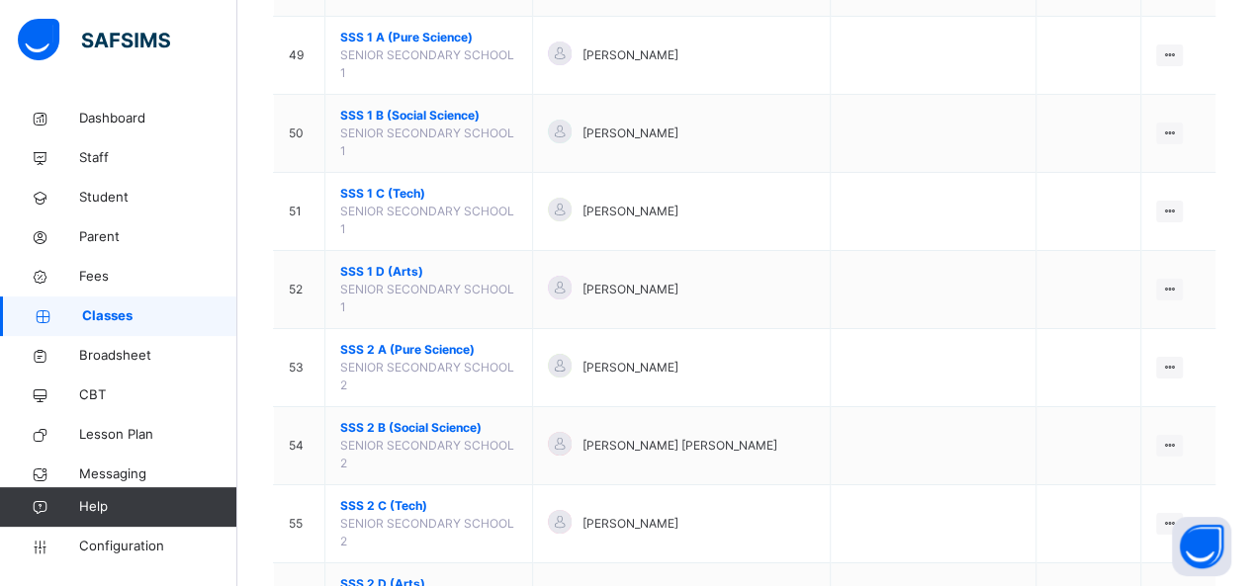
scroll to position [3356, 0]
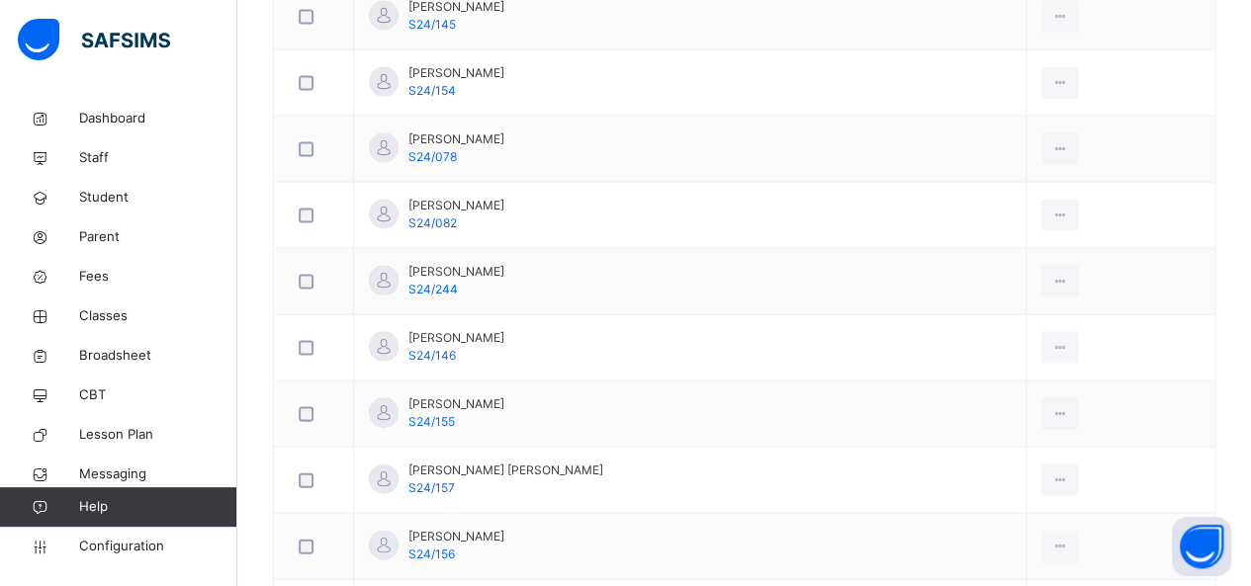
scroll to position [2080, 0]
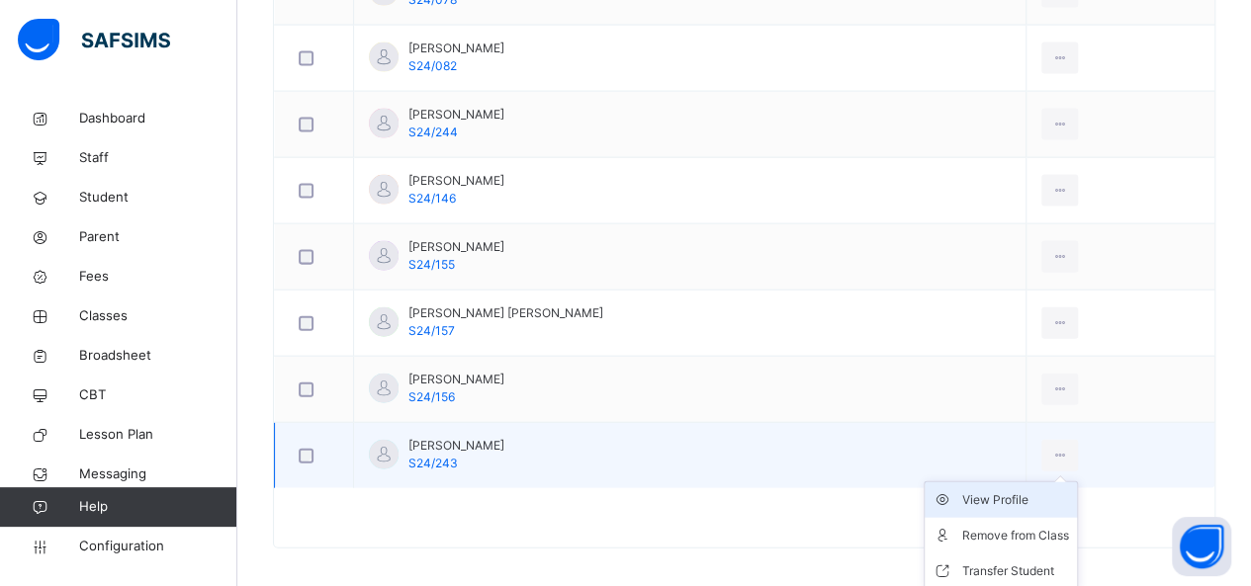
click at [1013, 493] on div "View Profile" at bounding box center [1015, 500] width 107 height 20
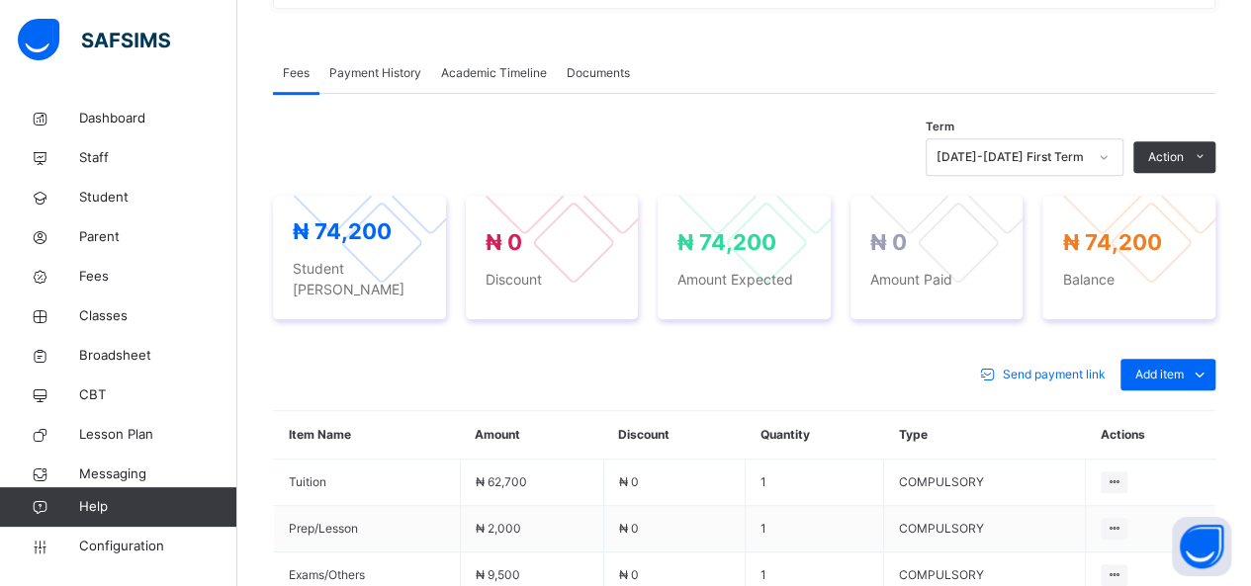
scroll to position [593, 0]
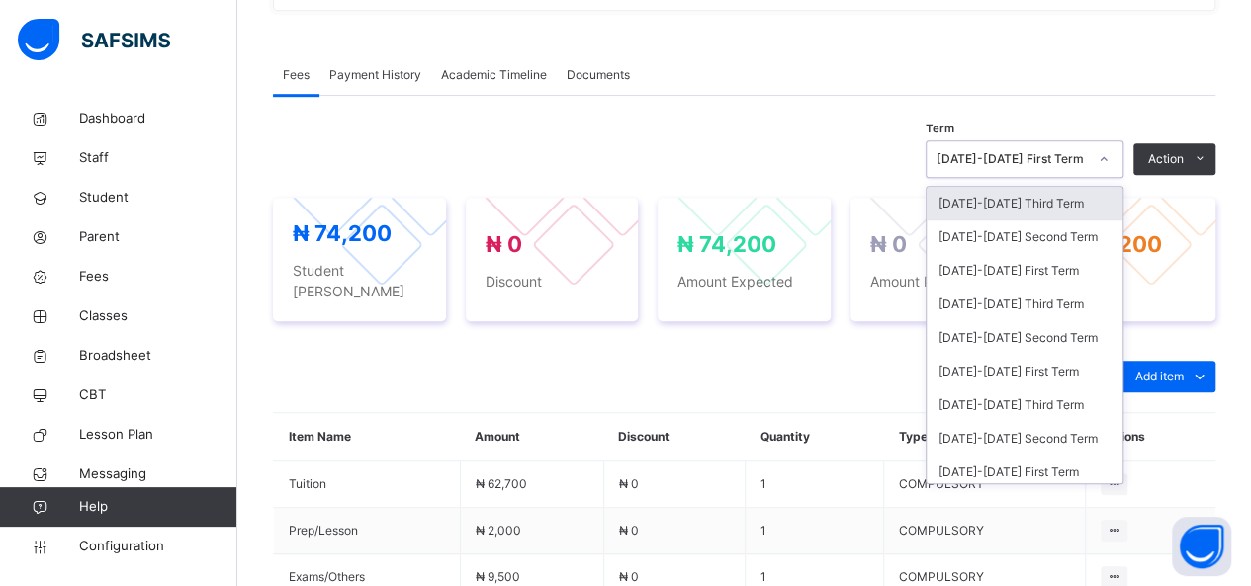
click at [1102, 153] on div at bounding box center [1104, 159] width 34 height 32
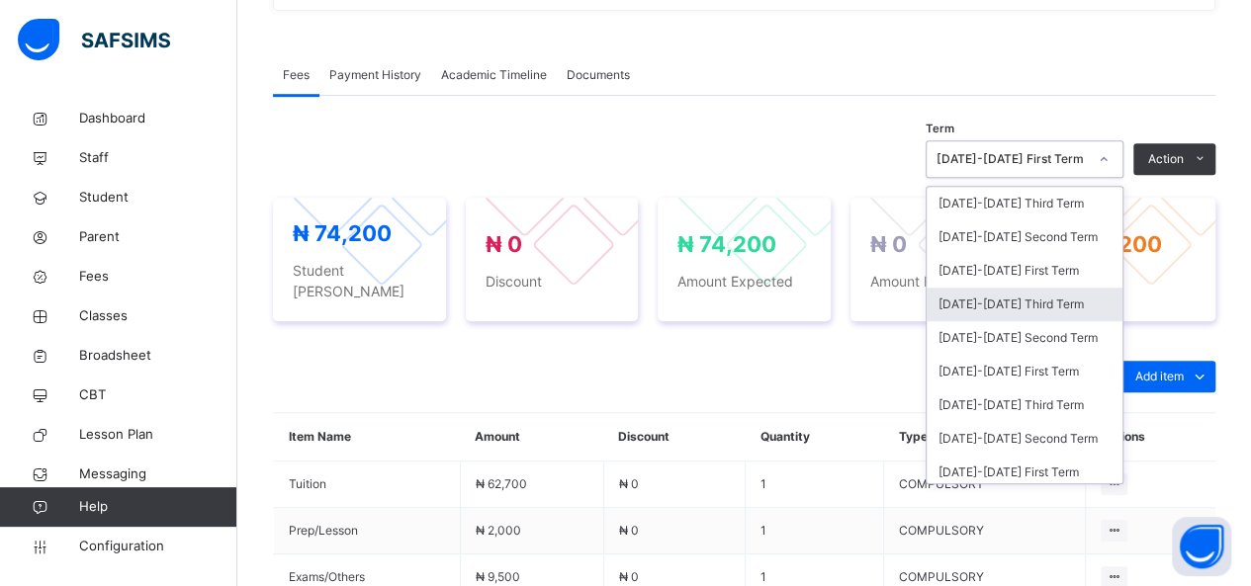
click at [1032, 304] on div "[DATE]-[DATE] Third Term" at bounding box center [1025, 305] width 196 height 34
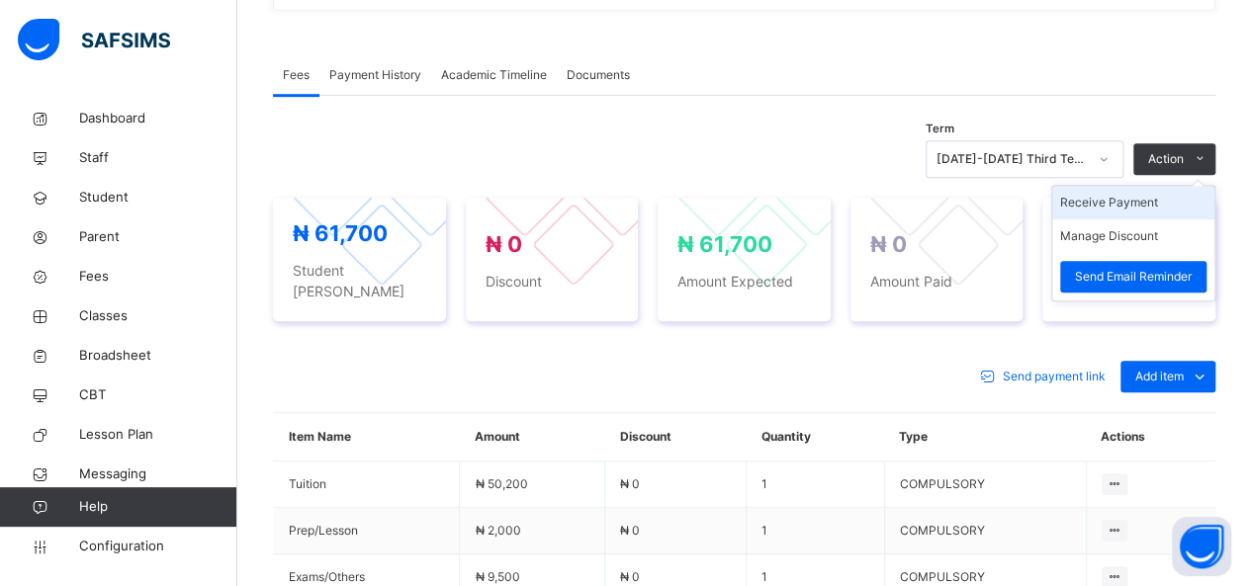
click at [1116, 200] on li "Receive Payment" at bounding box center [1133, 203] width 162 height 34
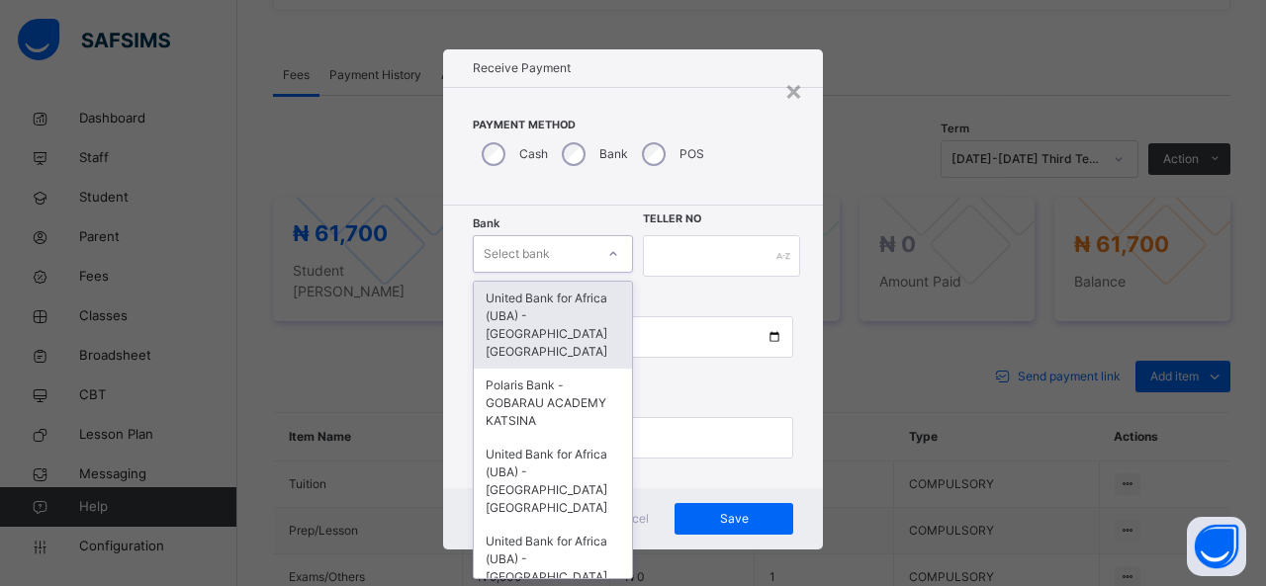
click at [543, 256] on div "Select bank" at bounding box center [517, 254] width 66 height 38
click at [543, 333] on div "United Bank for Africa (UBA) - Gobarau Academy Katsina" at bounding box center [553, 325] width 158 height 87
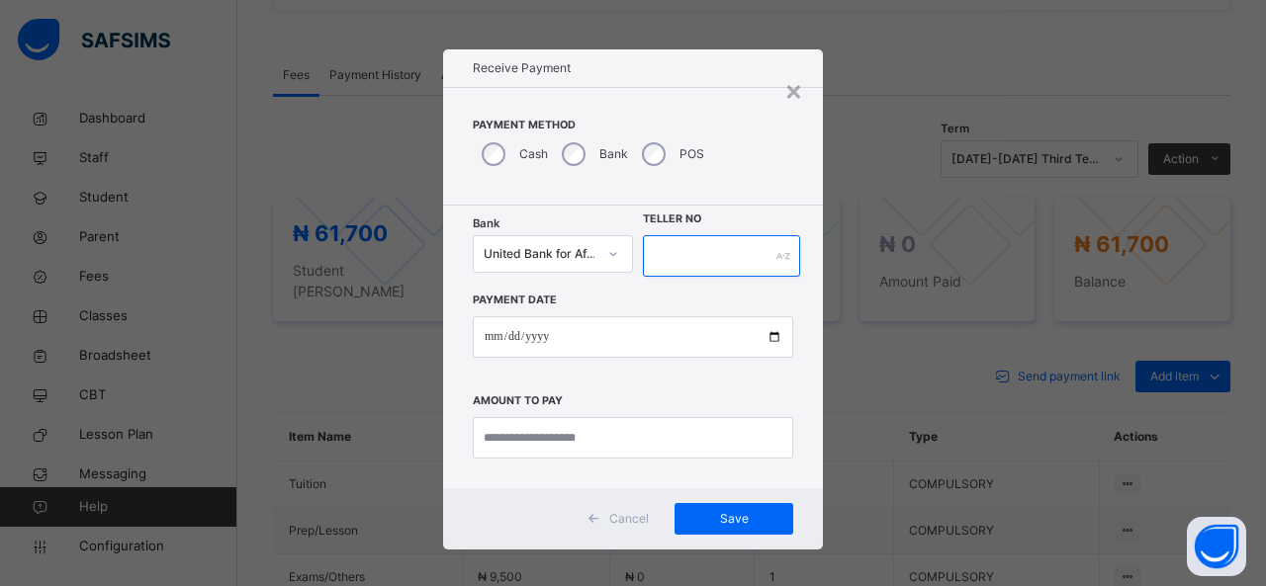
click at [651, 272] on input "text" at bounding box center [721, 256] width 157 height 42
type input "*****"
click at [635, 365] on div "Payment Date Amount to pay" at bounding box center [633, 368] width 320 height 182
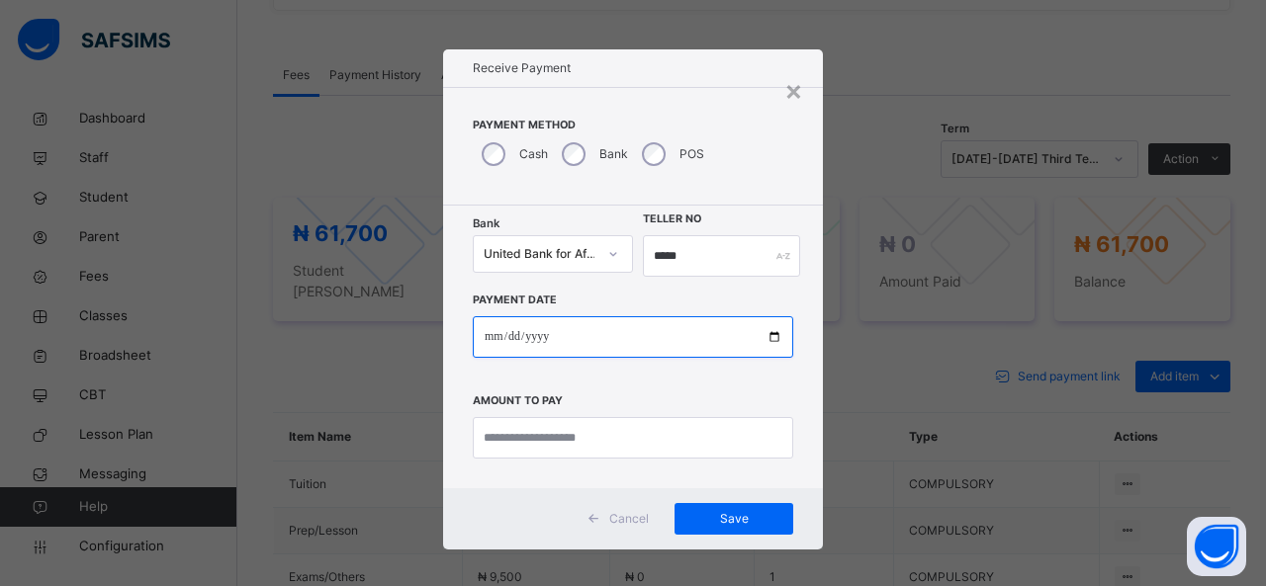
click at [626, 343] on input "date" at bounding box center [633, 337] width 320 height 42
type input "**********"
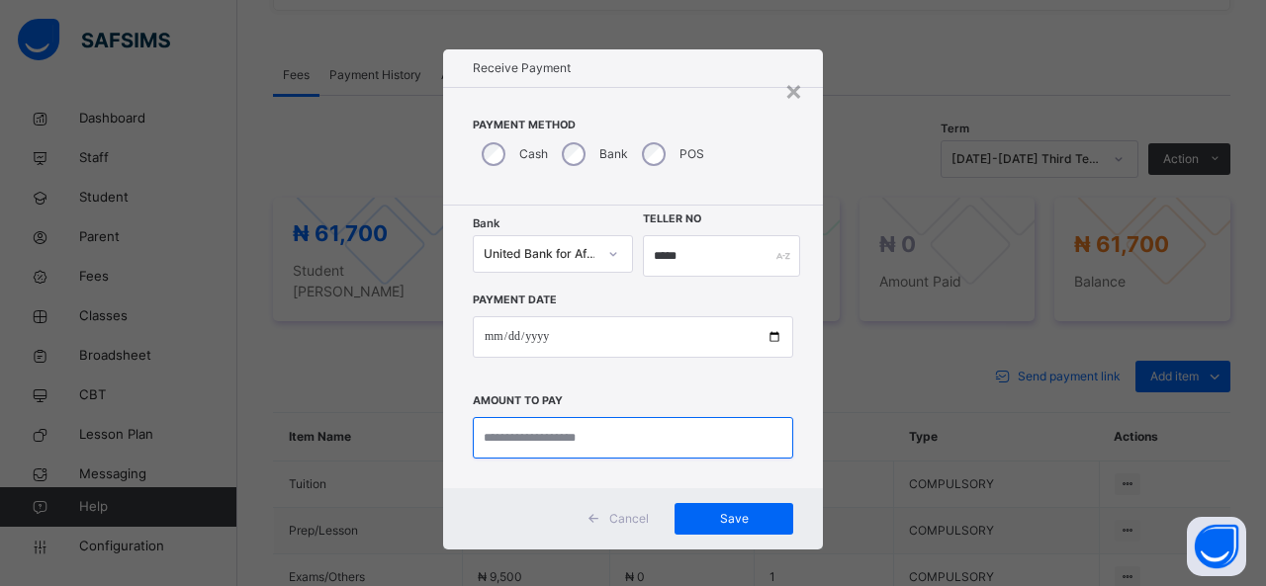
click at [577, 445] on input "currency" at bounding box center [633, 438] width 320 height 42
type input "********"
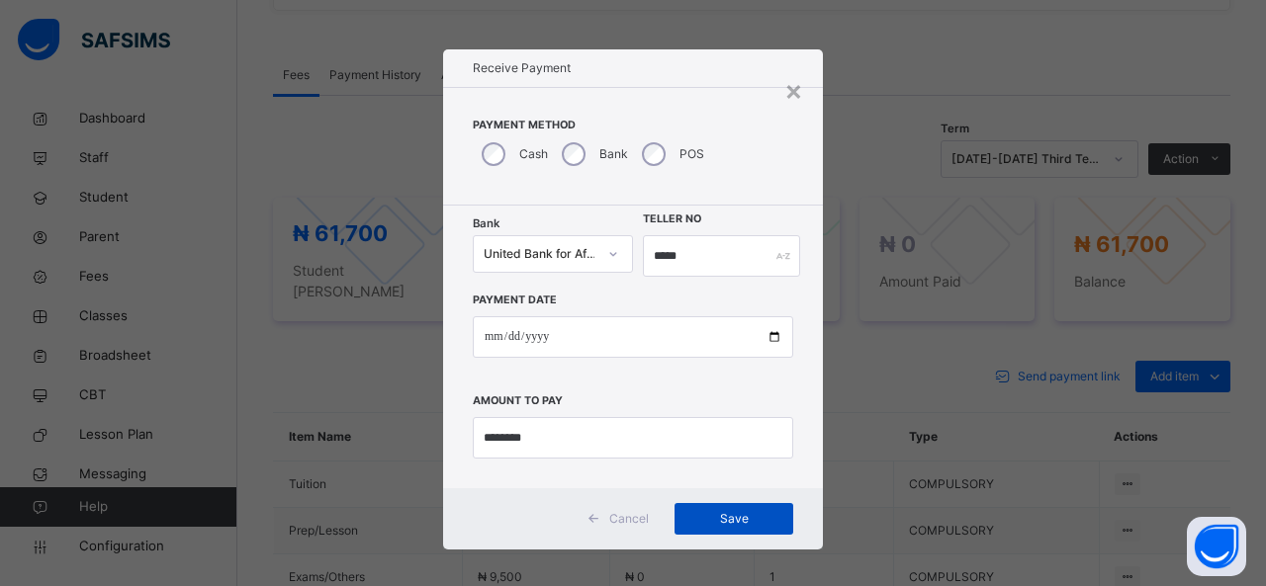
click at [711, 506] on div "Save" at bounding box center [733, 519] width 119 height 32
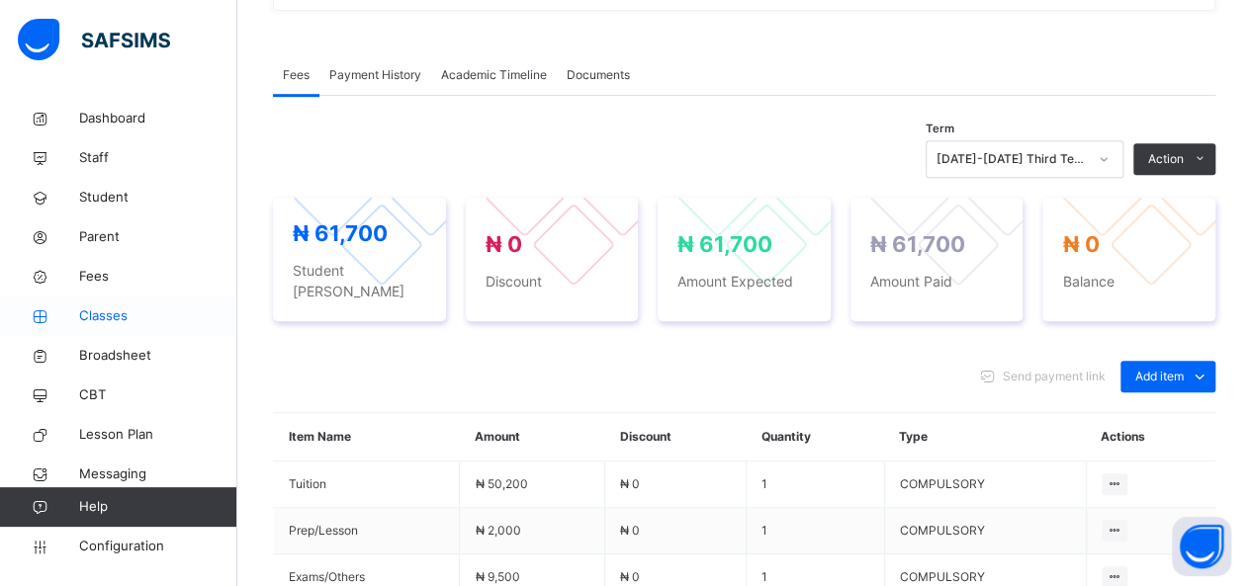
click at [95, 317] on span "Classes" at bounding box center [158, 317] width 158 height 20
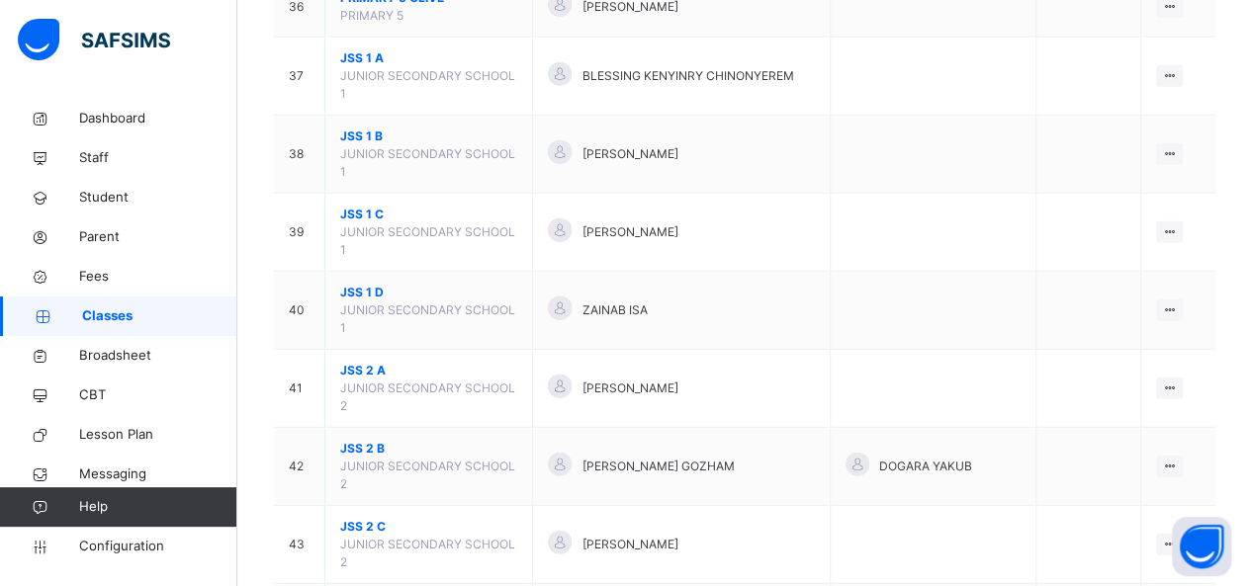
scroll to position [2413, 0]
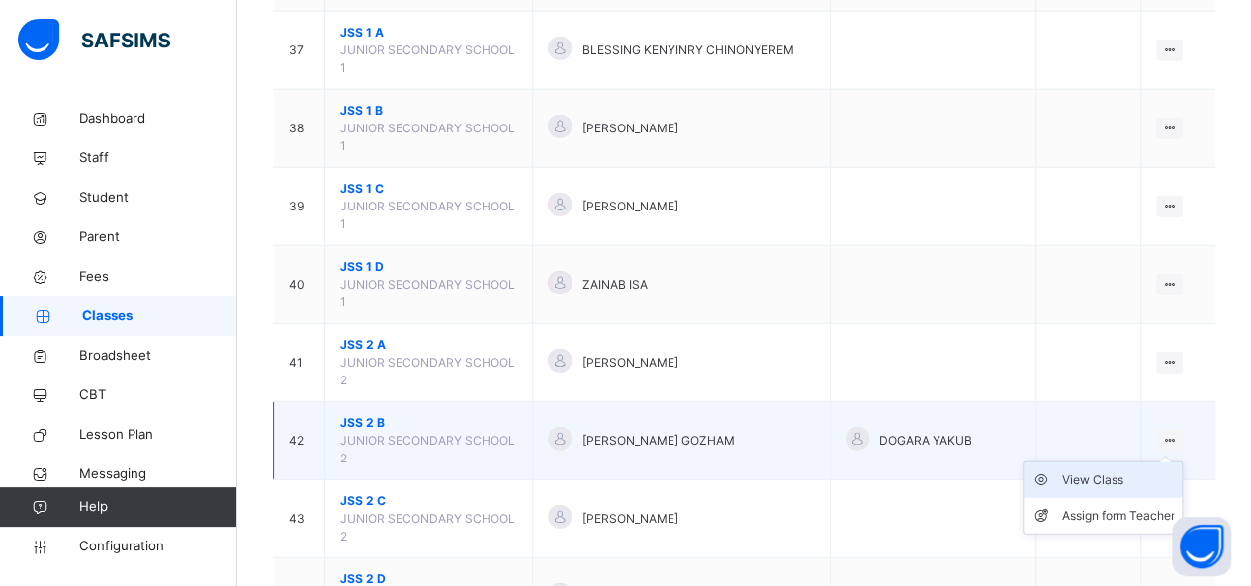
click at [1107, 471] on div "View Class" at bounding box center [1117, 481] width 113 height 20
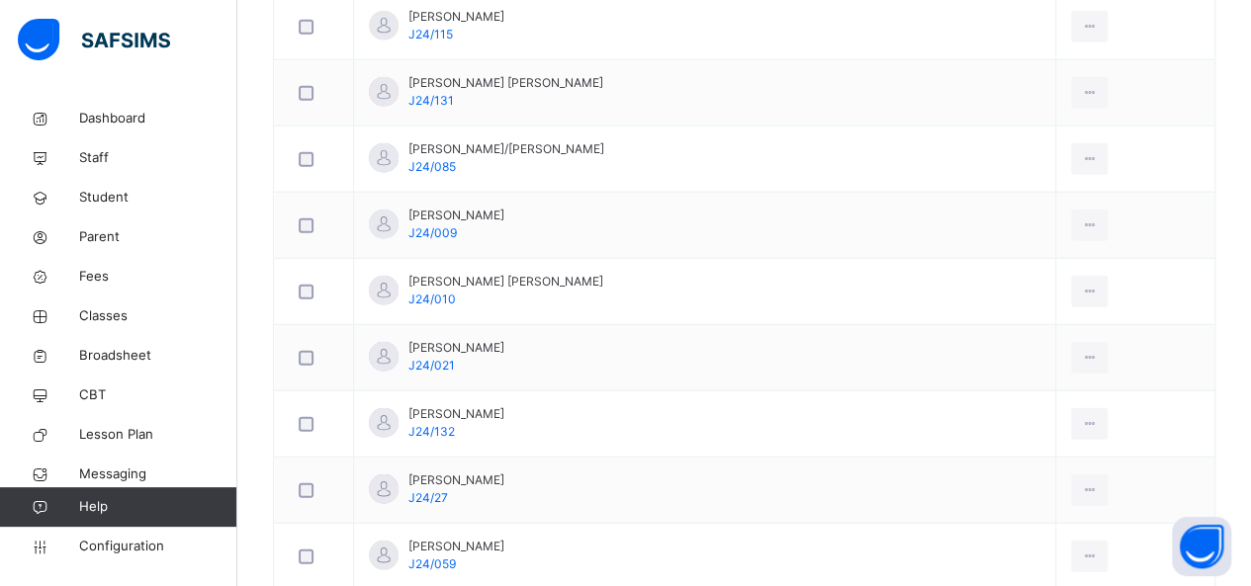
scroll to position [2413, 0]
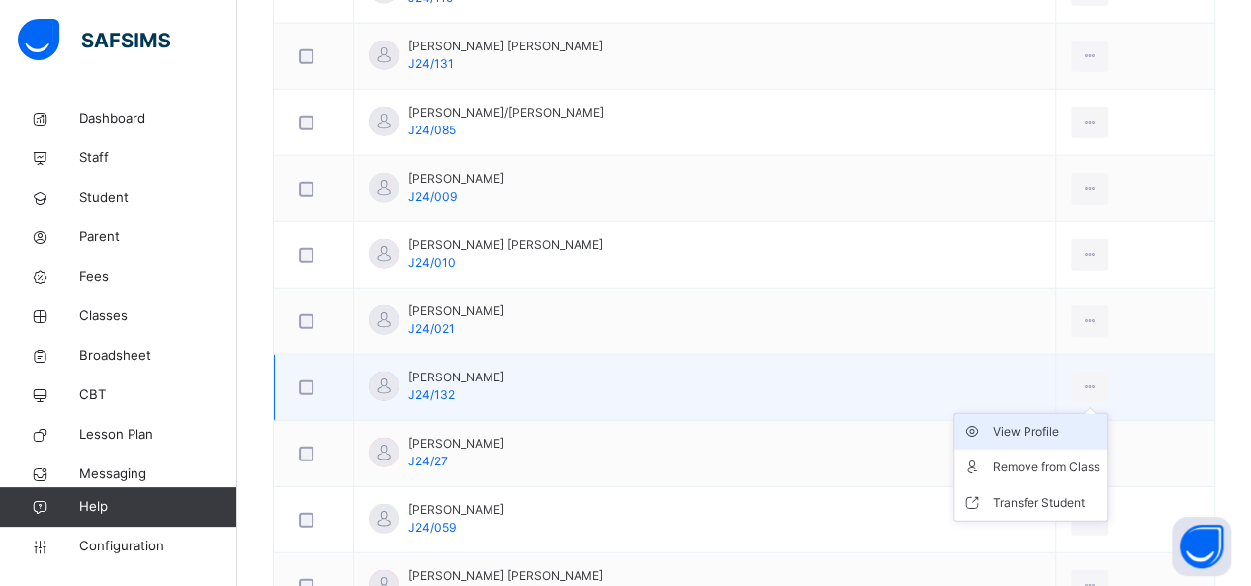
click at [1015, 422] on div "View Profile" at bounding box center [1045, 432] width 107 height 20
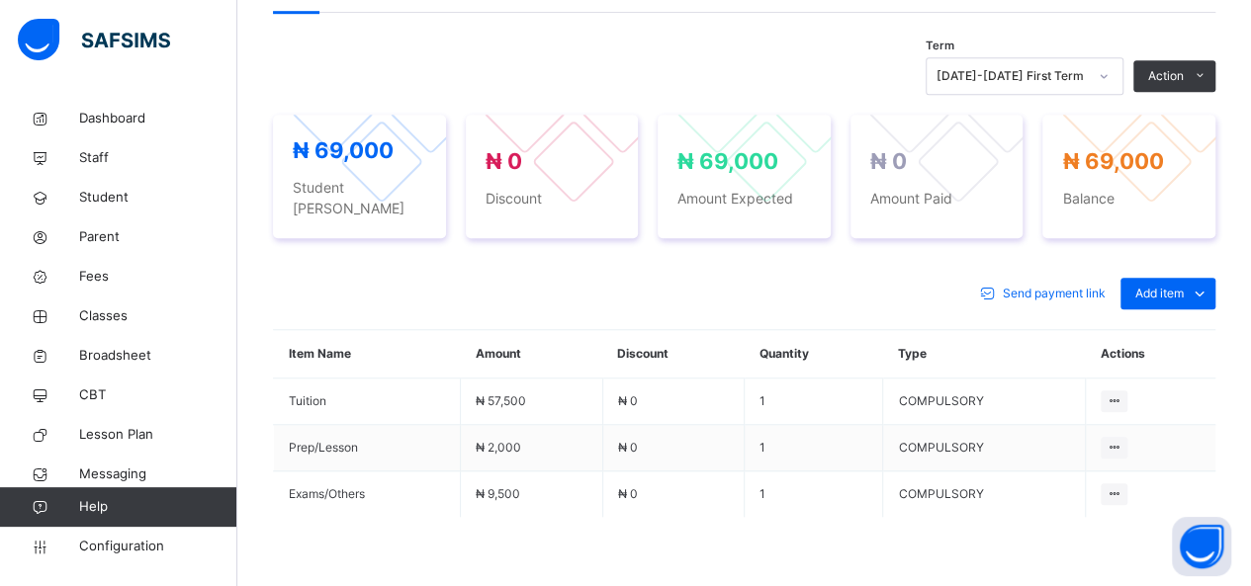
scroll to position [672, 0]
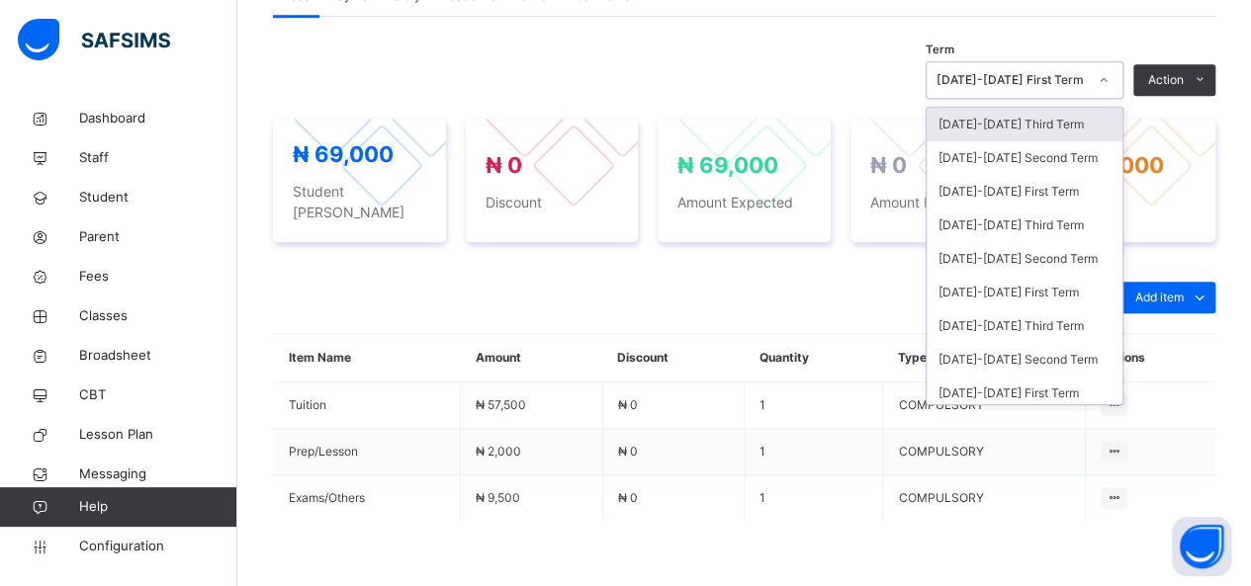
click at [1080, 73] on div "[DATE]-[DATE] First Term" at bounding box center [1011, 80] width 150 height 18
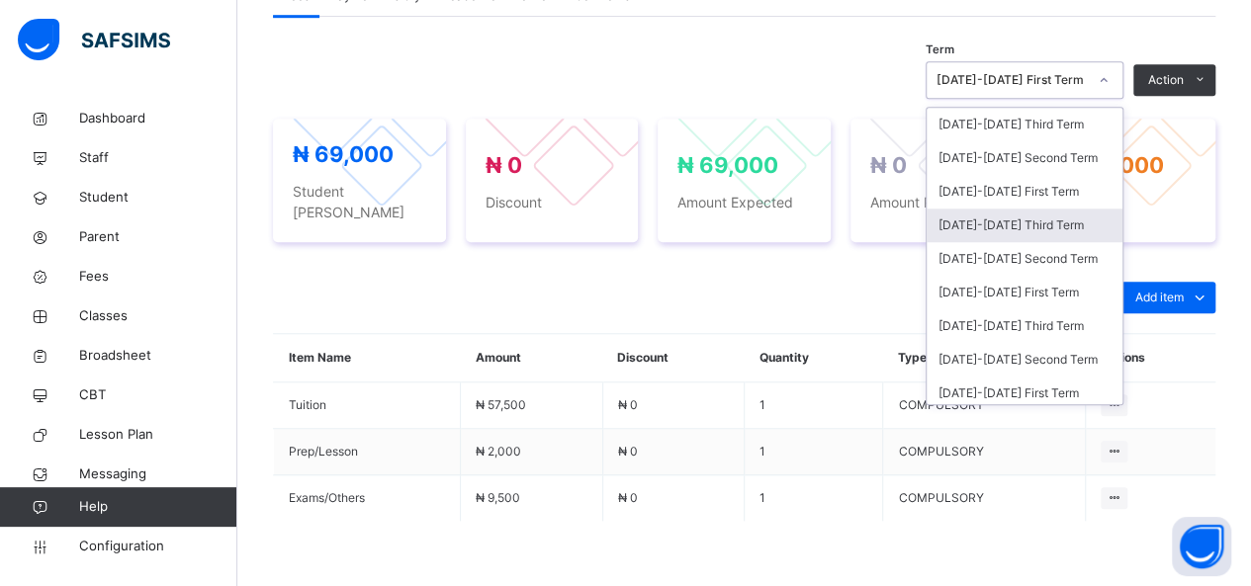
click at [1044, 219] on div "[DATE]-[DATE] Third Term" at bounding box center [1025, 226] width 196 height 34
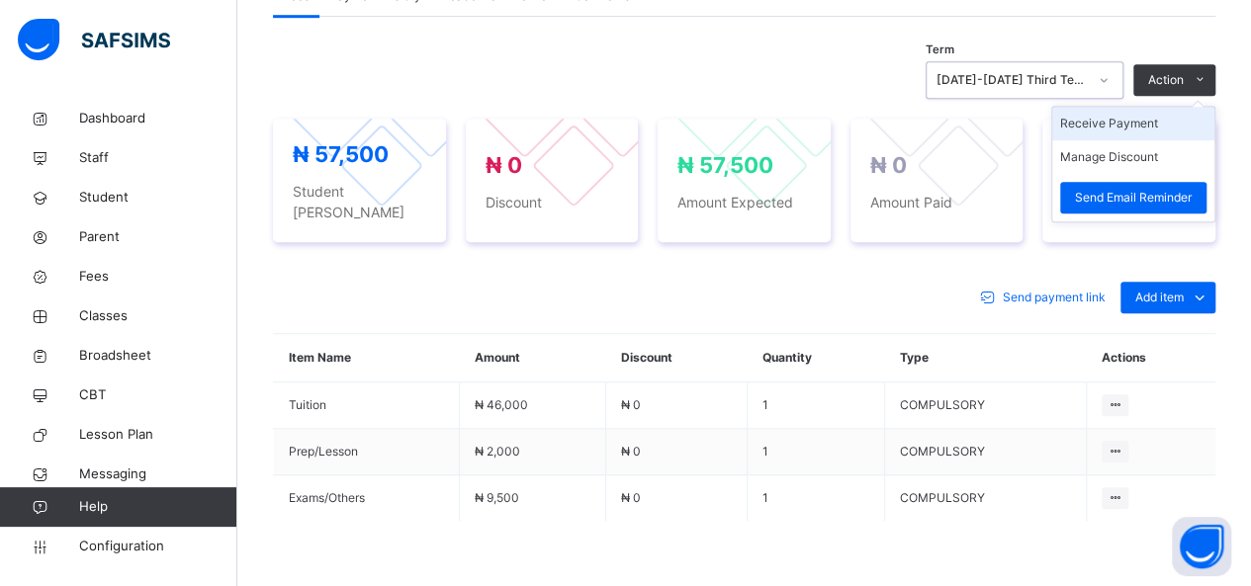
click at [1129, 122] on li "Receive Payment" at bounding box center [1133, 124] width 162 height 34
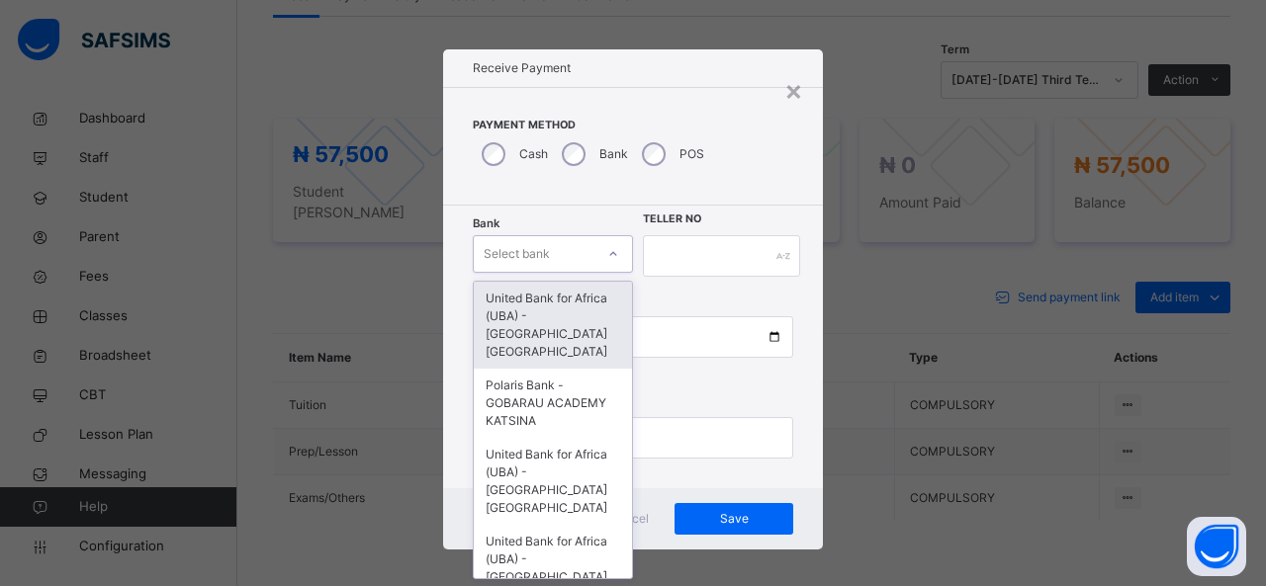
click at [566, 246] on div "Select bank" at bounding box center [534, 254] width 121 height 31
click at [559, 310] on div "United Bank for Africa (UBA) - Gobarau Academy Katsina" at bounding box center [553, 325] width 158 height 87
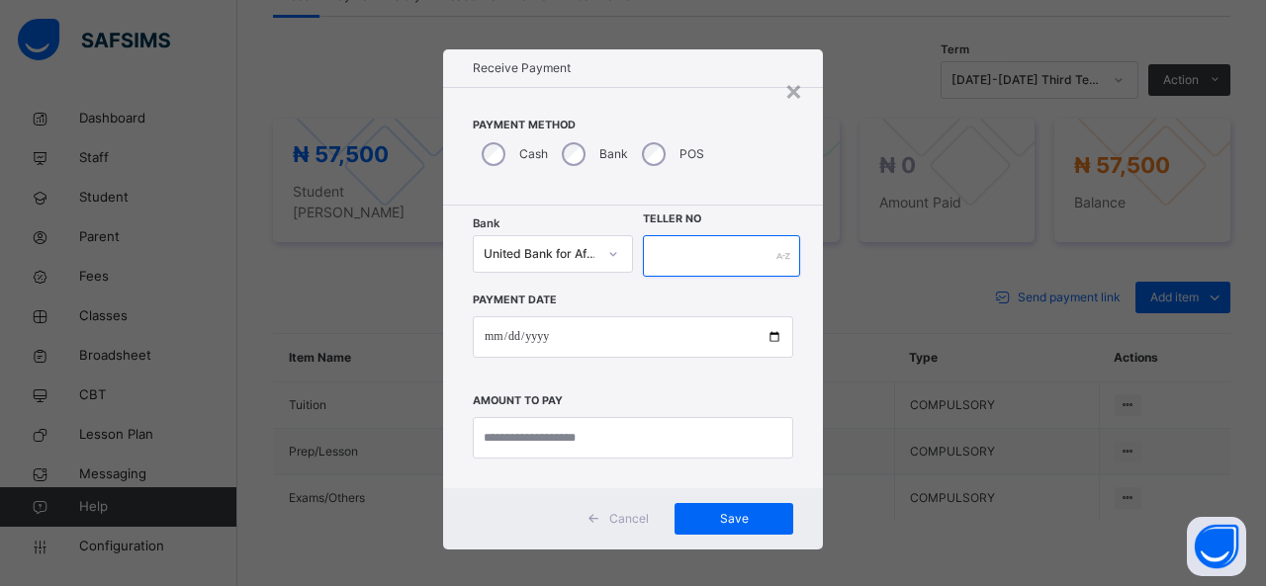
click at [669, 241] on input "text" at bounding box center [721, 256] width 157 height 42
type input "*****"
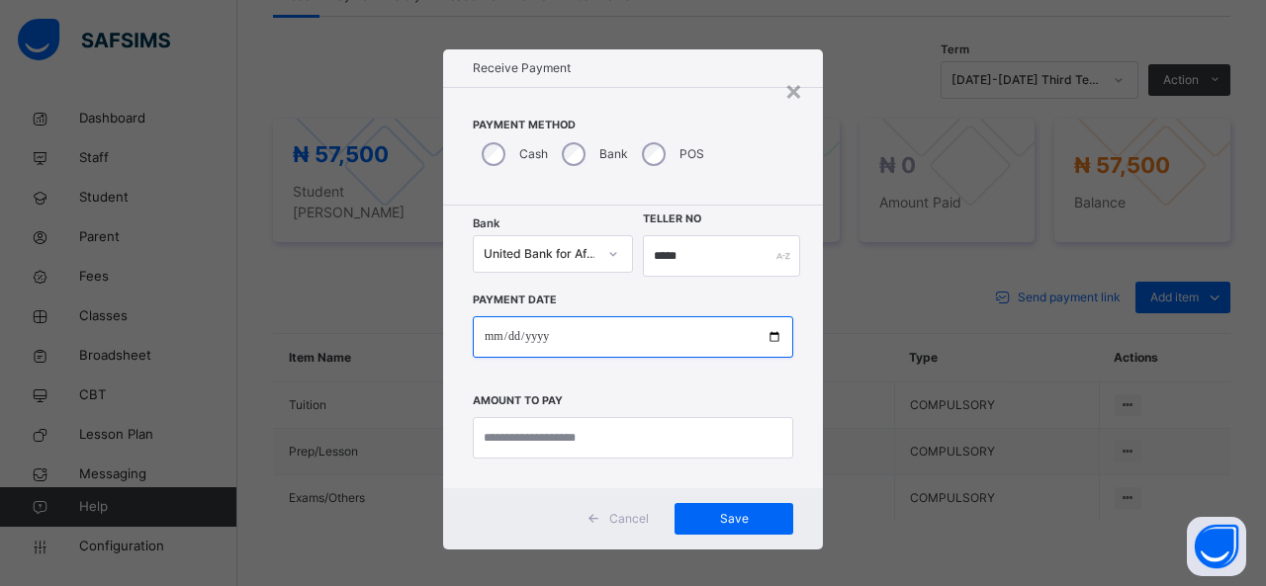
click at [642, 332] on input "date" at bounding box center [633, 337] width 320 height 42
type input "**********"
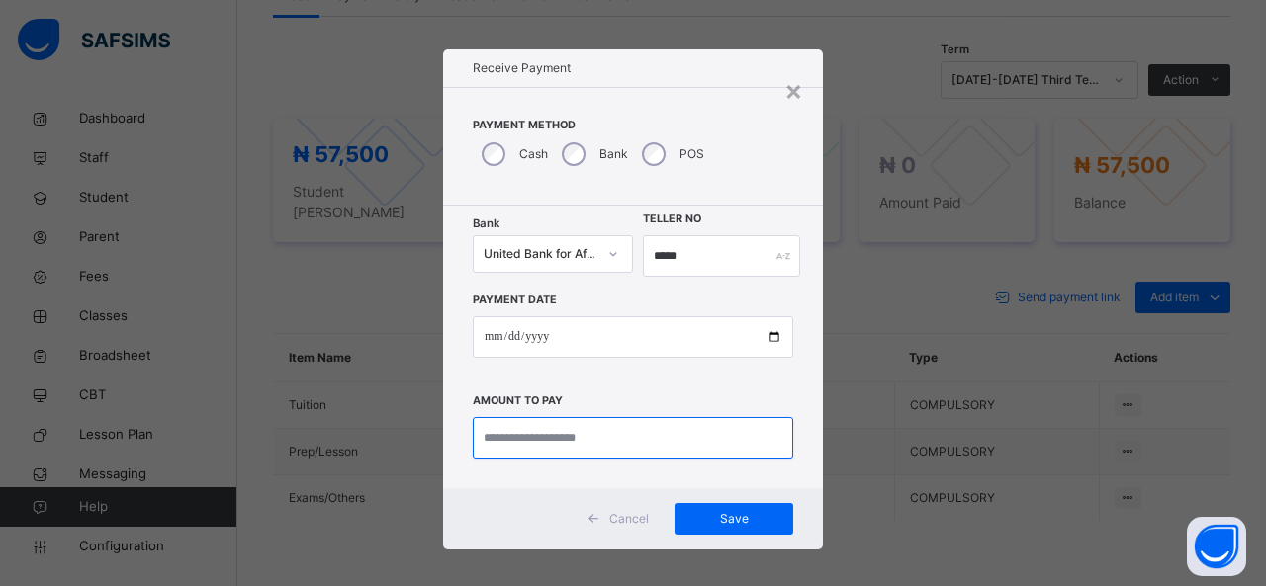
click at [625, 432] on input "currency" at bounding box center [633, 438] width 320 height 42
type input "********"
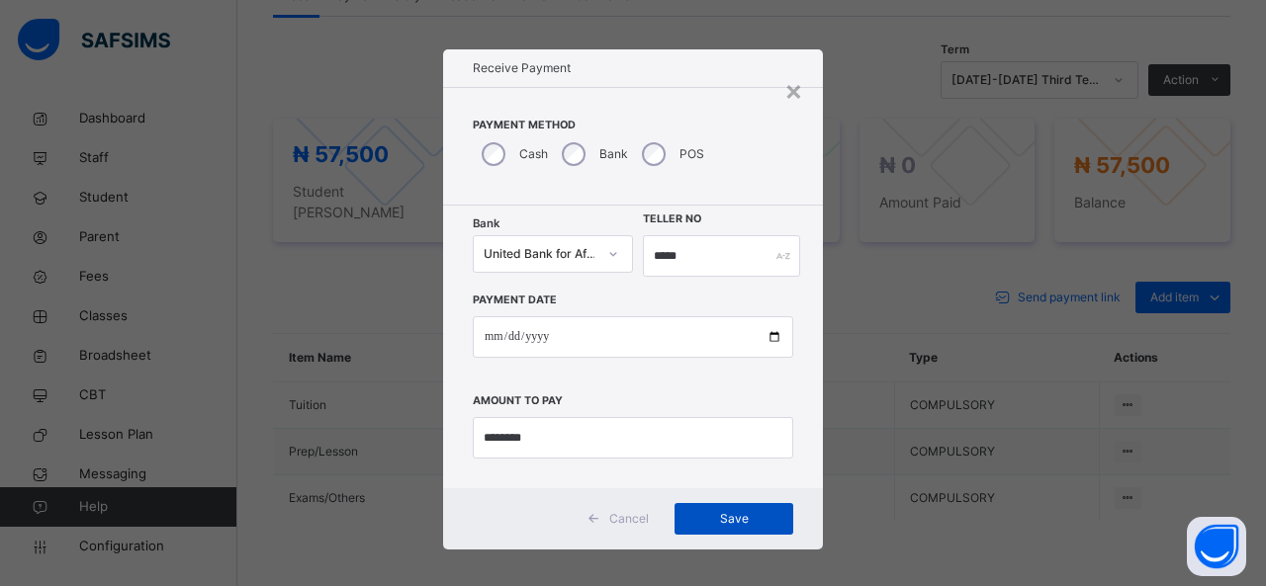
click at [728, 513] on span "Save" at bounding box center [733, 519] width 89 height 18
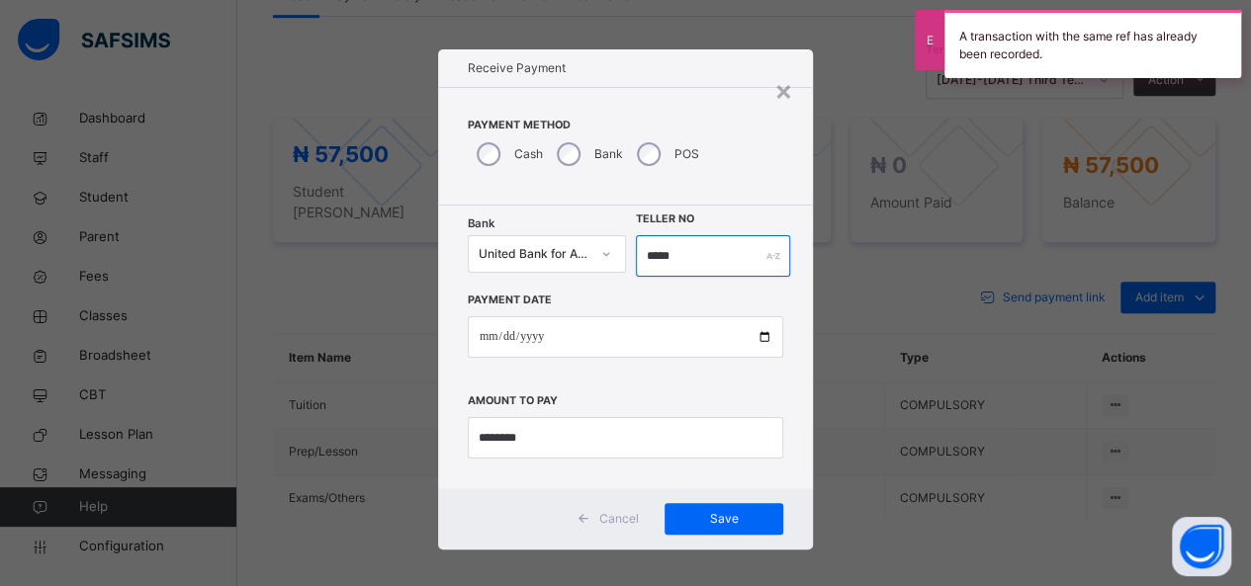
click at [639, 256] on input "*****" at bounding box center [713, 256] width 155 height 42
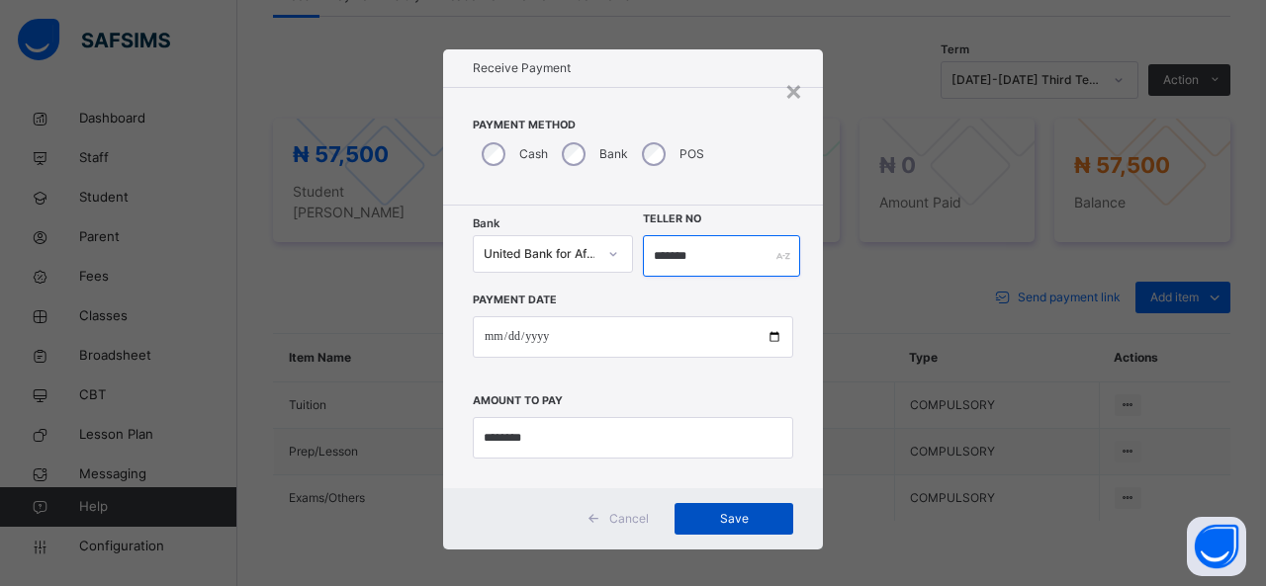
type input "*******"
click at [738, 524] on span "Save" at bounding box center [733, 519] width 89 height 18
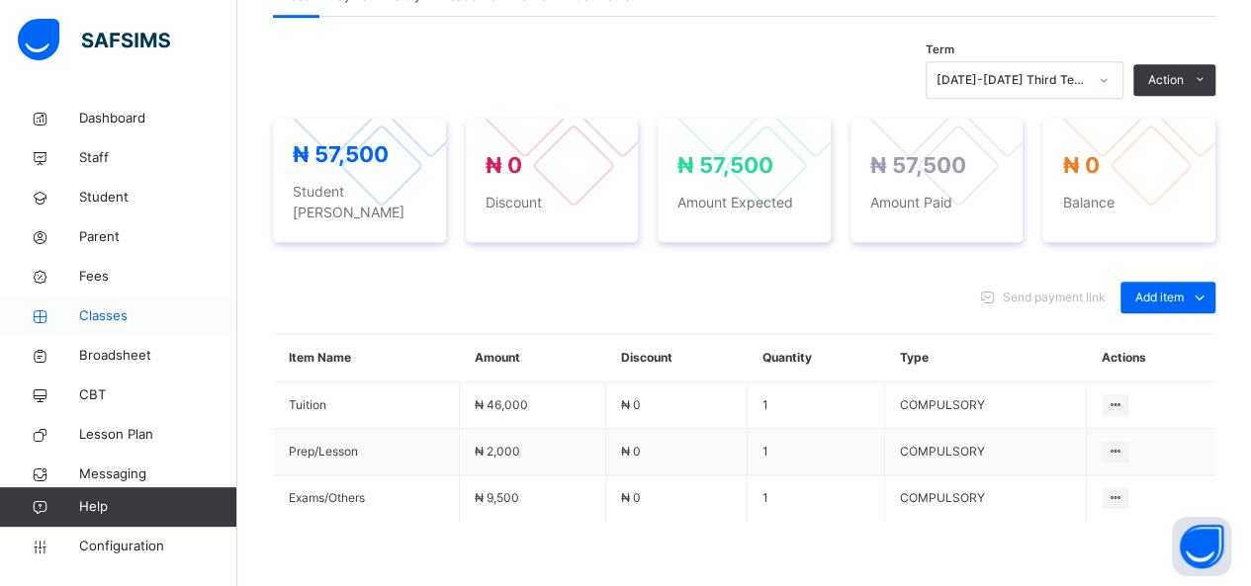
click at [107, 315] on span "Classes" at bounding box center [158, 317] width 158 height 20
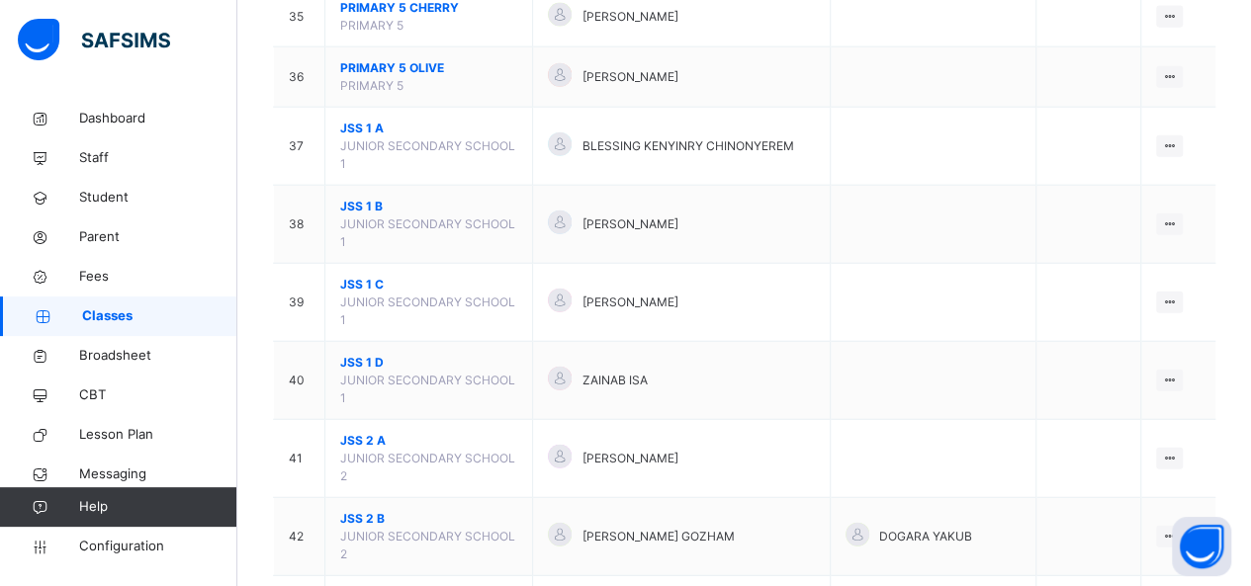
scroll to position [2176, 0]
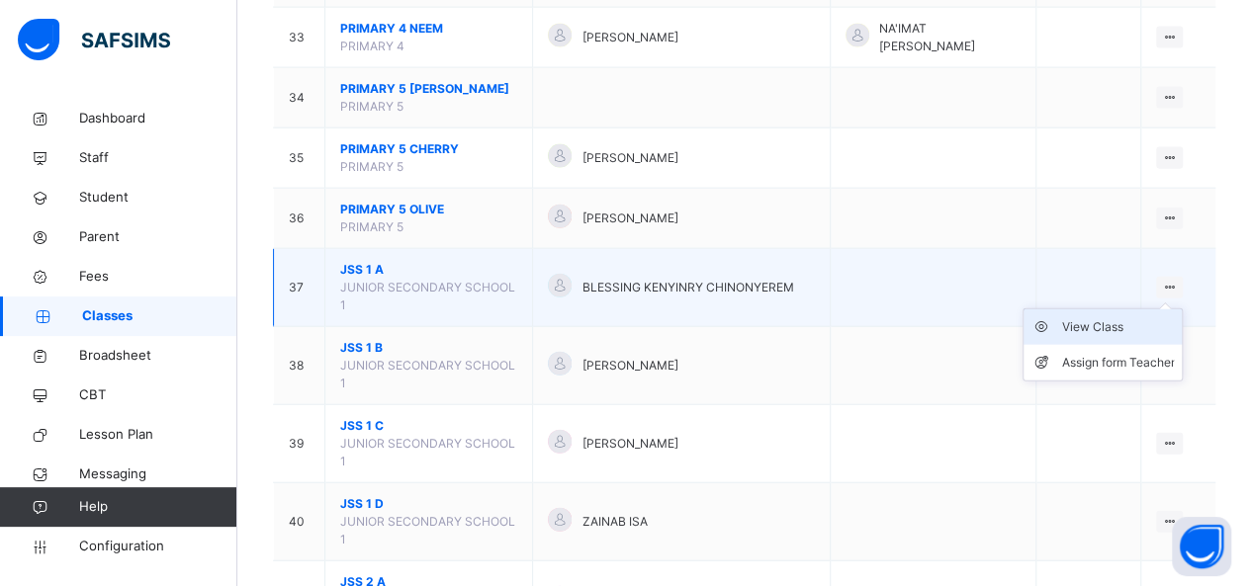
click at [1113, 317] on div "View Class" at bounding box center [1117, 327] width 113 height 20
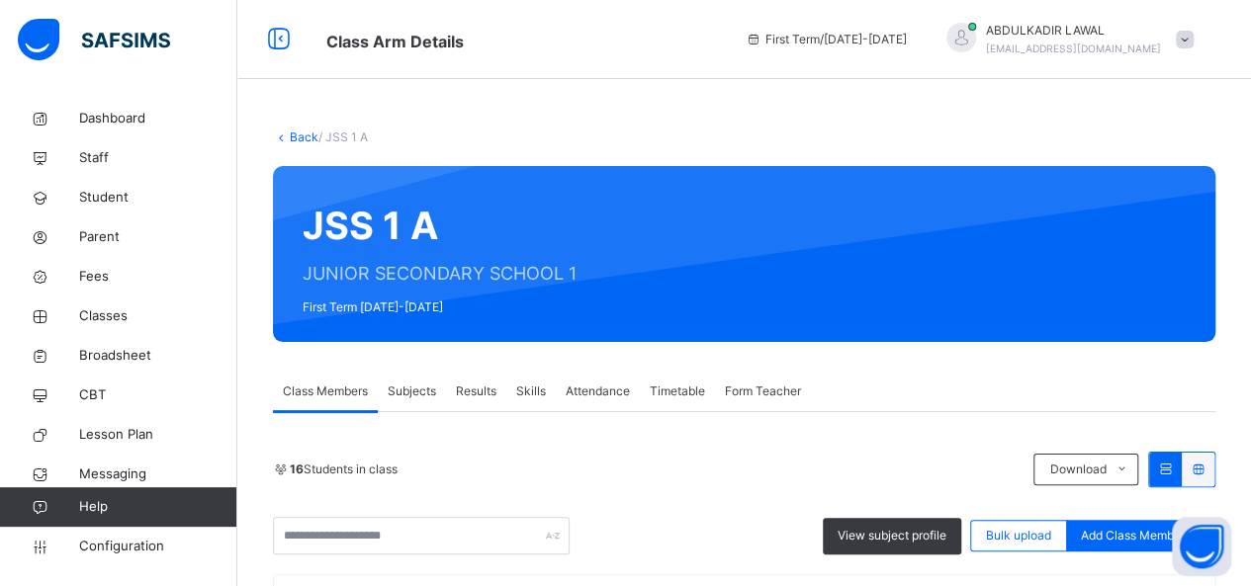
click at [294, 133] on link "Back" at bounding box center [304, 137] width 29 height 15
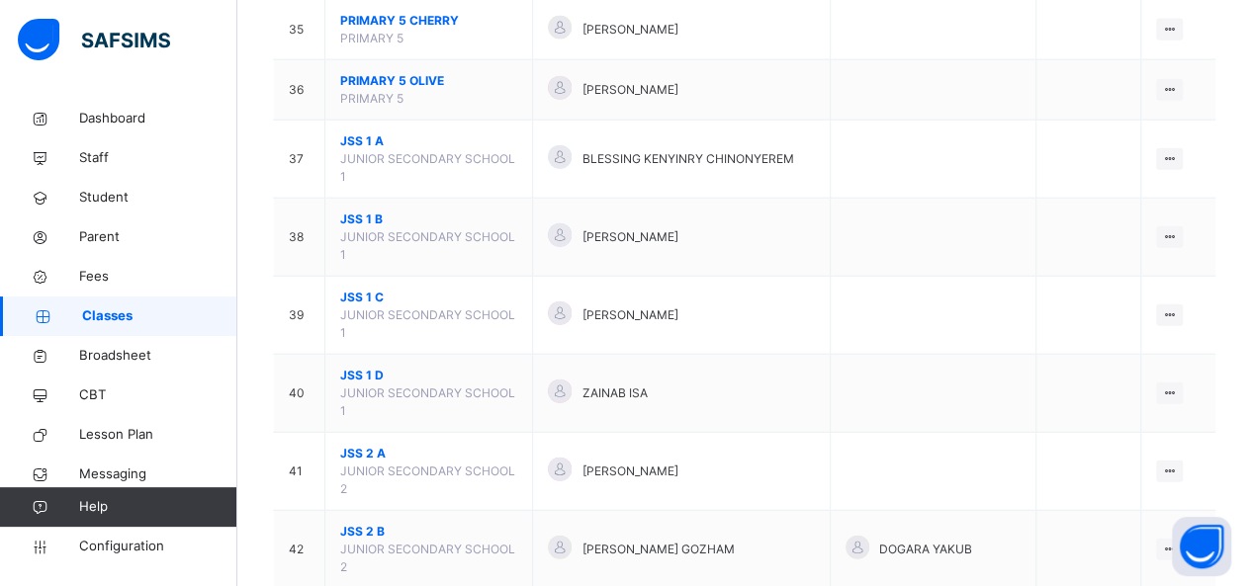
scroll to position [2452, 0]
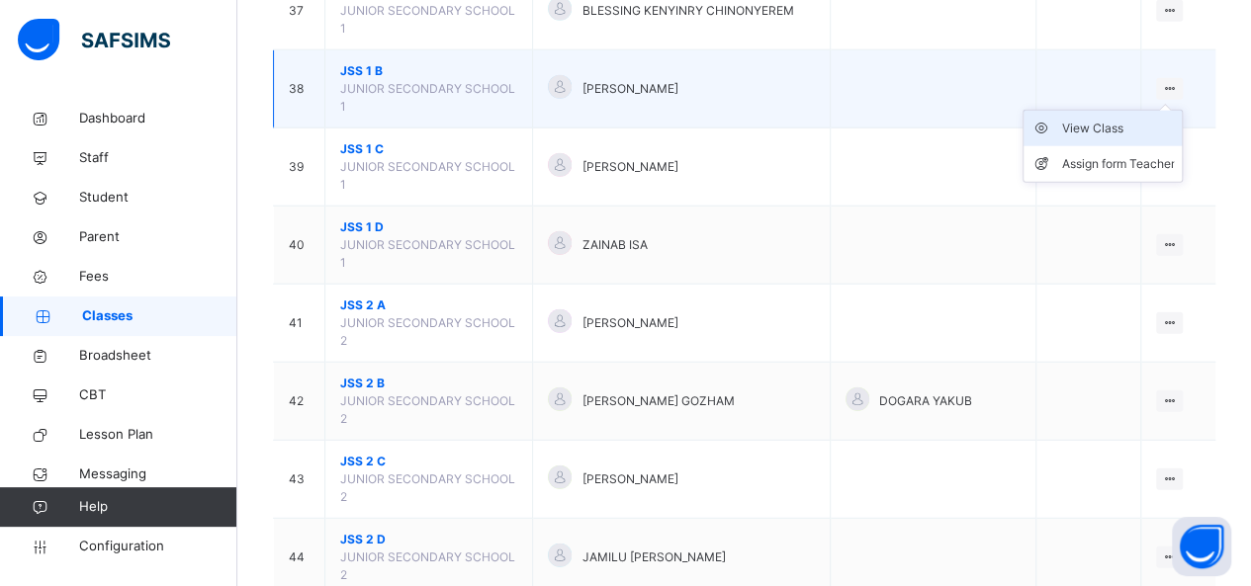
click at [1121, 119] on div "View Class" at bounding box center [1117, 129] width 113 height 20
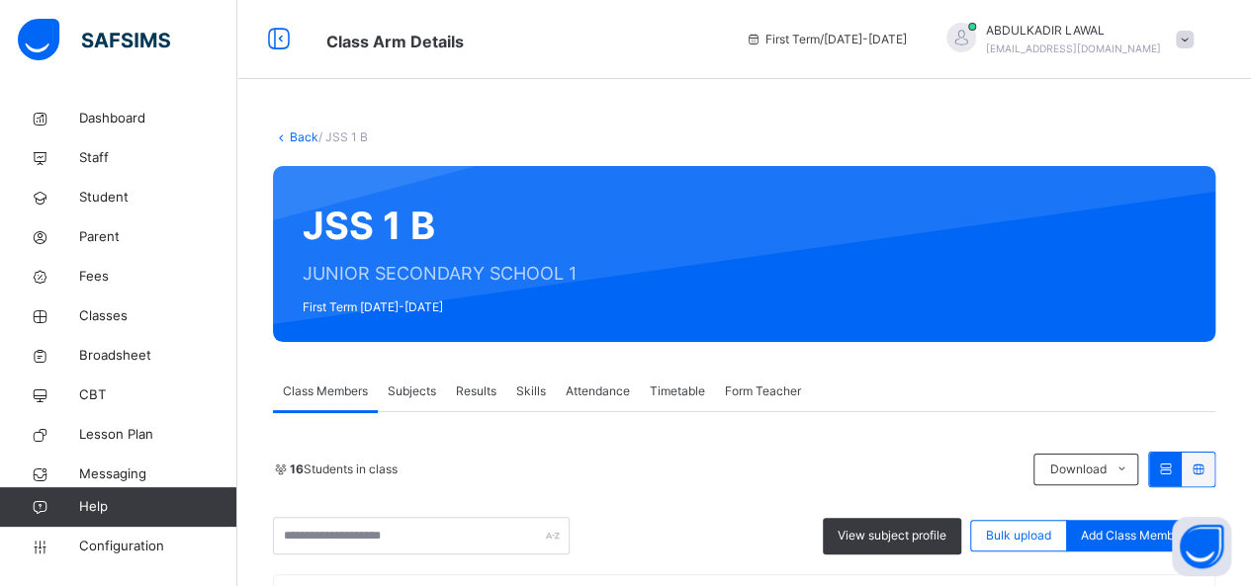
click at [299, 139] on link "Back" at bounding box center [304, 137] width 29 height 15
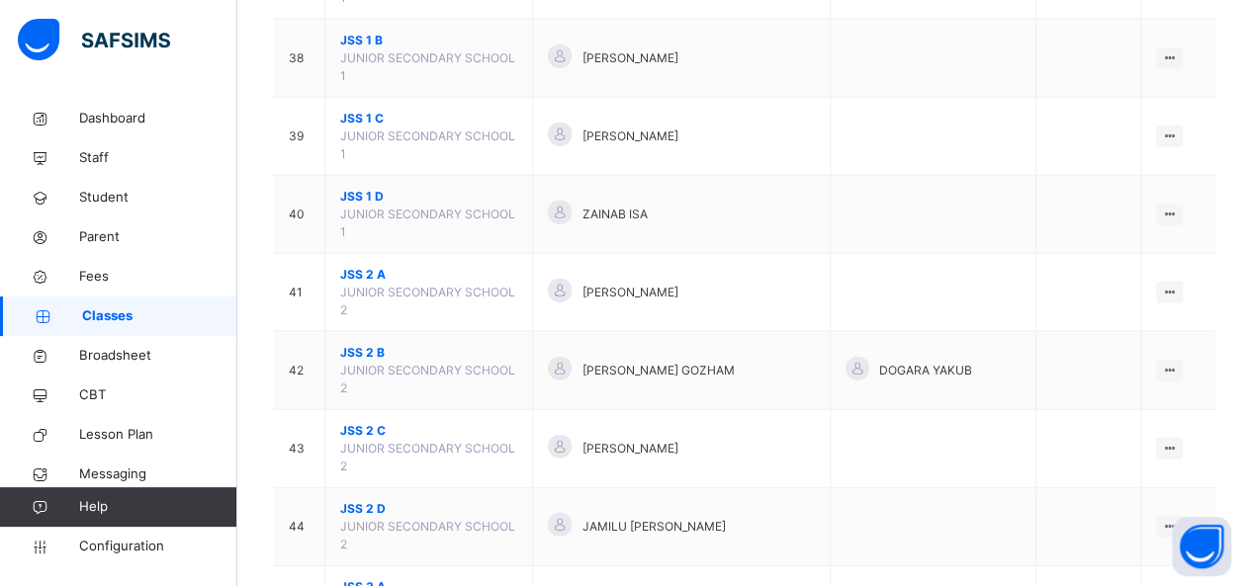
scroll to position [2452, 0]
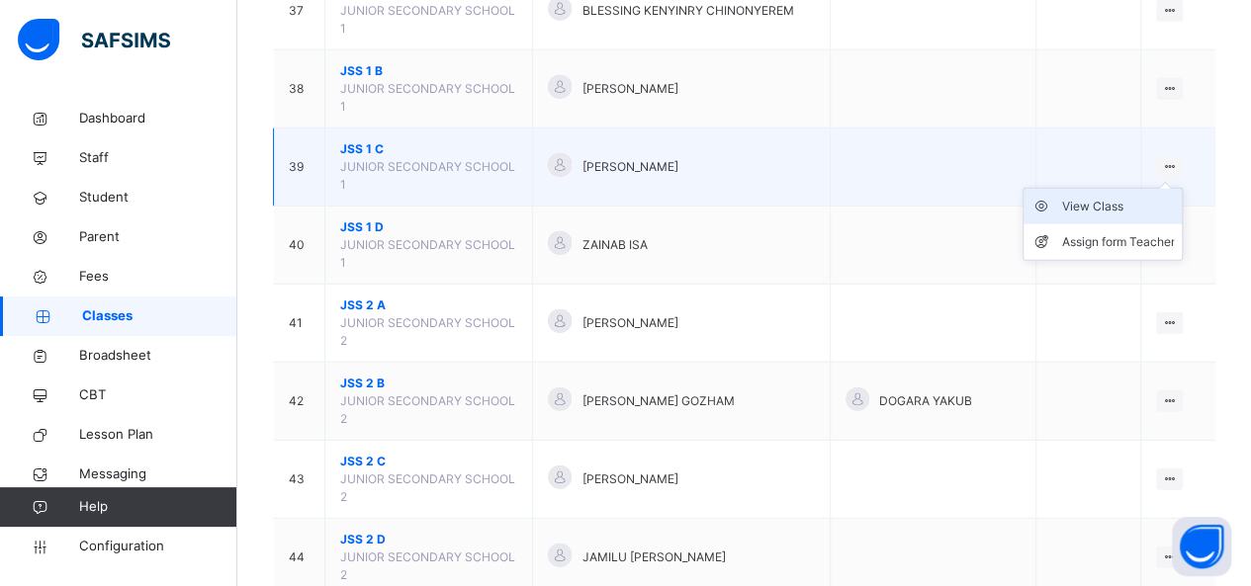
click at [1128, 197] on div "View Class" at bounding box center [1117, 207] width 113 height 20
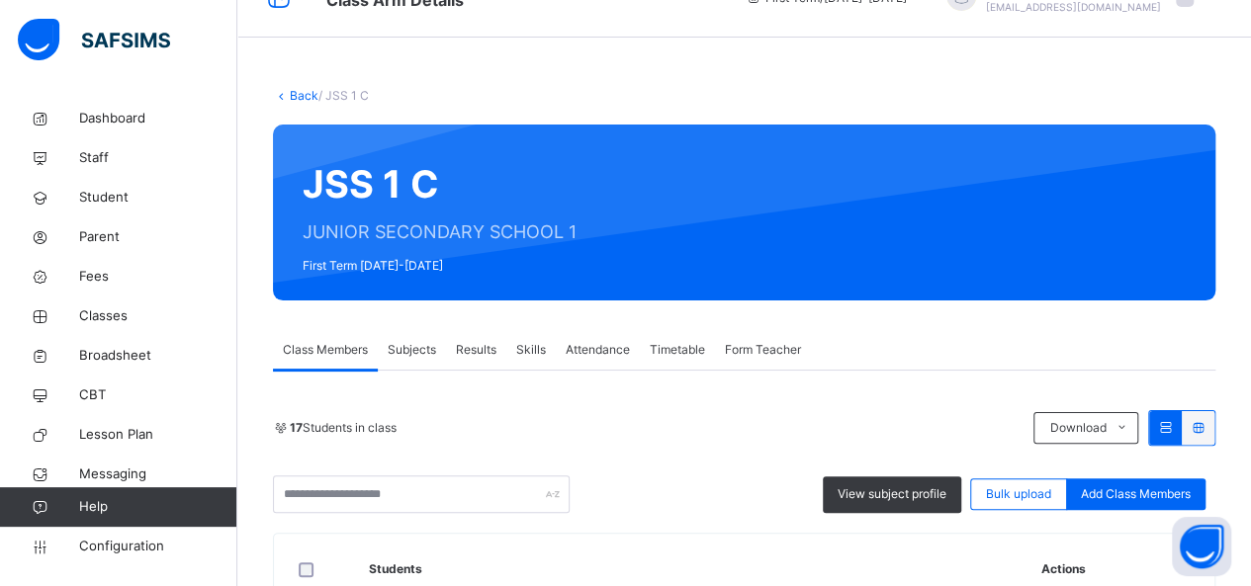
scroll to position [119, 0]
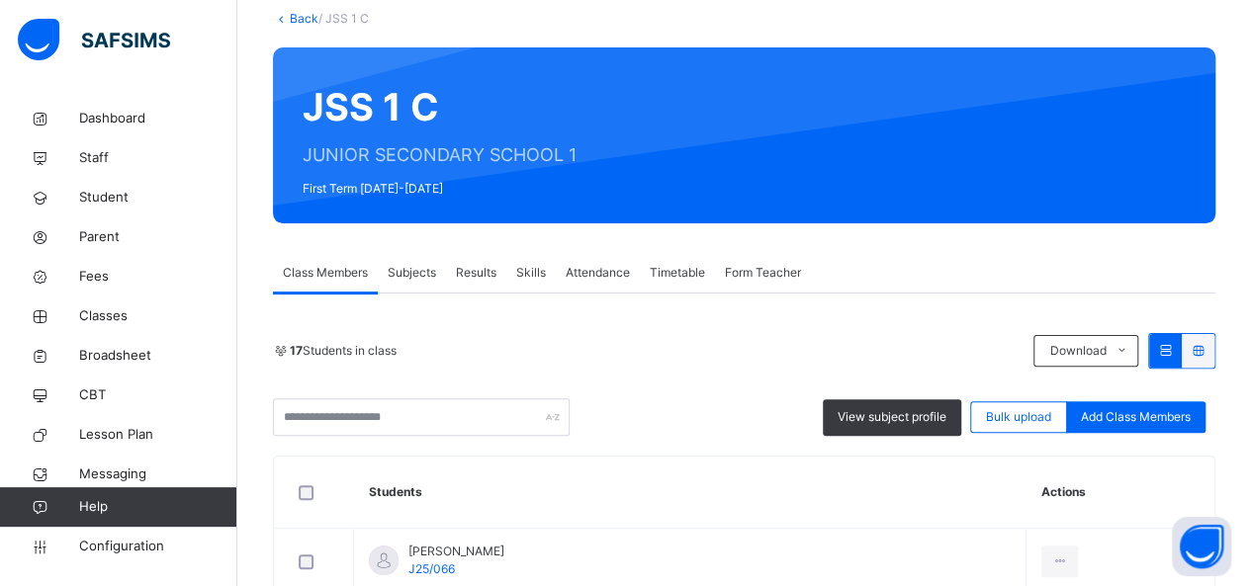
click at [297, 17] on link "Back" at bounding box center [304, 18] width 29 height 15
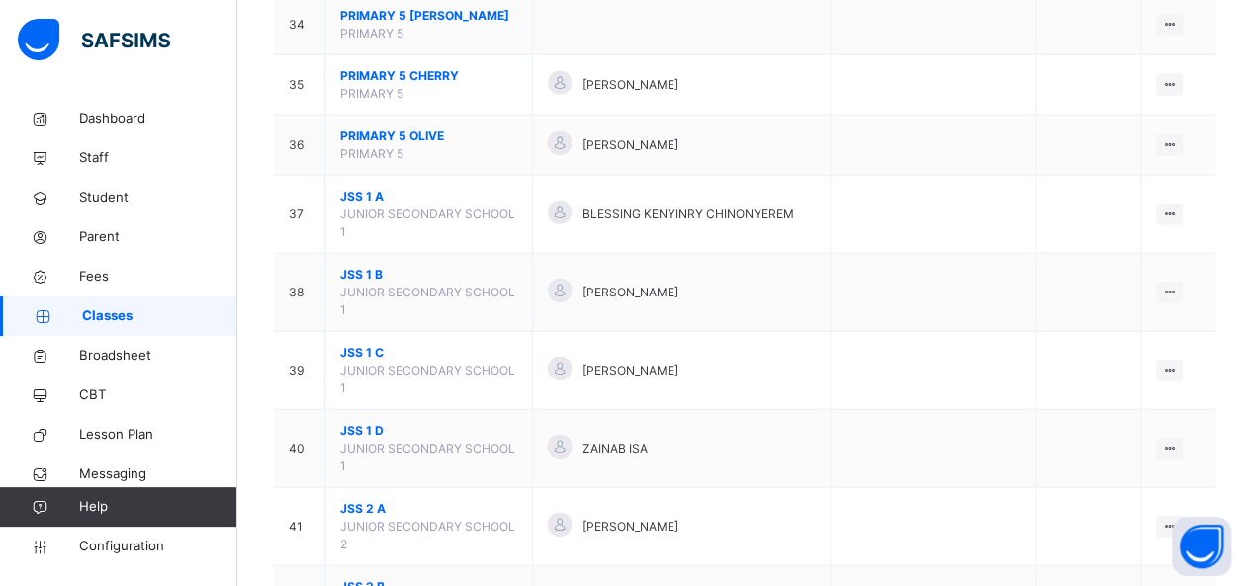
scroll to position [2255, 0]
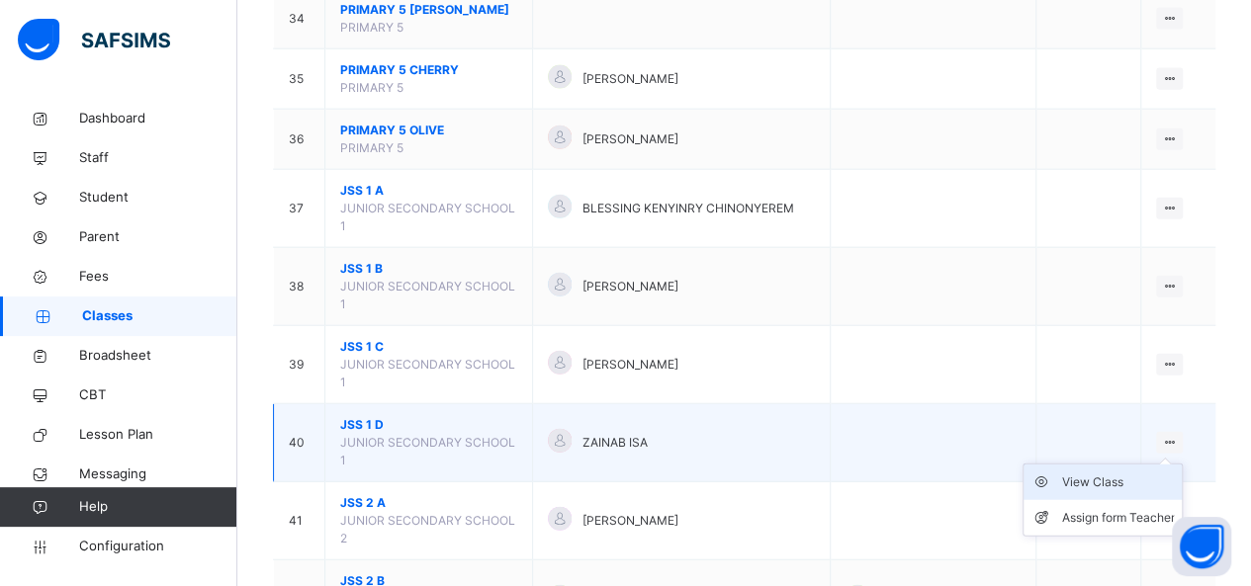
click at [1096, 465] on li "View Class" at bounding box center [1102, 483] width 158 height 36
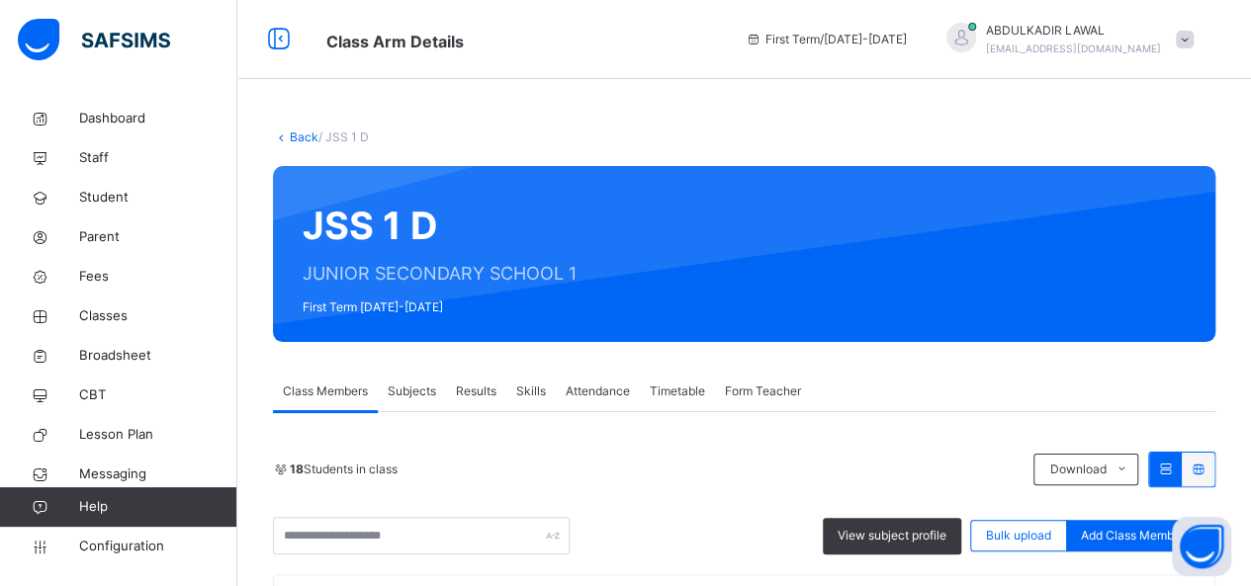
click at [301, 139] on link "Back" at bounding box center [304, 137] width 29 height 15
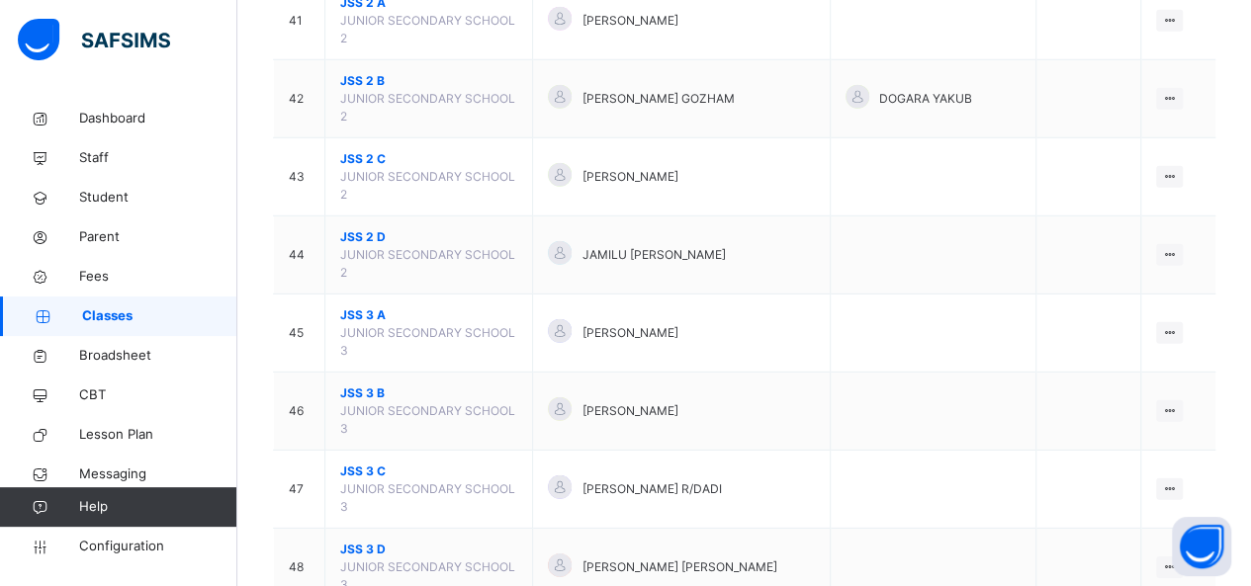
scroll to position [2808, 0]
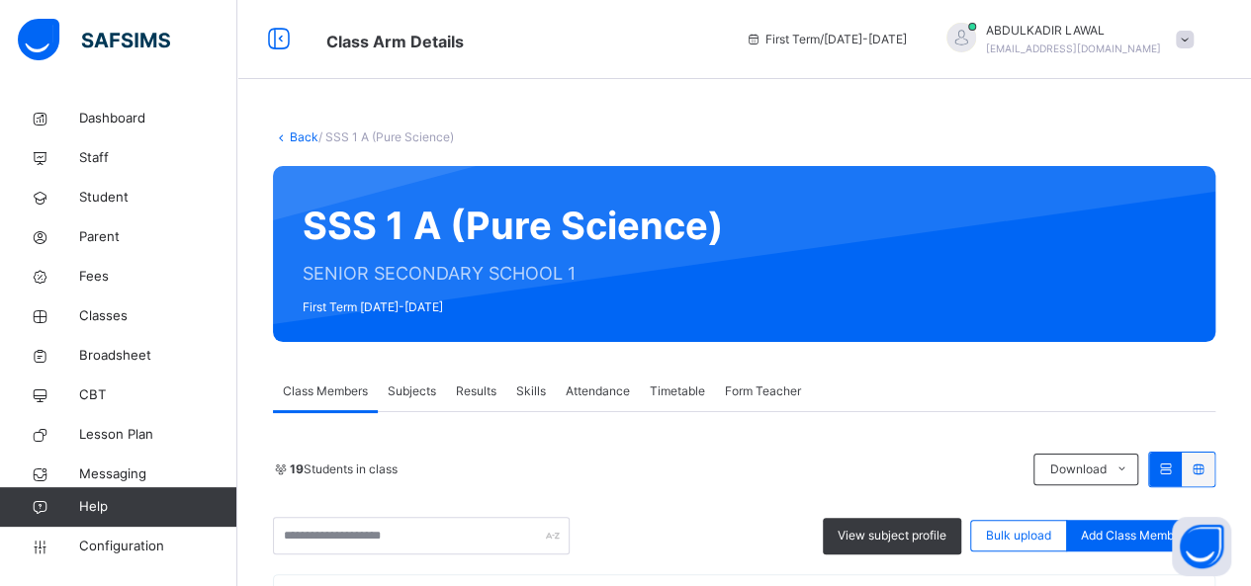
click at [292, 131] on link "Back" at bounding box center [304, 137] width 29 height 15
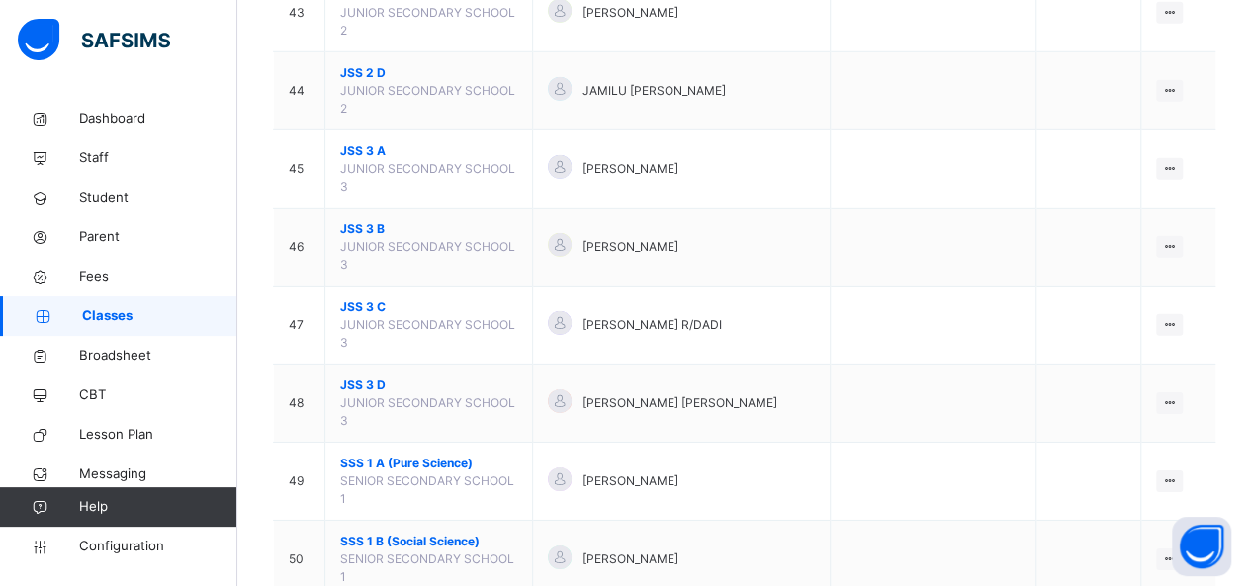
scroll to position [2927, 0]
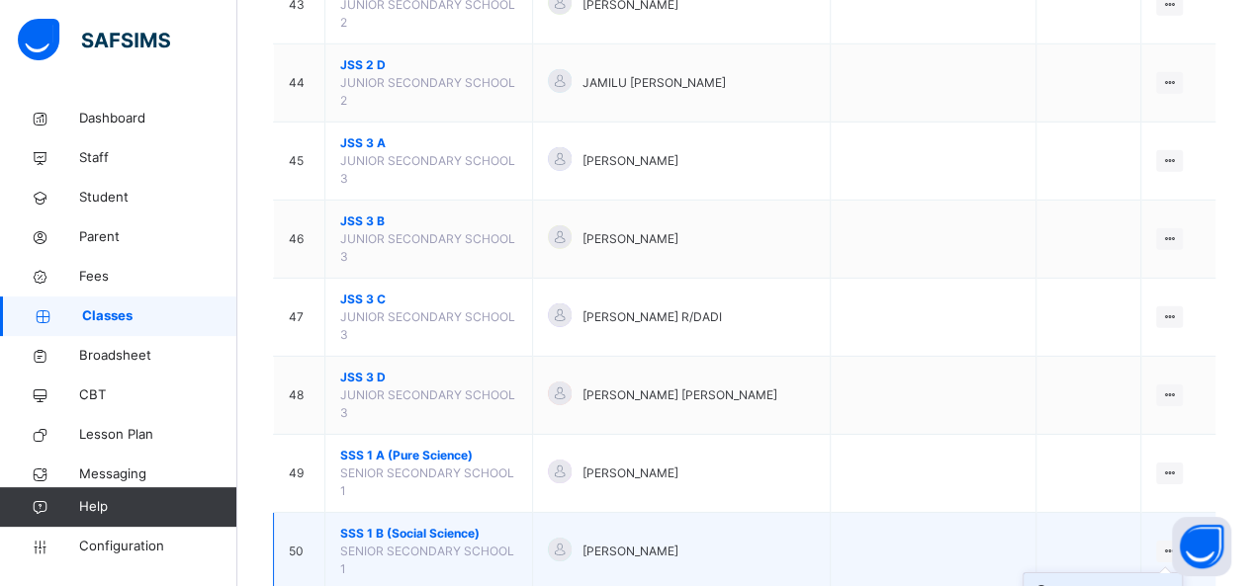
click at [1113, 581] on div "View Class" at bounding box center [1117, 591] width 113 height 20
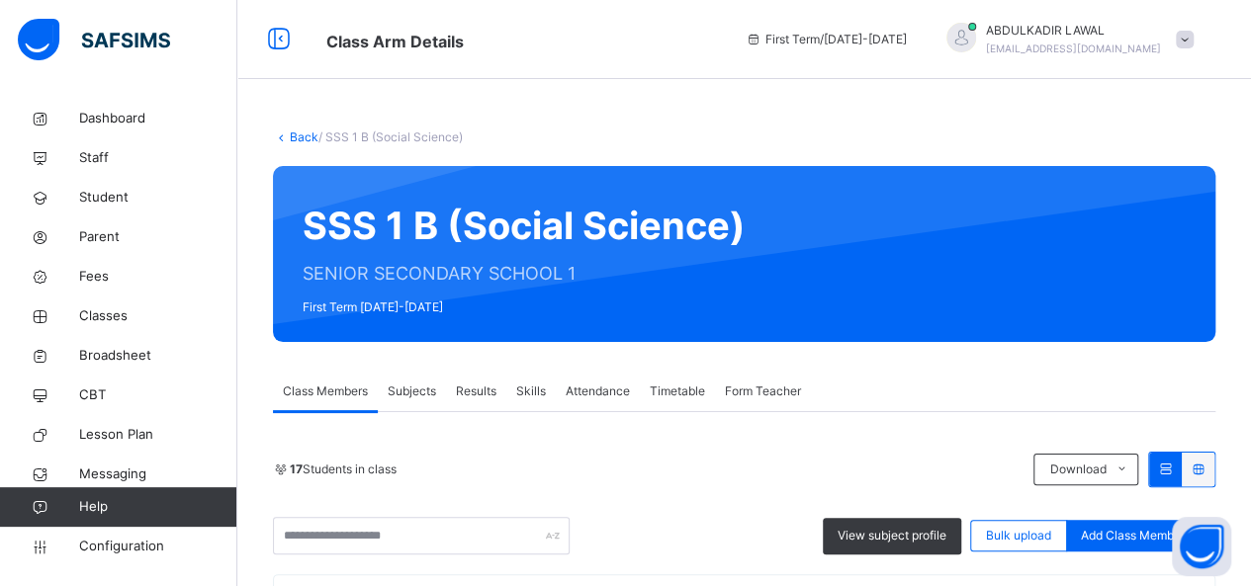
click at [299, 133] on link "Back" at bounding box center [304, 137] width 29 height 15
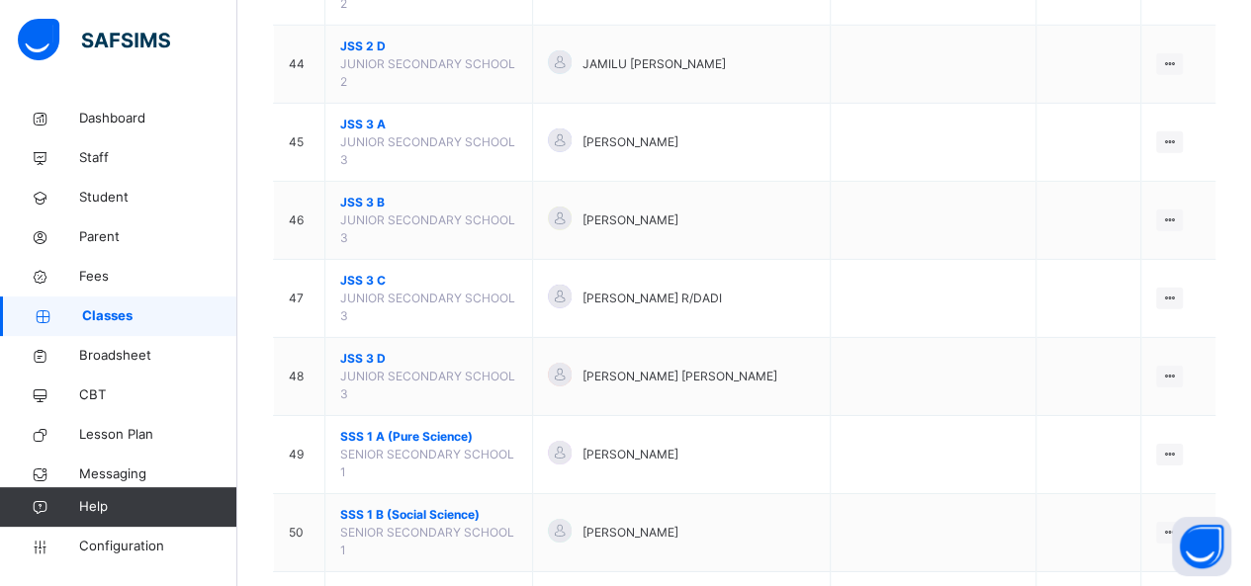
scroll to position [3085, 0]
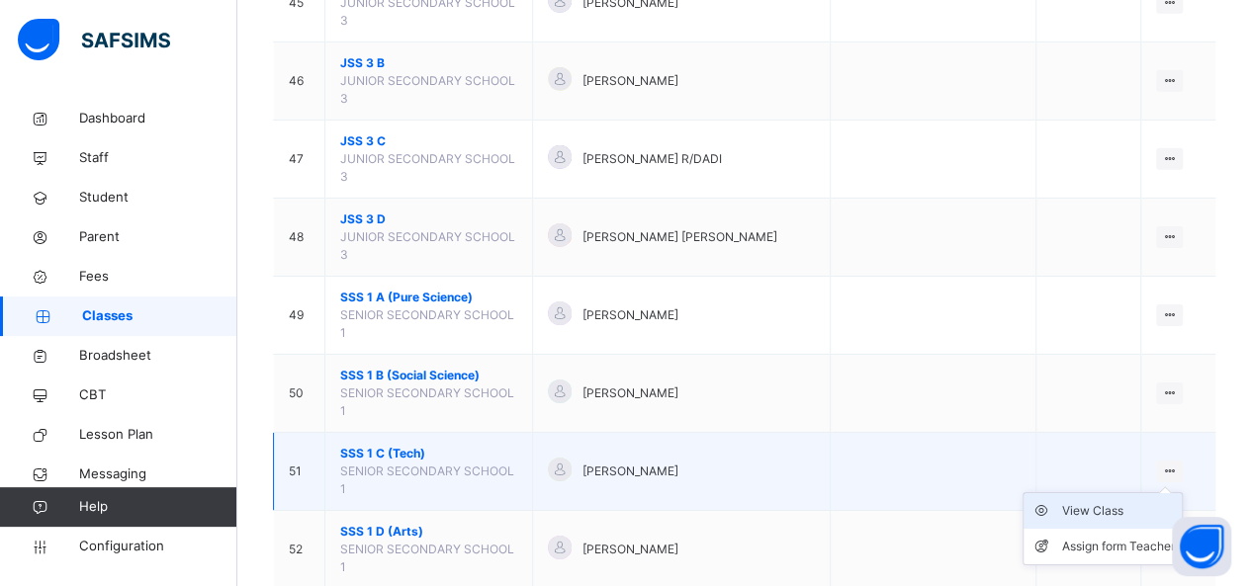
click at [1113, 501] on div "View Class" at bounding box center [1117, 511] width 113 height 20
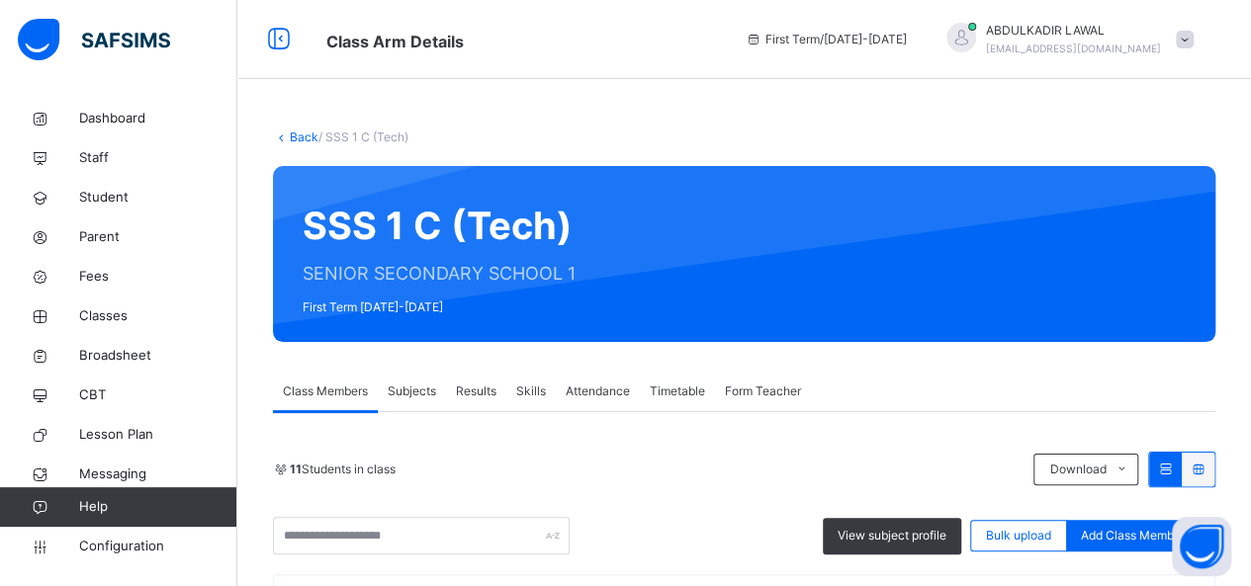
click at [300, 133] on link "Back" at bounding box center [304, 137] width 29 height 15
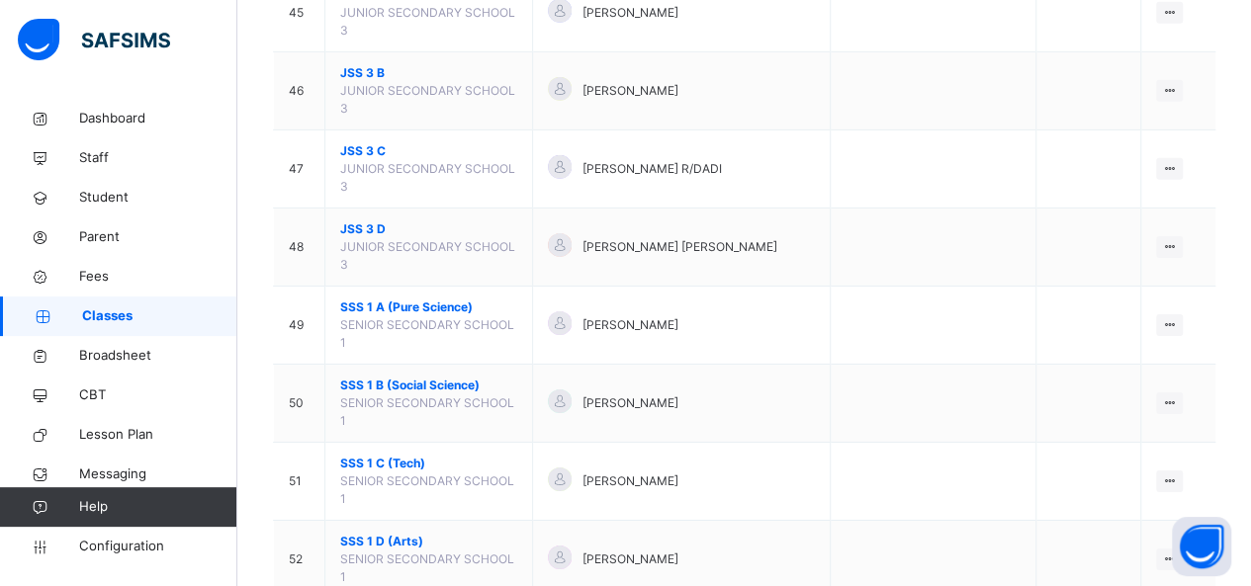
scroll to position [3085, 0]
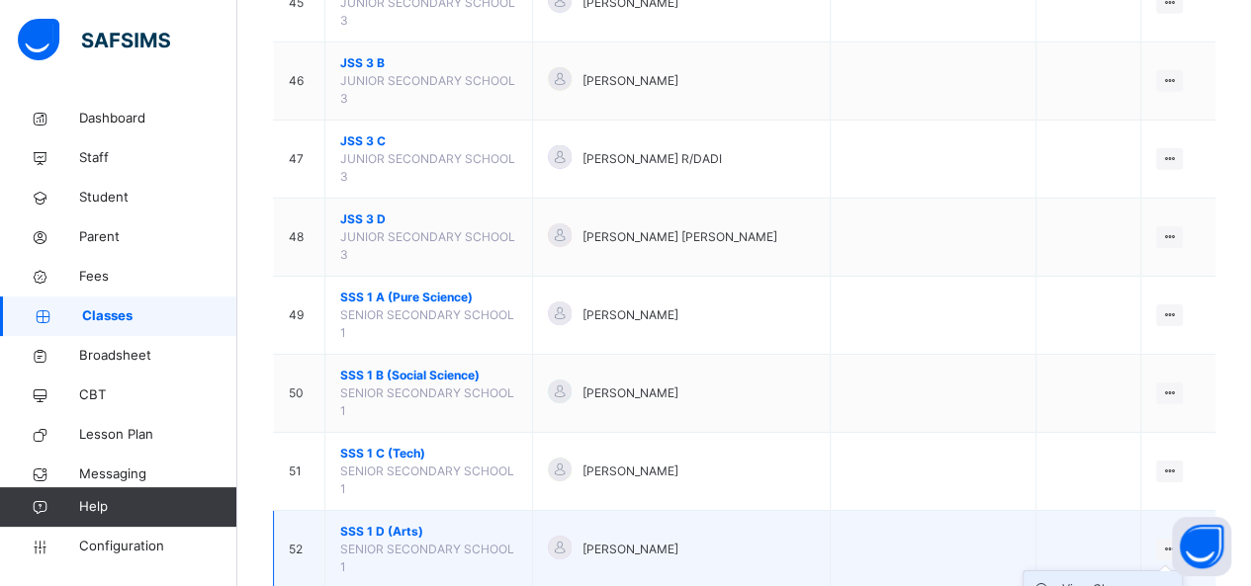
click at [1117, 579] on div "View Class" at bounding box center [1117, 589] width 113 height 20
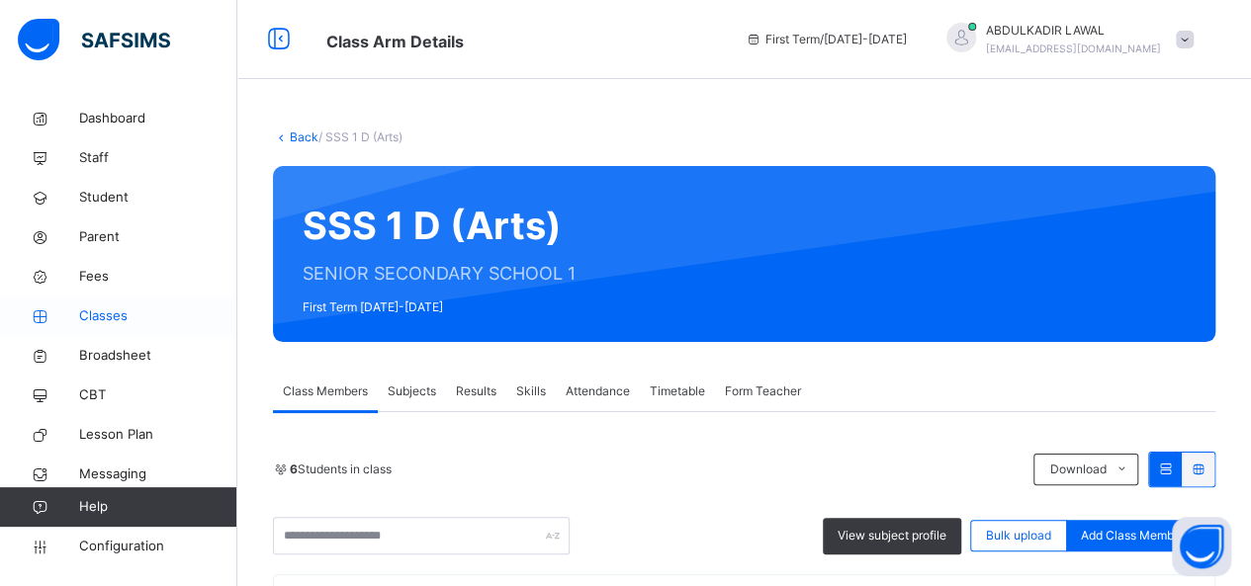
click at [107, 310] on span "Classes" at bounding box center [158, 317] width 158 height 20
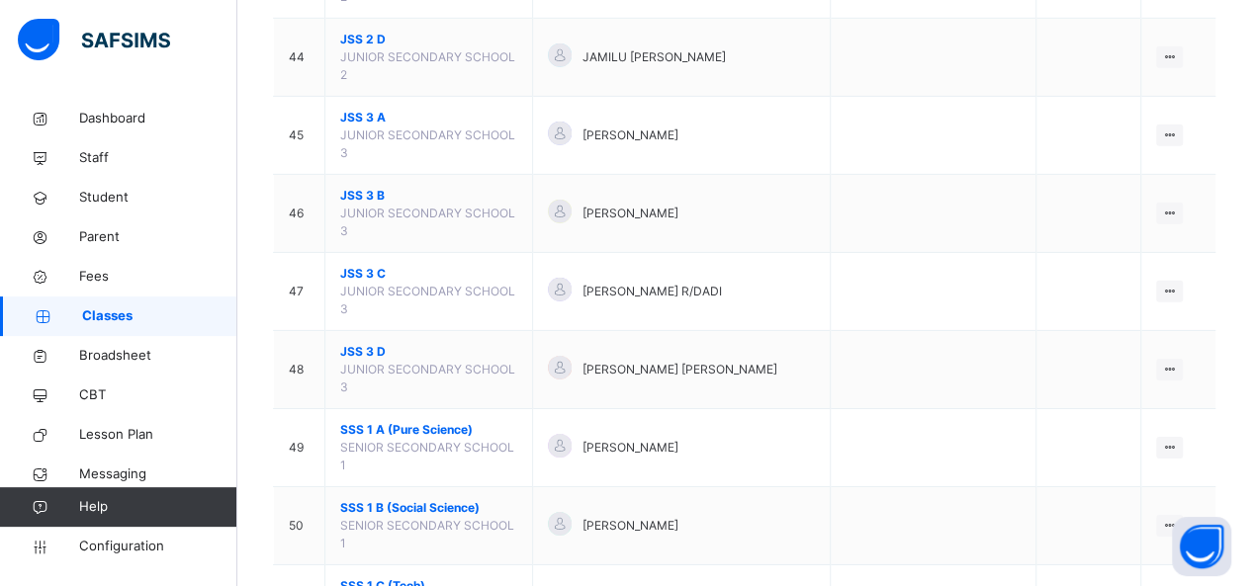
scroll to position [3006, 0]
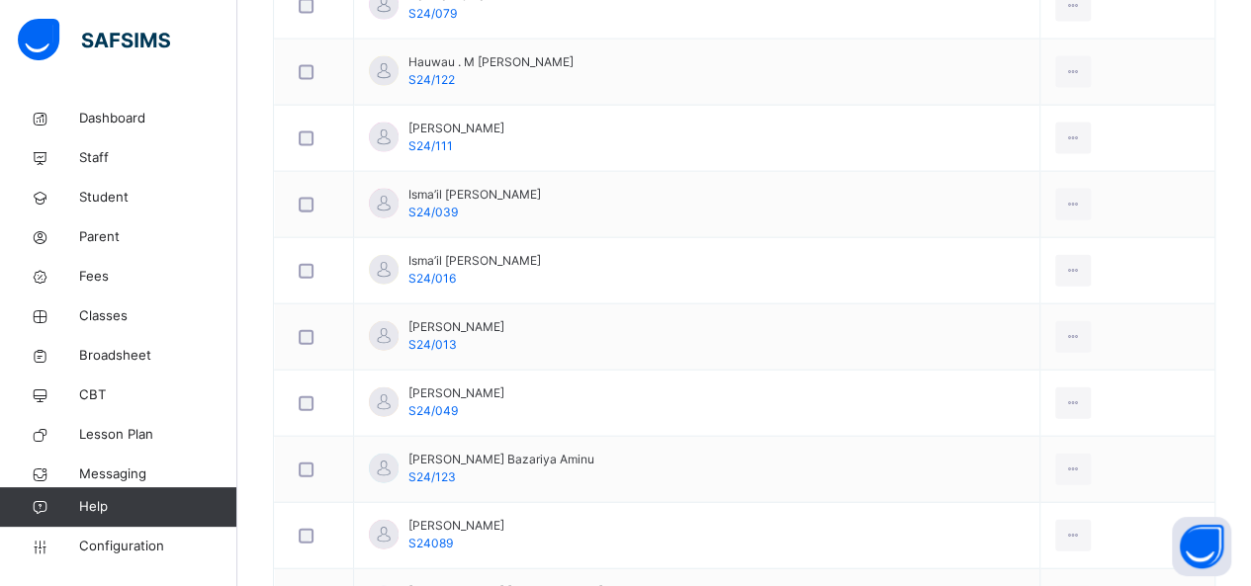
scroll to position [2136, 0]
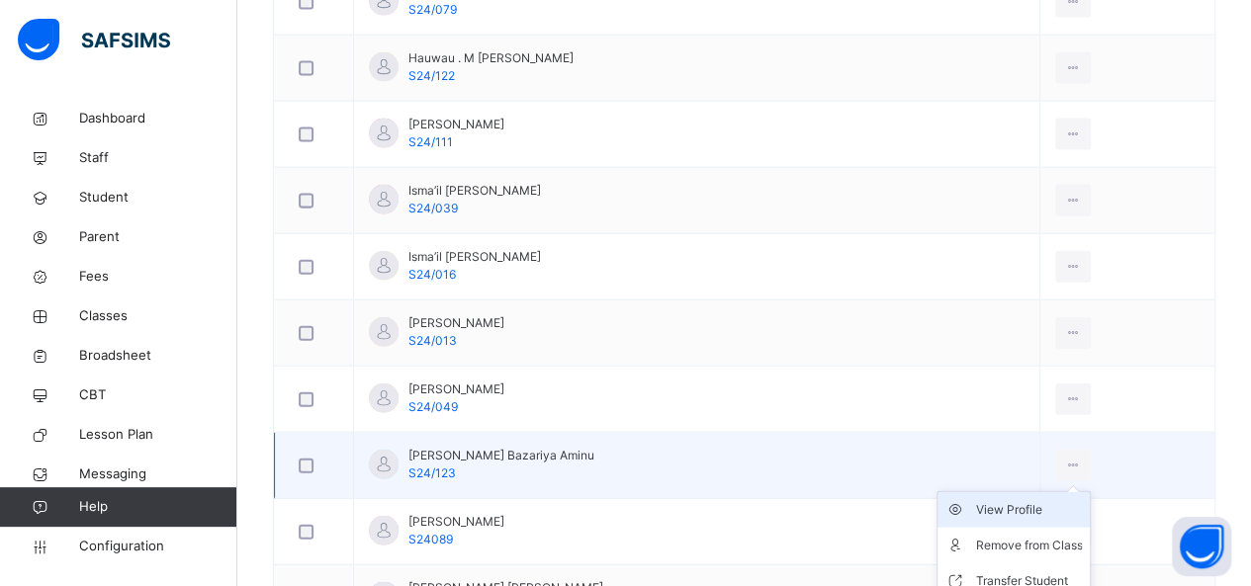
click at [1005, 501] on div "View Profile" at bounding box center [1028, 510] width 107 height 20
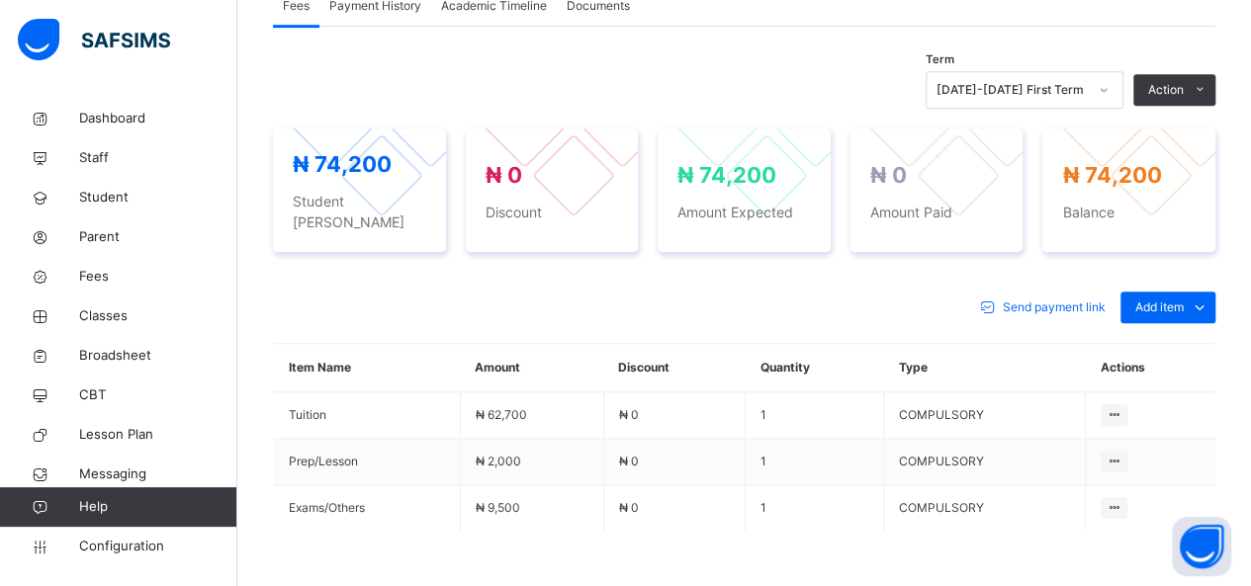
scroll to position [633, 0]
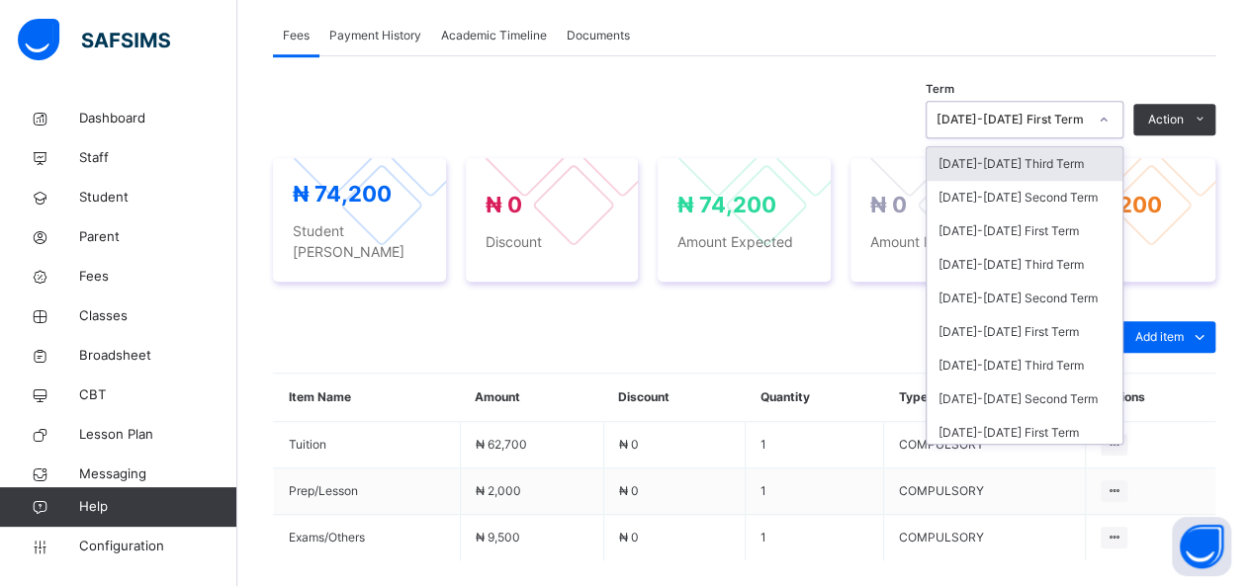
click at [1110, 120] on icon at bounding box center [1104, 120] width 12 height 20
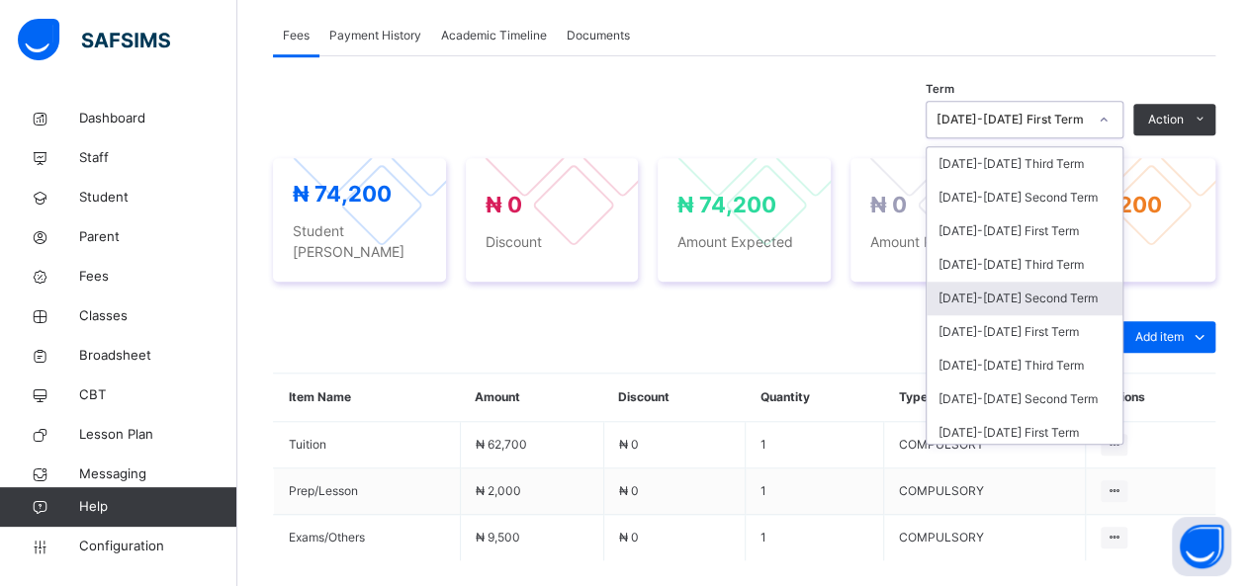
click at [1030, 294] on div "[DATE]-[DATE] Second Term" at bounding box center [1025, 299] width 196 height 34
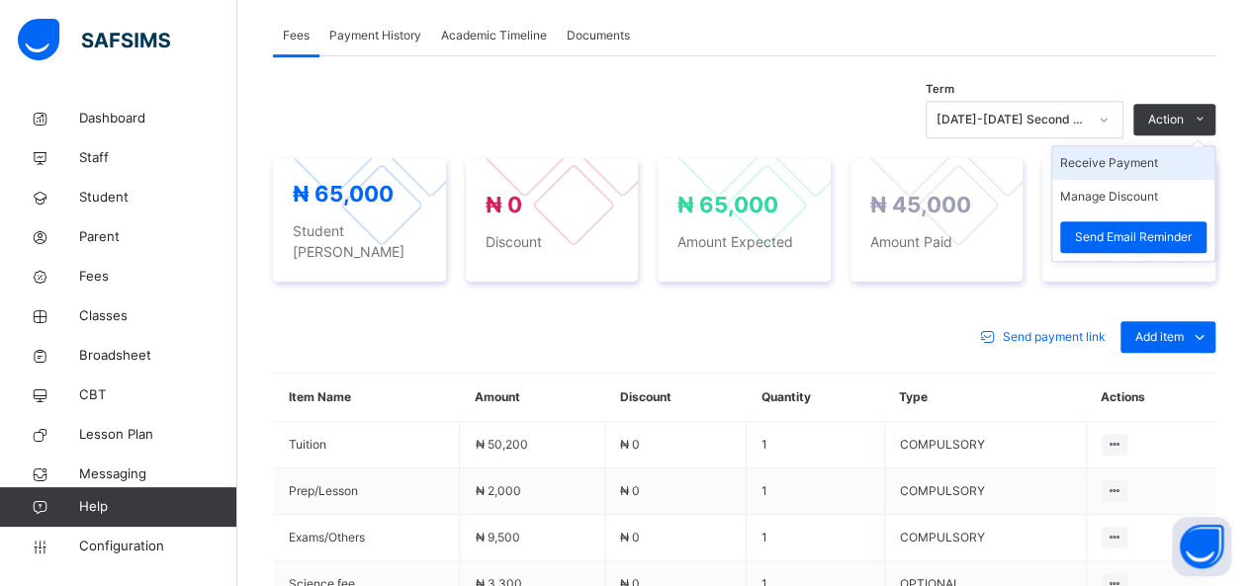
click at [1137, 164] on li "Receive Payment" at bounding box center [1133, 163] width 162 height 34
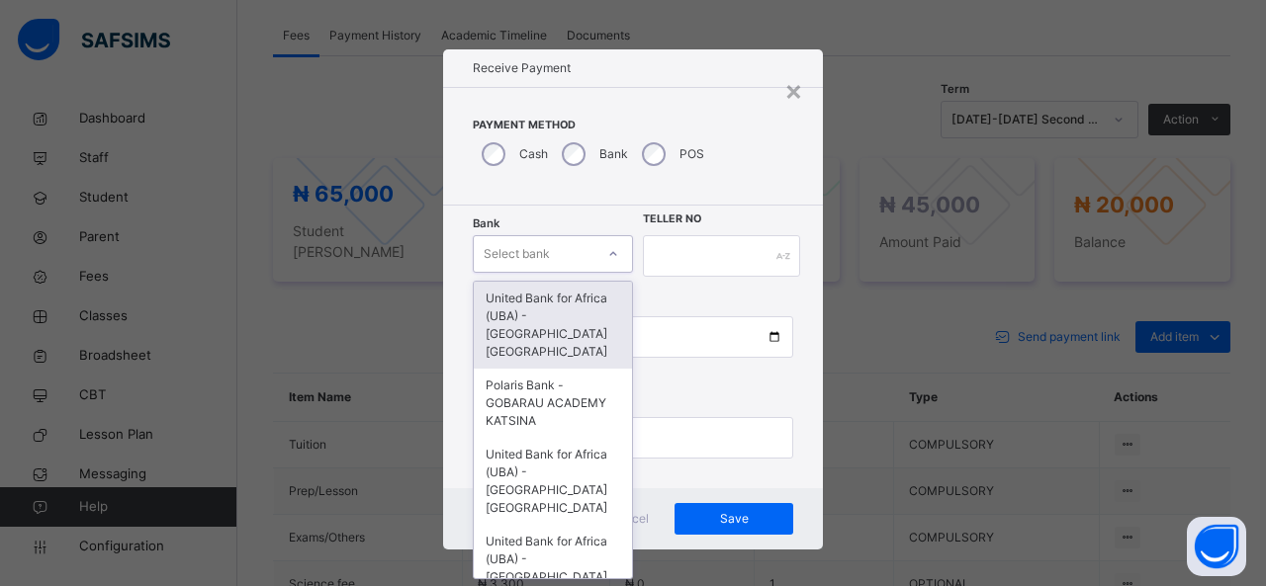
click at [558, 252] on div "Select bank" at bounding box center [534, 254] width 121 height 31
click at [558, 298] on div "United Bank for Africa (UBA) - Gobarau Academy Katsina" at bounding box center [553, 325] width 158 height 87
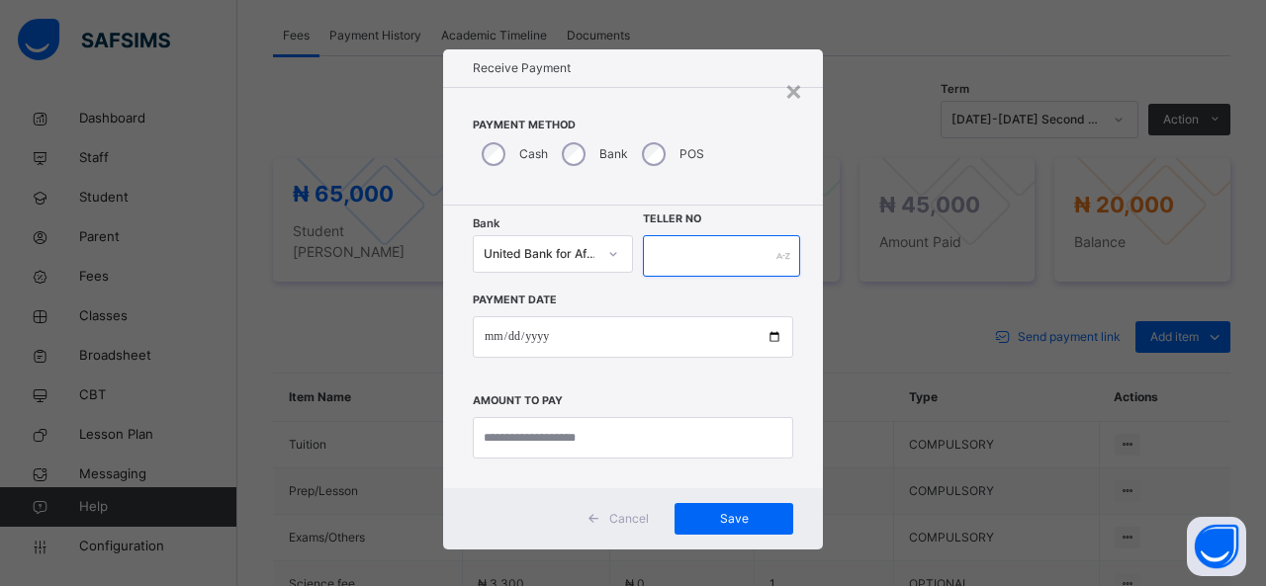
click at [657, 236] on input "text" at bounding box center [721, 256] width 157 height 42
type input "*****"
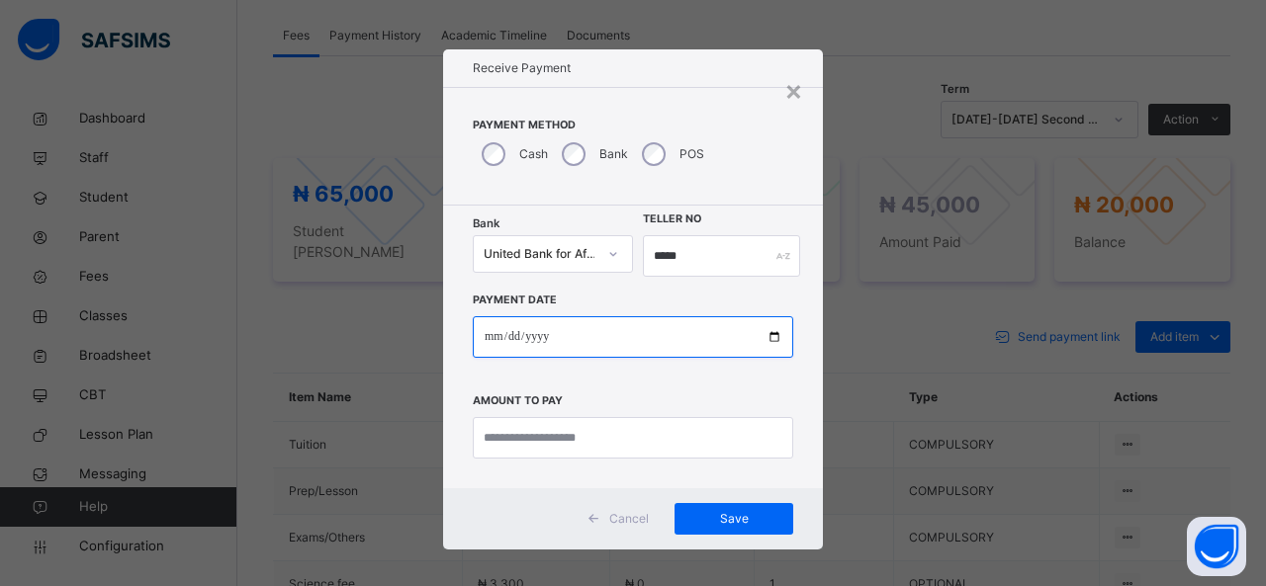
click at [630, 345] on input "date" at bounding box center [633, 337] width 320 height 42
type input "**********"
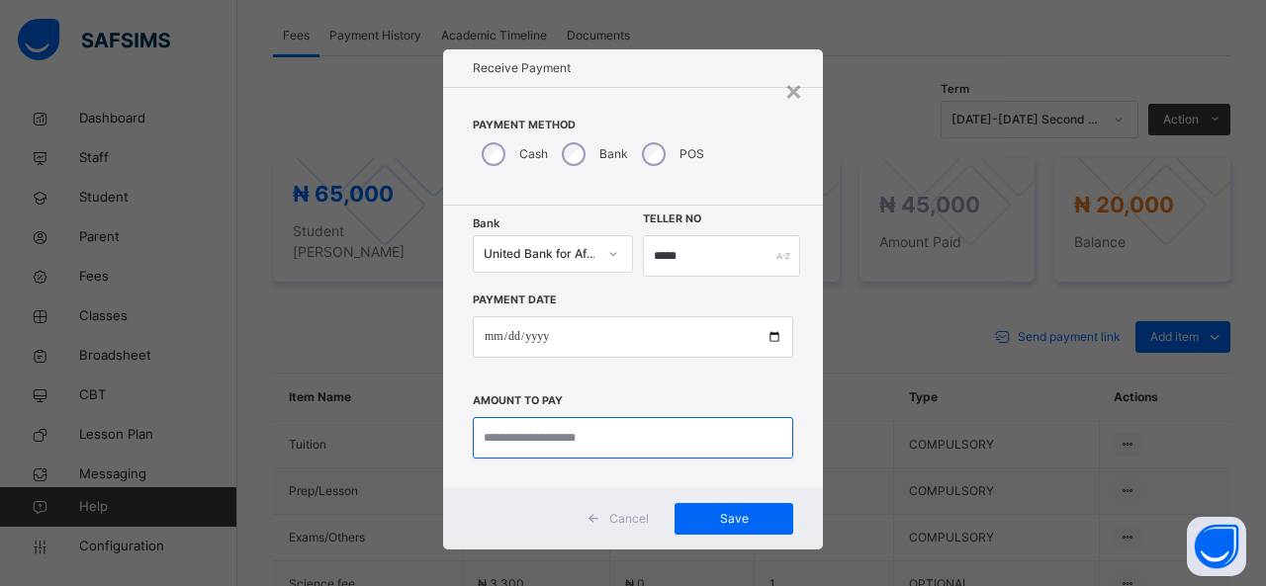
click at [601, 442] on input "currency" at bounding box center [633, 438] width 320 height 42
type input "********"
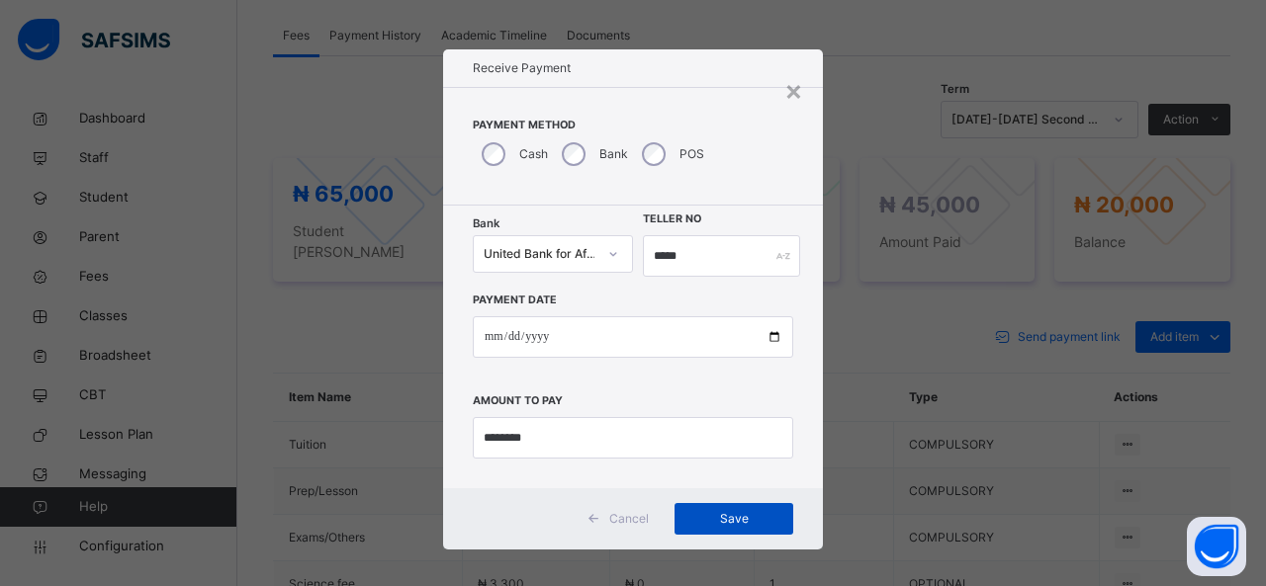
click at [734, 520] on span "Save" at bounding box center [733, 519] width 89 height 18
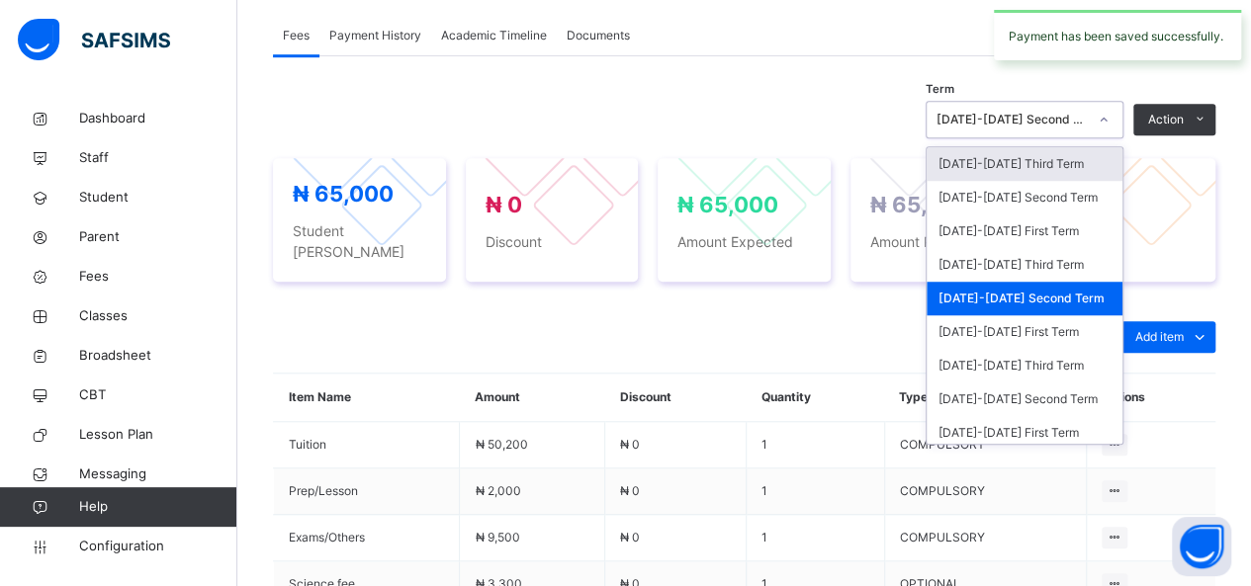
click at [1110, 118] on icon at bounding box center [1104, 120] width 12 height 20
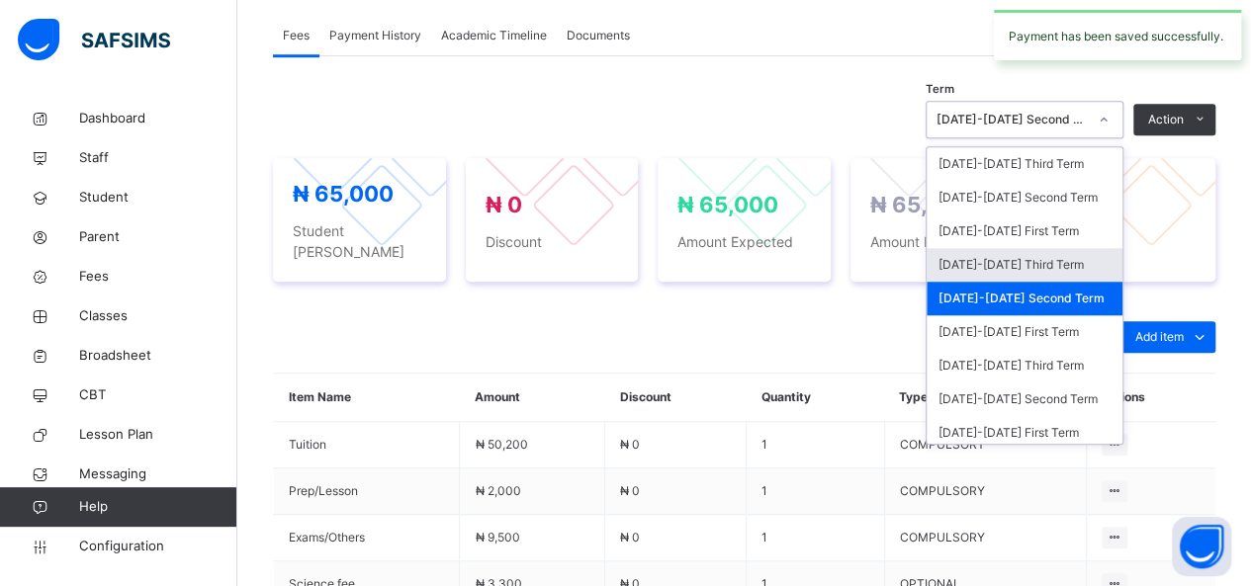
click at [1050, 259] on div "[DATE]-[DATE] Third Term" at bounding box center [1025, 265] width 196 height 34
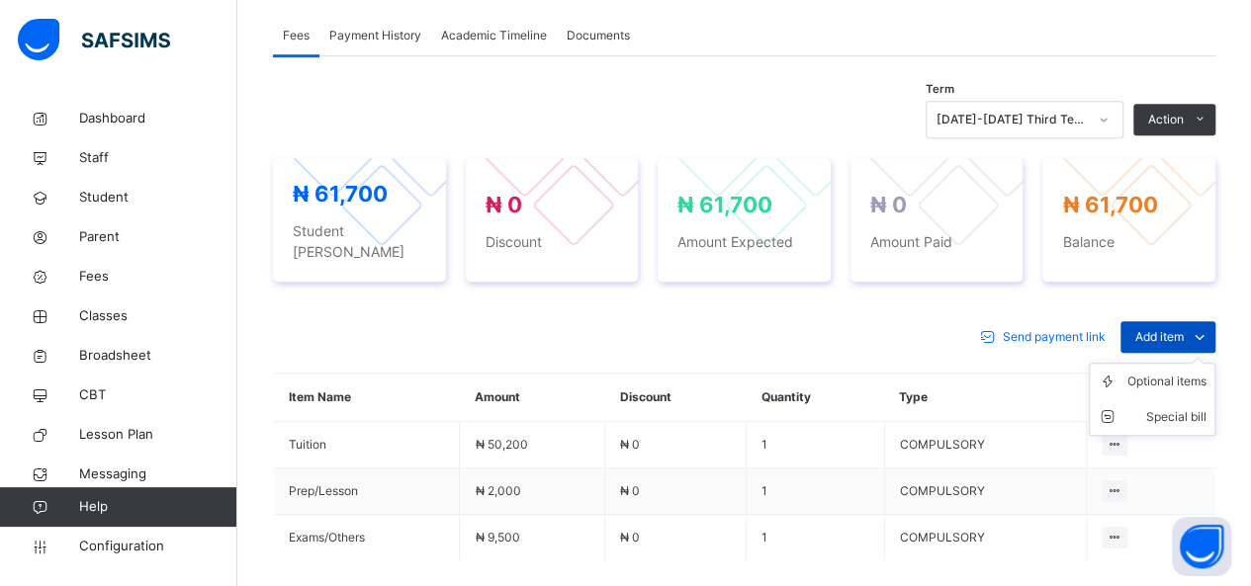
click at [1184, 328] on span "Add item" at bounding box center [1159, 337] width 48 height 18
click at [1181, 372] on div "Optional items" at bounding box center [1166, 382] width 79 height 20
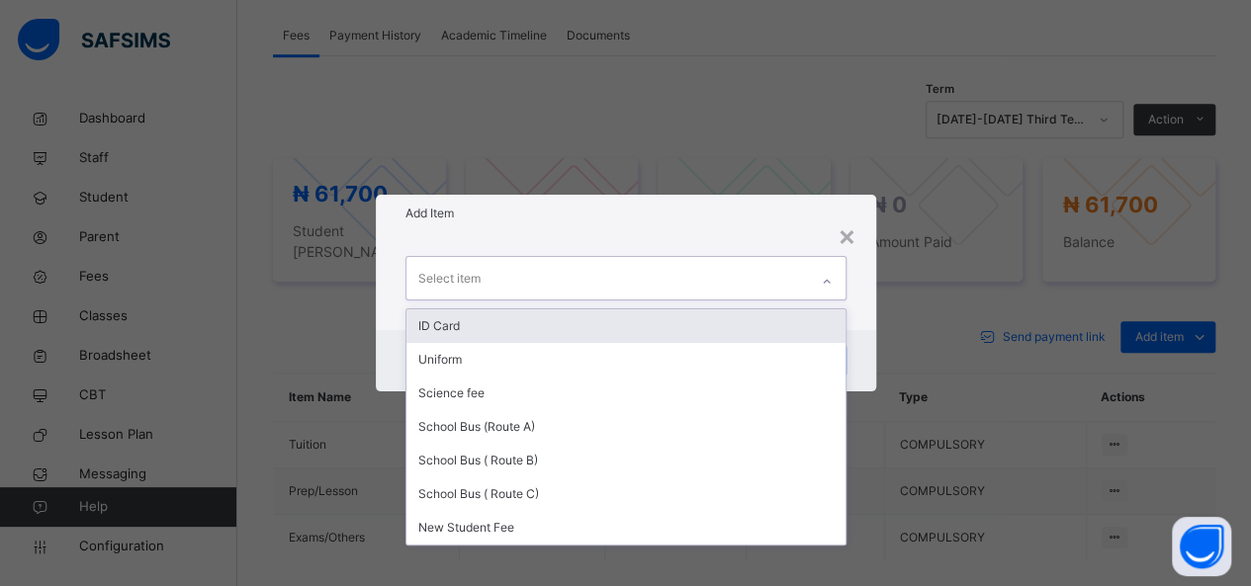
click at [759, 291] on div "Select item" at bounding box center [606, 278] width 401 height 42
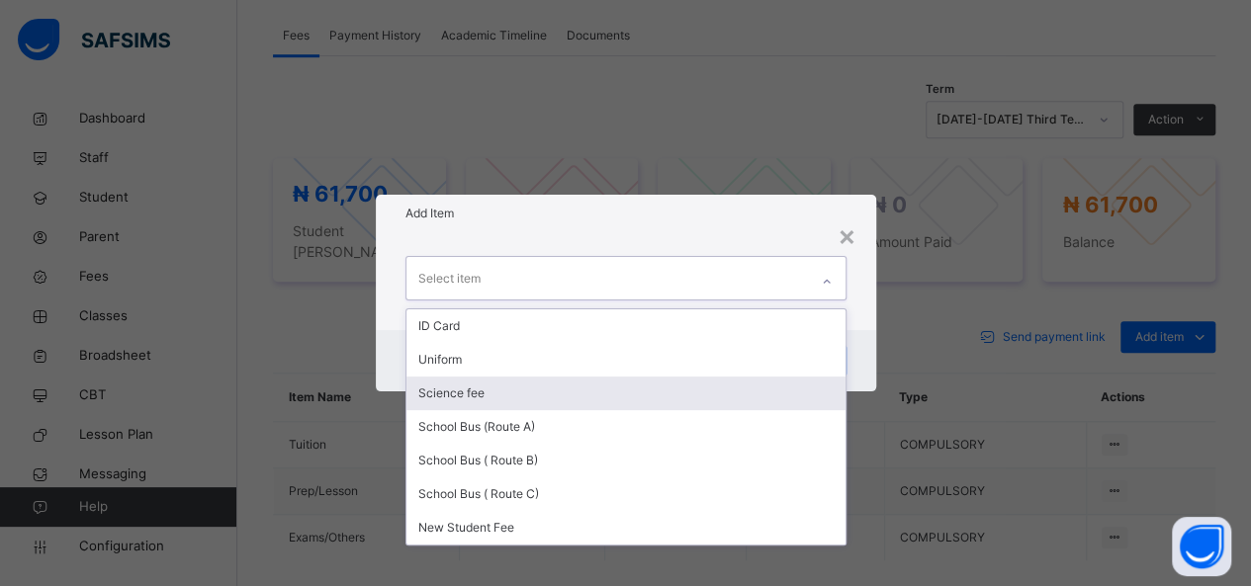
click at [699, 391] on div "Science fee" at bounding box center [625, 394] width 439 height 34
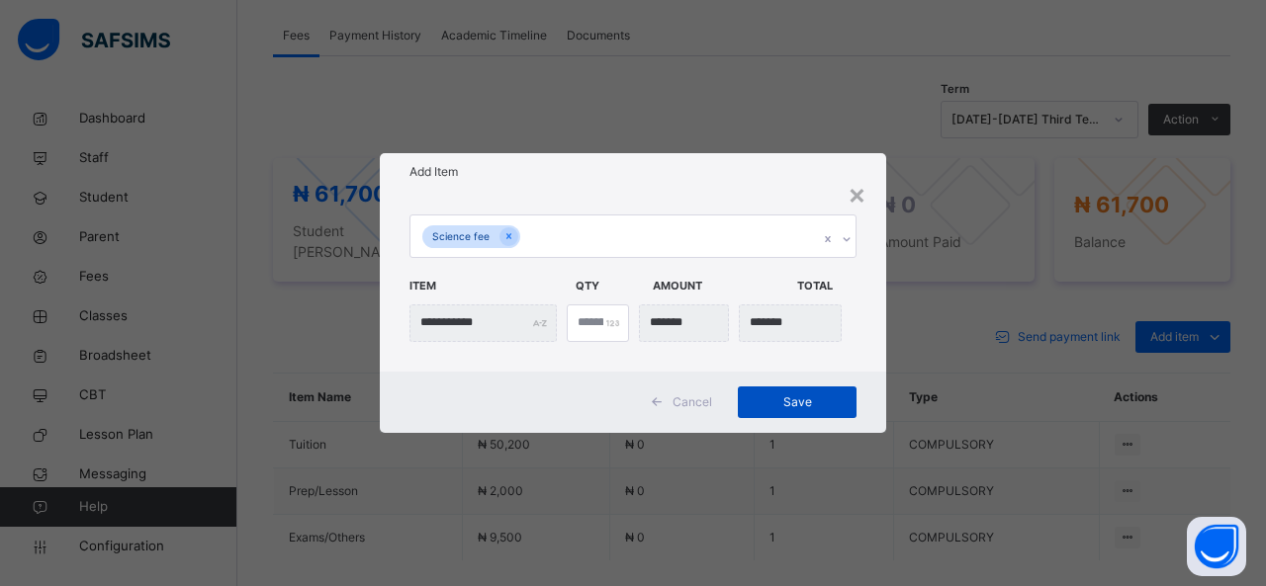
click at [797, 394] on span "Save" at bounding box center [797, 403] width 89 height 18
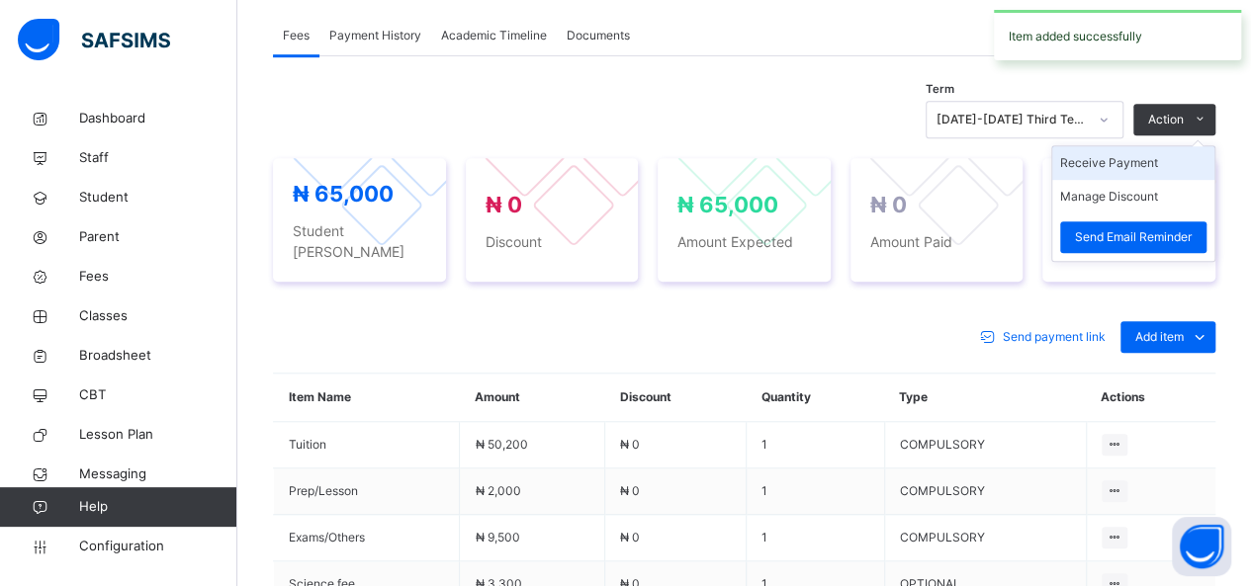
click at [1140, 160] on li "Receive Payment" at bounding box center [1133, 163] width 162 height 34
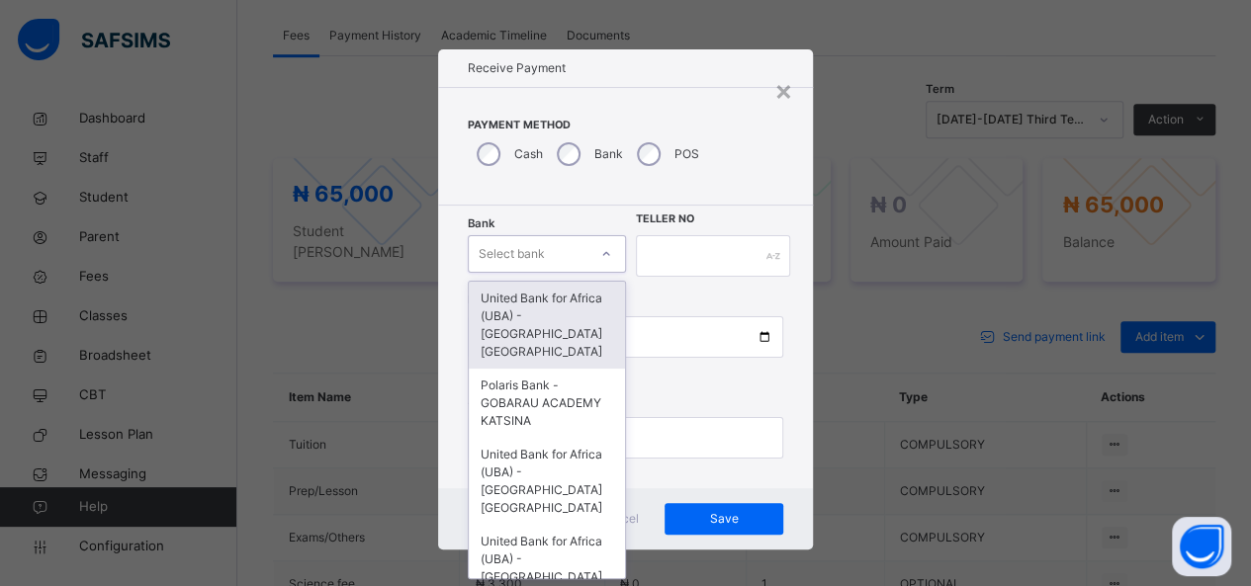
click at [600, 256] on icon at bounding box center [606, 254] width 12 height 20
click at [565, 329] on div "United Bank for Africa (UBA) - Gobarau Academy Katsina" at bounding box center [547, 325] width 156 height 87
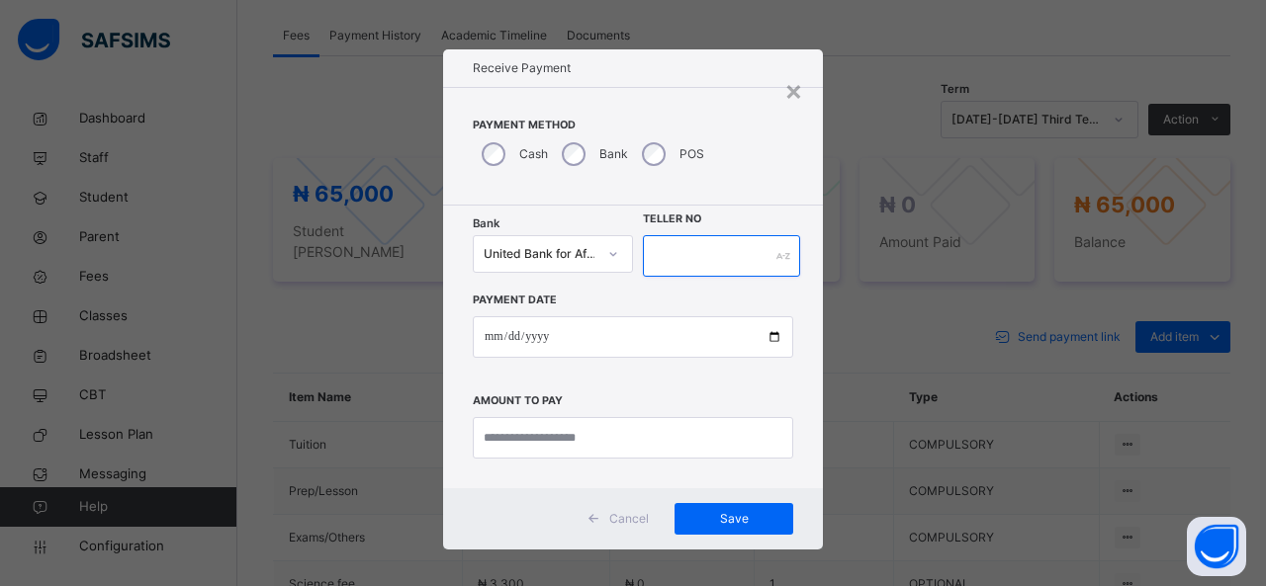
click at [657, 261] on input "text" at bounding box center [721, 256] width 157 height 42
type input "*******"
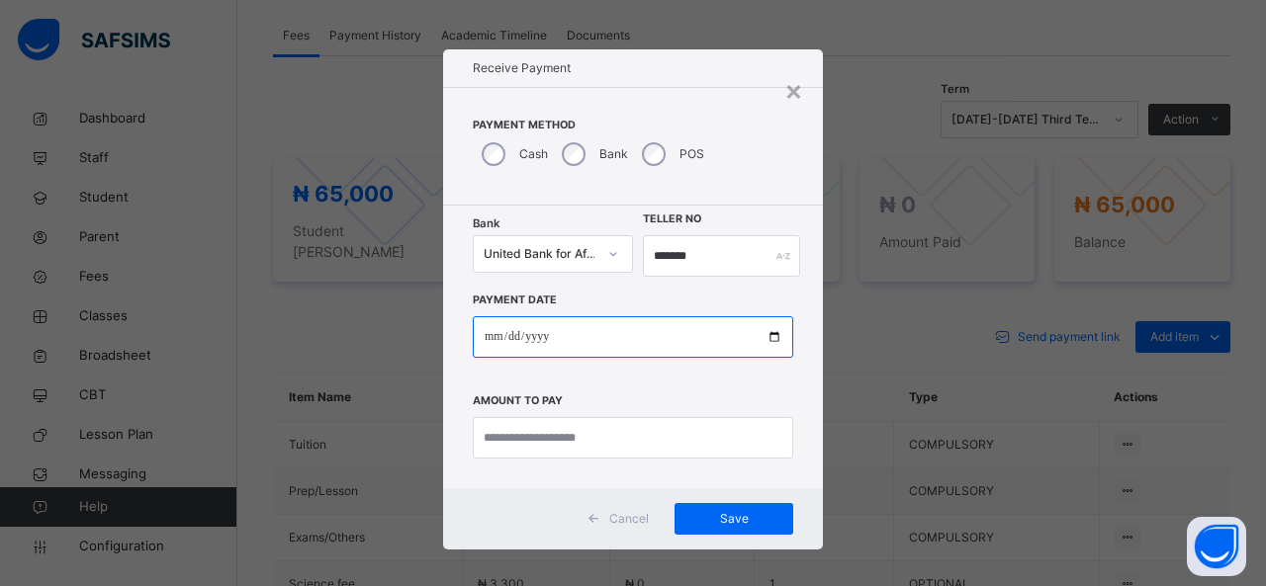
click at [580, 335] on input "date" at bounding box center [633, 337] width 320 height 42
type input "**********"
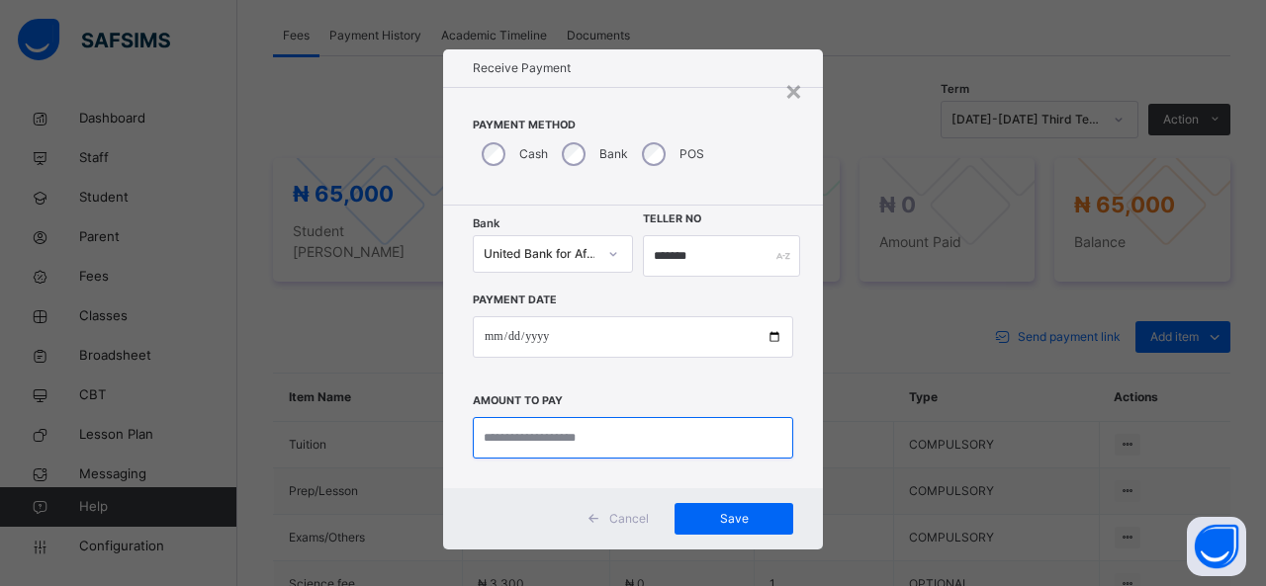
click at [547, 444] on input "currency" at bounding box center [633, 438] width 320 height 42
type input "********"
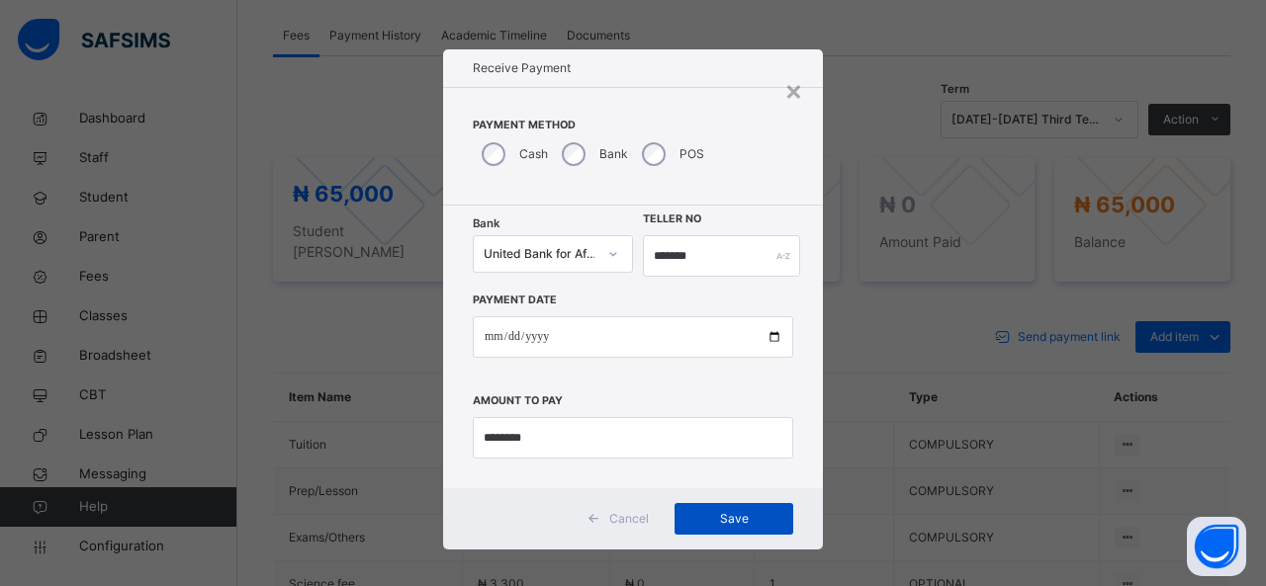
click at [743, 519] on span "Save" at bounding box center [733, 519] width 89 height 18
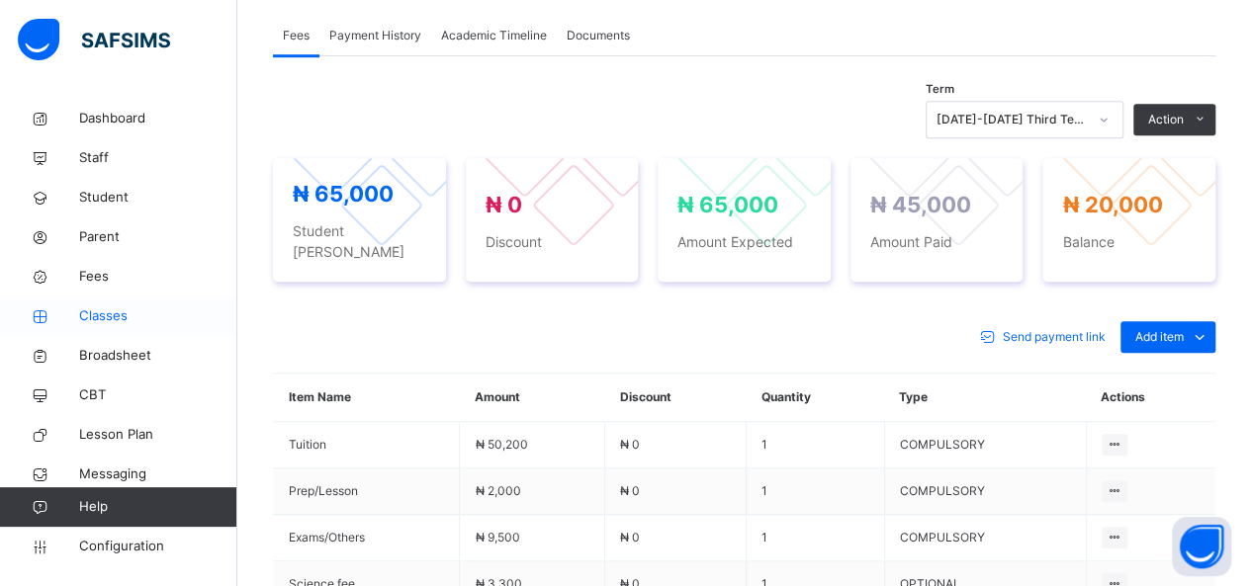
click at [94, 317] on span "Classes" at bounding box center [158, 317] width 158 height 20
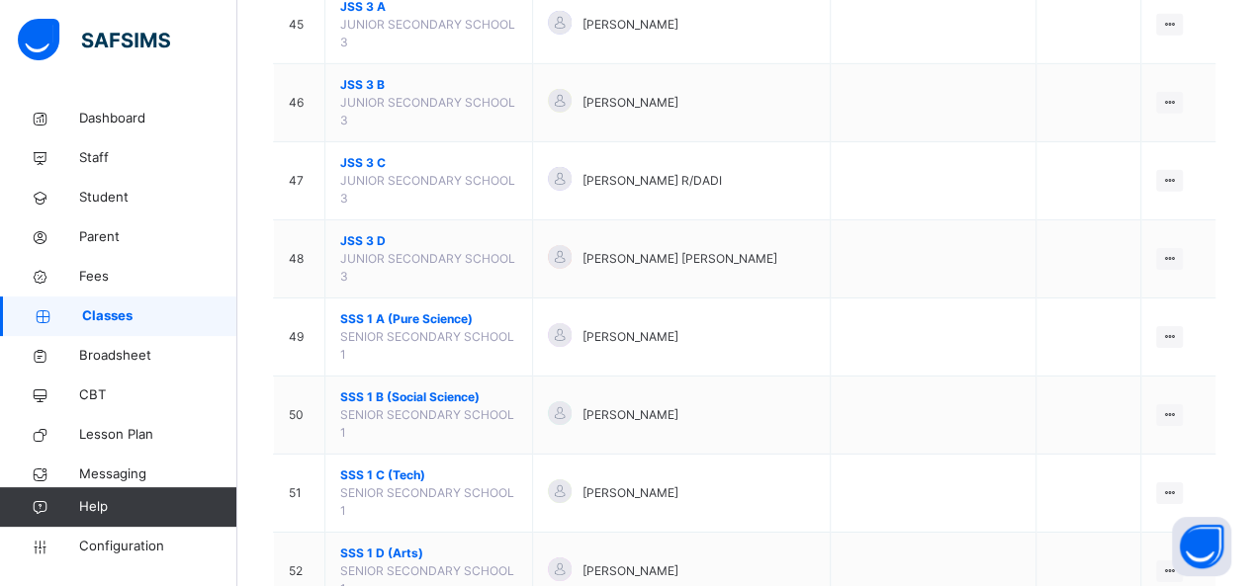
scroll to position [3356, 0]
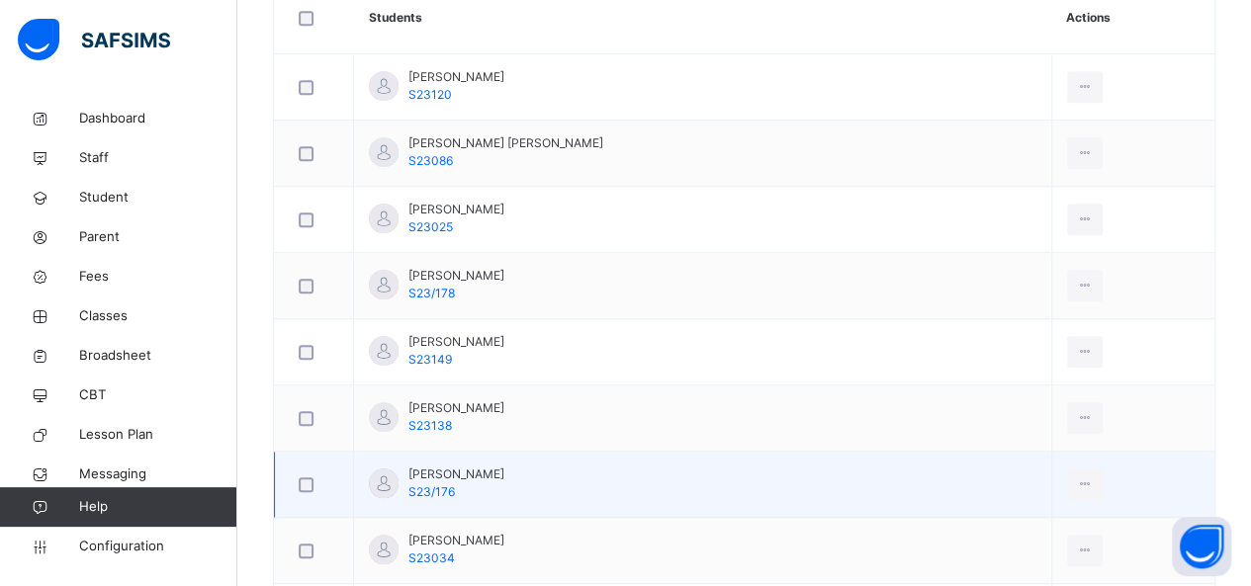
scroll to position [633, 0]
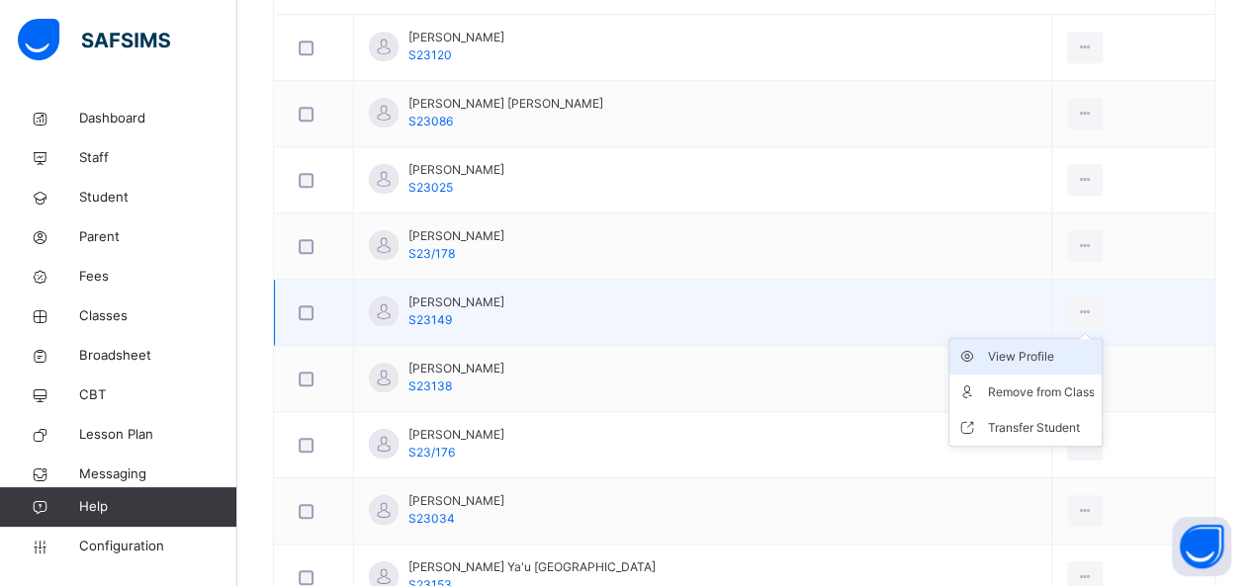
click at [1019, 355] on div "View Profile" at bounding box center [1040, 357] width 107 height 20
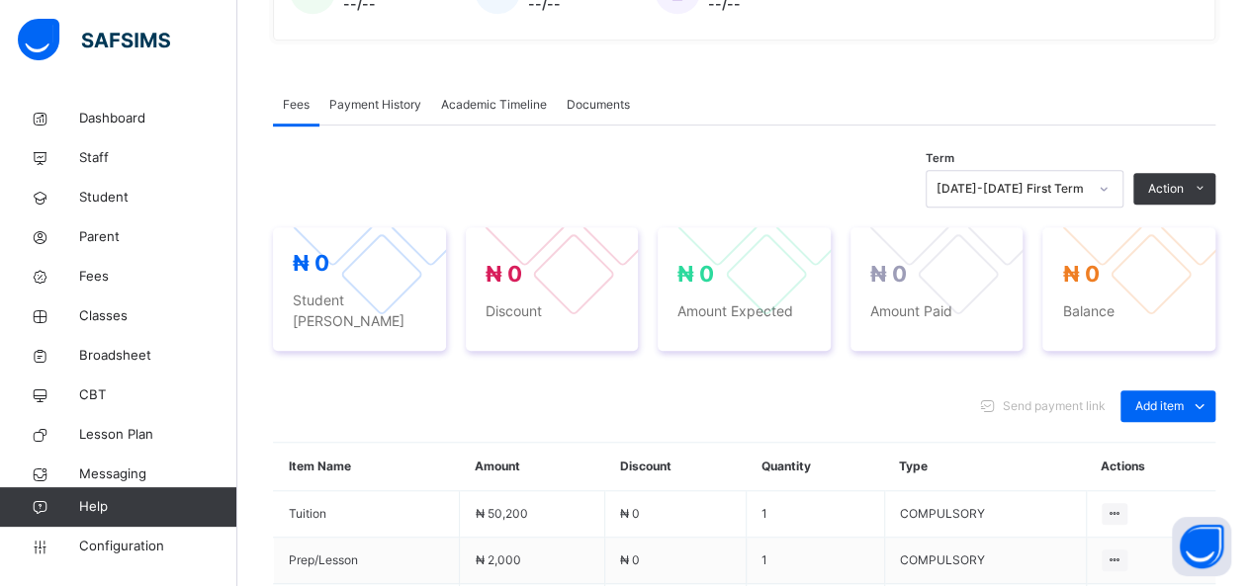
scroll to position [633, 0]
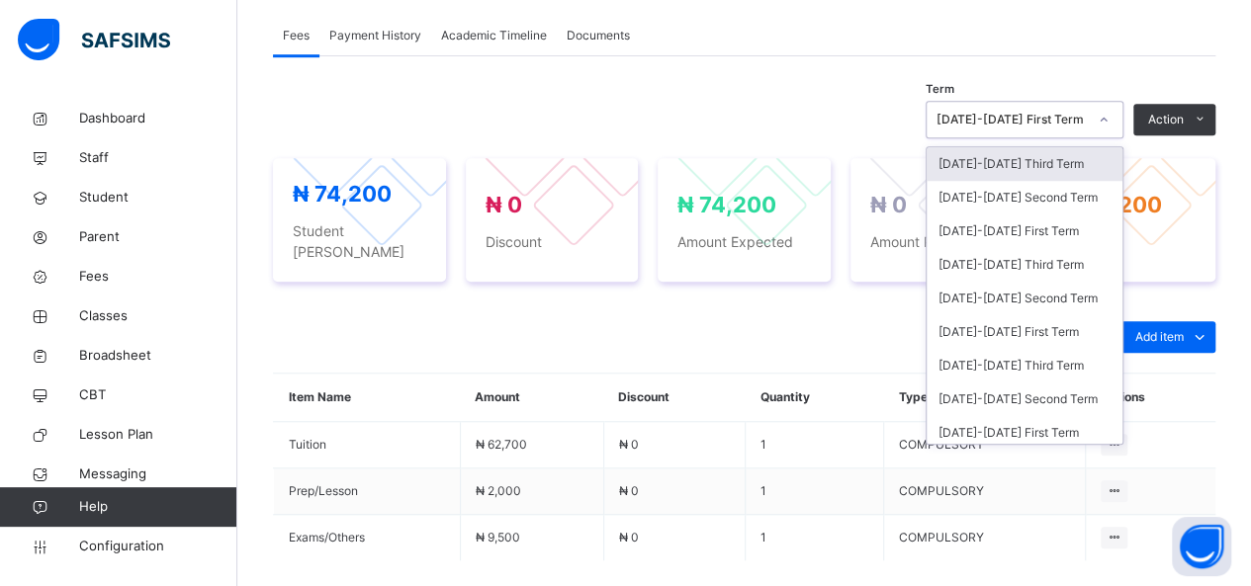
click at [1109, 115] on div at bounding box center [1104, 120] width 34 height 32
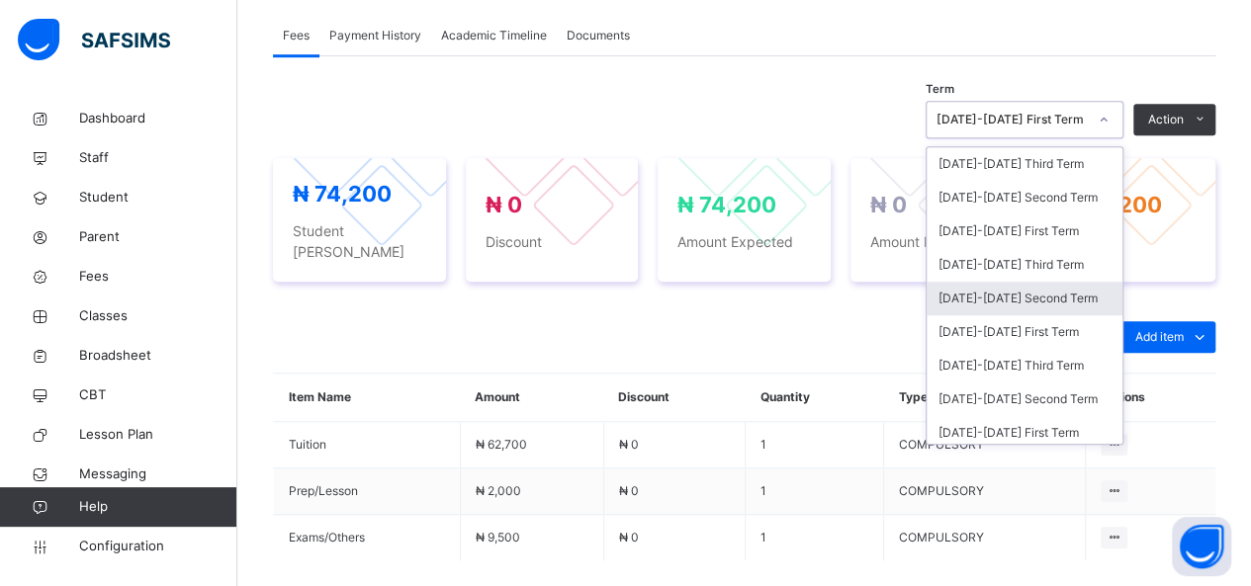
click at [1040, 293] on div "[DATE]-[DATE] Second Term" at bounding box center [1025, 299] width 196 height 34
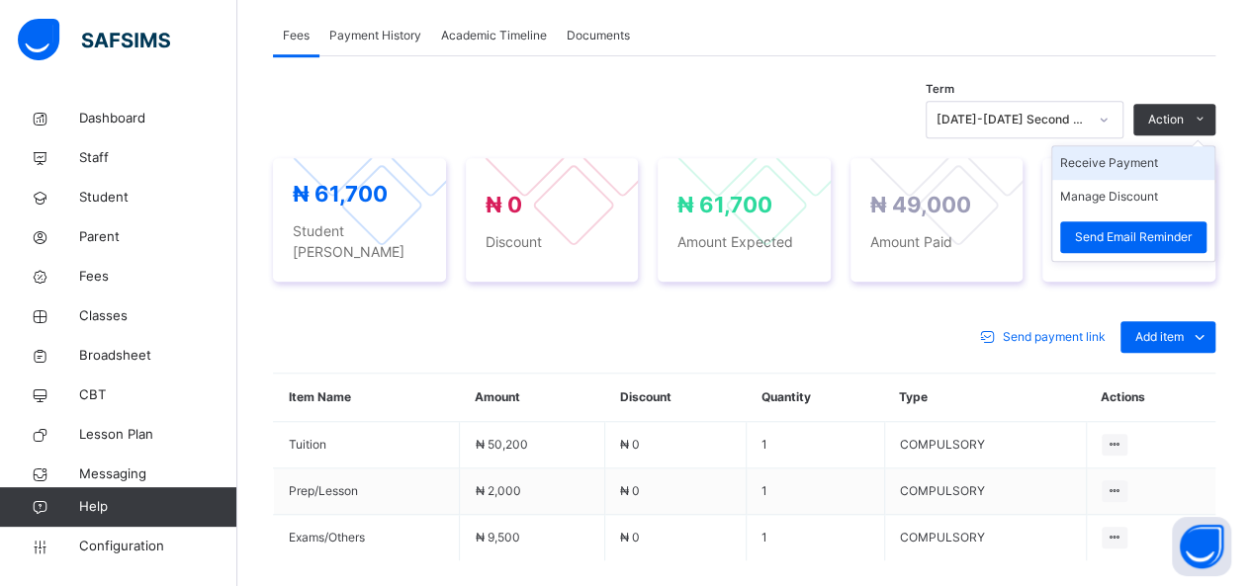
click at [1149, 163] on li "Receive Payment" at bounding box center [1133, 163] width 162 height 34
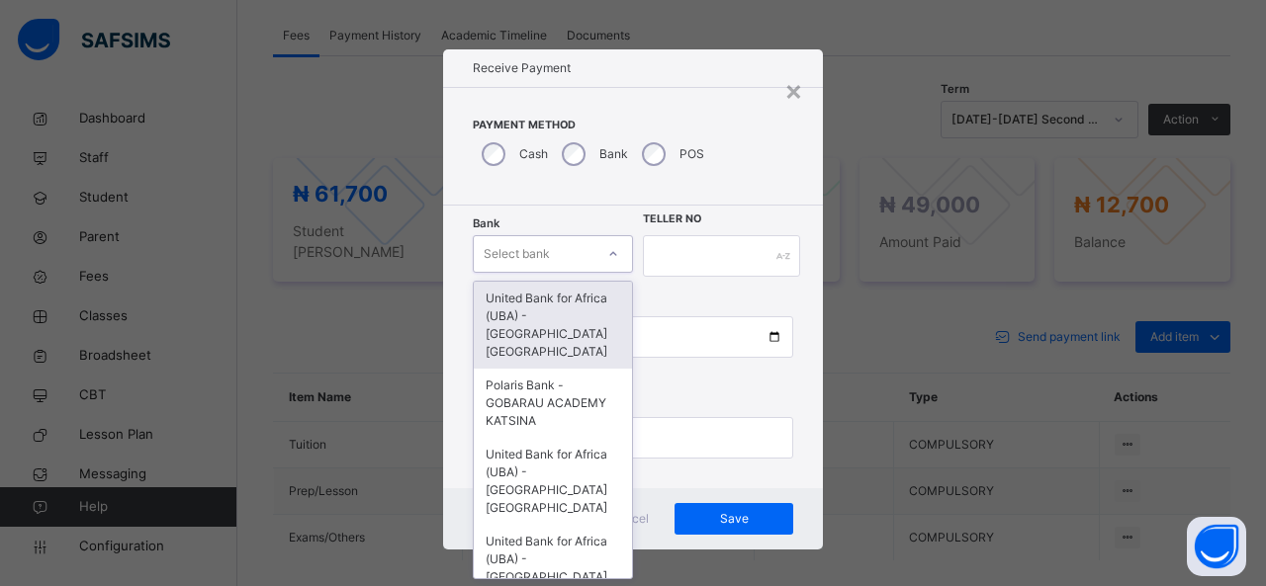
click at [566, 254] on div "Select bank" at bounding box center [534, 254] width 121 height 31
click at [571, 316] on div "United Bank for Africa (UBA) - Gobarau Academy Katsina" at bounding box center [553, 325] width 158 height 87
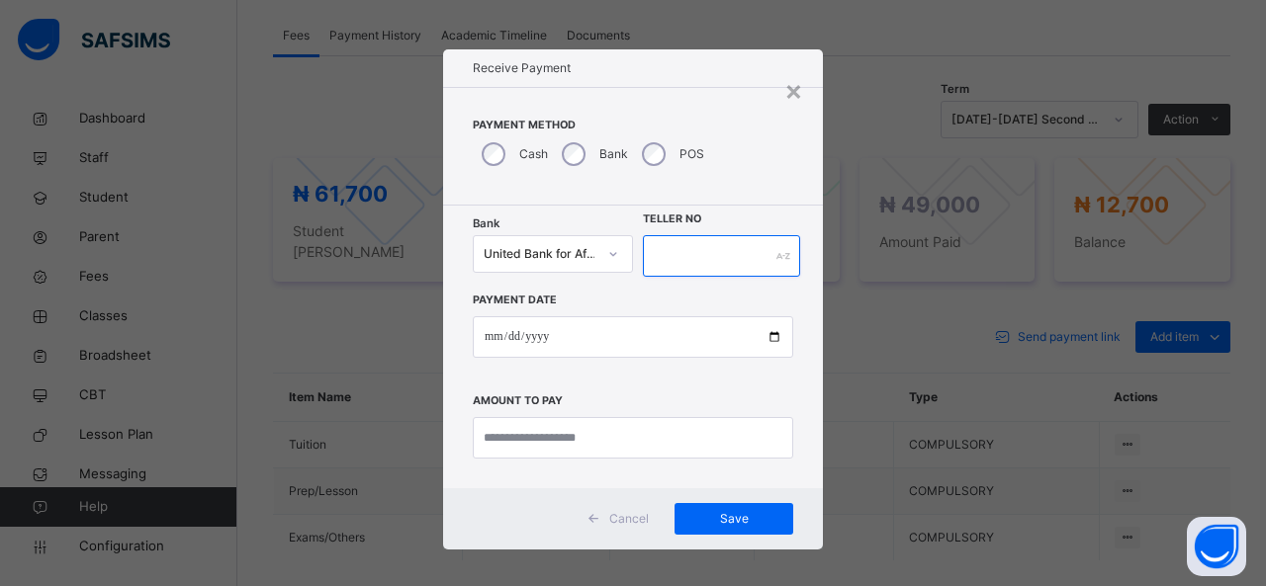
click at [663, 259] on input "text" at bounding box center [721, 256] width 157 height 42
type input "*****"
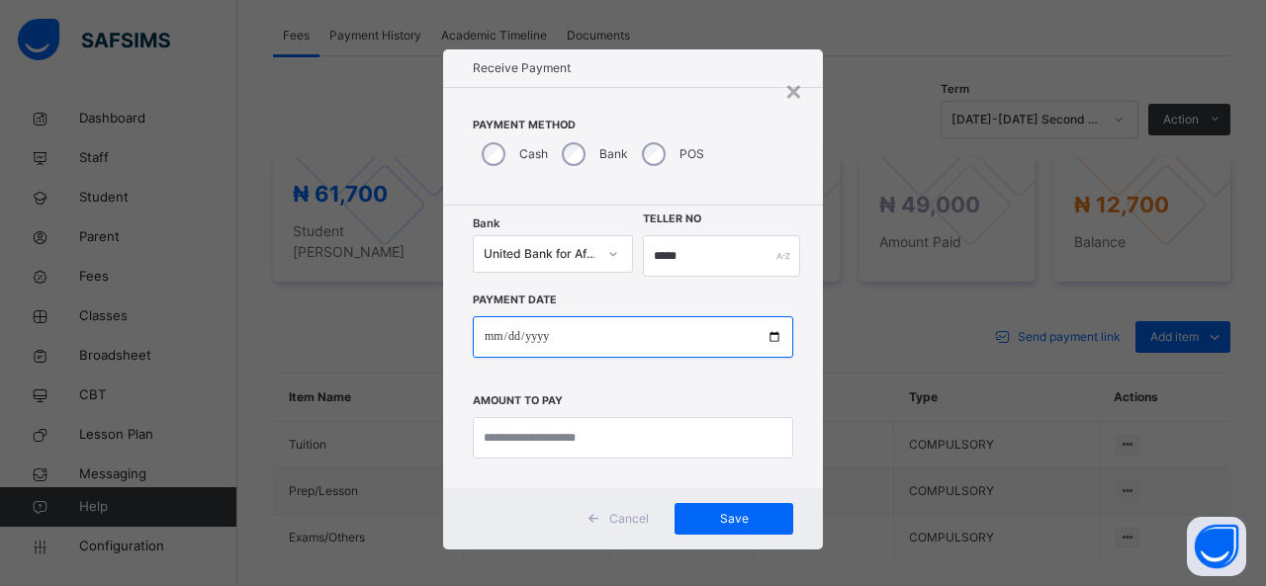
click at [634, 324] on input "date" at bounding box center [633, 337] width 320 height 42
type input "**********"
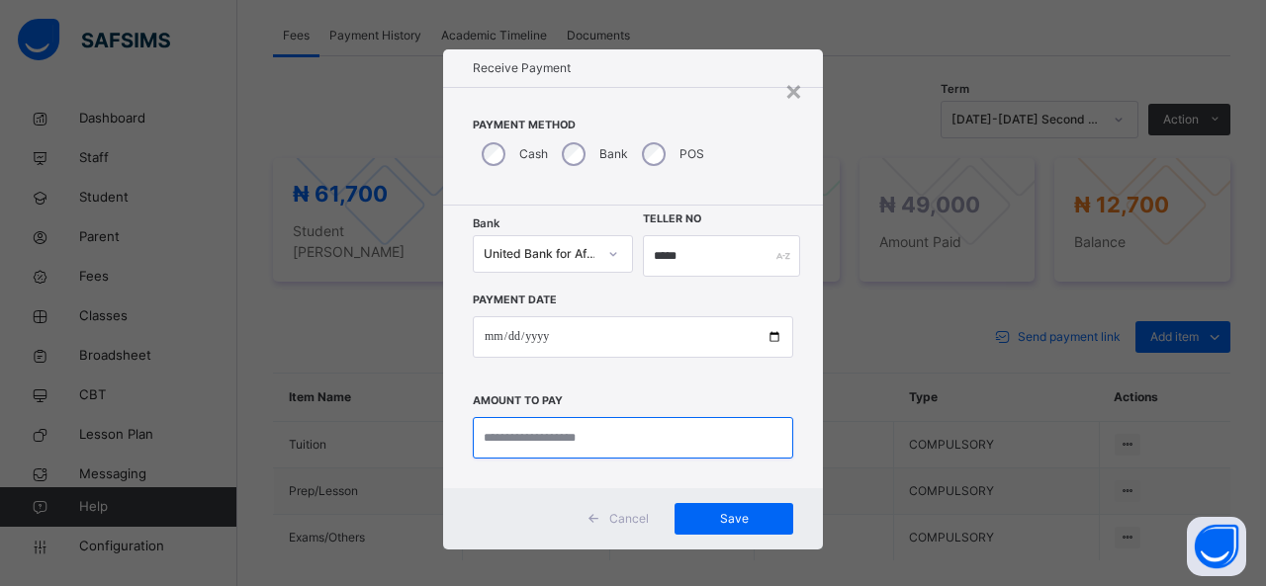
click at [599, 450] on input "currency" at bounding box center [633, 438] width 320 height 42
type input "********"
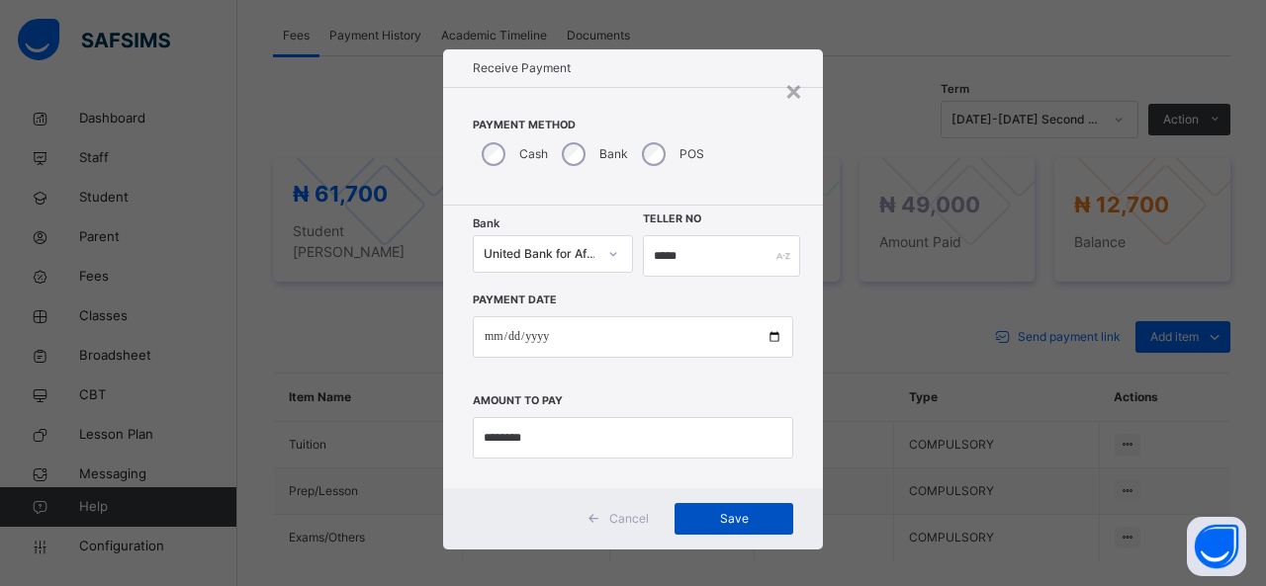
click at [749, 521] on span "Save" at bounding box center [733, 519] width 89 height 18
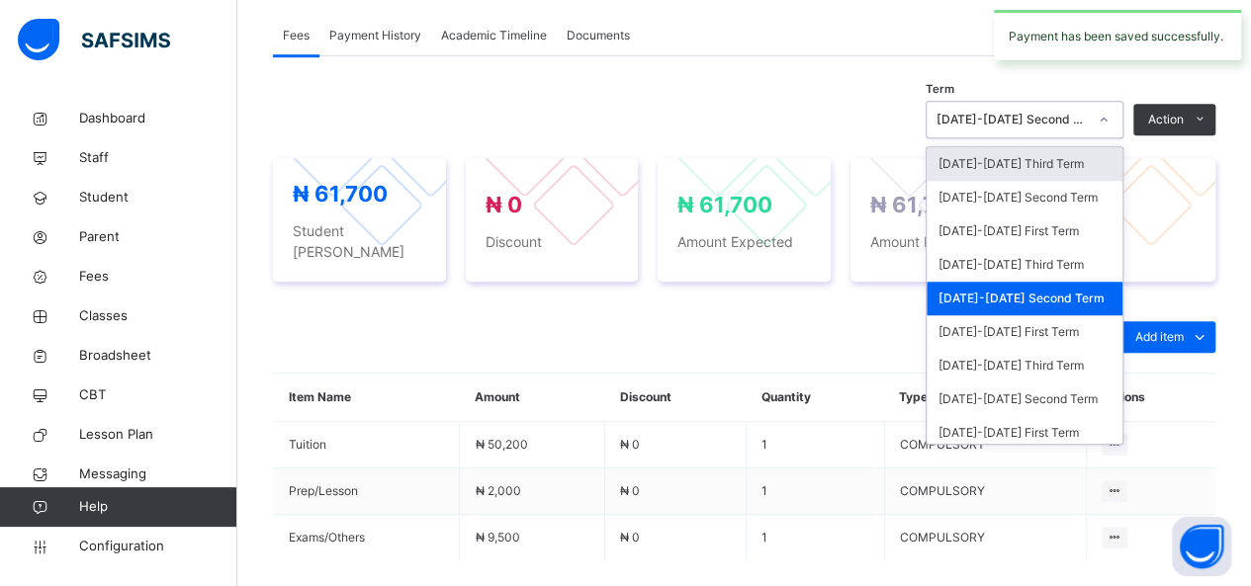
click at [1110, 117] on div at bounding box center [1104, 120] width 34 height 32
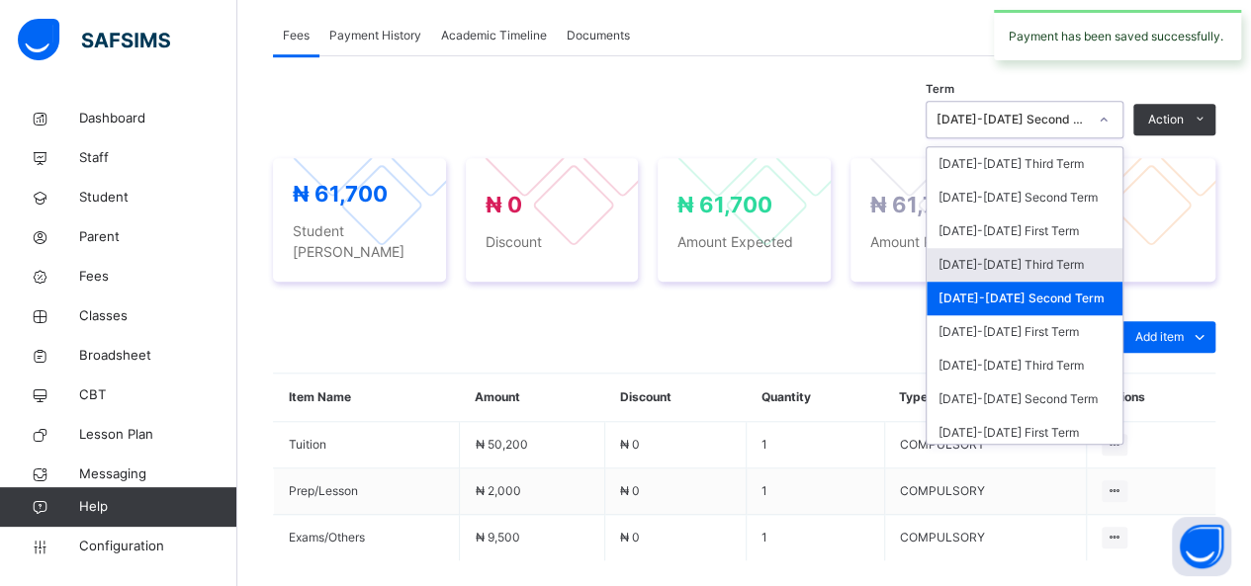
click at [1051, 254] on div "[DATE]-[DATE] Third Term" at bounding box center [1025, 265] width 196 height 34
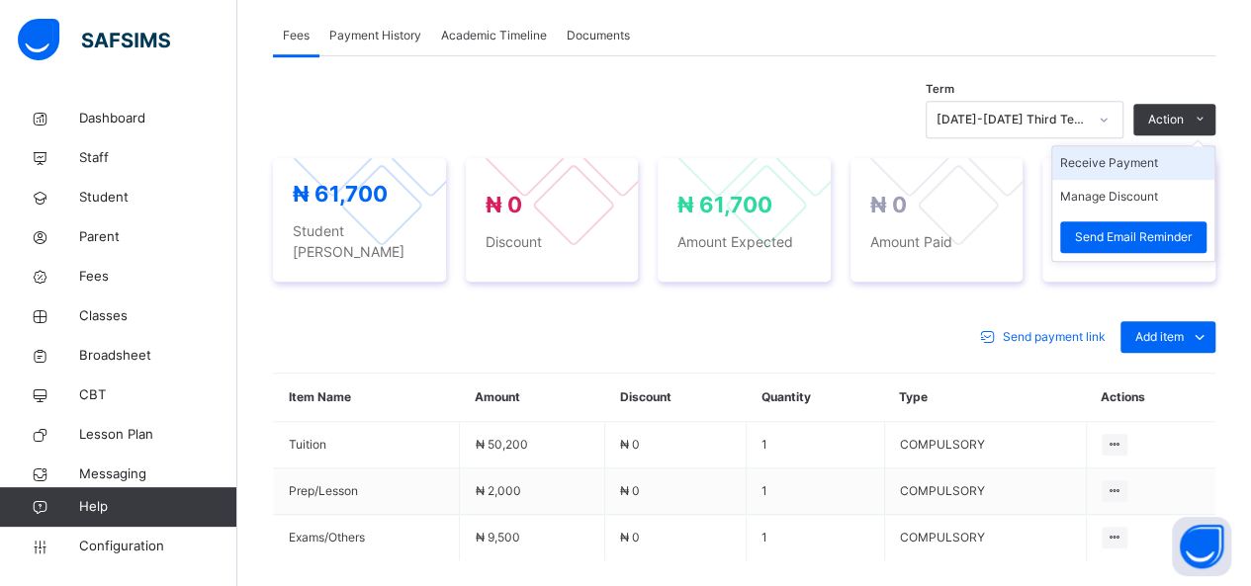
click at [1110, 172] on li "Receive Payment" at bounding box center [1133, 163] width 162 height 34
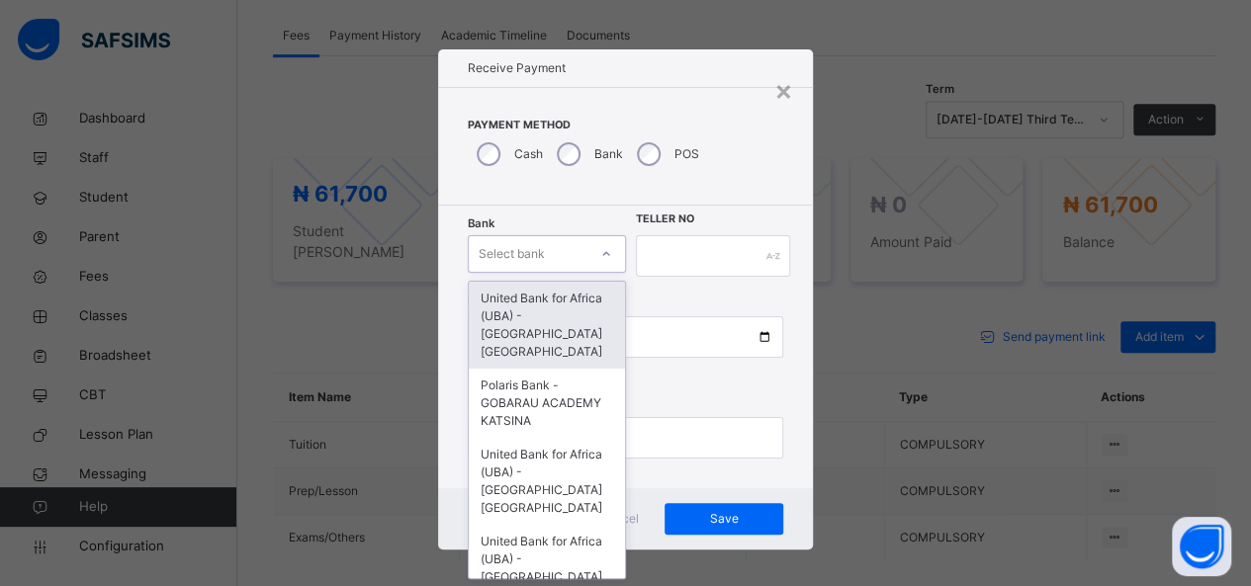
click at [536, 246] on div "Select bank" at bounding box center [512, 254] width 66 height 38
click at [540, 313] on div "United Bank for Africa (UBA) - Gobarau Academy Katsina" at bounding box center [547, 325] width 156 height 87
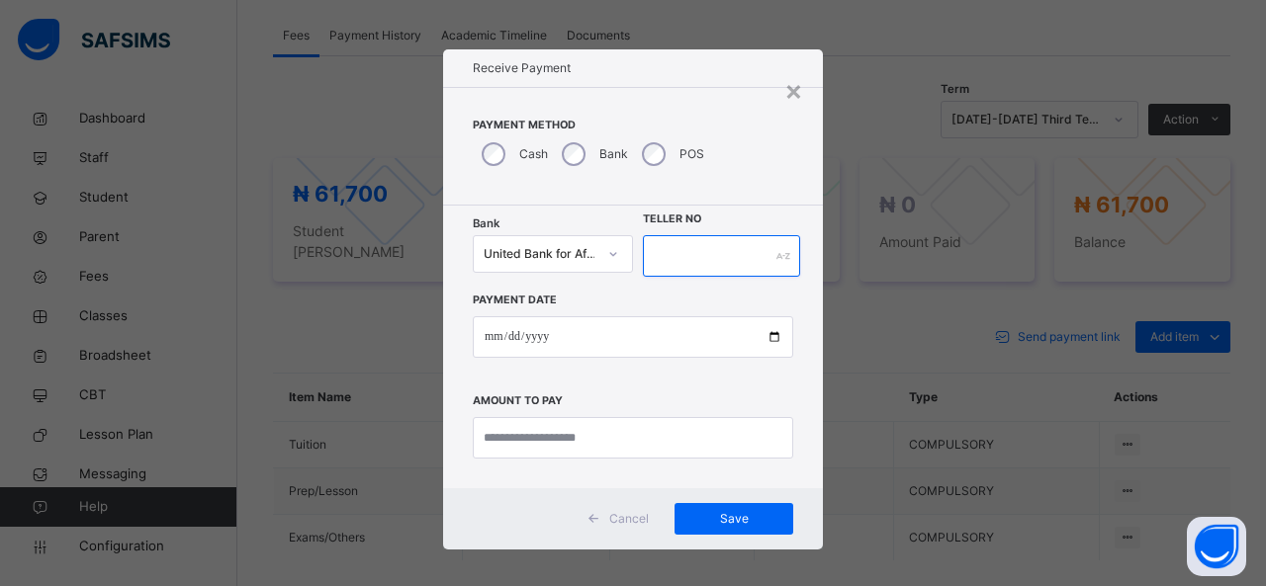
click at [663, 258] on input "text" at bounding box center [721, 256] width 157 height 42
type input "******"
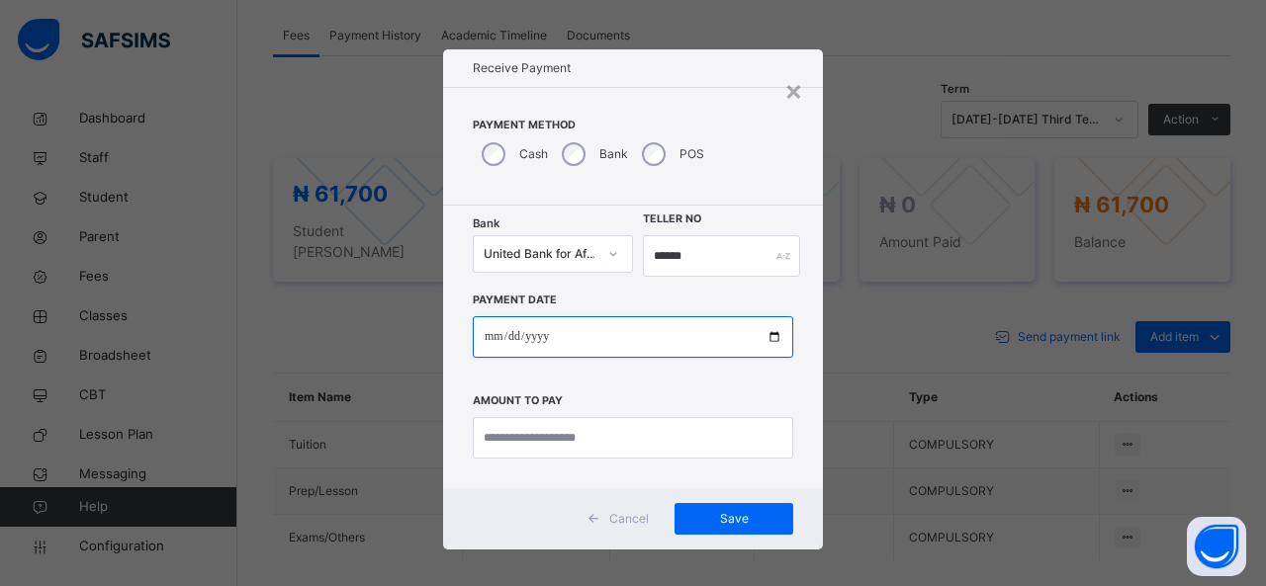
click at [659, 322] on input "date" at bounding box center [633, 337] width 320 height 42
type input "**********"
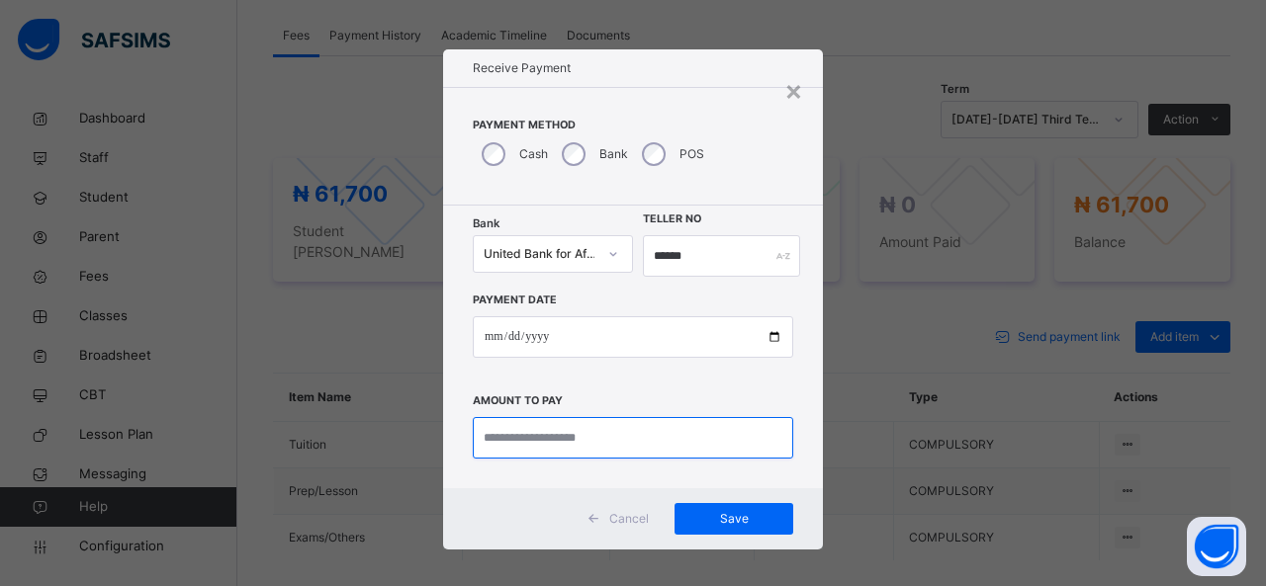
click at [639, 445] on input "currency" at bounding box center [633, 438] width 320 height 42
type input "********"
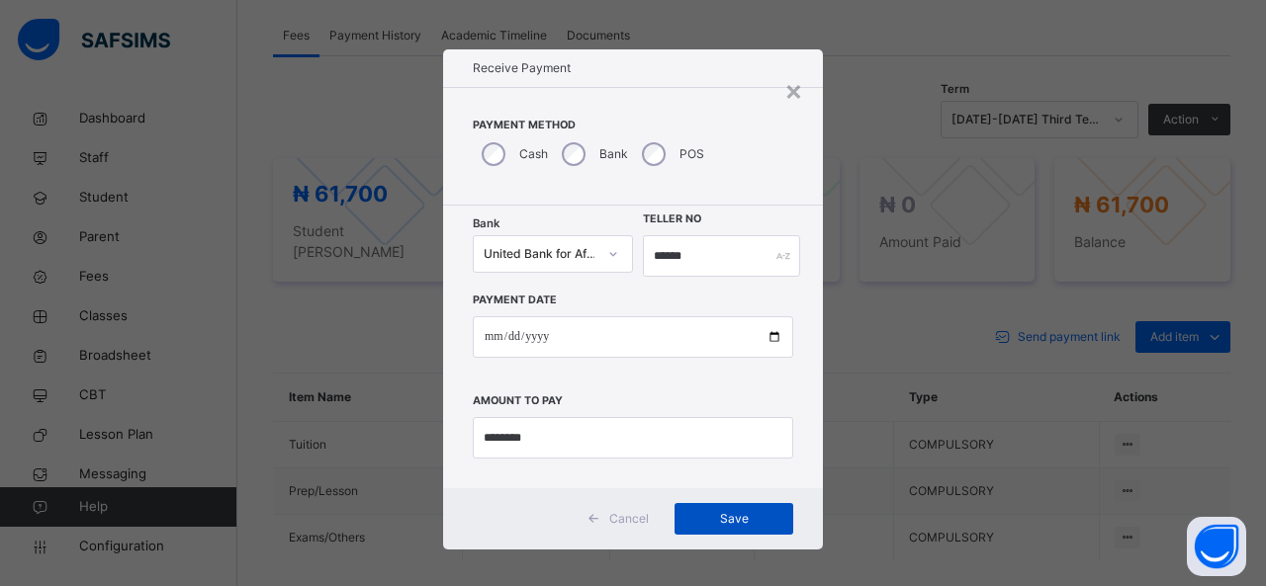
click at [726, 518] on span "Save" at bounding box center [733, 519] width 89 height 18
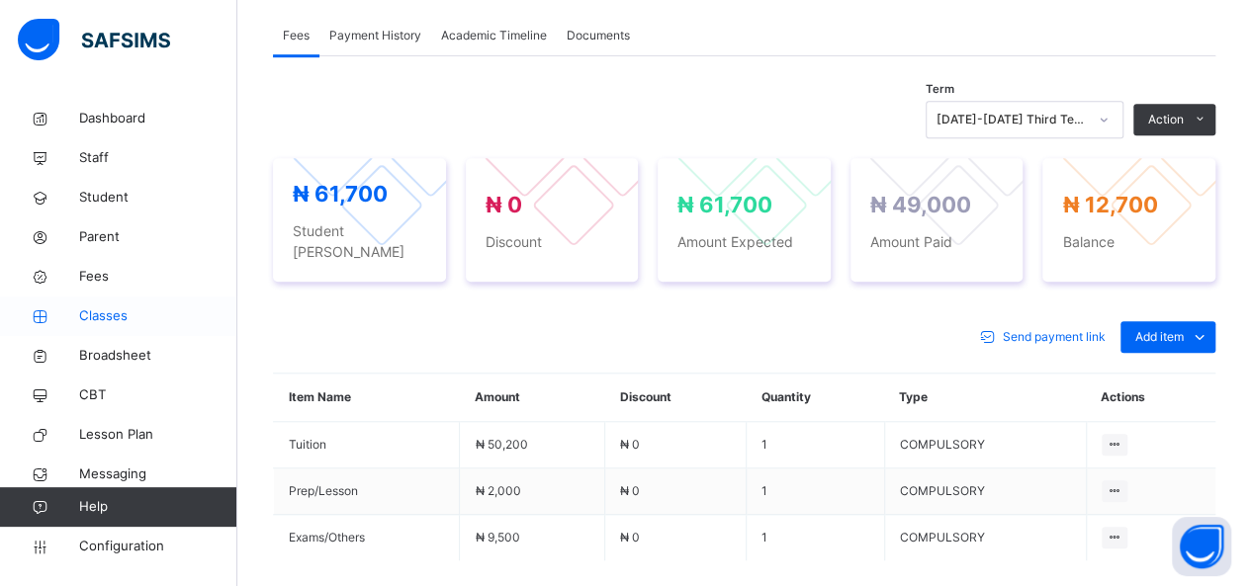
click at [86, 310] on span "Classes" at bounding box center [158, 317] width 158 height 20
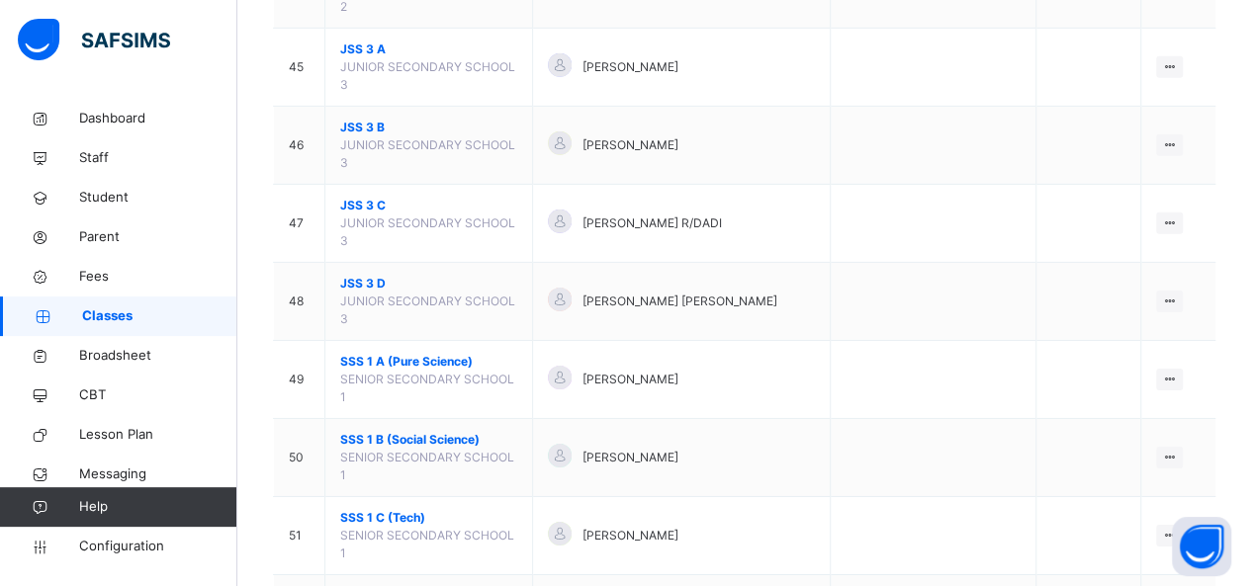
scroll to position [3046, 0]
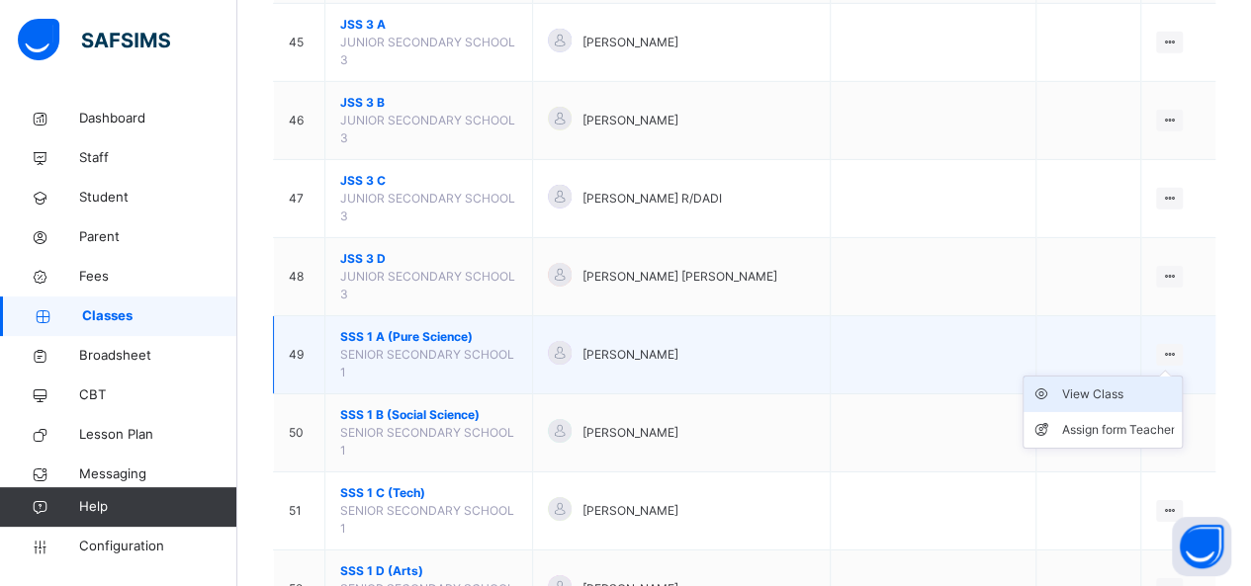
click at [1102, 377] on li "View Class" at bounding box center [1102, 395] width 158 height 36
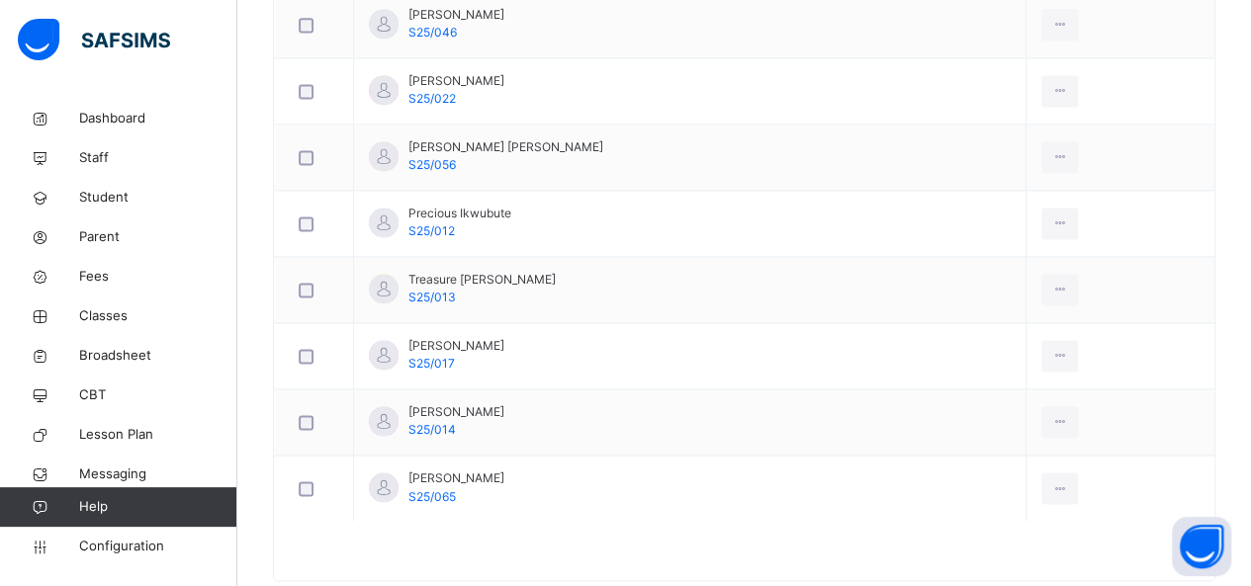
scroll to position [1420, 0]
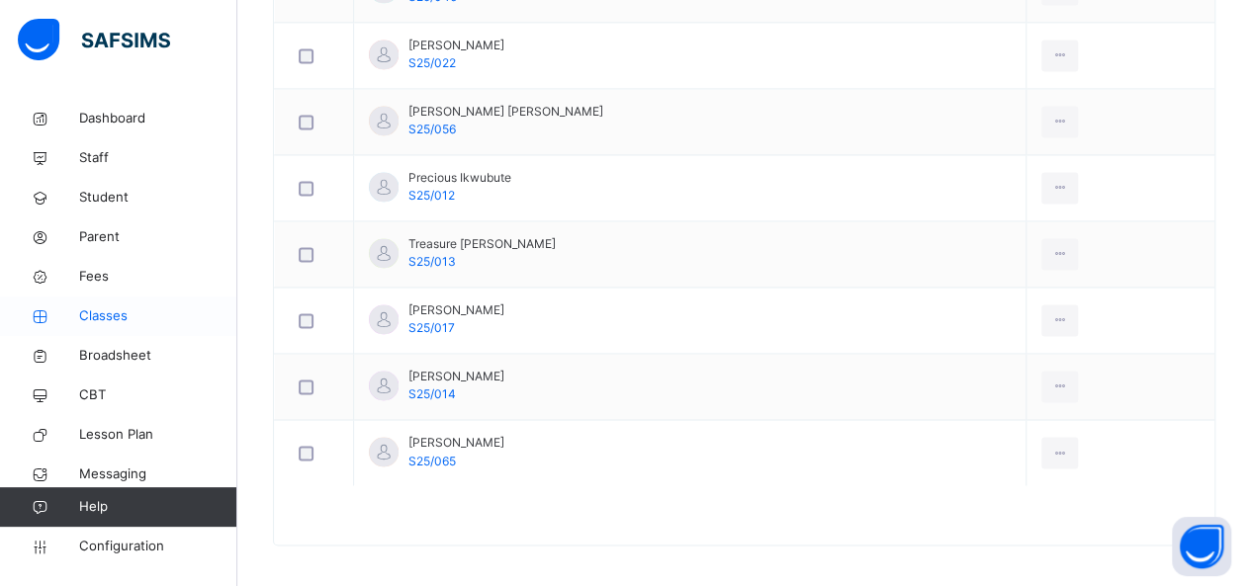
click at [143, 320] on span "Classes" at bounding box center [158, 317] width 158 height 20
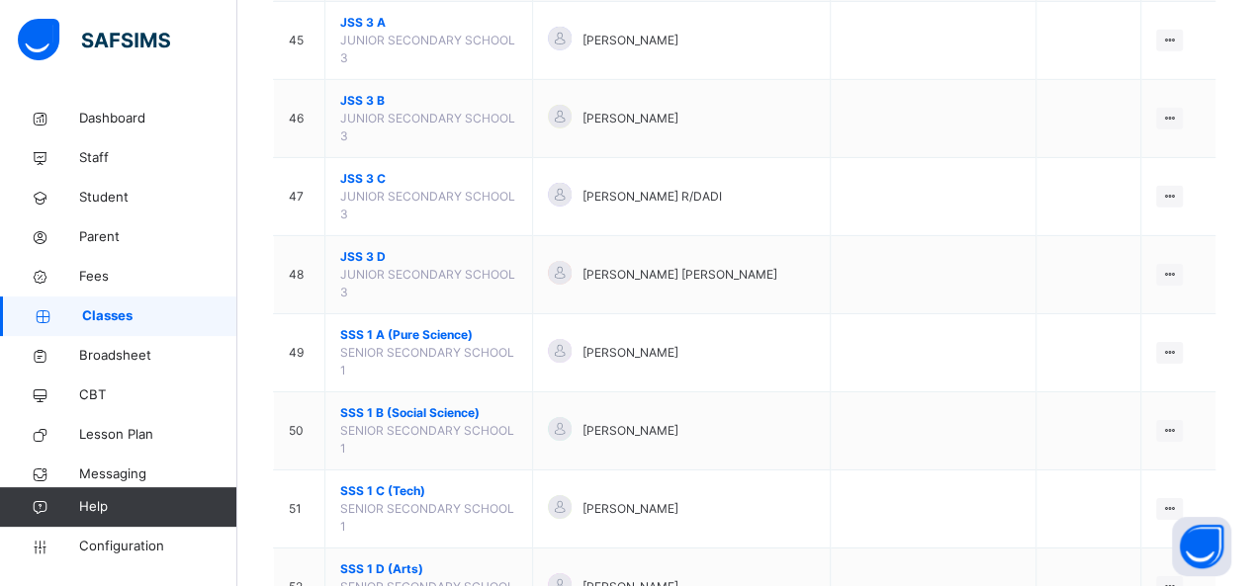
scroll to position [3046, 0]
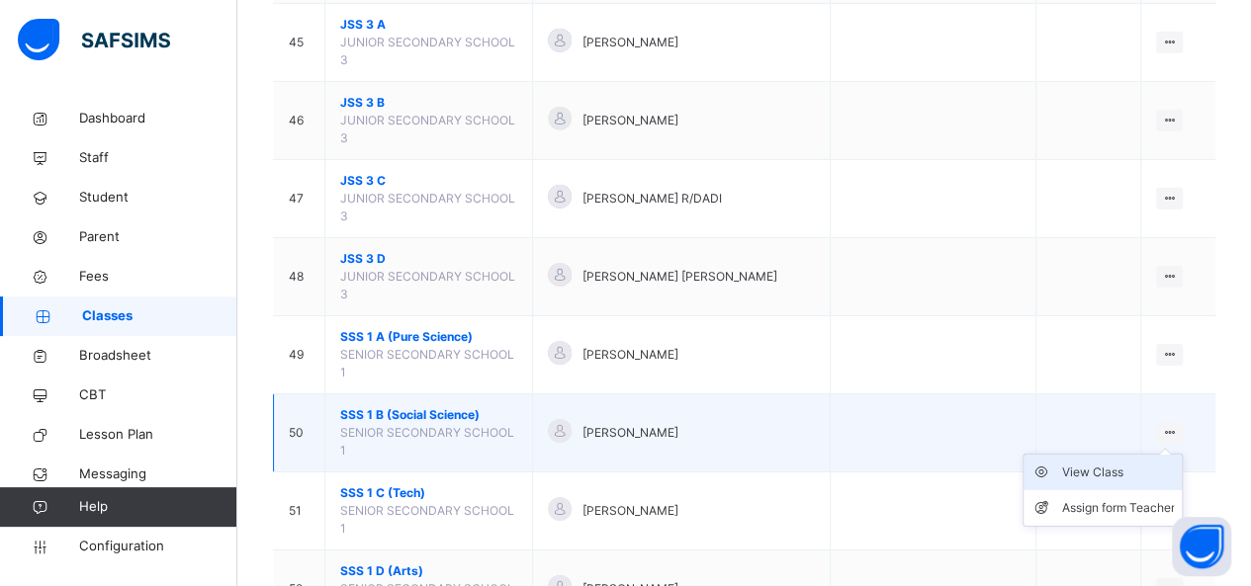
click at [1129, 463] on div "View Class" at bounding box center [1117, 473] width 113 height 20
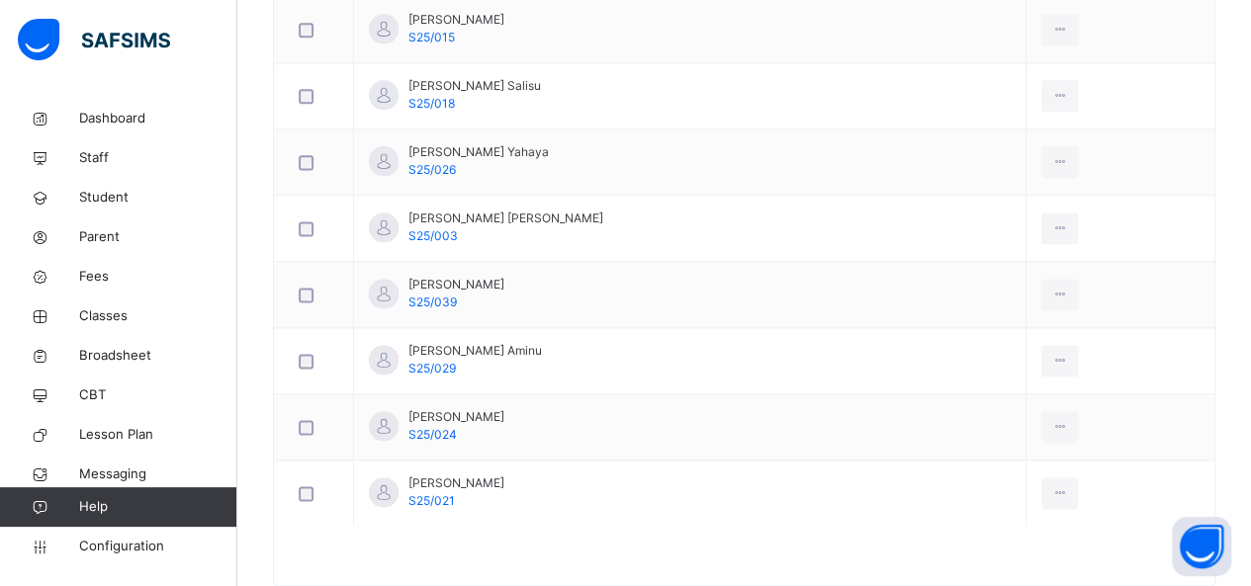
scroll to position [1289, 0]
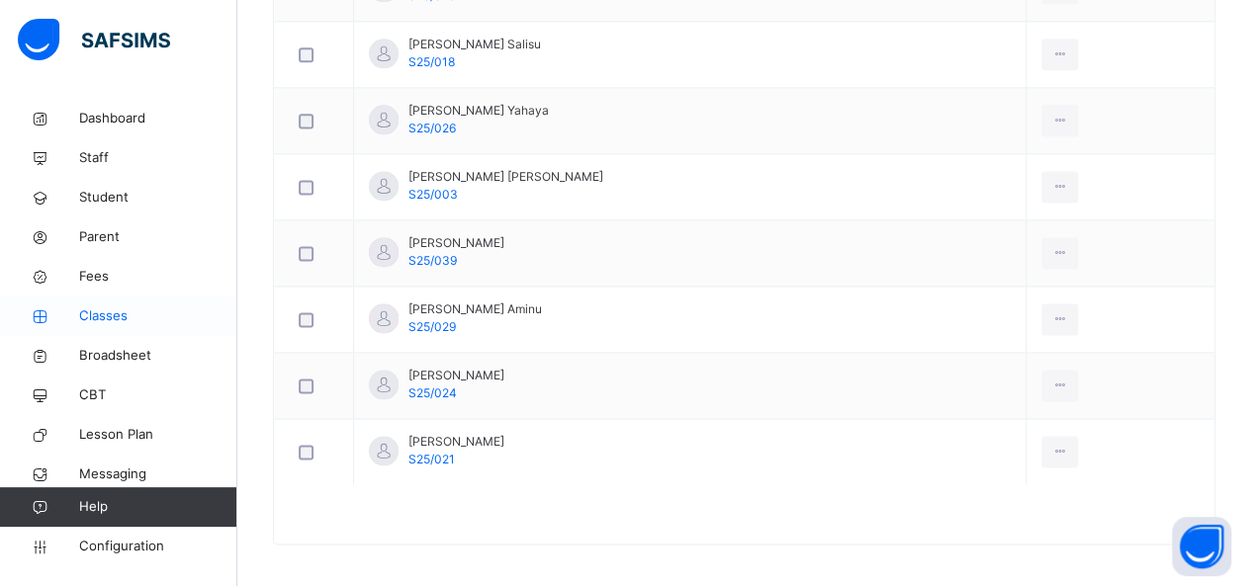
click at [121, 323] on span "Classes" at bounding box center [158, 317] width 158 height 20
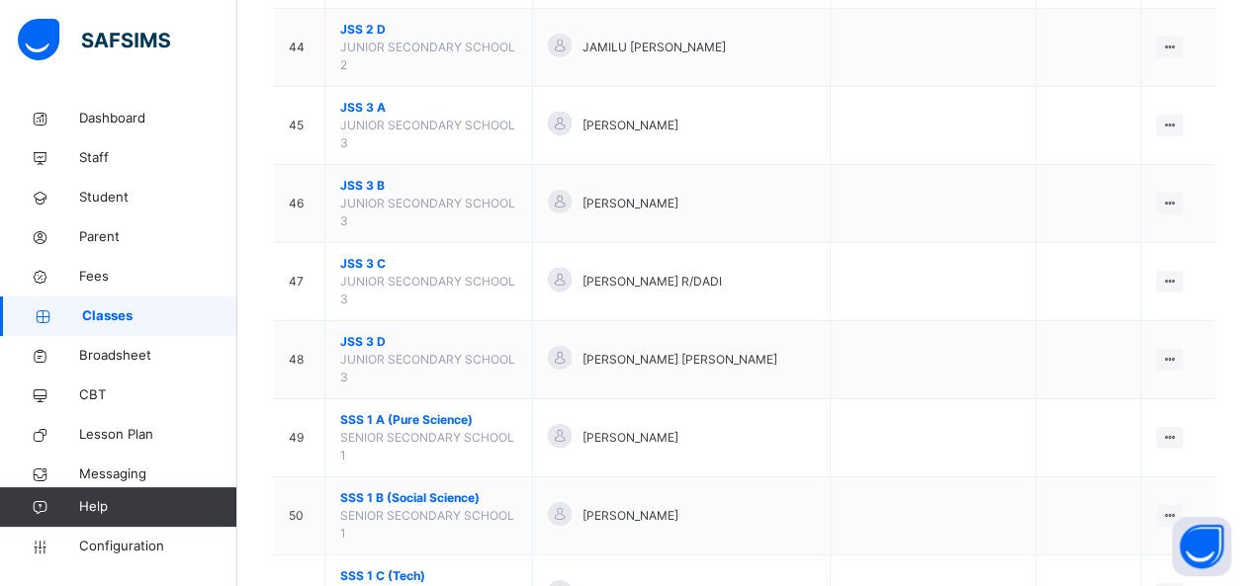
scroll to position [2967, 0]
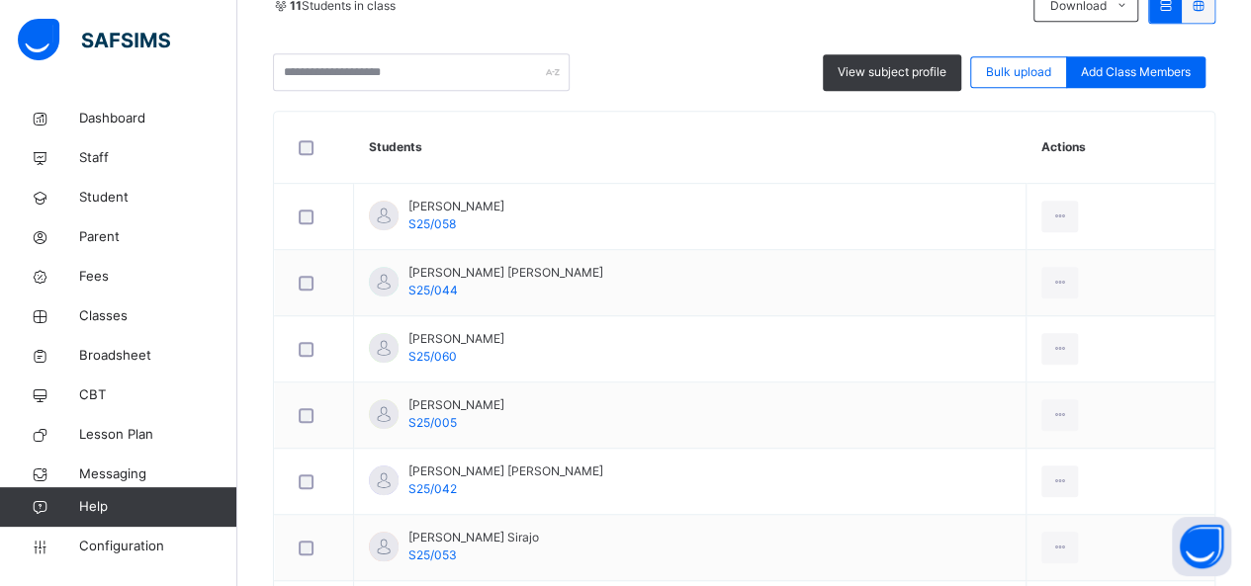
scroll to position [458, 0]
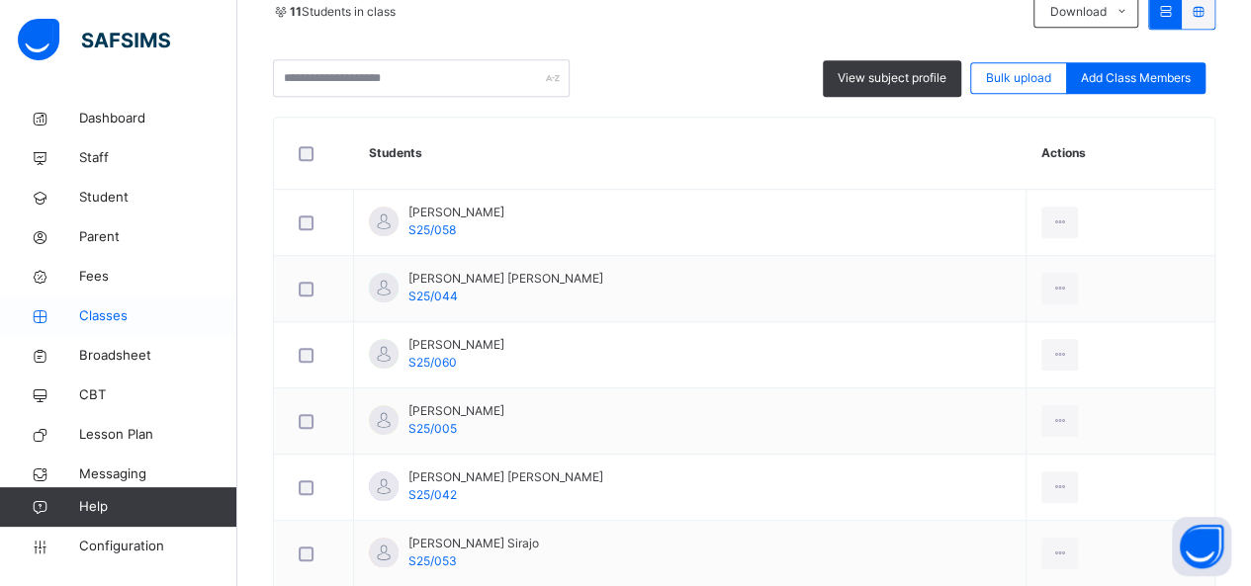
click at [96, 313] on span "Classes" at bounding box center [158, 317] width 158 height 20
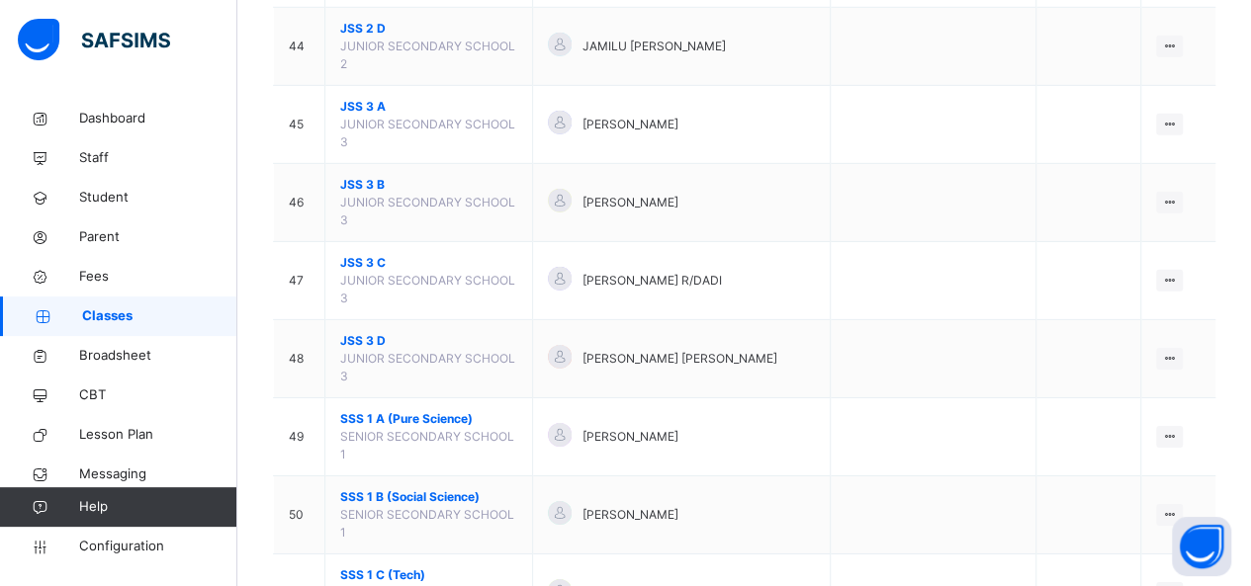
scroll to position [2967, 0]
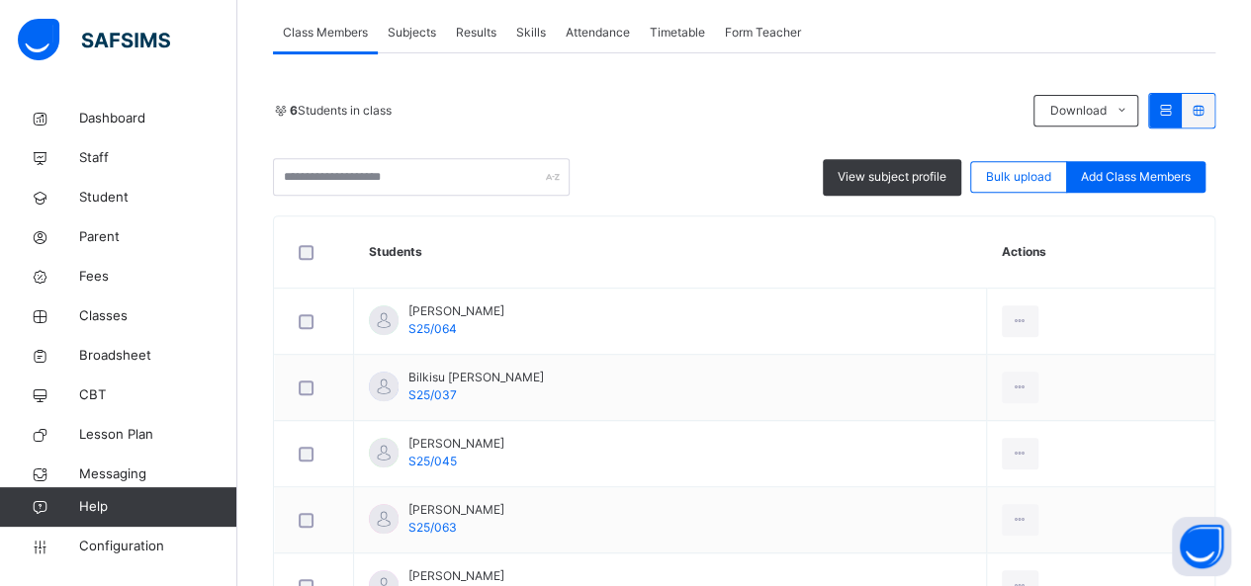
scroll to position [326, 0]
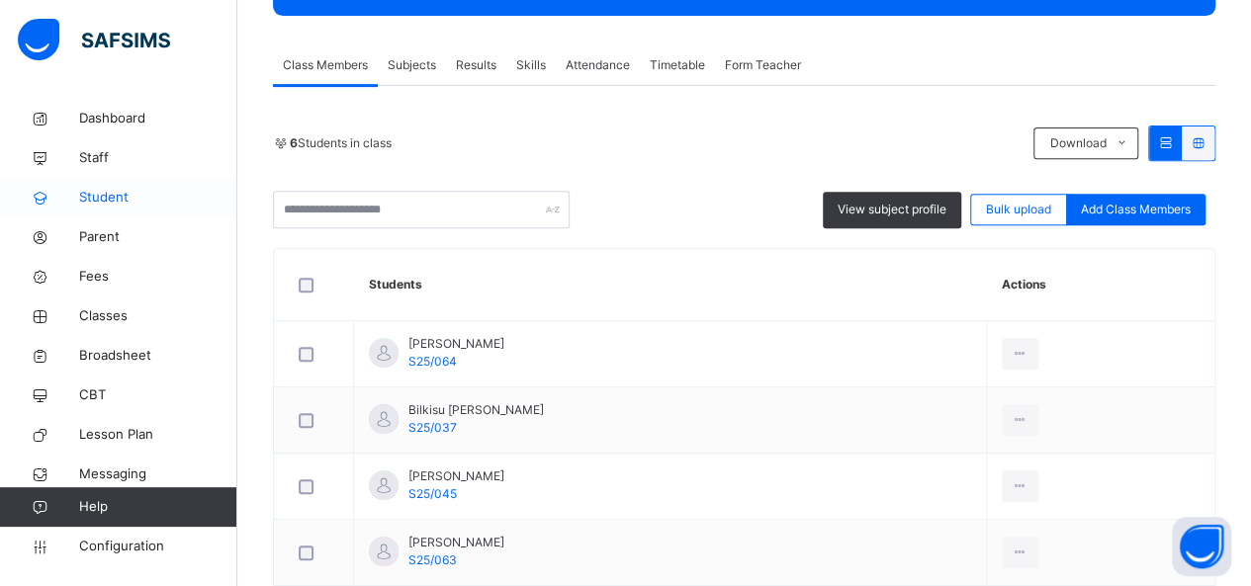
click at [104, 201] on span "Student" at bounding box center [158, 198] width 158 height 20
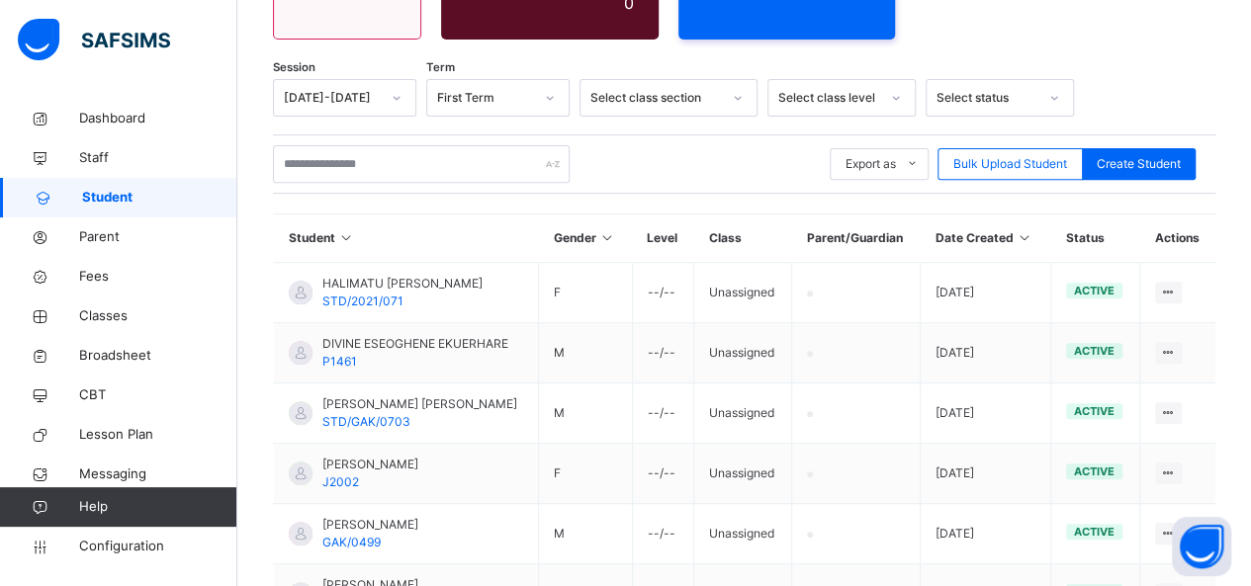
scroll to position [326, 0]
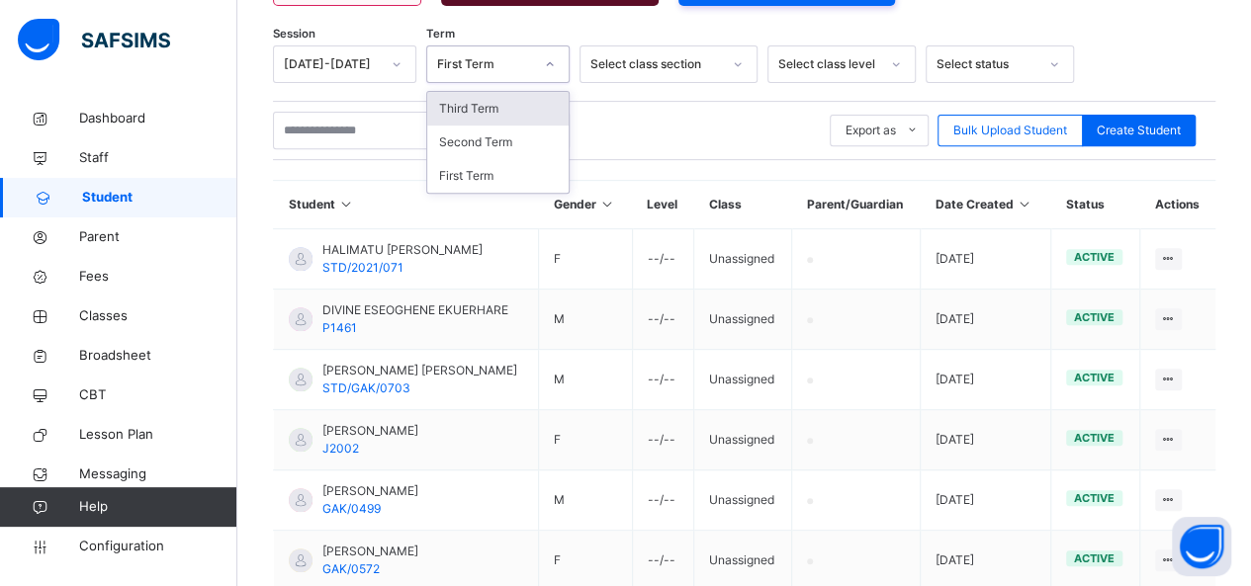
click at [552, 54] on icon at bounding box center [550, 64] width 12 height 20
click at [475, 98] on div "Third Term" at bounding box center [497, 109] width 141 height 34
click at [400, 87] on div "Session 2025-2026 Term Third Term Select class section Select class level Selec…" at bounding box center [744, 483] width 942 height 876
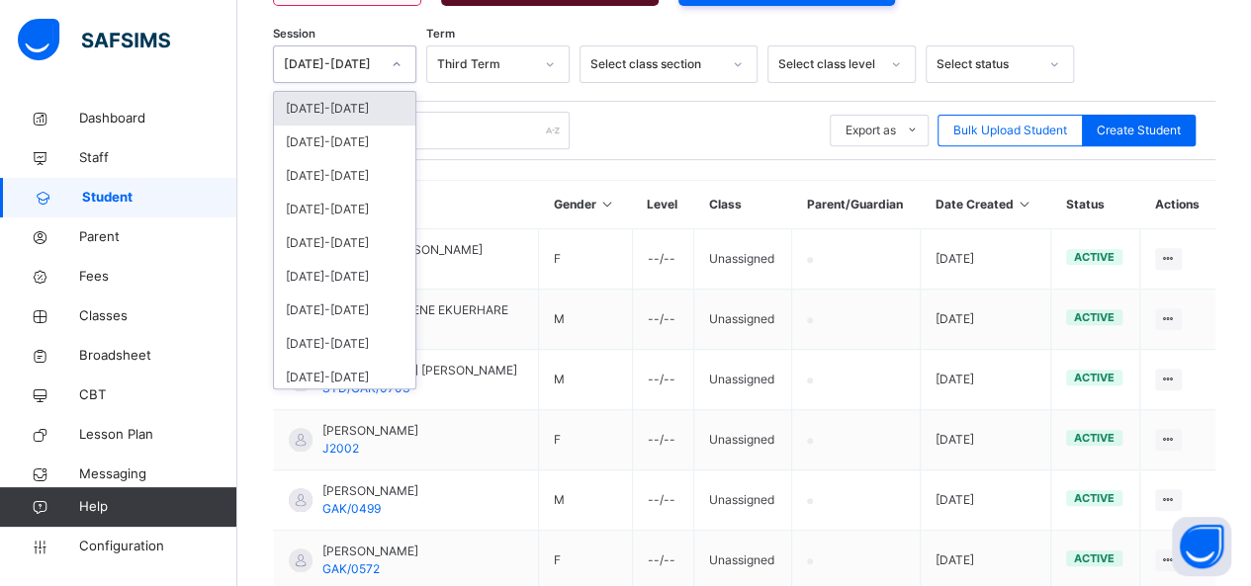
click at [398, 54] on icon at bounding box center [397, 64] width 12 height 20
click at [367, 126] on div "[DATE]-[DATE]" at bounding box center [344, 143] width 141 height 34
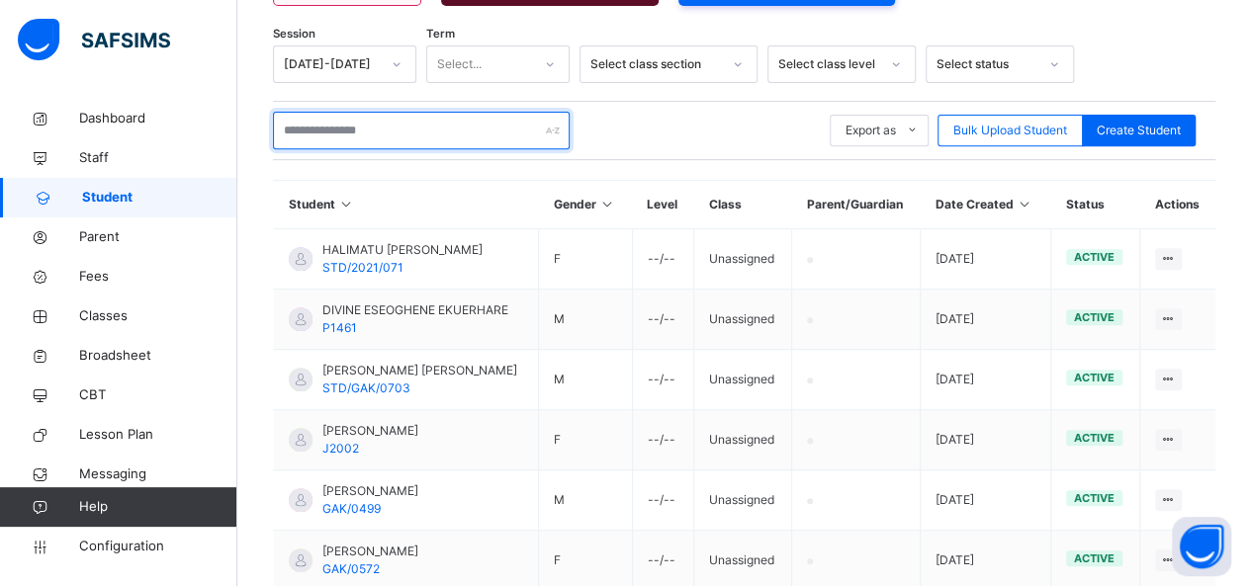
click at [359, 126] on input "text" at bounding box center [421, 131] width 297 height 38
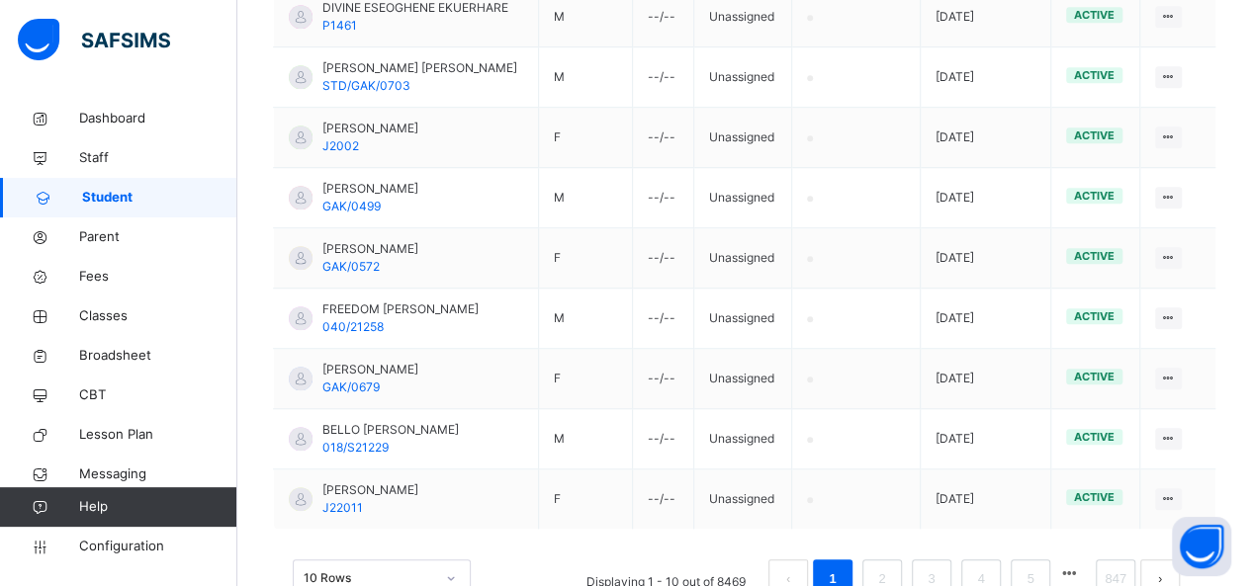
scroll to position [643, 0]
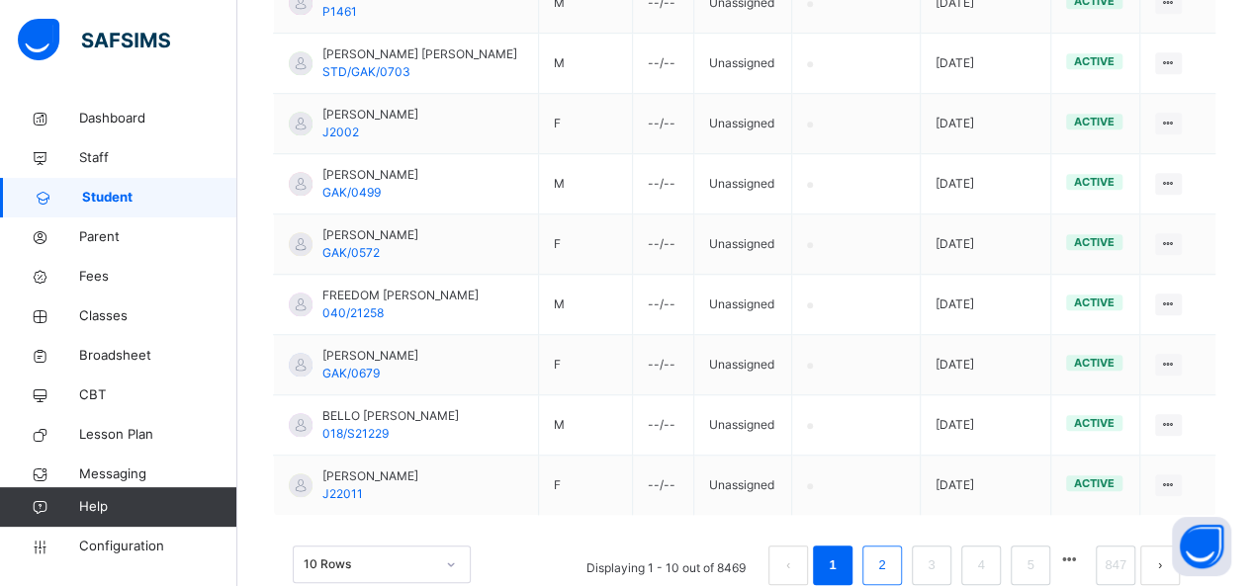
type input "**********"
click at [891, 553] on link "2" at bounding box center [881, 566] width 19 height 26
click at [891, 557] on link "2" at bounding box center [881, 566] width 19 height 26
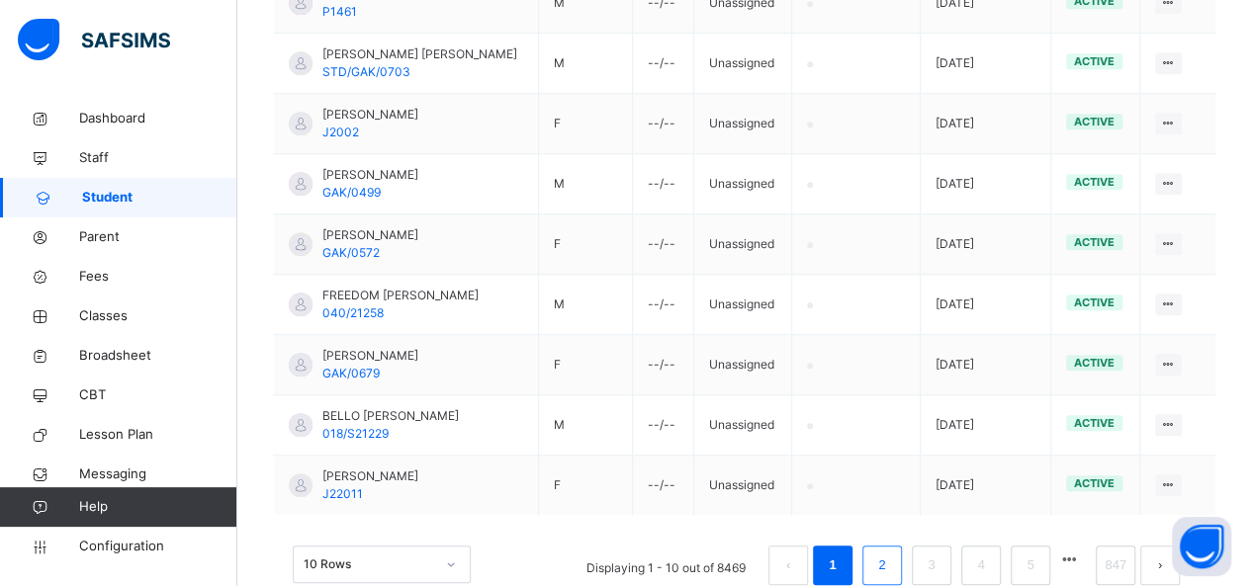
click at [891, 553] on link "2" at bounding box center [881, 566] width 19 height 26
click at [936, 553] on link "3" at bounding box center [931, 566] width 19 height 26
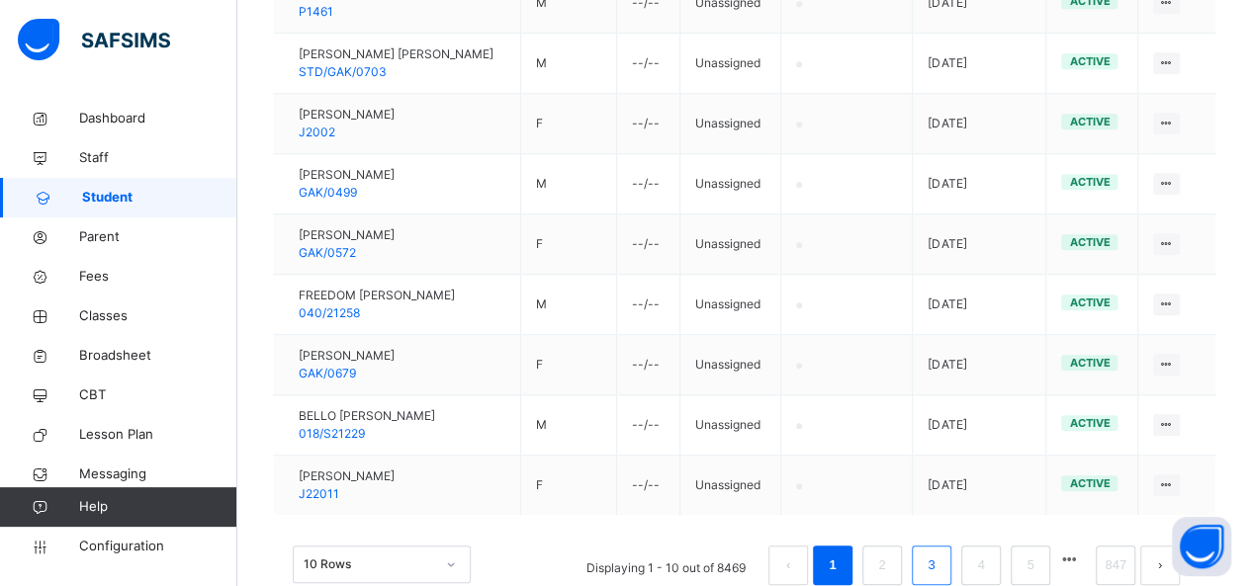
click at [940, 553] on link "3" at bounding box center [931, 566] width 19 height 26
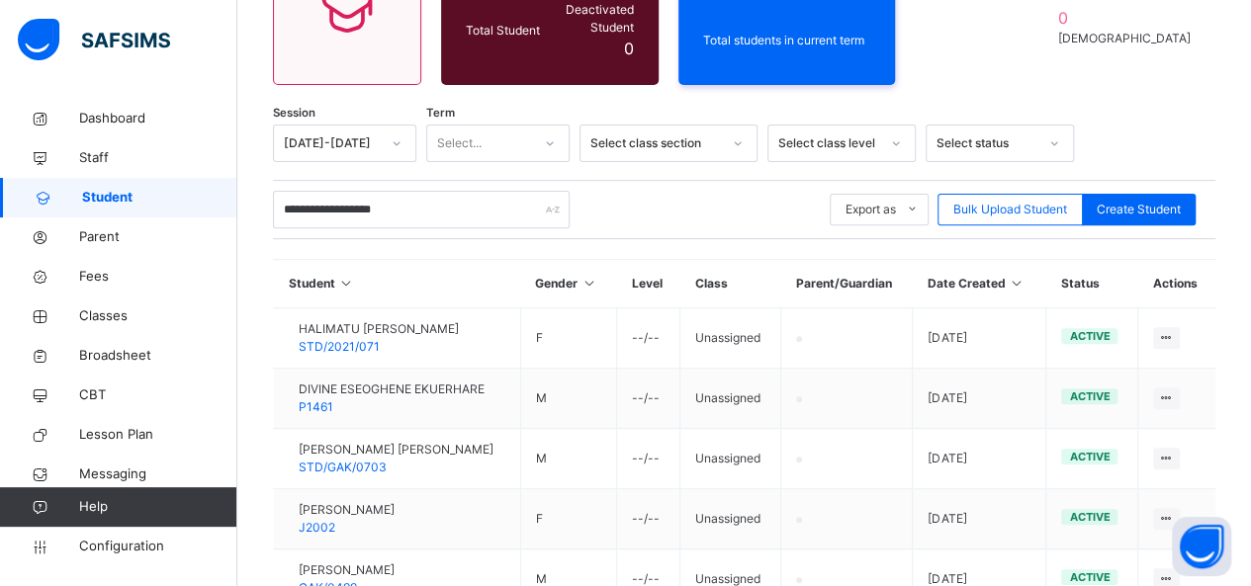
scroll to position [208, 0]
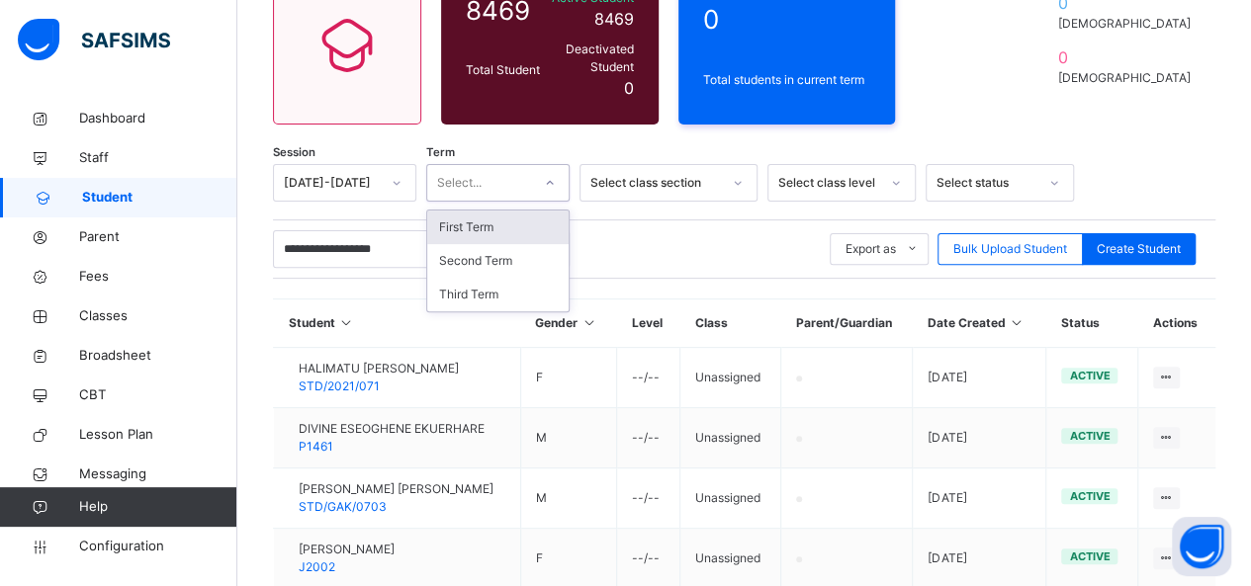
click at [549, 173] on icon at bounding box center [550, 183] width 12 height 20
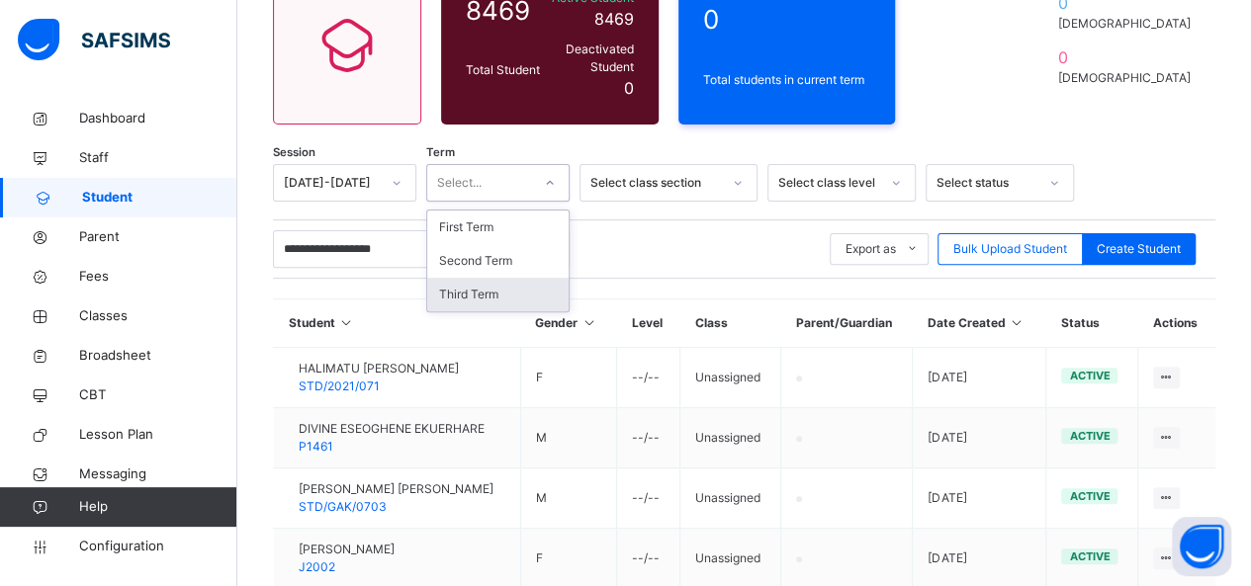
click at [505, 281] on div "Third Term" at bounding box center [497, 295] width 141 height 34
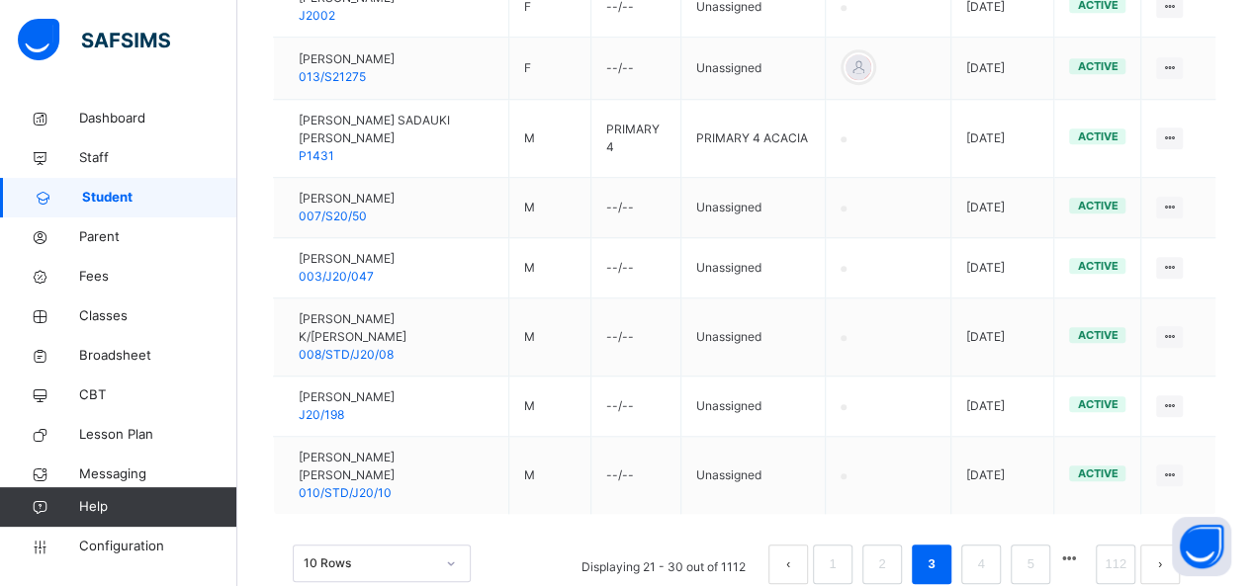
scroll to position [748, 0]
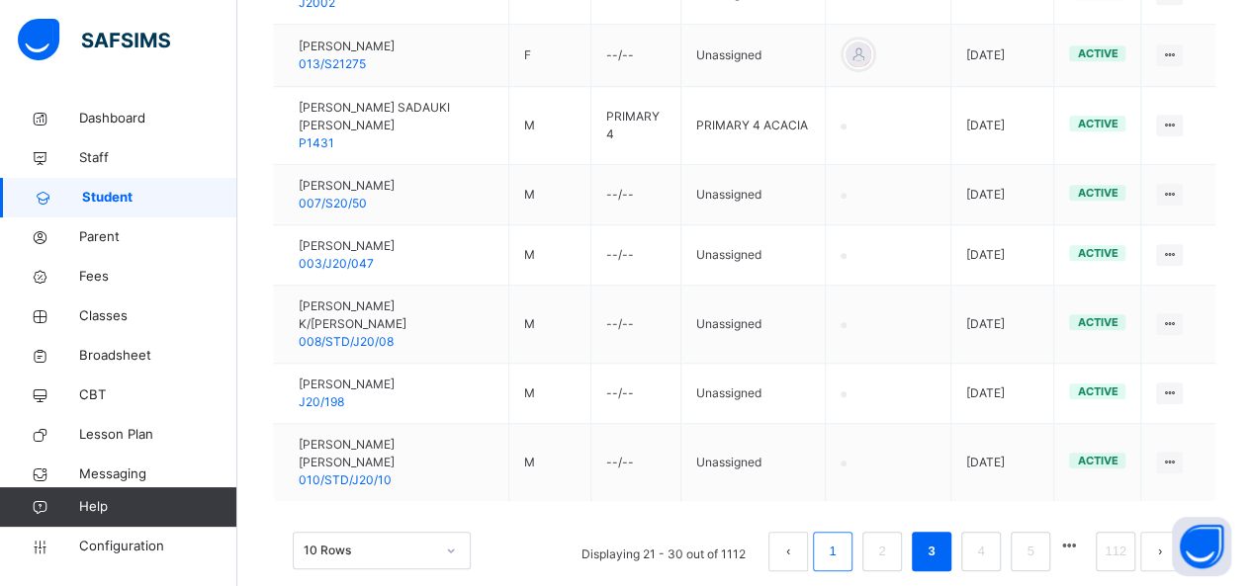
click at [842, 539] on link "1" at bounding box center [832, 552] width 19 height 26
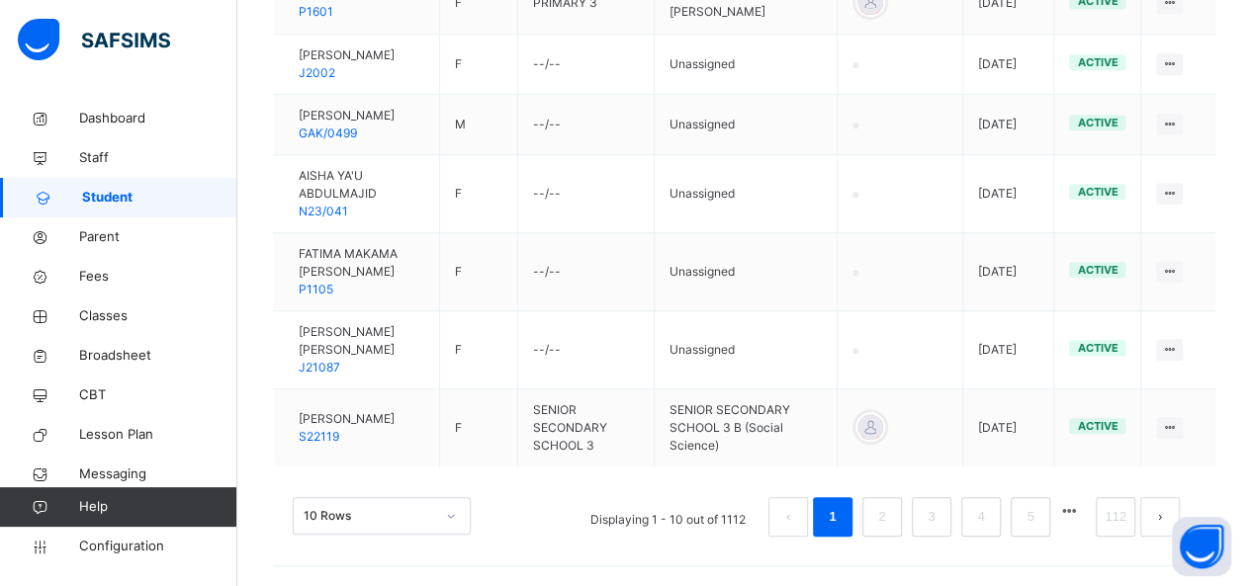
scroll to position [906, 0]
click at [902, 523] on li "2" at bounding box center [882, 517] width 40 height 40
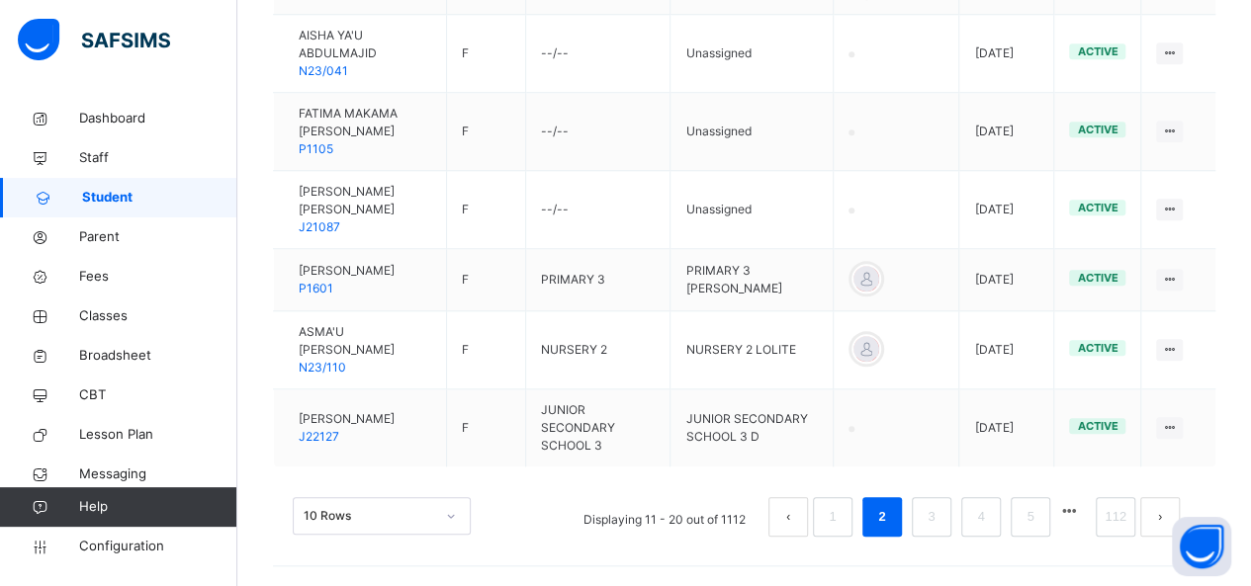
scroll to position [870, 0]
click at [940, 516] on link "3" at bounding box center [931, 517] width 19 height 26
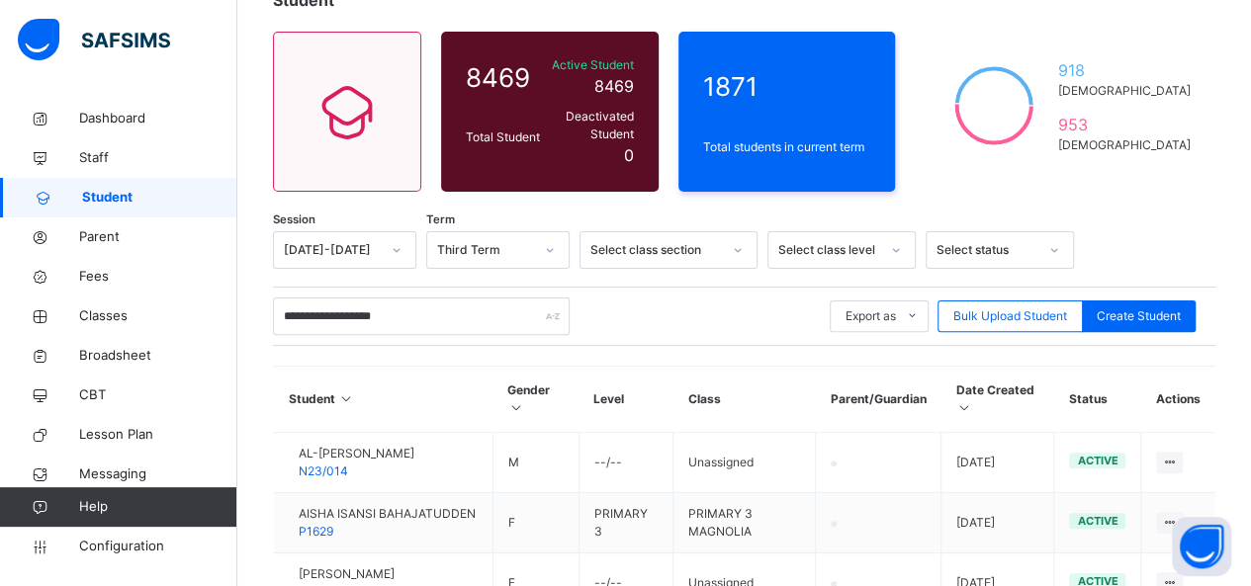
scroll to position [121, 0]
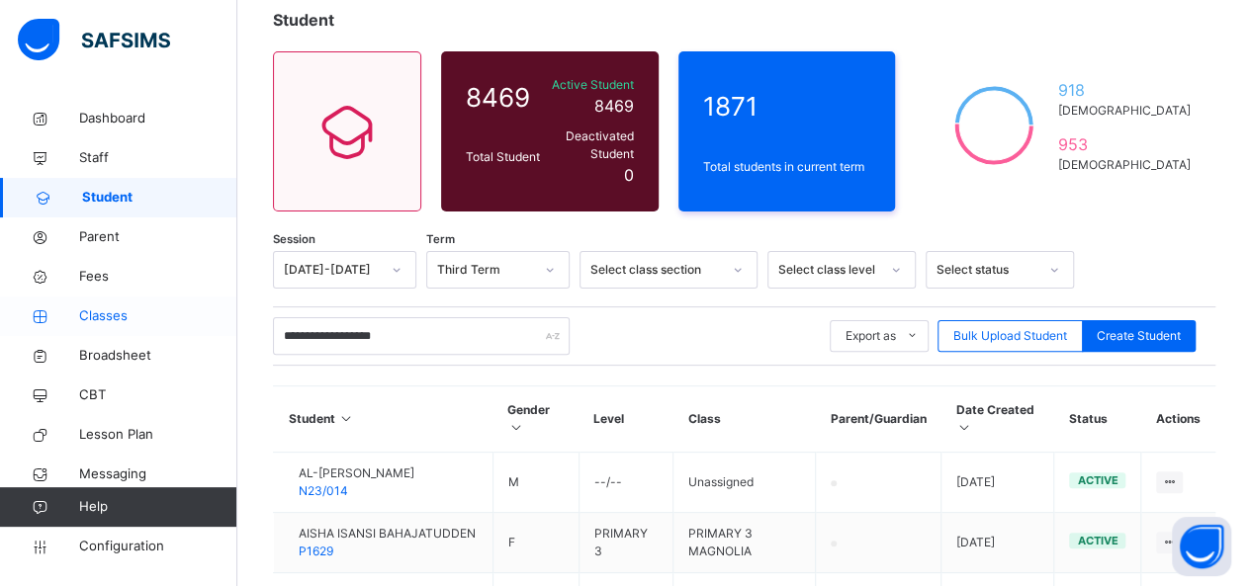
click at [97, 311] on span "Classes" at bounding box center [158, 317] width 158 height 20
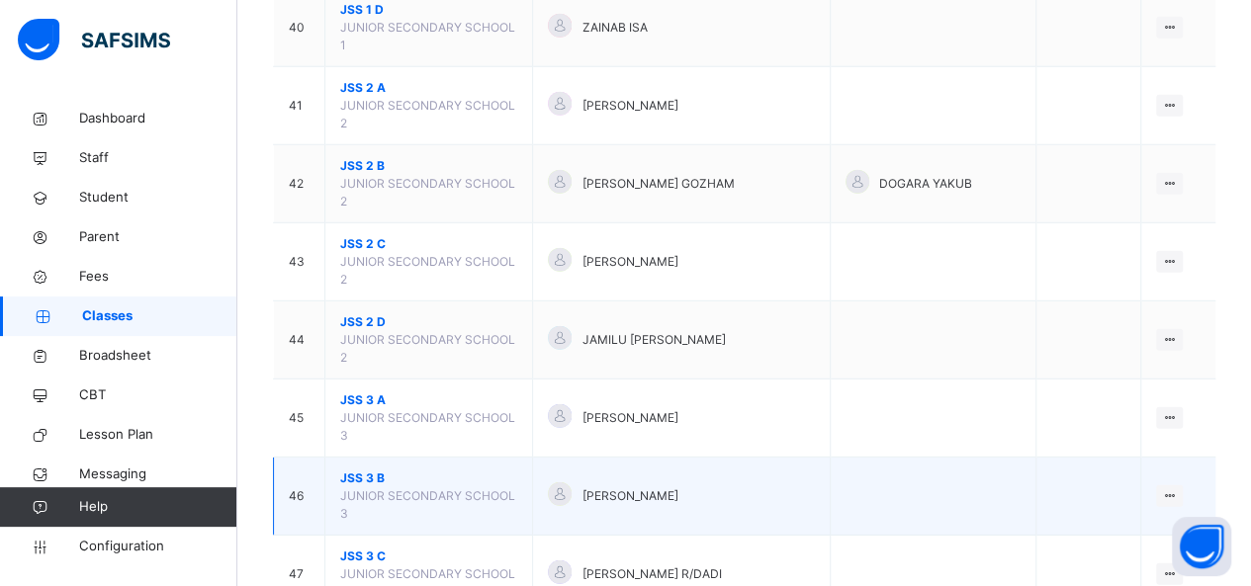
scroll to position [2729, 0]
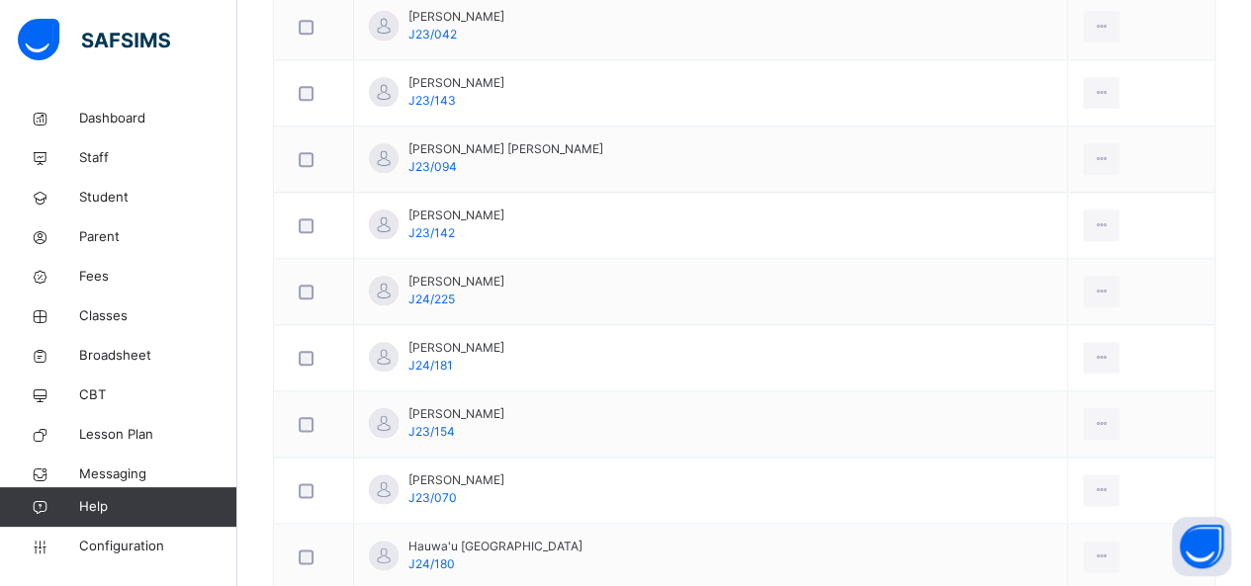
scroll to position [989, 0]
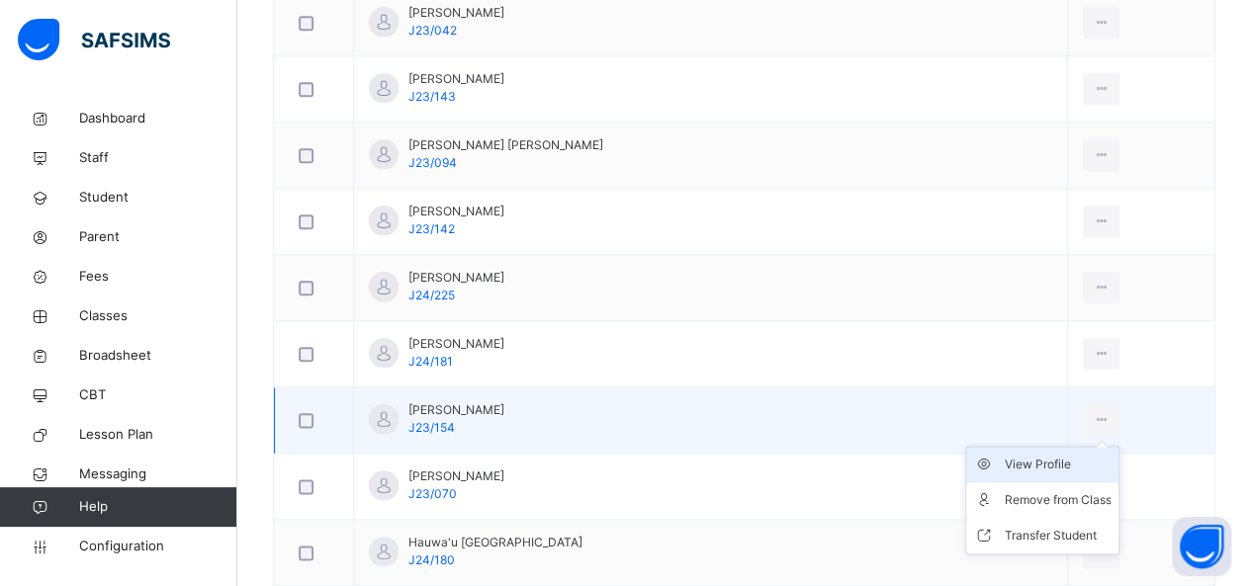
click at [1007, 460] on div "View Profile" at bounding box center [1057, 465] width 107 height 20
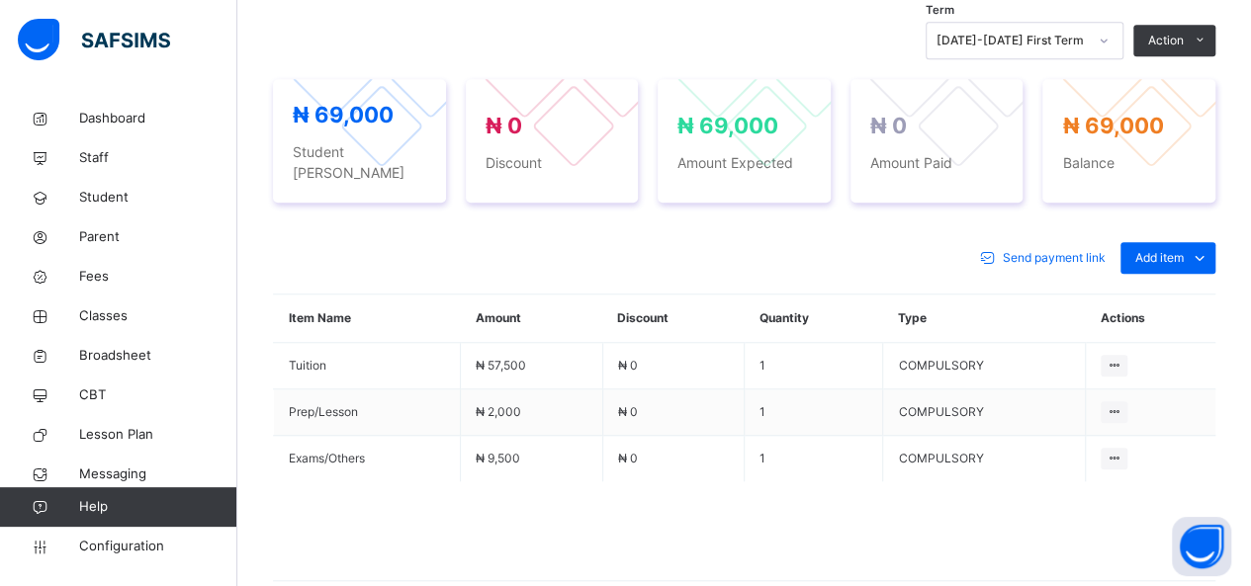
scroll to position [672, 0]
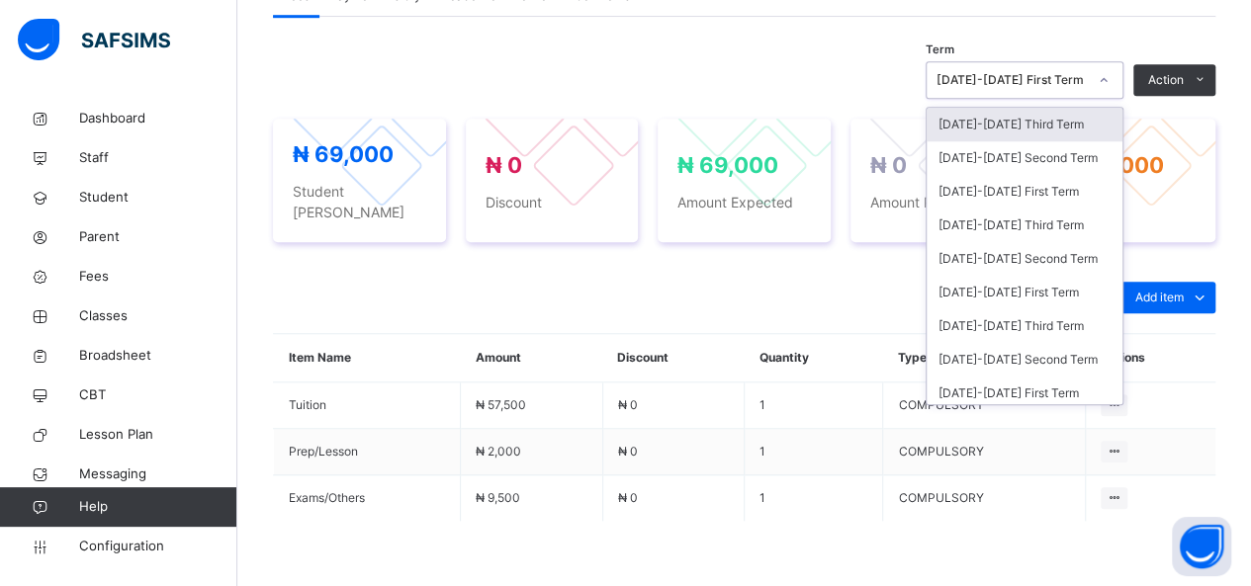
click at [1084, 80] on div "[DATE]-[DATE] First Term" at bounding box center [1011, 80] width 150 height 18
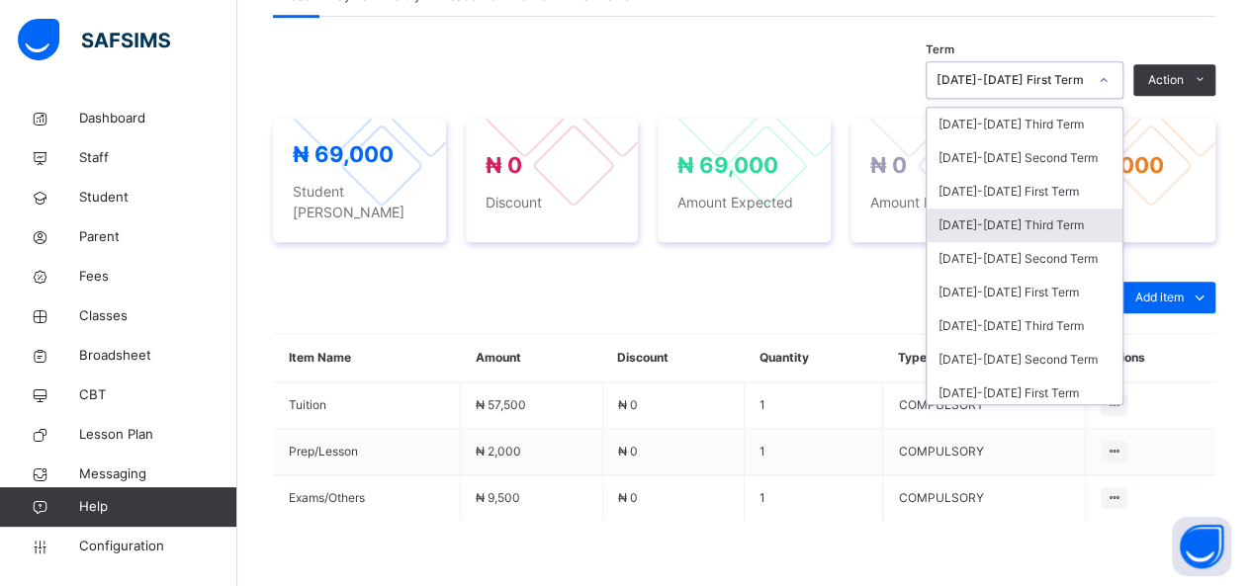
click at [1020, 215] on div "[DATE]-[DATE] Third Term" at bounding box center [1025, 226] width 196 height 34
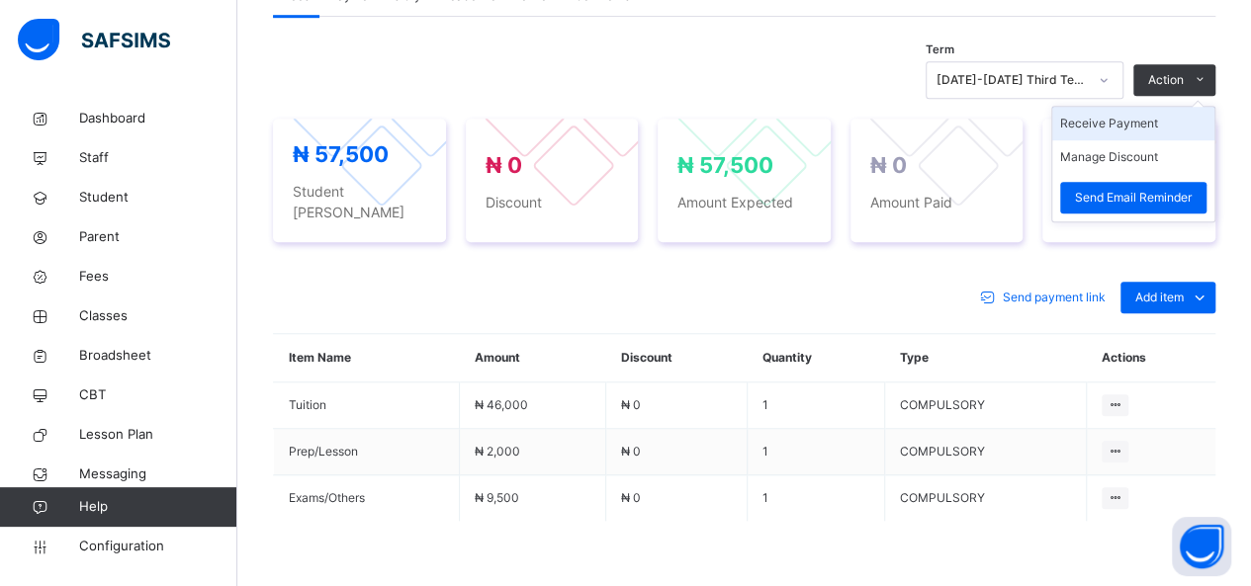
click at [1132, 125] on li "Receive Payment" at bounding box center [1133, 124] width 162 height 34
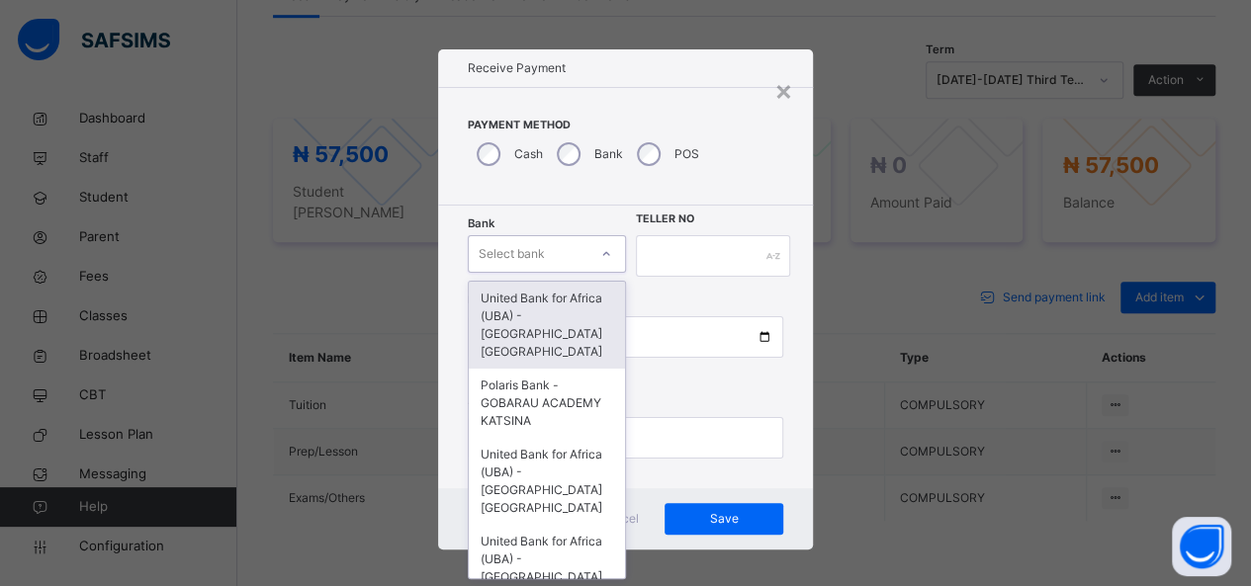
click at [542, 246] on div "Select bank" at bounding box center [528, 254] width 119 height 31
click at [558, 313] on div "United Bank for Africa (UBA) - Gobarau Academy Katsina" at bounding box center [547, 325] width 156 height 87
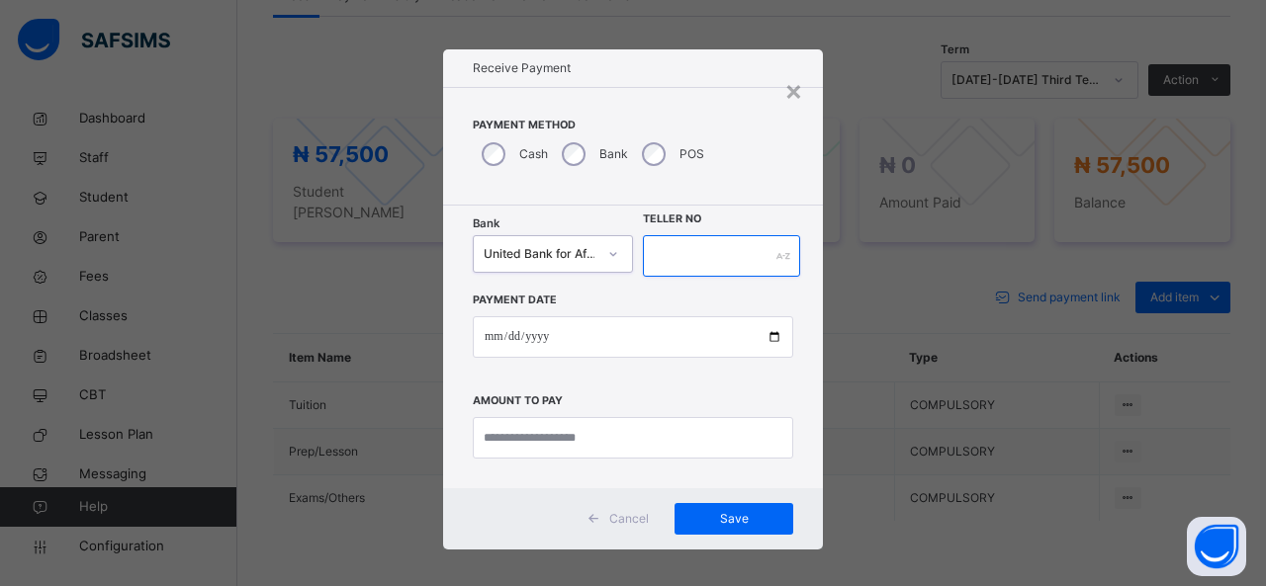
click at [651, 246] on input "text" at bounding box center [721, 256] width 157 height 42
type input "******"
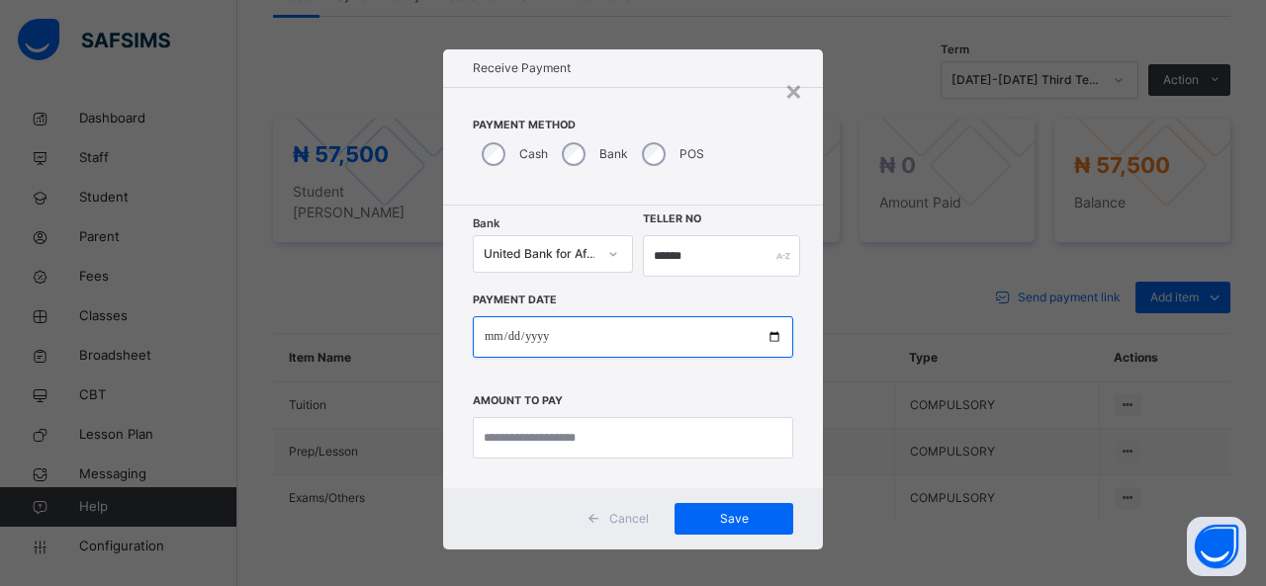
click at [651, 331] on input "date" at bounding box center [633, 337] width 320 height 42
type input "**********"
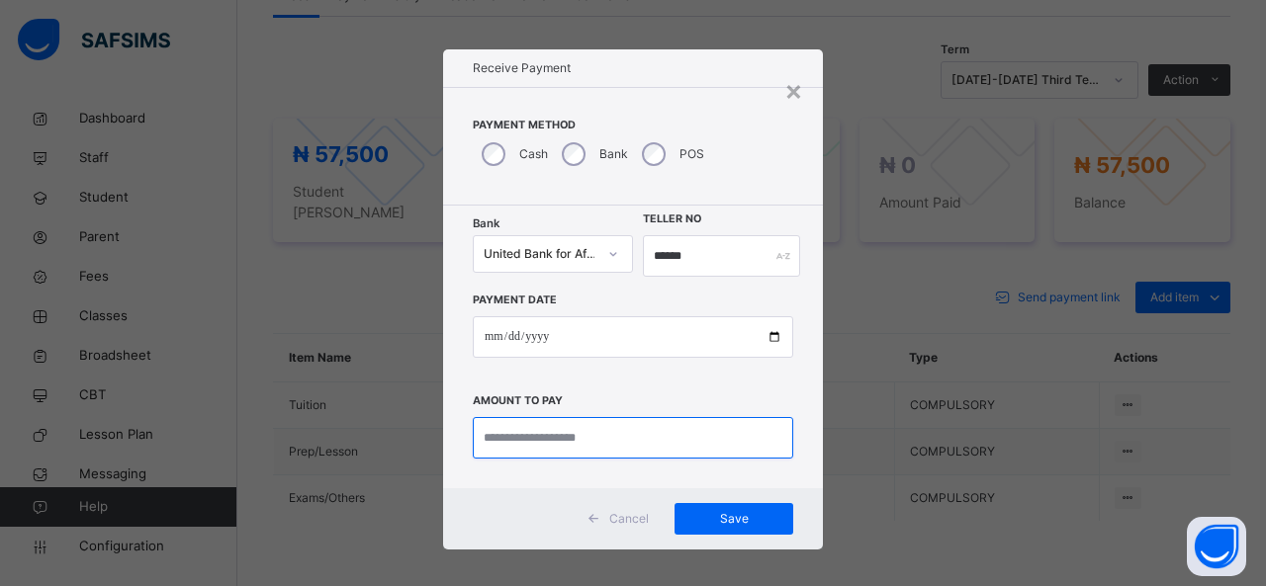
click at [624, 435] on input "currency" at bounding box center [633, 438] width 320 height 42
type input "********"
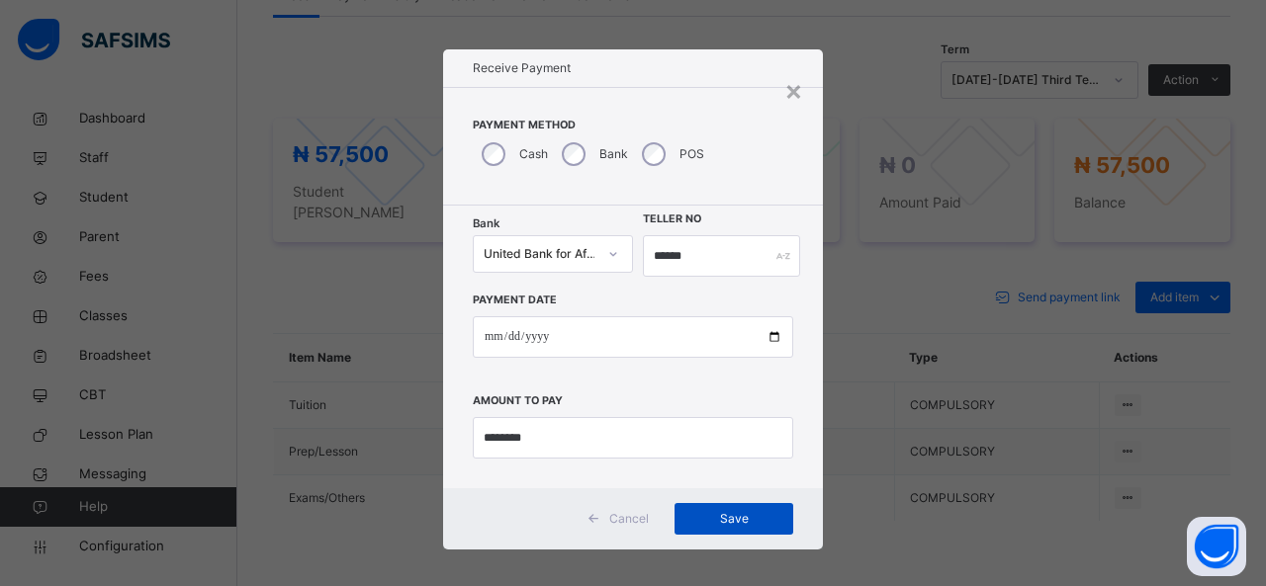
click at [722, 507] on div "Save" at bounding box center [733, 519] width 119 height 32
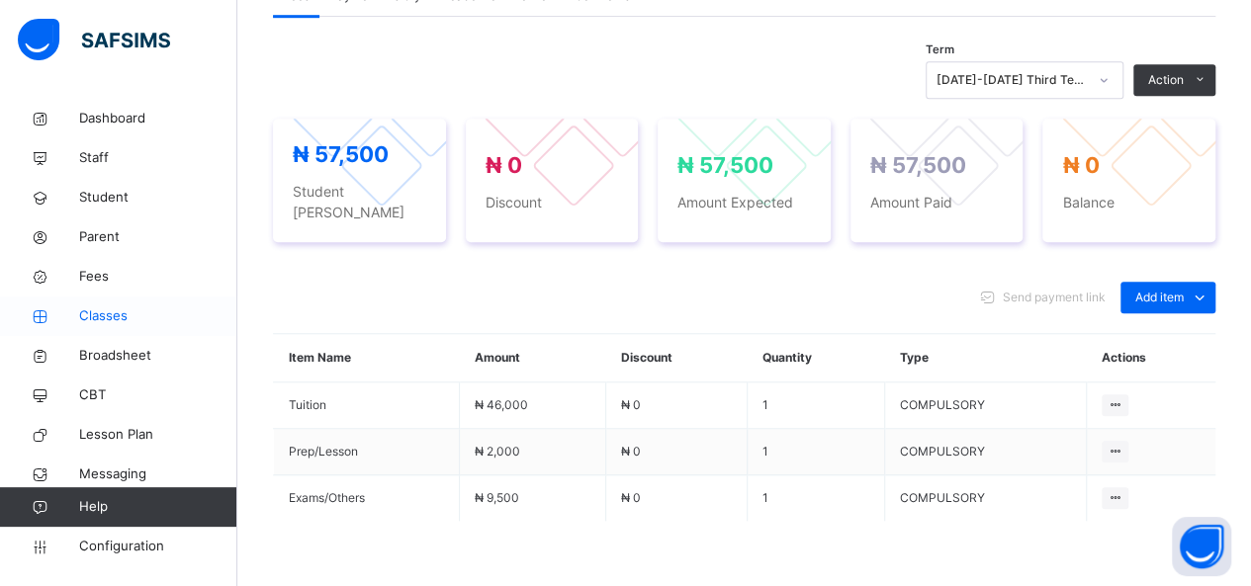
click at [99, 317] on span "Classes" at bounding box center [158, 317] width 158 height 20
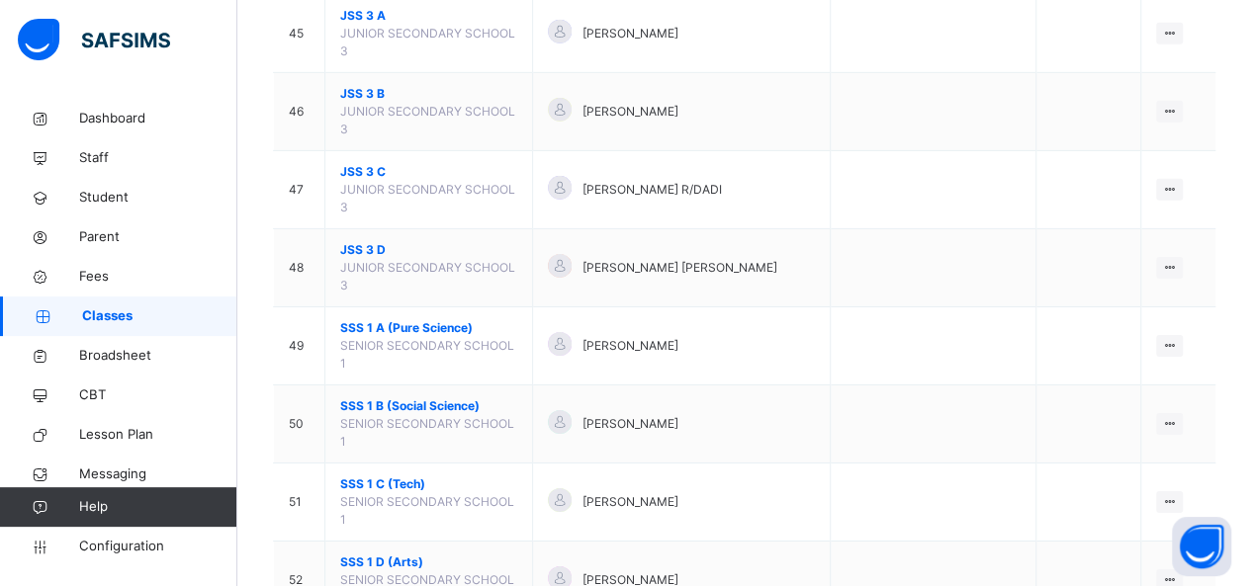
scroll to position [3164, 0]
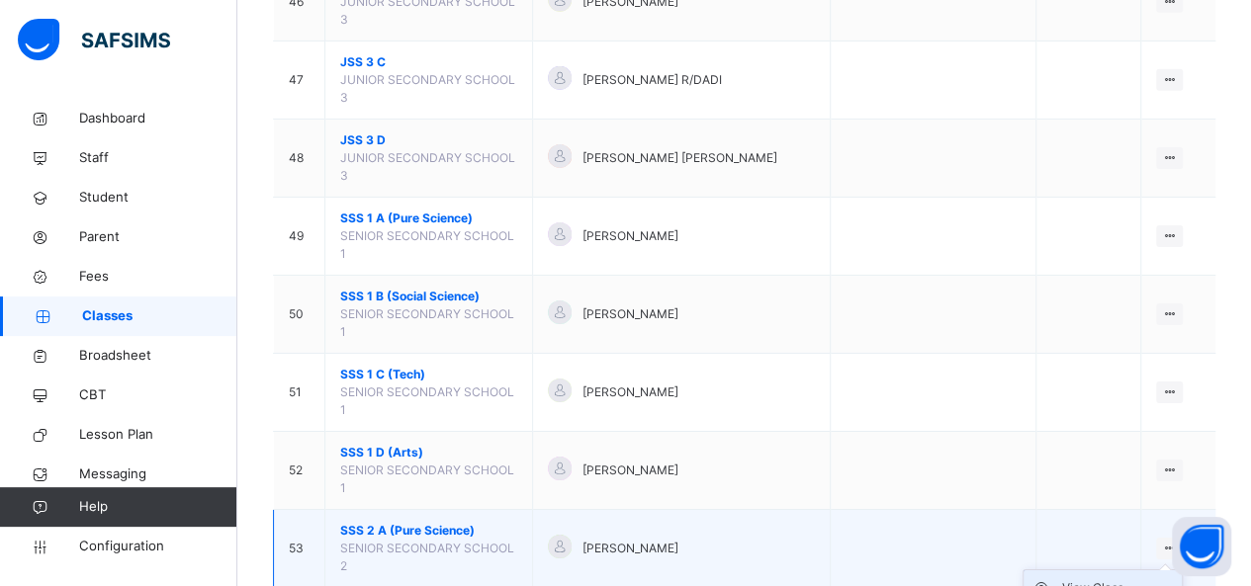
click at [1100, 578] on div "View Class" at bounding box center [1117, 588] width 113 height 20
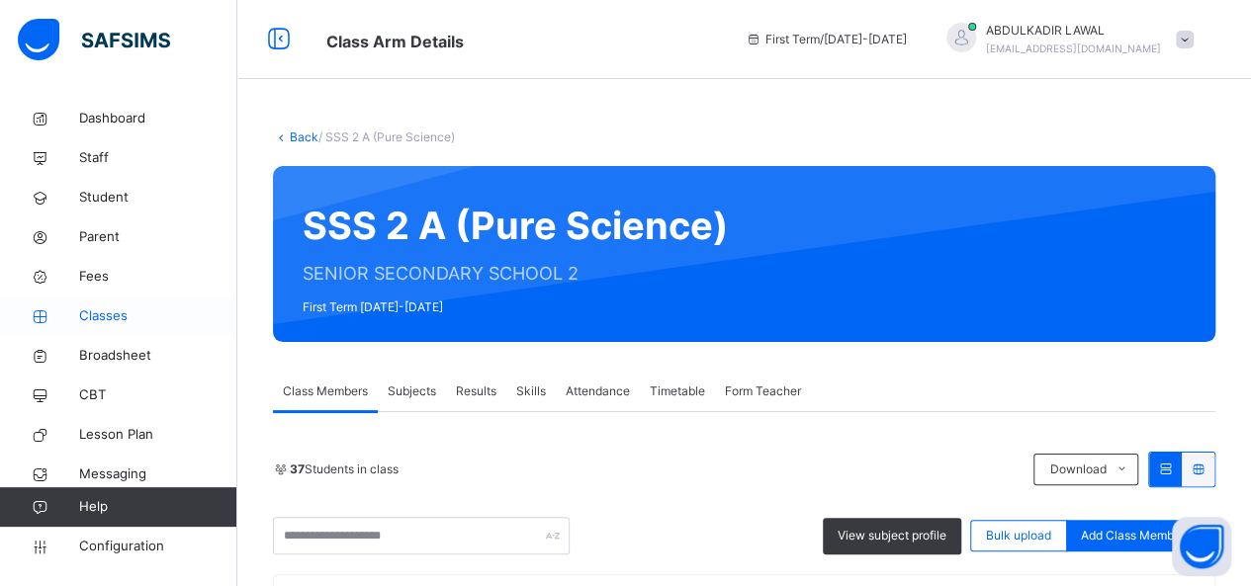
click at [117, 318] on span "Classes" at bounding box center [158, 317] width 158 height 20
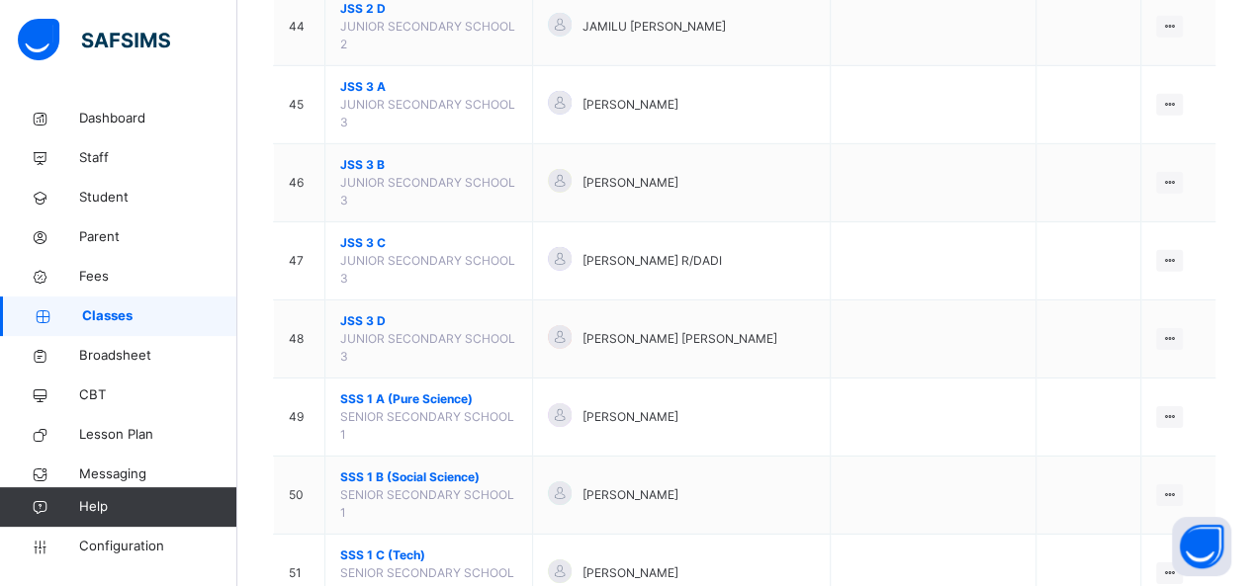
scroll to position [3006, 0]
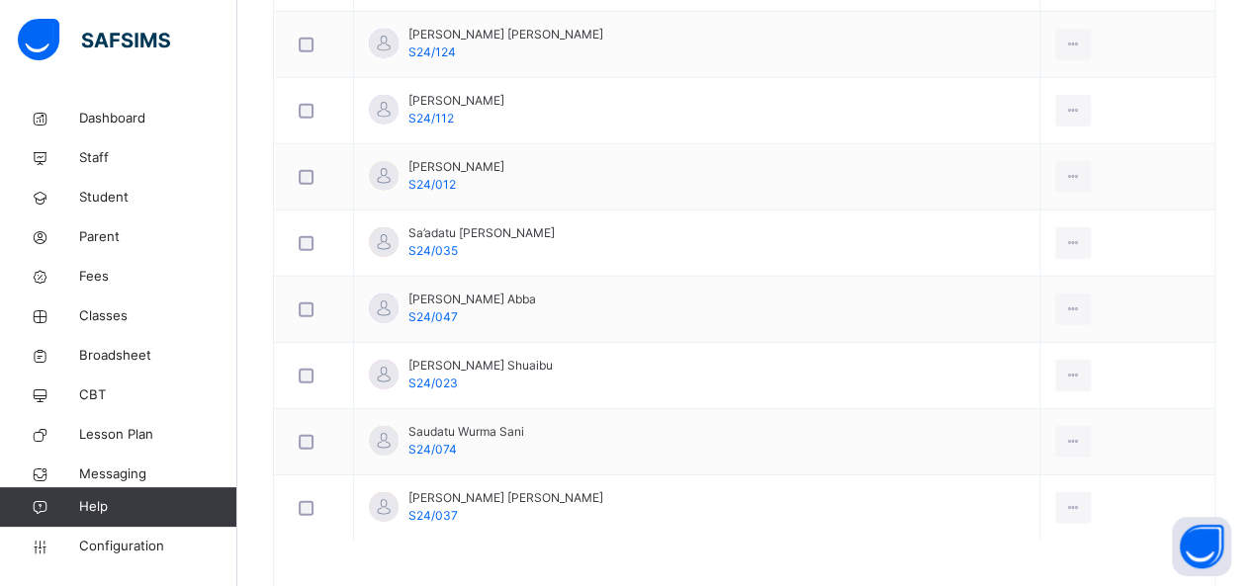
scroll to position [2729, 0]
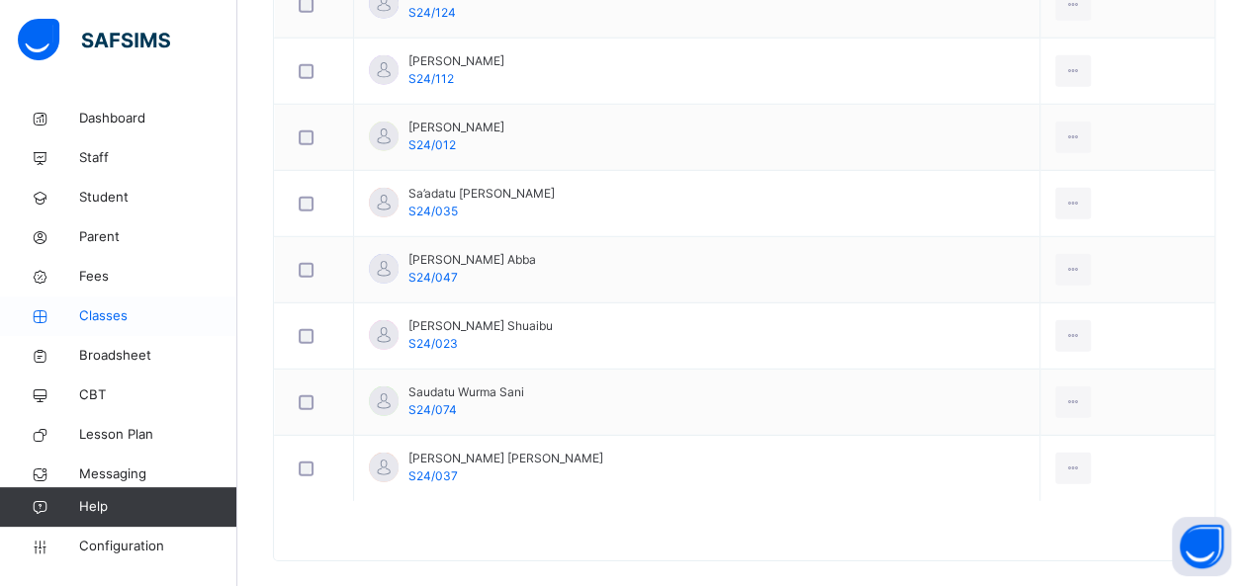
click at [117, 311] on span "Classes" at bounding box center [158, 317] width 158 height 20
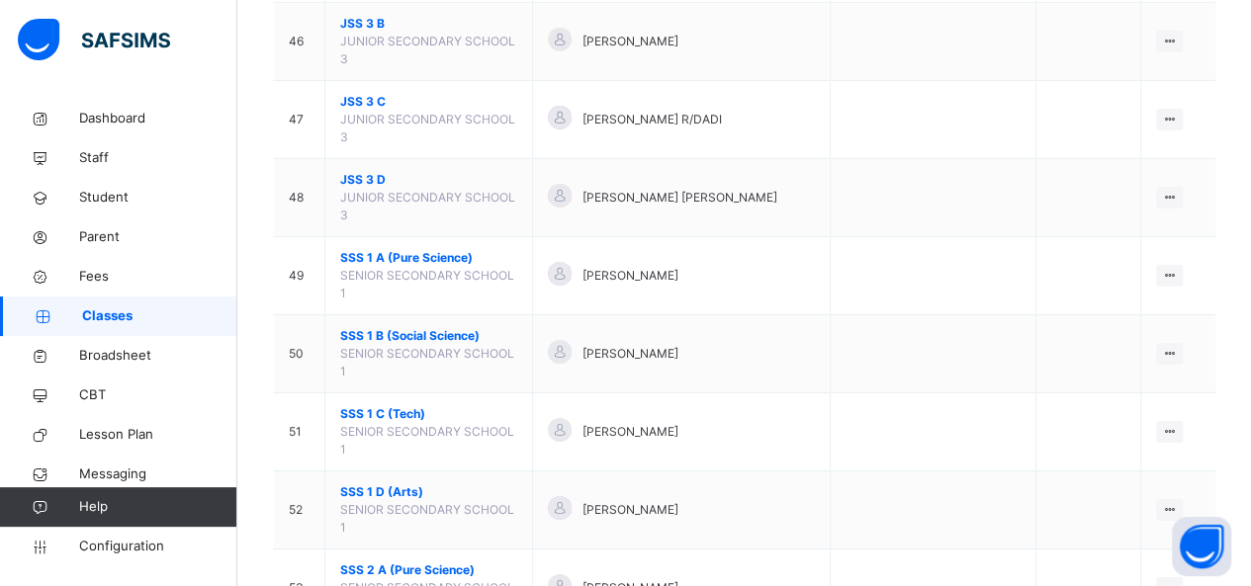
scroll to position [3164, 0]
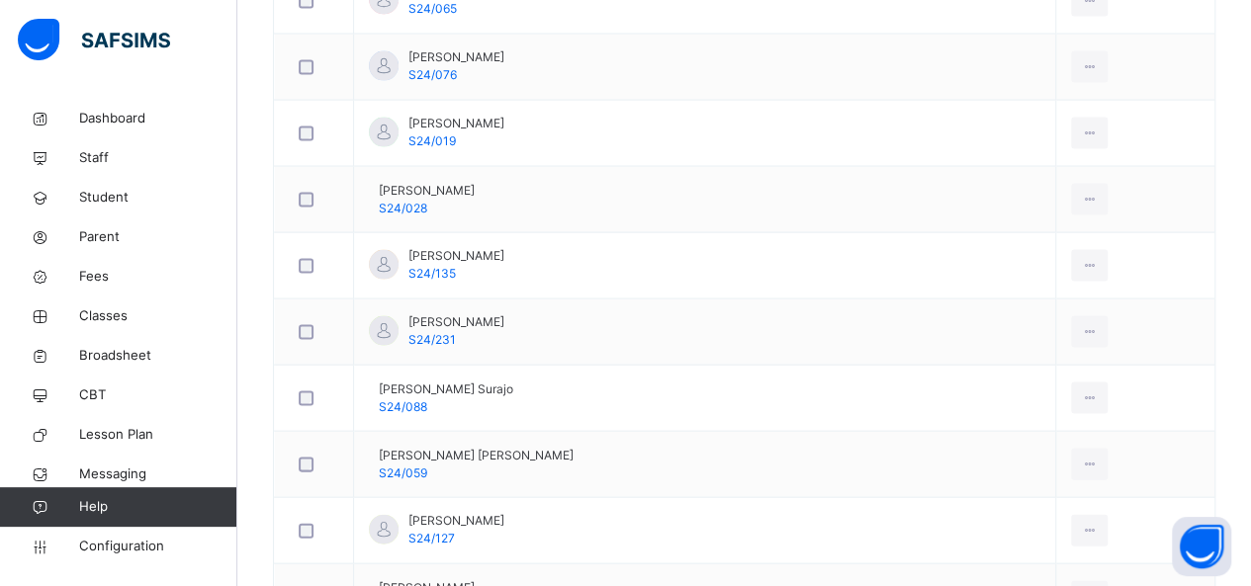
scroll to position [1869, 0]
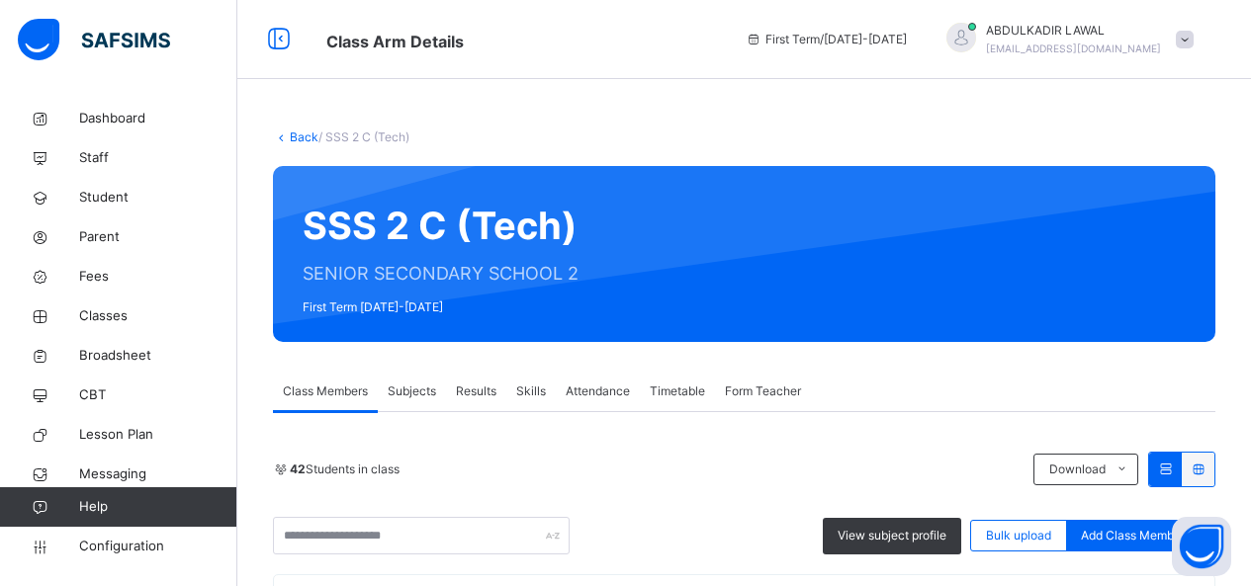
scroll to position [1869, 0]
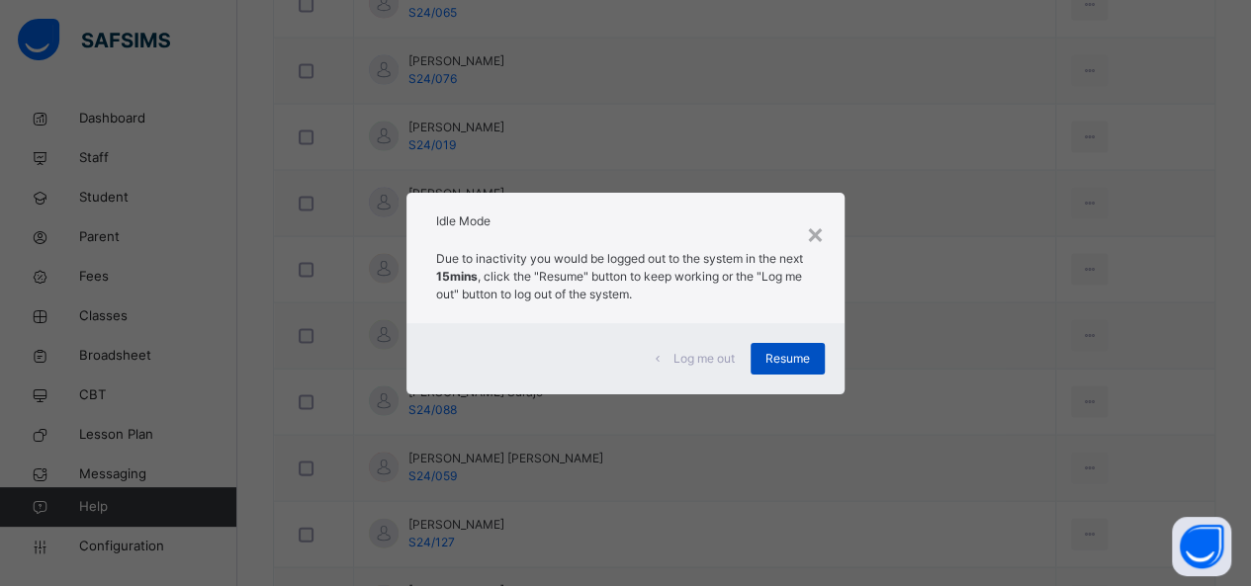
click at [802, 362] on span "Resume" at bounding box center [787, 359] width 44 height 18
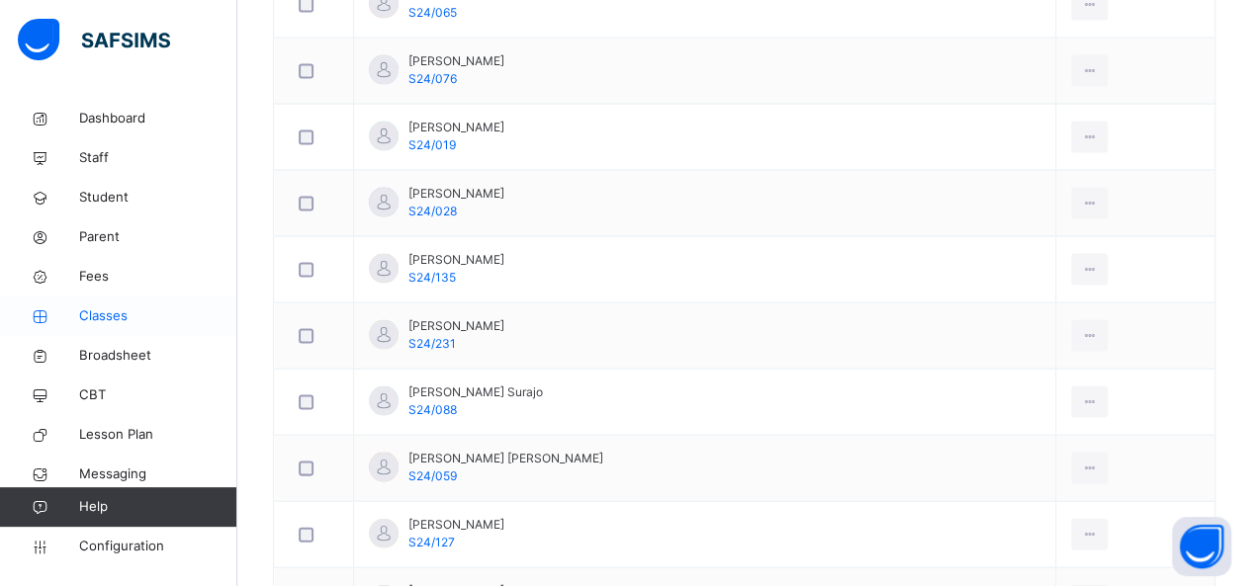
click at [87, 313] on span "Classes" at bounding box center [158, 317] width 158 height 20
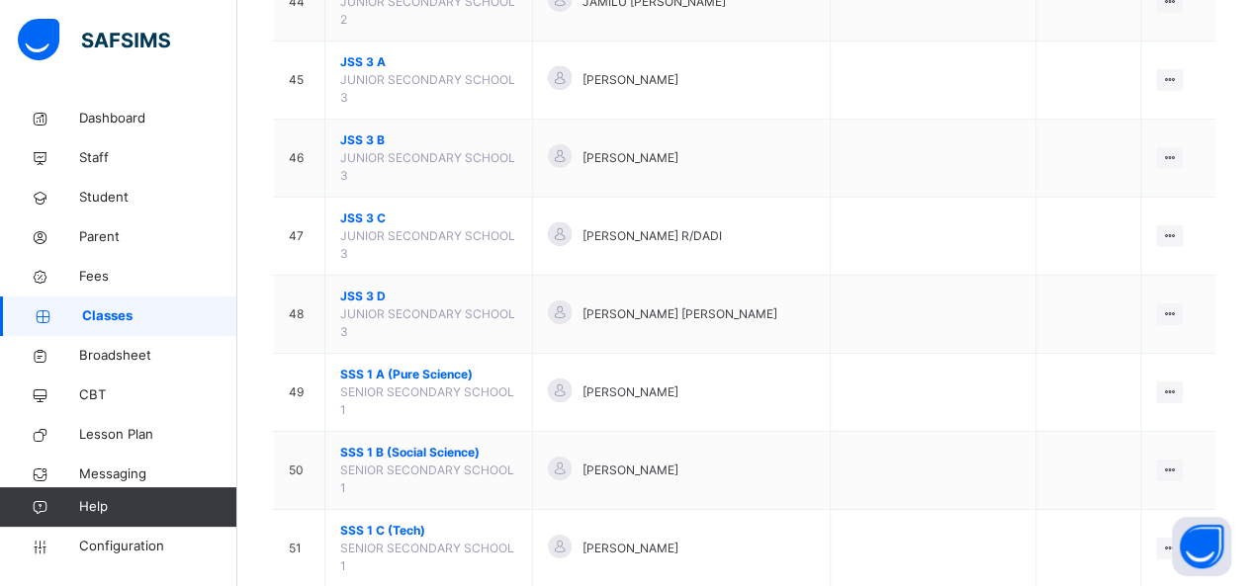
scroll to position [3085, 0]
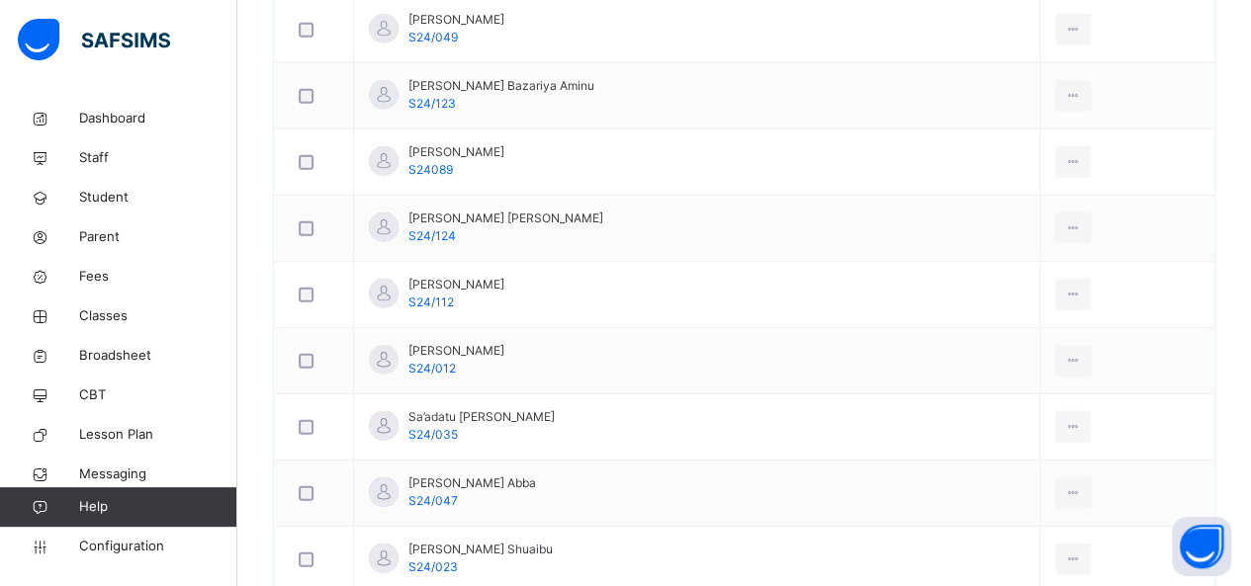
scroll to position [2532, 0]
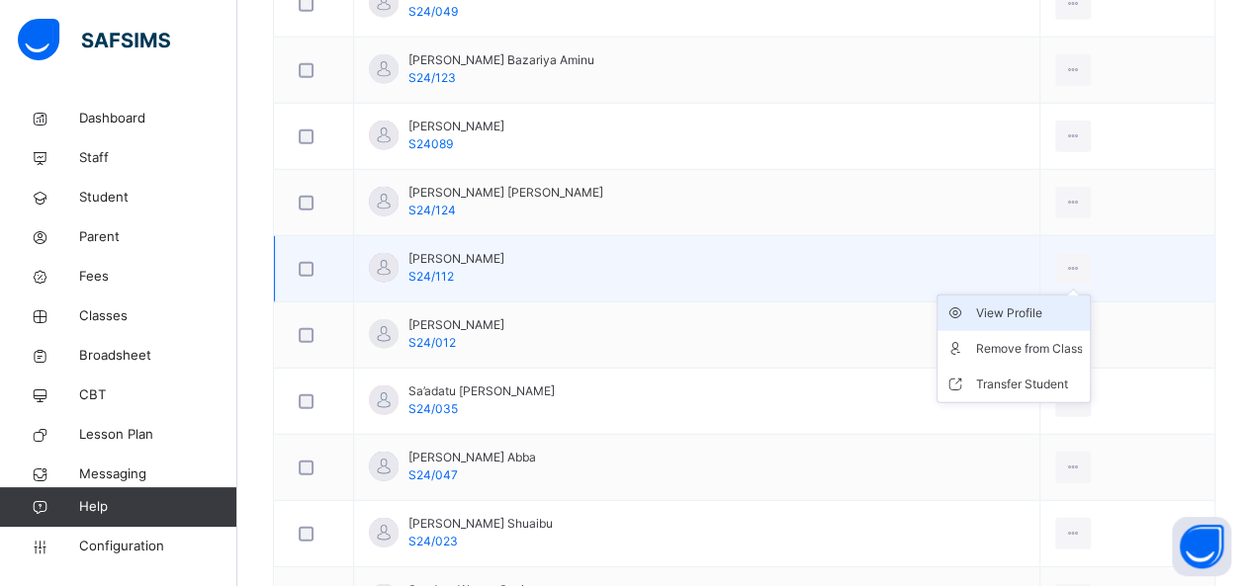
click at [1019, 306] on div "View Profile" at bounding box center [1028, 314] width 107 height 20
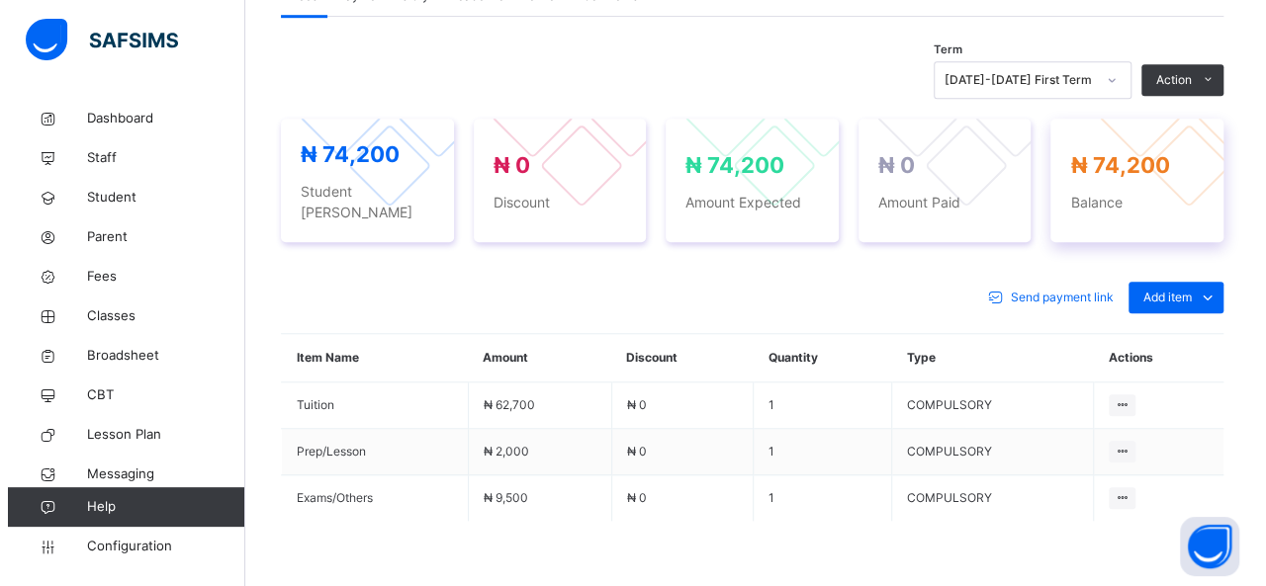
scroll to position [633, 0]
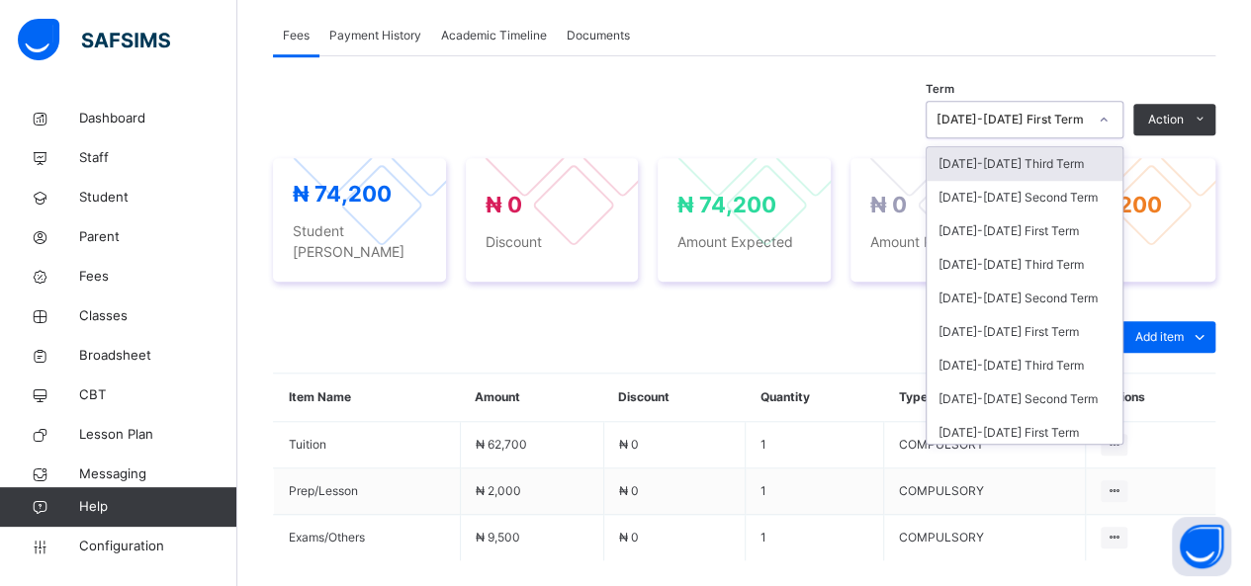
click at [1112, 127] on div at bounding box center [1104, 120] width 34 height 32
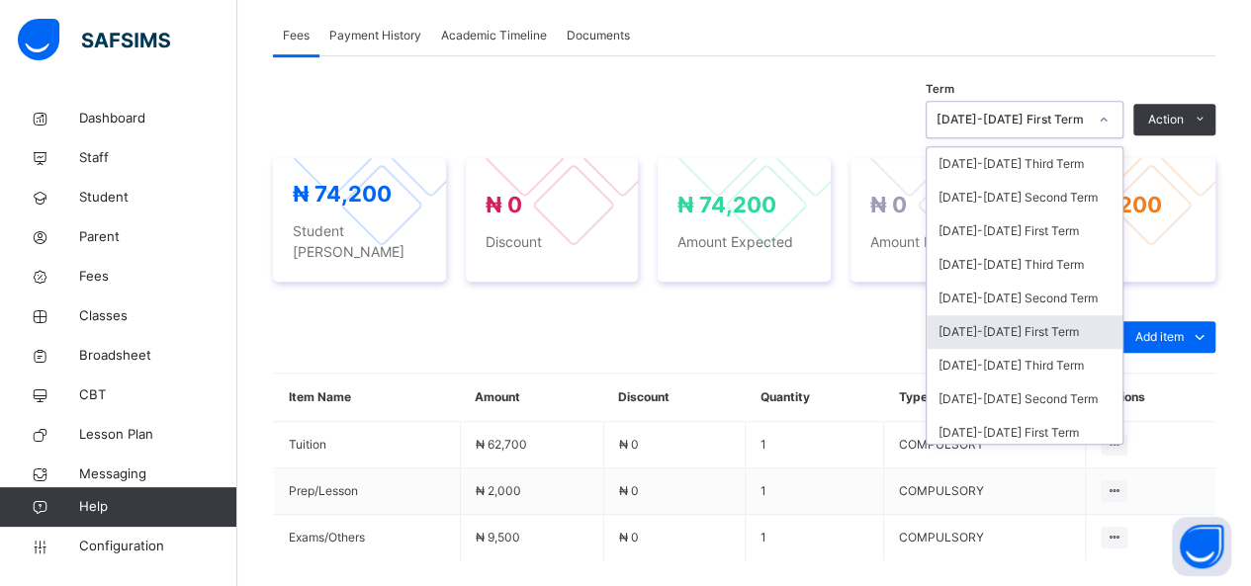
click at [1059, 335] on div "[DATE]-[DATE] First Term" at bounding box center [1025, 332] width 196 height 34
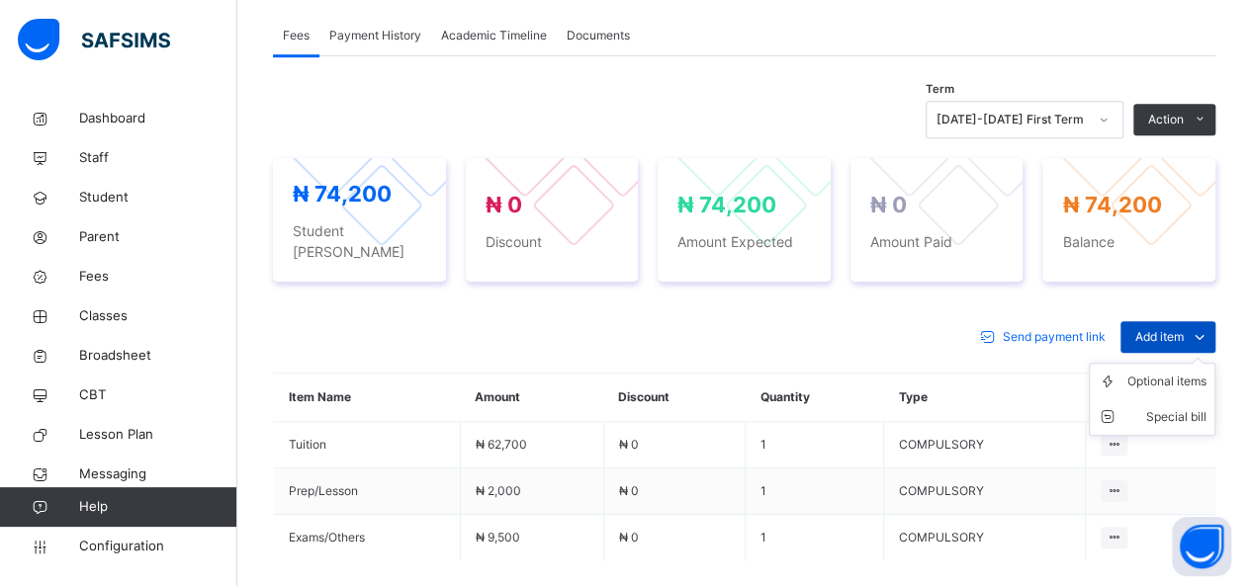
click at [1186, 321] on div "Add item" at bounding box center [1167, 337] width 95 height 32
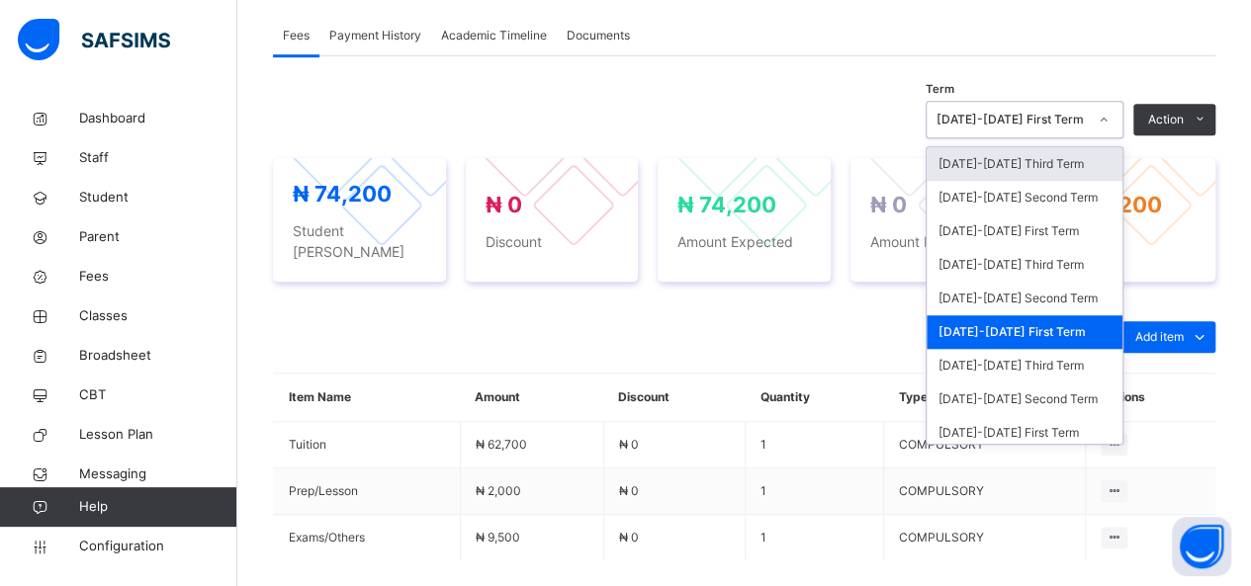
click at [1114, 130] on div at bounding box center [1104, 120] width 34 height 32
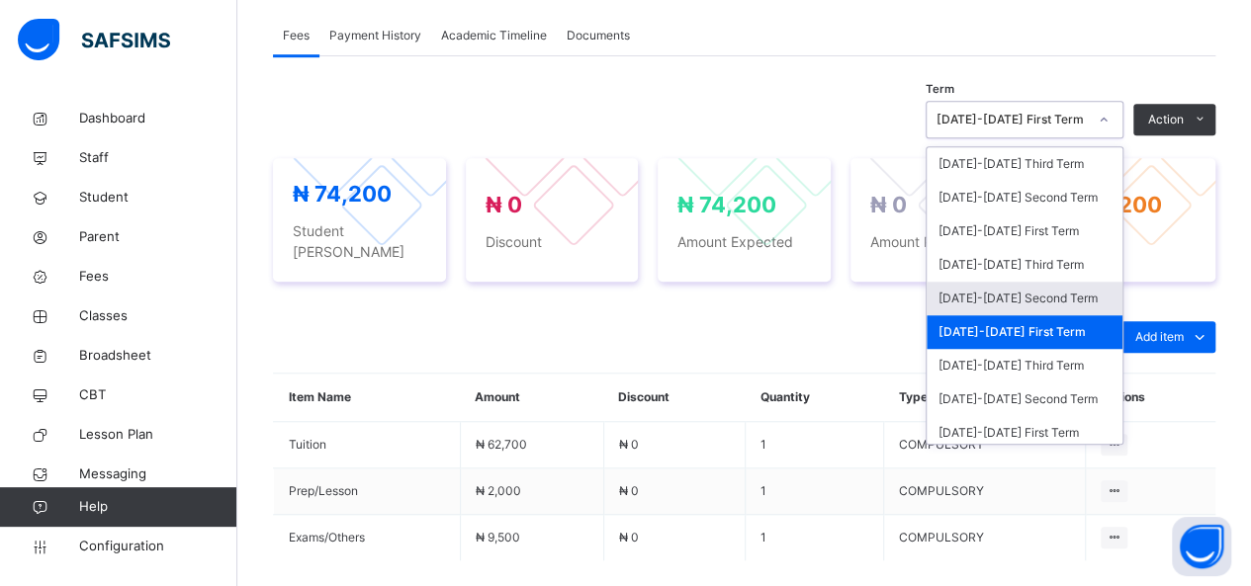
click at [1044, 290] on div "[DATE]-[DATE] Second Term" at bounding box center [1025, 299] width 196 height 34
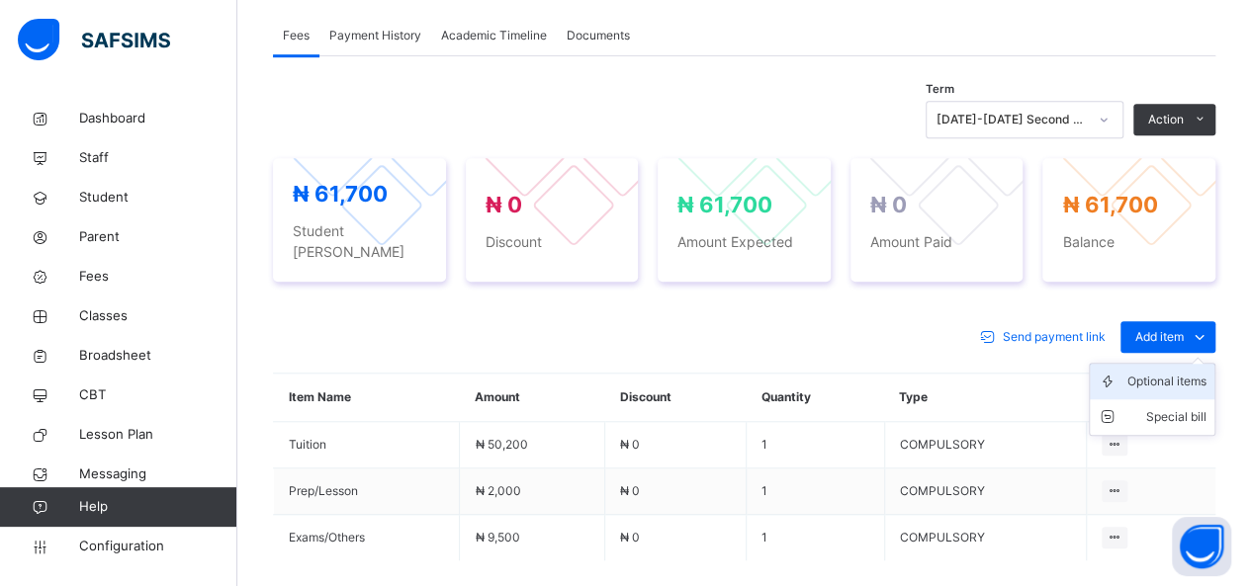
click at [1147, 372] on div "Optional items" at bounding box center [1166, 382] width 79 height 20
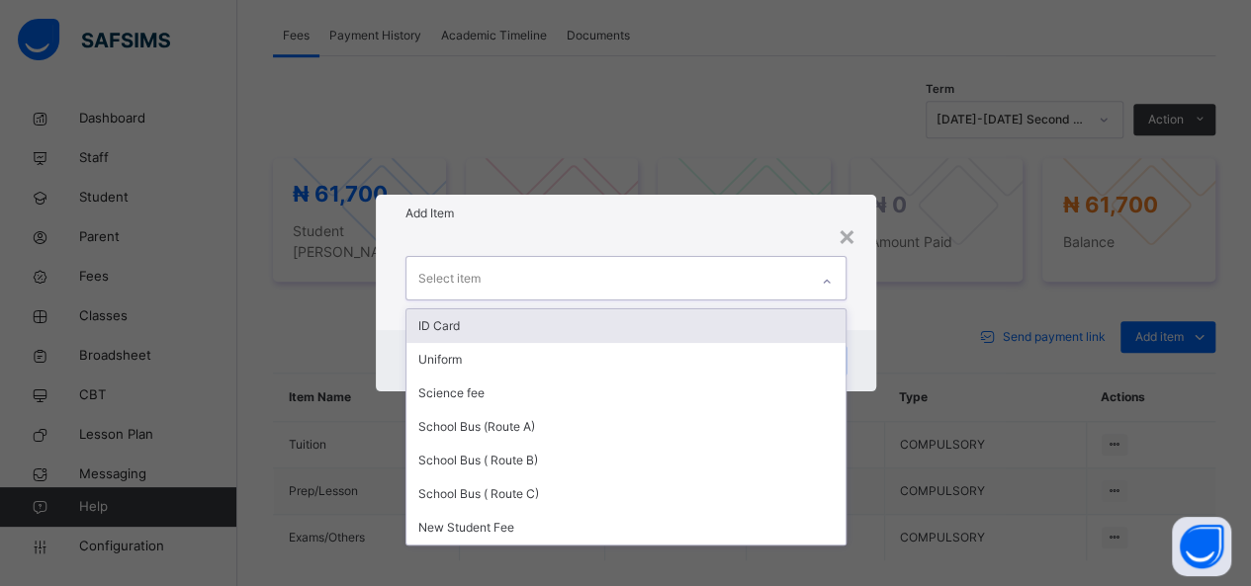
click at [704, 281] on div "Select item" at bounding box center [606, 278] width 401 height 42
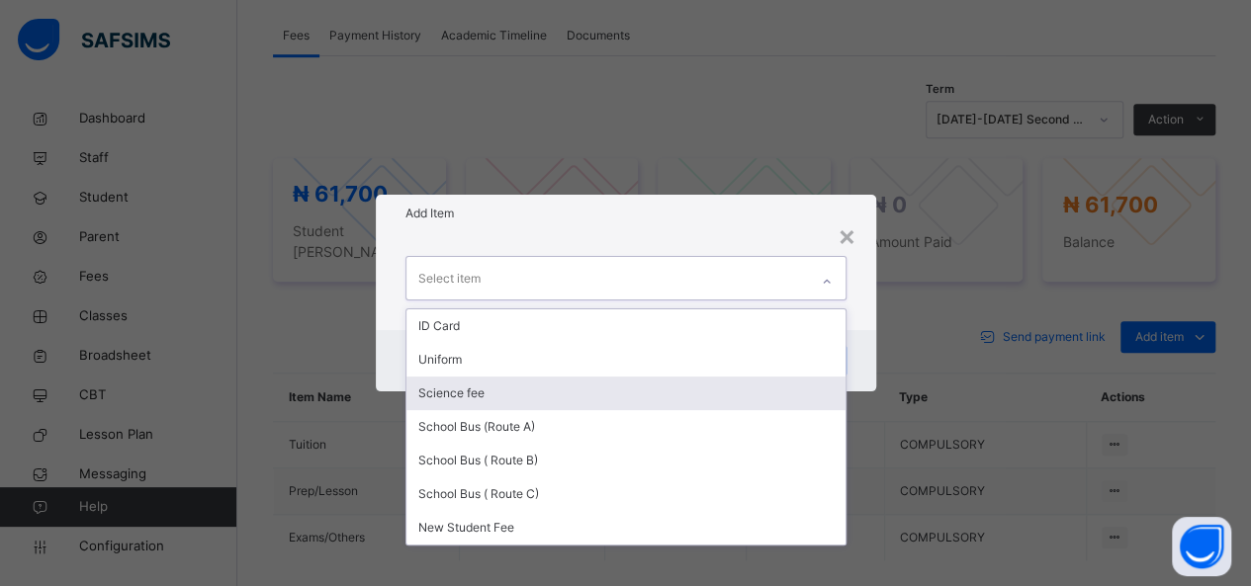
click at [659, 391] on div "Science fee" at bounding box center [625, 394] width 439 height 34
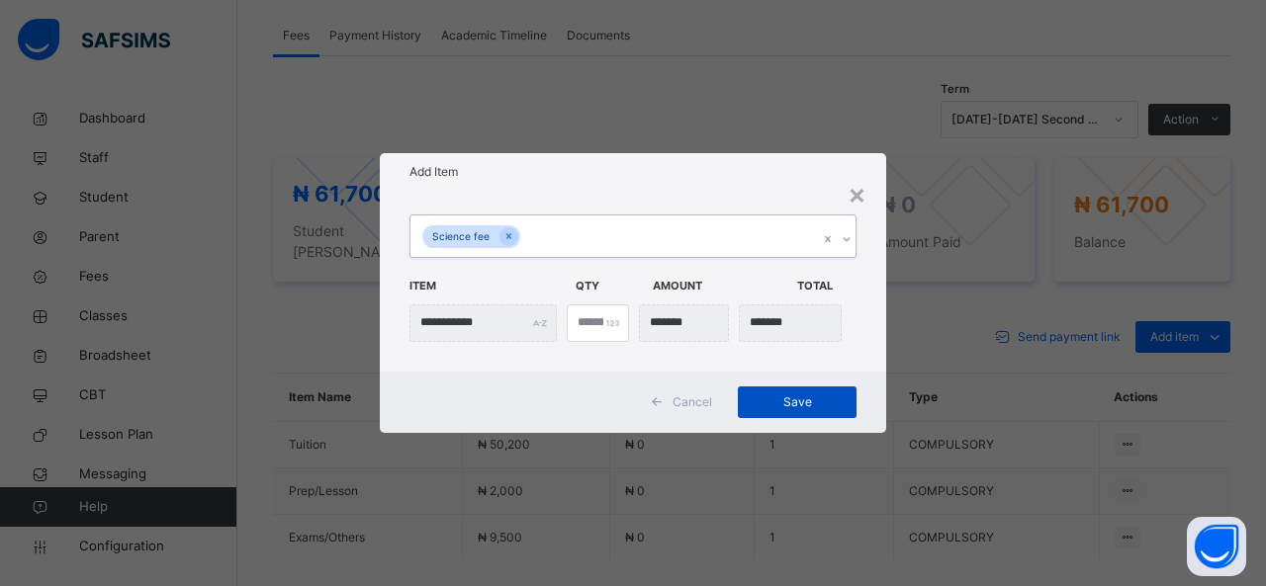
click at [789, 402] on span "Save" at bounding box center [797, 403] width 89 height 18
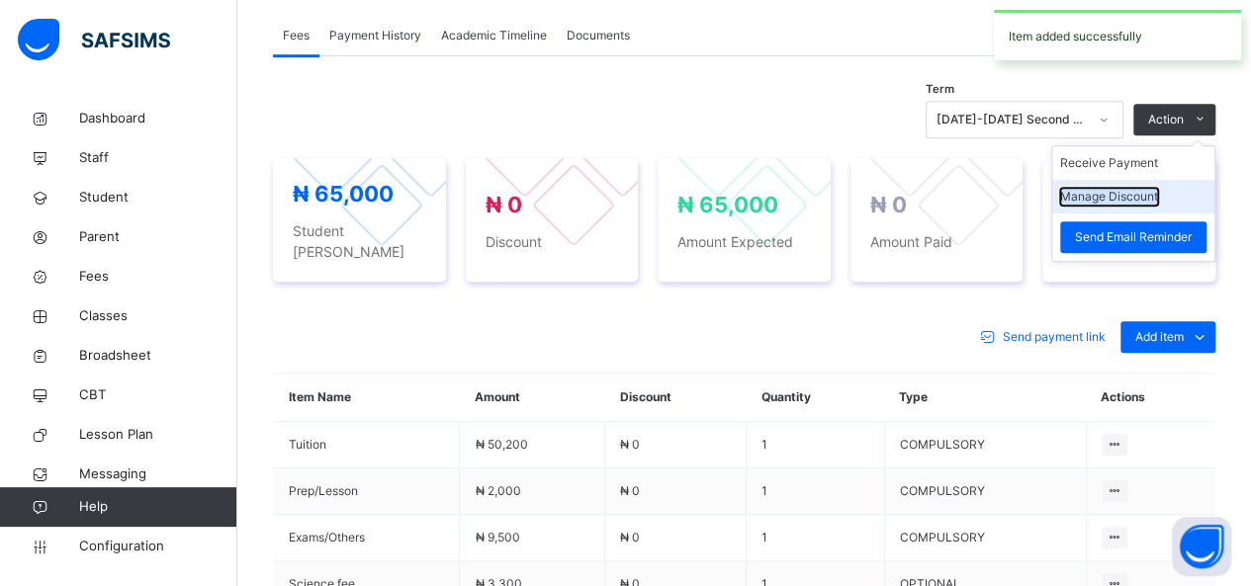
click at [1130, 189] on button "Manage Discount" at bounding box center [1109, 197] width 98 height 18
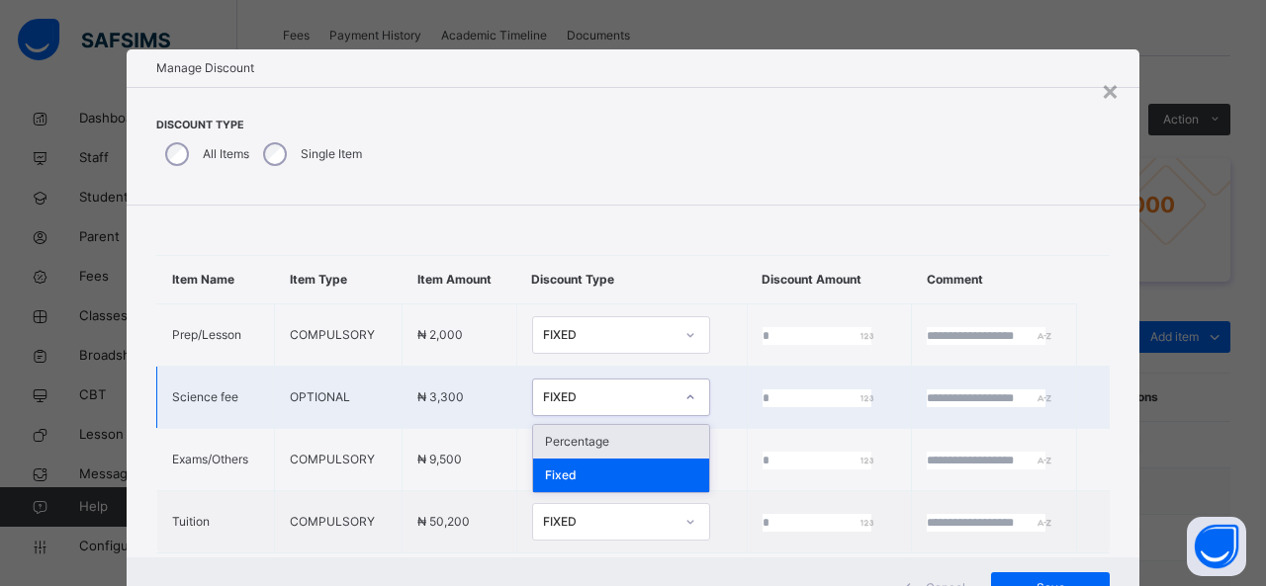
drag, startPoint x: 578, startPoint y: 410, endPoint x: 578, endPoint y: 461, distance: 50.4
click at [578, 416] on div "option Percentage focused, 1 of 2. 2 results available. Use Up and Down to choo…" at bounding box center [621, 398] width 178 height 38
click at [578, 459] on div "Percentage" at bounding box center [621, 442] width 176 height 34
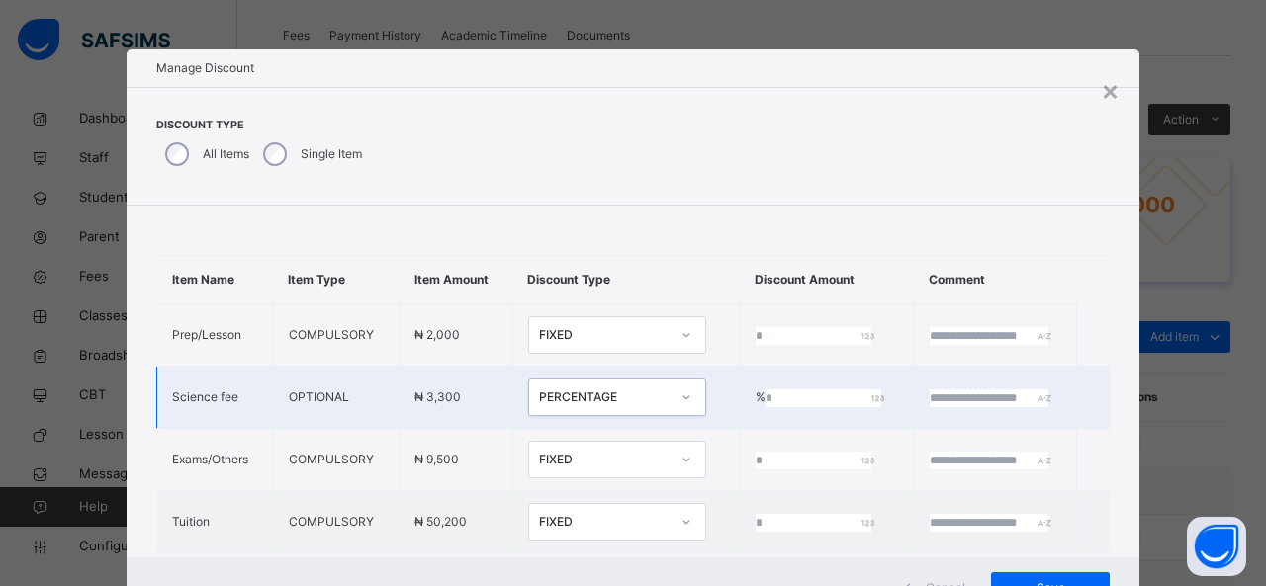
click at [765, 407] on input "*" at bounding box center [823, 399] width 116 height 18
type input "**"
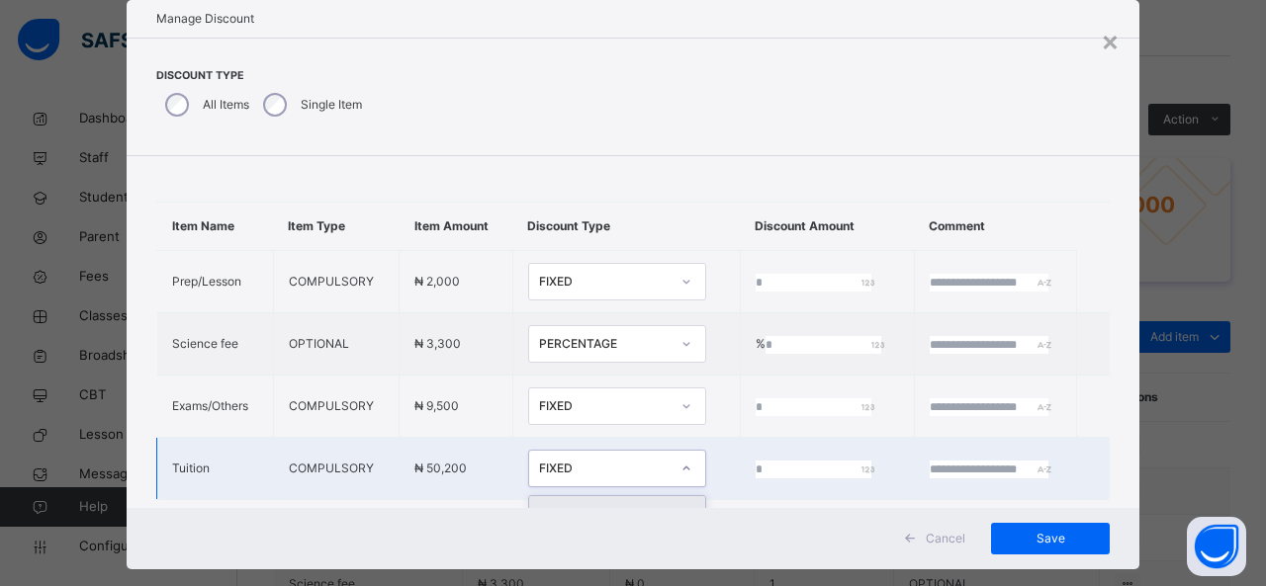
click at [604, 527] on div "× Manage Discount Discount Type All Items Single Item Item Name Item Type Item …" at bounding box center [633, 285] width 1013 height 570
click at [604, 527] on div "Cancel Save" at bounding box center [633, 538] width 1013 height 61
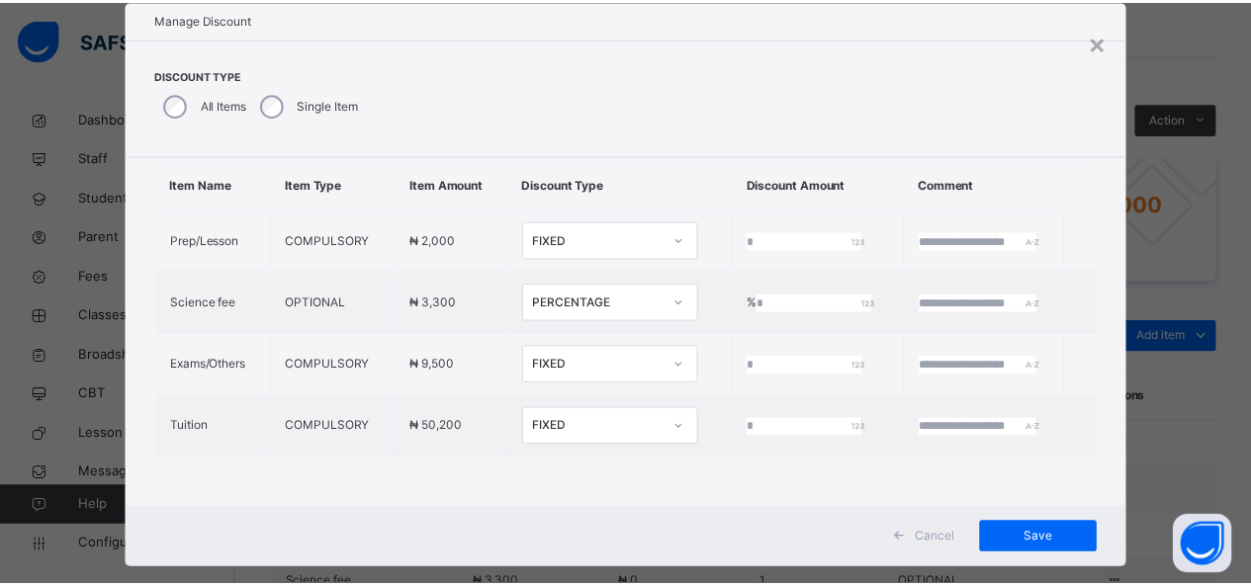
scroll to position [76, 0]
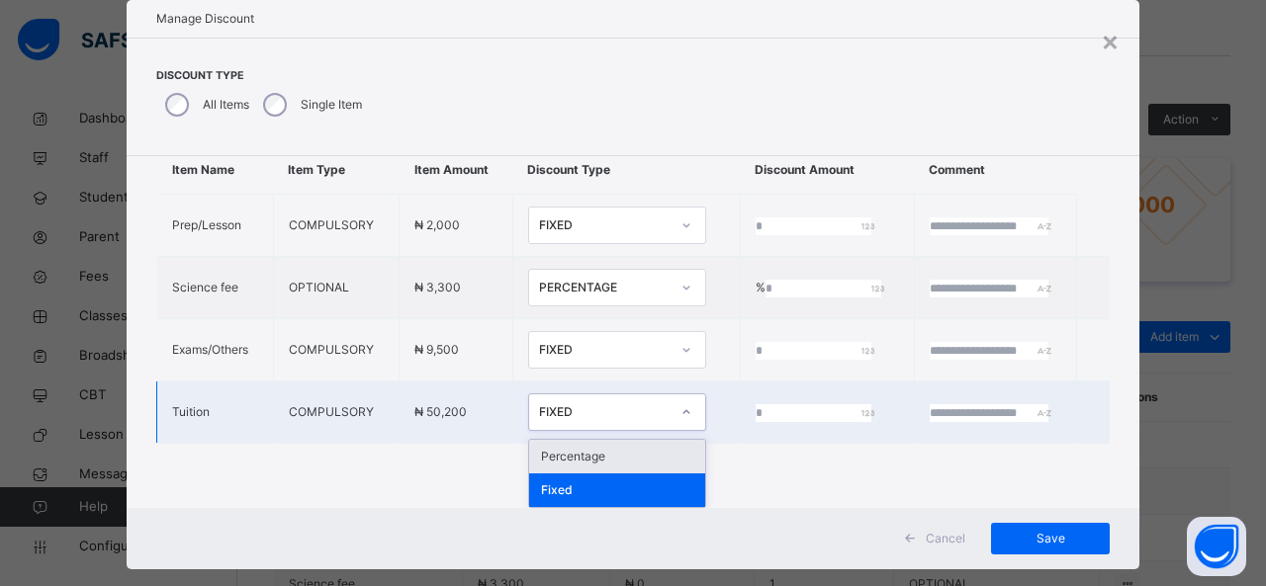
click at [680, 416] on icon at bounding box center [686, 412] width 12 height 20
click at [602, 451] on div "Percentage" at bounding box center [617, 457] width 176 height 34
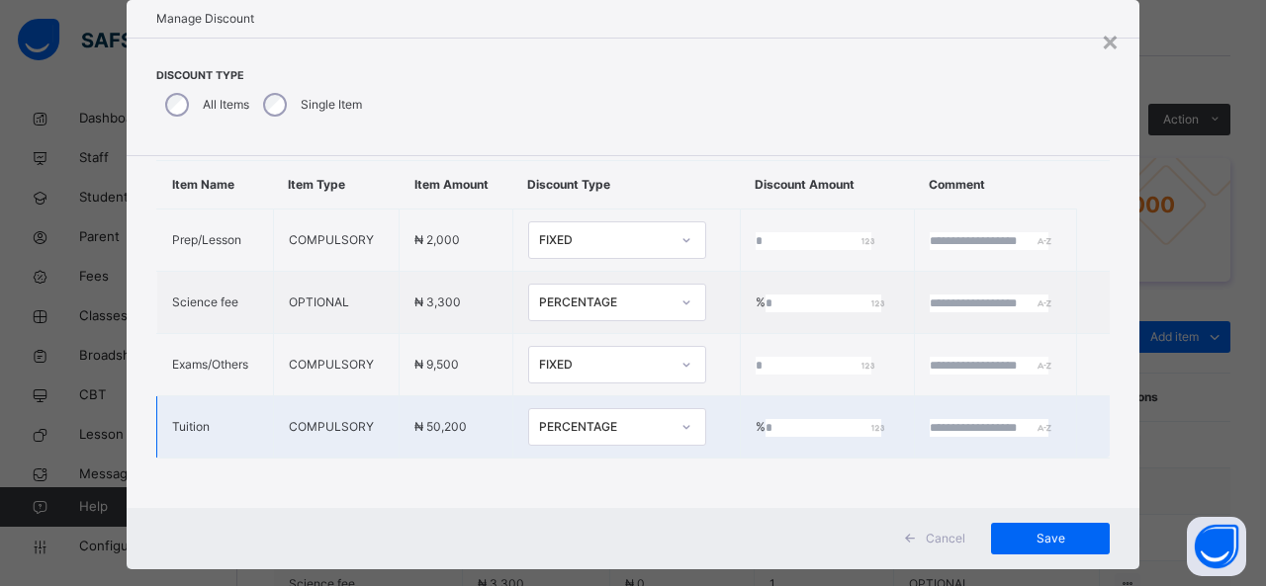
click at [765, 419] on input "*" at bounding box center [823, 428] width 116 height 18
type input "**"
click at [1054, 536] on span "Save" at bounding box center [1050, 539] width 89 height 18
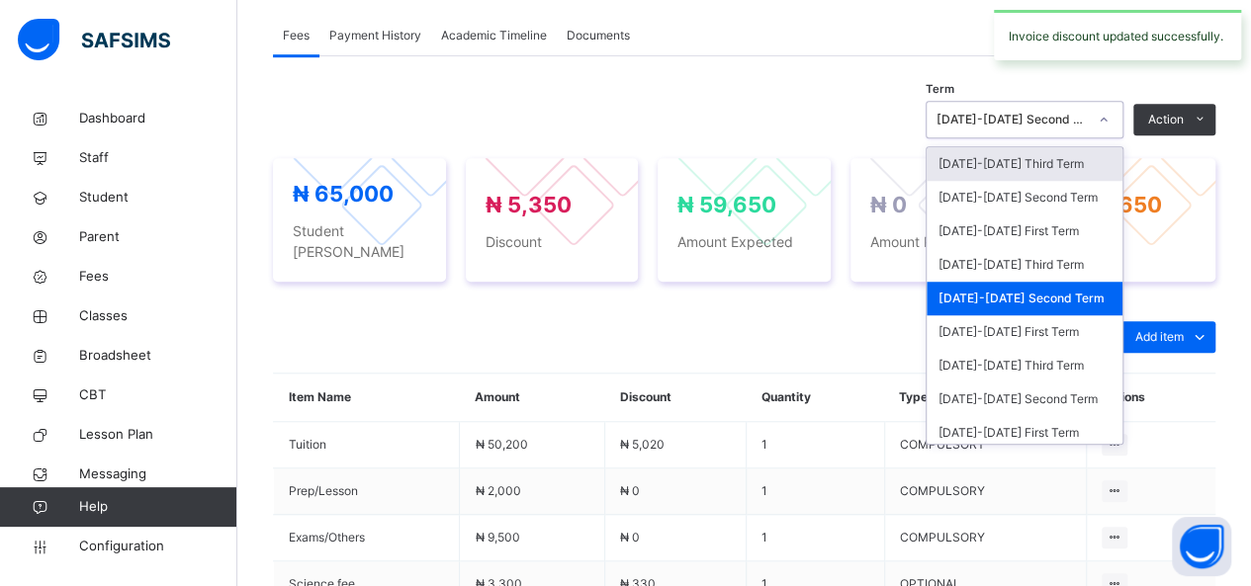
click at [1109, 111] on div at bounding box center [1104, 120] width 34 height 32
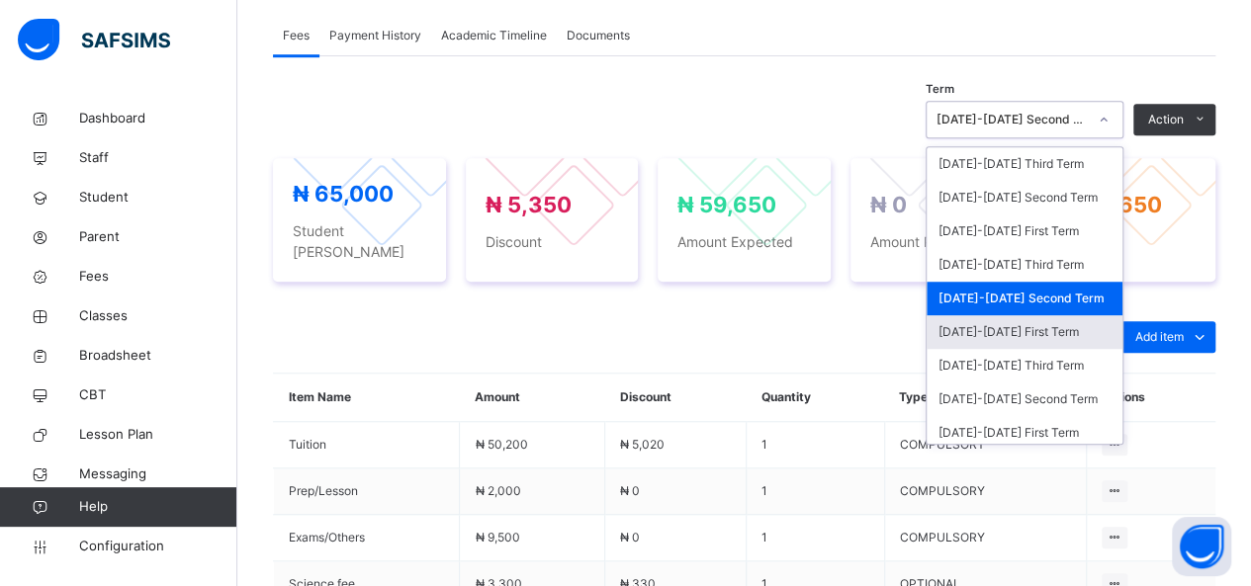
click at [1048, 324] on div "[DATE]-[DATE] First Term" at bounding box center [1025, 332] width 196 height 34
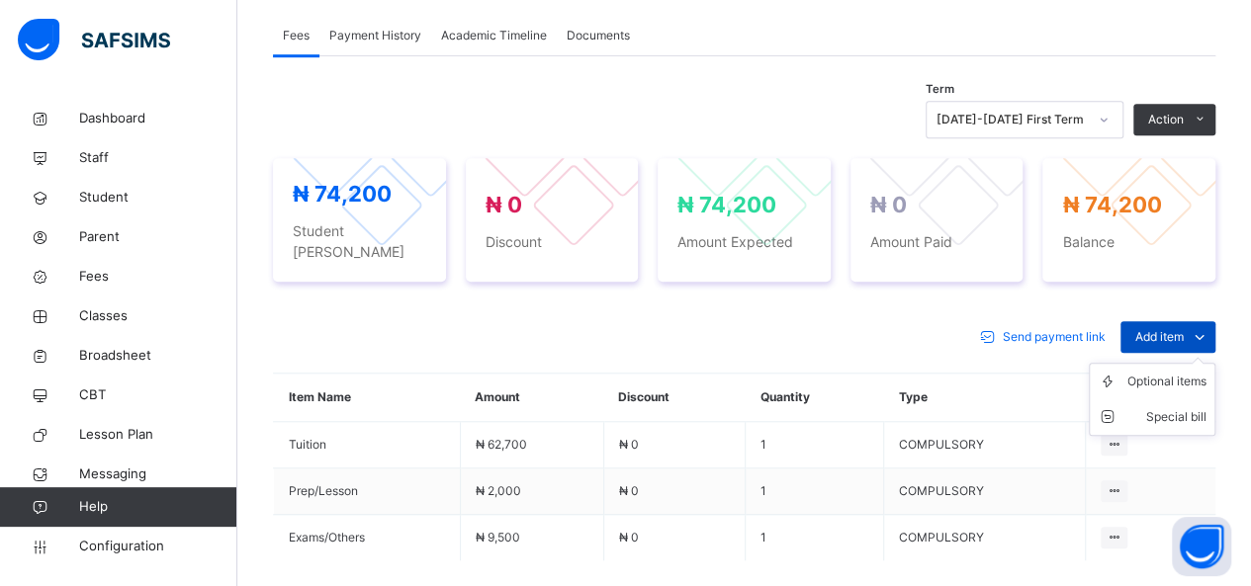
click at [1184, 328] on span "Add item" at bounding box center [1159, 337] width 48 height 18
click at [1175, 372] on div "Optional items" at bounding box center [1166, 382] width 79 height 20
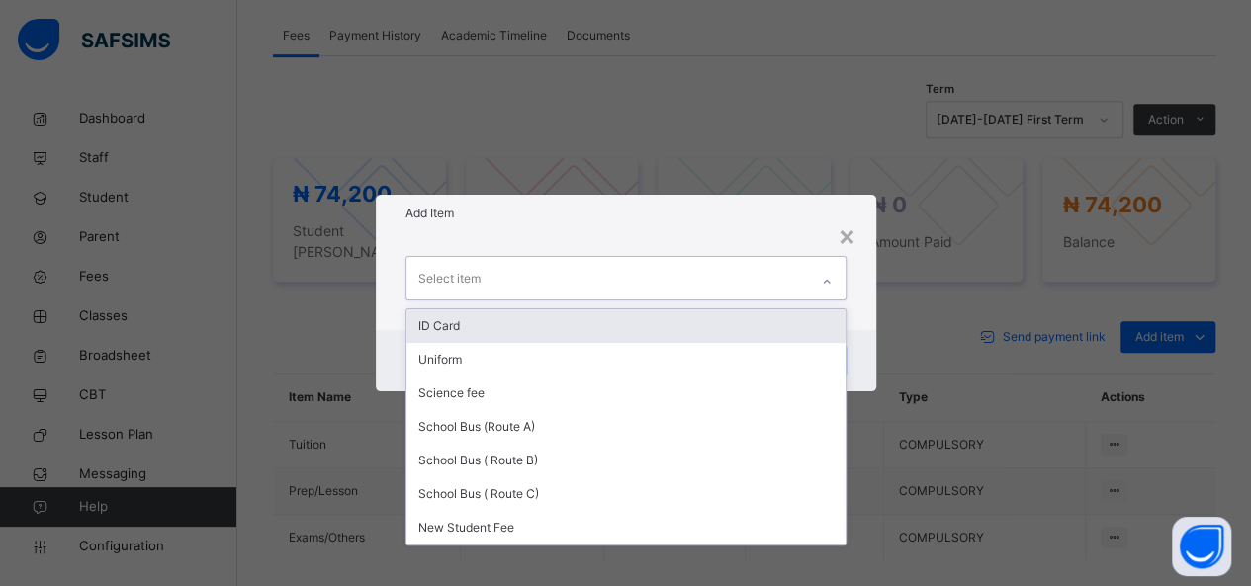
click at [796, 297] on div "Select item" at bounding box center [606, 278] width 401 height 42
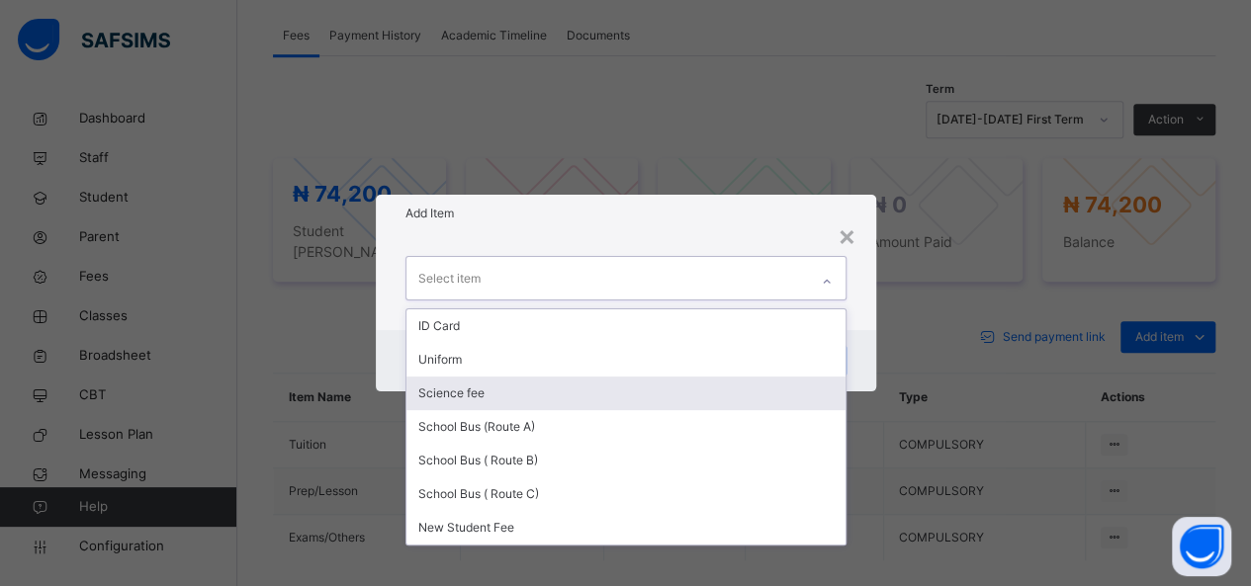
click at [686, 393] on div "Science fee" at bounding box center [625, 394] width 439 height 34
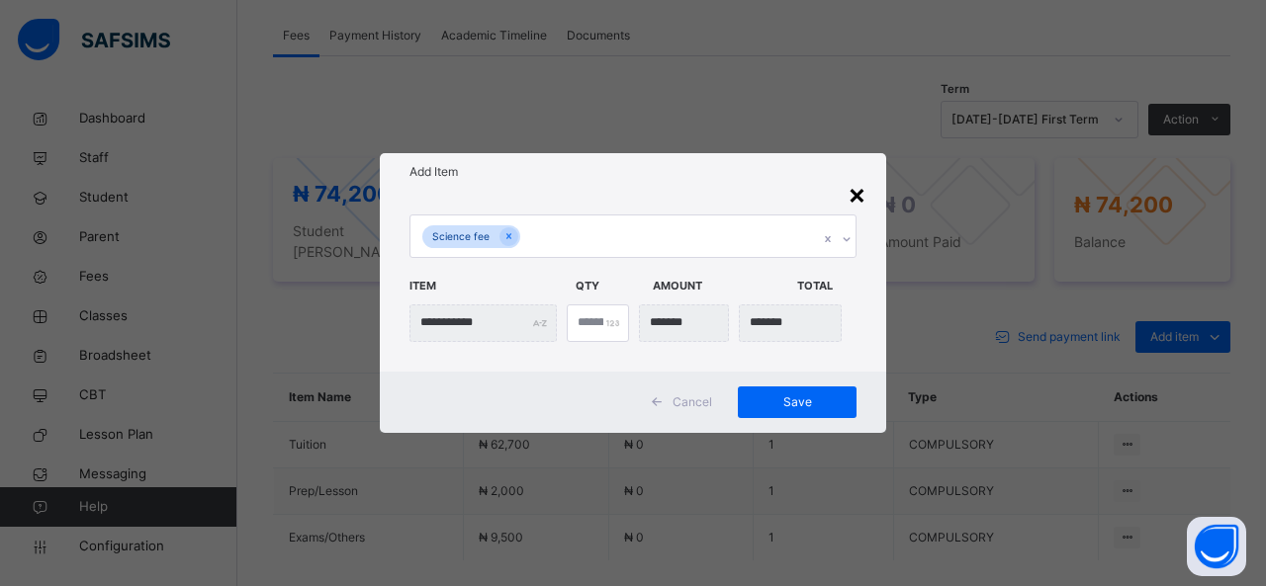
click at [852, 187] on div "×" at bounding box center [856, 194] width 19 height 42
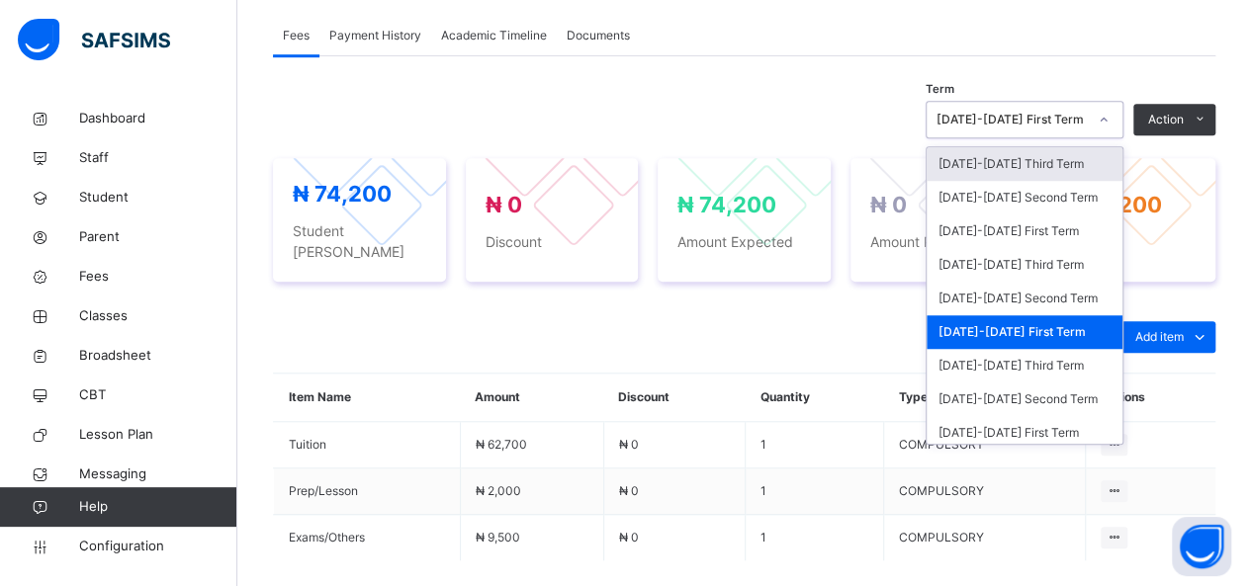
click at [1111, 111] on div at bounding box center [1104, 120] width 34 height 32
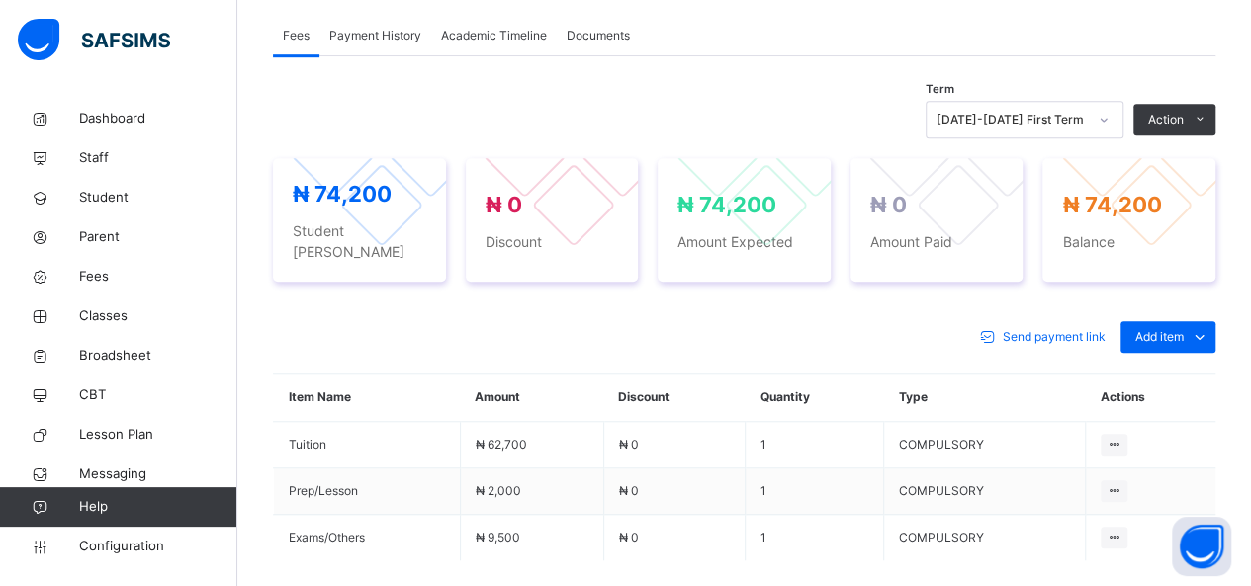
click at [803, 321] on div "Send payment link Add item Optional items Special bill" at bounding box center [744, 337] width 942 height 32
click at [103, 324] on span "Classes" at bounding box center [158, 317] width 158 height 20
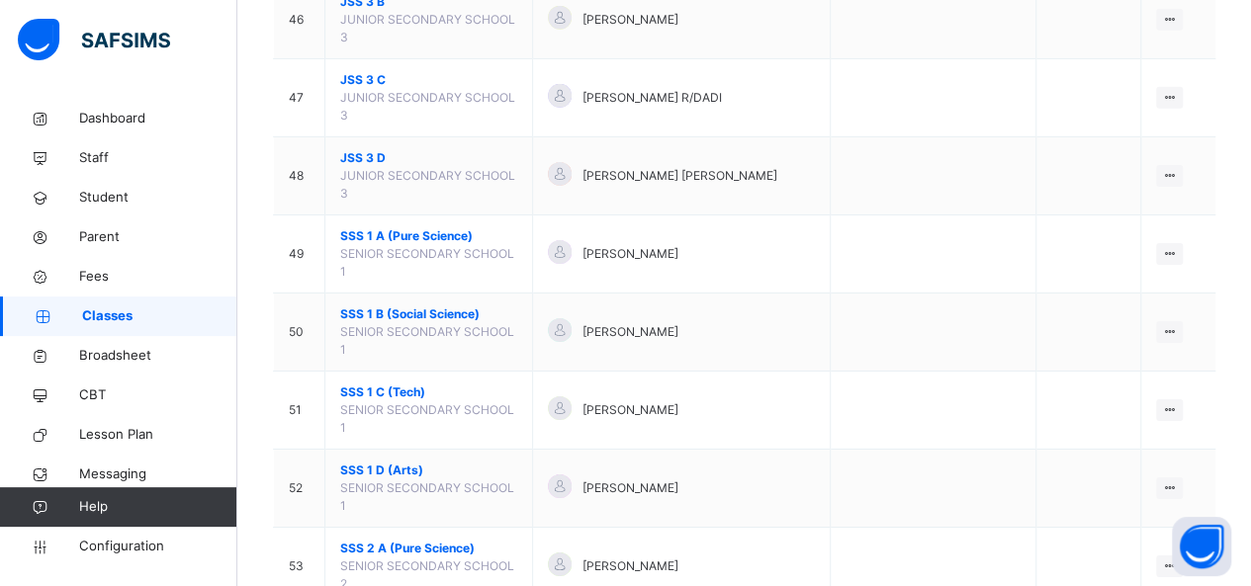
scroll to position [3175, 0]
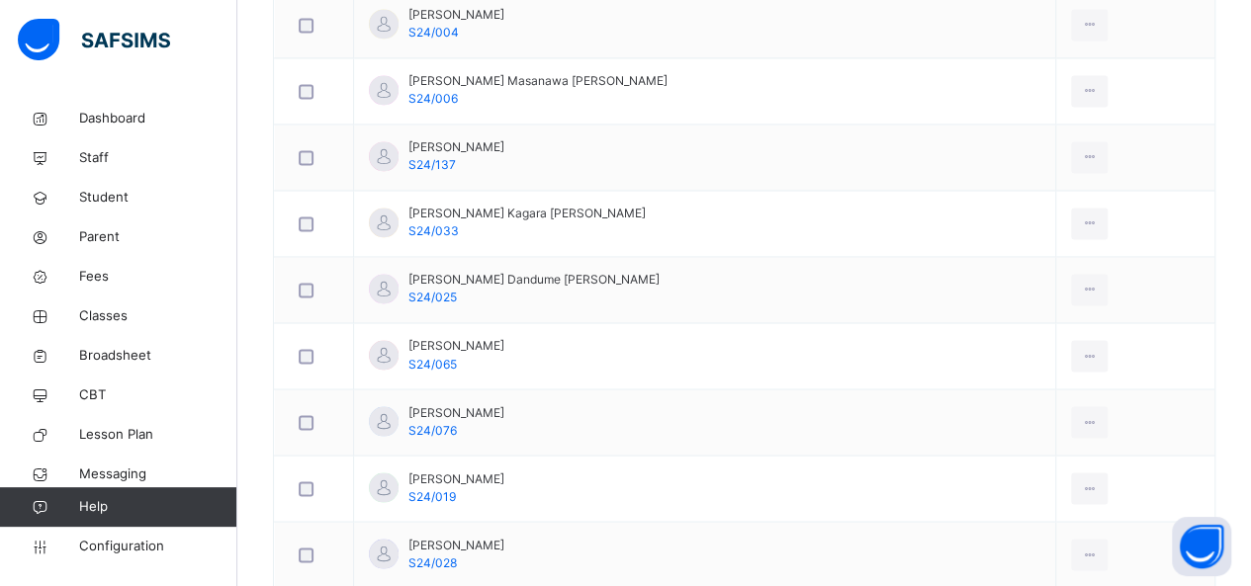
scroll to position [1529, 0]
